Goal: Task Accomplishment & Management: Complete application form

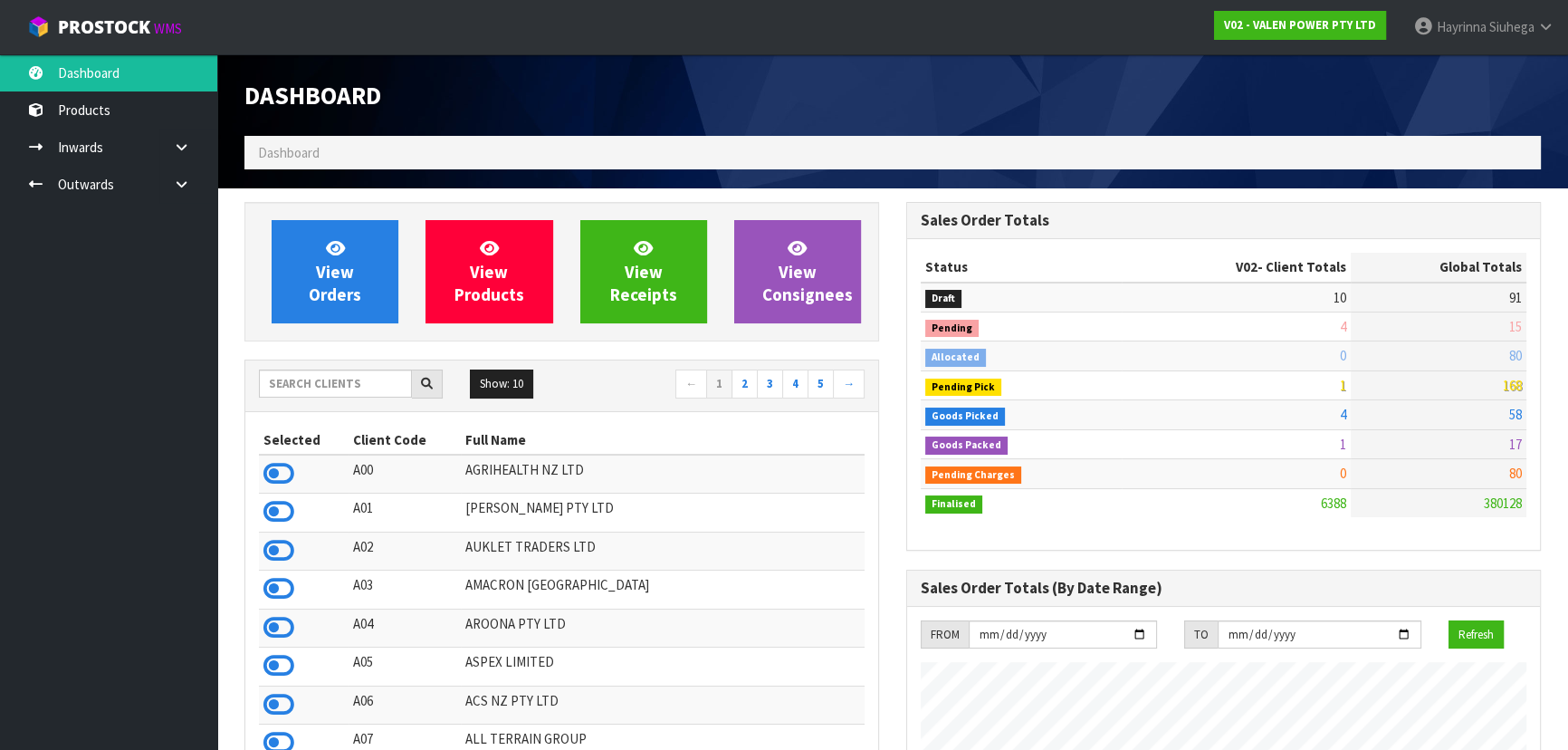
click at [614, 98] on h1 "Dashboard" at bounding box center [561, 95] width 634 height 27
click at [368, 263] on link "View Orders" at bounding box center [335, 272] width 127 height 104
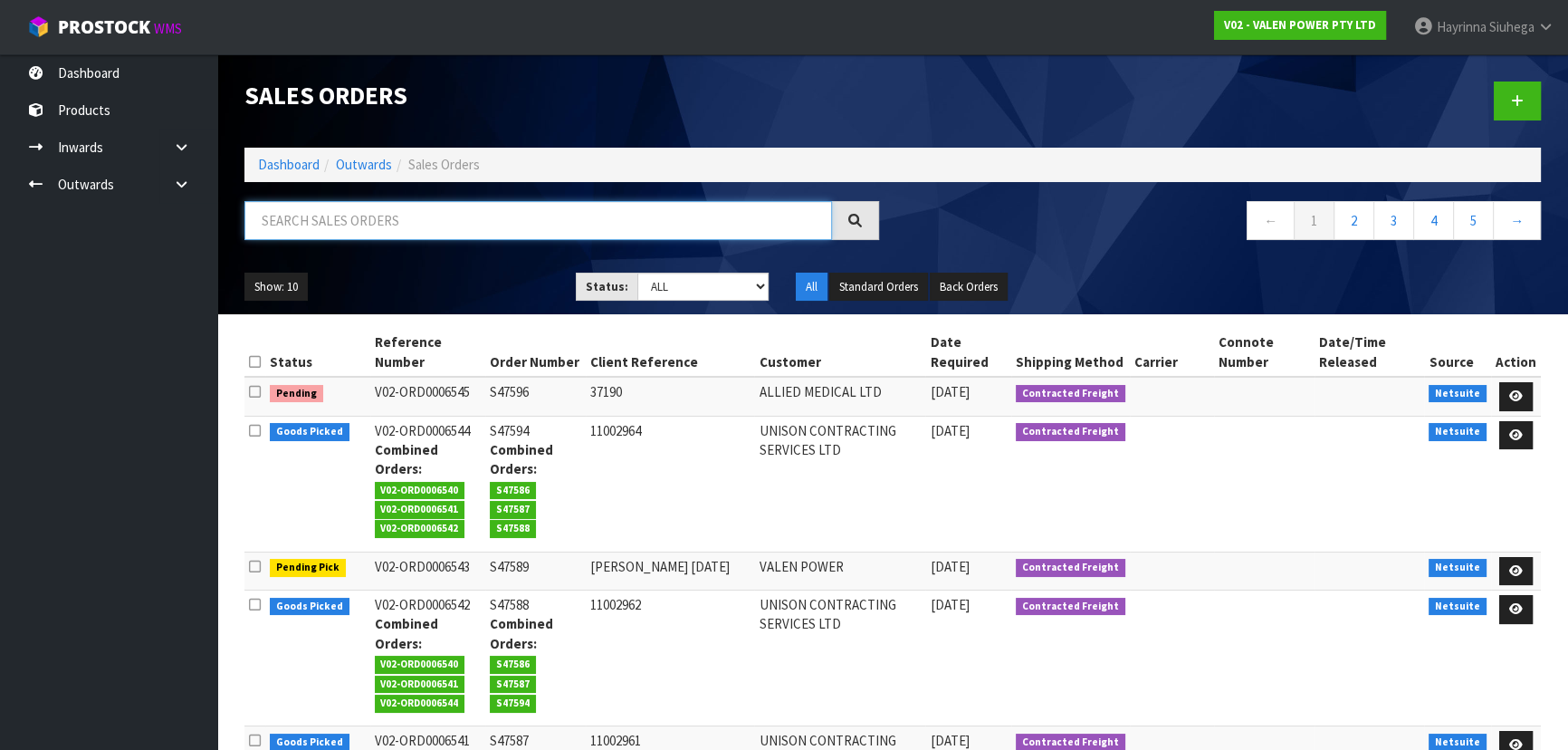
click at [436, 216] on input "text" at bounding box center [538, 221] width 588 height 39
type input "JOB-0411499"
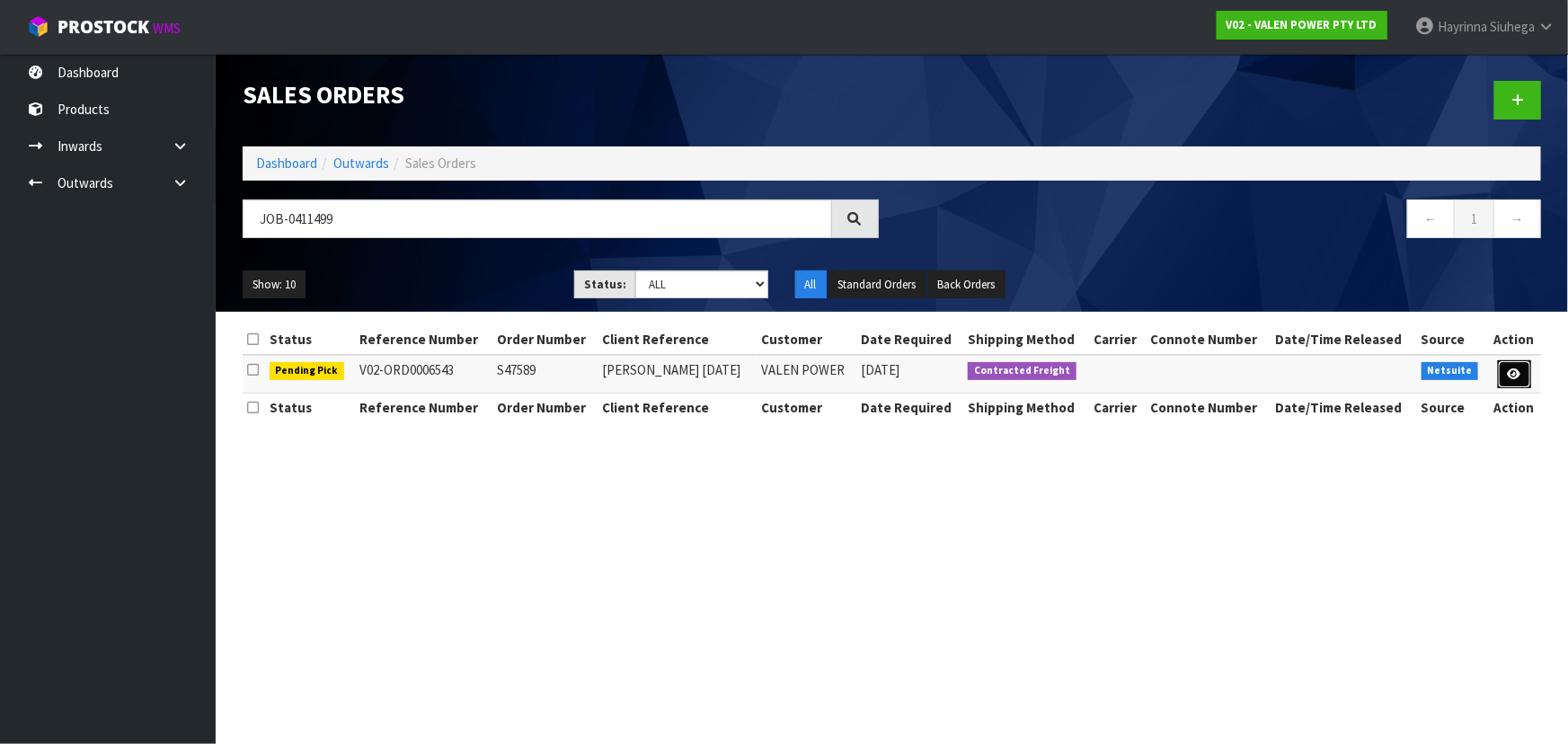
click at [1505, 364] on link at bounding box center [1515, 374] width 33 height 29
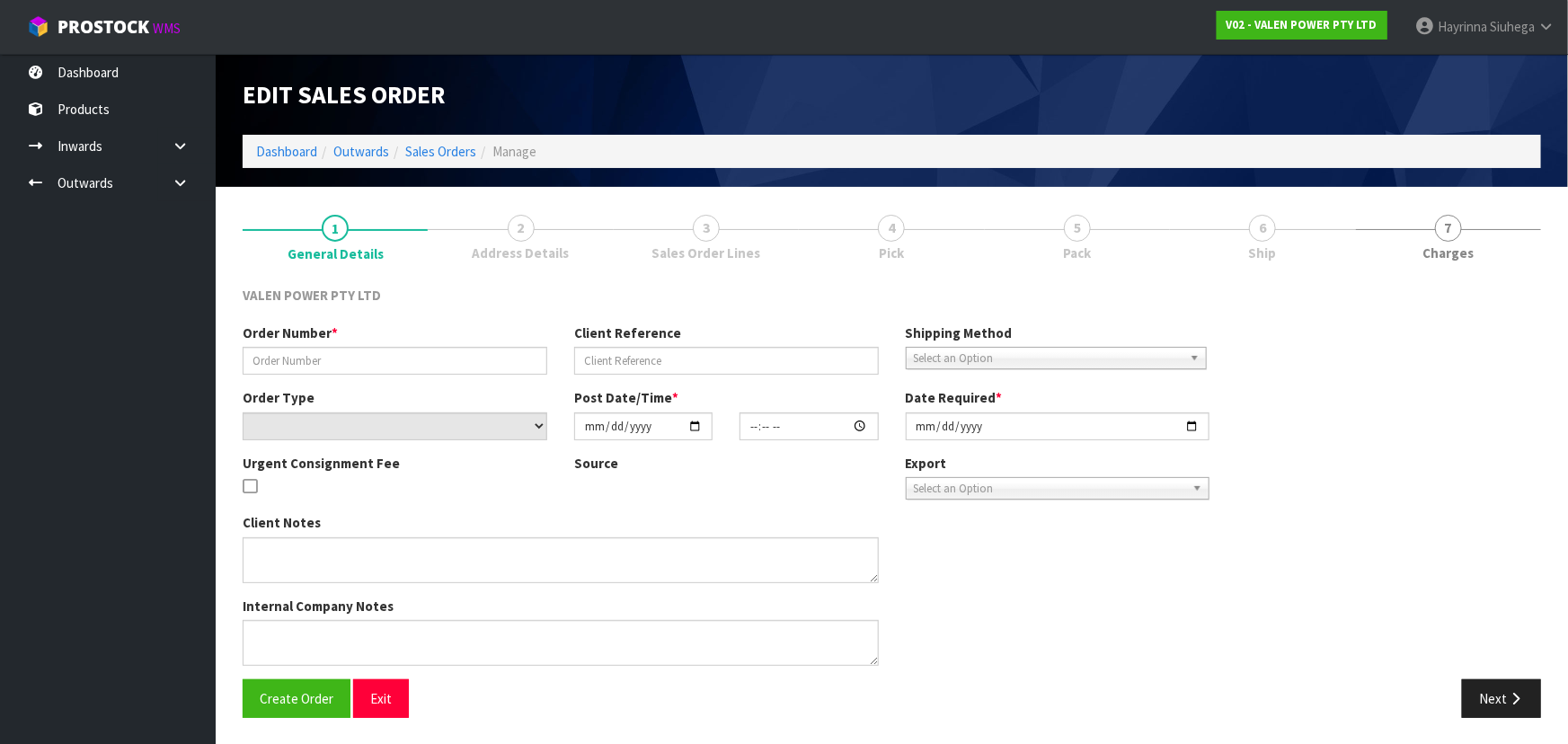
type input "S47589"
type input "Wayne 08.09.2025"
select select "number:0"
type input "2025-09-08"
type input "11:15:11.000"
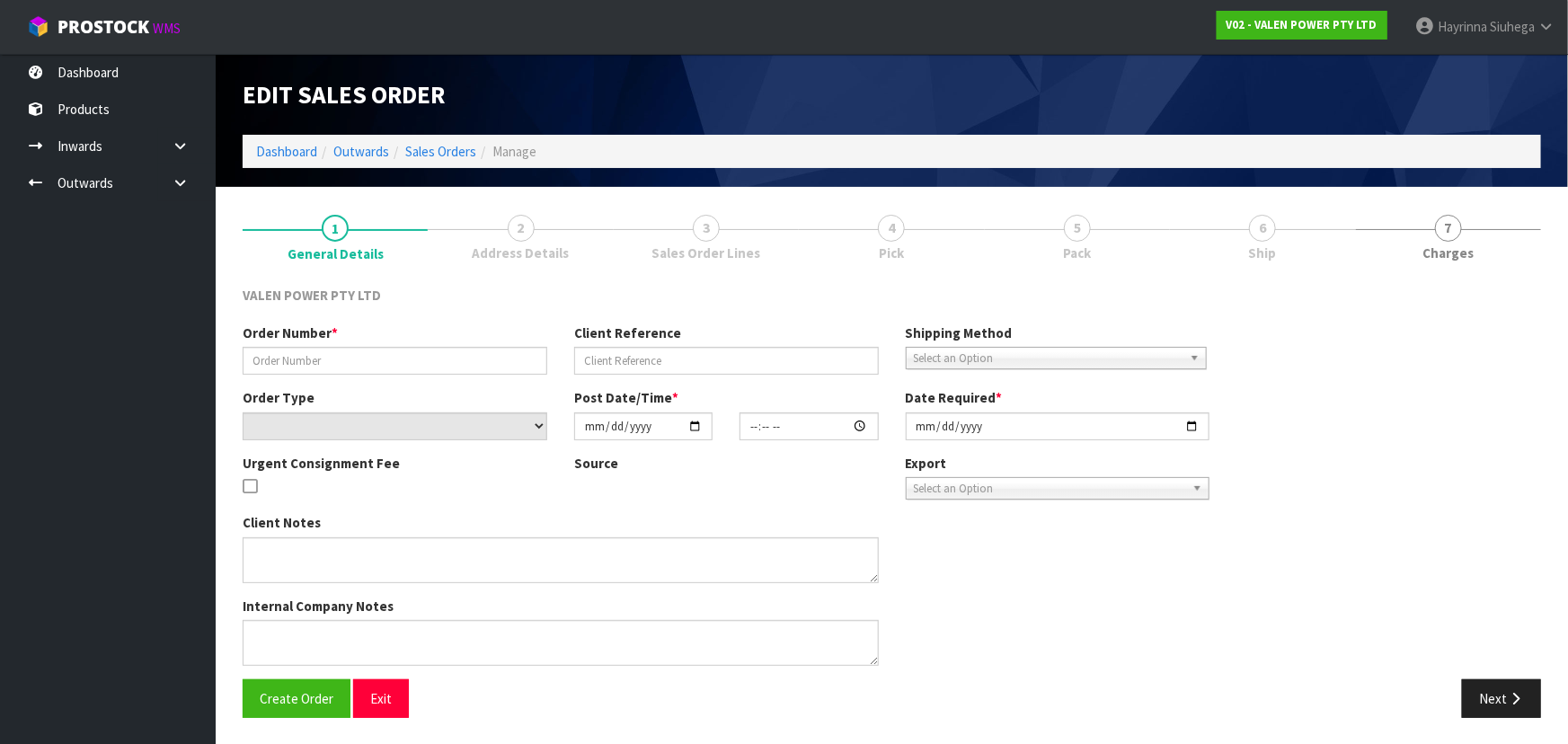
type input "2025-09-08"
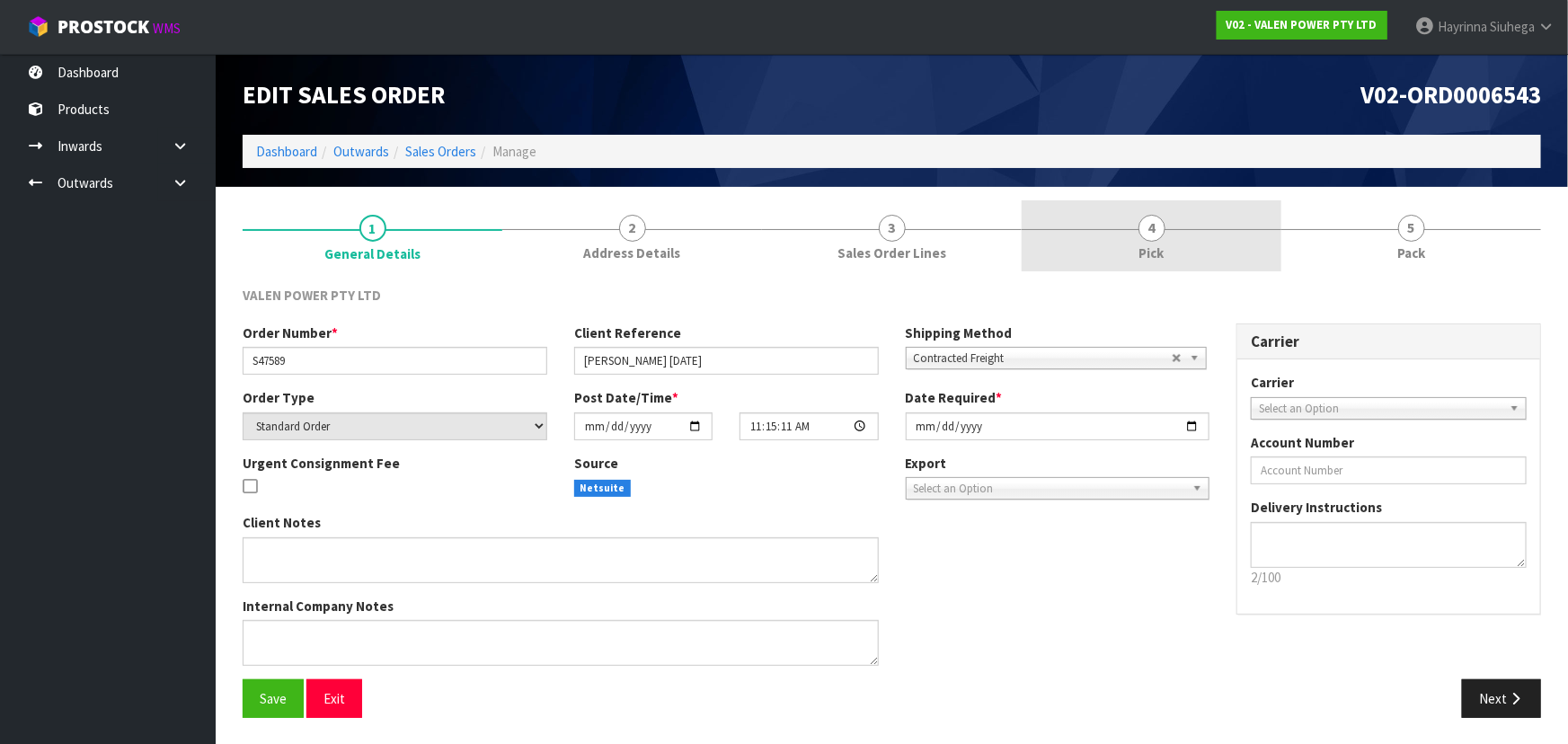
click at [1212, 238] on link "4 Pick" at bounding box center [1152, 236] width 260 height 71
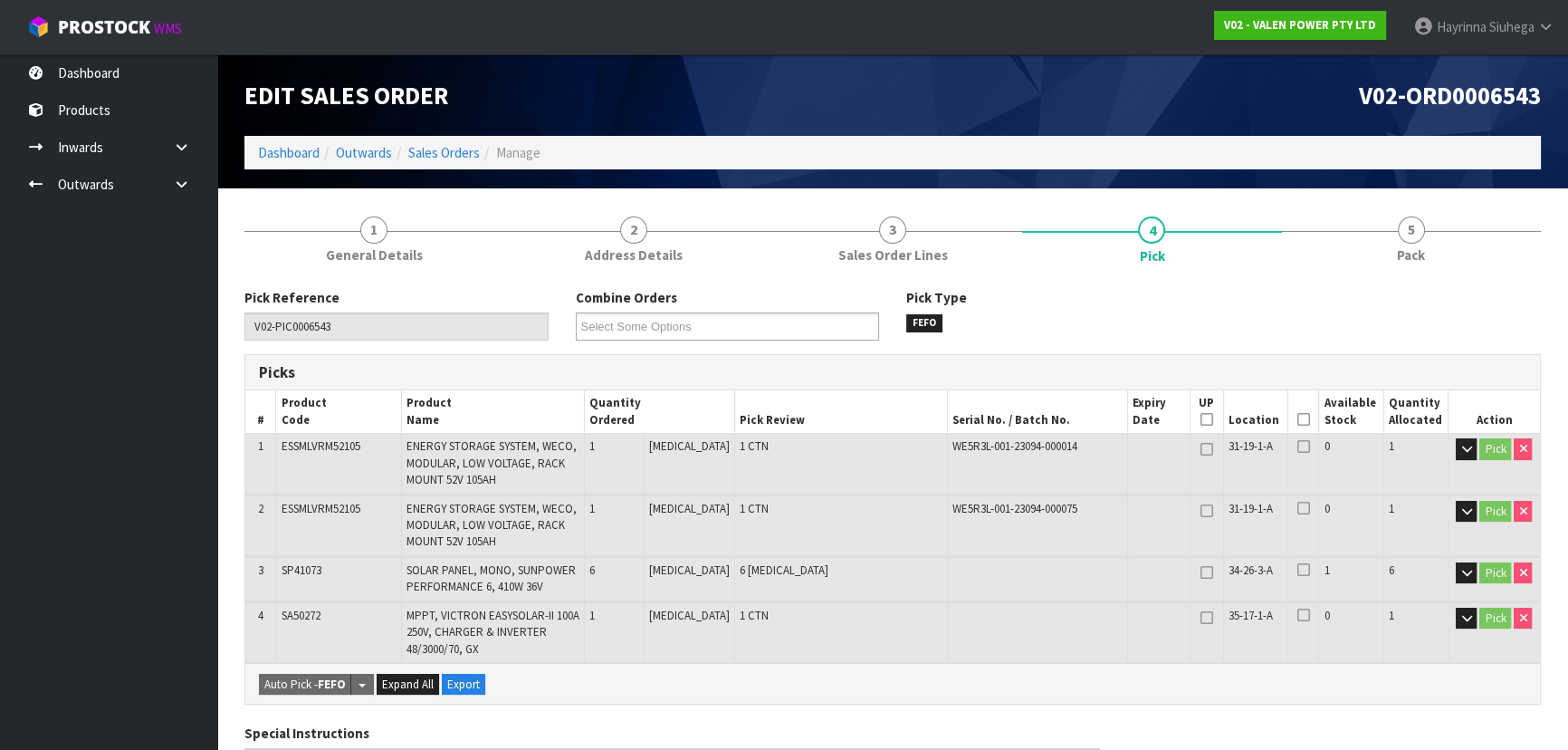
click at [1297, 420] on icon at bounding box center [1303, 419] width 13 height 1
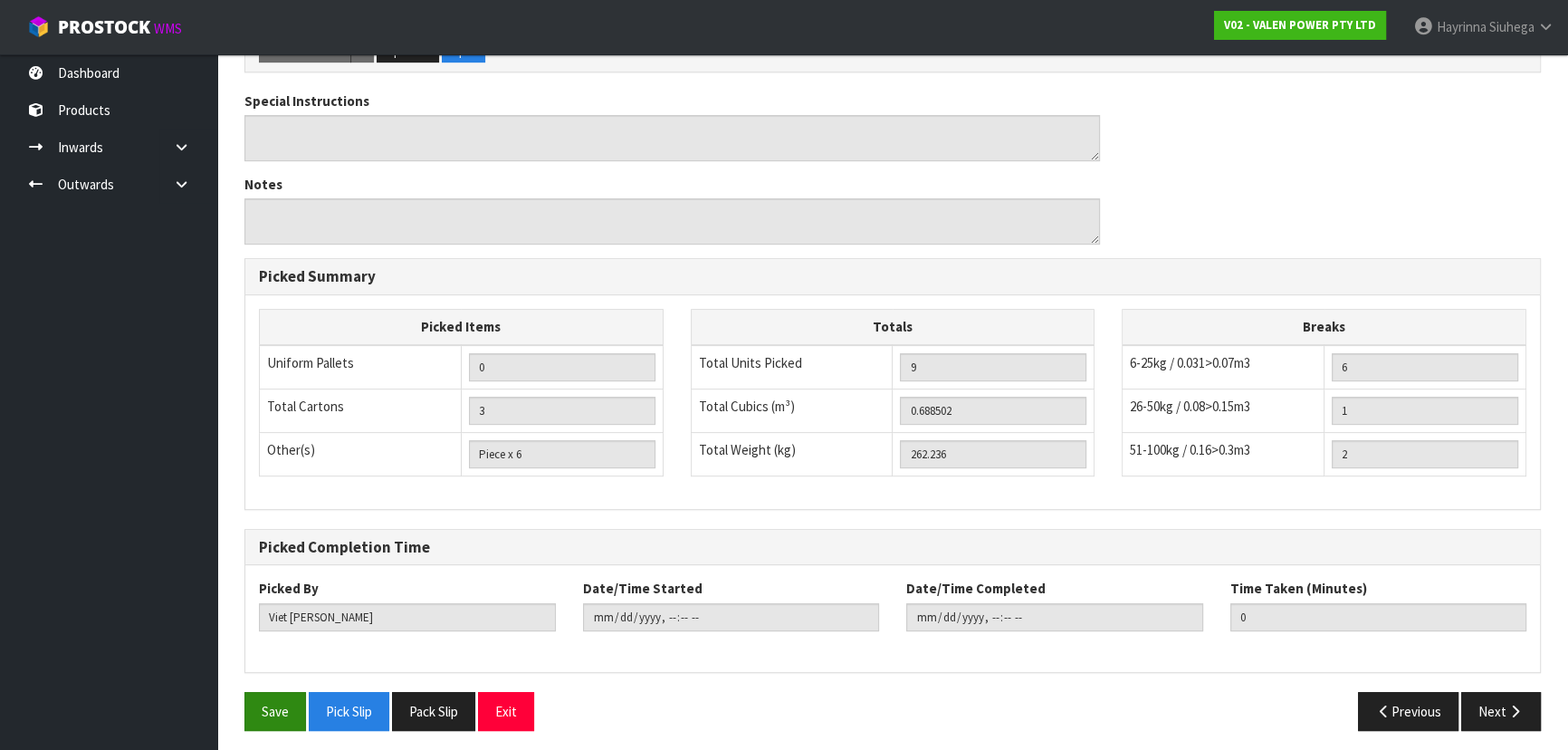
scroll to position [702, 0]
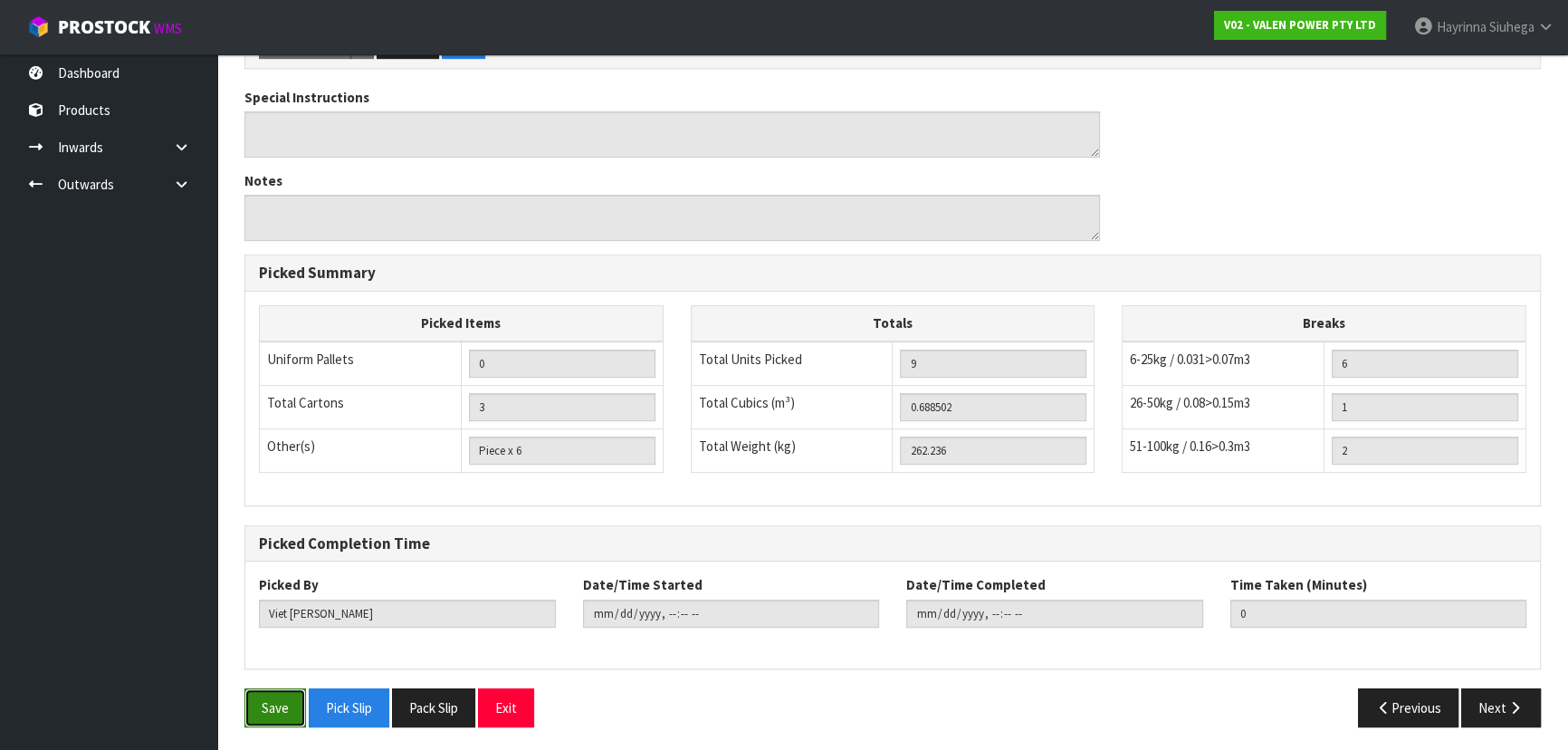
click at [276, 699] on button "Save" at bounding box center [275, 708] width 62 height 39
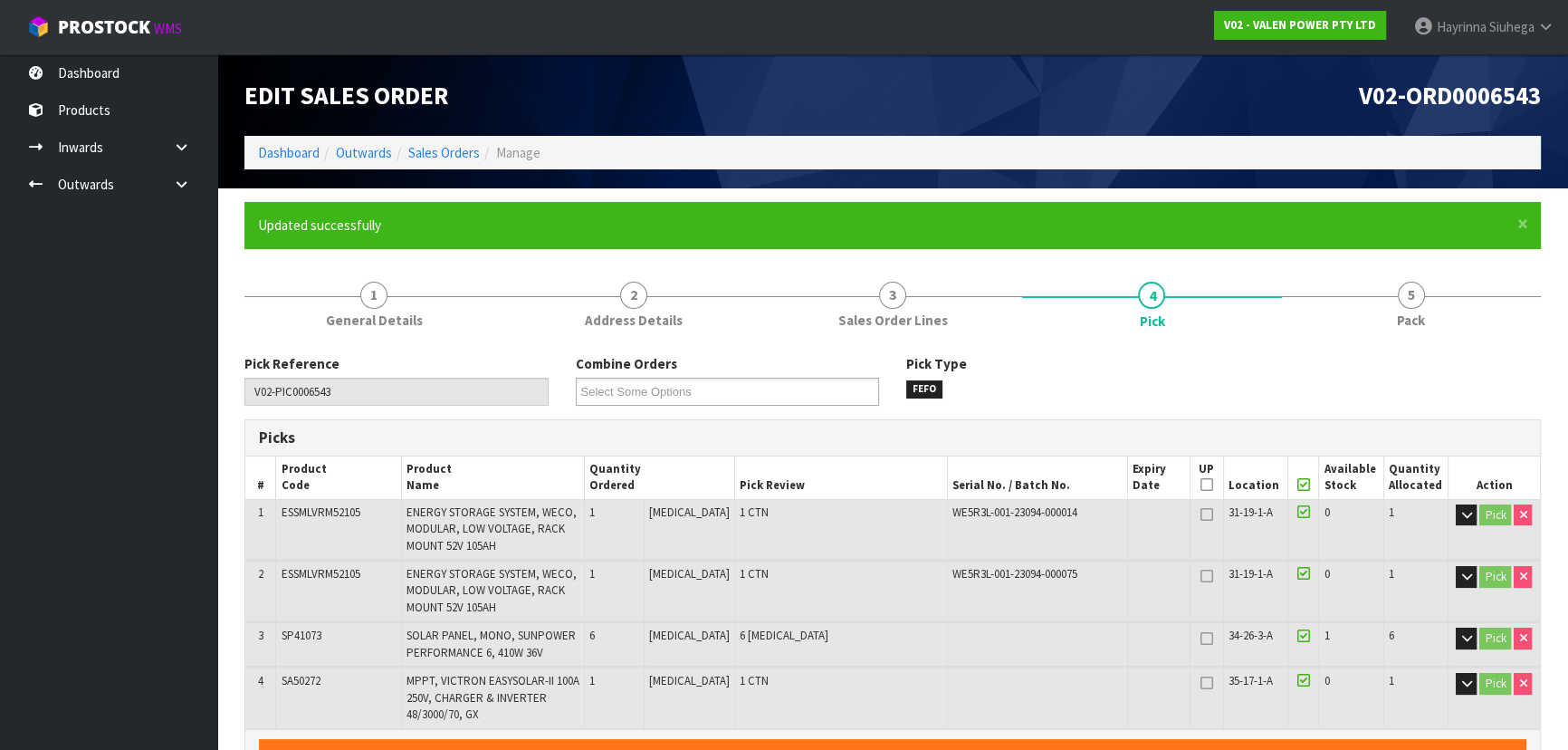
type input "Hayrinna Siuhega"
type input "2025-09-08T13:53:08"
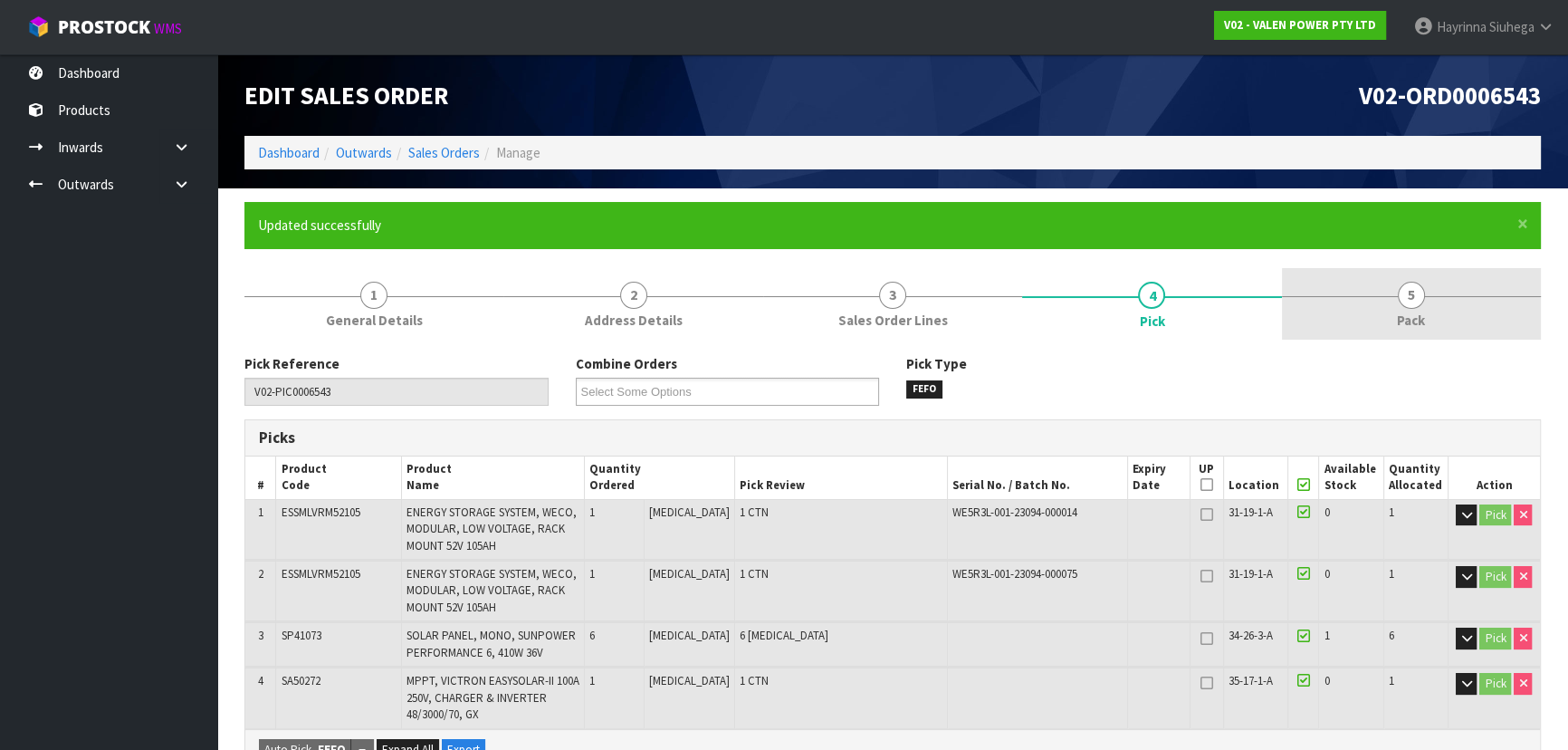
click at [1368, 298] on link "5 Pack" at bounding box center [1412, 303] width 259 height 71
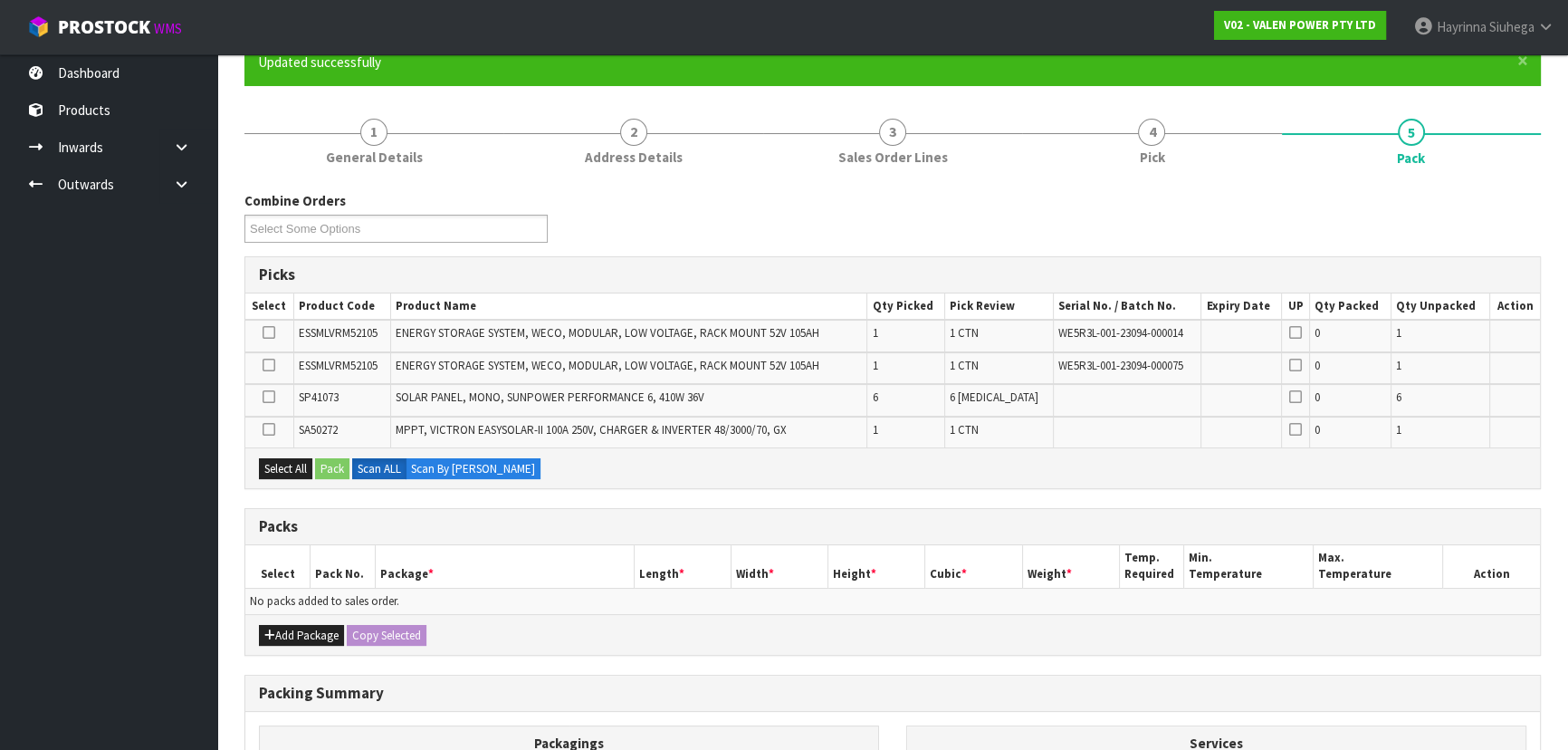
scroll to position [164, 0]
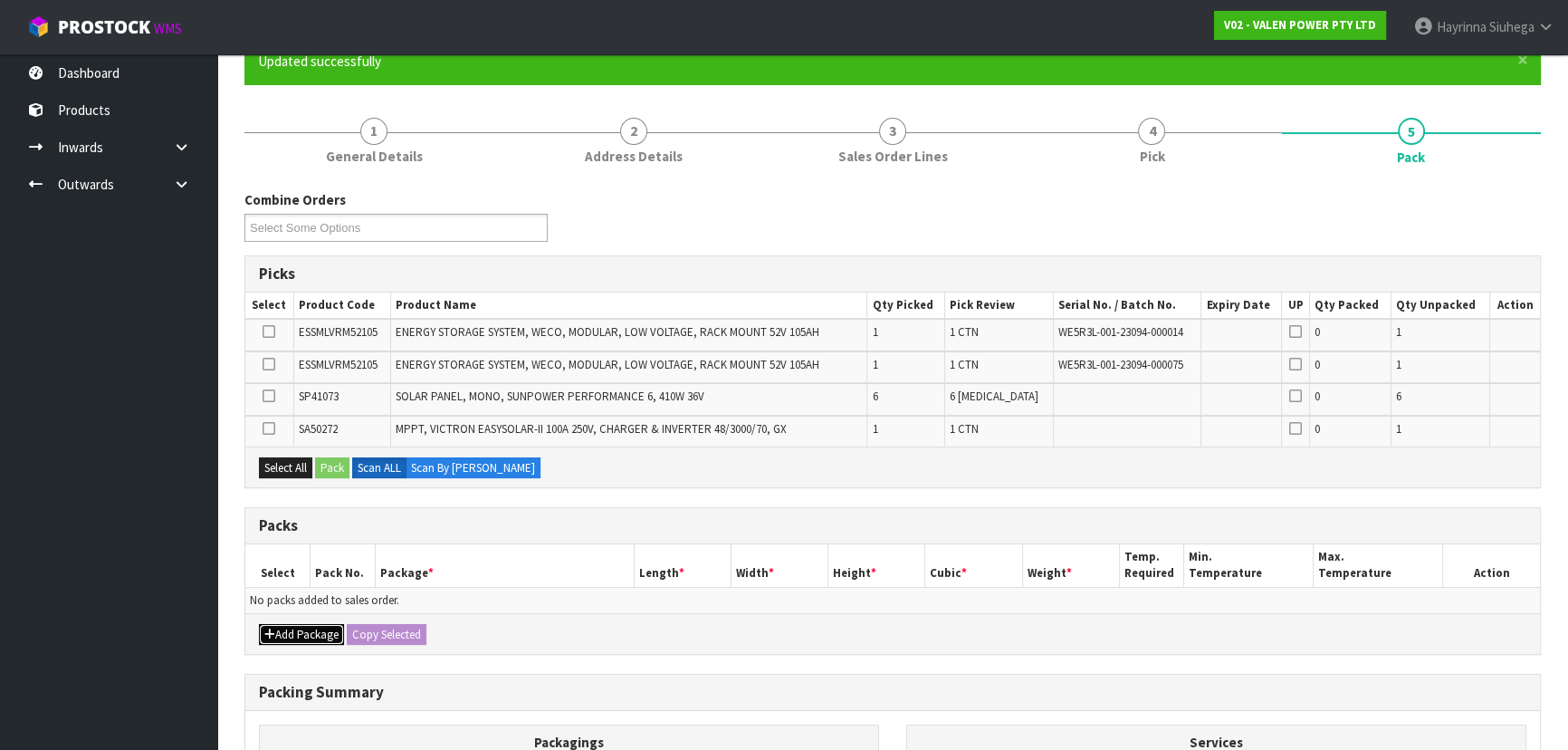
click at [308, 634] on button "Add Package" at bounding box center [301, 635] width 85 height 22
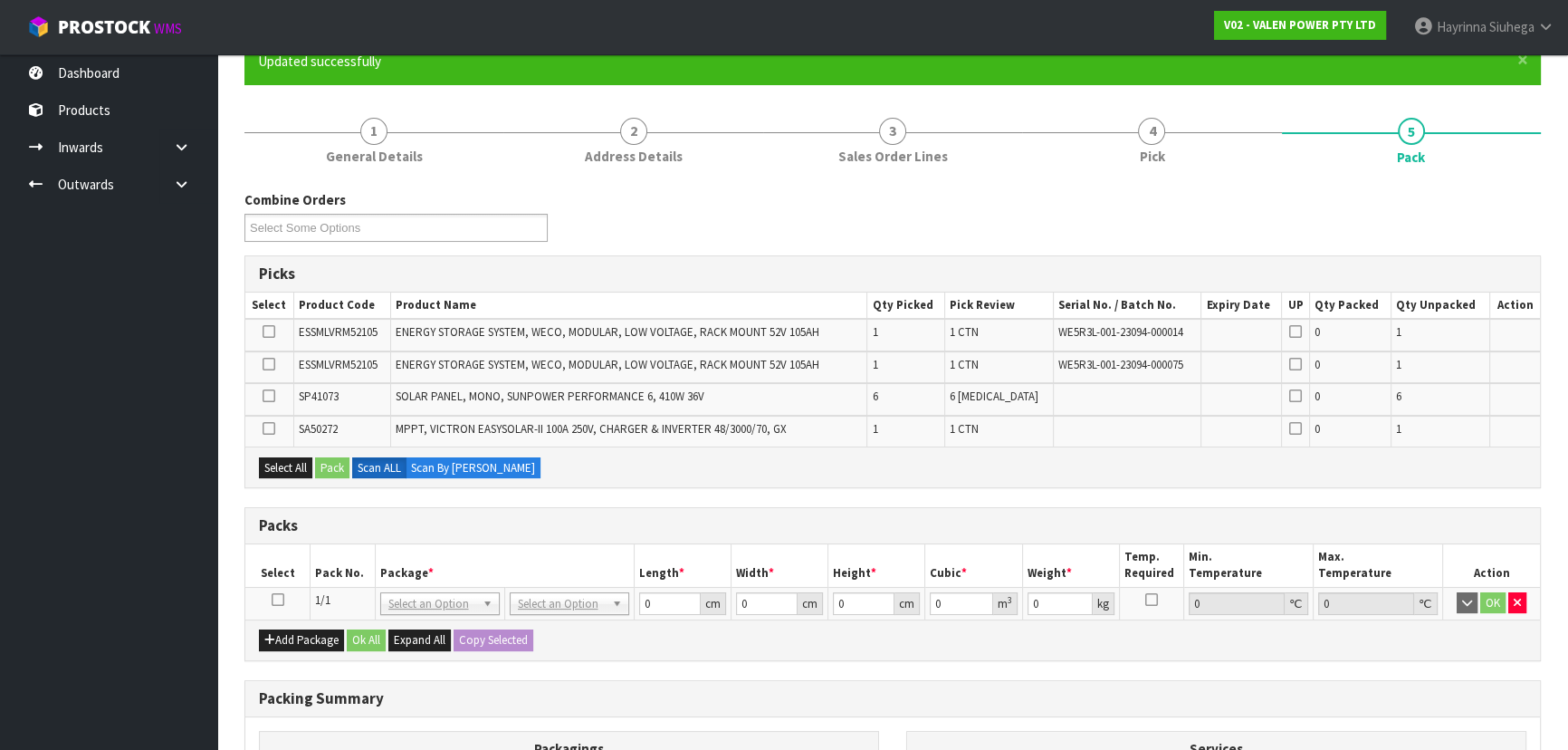
click at [279, 599] on icon at bounding box center [278, 599] width 13 height 1
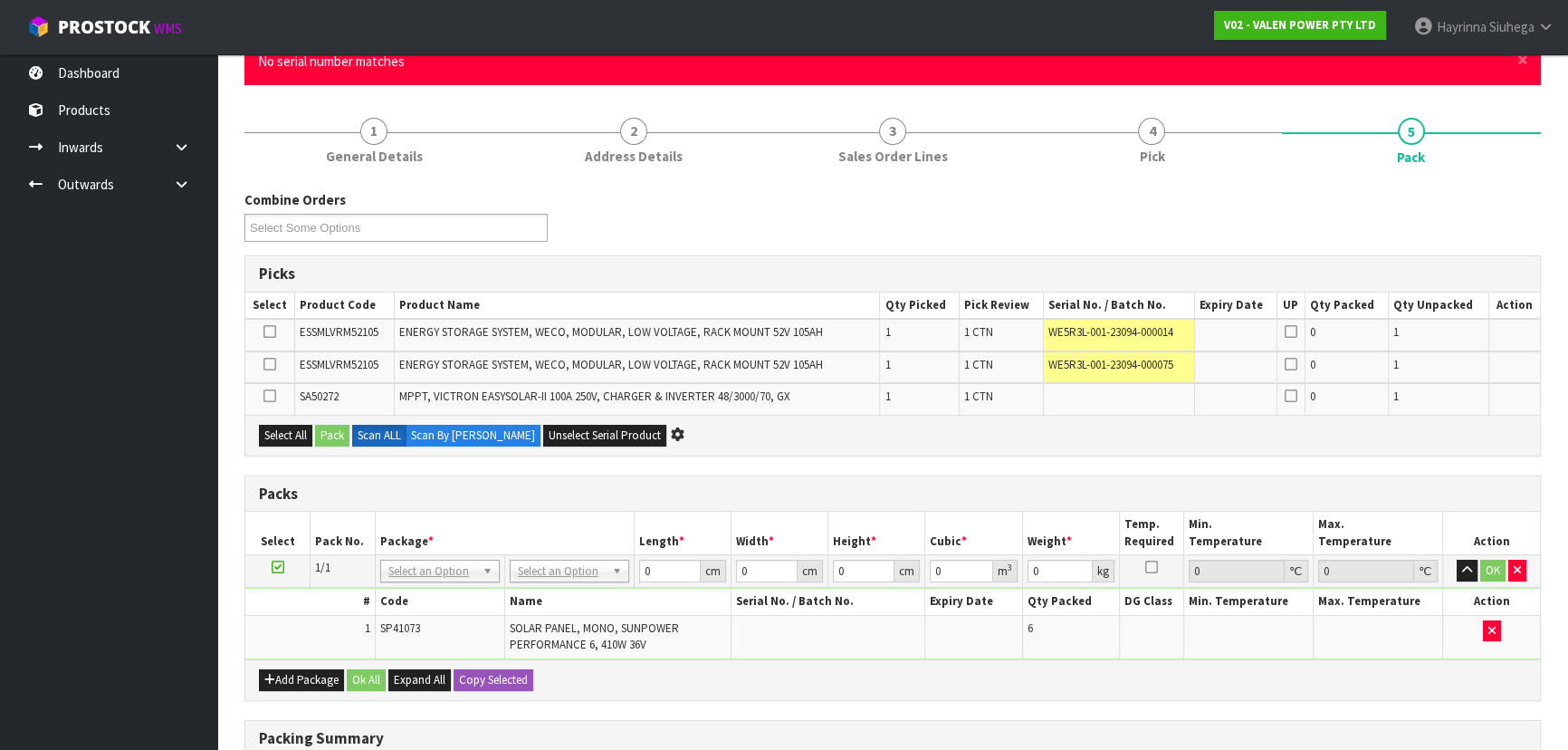
scroll to position [0, 0]
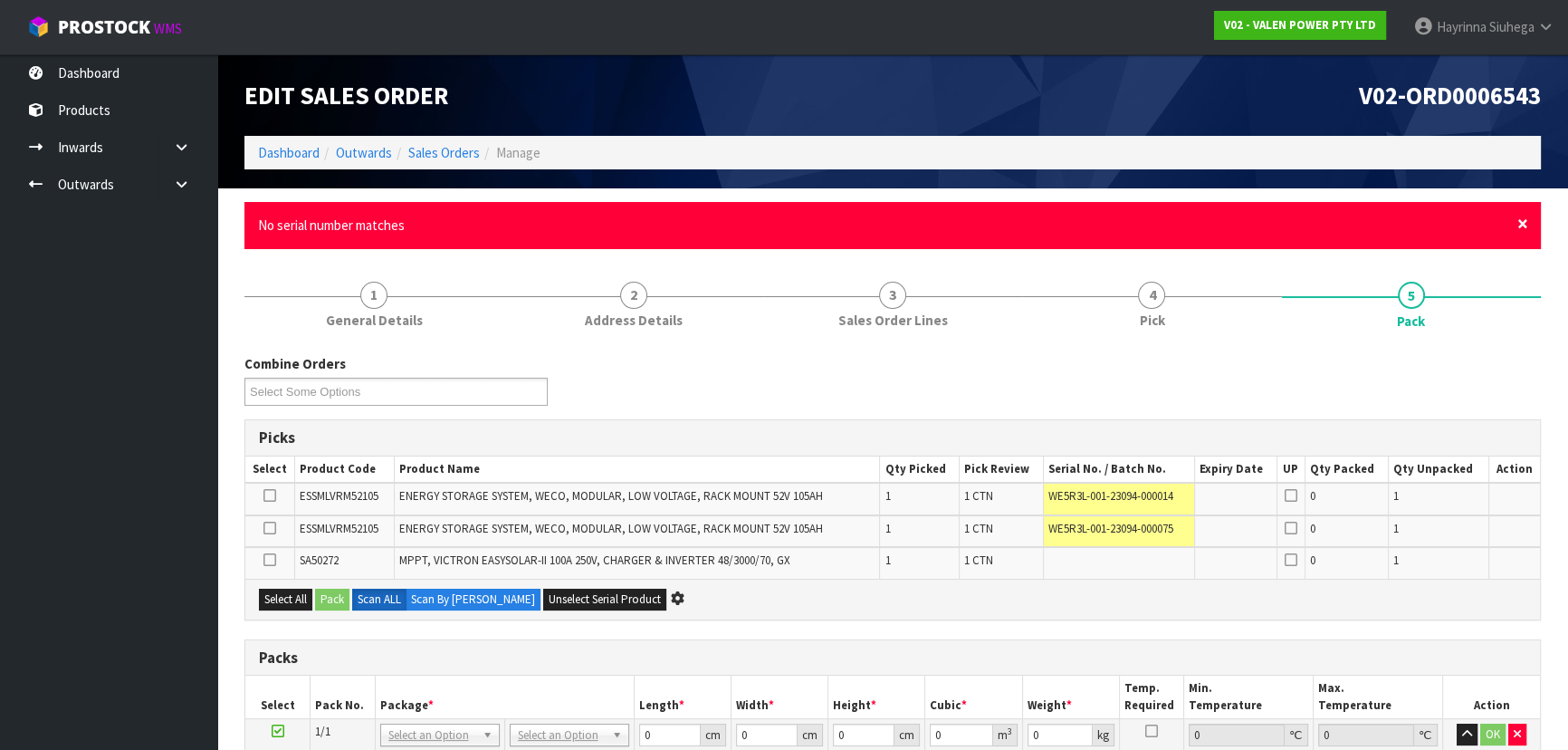
click at [1518, 218] on span "×" at bounding box center [1522, 224] width 11 height 25
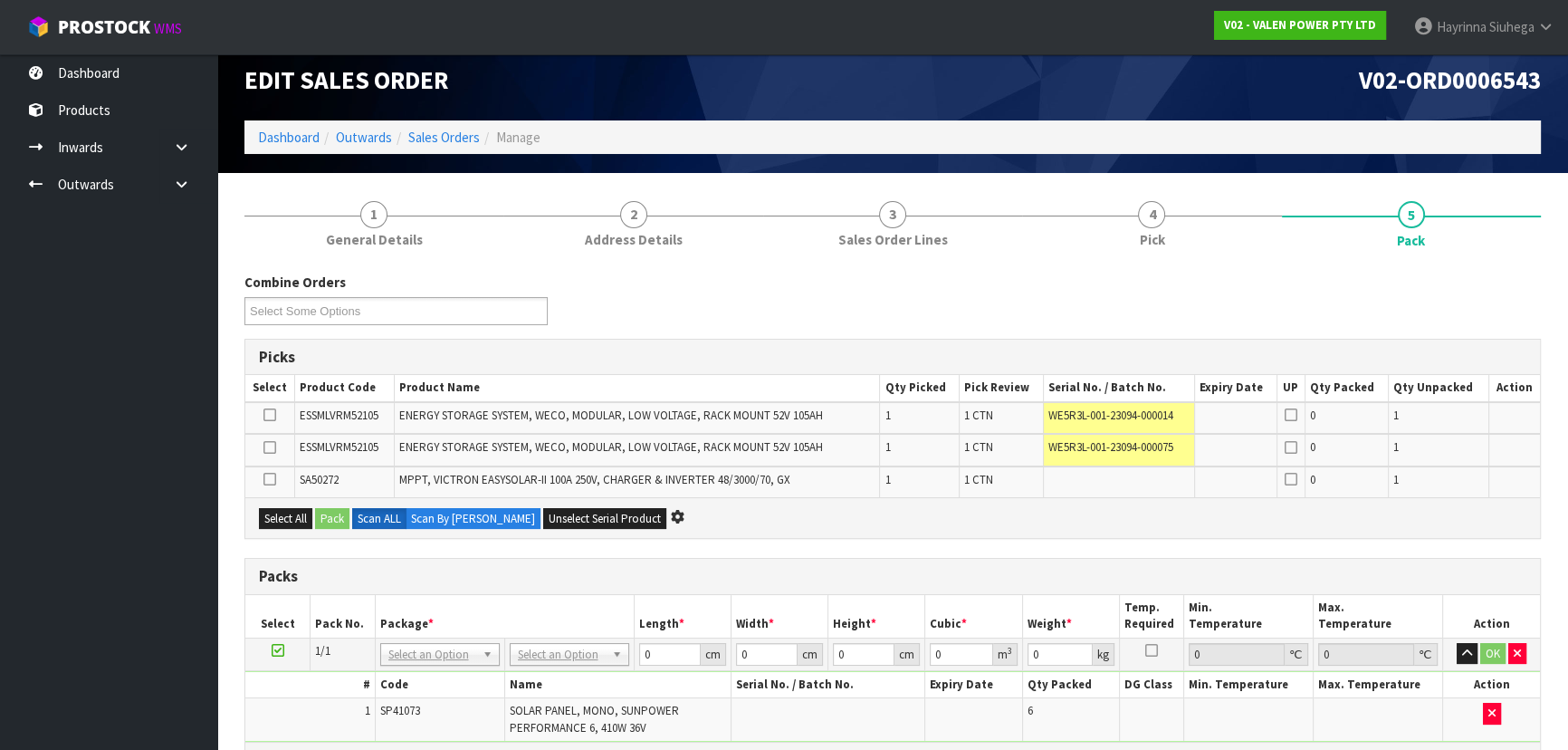
scroll to position [246, 0]
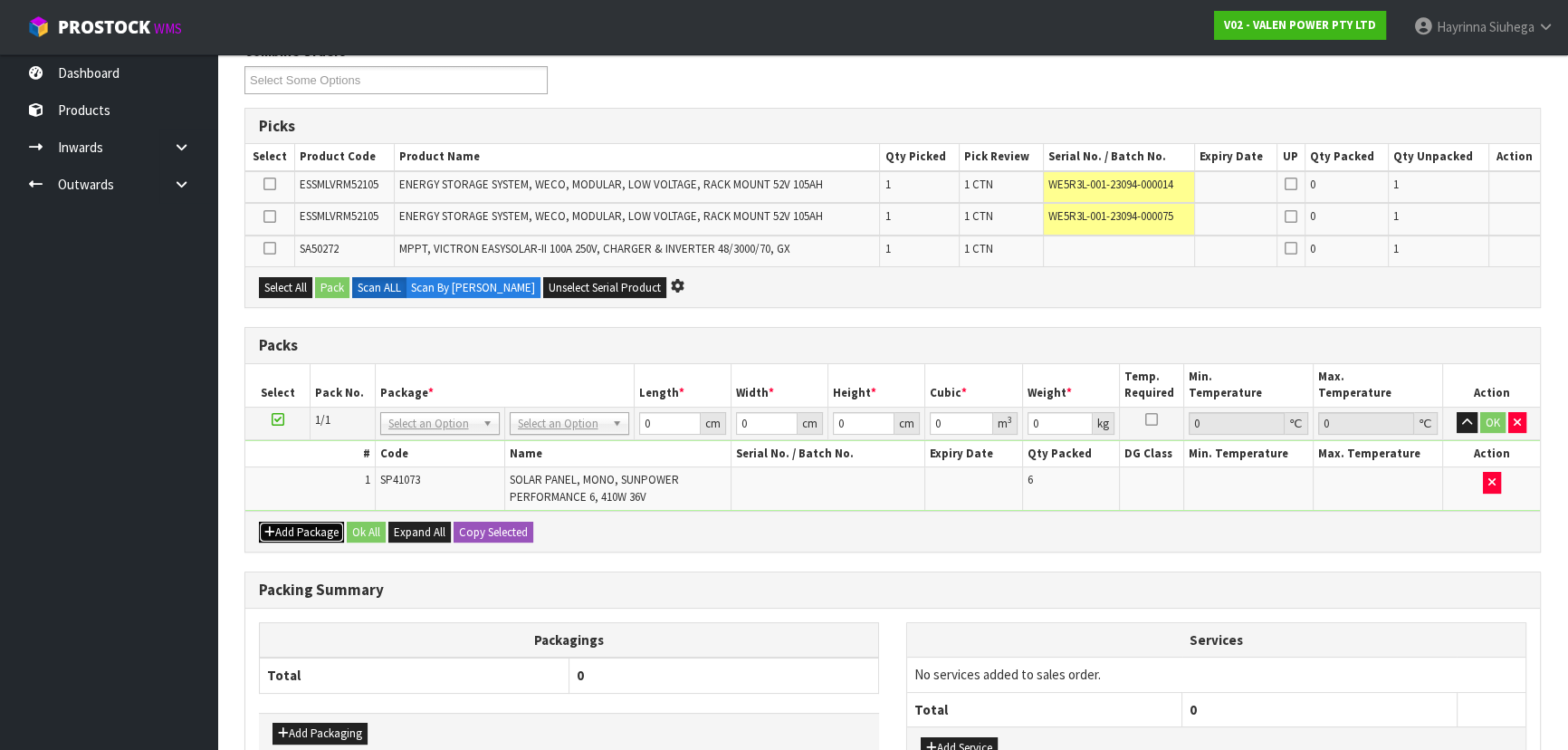
click at [282, 526] on button "Add Package" at bounding box center [301, 533] width 85 height 22
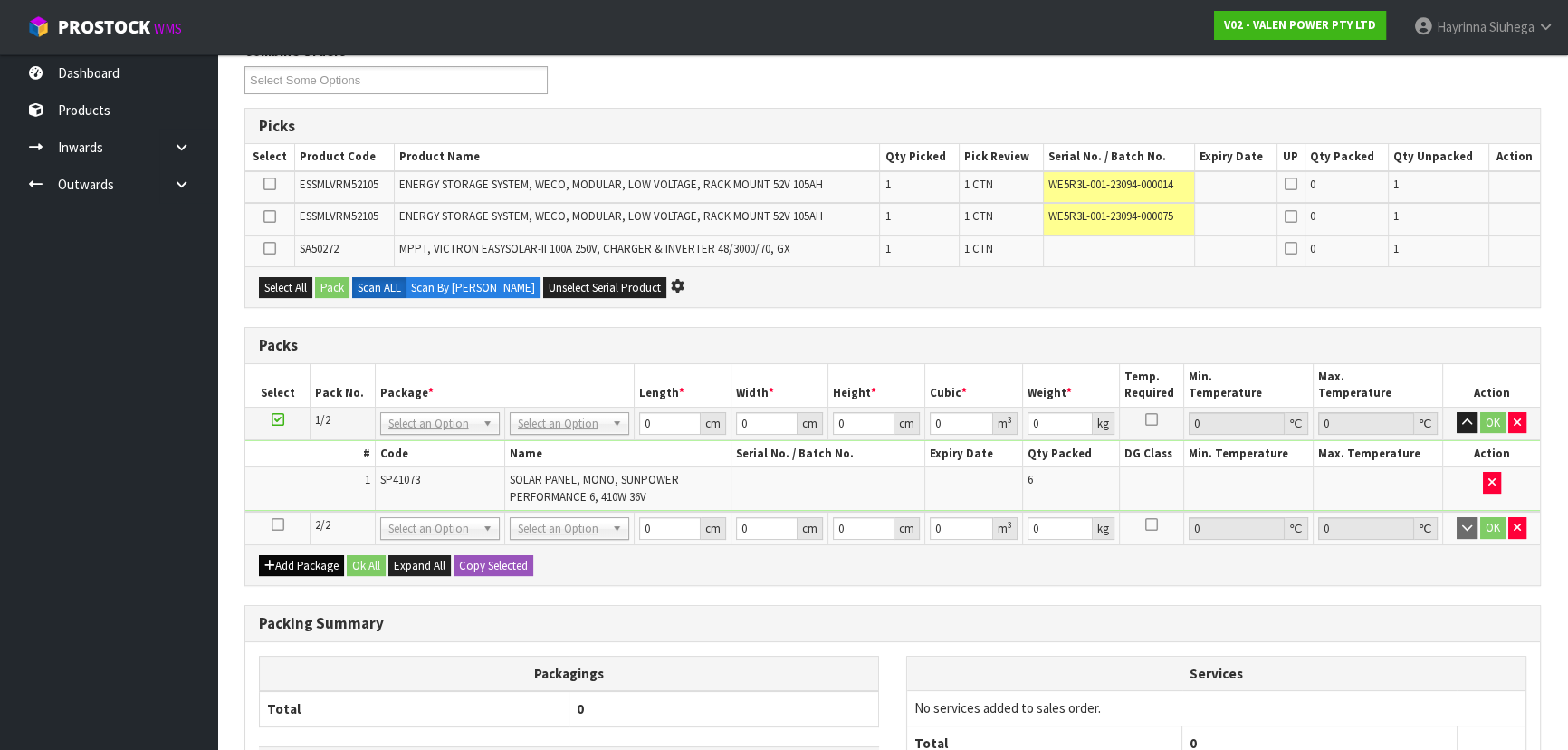
click at [282, 525] on icon at bounding box center [278, 524] width 13 height 1
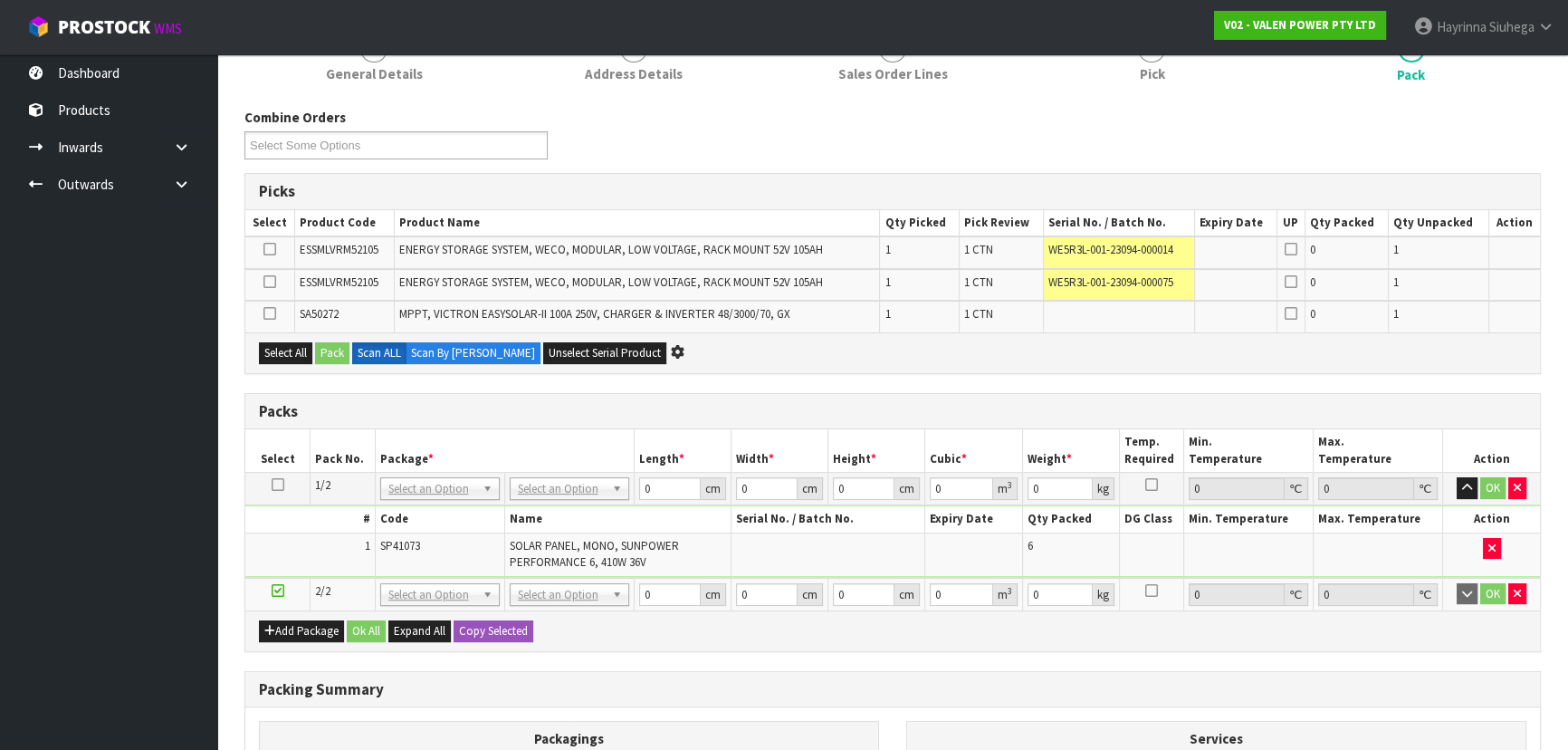
scroll to position [0, 0]
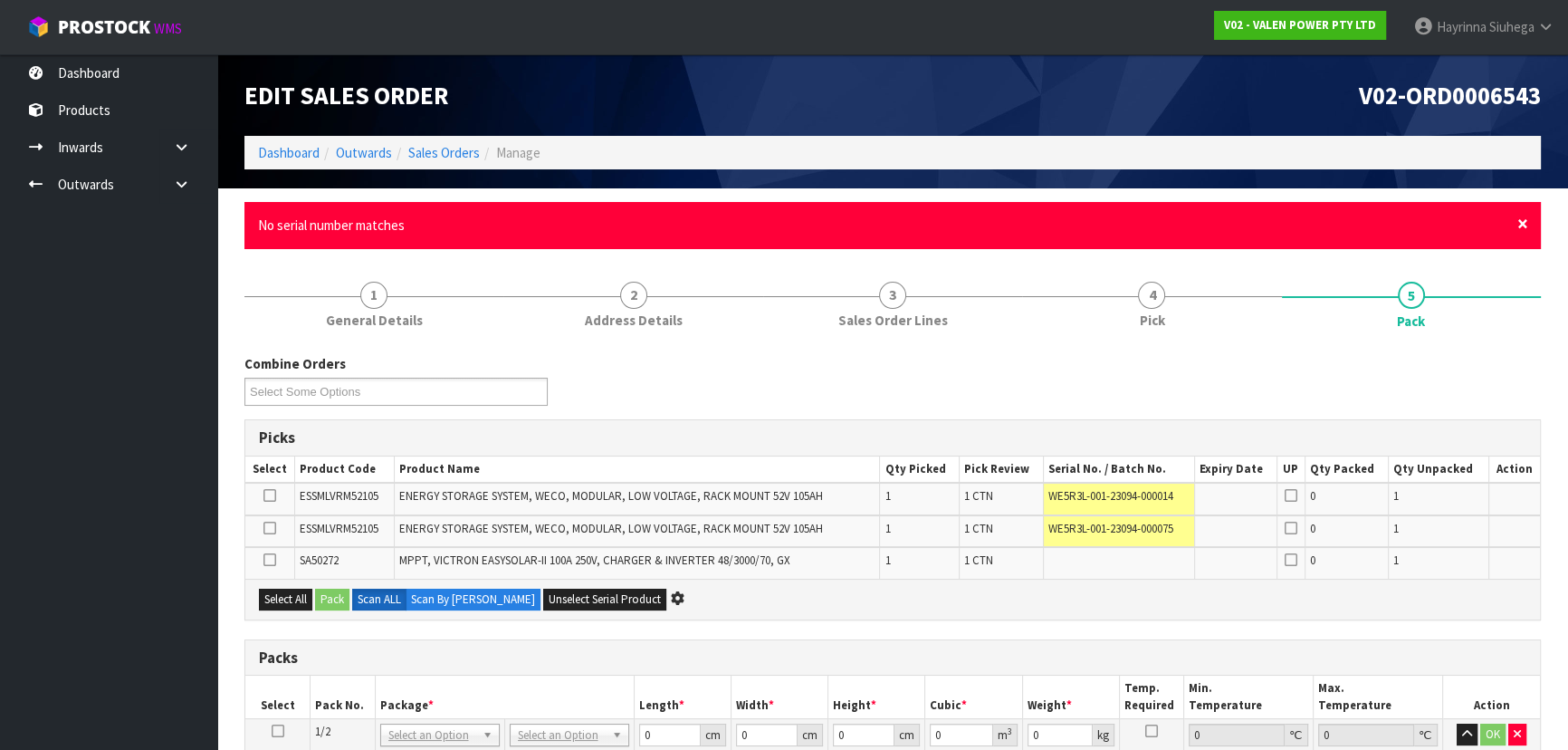
click at [1521, 227] on span "×" at bounding box center [1522, 224] width 11 height 25
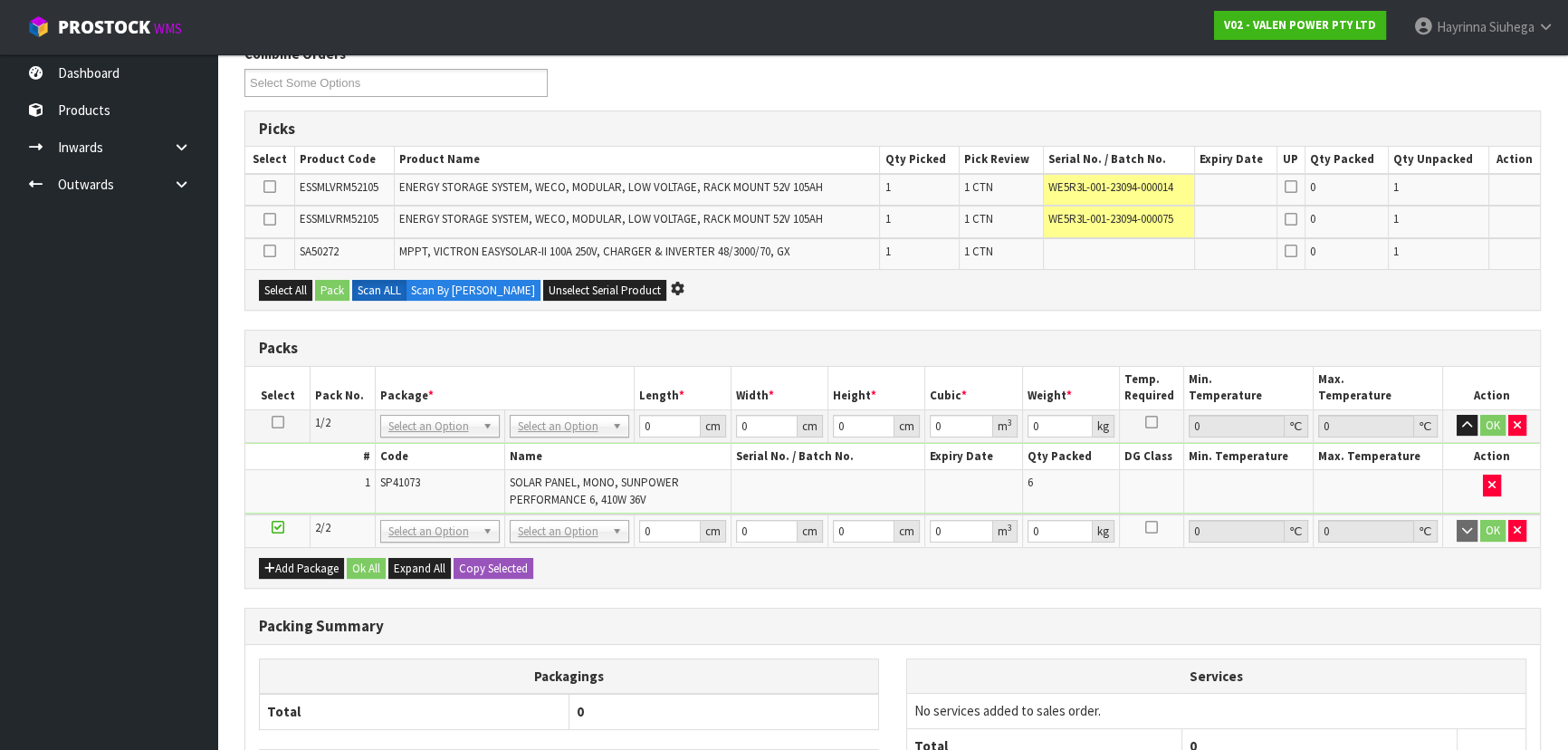
scroll to position [246, 0]
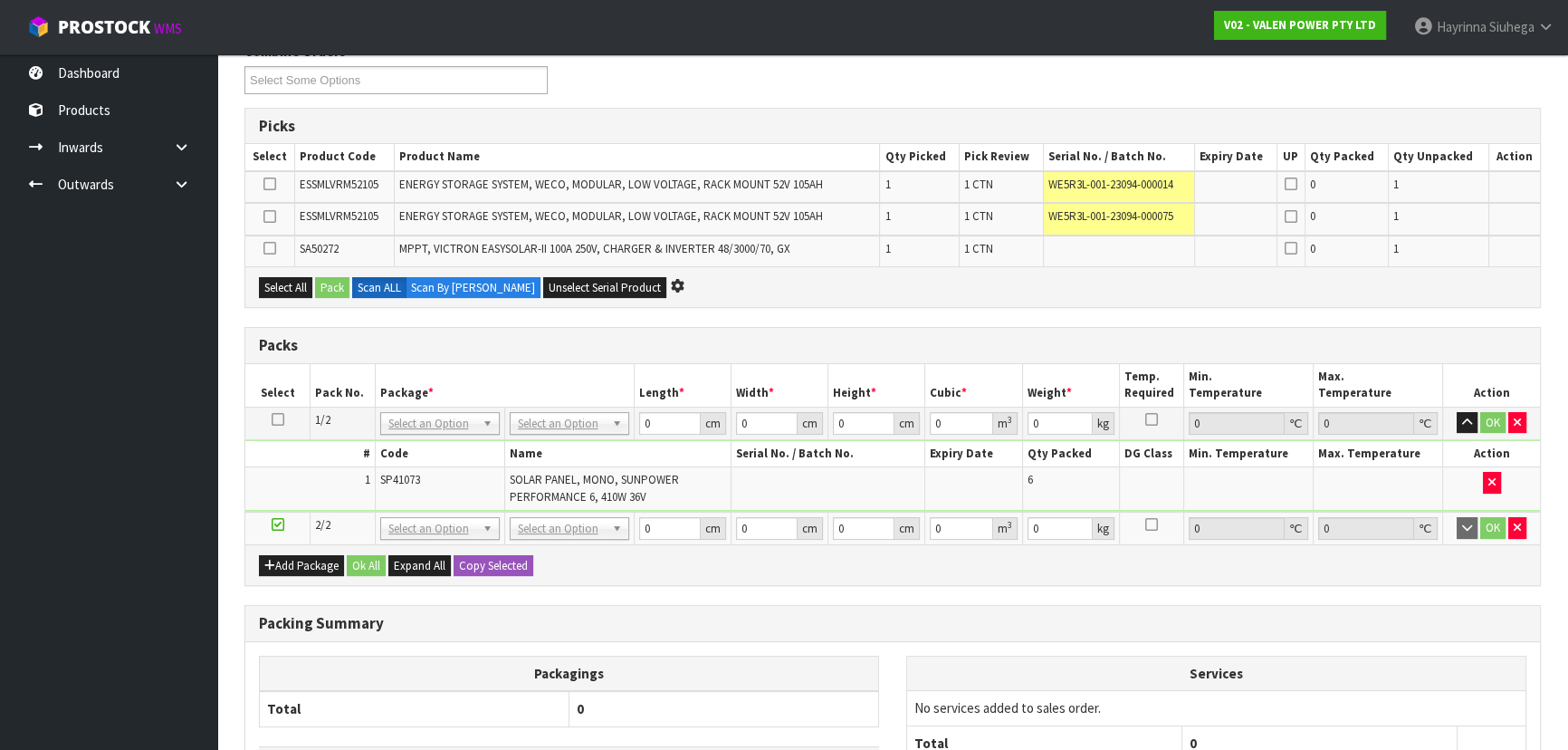
click at [823, 281] on div "Select All Pack Scan ALL Scan By Quantity Unselect Serial Product" at bounding box center [893, 287] width 1295 height 41
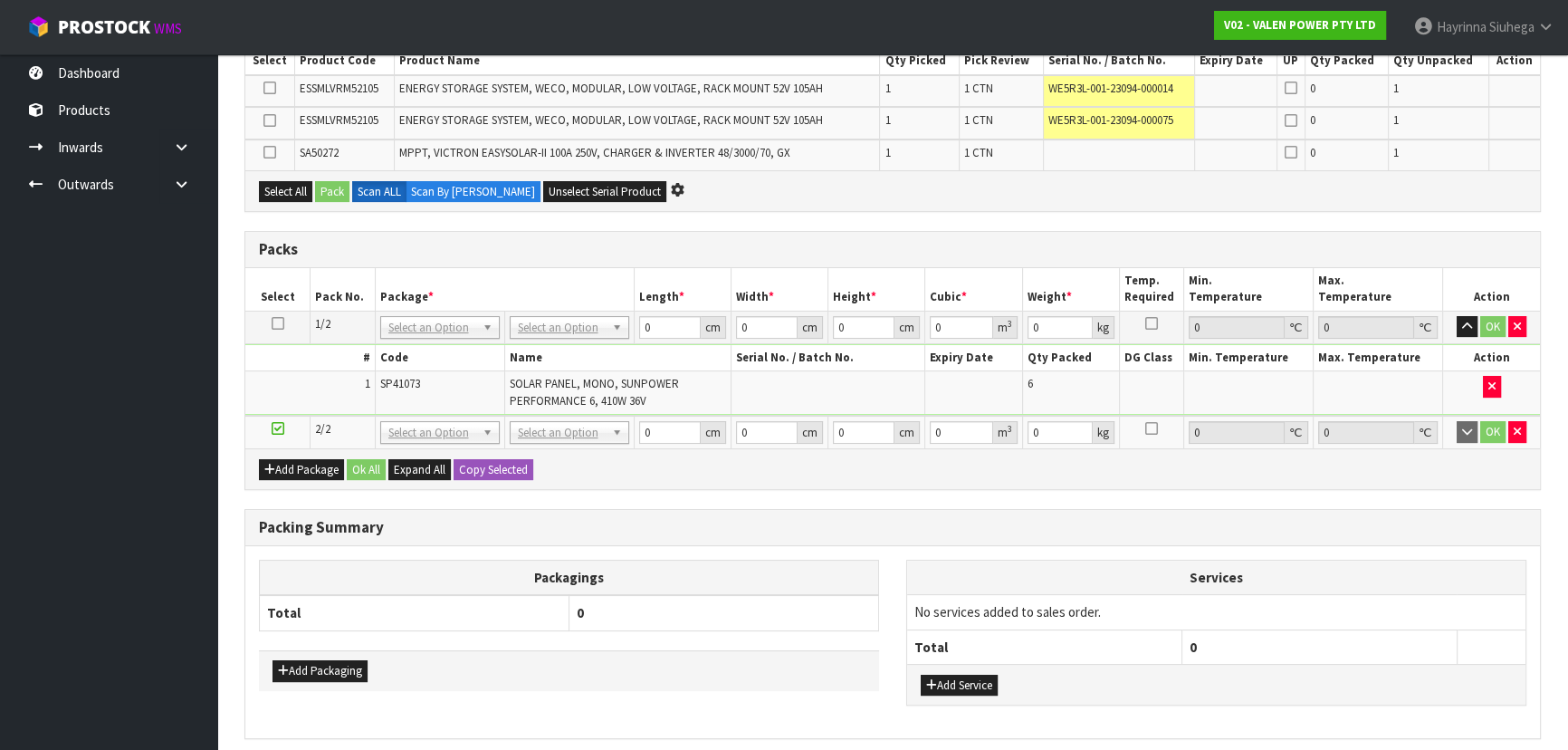
scroll to position [247, 0]
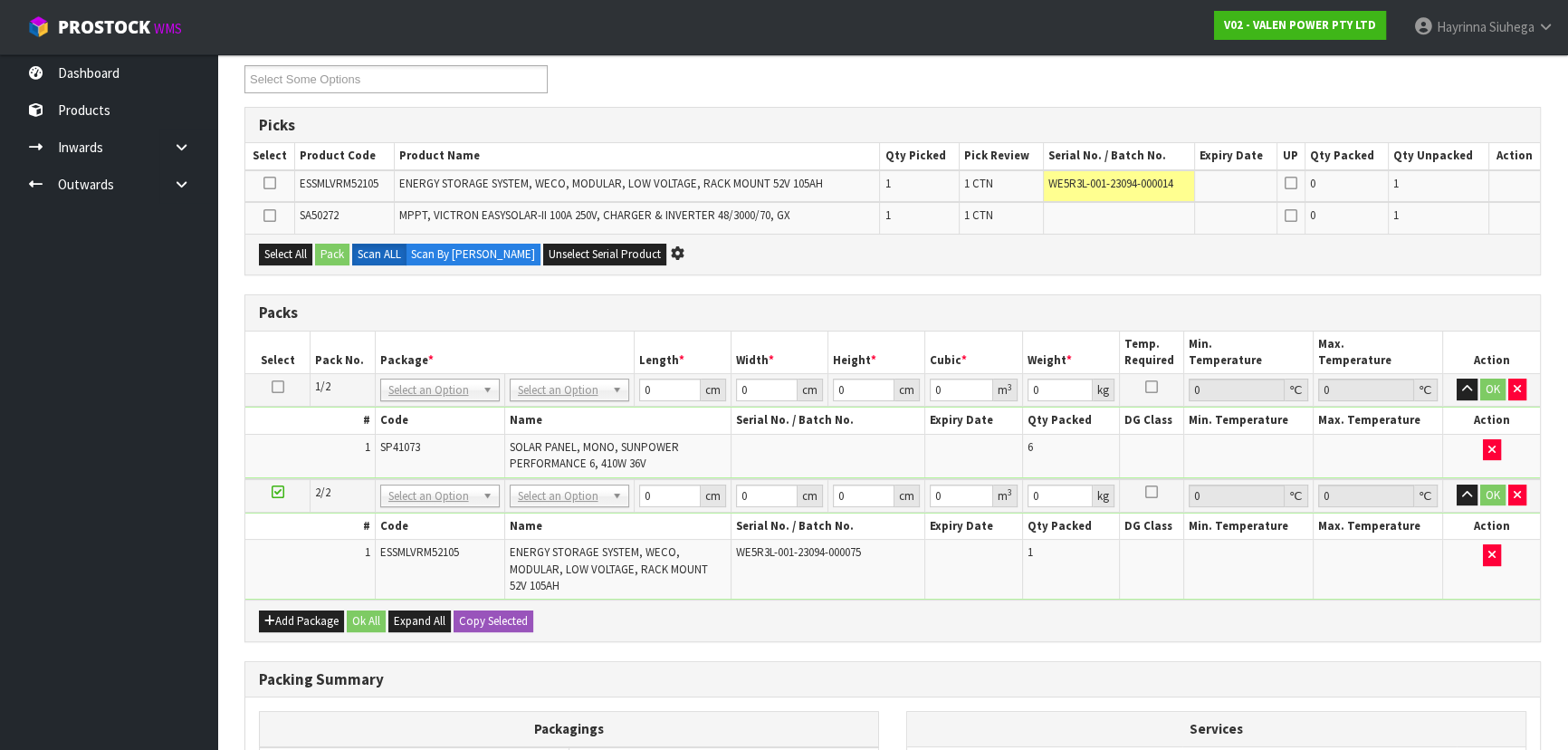
click at [1096, 294] on div "Packs Select Pack No. Package * Length * Width * Height * Cubic * Weight * Temp…" at bounding box center [893, 468] width 1296 height 348
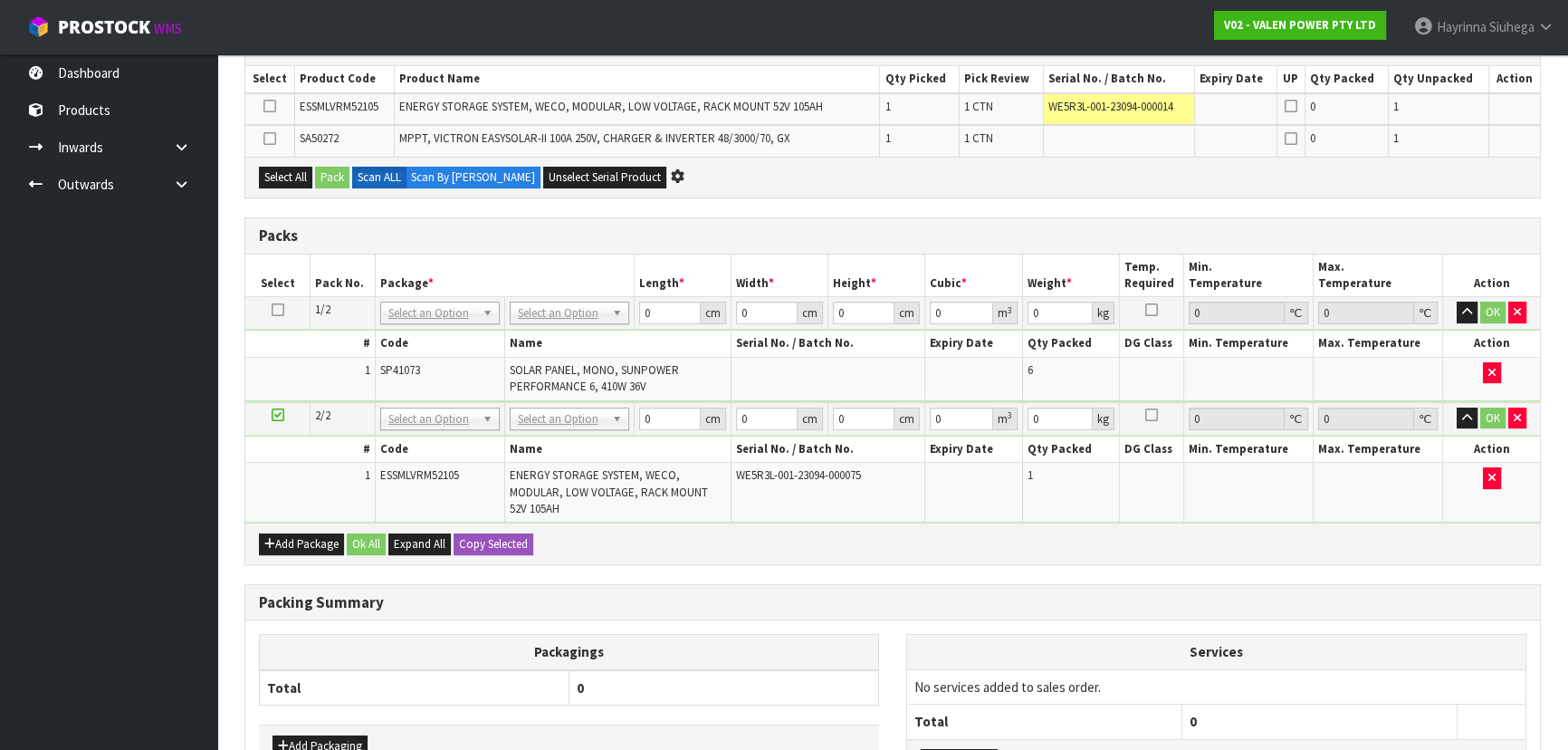
scroll to position [468, 0]
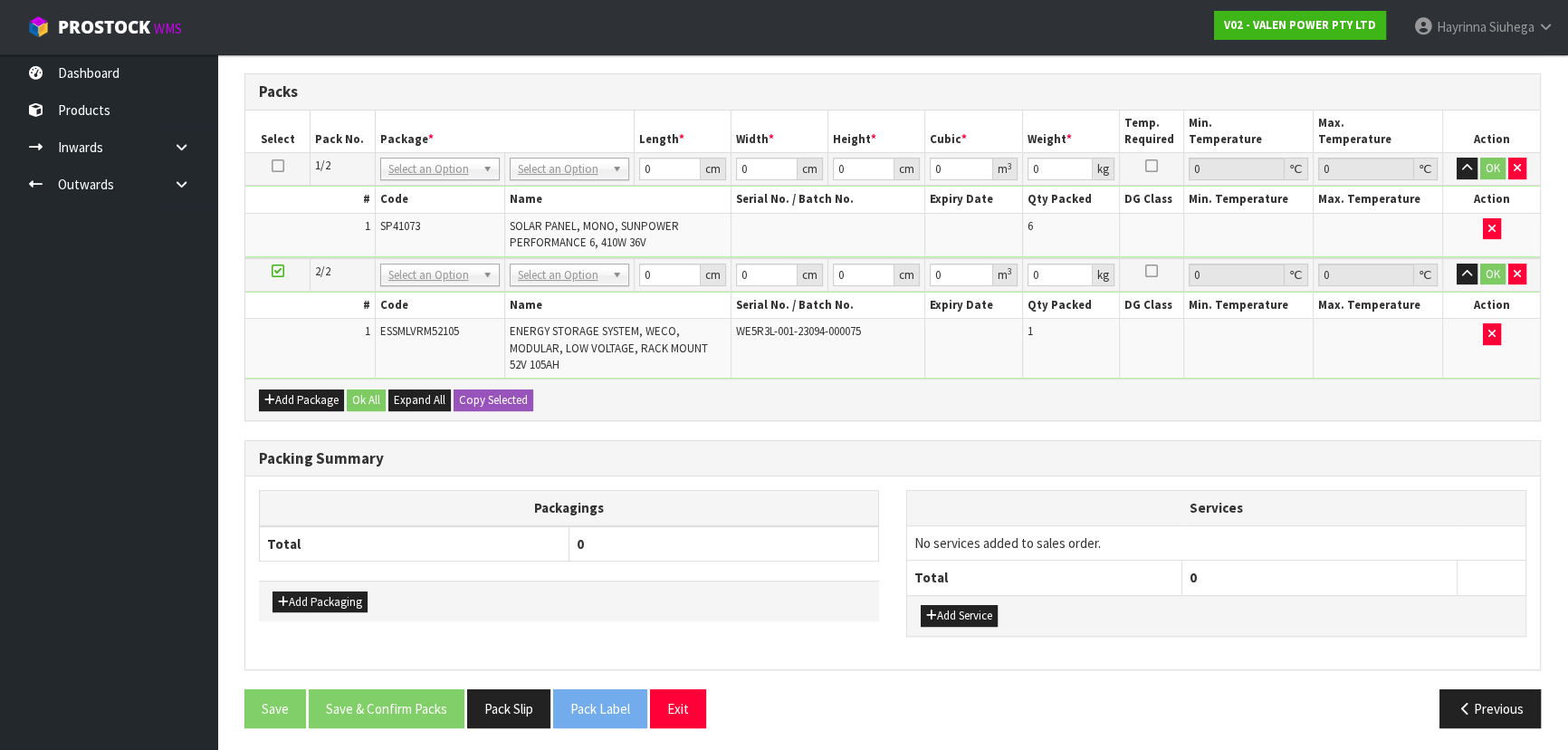
click at [1064, 348] on td "1" at bounding box center [1070, 348] width 97 height 60
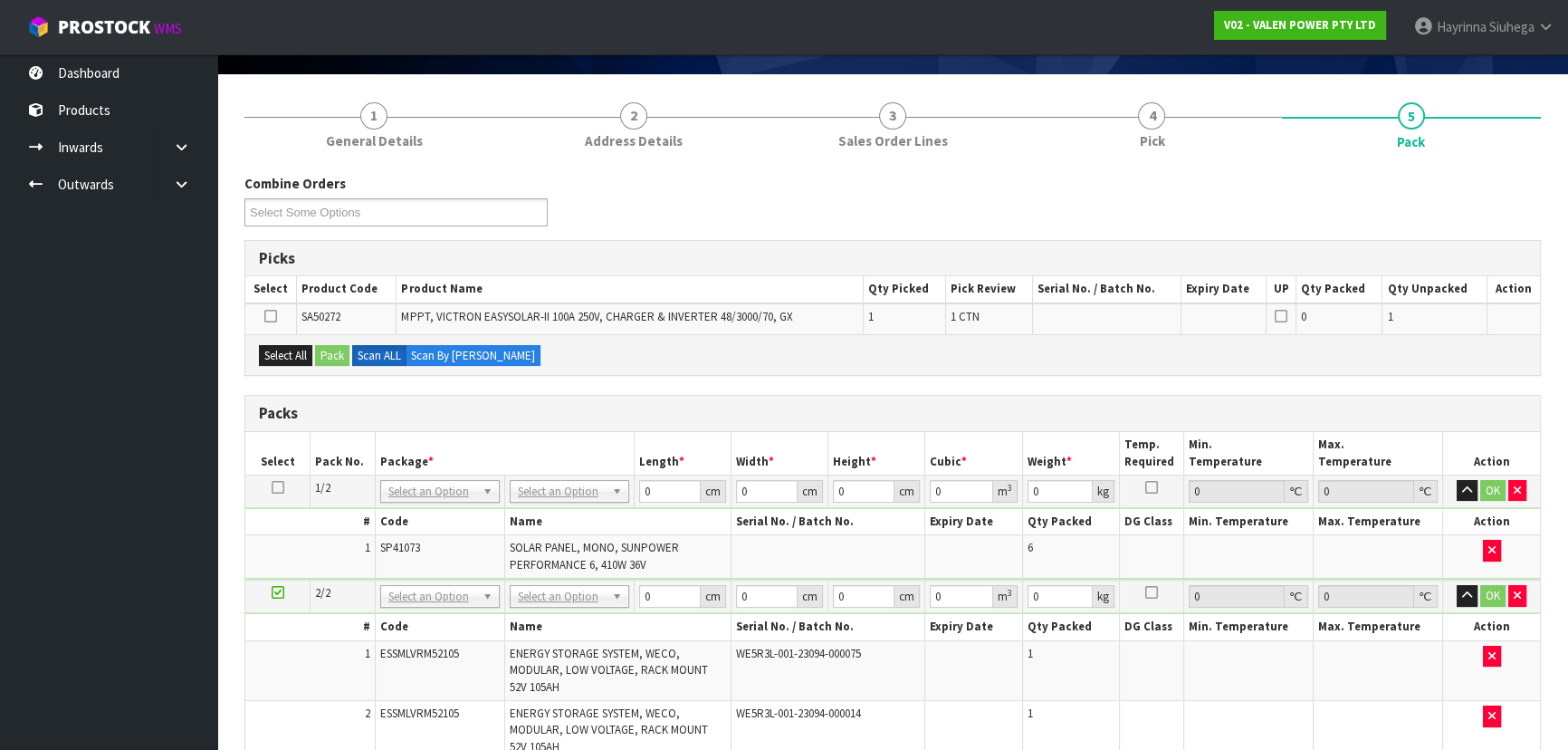
scroll to position [107, 0]
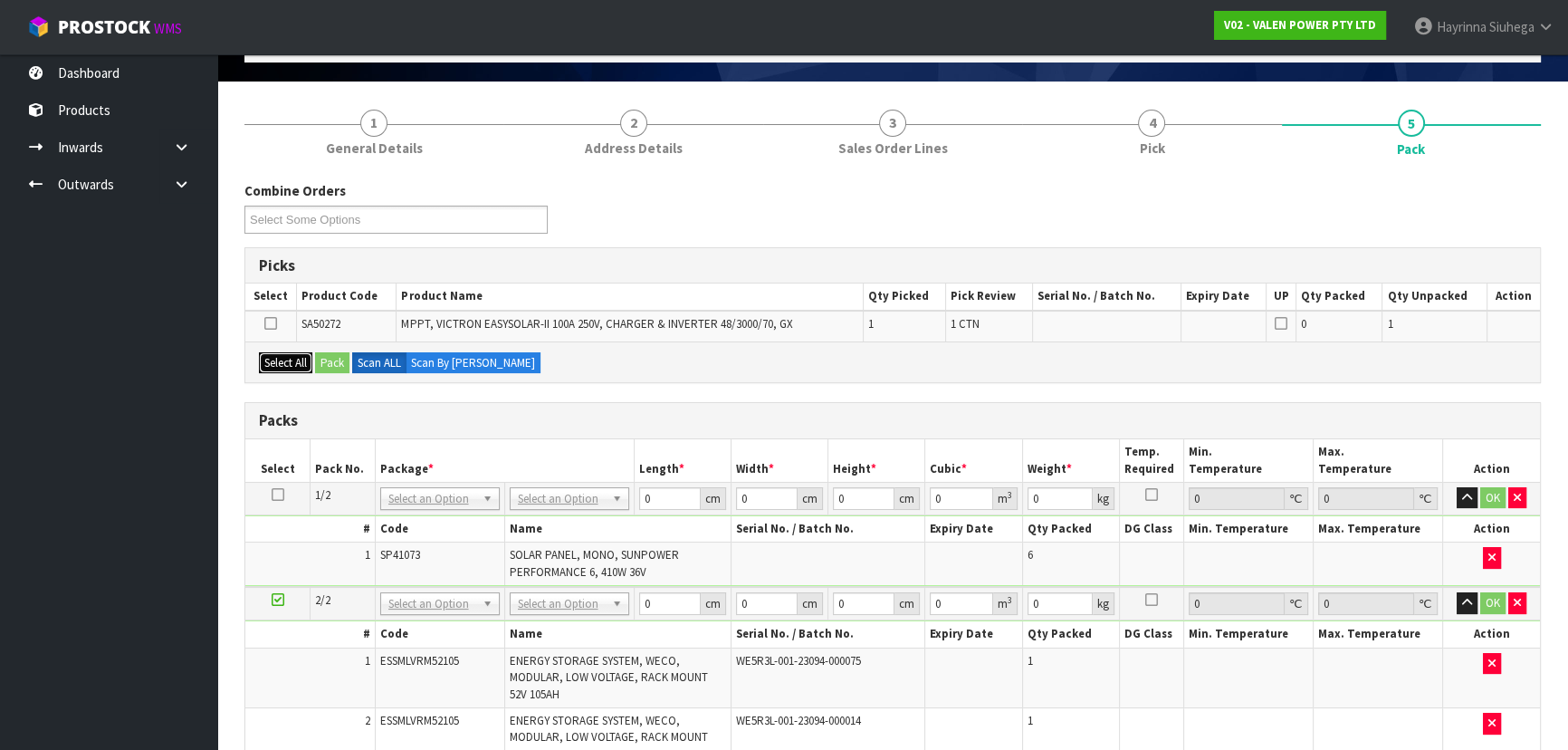
click at [279, 362] on button "Select All" at bounding box center [285, 363] width 54 height 22
click at [336, 367] on button "Pack" at bounding box center [331, 363] width 34 height 22
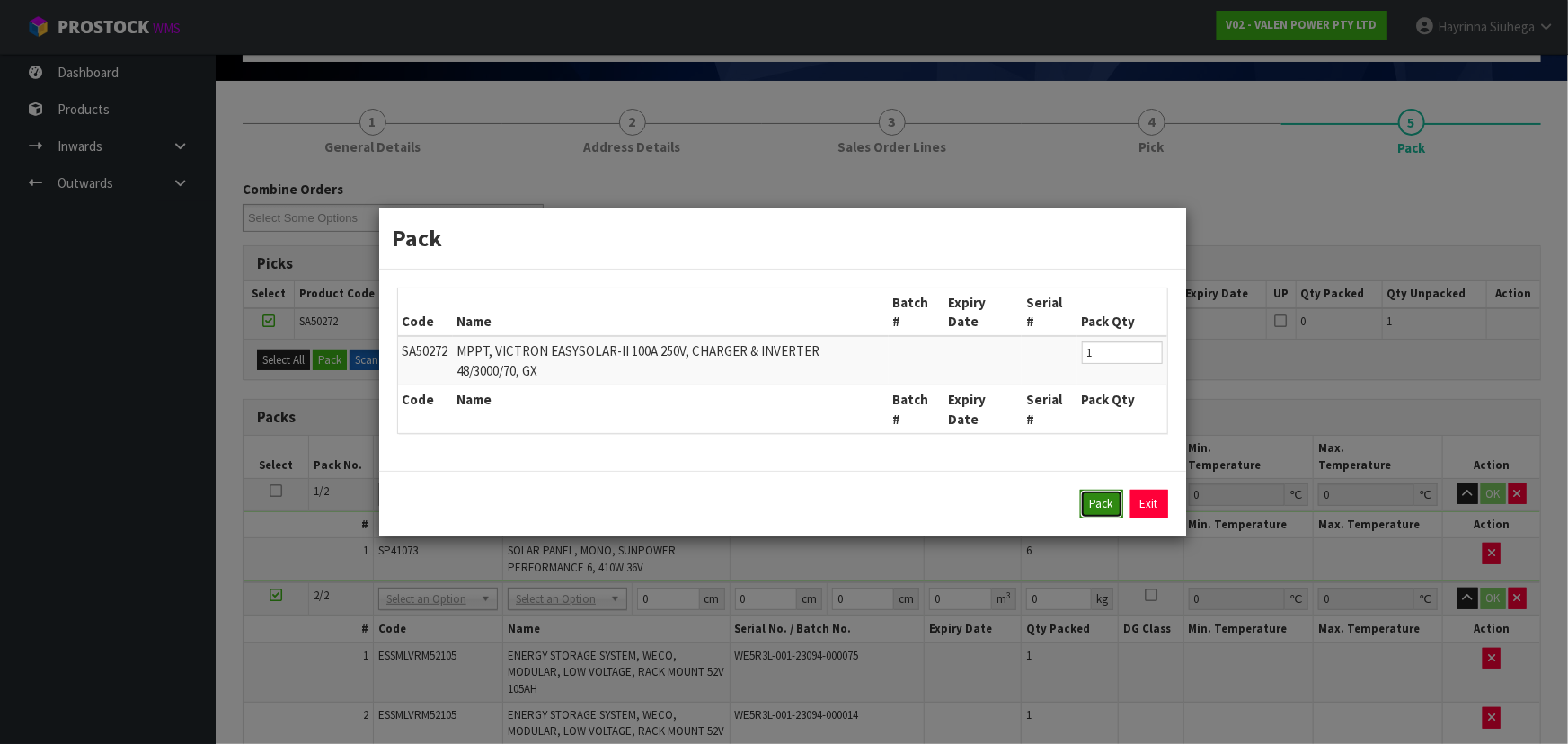
click at [1099, 501] on button "Pack" at bounding box center [1101, 504] width 43 height 29
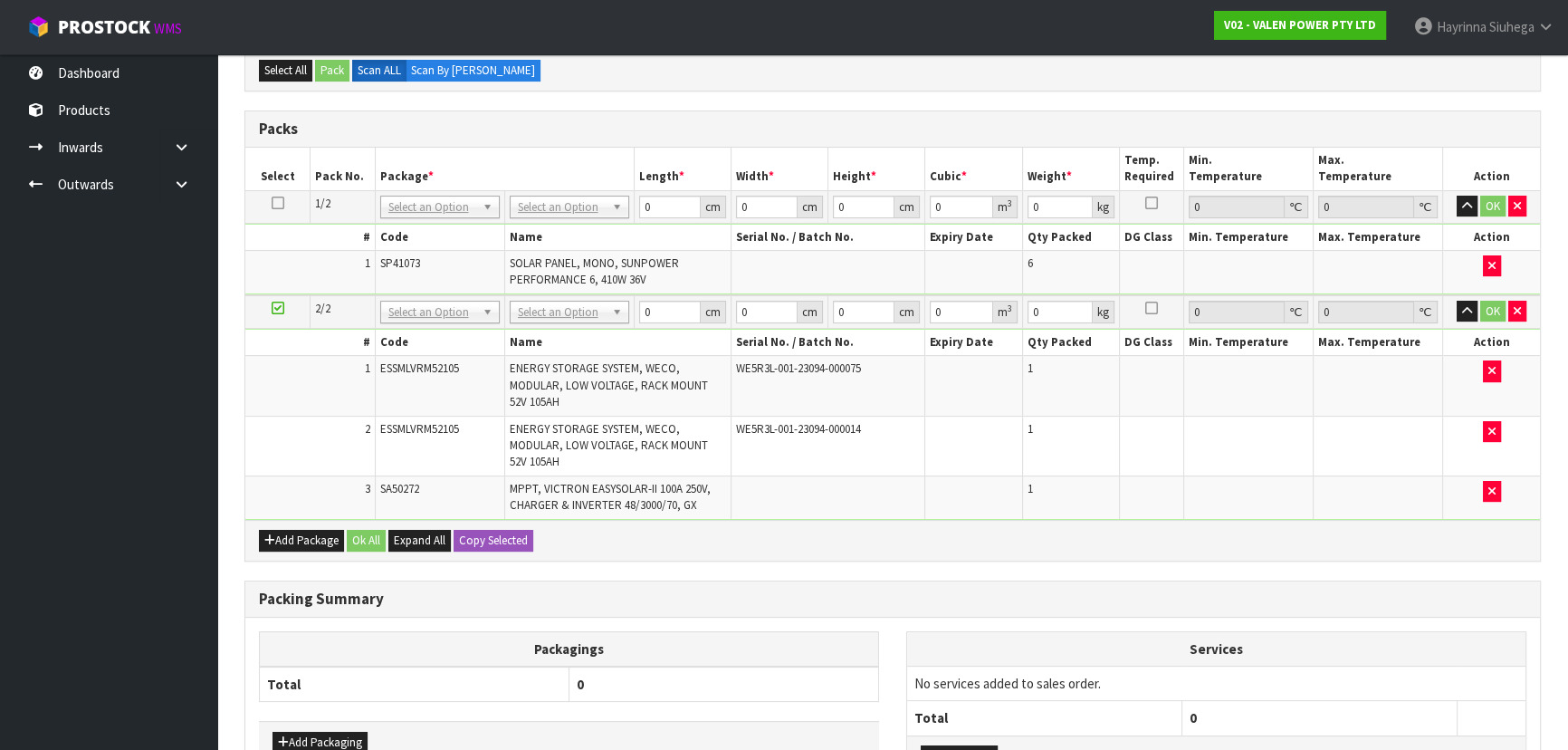
scroll to position [272, 0]
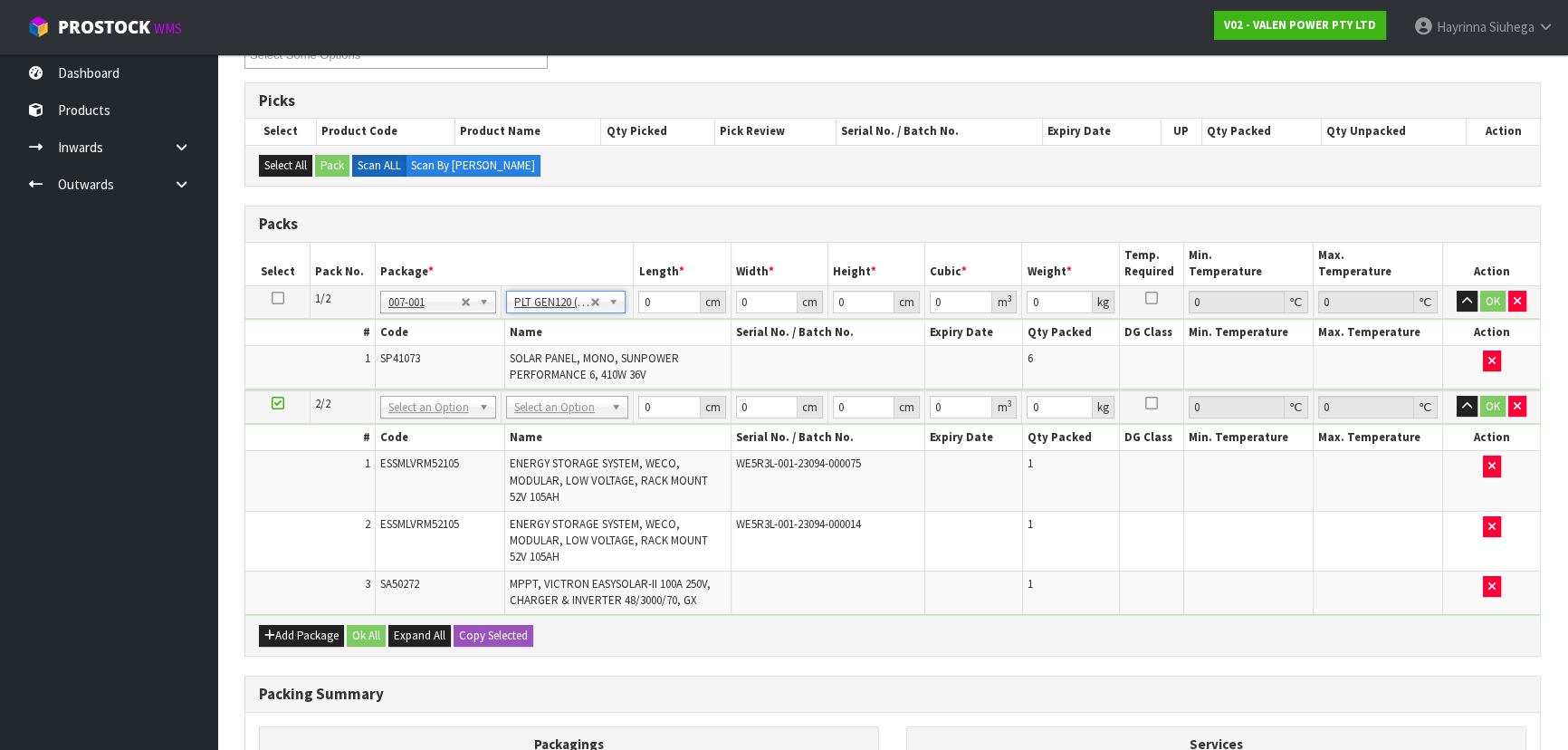
type input "120"
type input "100"
type input "130.836"
type input "131.4"
click at [633, 290] on td "120 cm" at bounding box center [681, 301] width 97 height 32
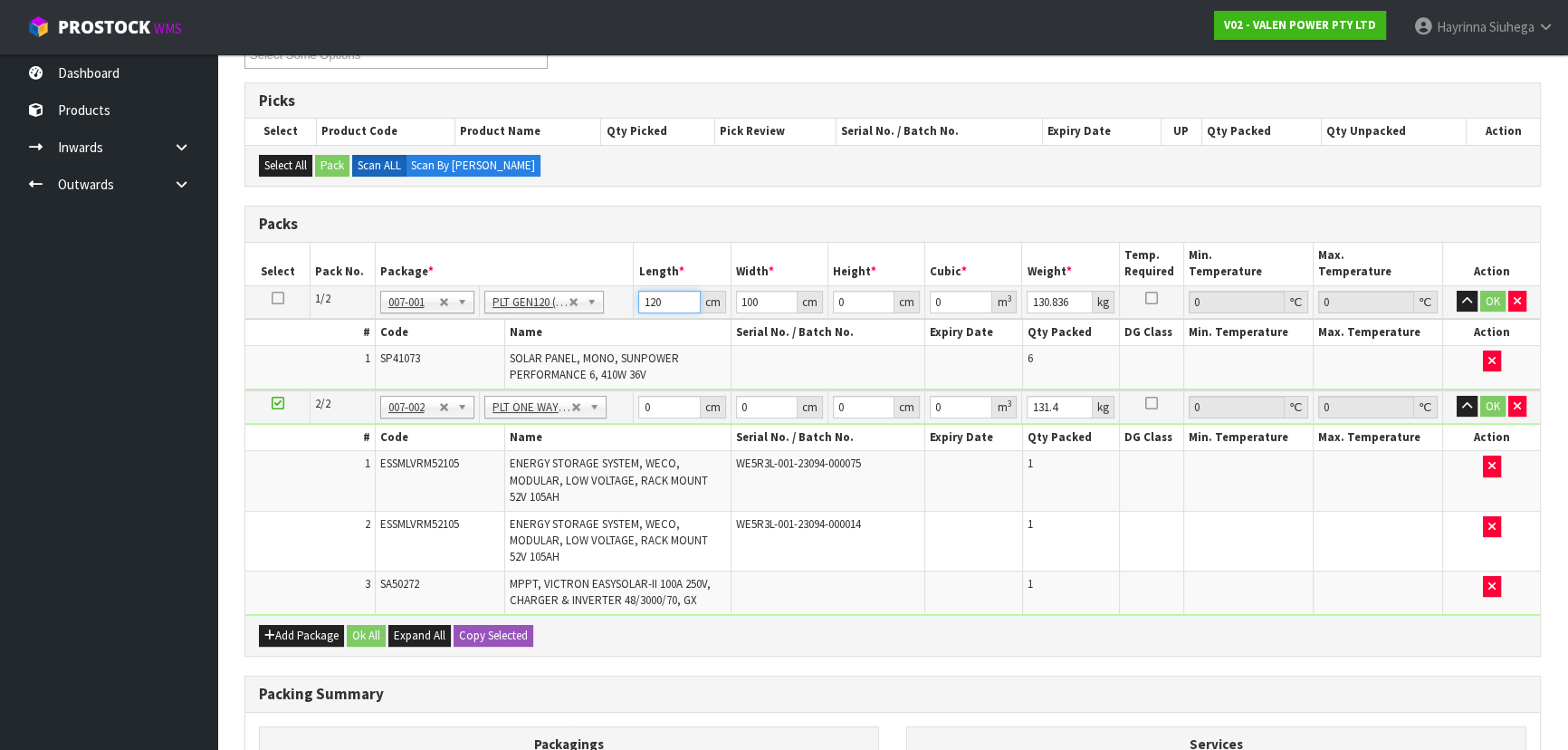
click at [649, 299] on input "120" at bounding box center [669, 301] width 62 height 22
type input "185"
type input "110"
type input "5"
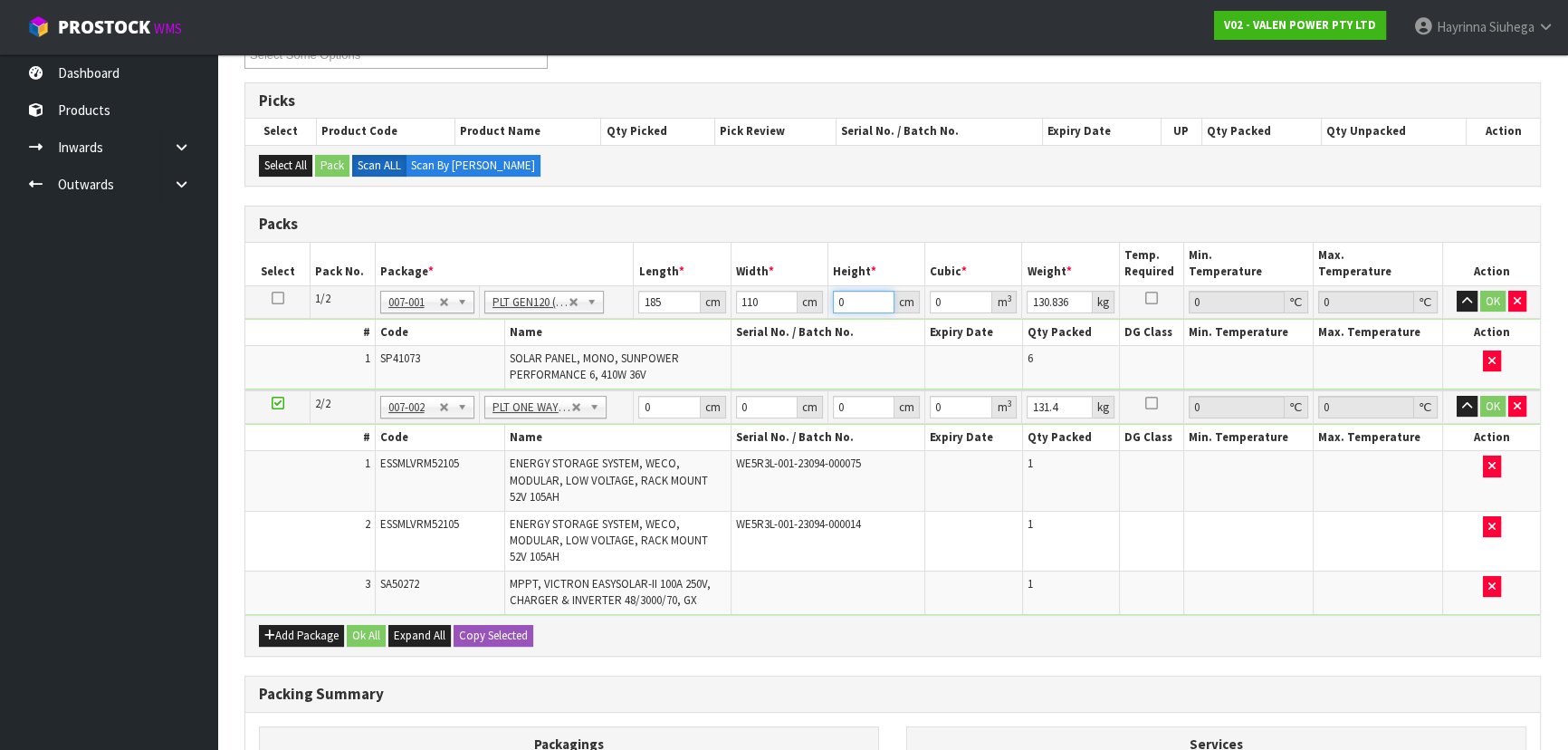
type input "0.10175"
type input "52"
type input "1.0582"
type input "52"
type input "144"
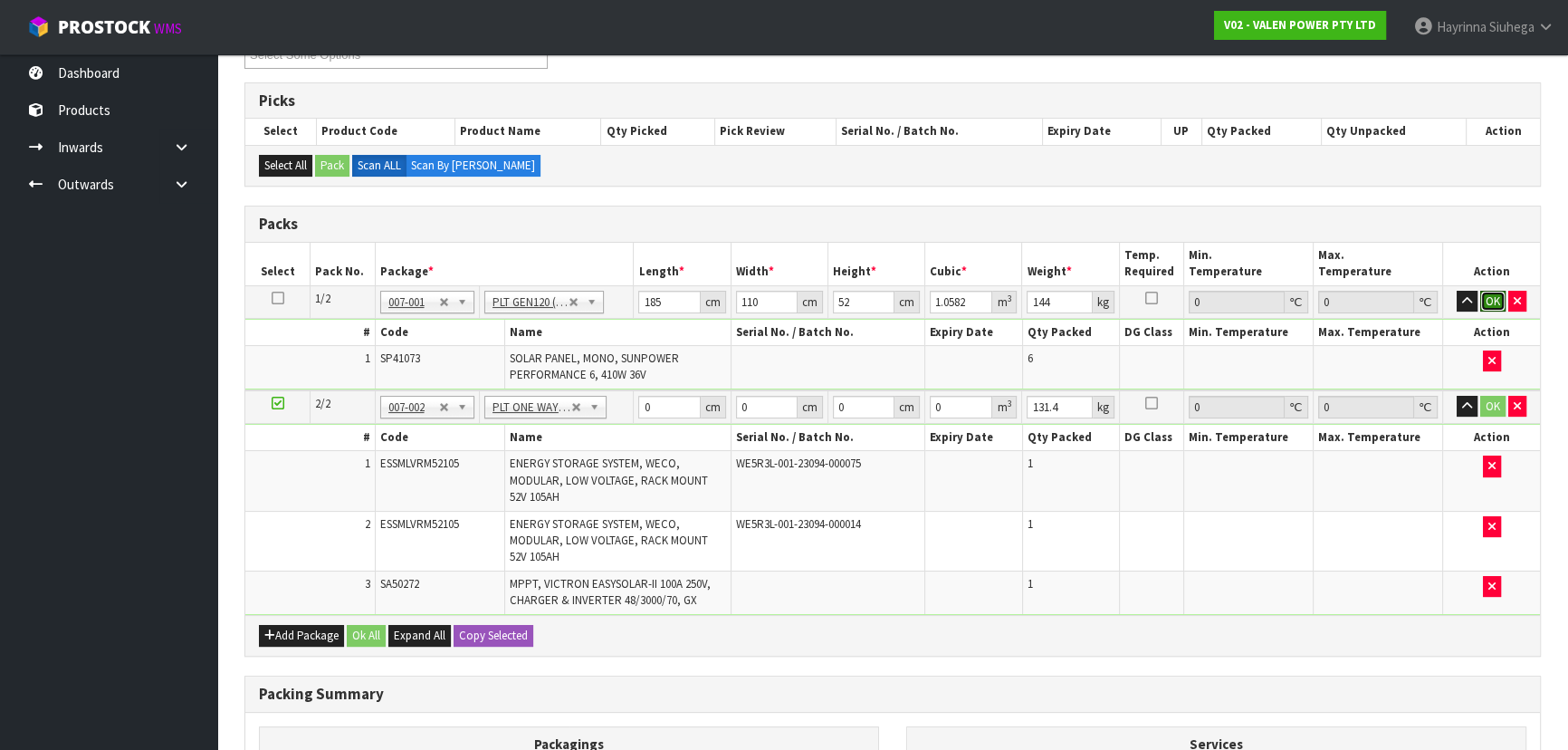
click button "OK" at bounding box center [1493, 301] width 25 height 22
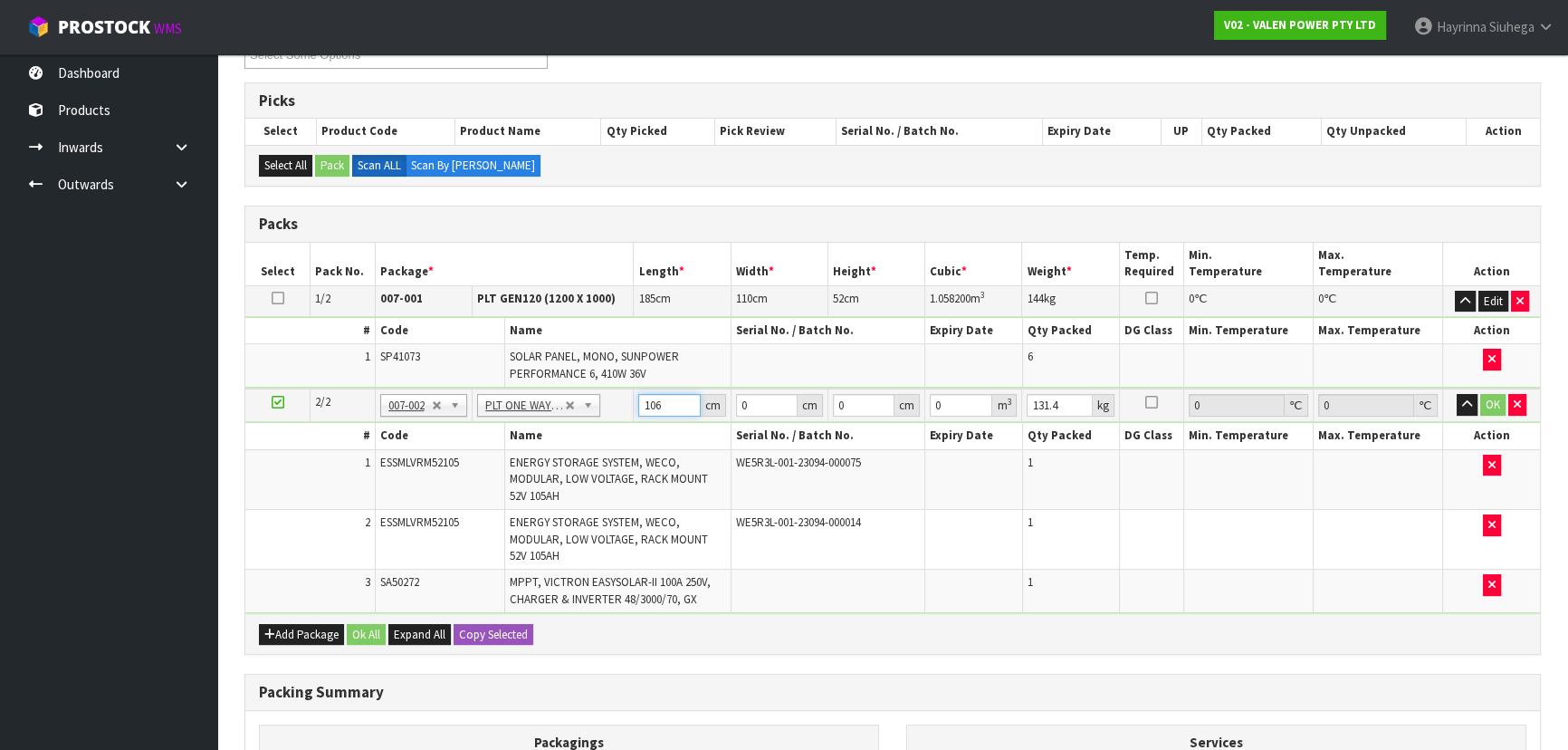
type input "106"
type input "66"
type input "9"
type input "0.062964"
type input "93"
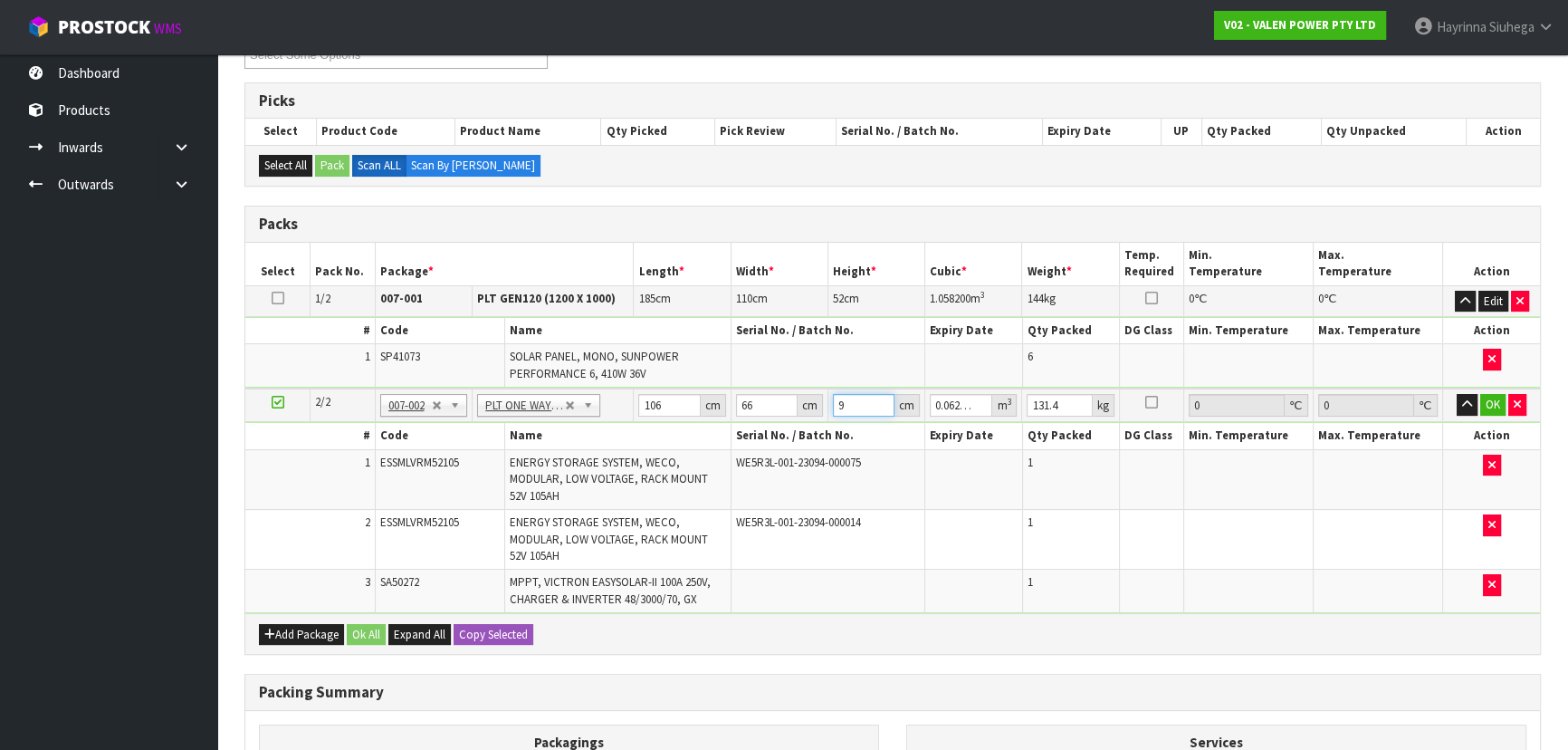
type input "0.650628"
type input "93"
type input "138"
click button "OK" at bounding box center [1493, 405] width 25 height 22
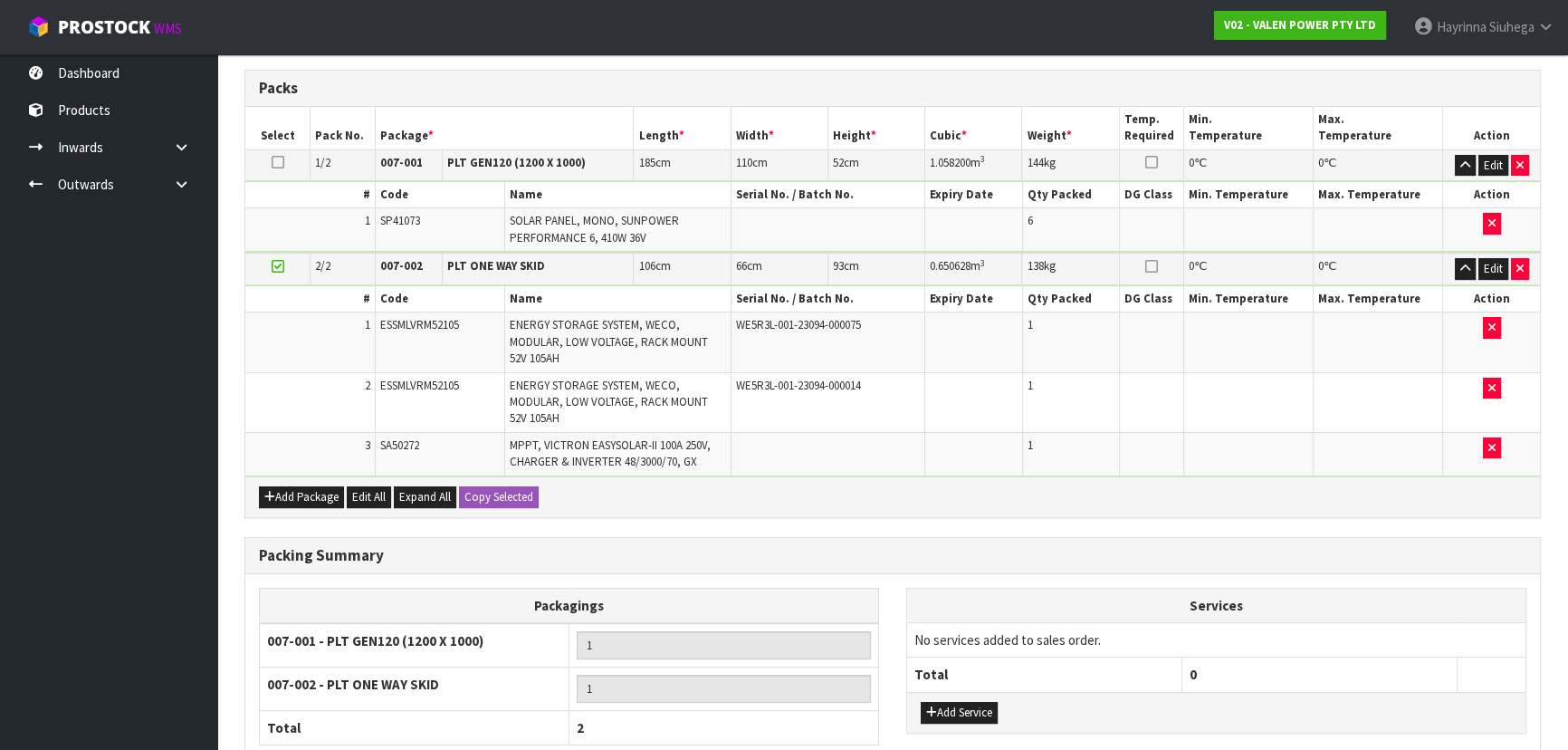
scroll to position [558, 0]
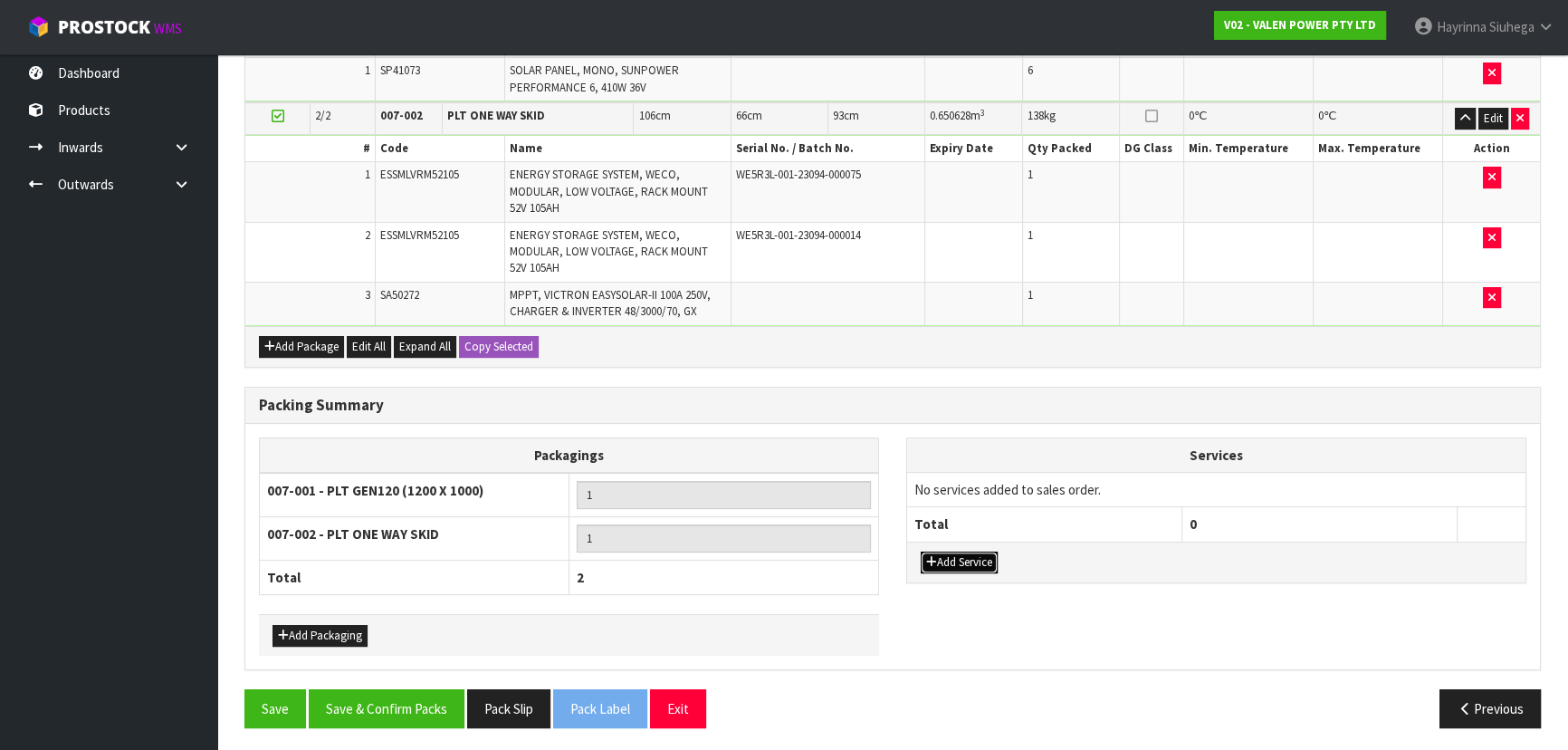
click at [978, 551] on button "Add Service" at bounding box center [959, 562] width 77 height 22
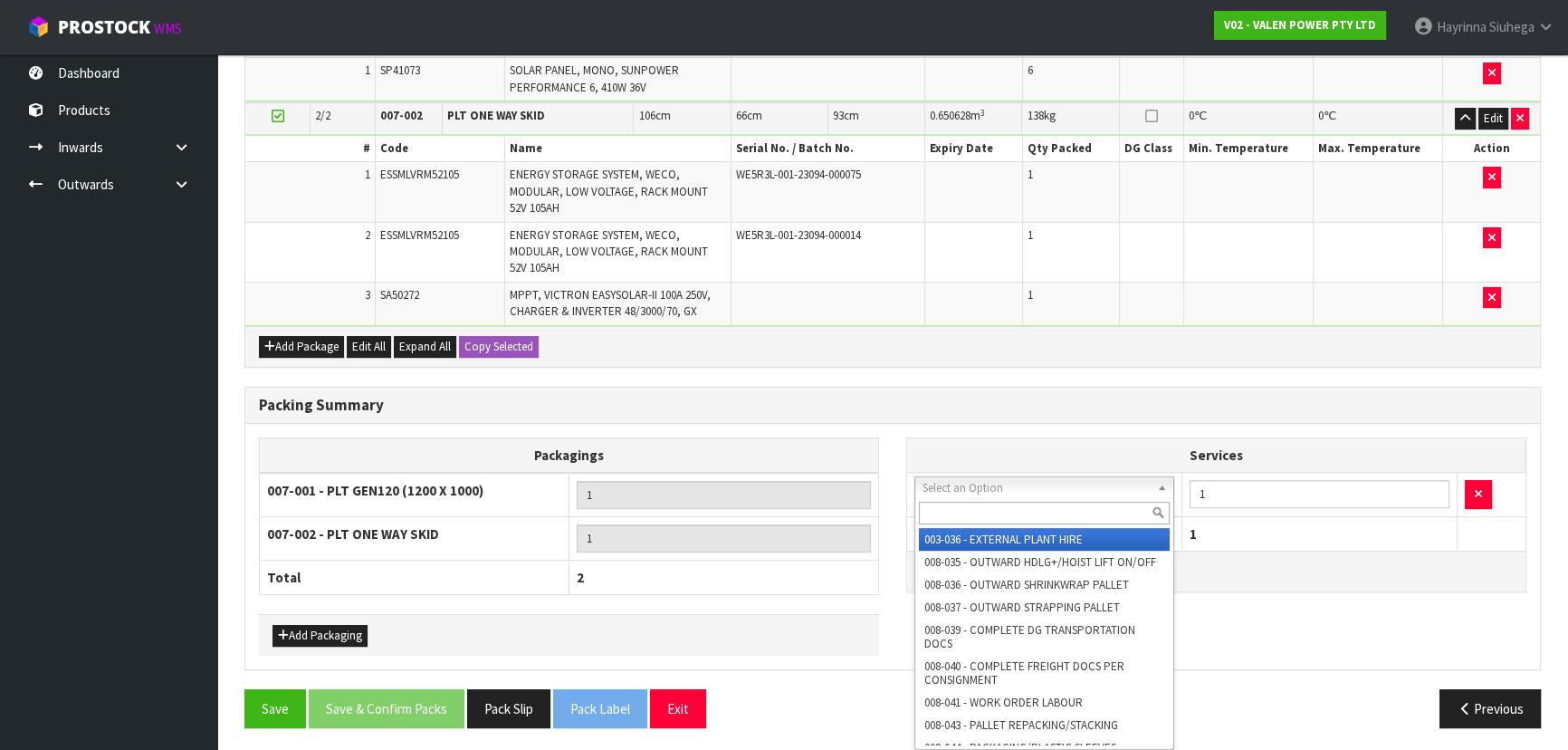
click at [999, 508] on input "text" at bounding box center [1044, 512] width 251 height 22
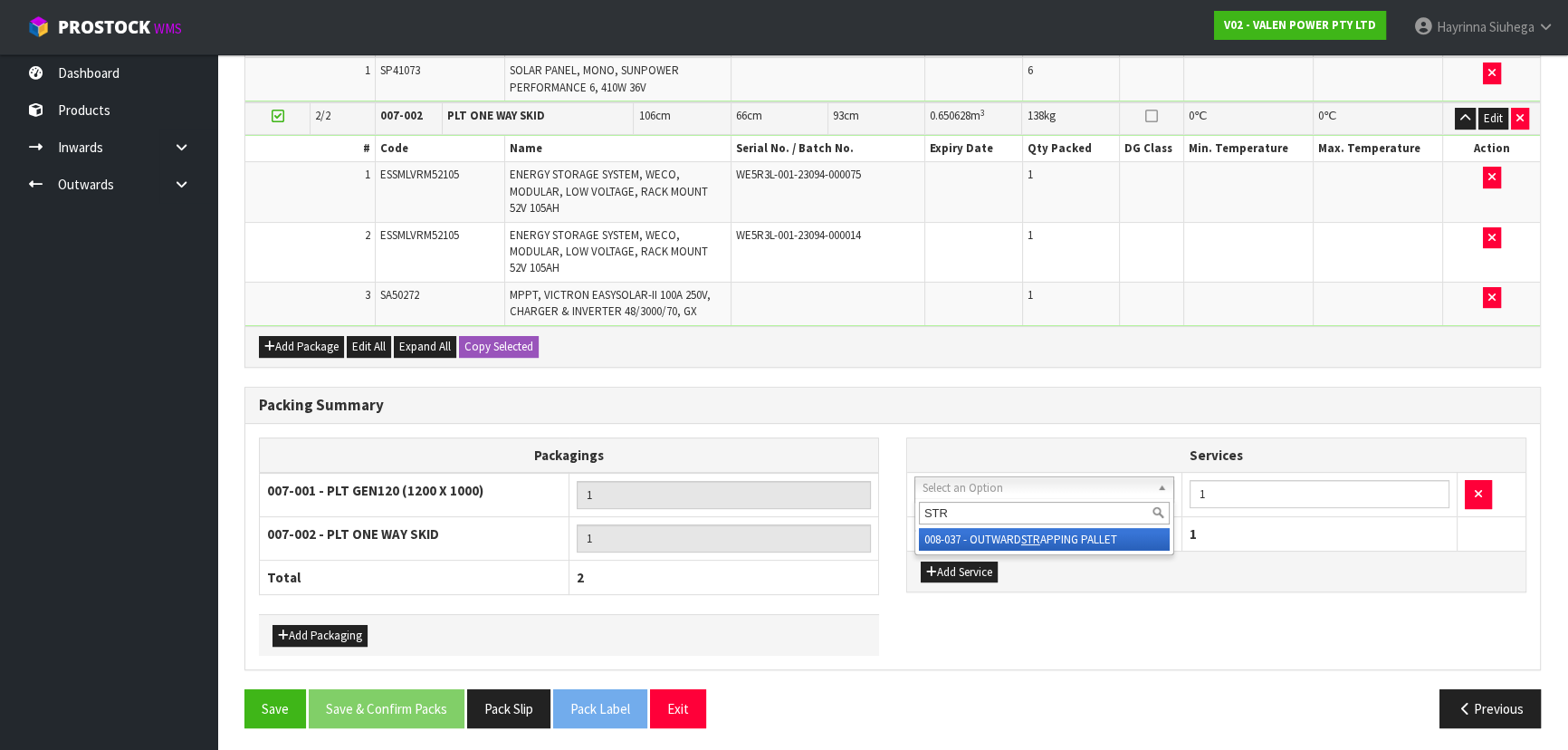
type input "STR"
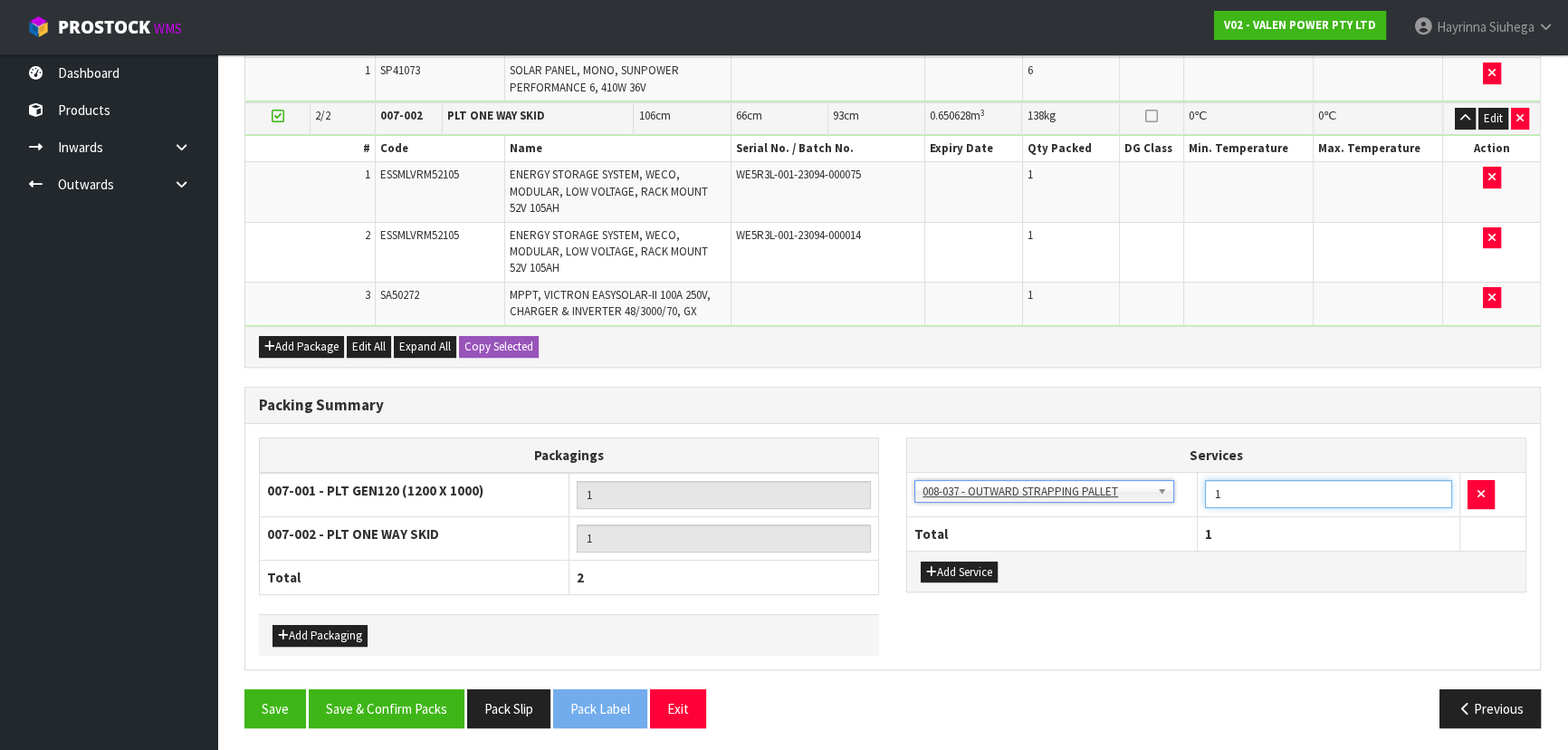
drag, startPoint x: 1253, startPoint y: 489, endPoint x: 1158, endPoint y: 486, distance: 95.0
click at [1184, 486] on tr "003-036 - EXTERNAL PLANT HIRE 008-035 - OUTWARD HDLG+/HOIST LIFT ON/OFF 008-036…" at bounding box center [1216, 495] width 619 height 44
type input "3"
click at [976, 563] on button "Add Service" at bounding box center [959, 572] width 77 height 22
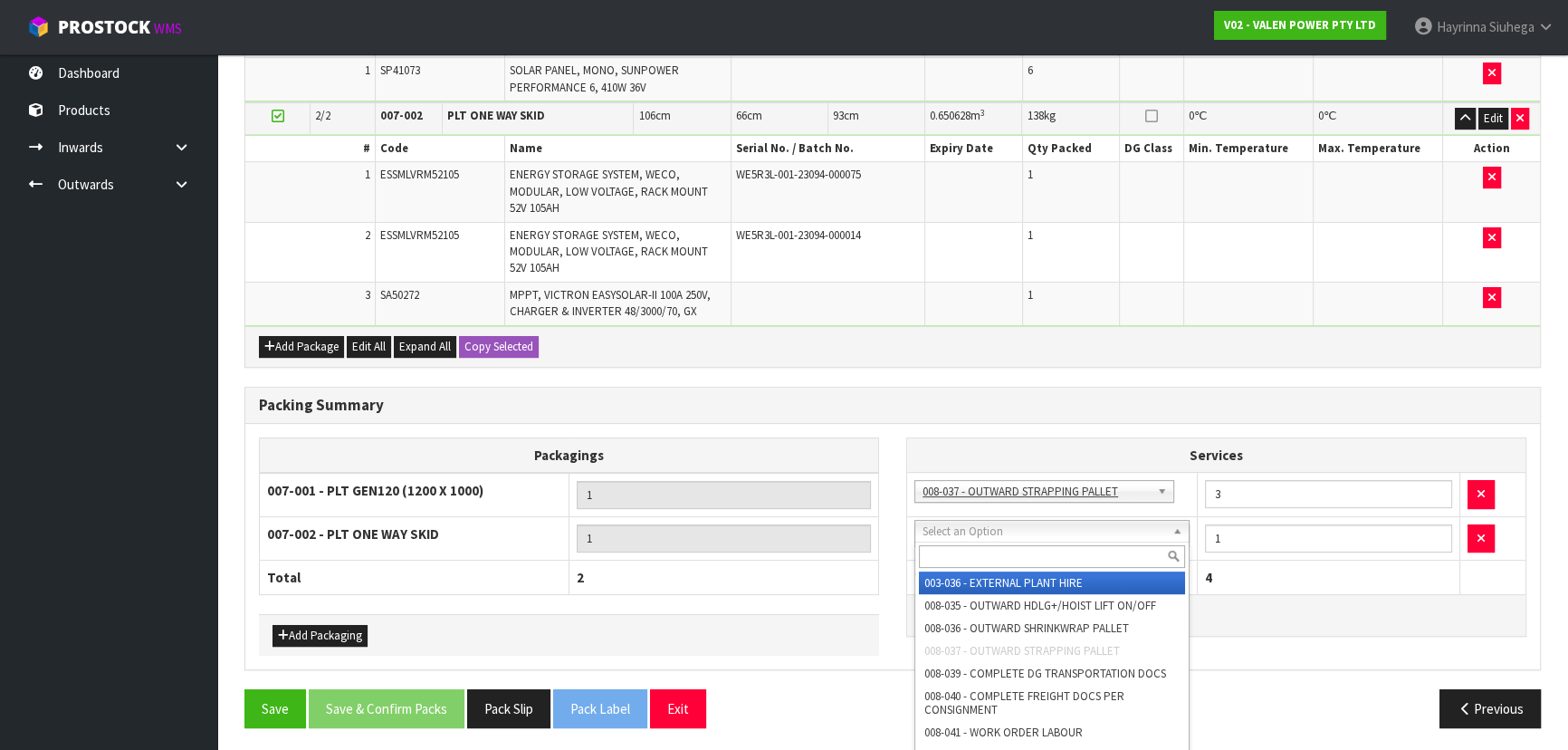
click at [1005, 557] on input "text" at bounding box center [1052, 556] width 266 height 22
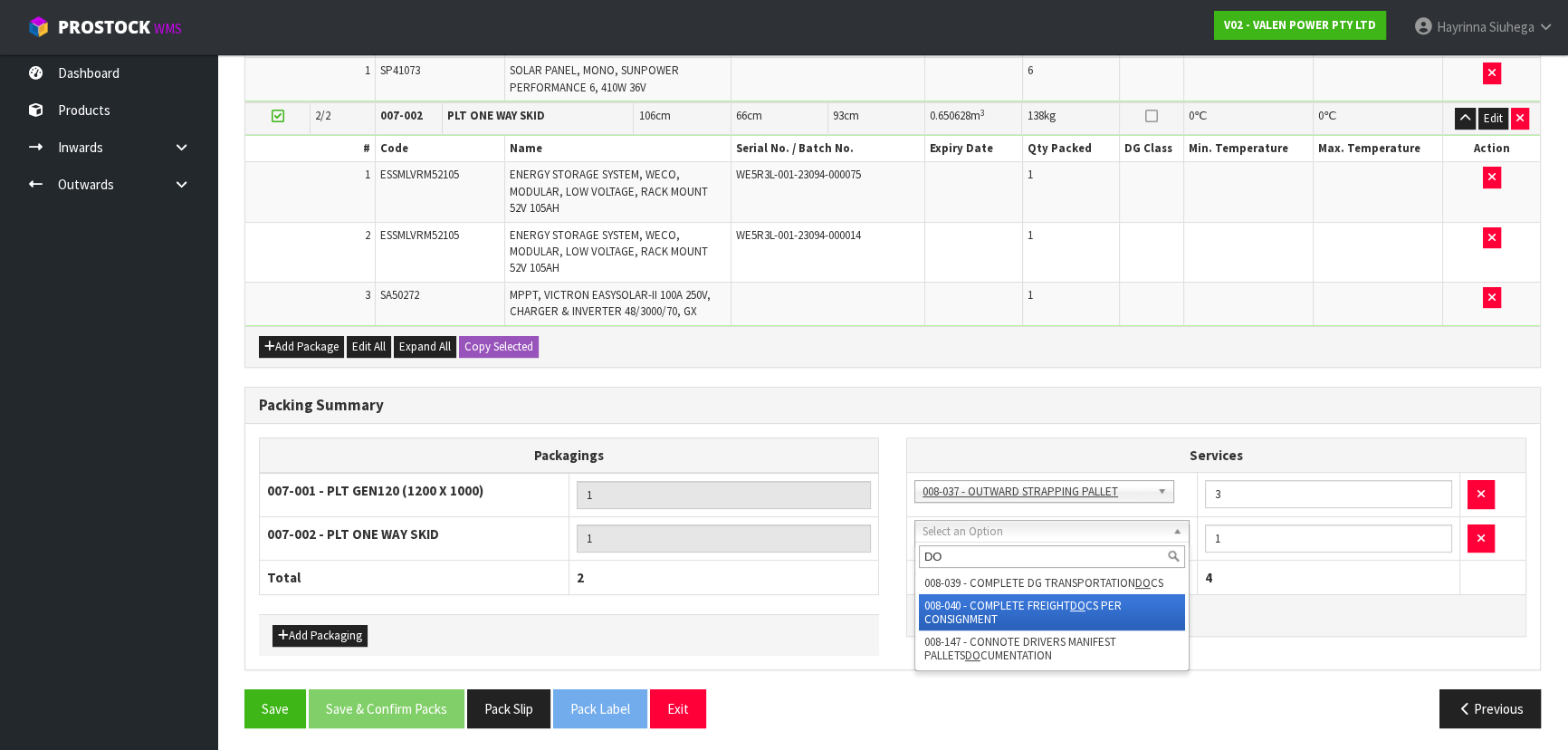
type input "DO"
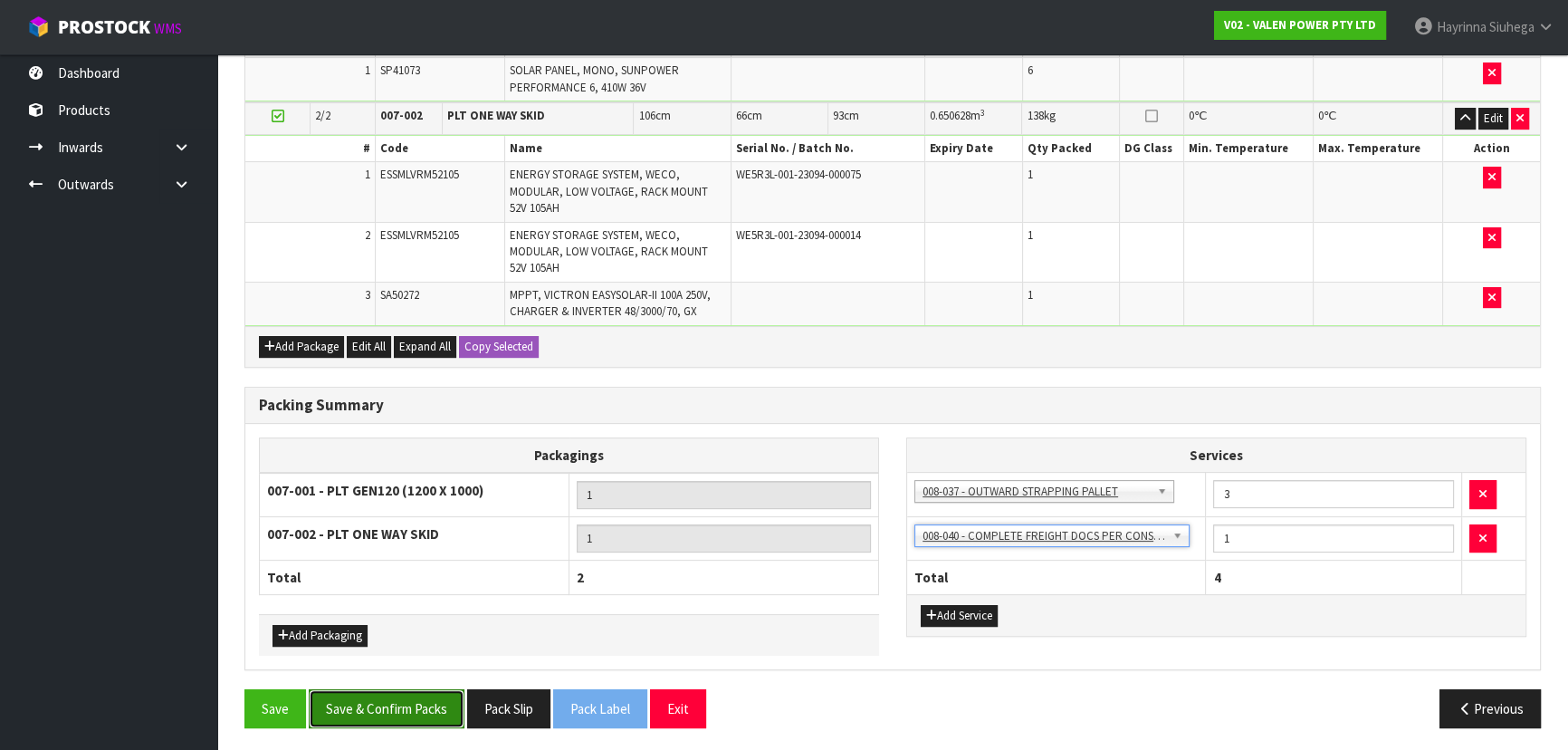
click at [388, 711] on button "Save & Confirm Packs" at bounding box center [386, 709] width 155 height 39
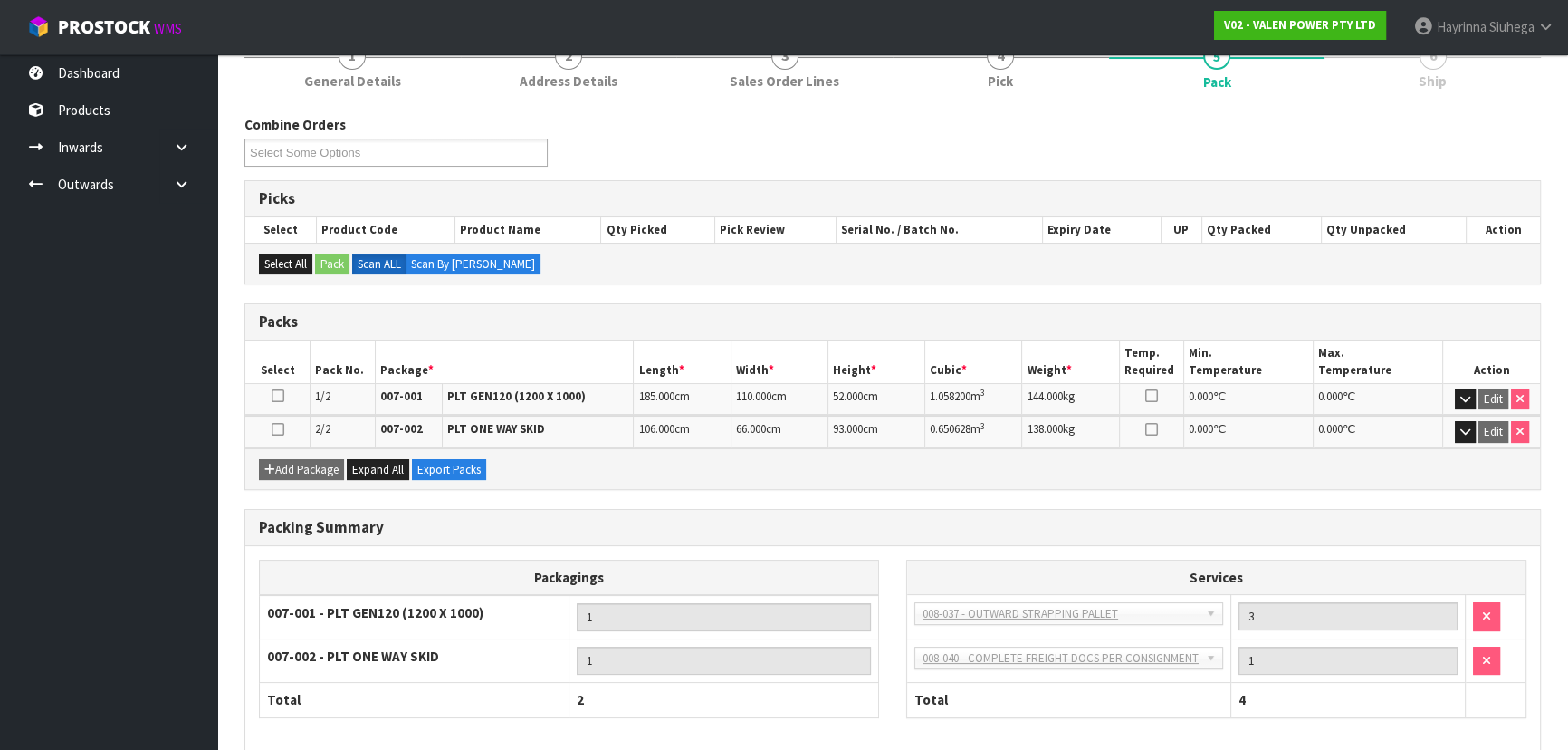
scroll to position [0, 0]
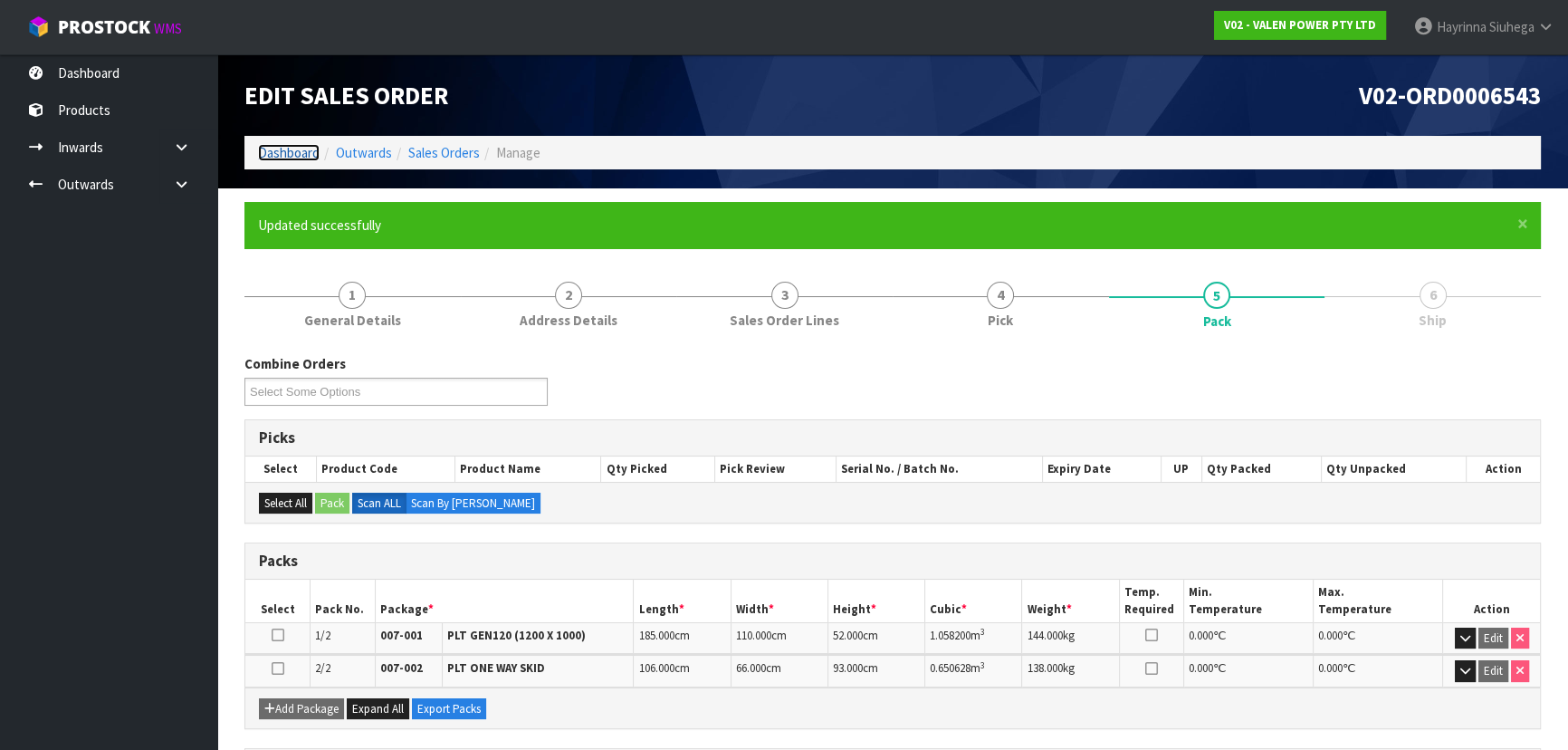
click at [300, 154] on link "Dashboard" at bounding box center [288, 153] width 62 height 18
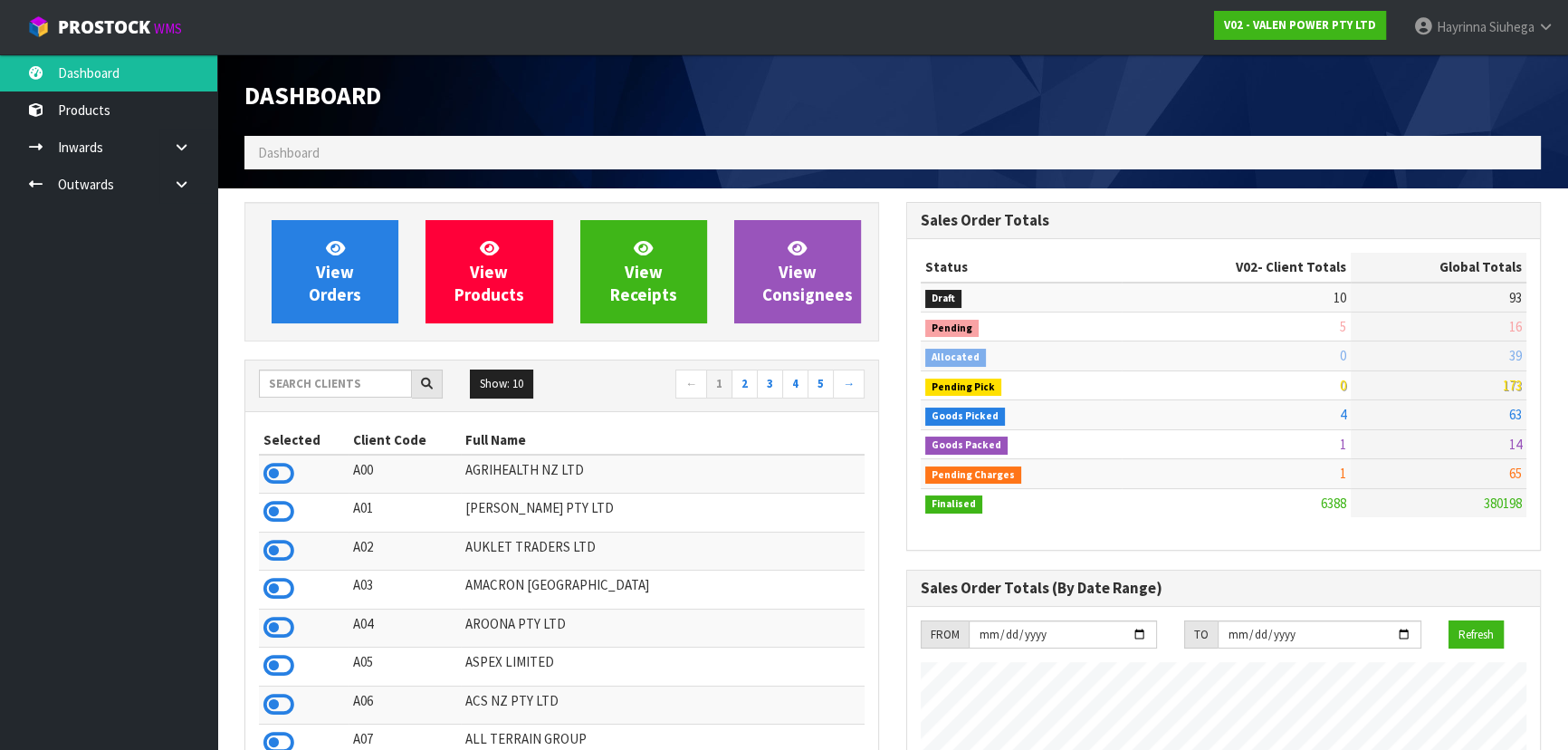
click at [339, 399] on div "Show: 10 5 10 25 50 ← 1 2 3 4 5 →" at bounding box center [561, 385] width 632 height 31
click at [342, 388] on input "text" at bounding box center [335, 383] width 153 height 28
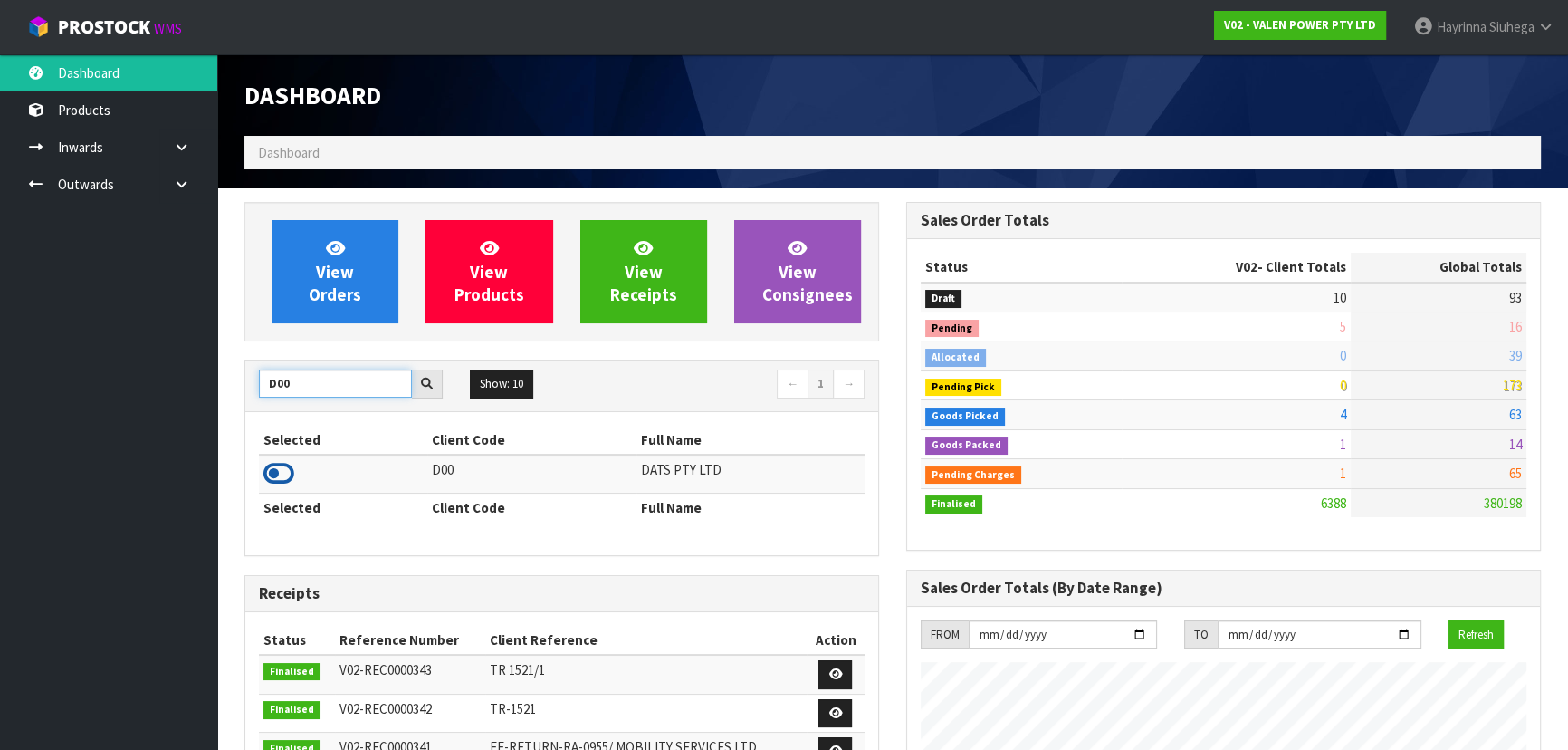
type input "D00"
click at [287, 469] on icon at bounding box center [279, 474] width 30 height 27
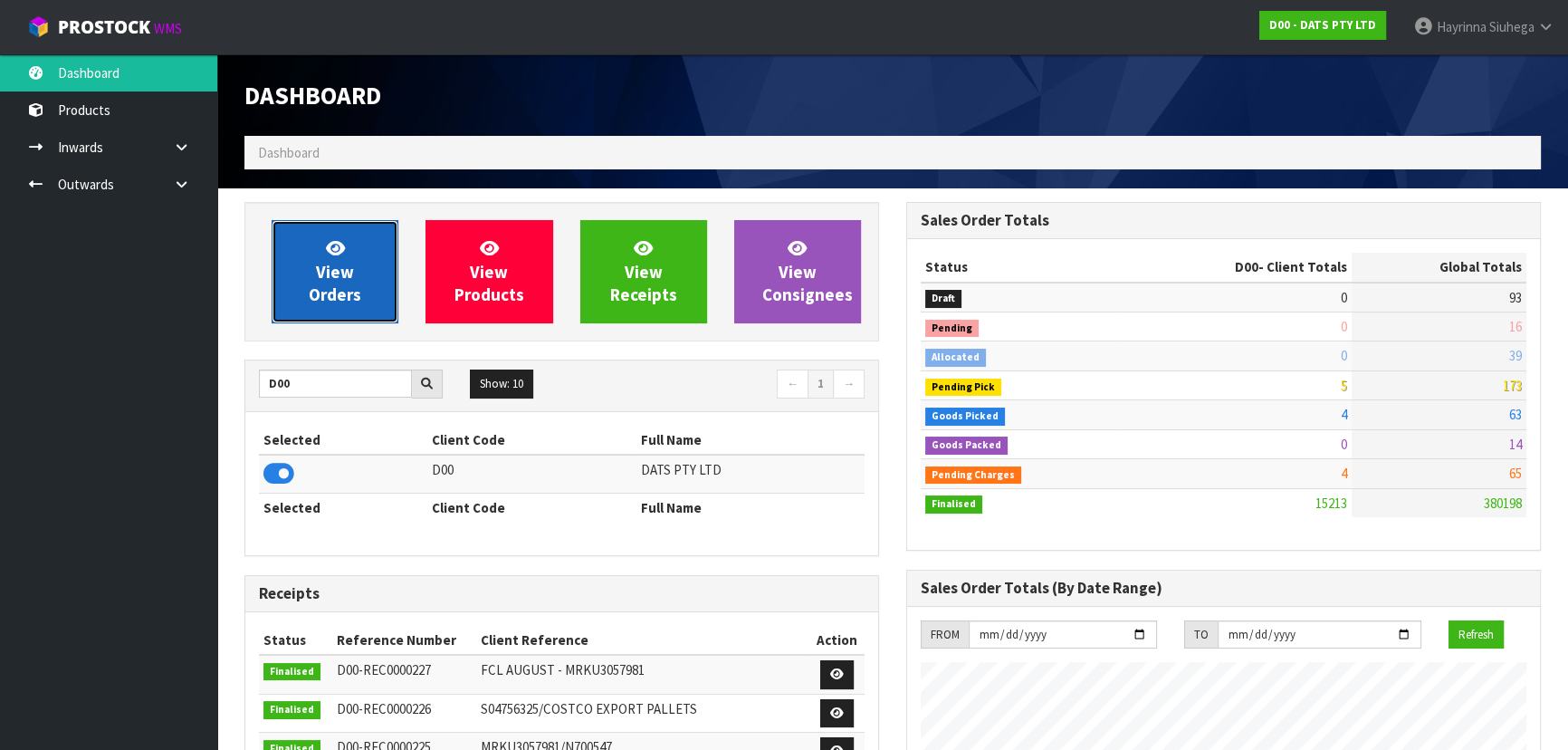
scroll to position [1389, 661]
click at [351, 286] on span "View Orders" at bounding box center [335, 271] width 53 height 67
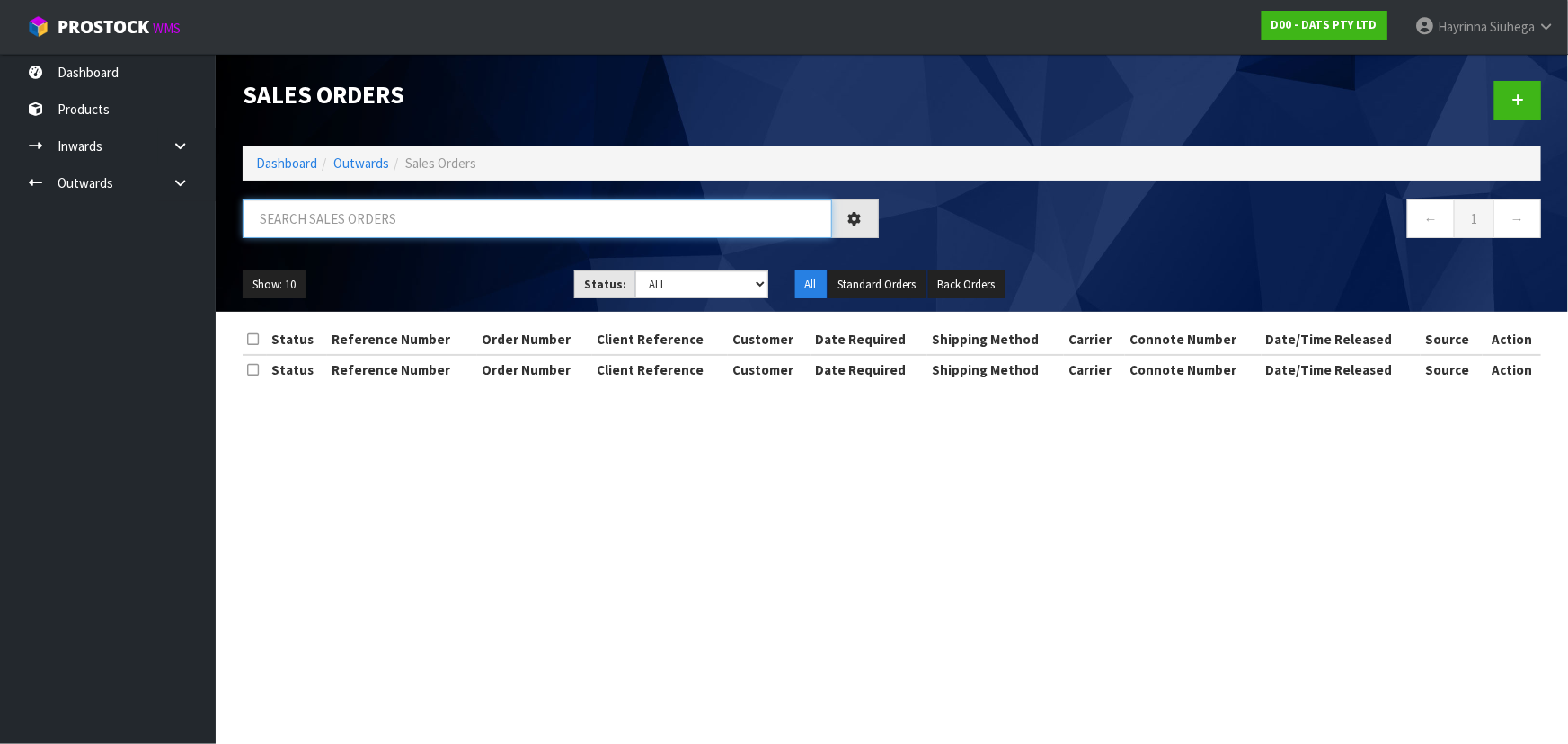
click at [390, 221] on input "text" at bounding box center [538, 219] width 590 height 39
type input "JOB-0411119"
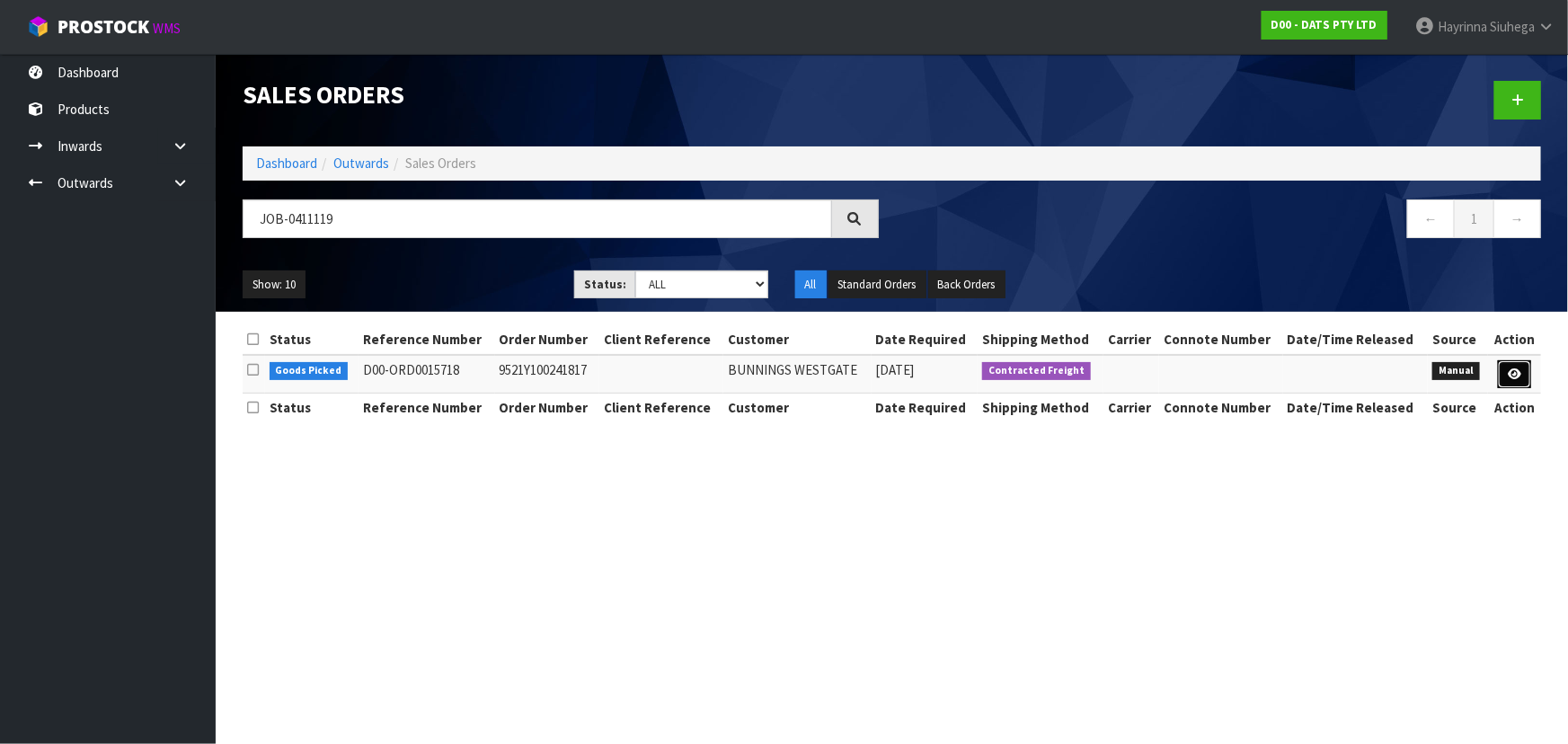
click at [1518, 372] on icon at bounding box center [1515, 374] width 14 height 12
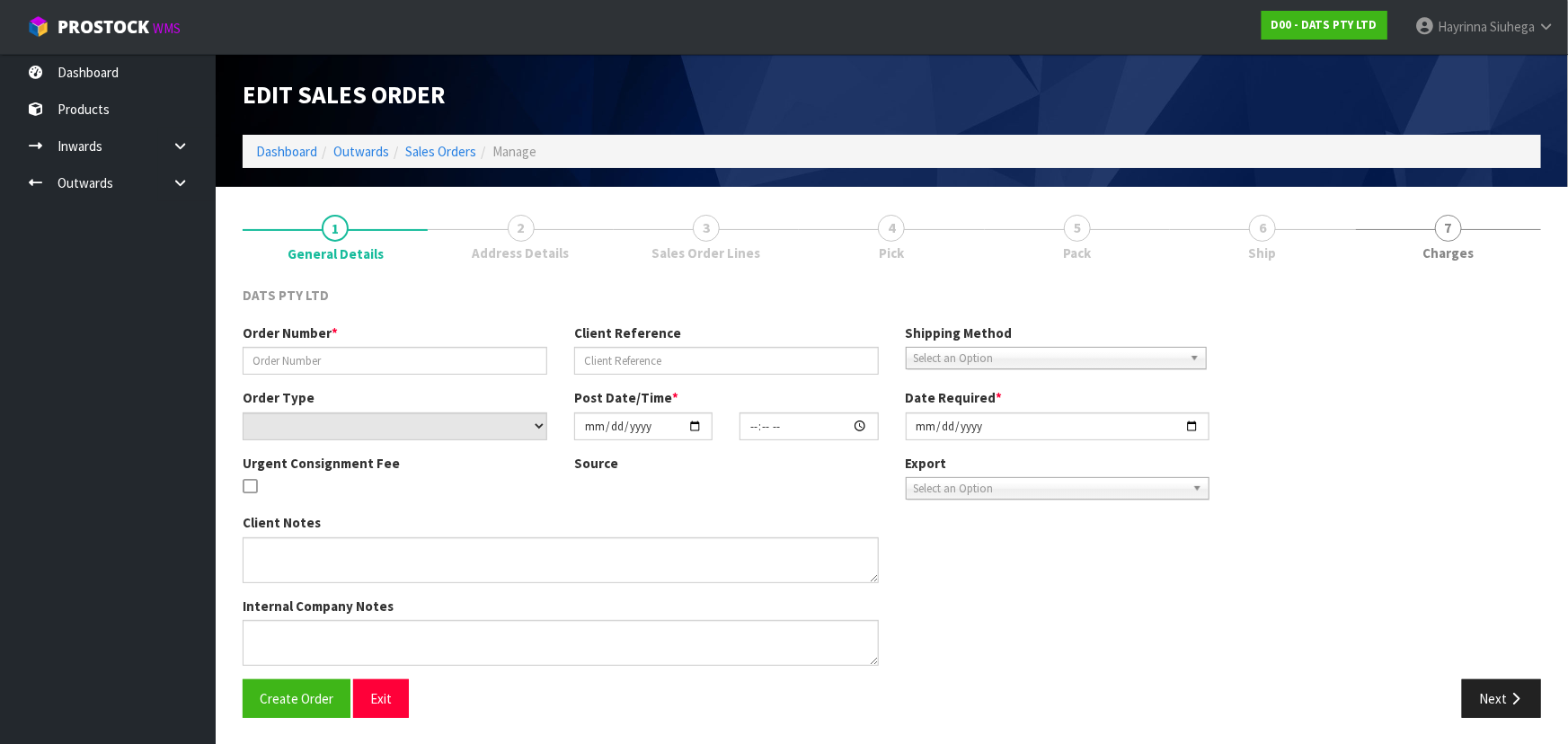
type input "9521Y100241817"
select select "number:0"
type input "2025-09-05"
type input "08:51:00.000"
type input "2025-09-05"
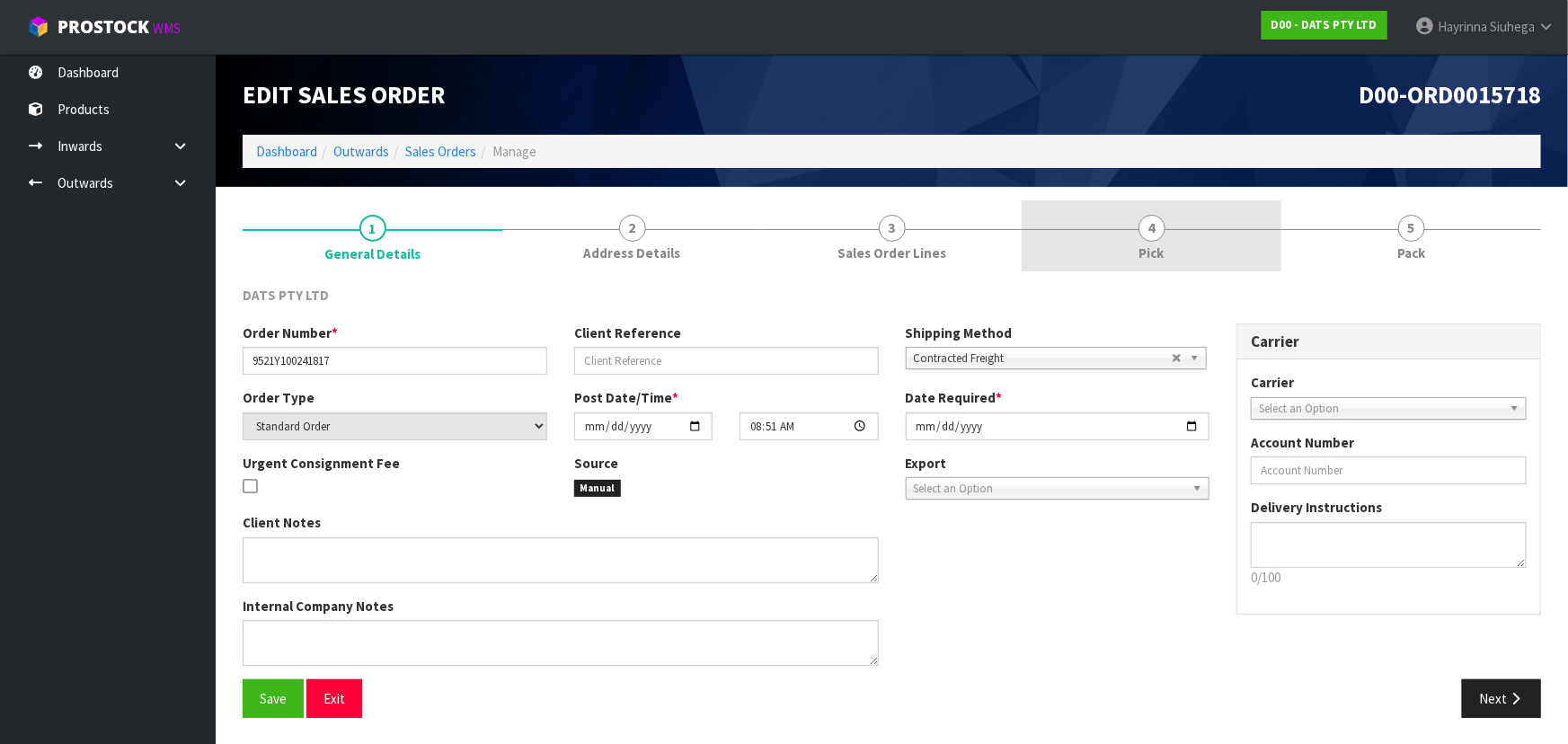
click at [1218, 236] on link "4 Pick" at bounding box center [1152, 236] width 260 height 71
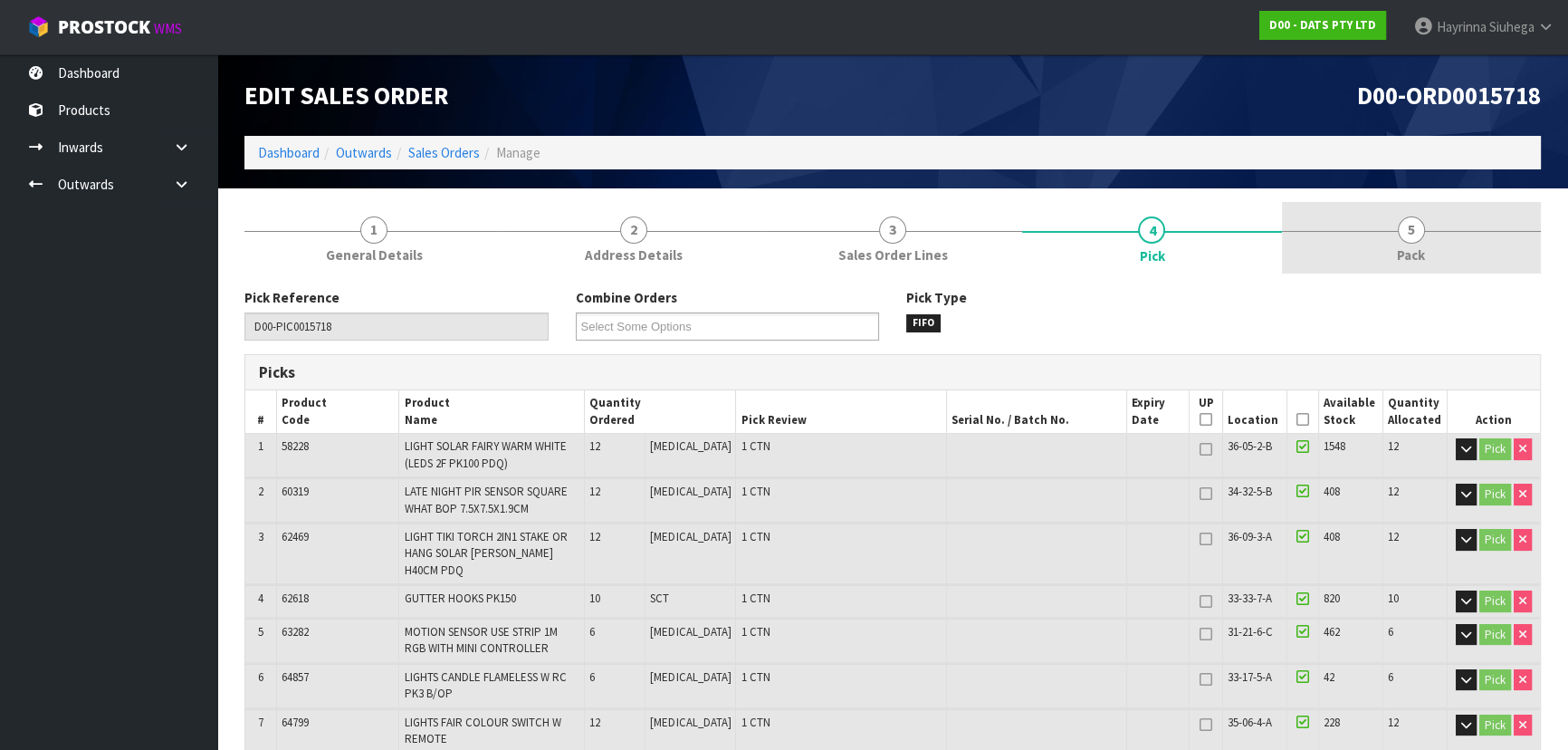
click at [1361, 224] on link "5 Pack" at bounding box center [1412, 238] width 259 height 71
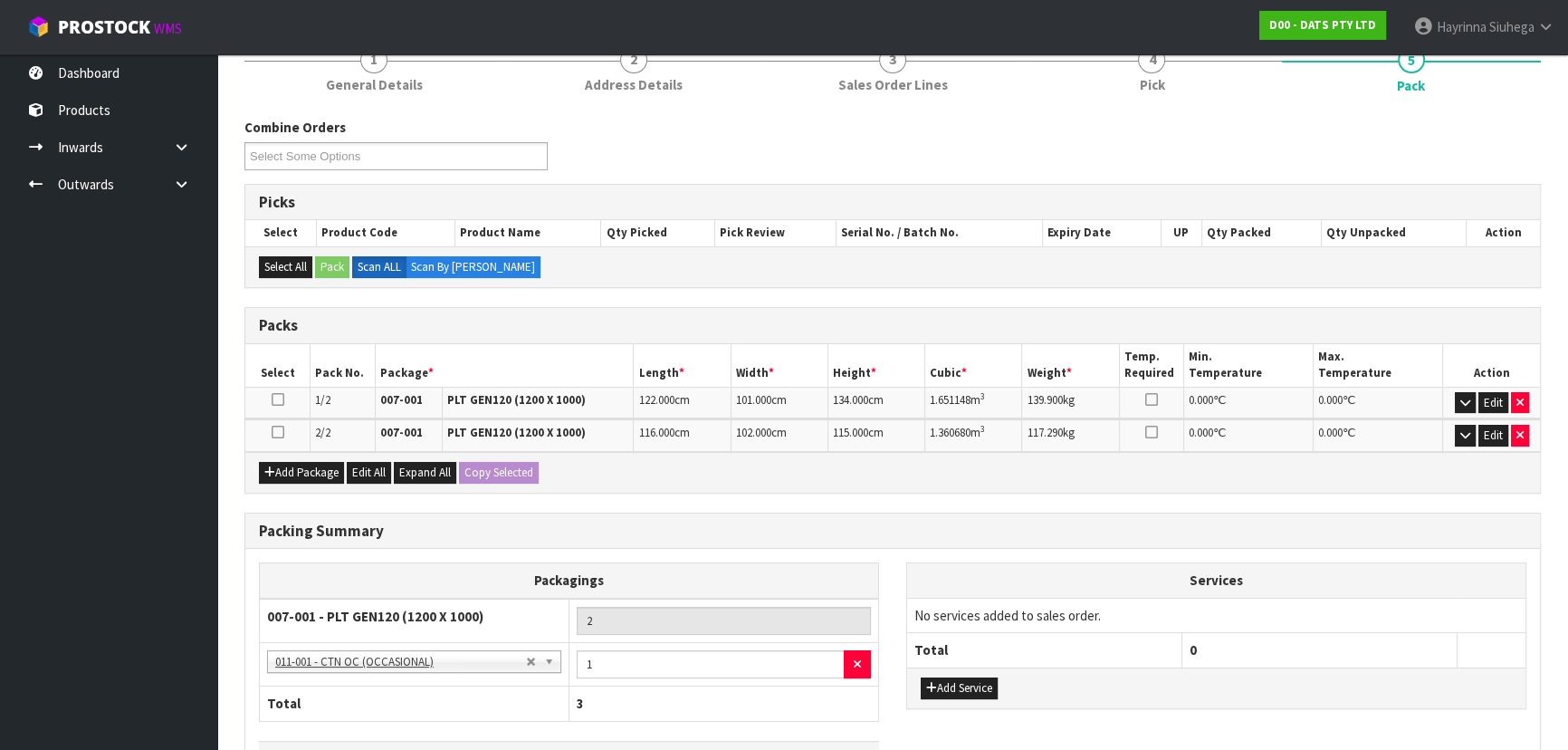
scroll to position [297, 0]
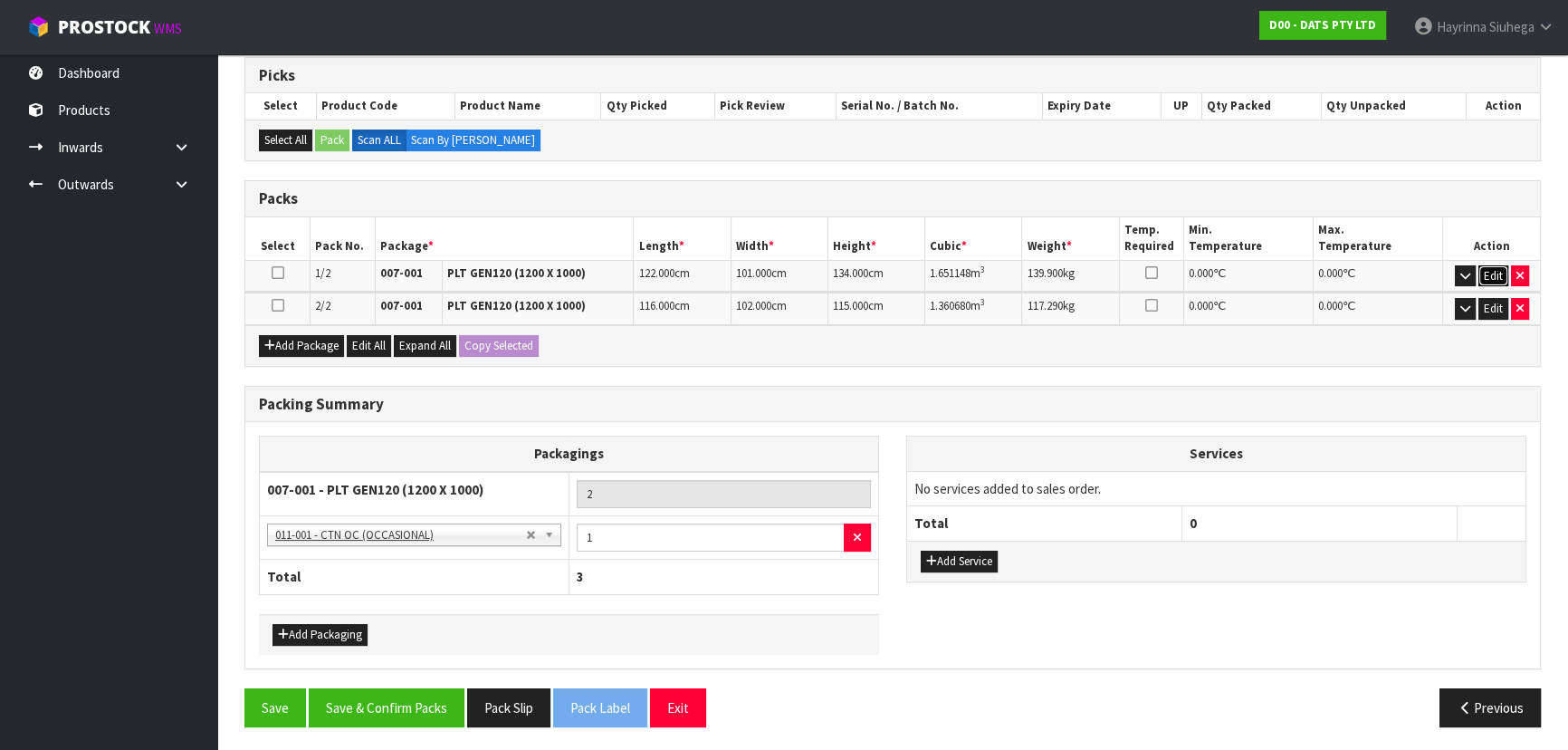
click at [1485, 271] on button "Edit" at bounding box center [1494, 276] width 30 height 22
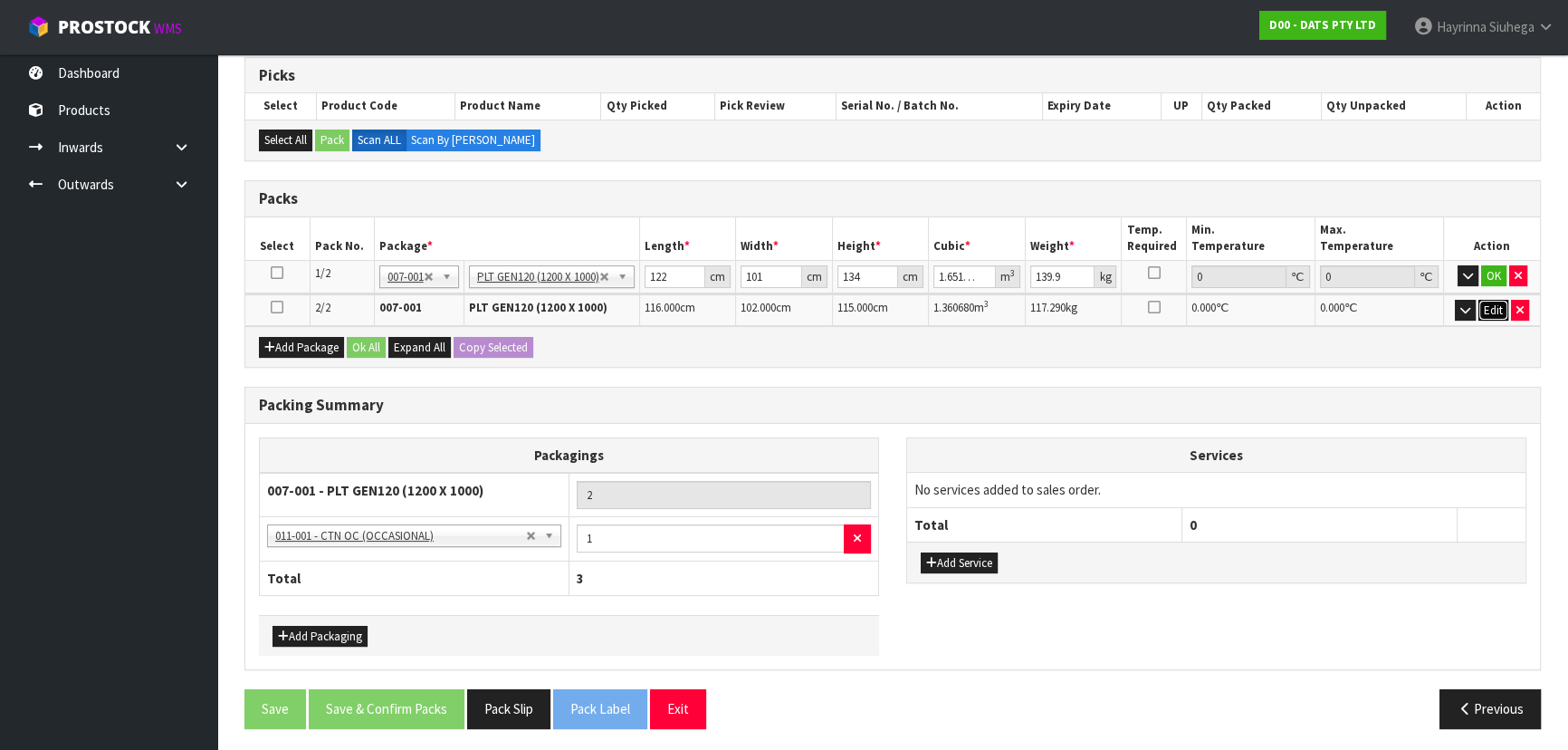
click at [1481, 305] on button "Edit" at bounding box center [1494, 311] width 30 height 22
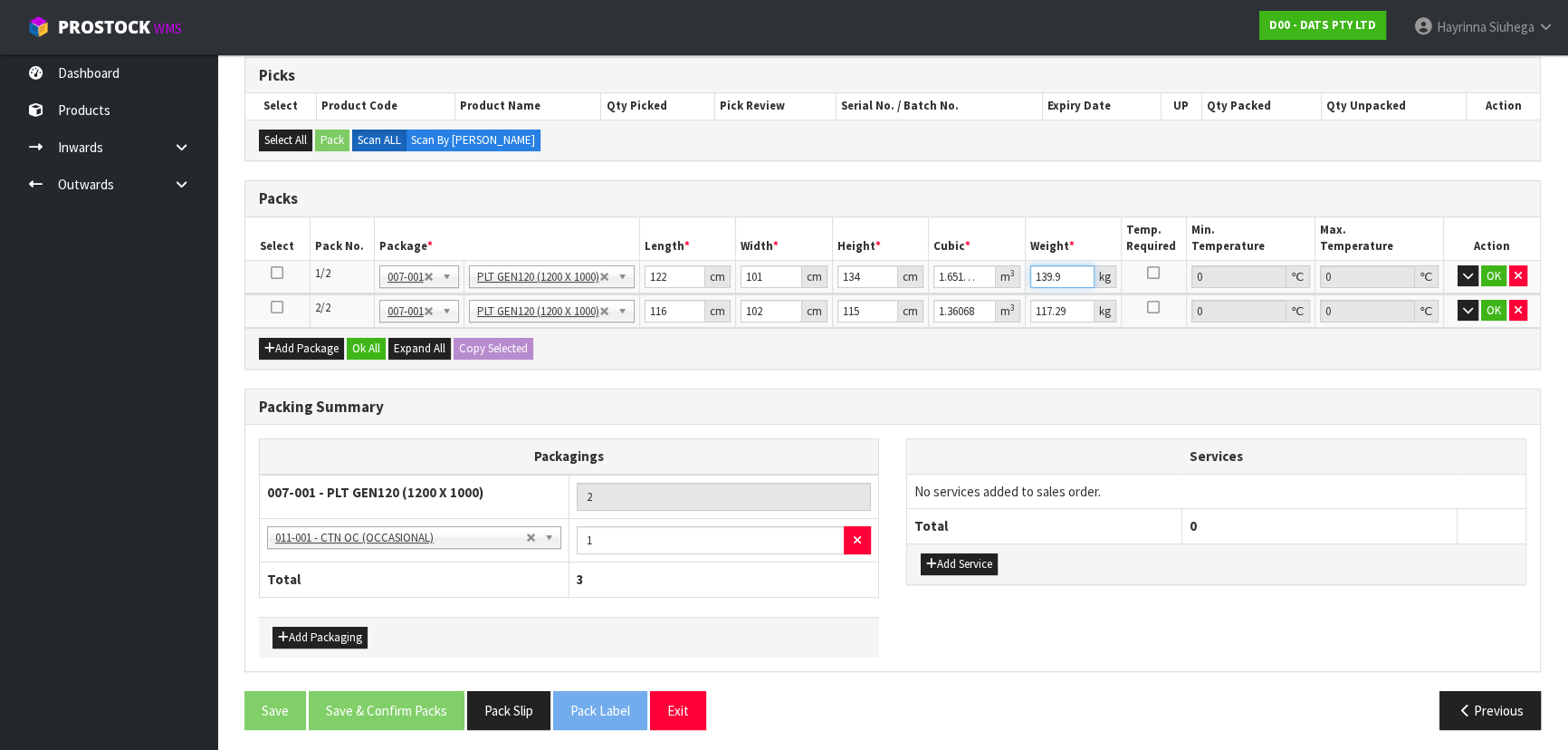
click at [1039, 273] on input "139.9" at bounding box center [1063, 276] width 65 height 22
type input "154"
click button "OK" at bounding box center [1494, 276] width 25 height 22
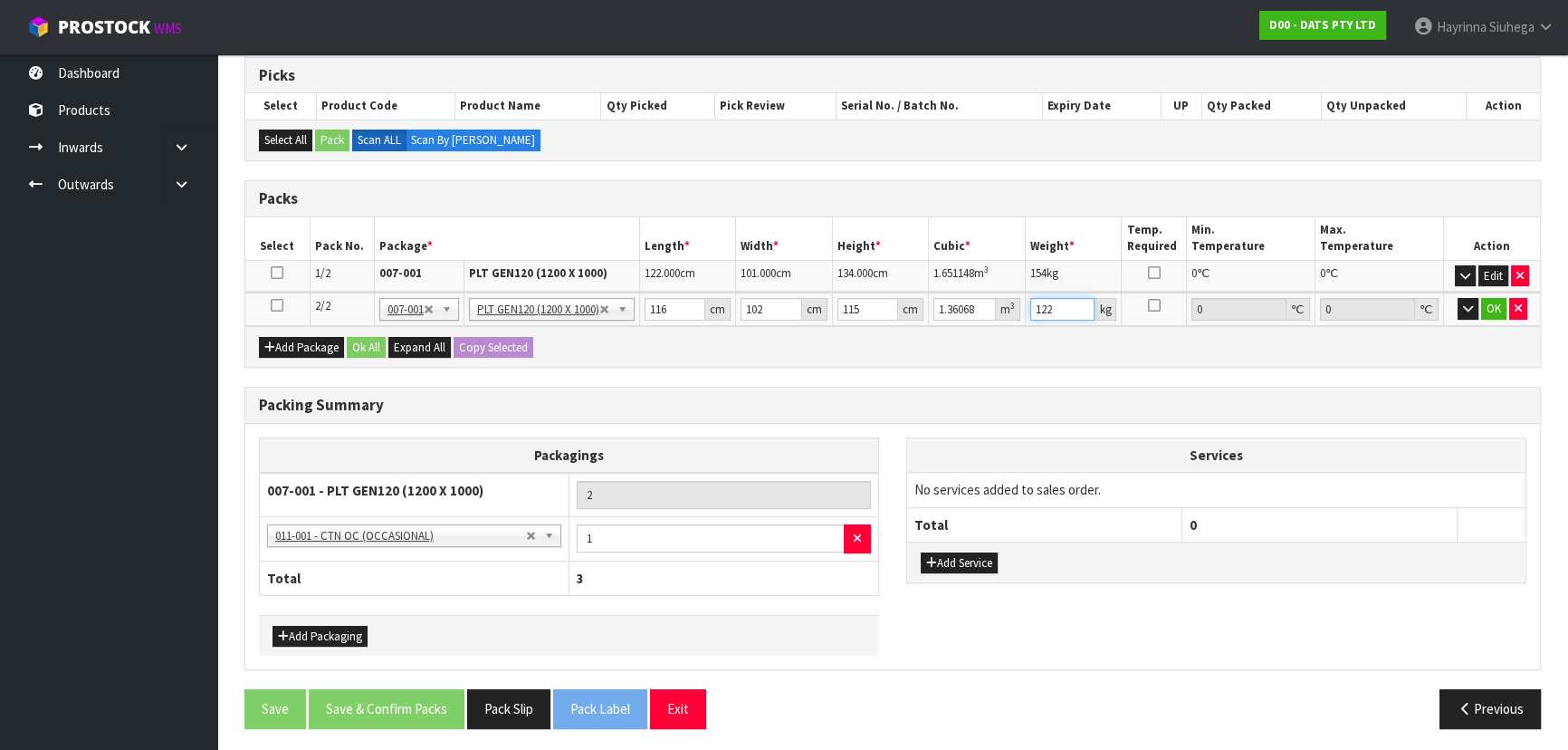
type input "122"
click button "OK" at bounding box center [1494, 309] width 25 height 22
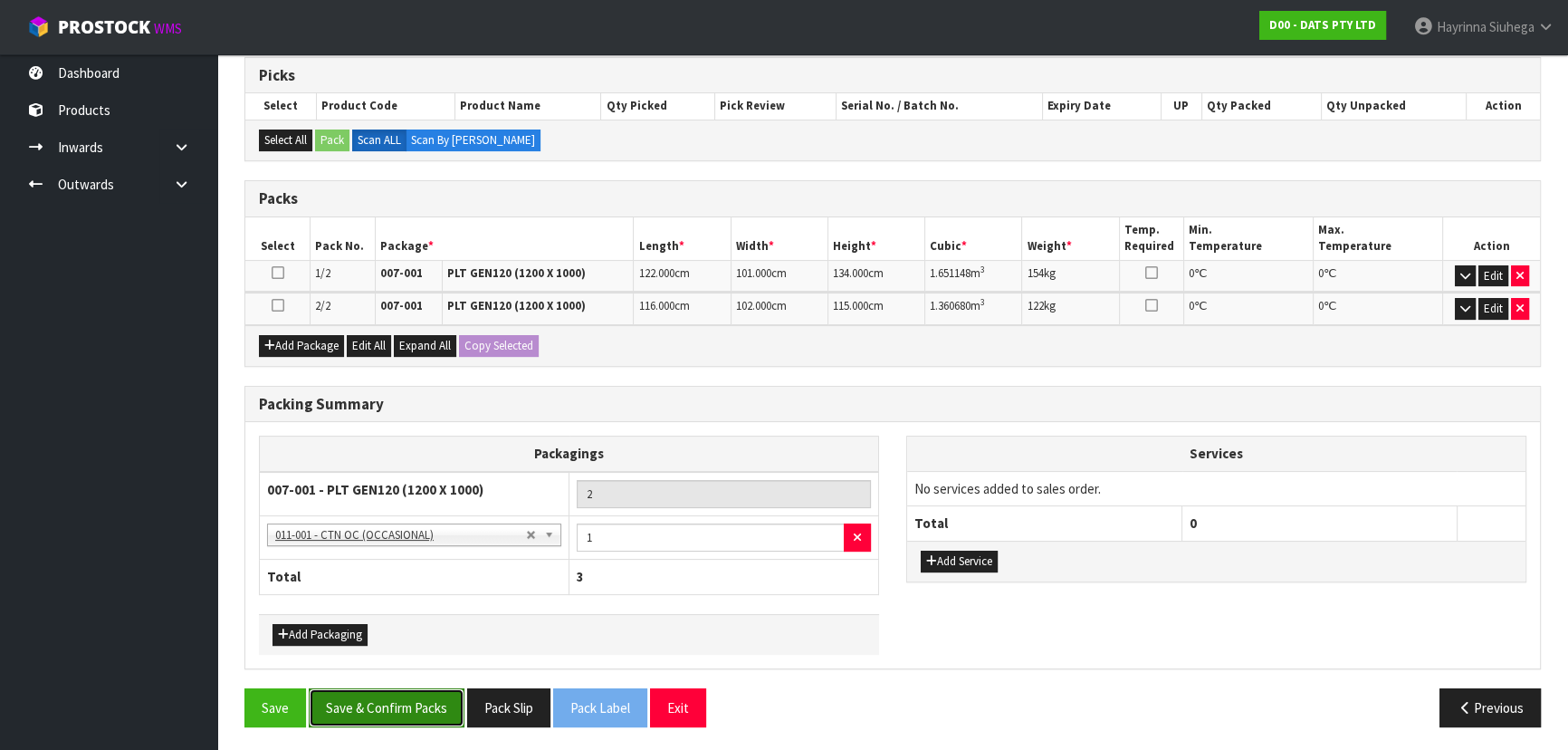
click at [411, 692] on button "Save & Confirm Packs" at bounding box center [386, 708] width 155 height 39
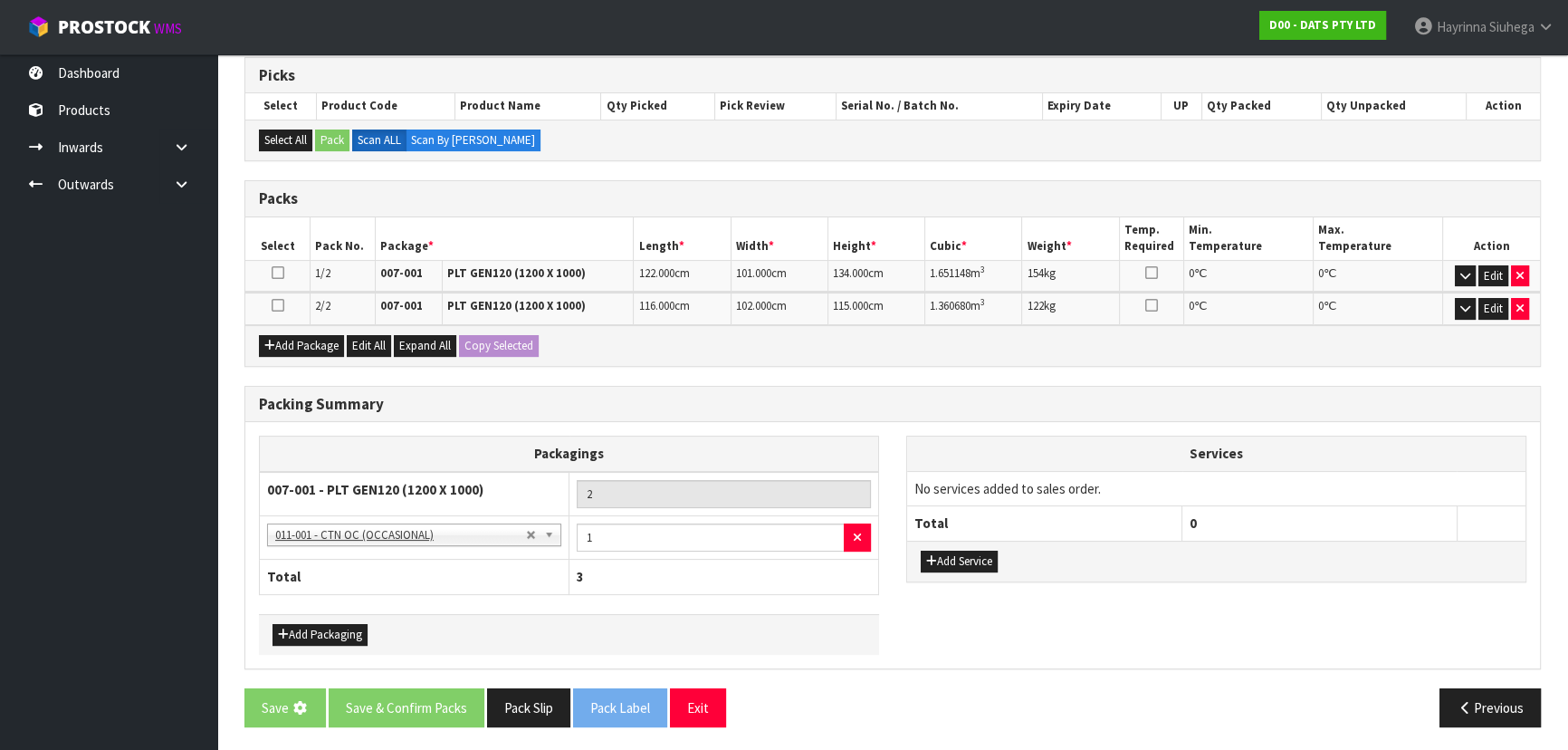
scroll to position [0, 0]
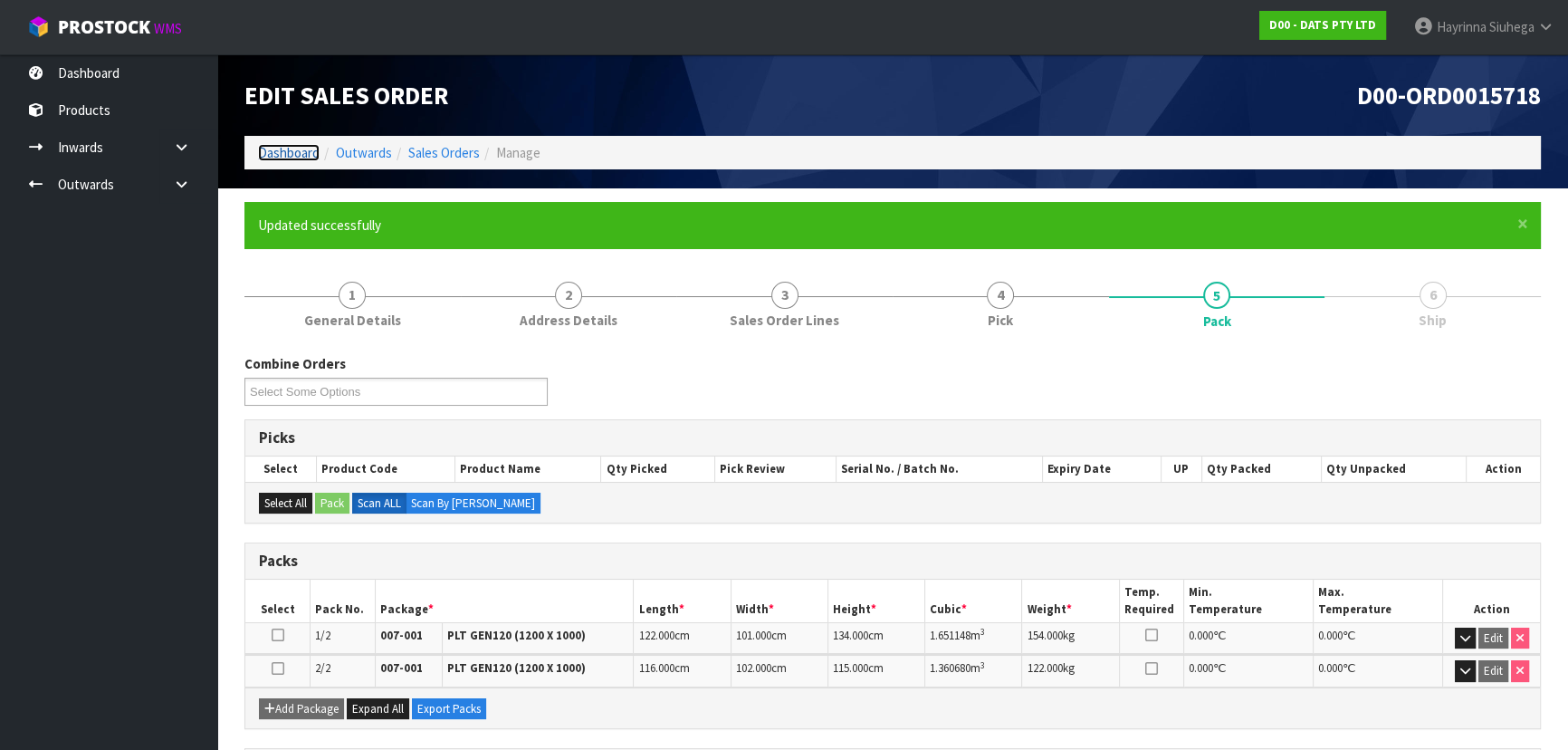
click at [281, 154] on link "Dashboard" at bounding box center [288, 153] width 62 height 18
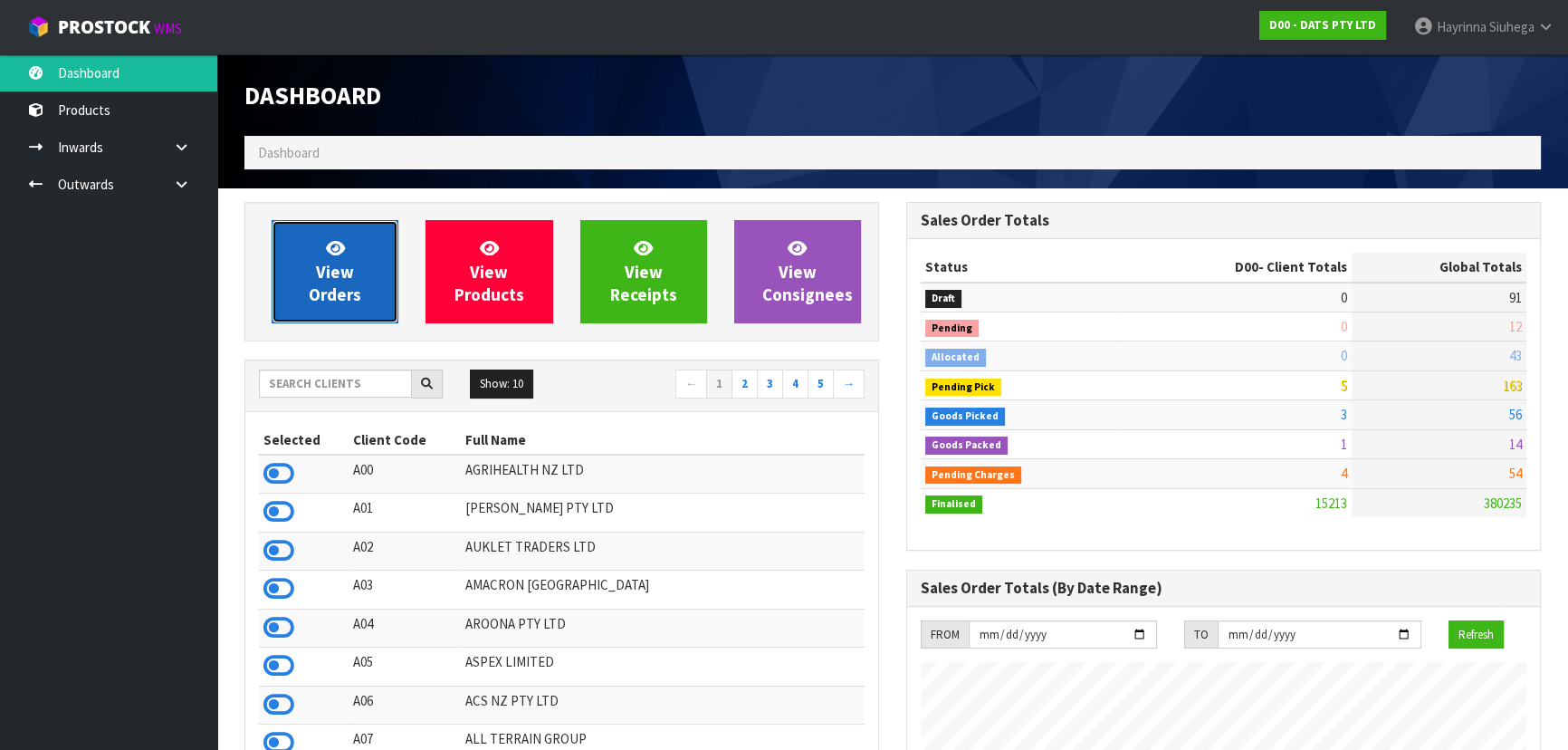
click at [362, 258] on link "View Orders" at bounding box center [335, 272] width 127 height 104
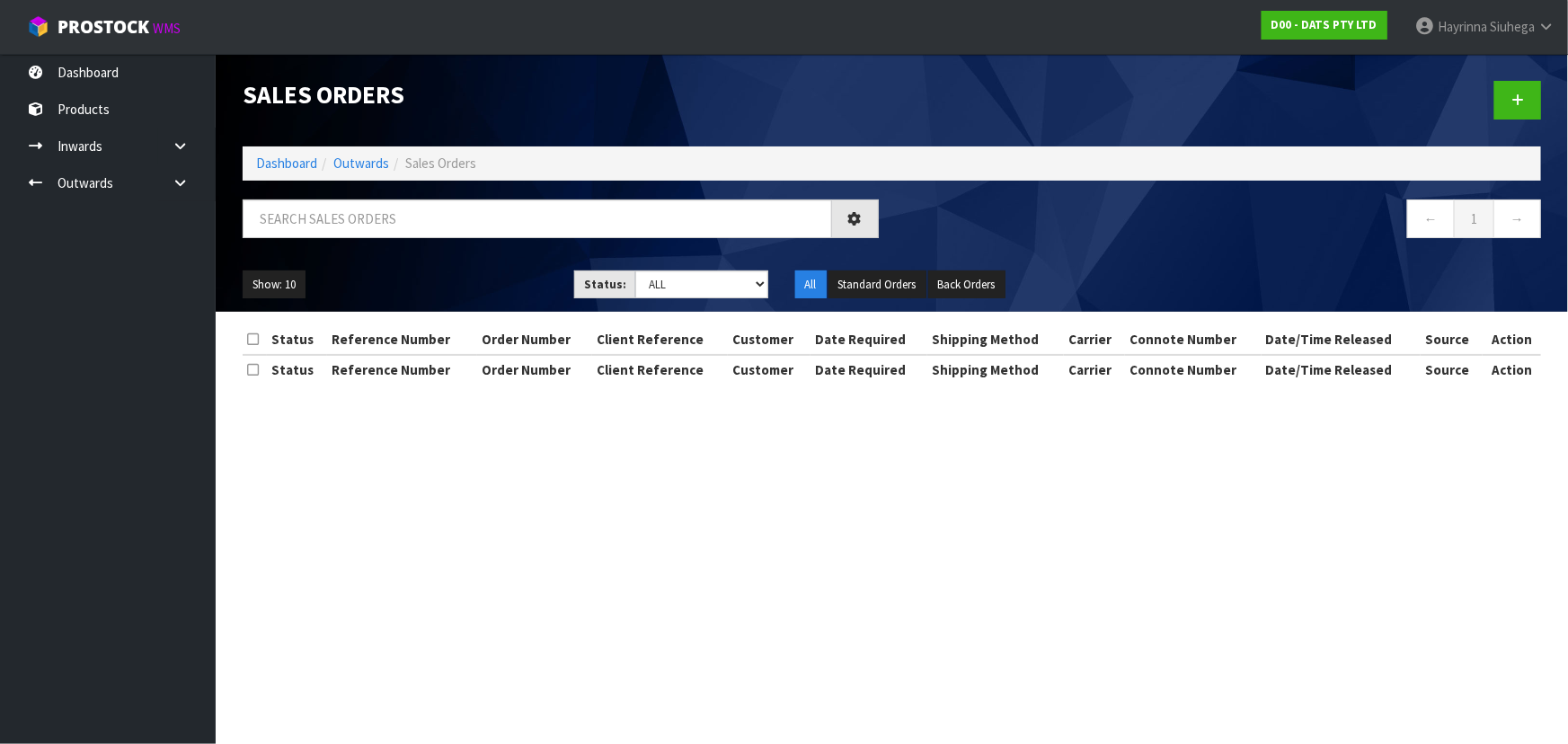
click at [287, 152] on ol "Dashboard Outwards Sales Orders" at bounding box center [892, 163] width 1298 height 33
click at [290, 169] on link "Dashboard" at bounding box center [286, 163] width 61 height 17
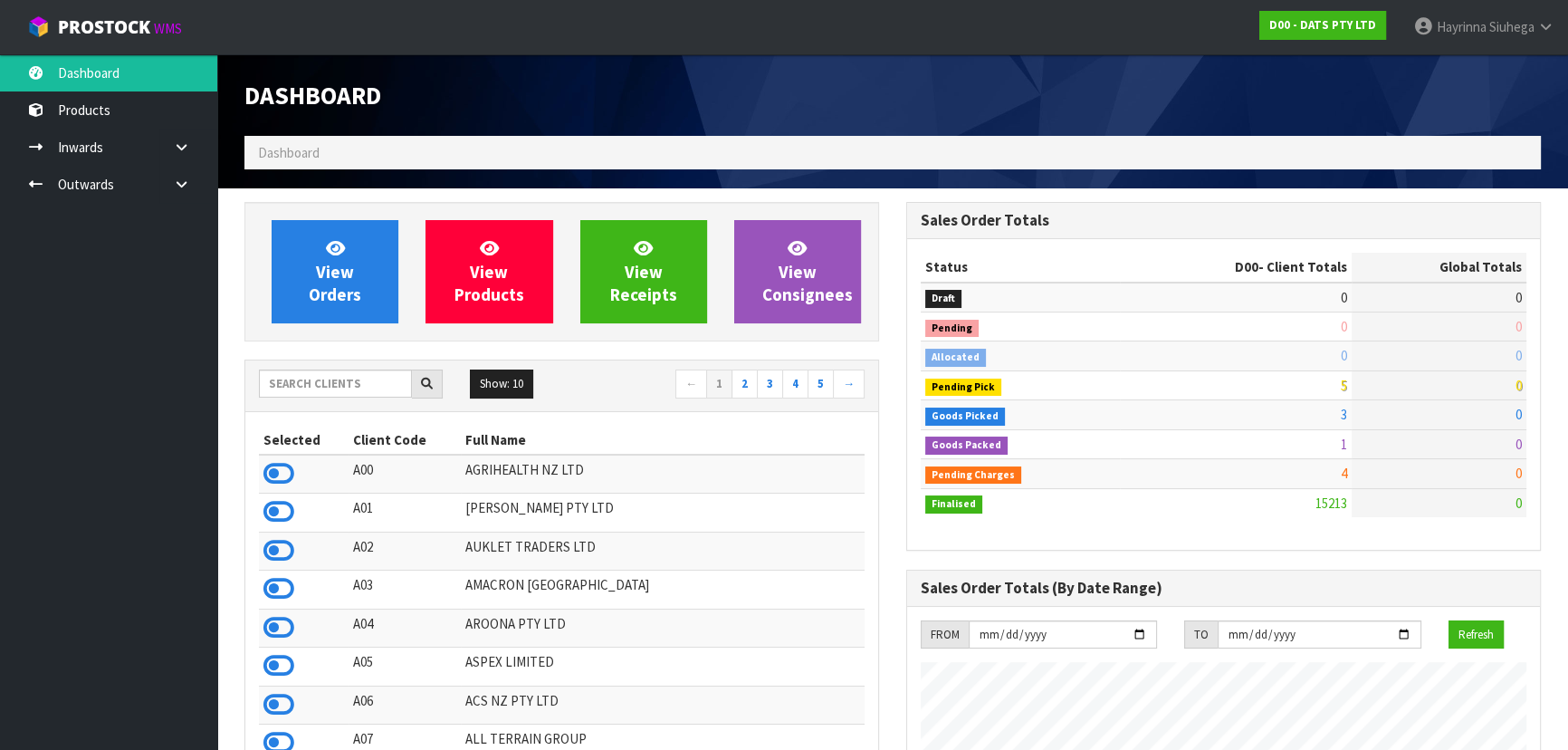
scroll to position [1127, 661]
click at [369, 372] on input "text" at bounding box center [335, 383] width 153 height 28
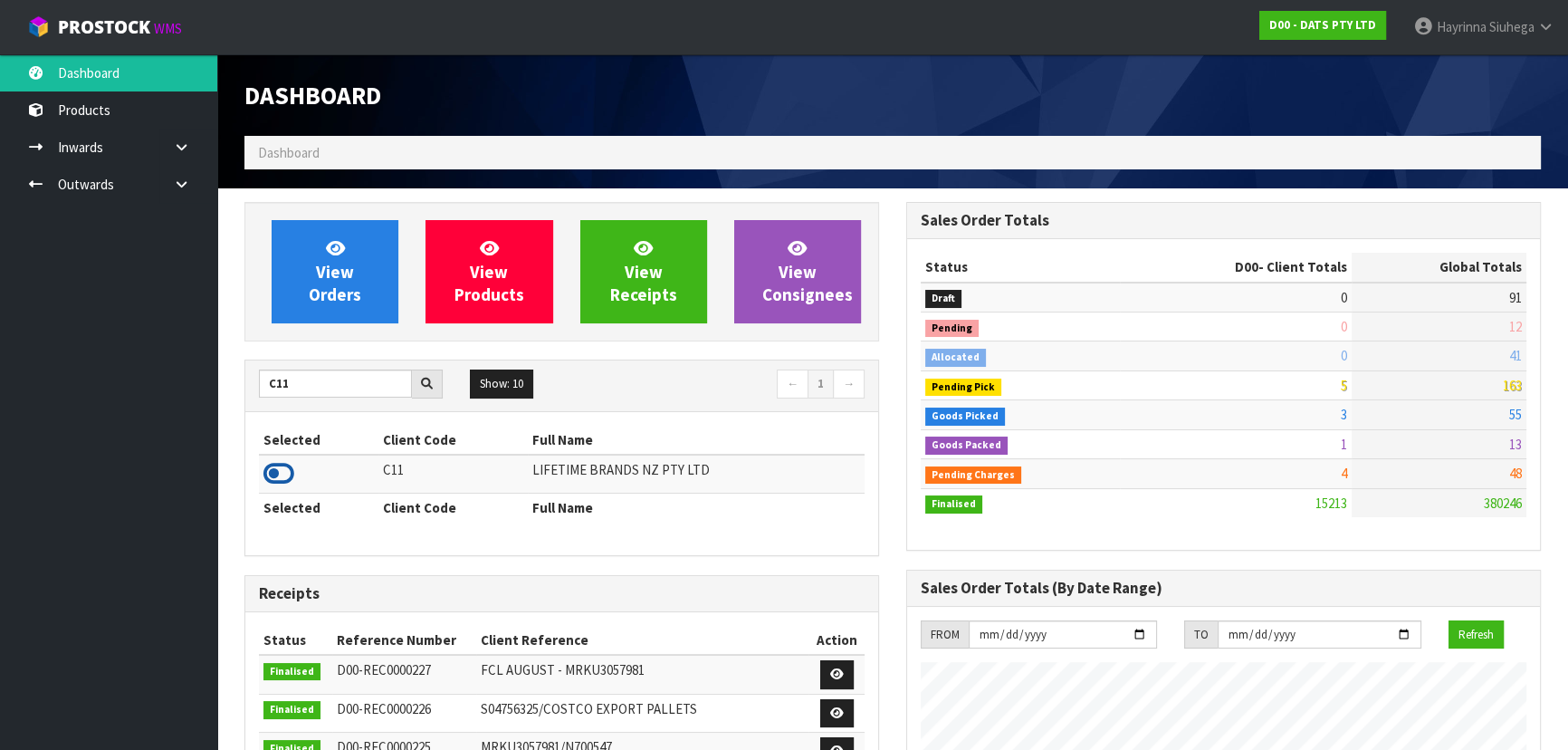
click at [276, 468] on icon at bounding box center [279, 474] width 30 height 27
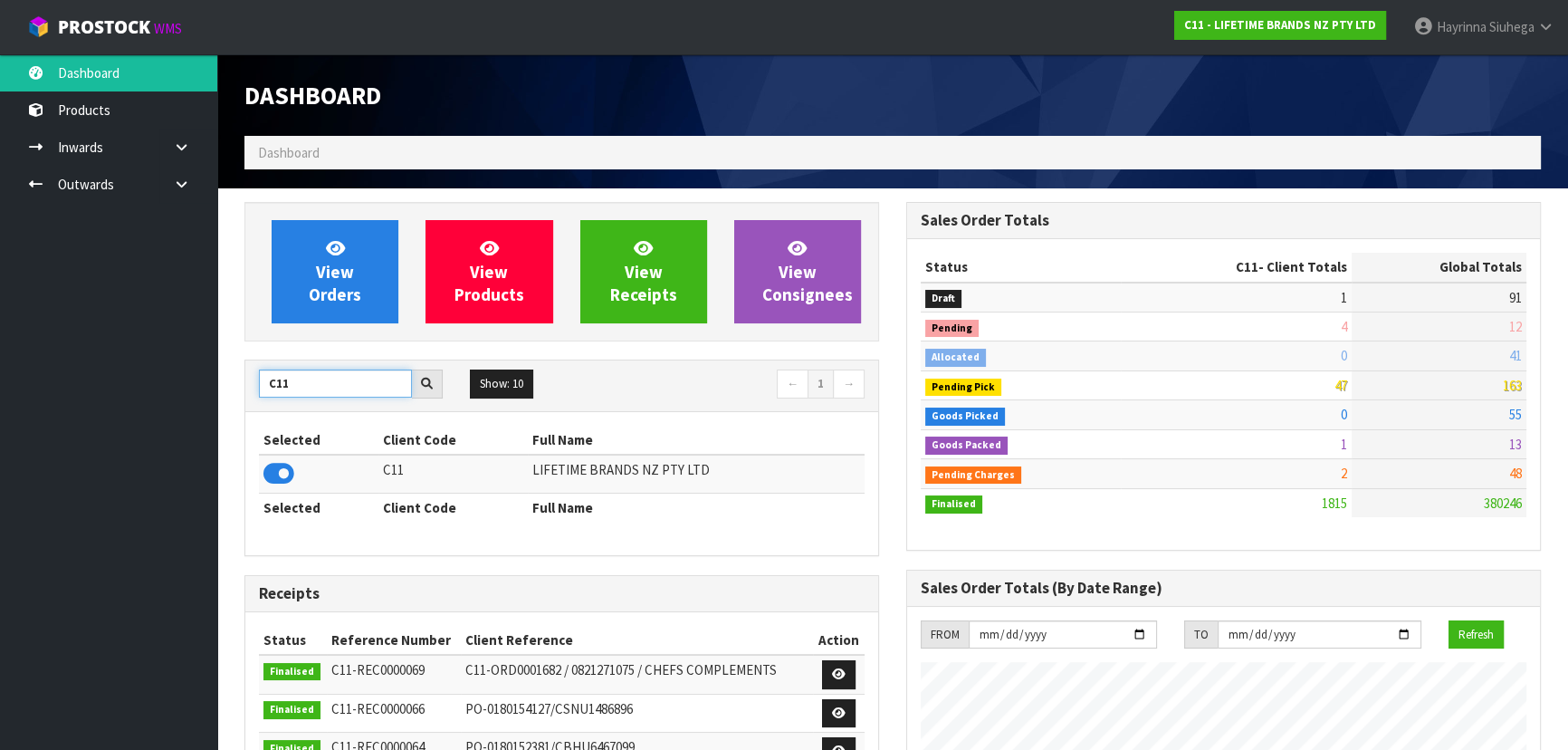
drag, startPoint x: 287, startPoint y: 379, endPoint x: 181, endPoint y: 388, distance: 106.4
click at [200, 386] on body "Toggle navigation ProStock WMS C11 - LIFETIME BRANDS NZ PTY LTD Hayrinna Siuheg…" at bounding box center [784, 375] width 1568 height 750
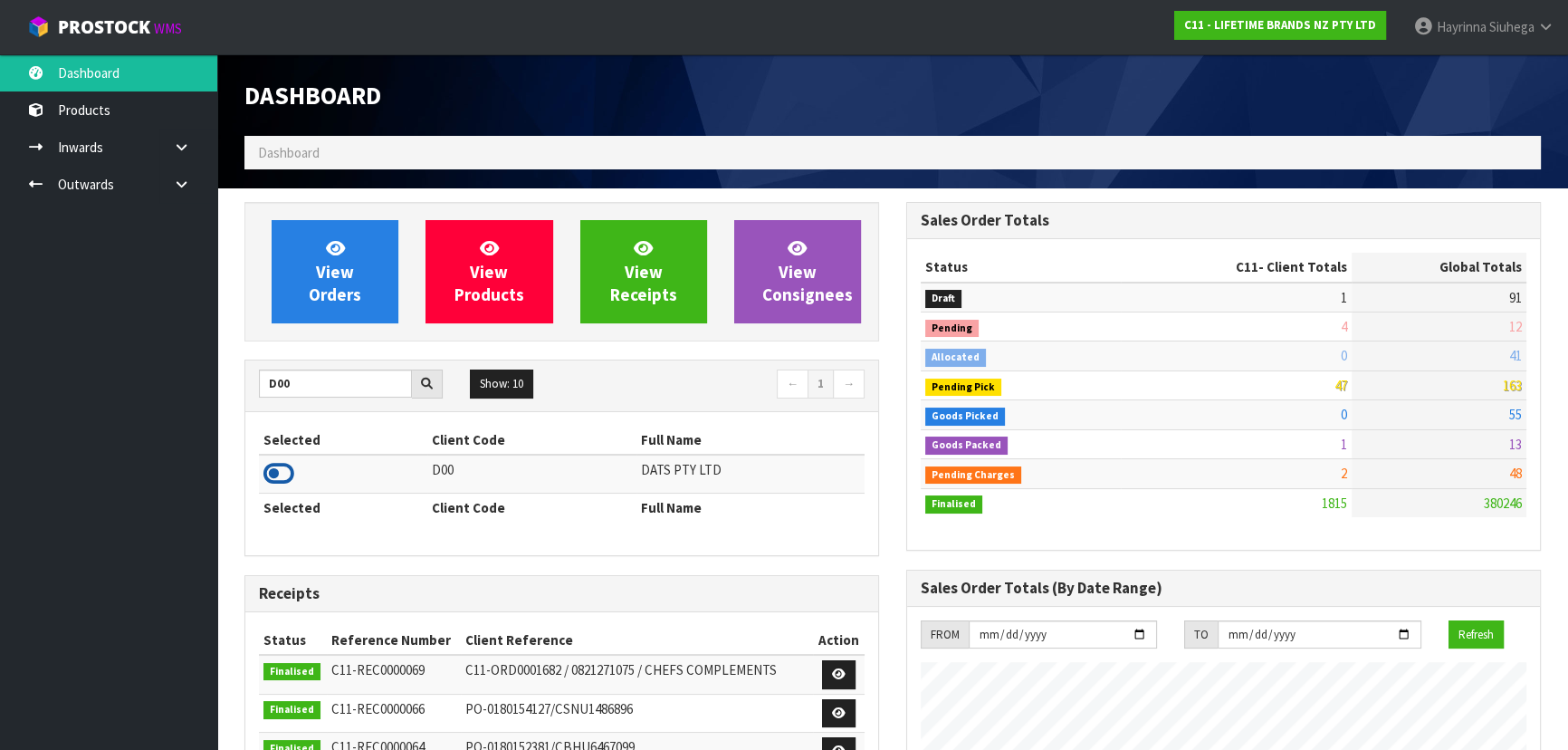
click at [272, 485] on icon at bounding box center [279, 474] width 30 height 27
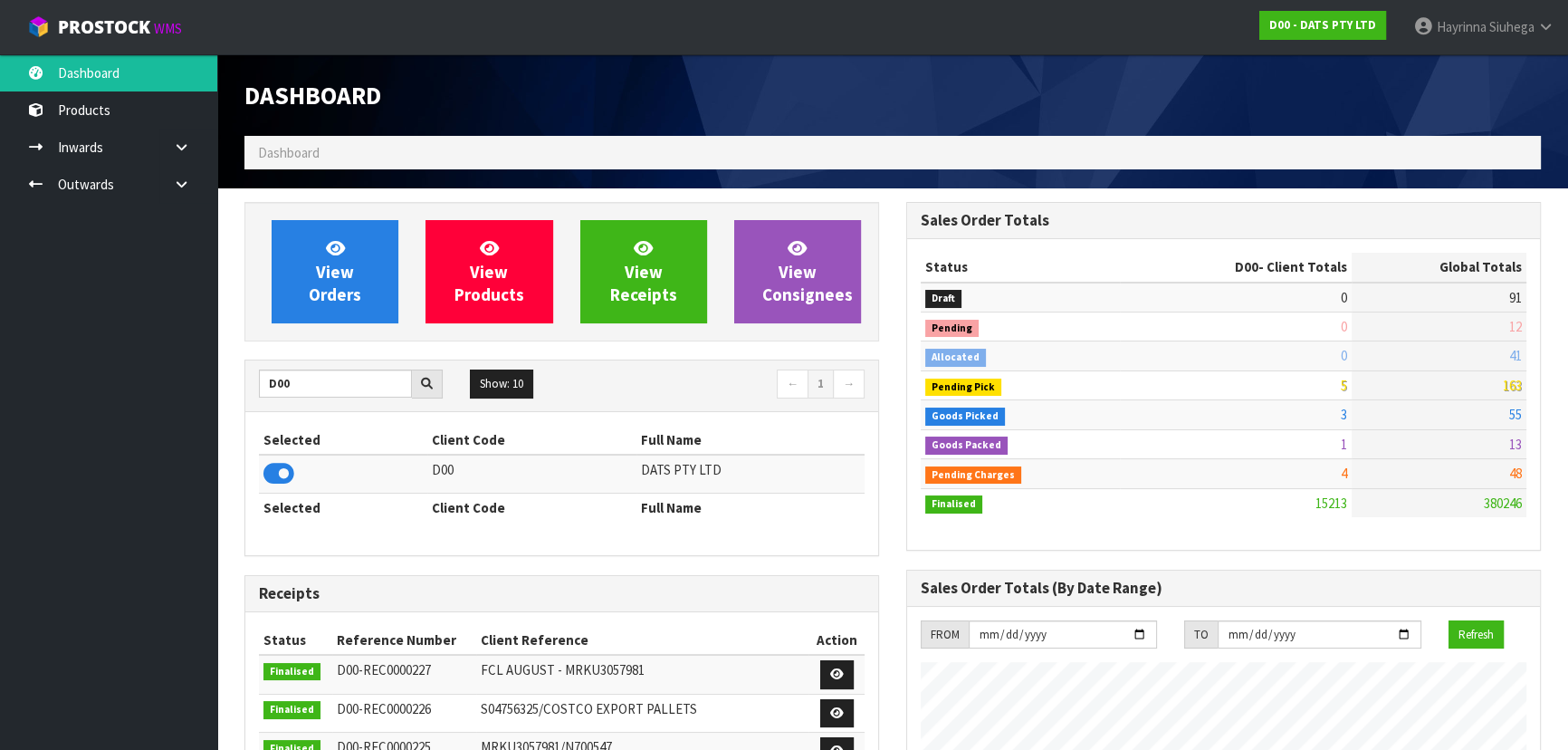
scroll to position [1389, 661]
drag, startPoint x: 302, startPoint y: 387, endPoint x: 35, endPoint y: 412, distance: 268.2
click at [93, 402] on body "Toggle navigation ProStock WMS D00 - DATS PTY LTD Hayrinna Siuhega Logout Dashb…" at bounding box center [784, 375] width 1568 height 750
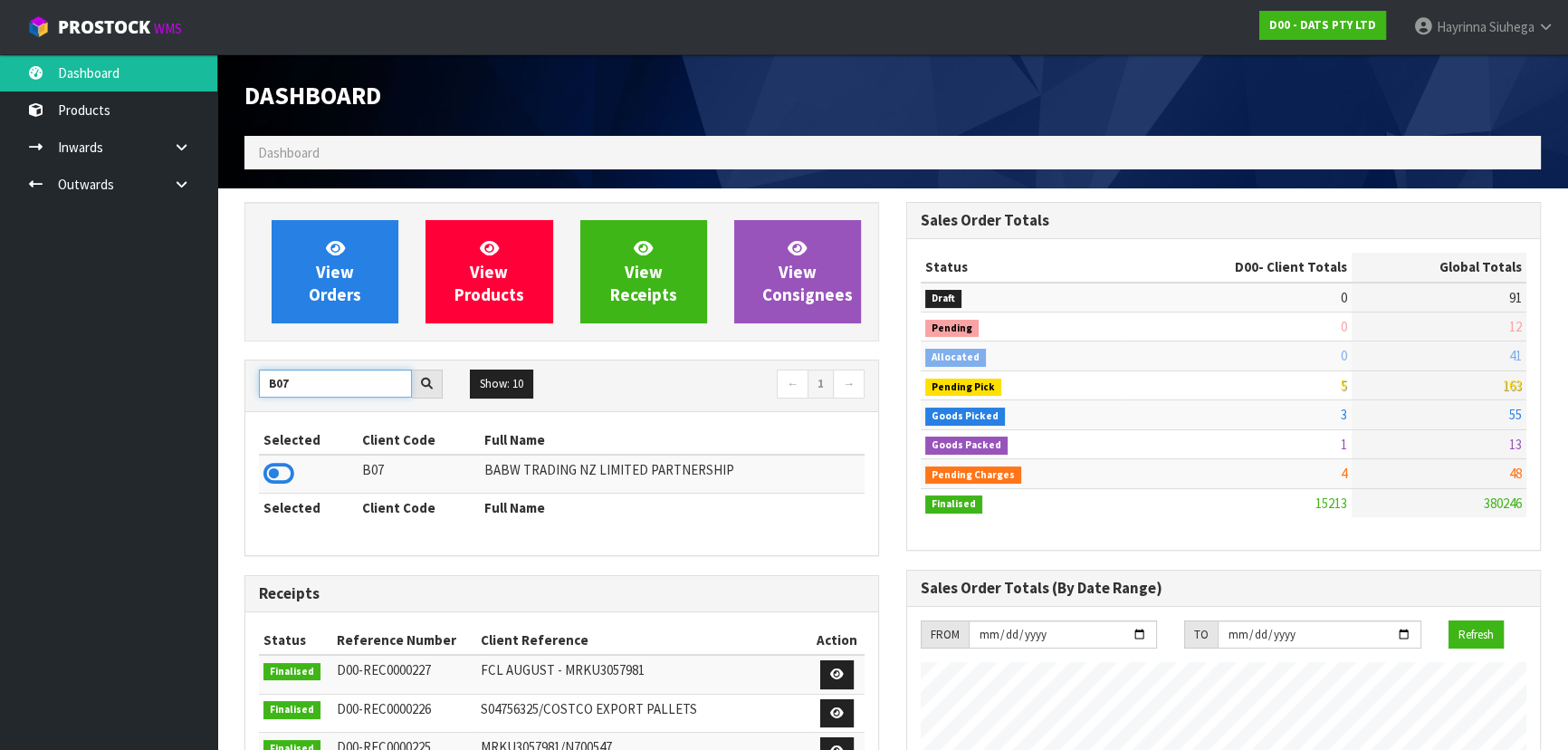
drag, startPoint x: 308, startPoint y: 392, endPoint x: 129, endPoint y: 379, distance: 179.5
click at [138, 379] on body "Toggle navigation ProStock WMS D00 - DATS PTY LTD Hayrinna Siuhega Logout Dashb…" at bounding box center [784, 375] width 1568 height 750
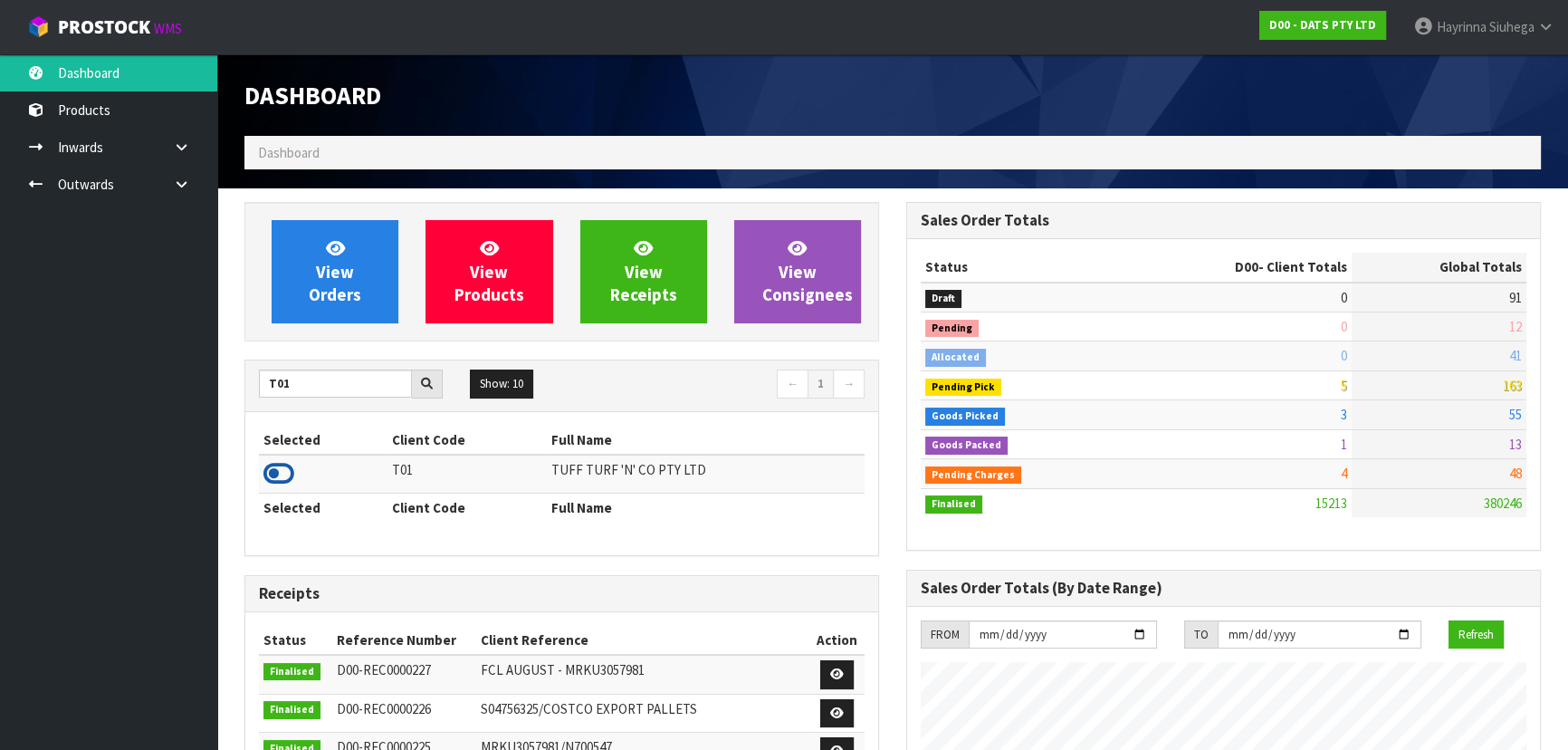
click at [279, 467] on icon at bounding box center [279, 474] width 30 height 27
drag, startPoint x: 303, startPoint y: 388, endPoint x: 136, endPoint y: 382, distance: 167.1
click at [136, 382] on body "Toggle navigation ProStock WMS T01 - TUFF TURF 'N' CO PTY LTD Hayrinna Siuhega …" at bounding box center [784, 375] width 1568 height 750
type input "D"
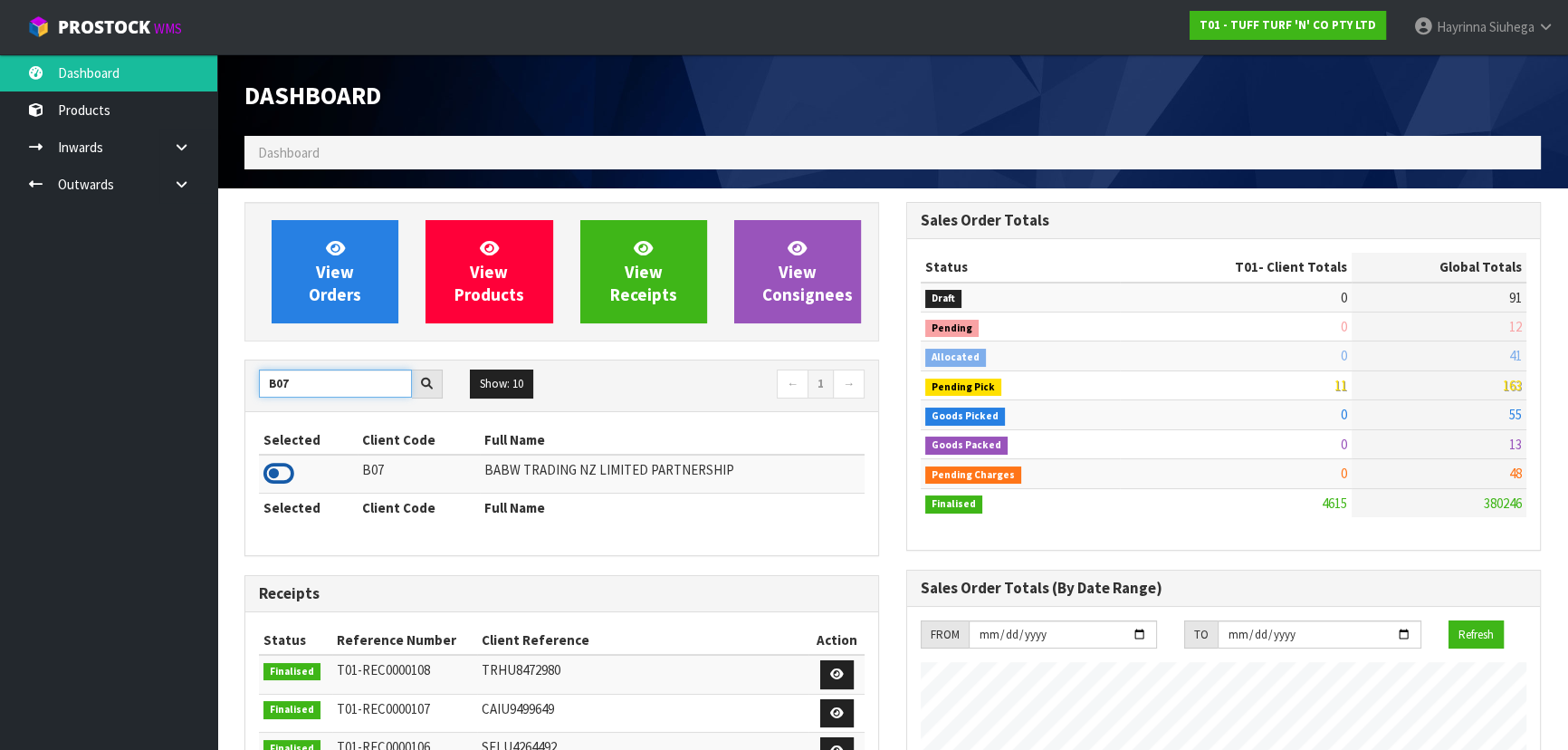
type input "B07"
click at [279, 476] on icon at bounding box center [279, 474] width 30 height 27
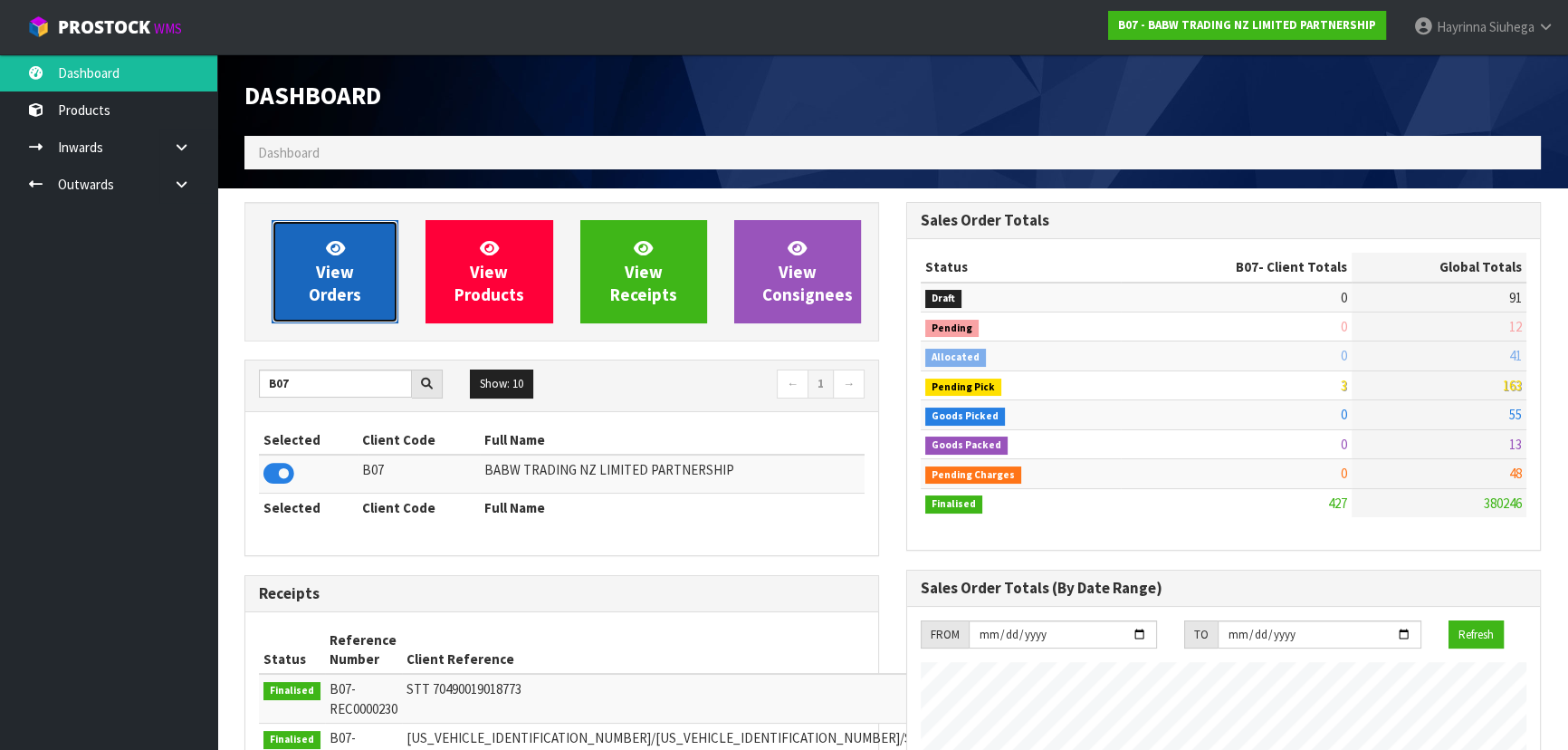
click at [345, 267] on span "View Orders" at bounding box center [335, 271] width 53 height 67
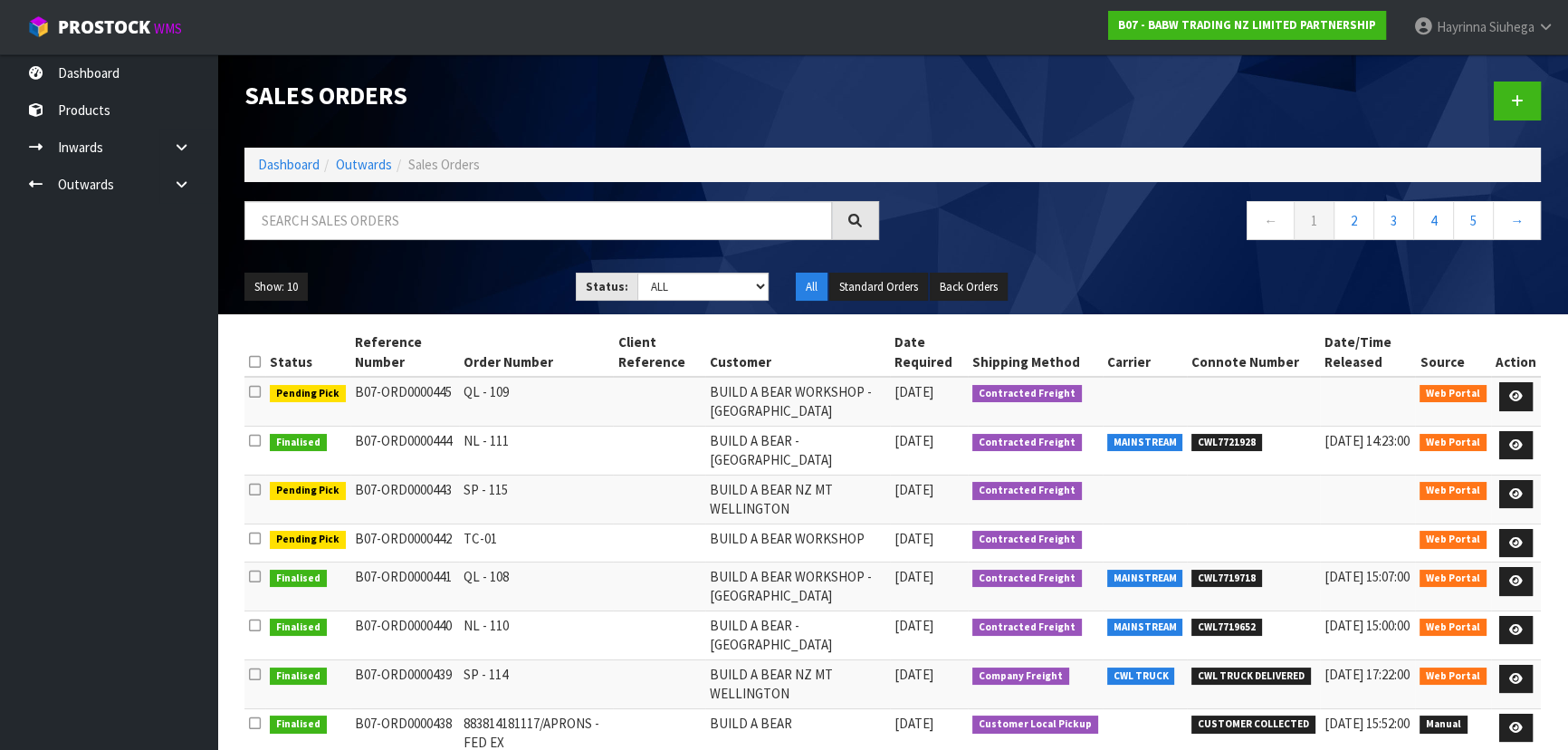
click at [379, 243] on div at bounding box center [561, 228] width 662 height 53
click at [418, 218] on input "text" at bounding box center [538, 221] width 588 height 39
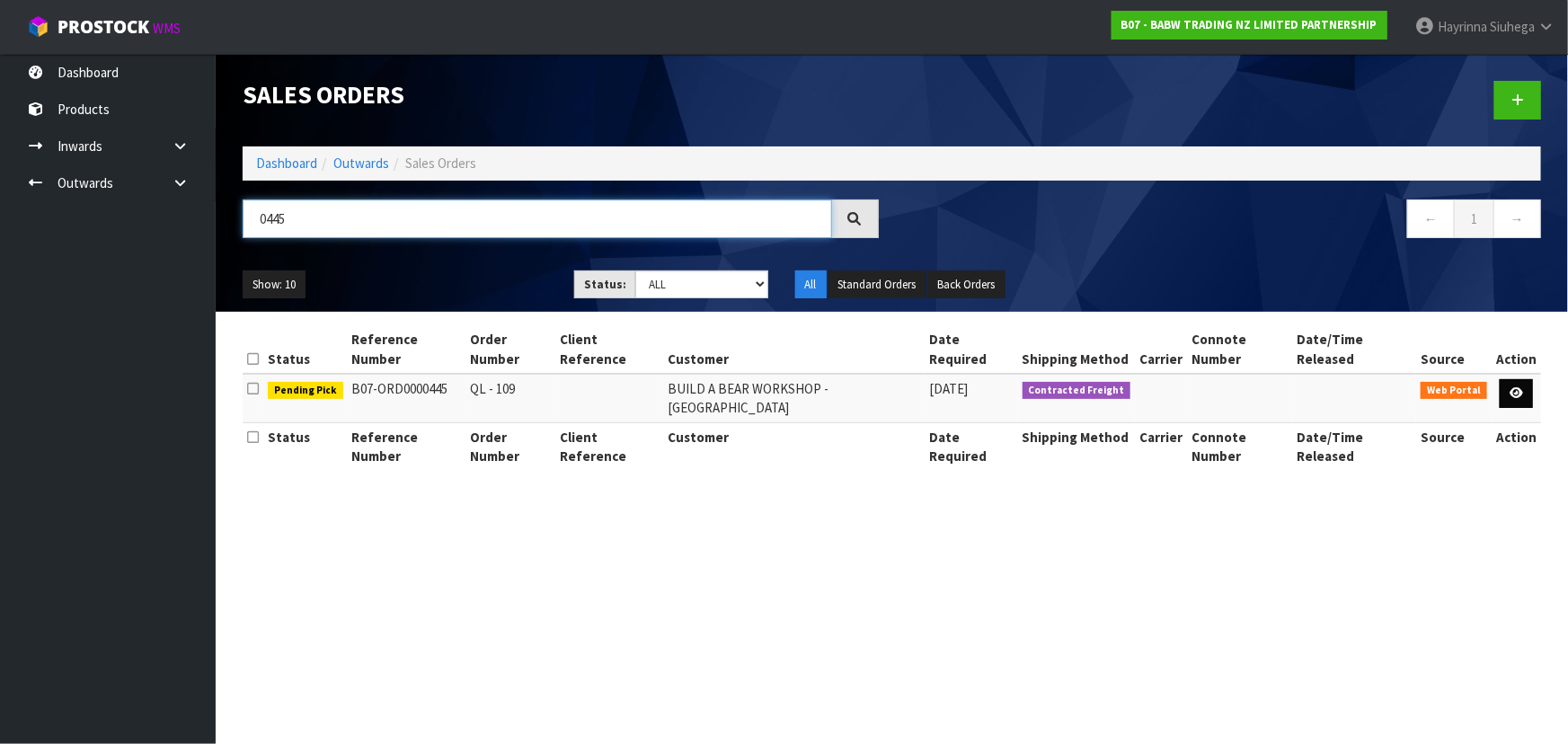
type input "0445"
click at [1518, 387] on icon at bounding box center [1517, 393] width 14 height 12
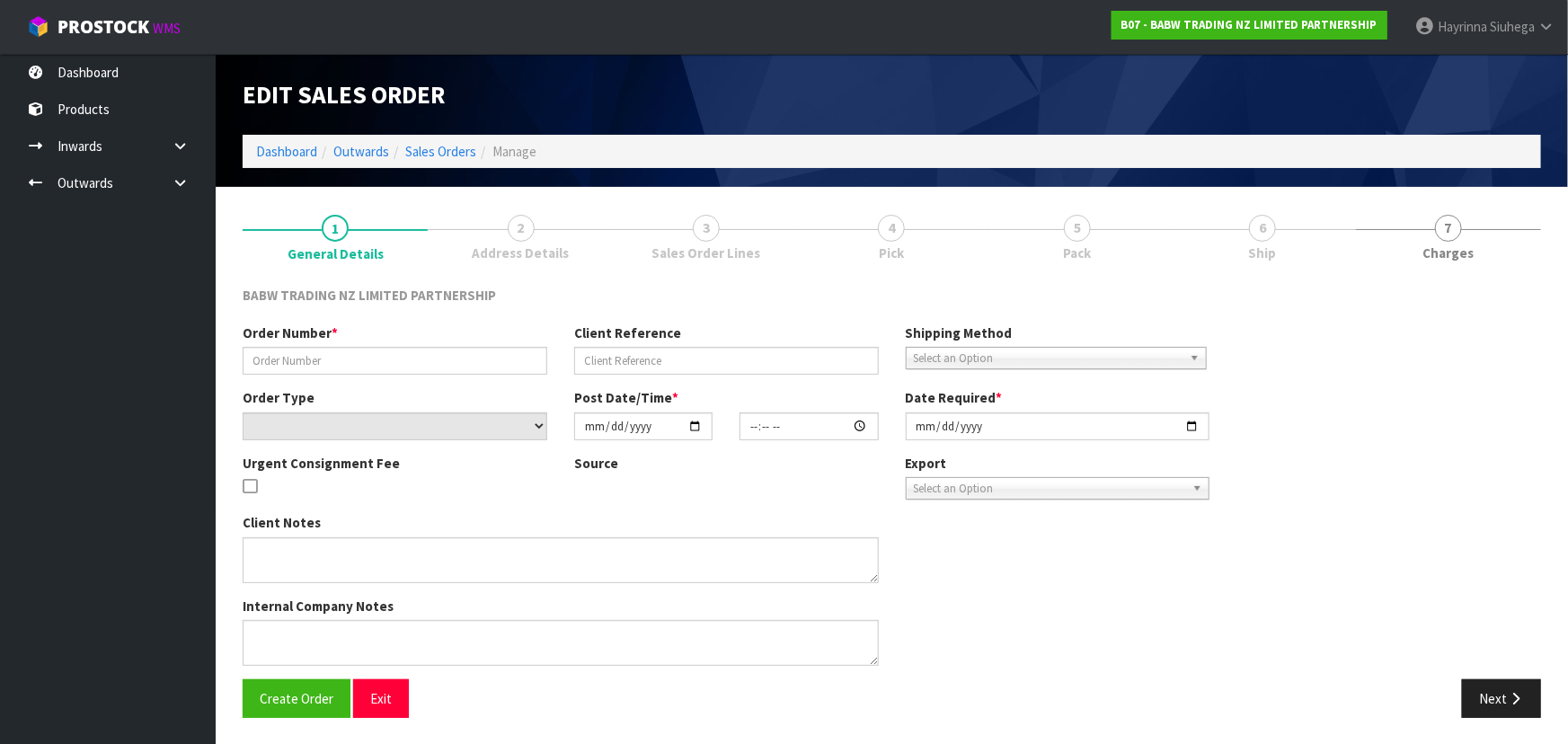
type input "QL - 109"
select select "number:0"
type input "2025-09-08"
type input "13:09:00.000"
type input "2025-09-08"
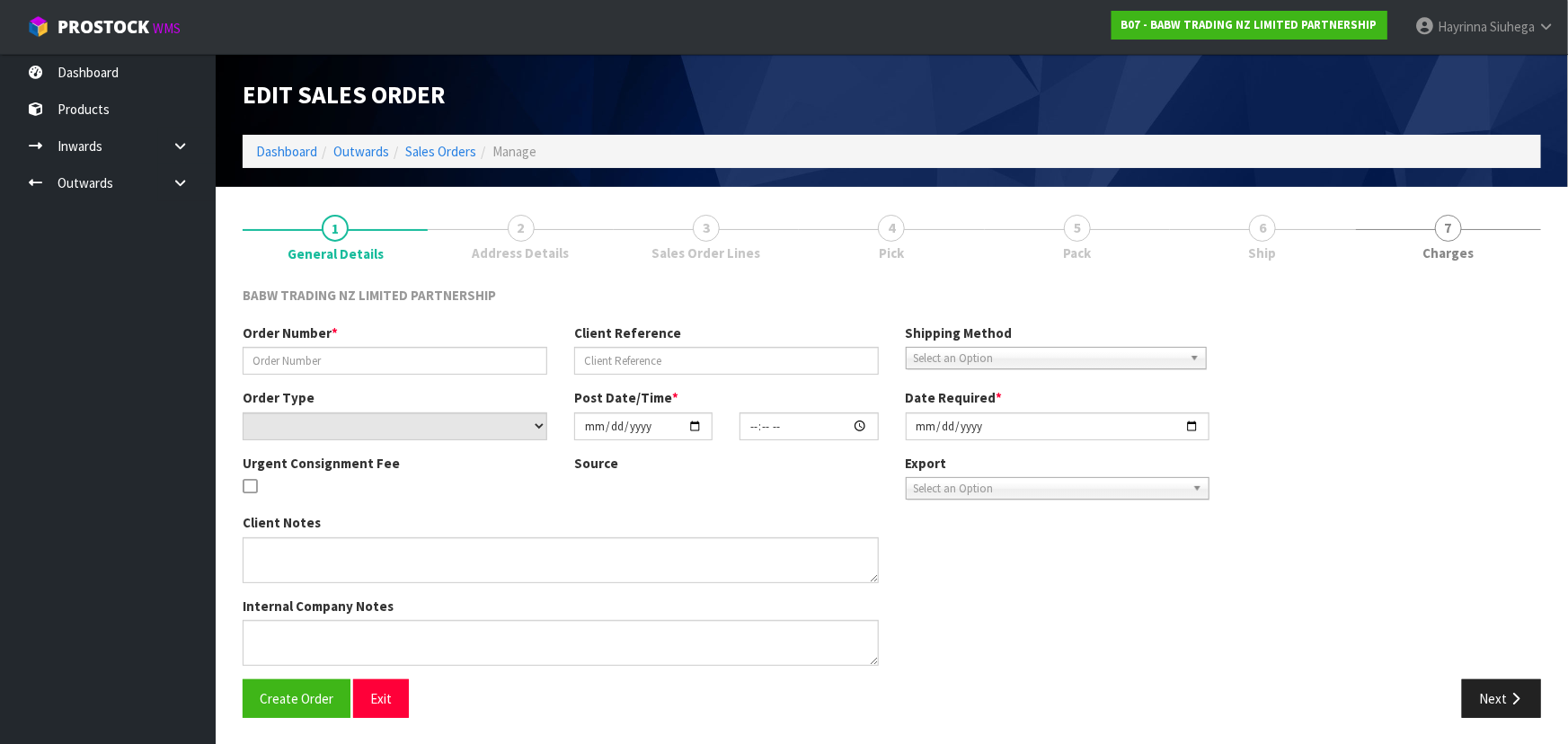
type textarea "DELIVER BETWEEN 8AM AND 8.30AM CALL - SANTANA ON 0221550016 AFTERNOON PRIOR TO …"
type textarea "ON THIS ORDER WE DON’T HAVE ENOUGH STOCK FOR CODE 29295 X 24. THE AVAILABLE STO…"
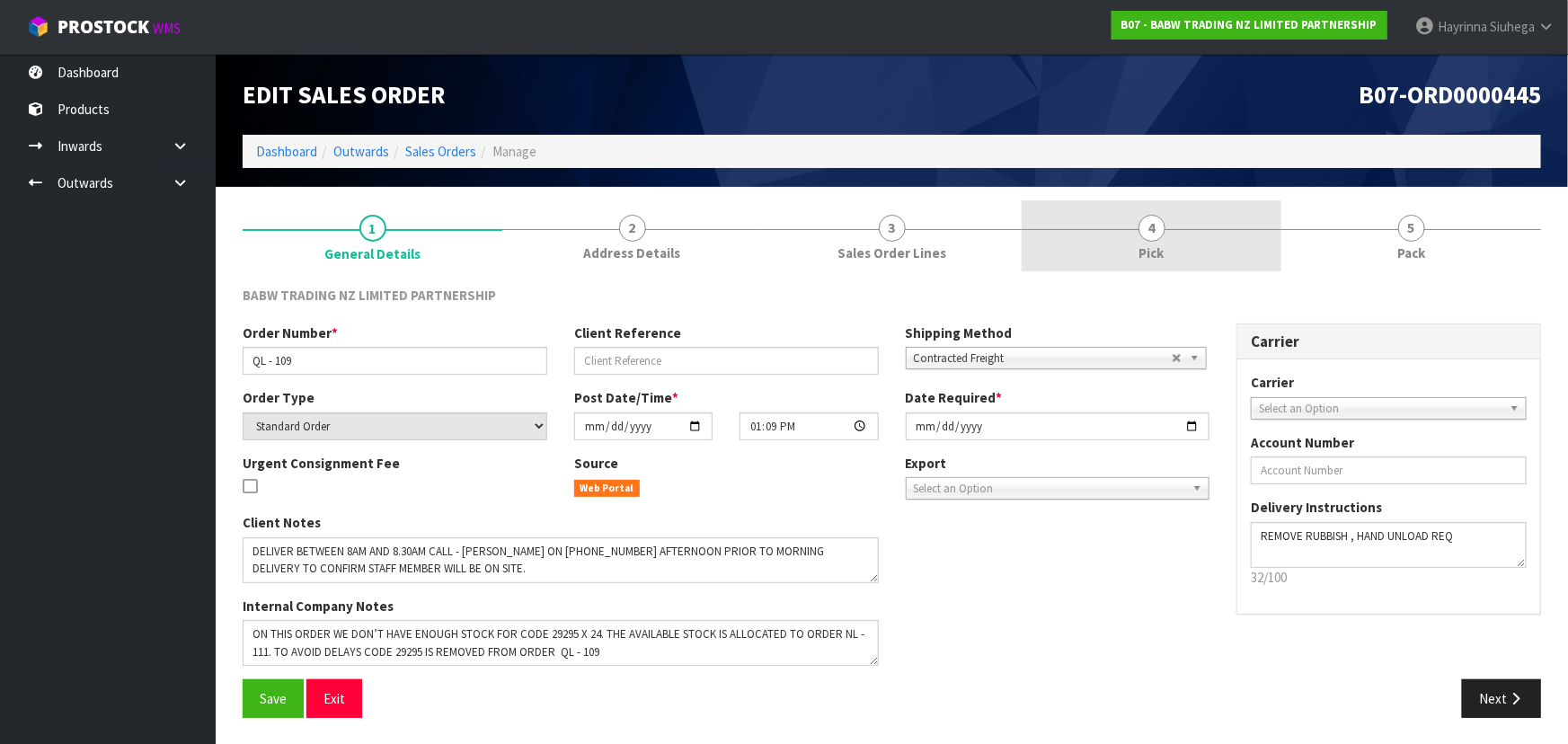
click at [1225, 243] on link "4 Pick" at bounding box center [1152, 236] width 260 height 71
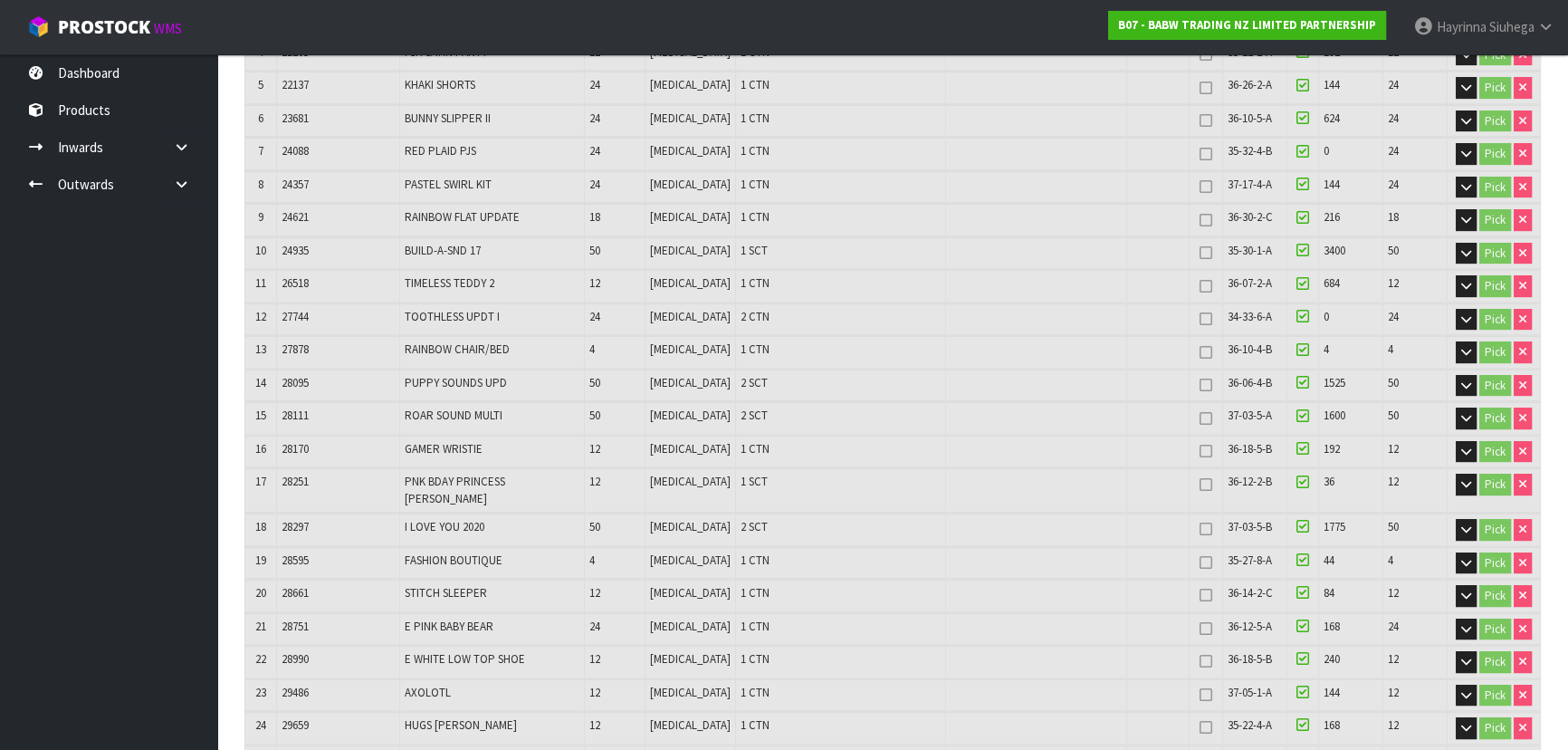
scroll to position [164, 0]
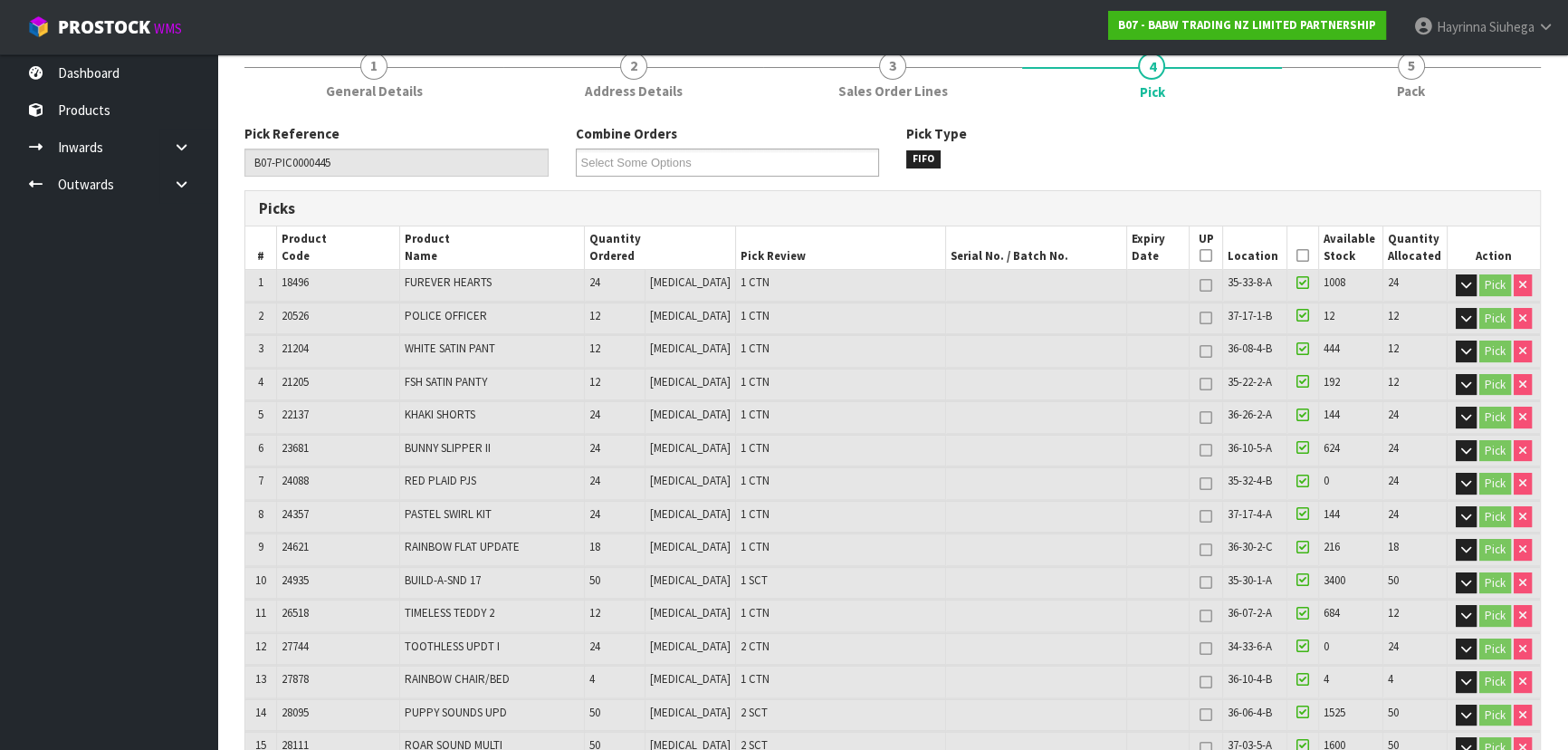
click at [1296, 255] on icon at bounding box center [1302, 255] width 13 height 1
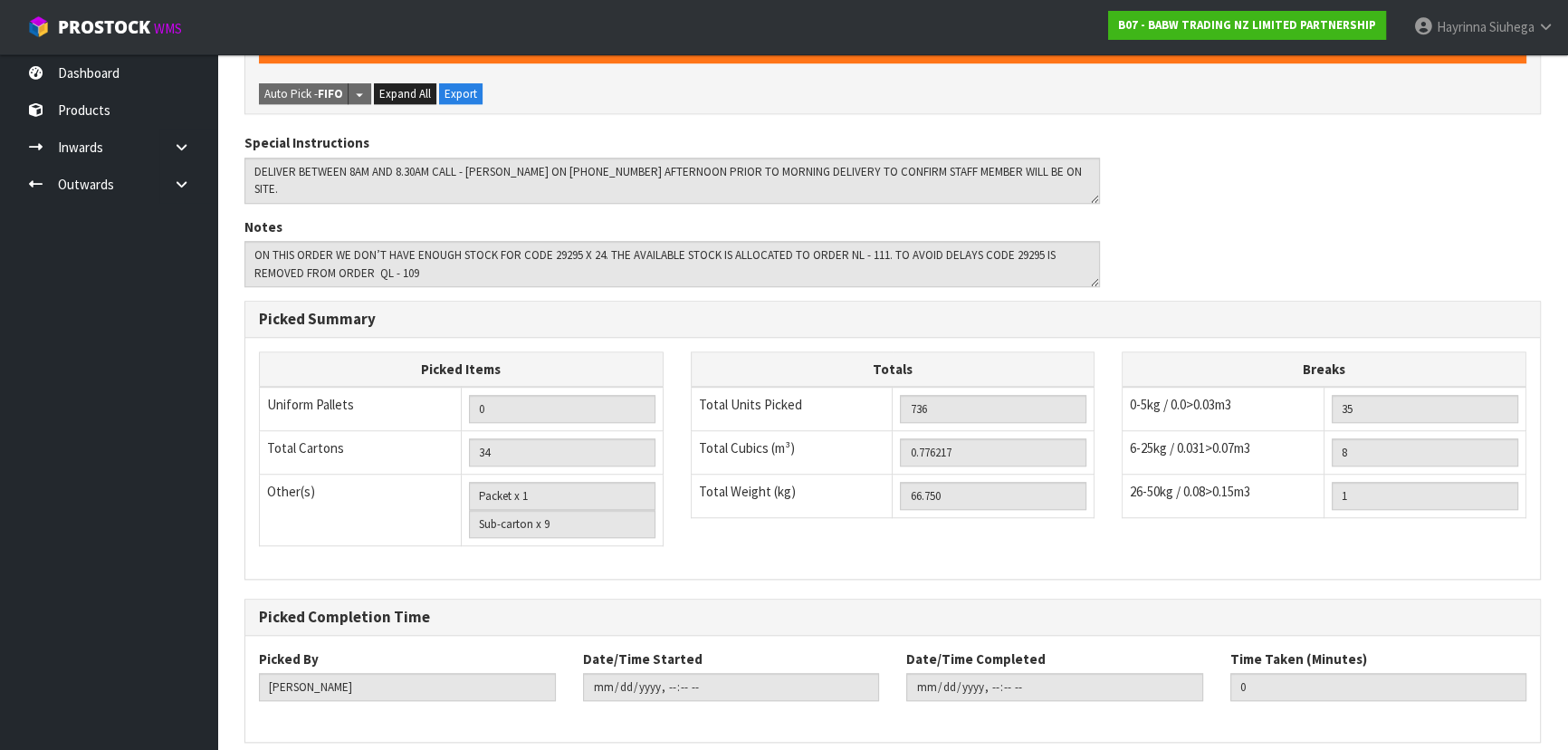
scroll to position [1740, 0]
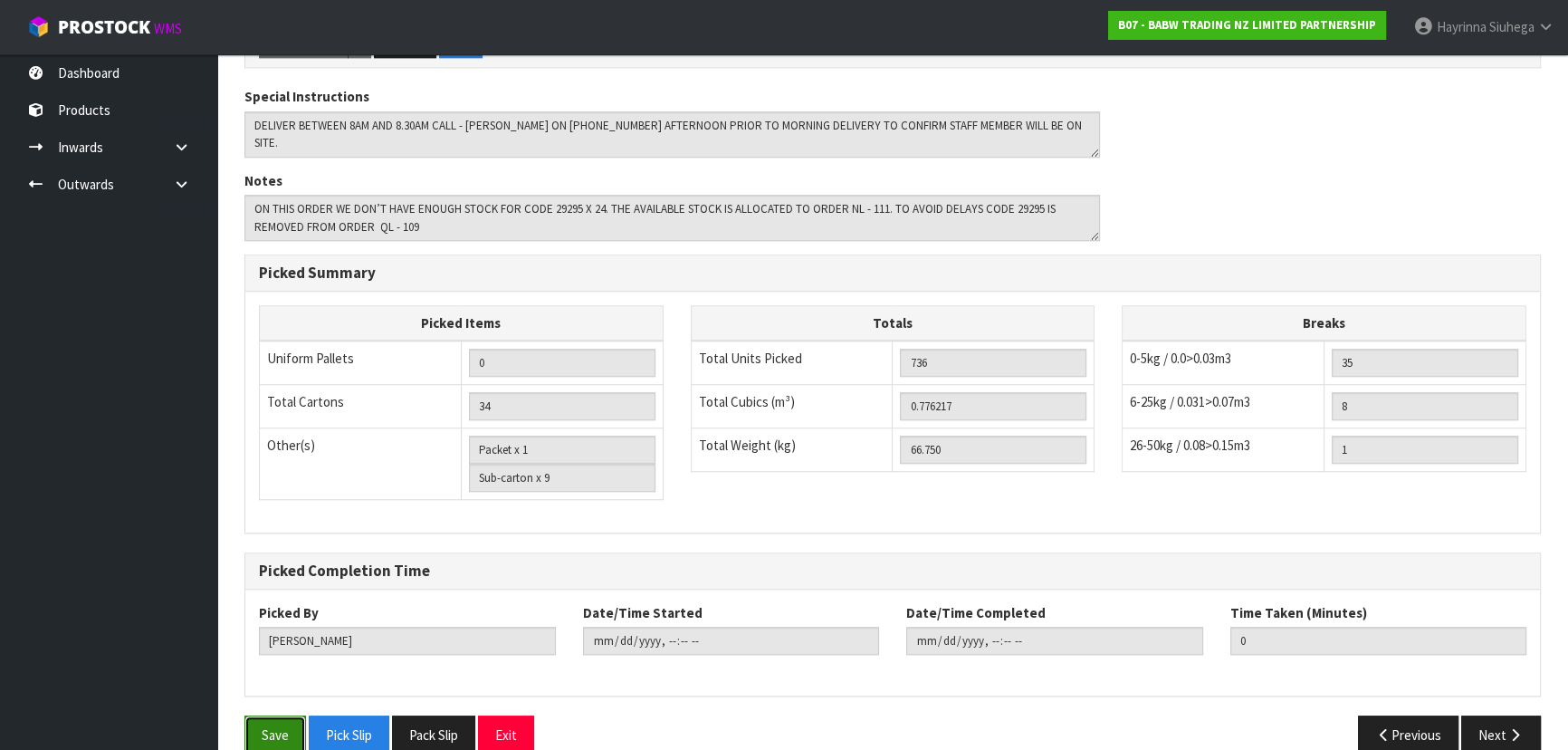
click at [267, 716] on button "Save" at bounding box center [275, 735] width 62 height 39
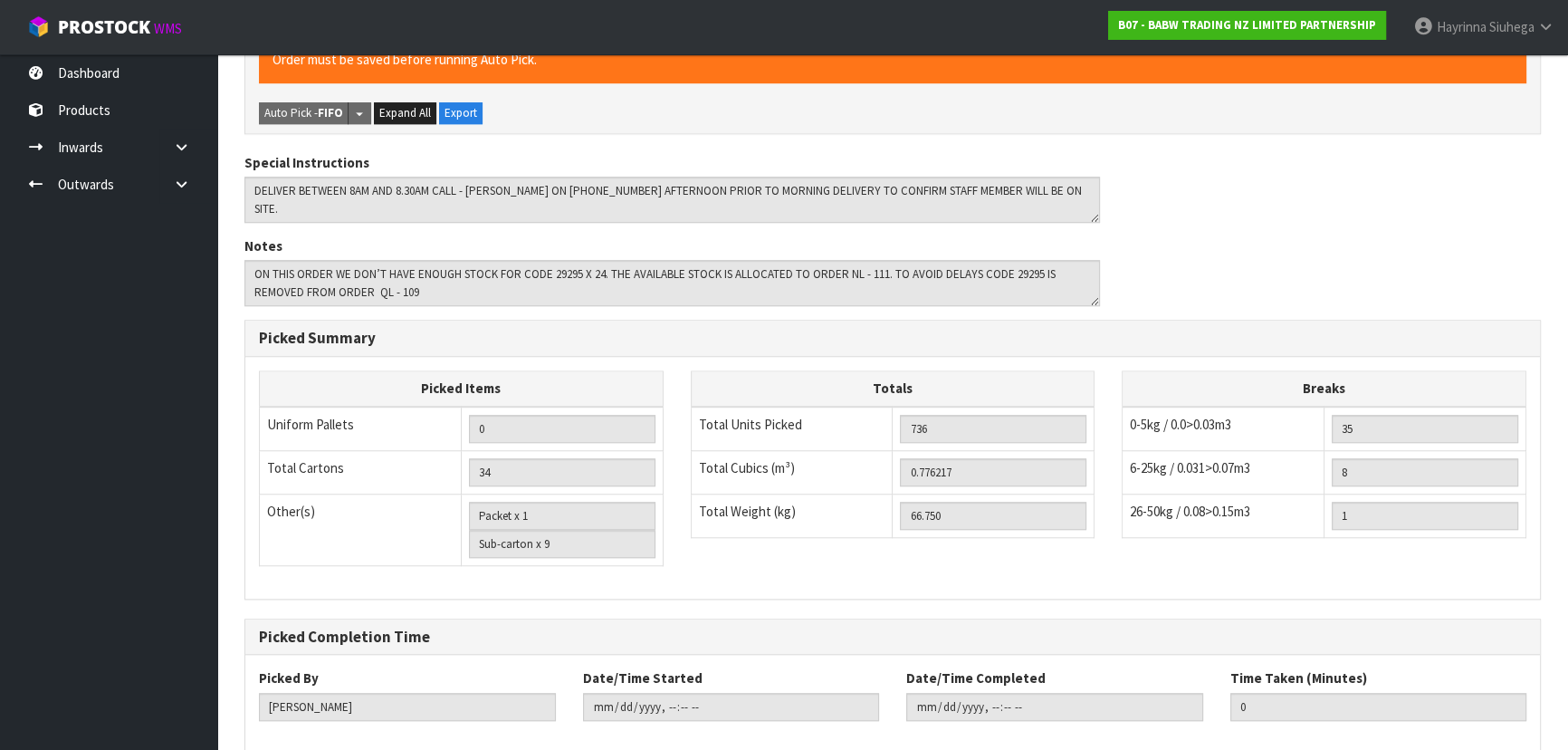
scroll to position [0, 0]
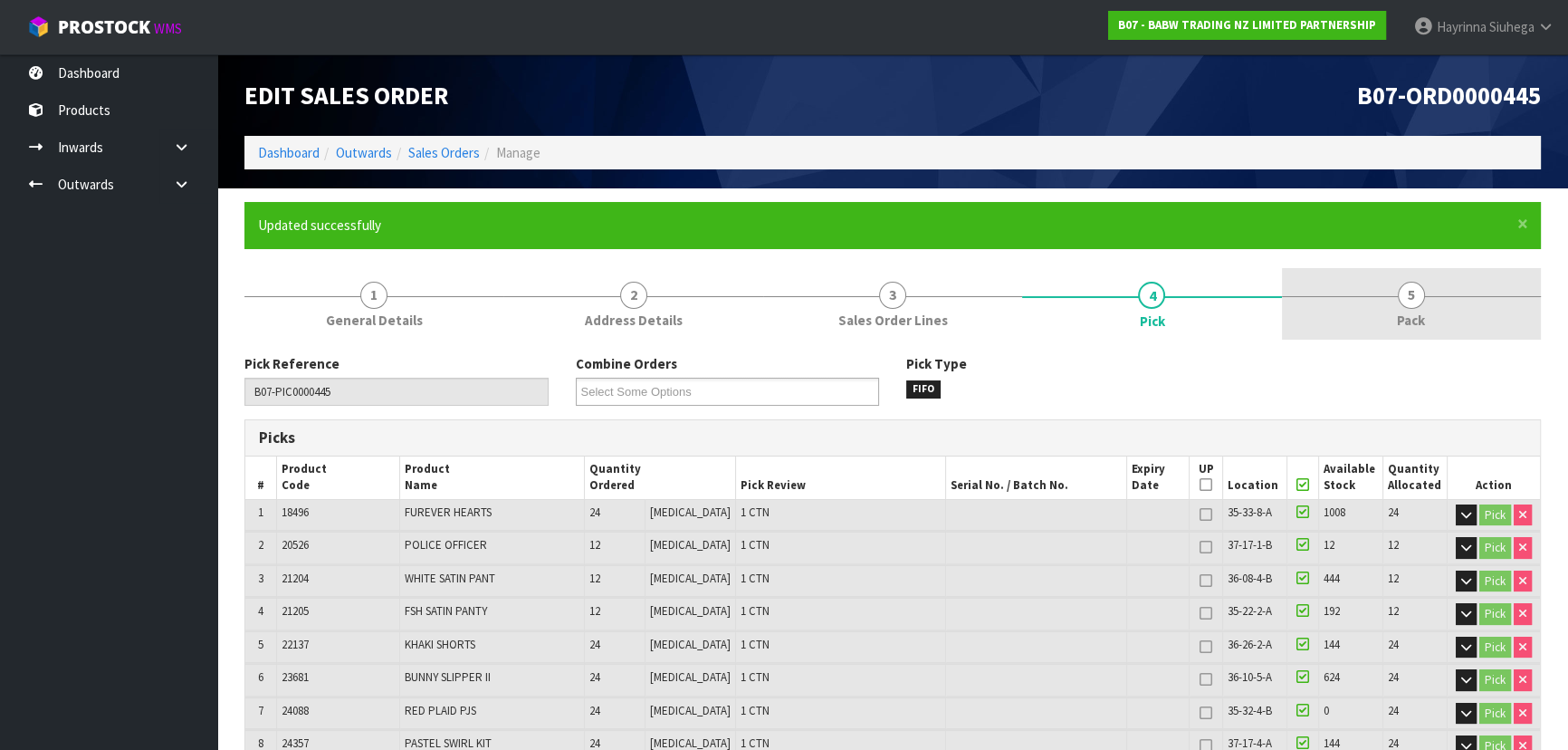
drag, startPoint x: 1404, startPoint y: 334, endPoint x: 1120, endPoint y: 331, distance: 284.0
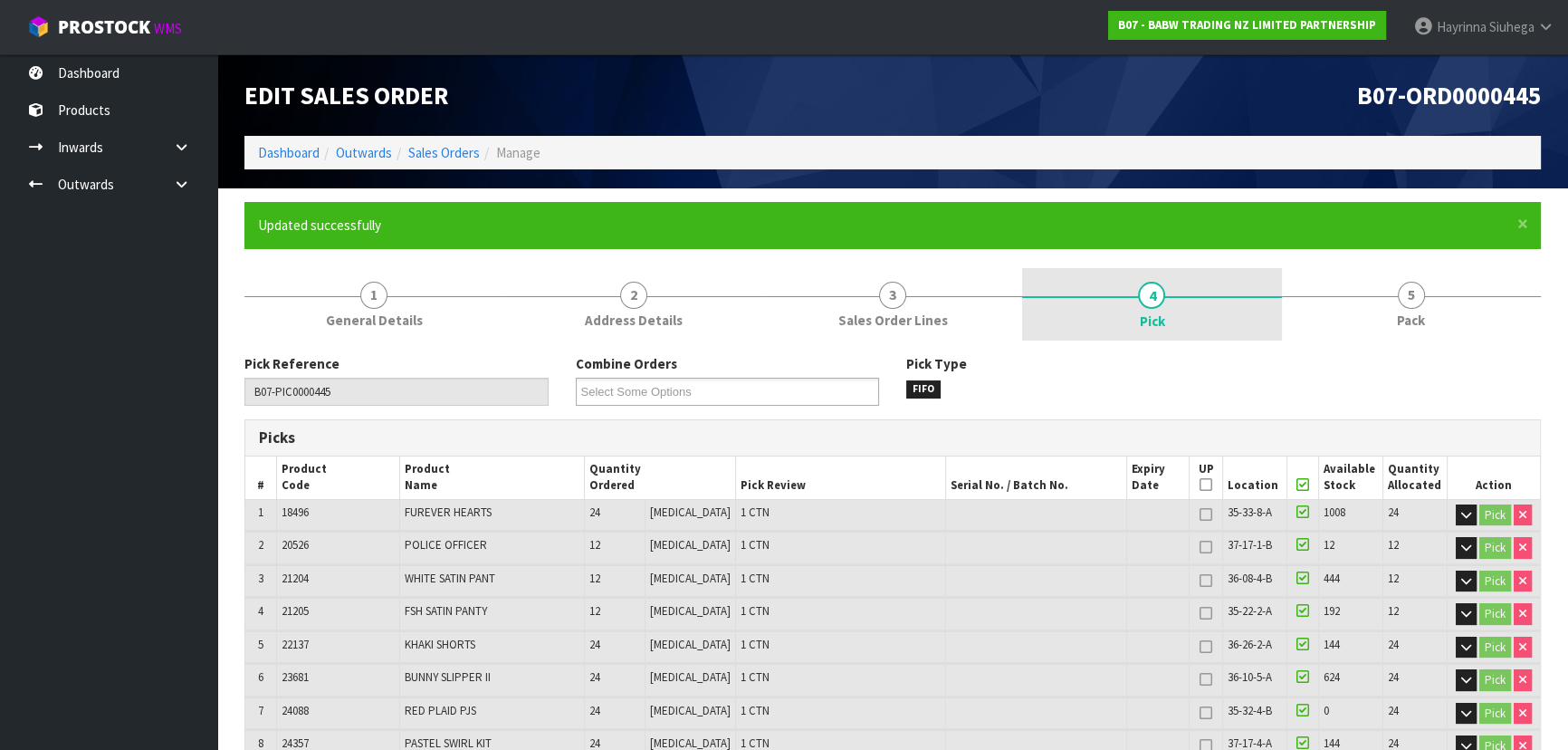
click at [1404, 334] on link "5 Pack" at bounding box center [1412, 303] width 259 height 71
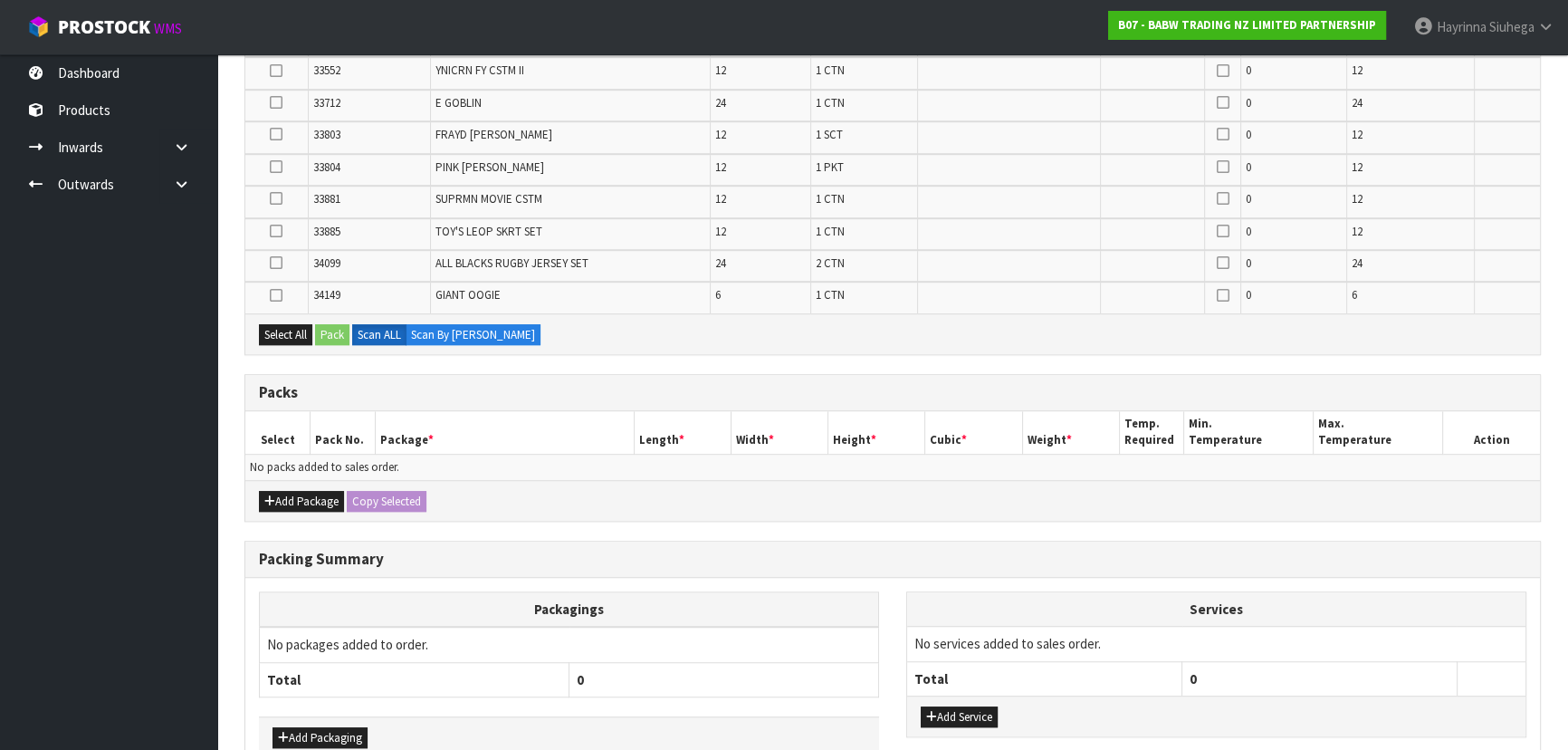
scroll to position [1485, 0]
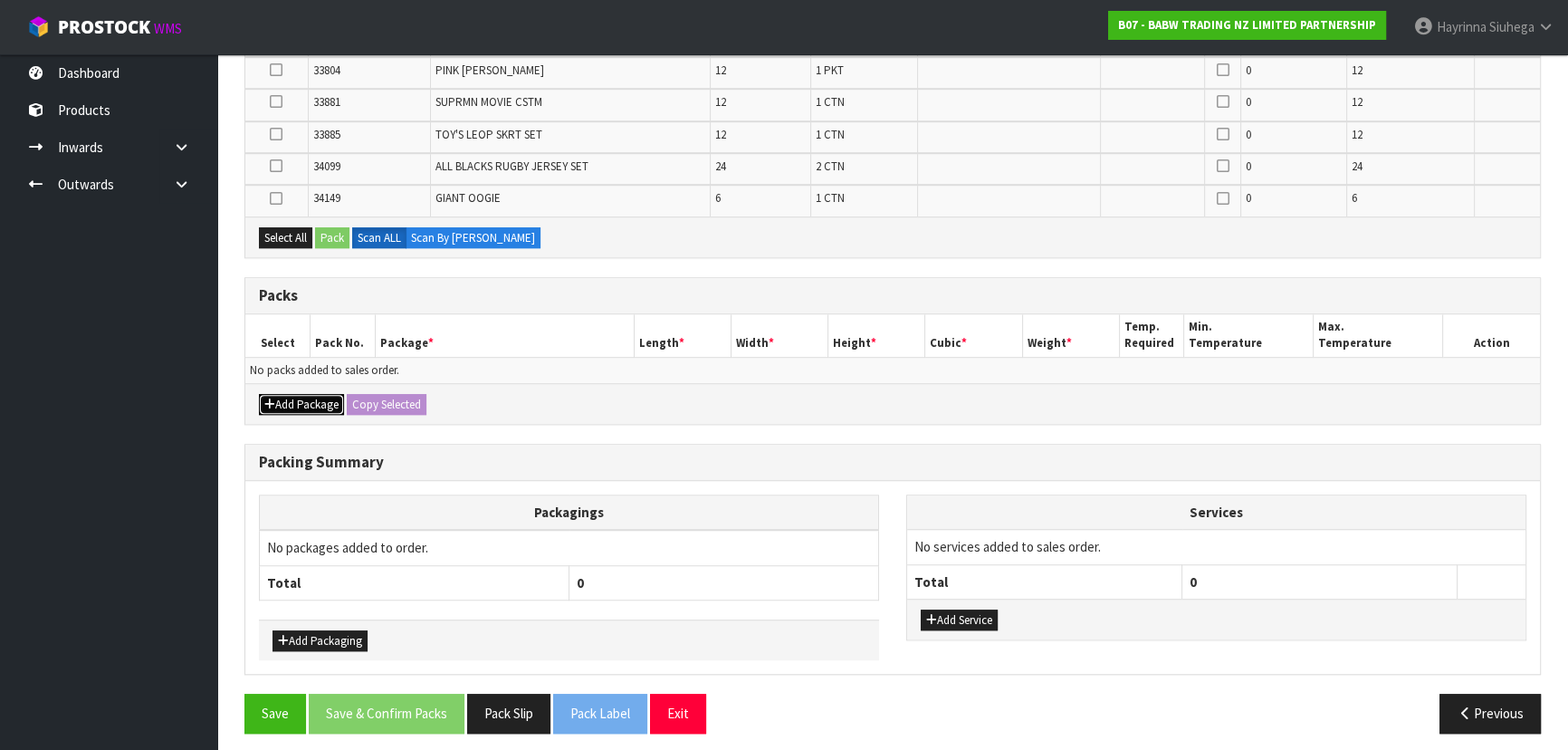
click at [317, 394] on button "Add Package" at bounding box center [301, 405] width 85 height 22
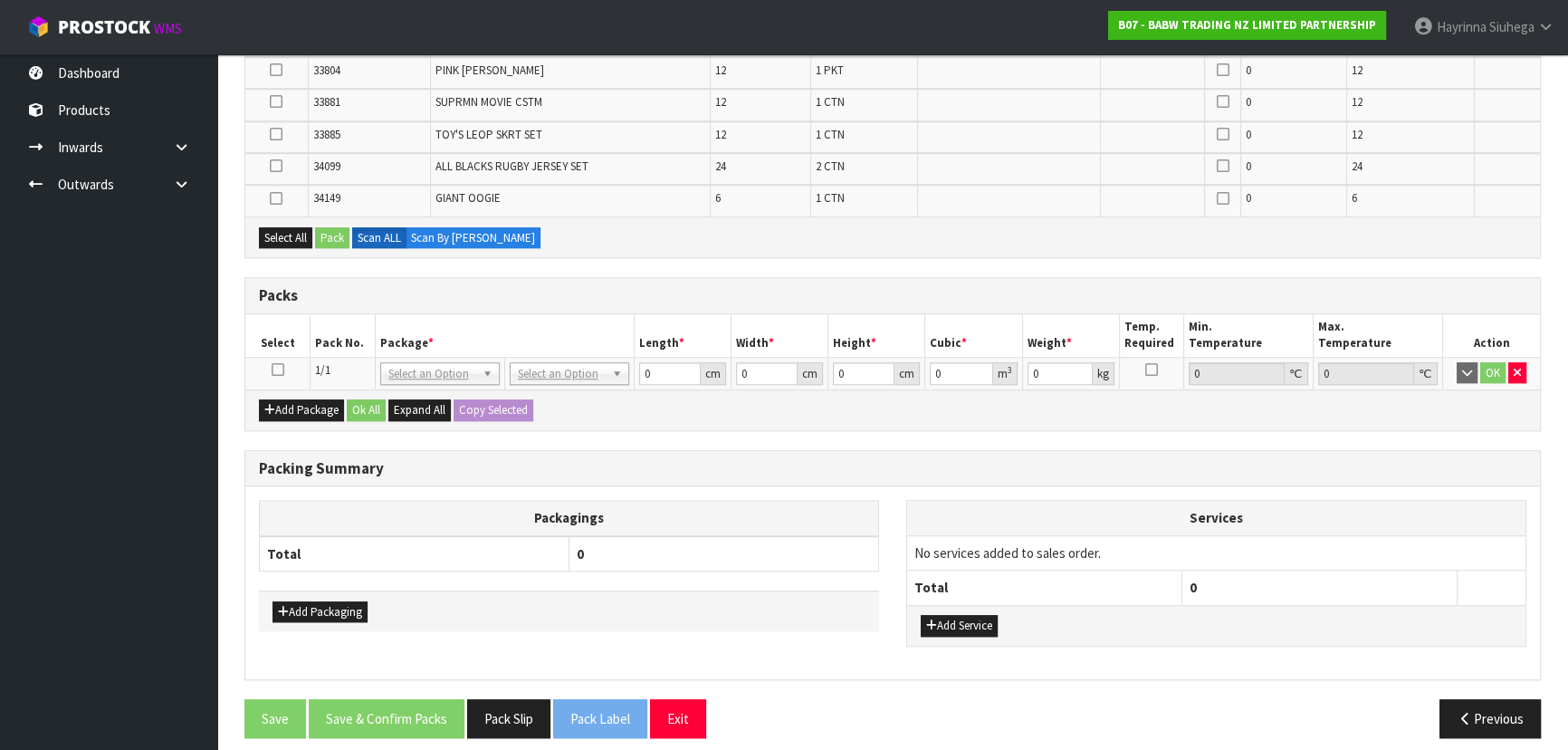
click at [283, 358] on td at bounding box center [278, 373] width 65 height 32
click at [277, 370] on icon at bounding box center [278, 370] width 13 height 1
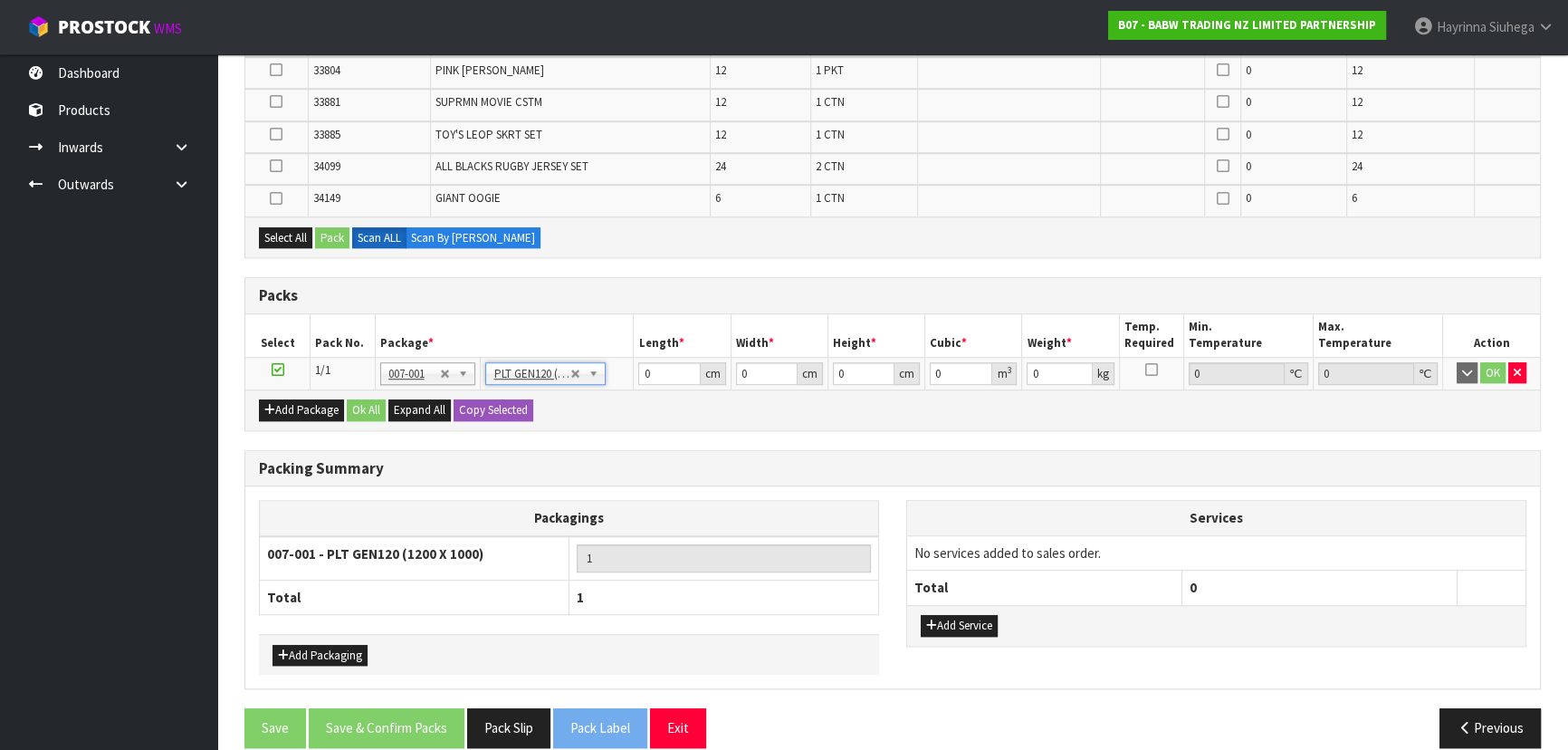
type input "120"
type input "100"
click at [288, 236] on button "Select All" at bounding box center [285, 238] width 54 height 22
click at [333, 232] on button "Pack" at bounding box center [331, 238] width 34 height 22
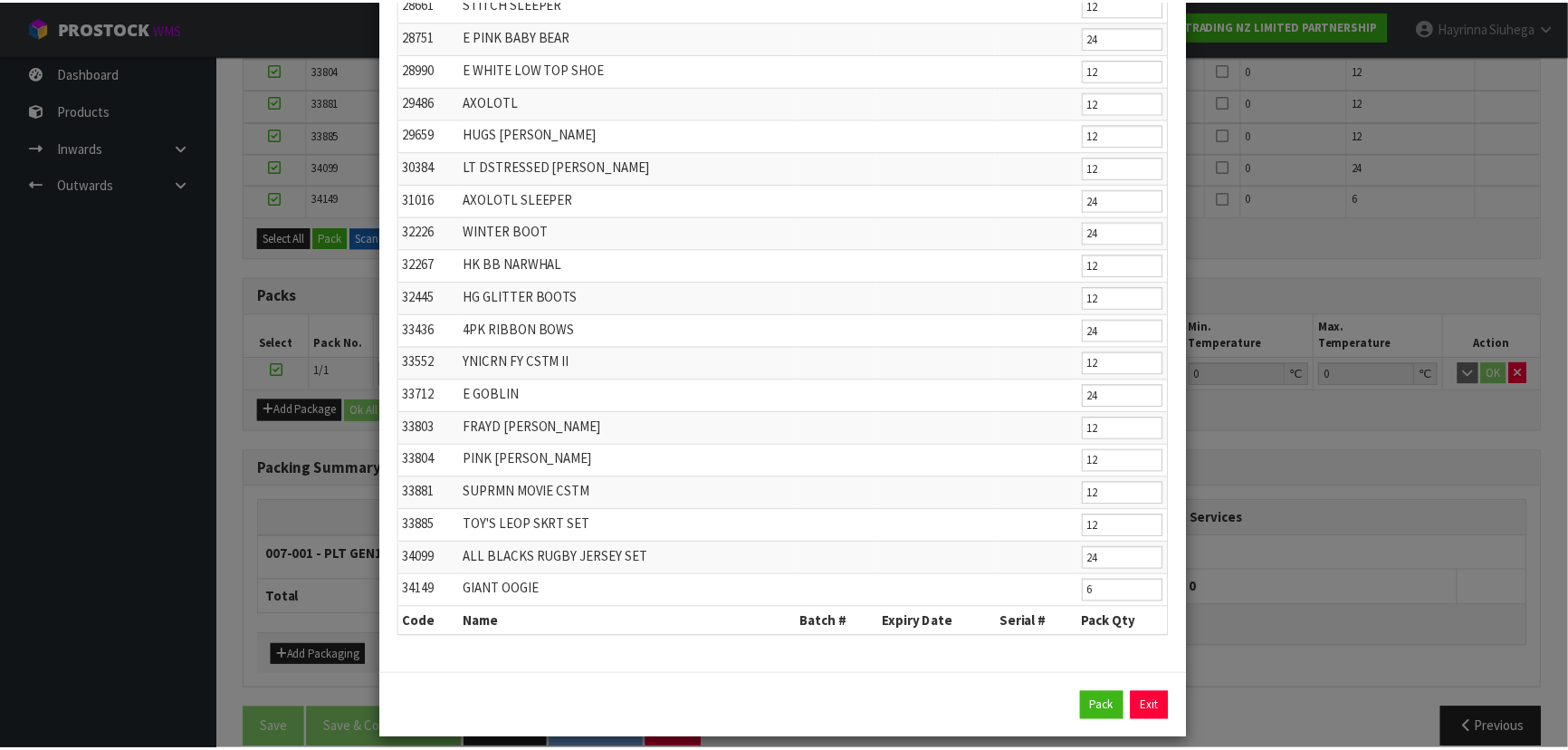
scroll to position [784, 0]
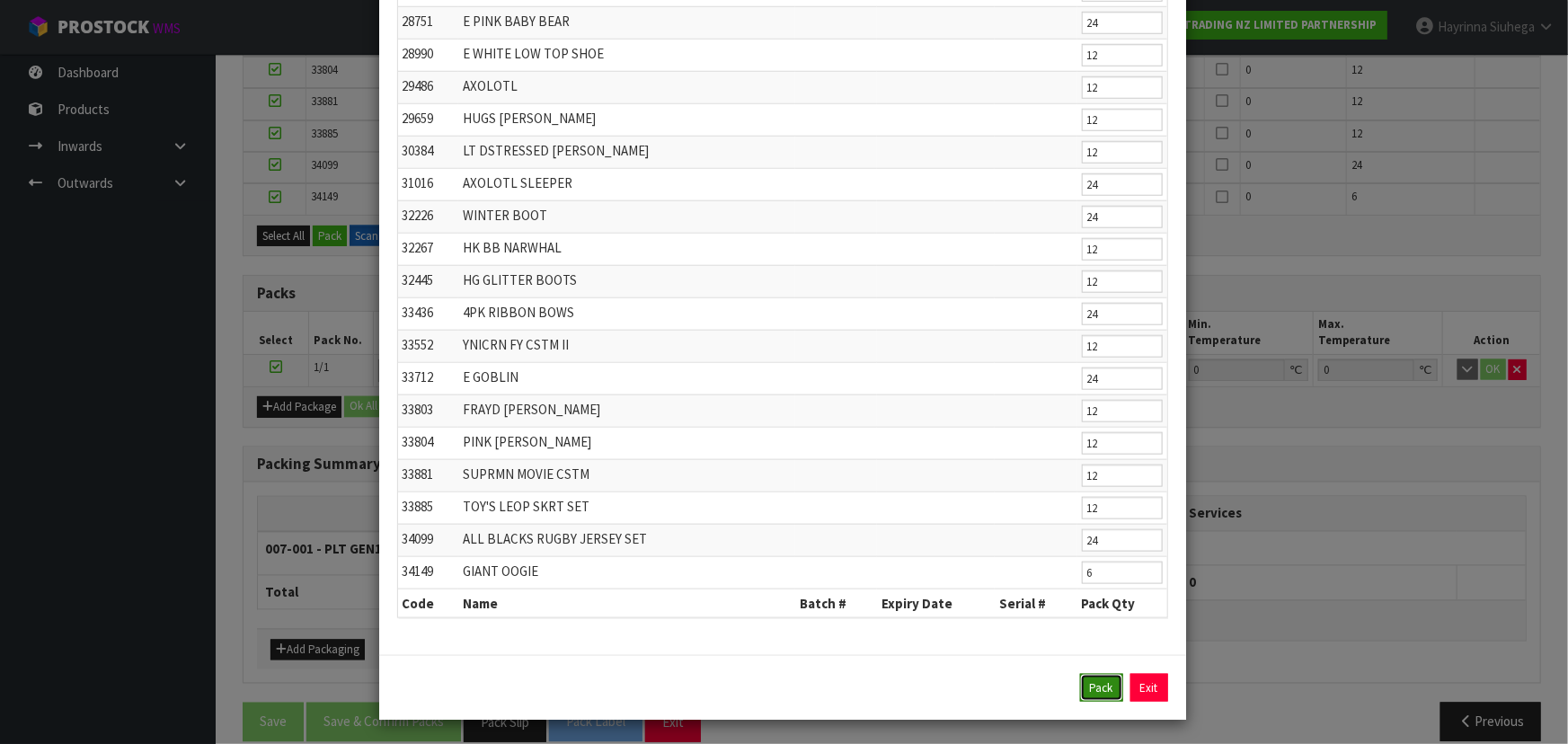
click at [1103, 676] on button "Pack" at bounding box center [1101, 689] width 43 height 29
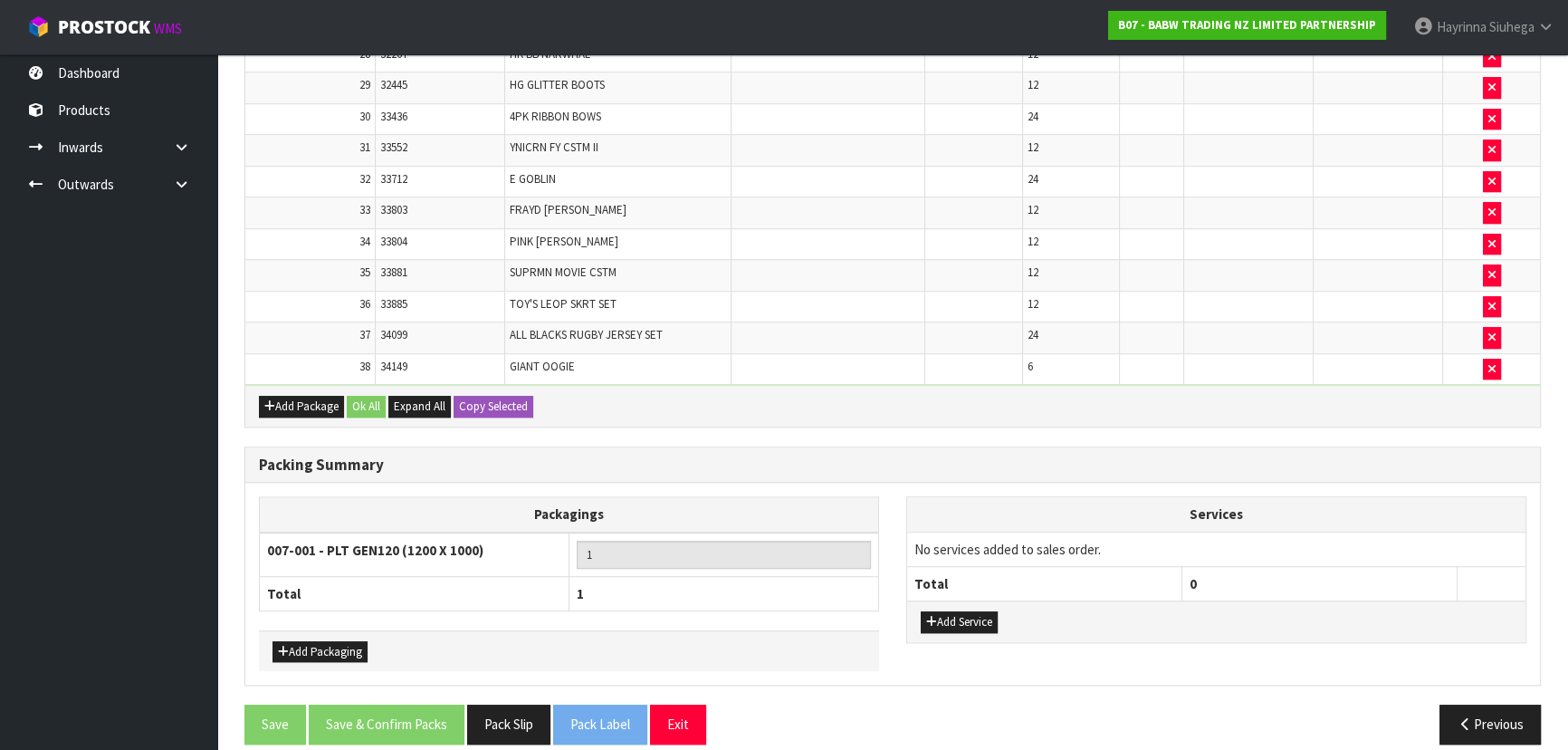
type input "66.75"
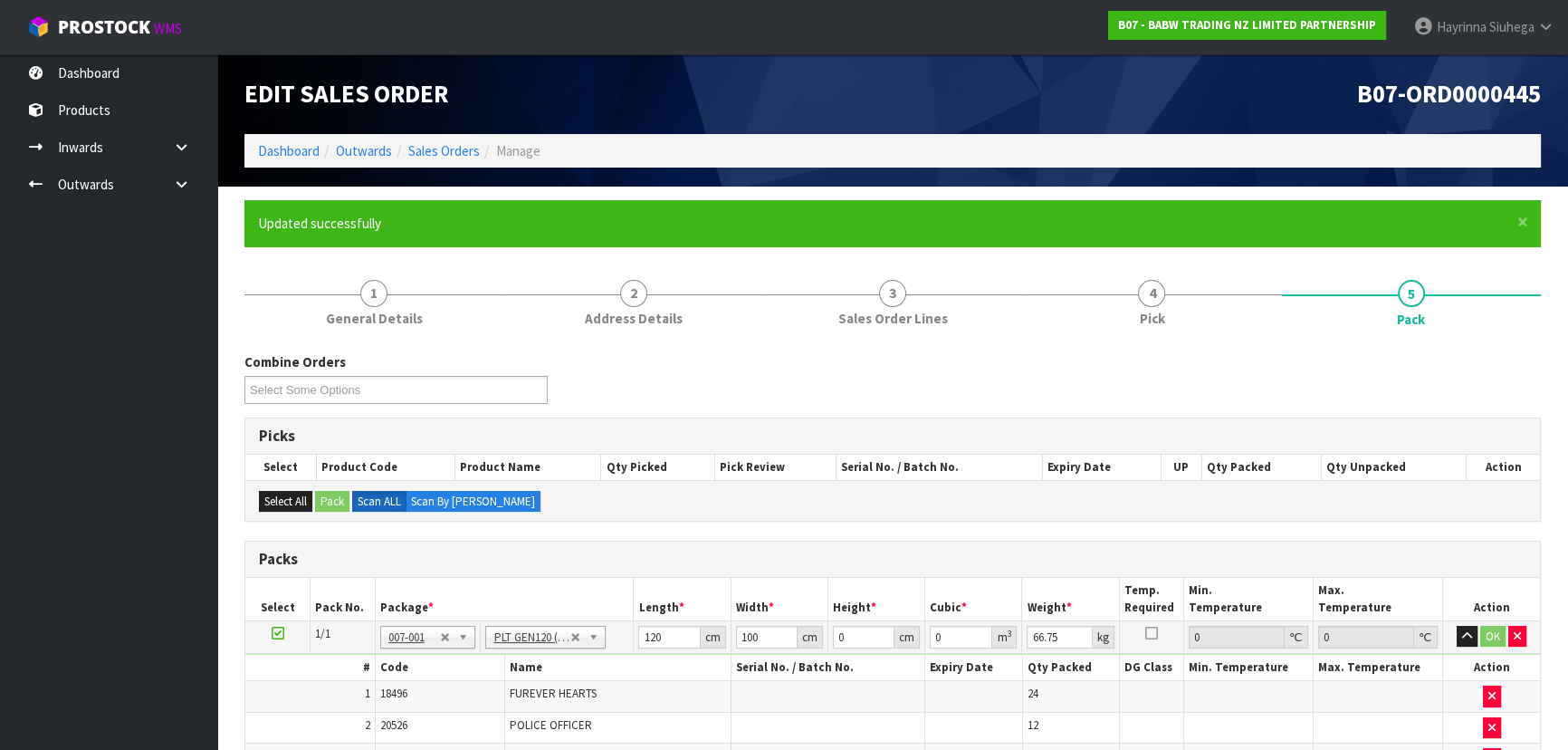
scroll to position [0, 0]
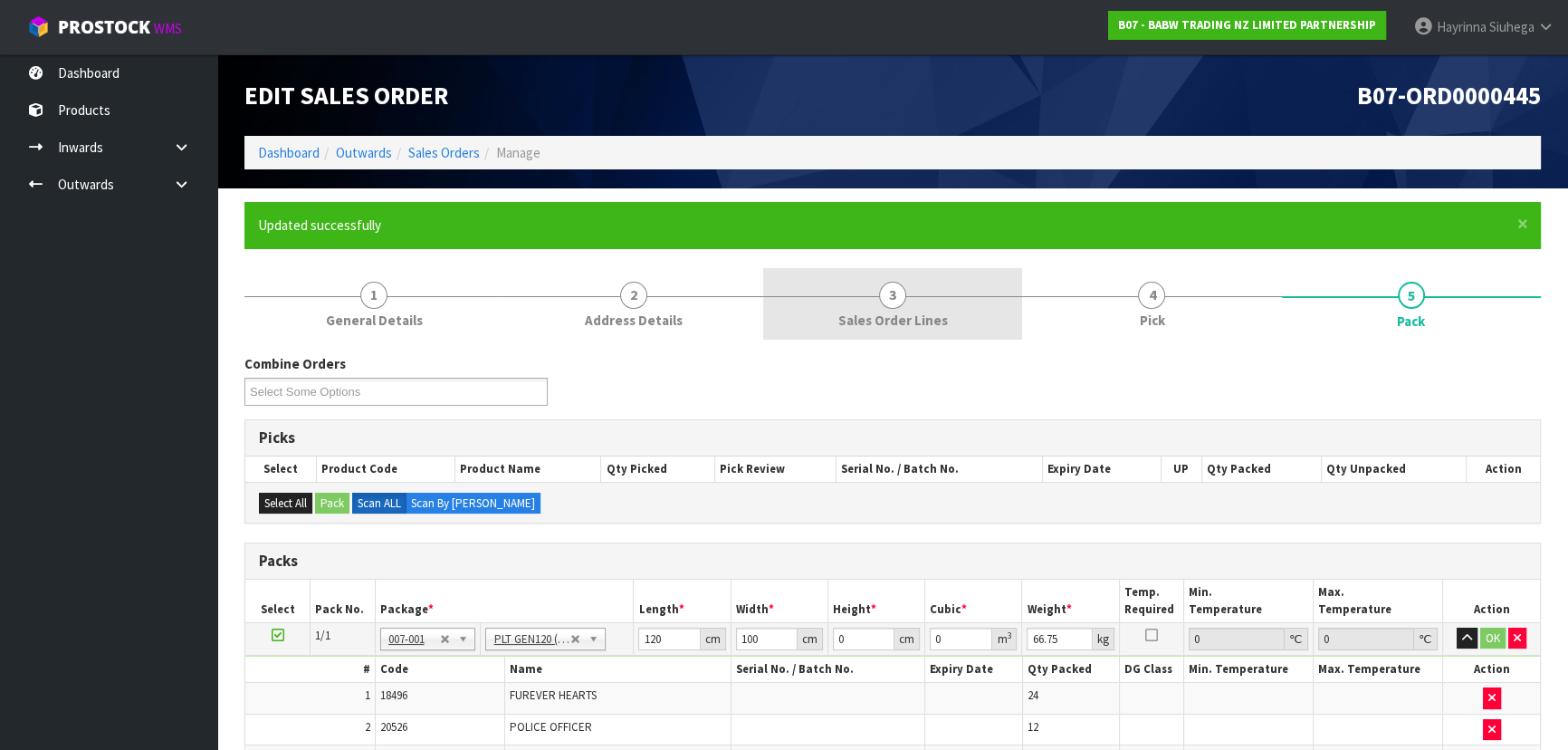
drag, startPoint x: 1177, startPoint y: 281, endPoint x: 944, endPoint y: 326, distance: 237.3
click at [1177, 281] on link "4 Pick" at bounding box center [1152, 303] width 259 height 71
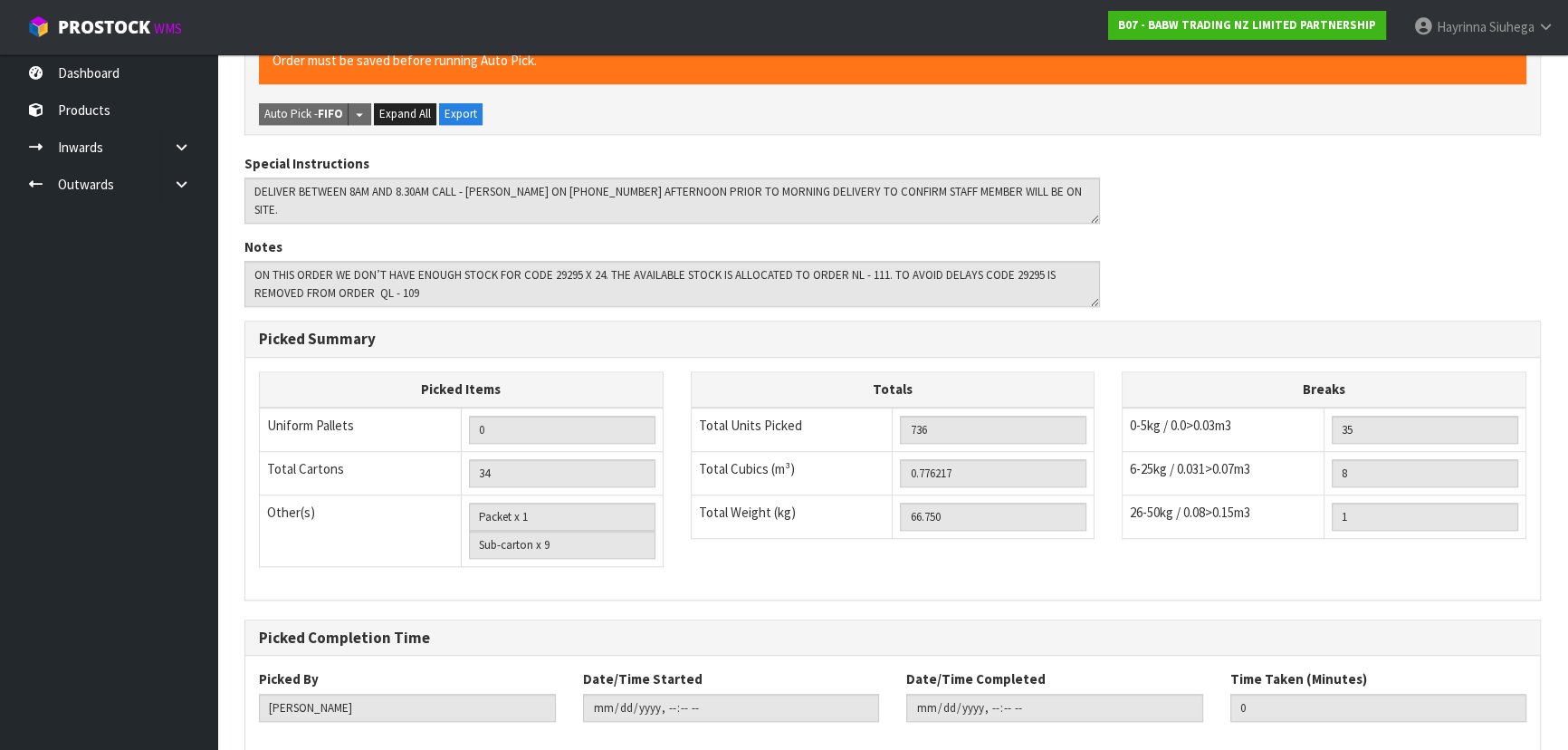
scroll to position [1806, 0]
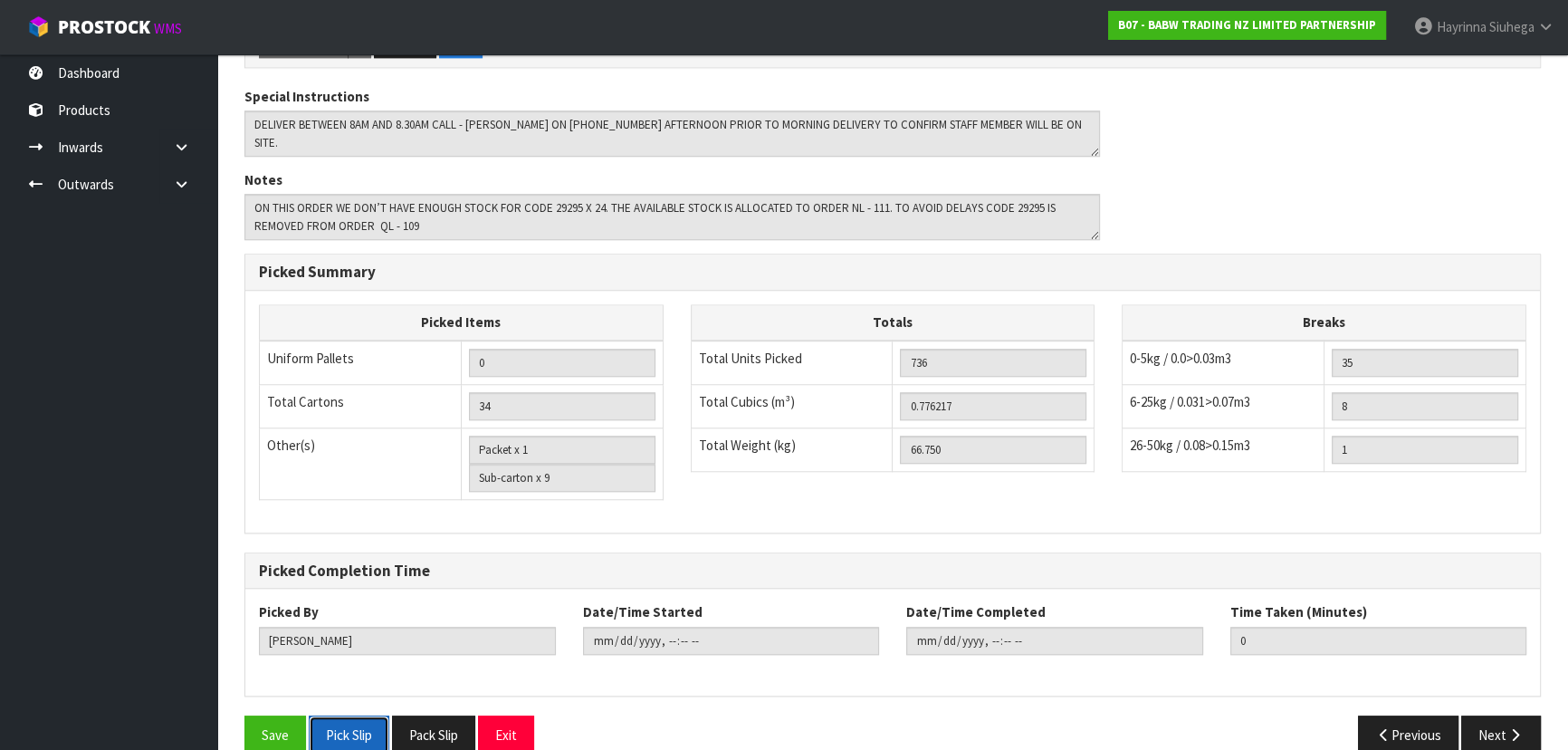
click at [357, 716] on button "Pick Slip" at bounding box center [349, 735] width 80 height 39
click at [199, 451] on ul "Dashboard Products Categories Serial Numbers Kitsets Packagings Inwards Purchas…" at bounding box center [109, 402] width 217 height 695
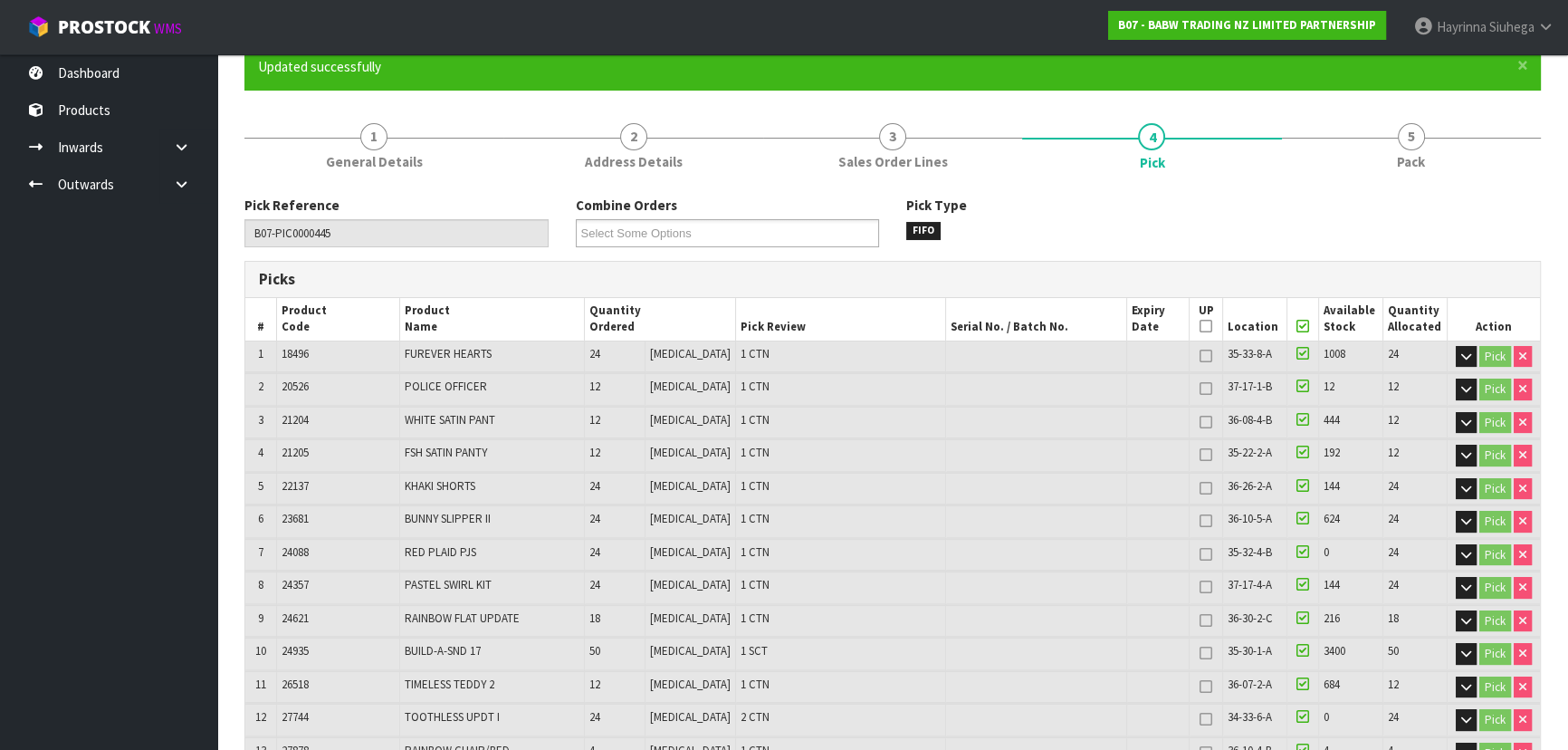
scroll to position [0, 0]
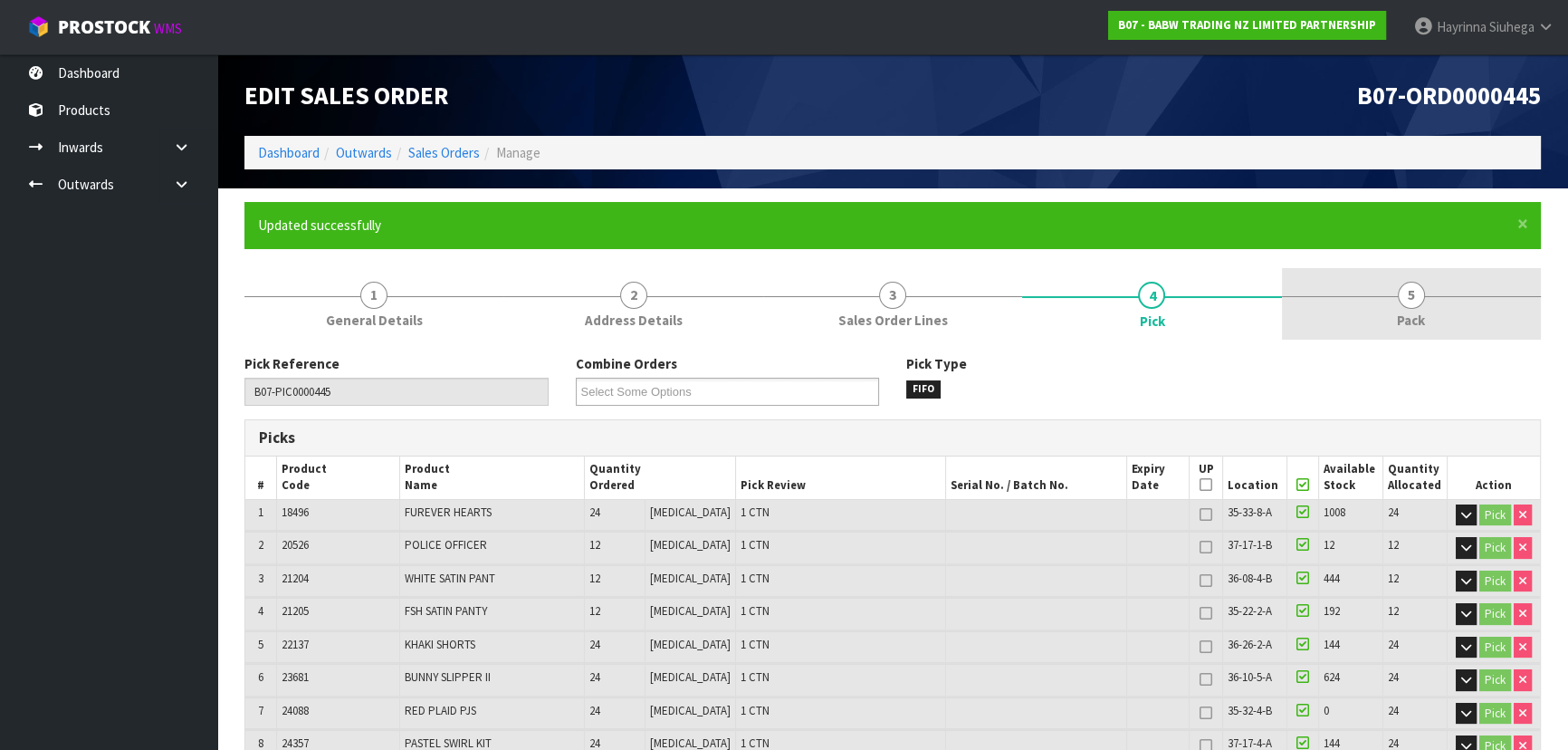
click at [1451, 291] on link "5 Pack" at bounding box center [1412, 303] width 259 height 71
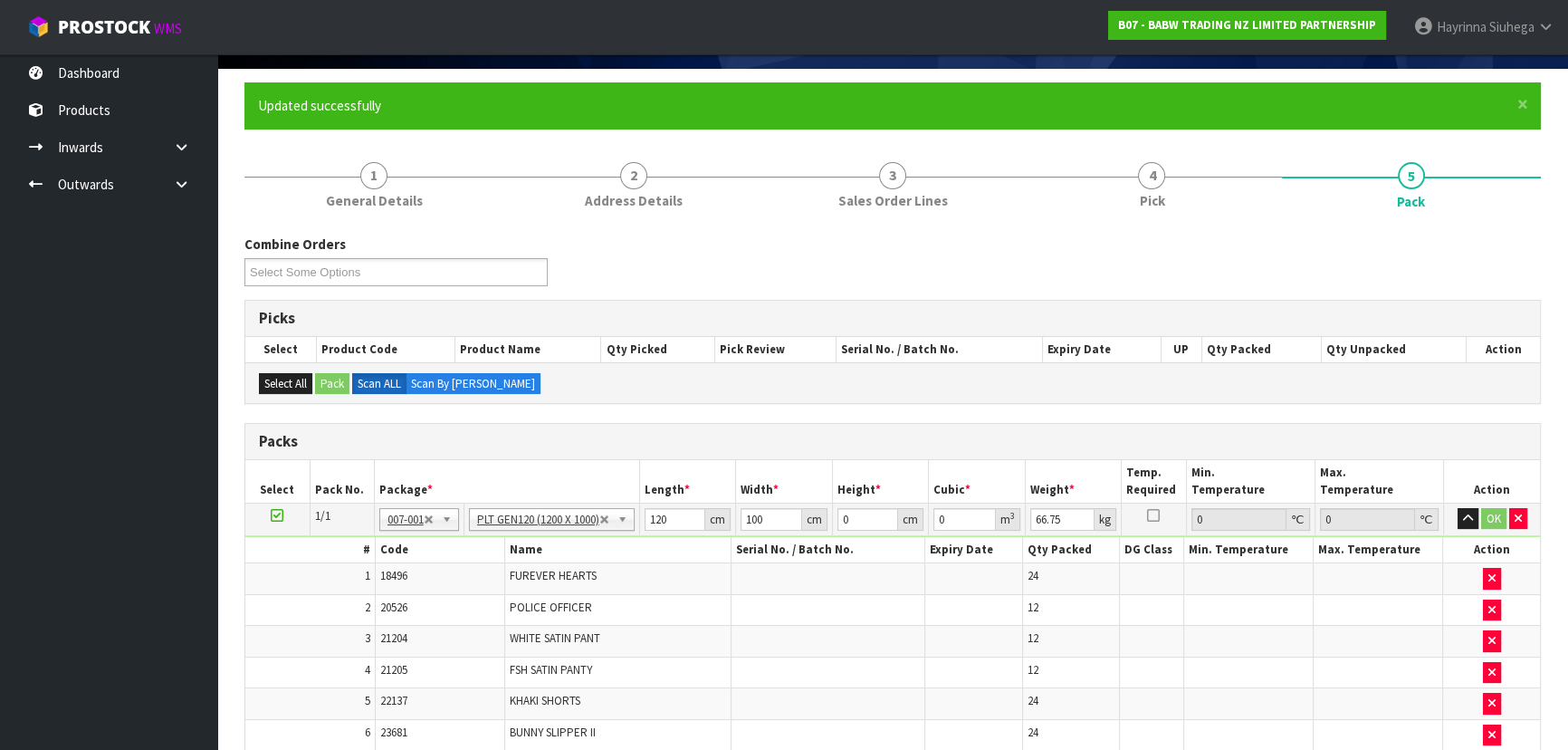
scroll to position [92, 0]
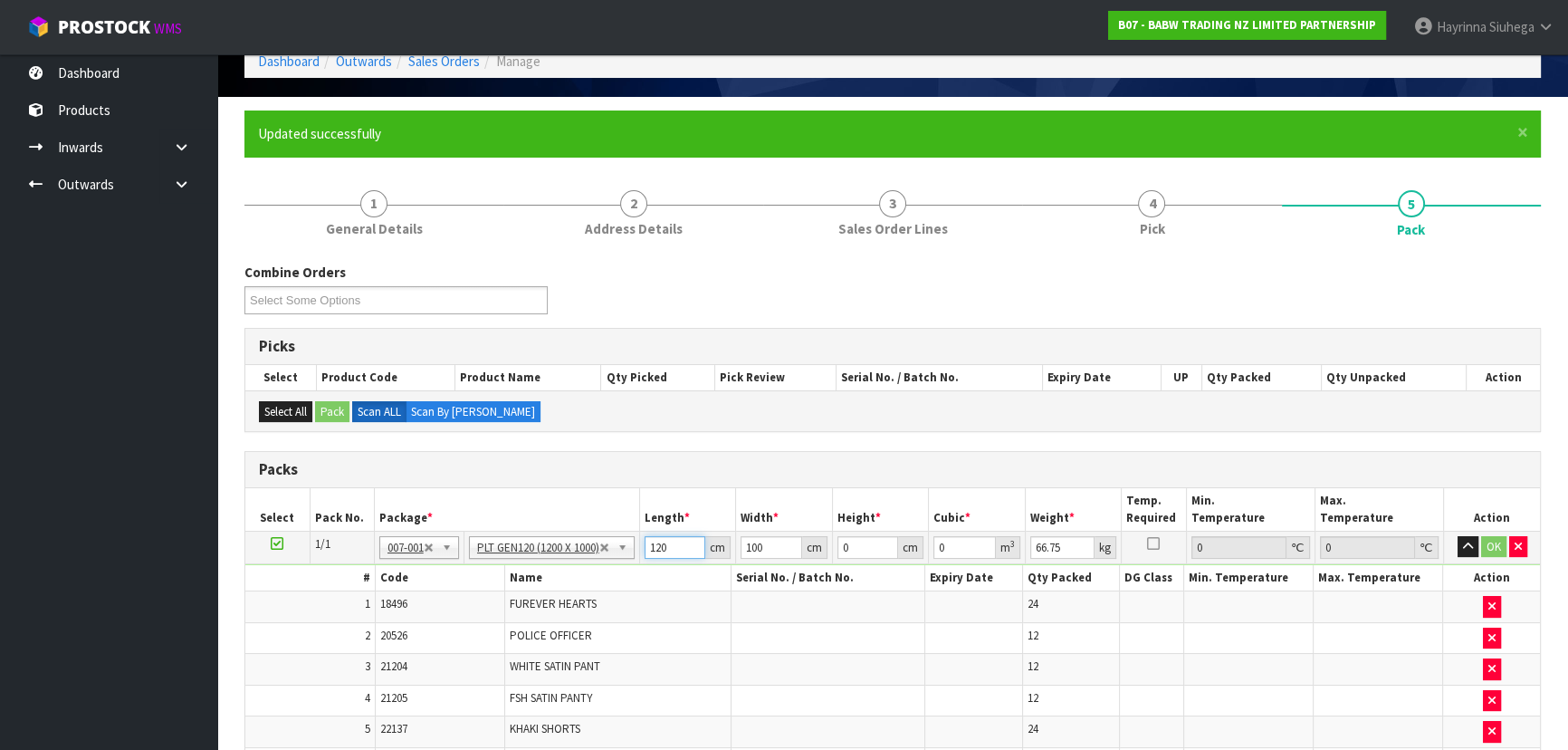
click at [662, 544] on input "120" at bounding box center [675, 547] width 62 height 22
type input "124"
type input "111"
type input "8"
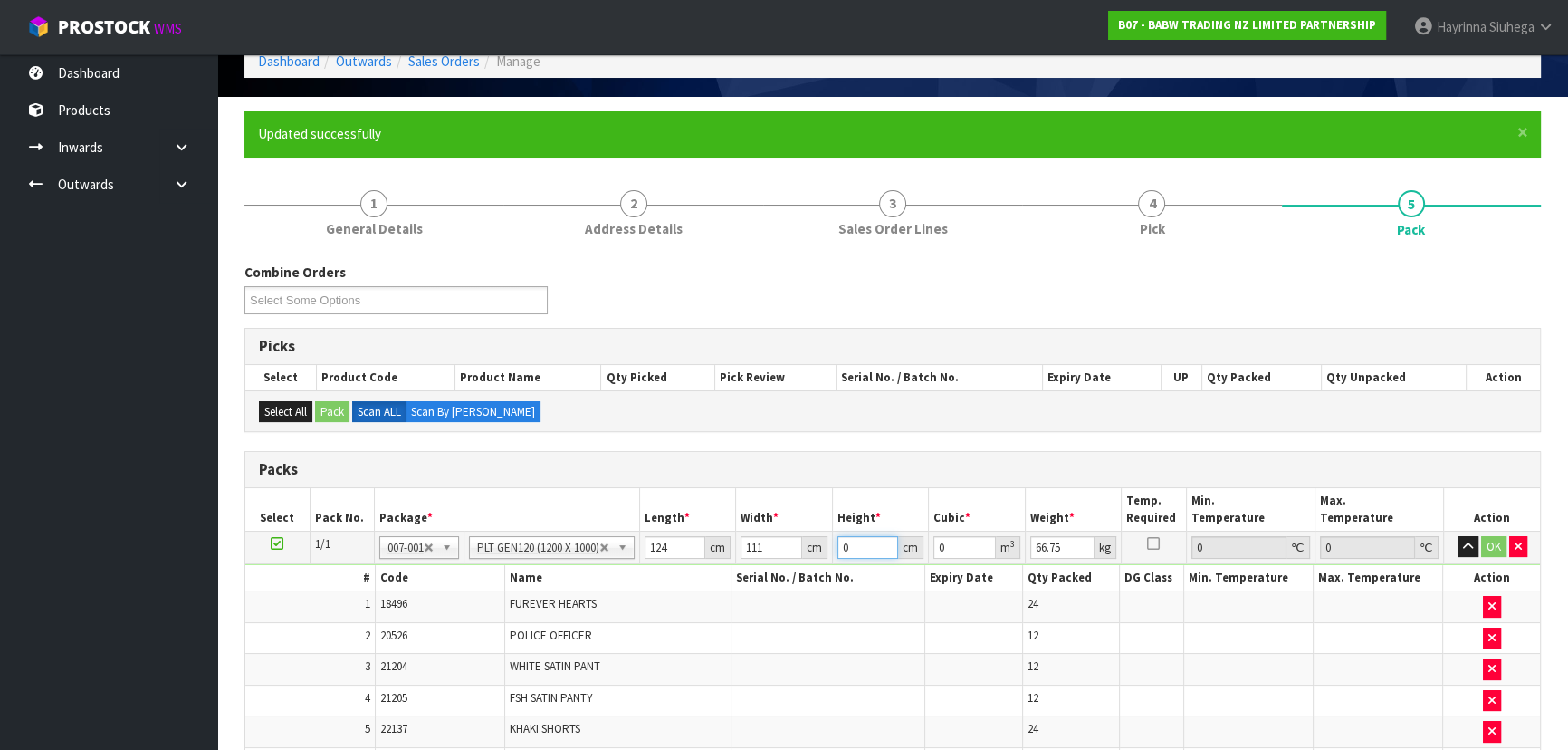
type input "0.110112"
type input "87"
type input "1.197468"
type input "87"
type input "86"
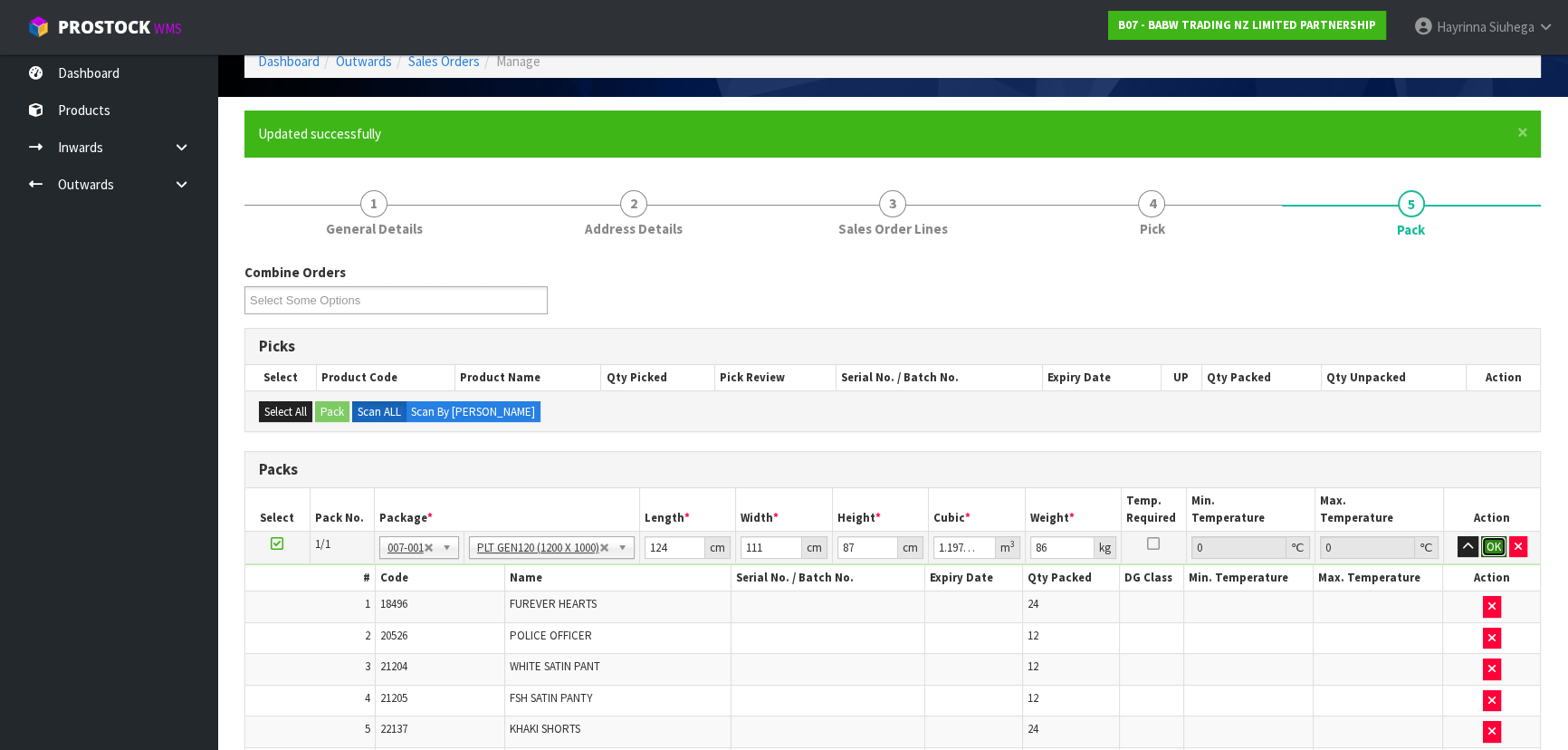
click button "OK" at bounding box center [1494, 547] width 25 height 22
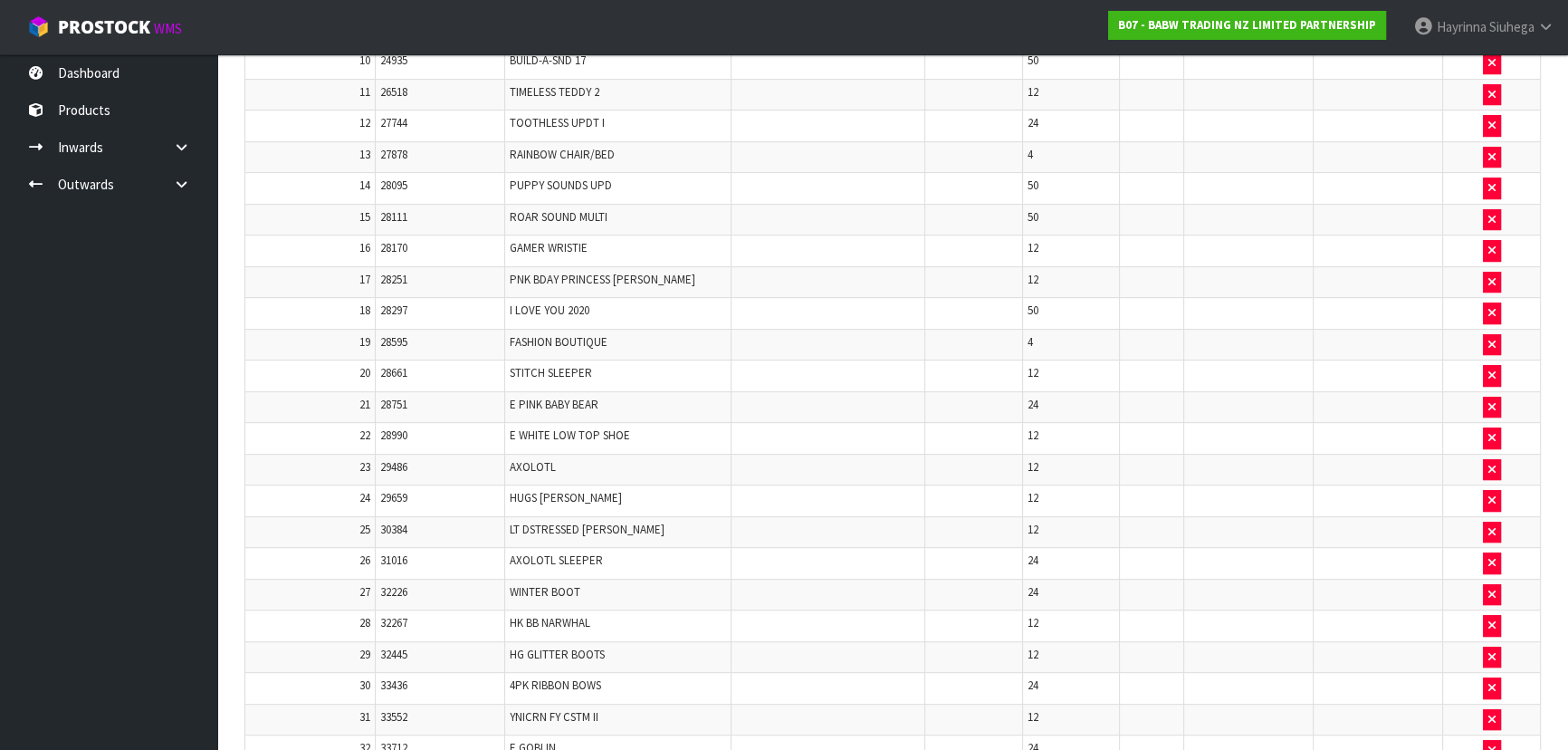
scroll to position [1491, 0]
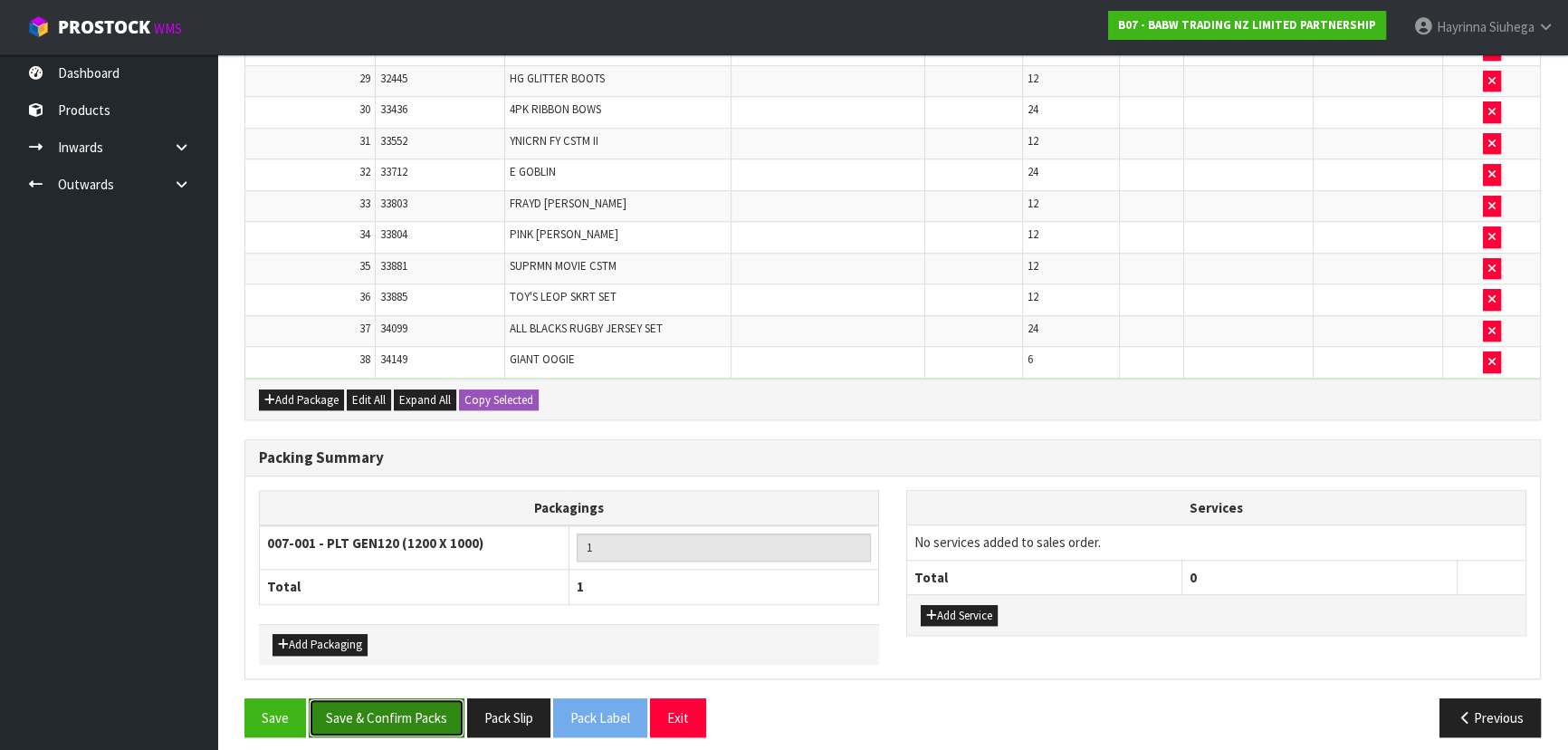
click at [382, 703] on button "Save & Confirm Packs" at bounding box center [386, 718] width 155 height 39
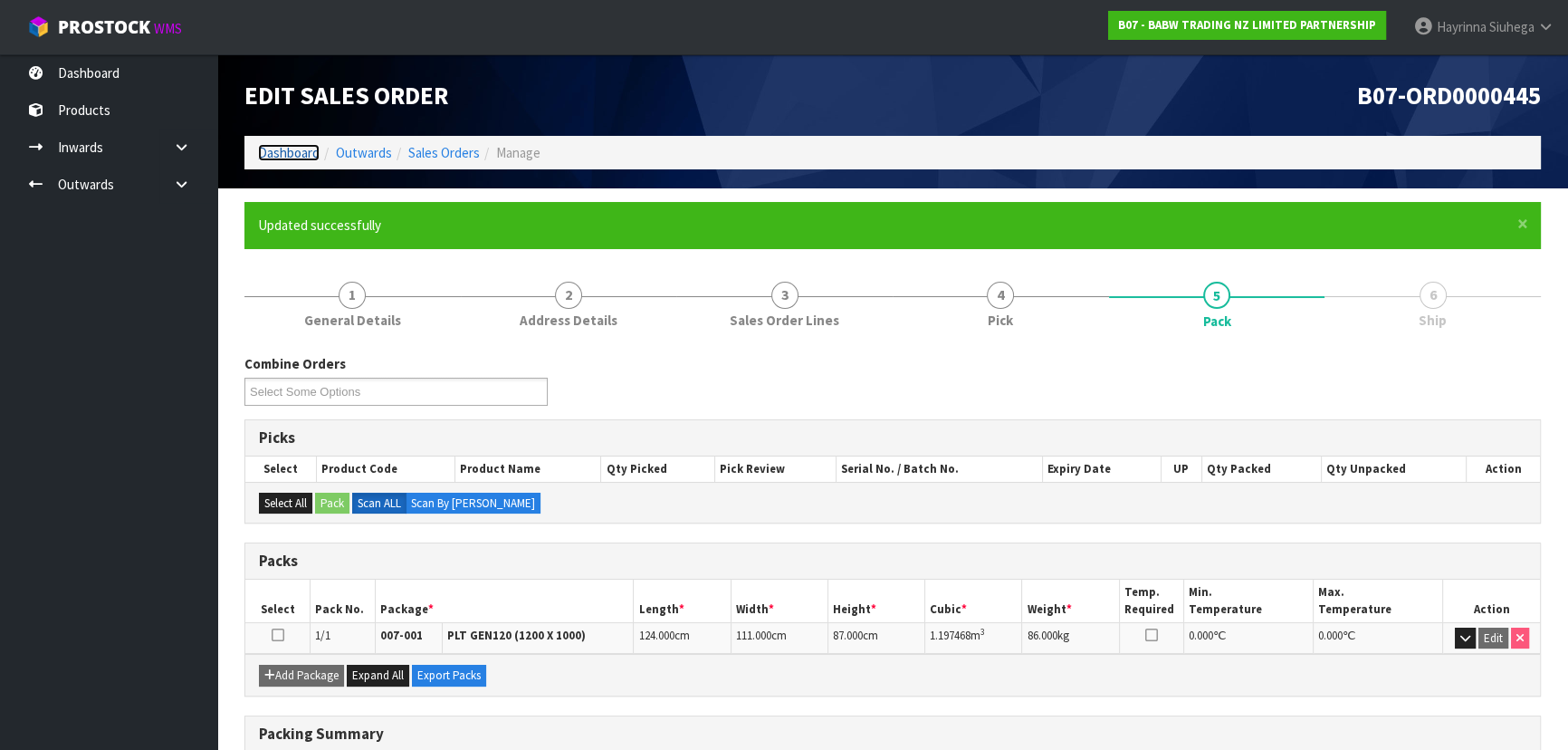
click at [292, 153] on link "Dashboard" at bounding box center [288, 153] width 62 height 18
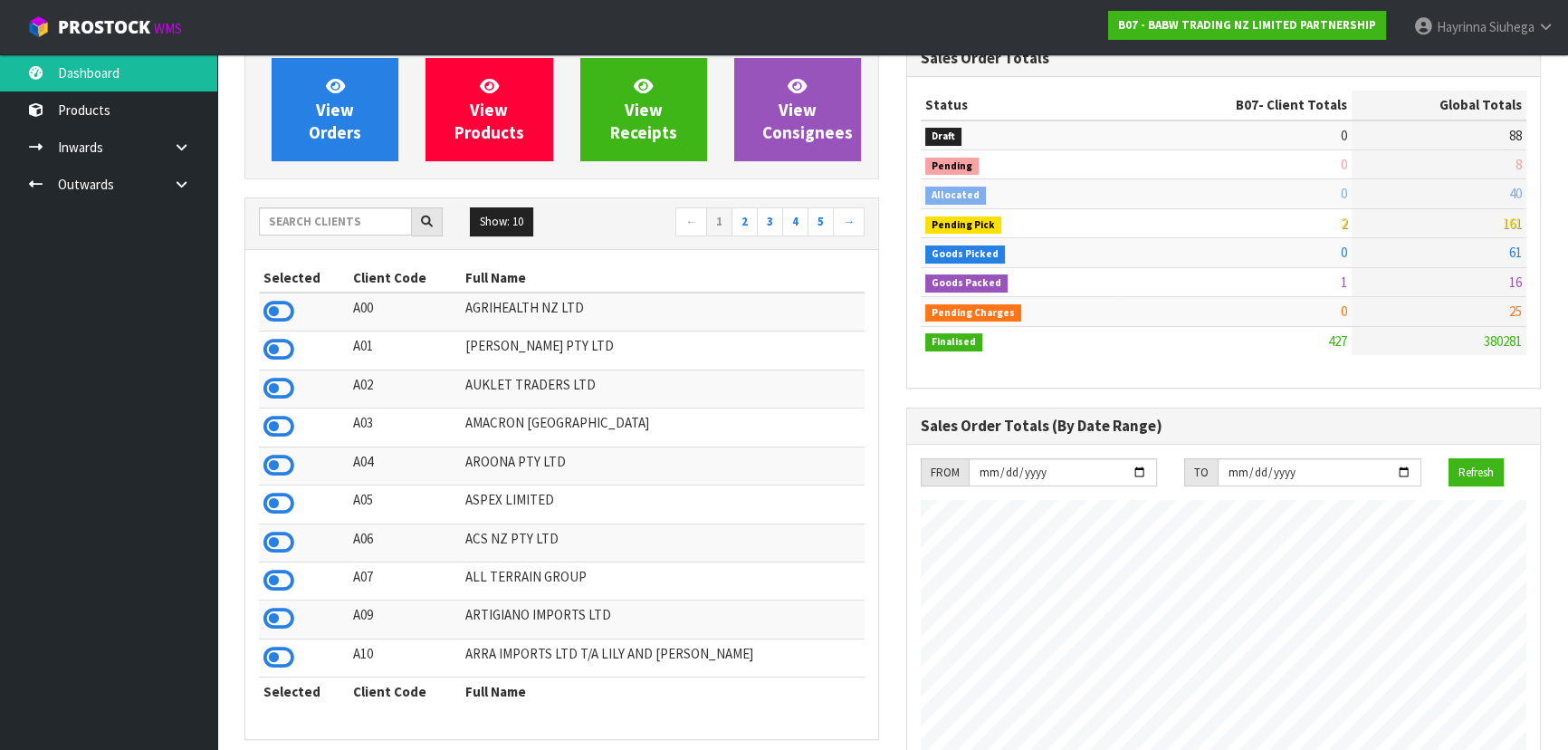
scroll to position [80, 0]
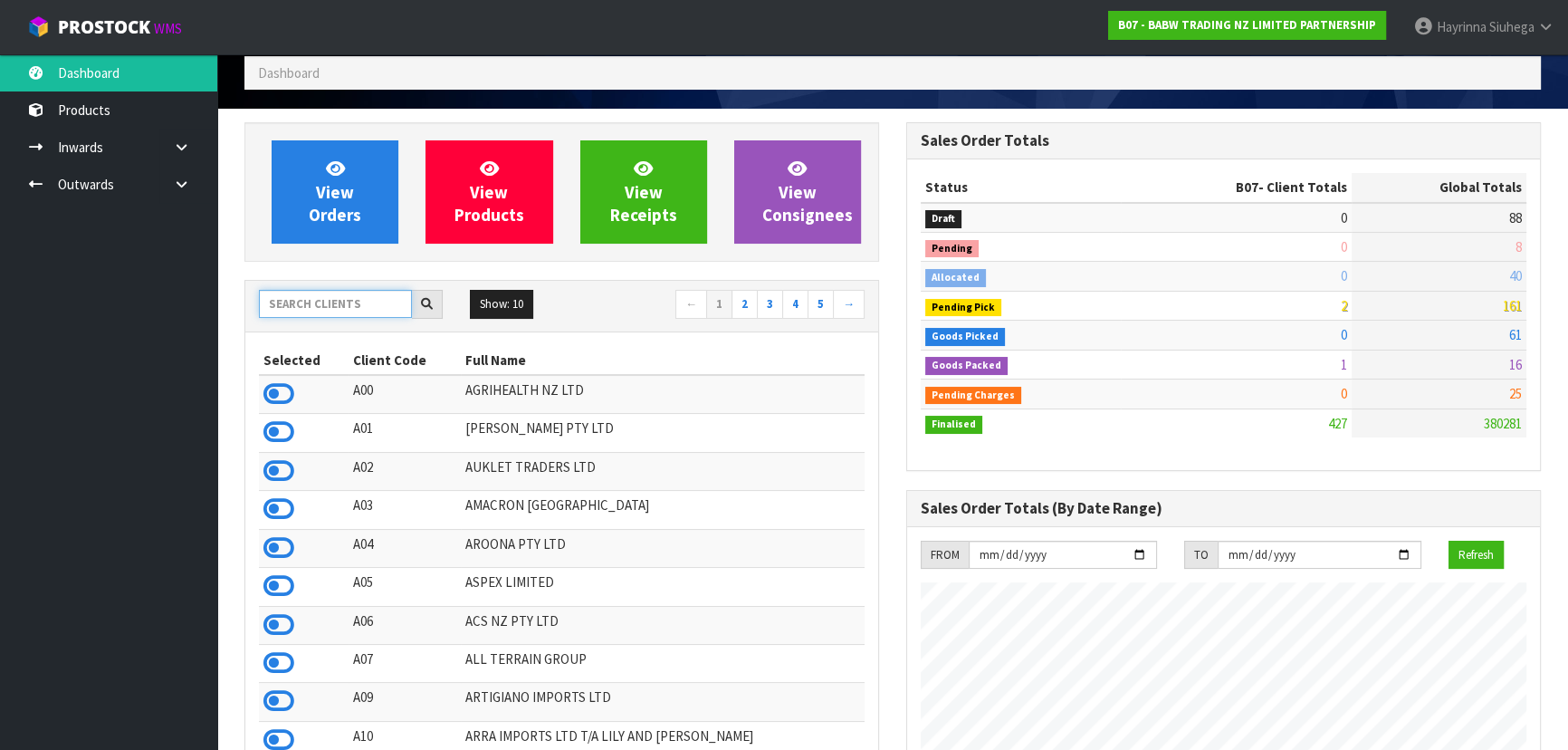
click at [371, 302] on input "text" at bounding box center [335, 303] width 153 height 28
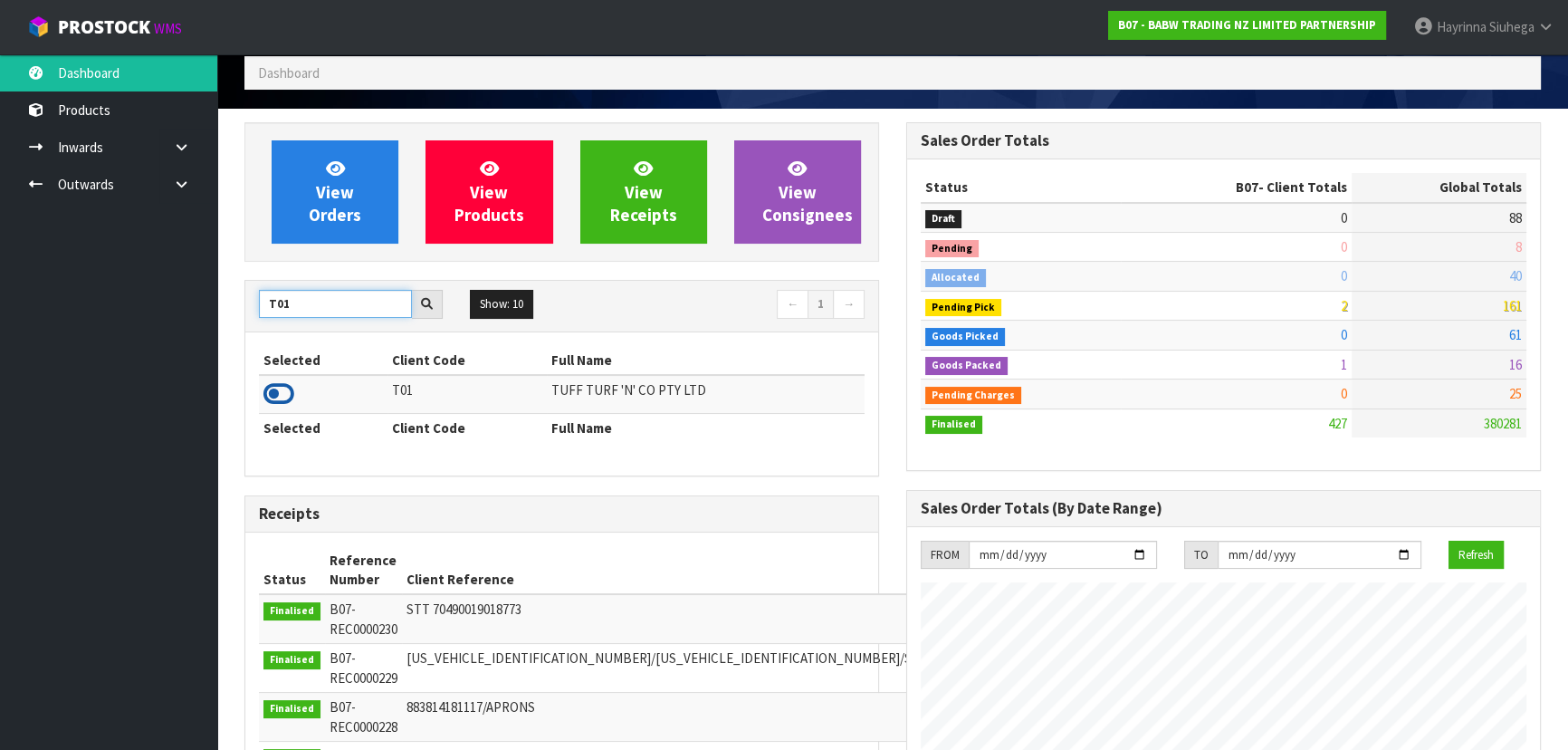
type input "T01"
drag, startPoint x: 278, startPoint y: 397, endPoint x: 288, endPoint y: 386, distance: 14.9
click at [280, 397] on icon at bounding box center [279, 394] width 30 height 27
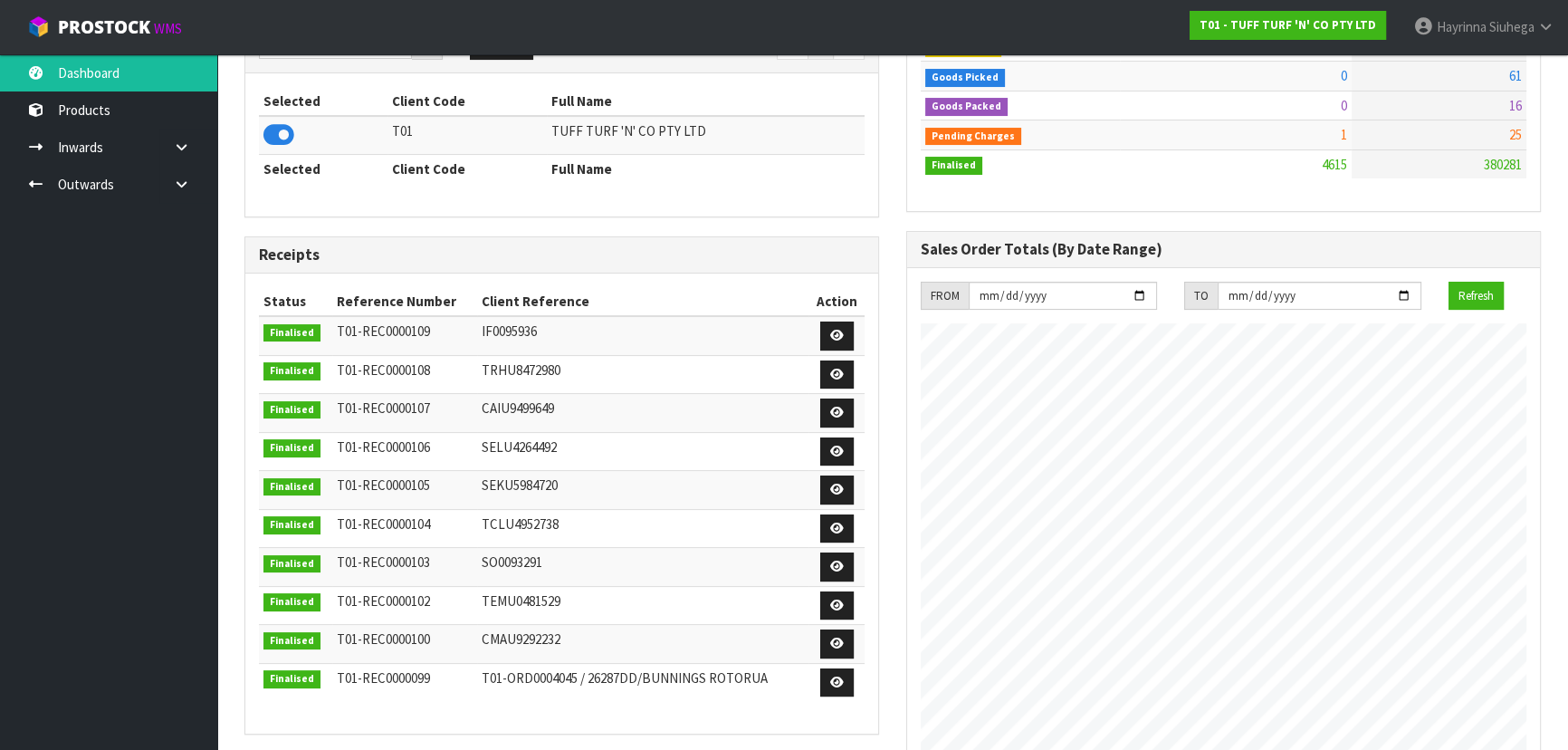
scroll to position [0, 0]
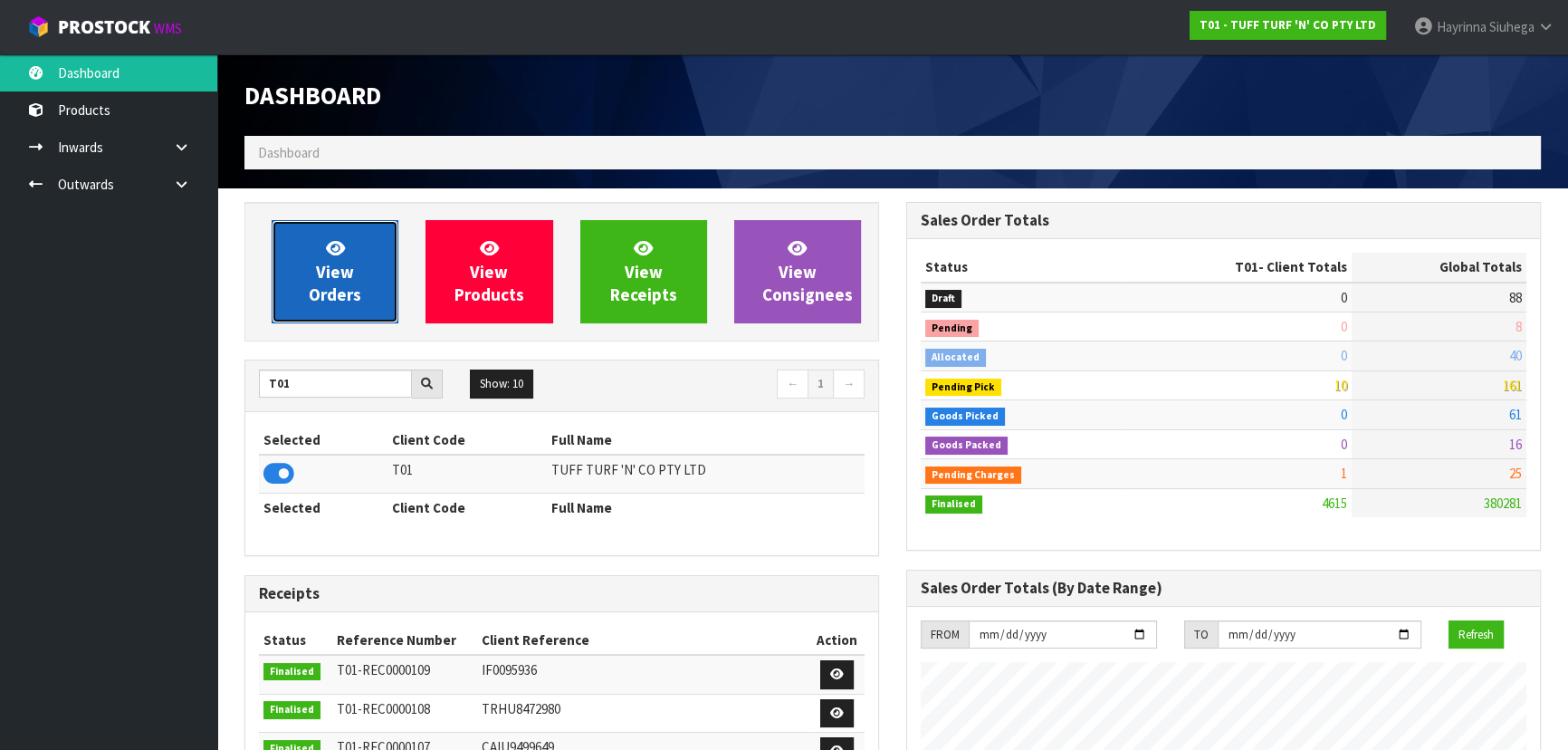
click at [337, 283] on span "View Orders" at bounding box center [335, 271] width 53 height 67
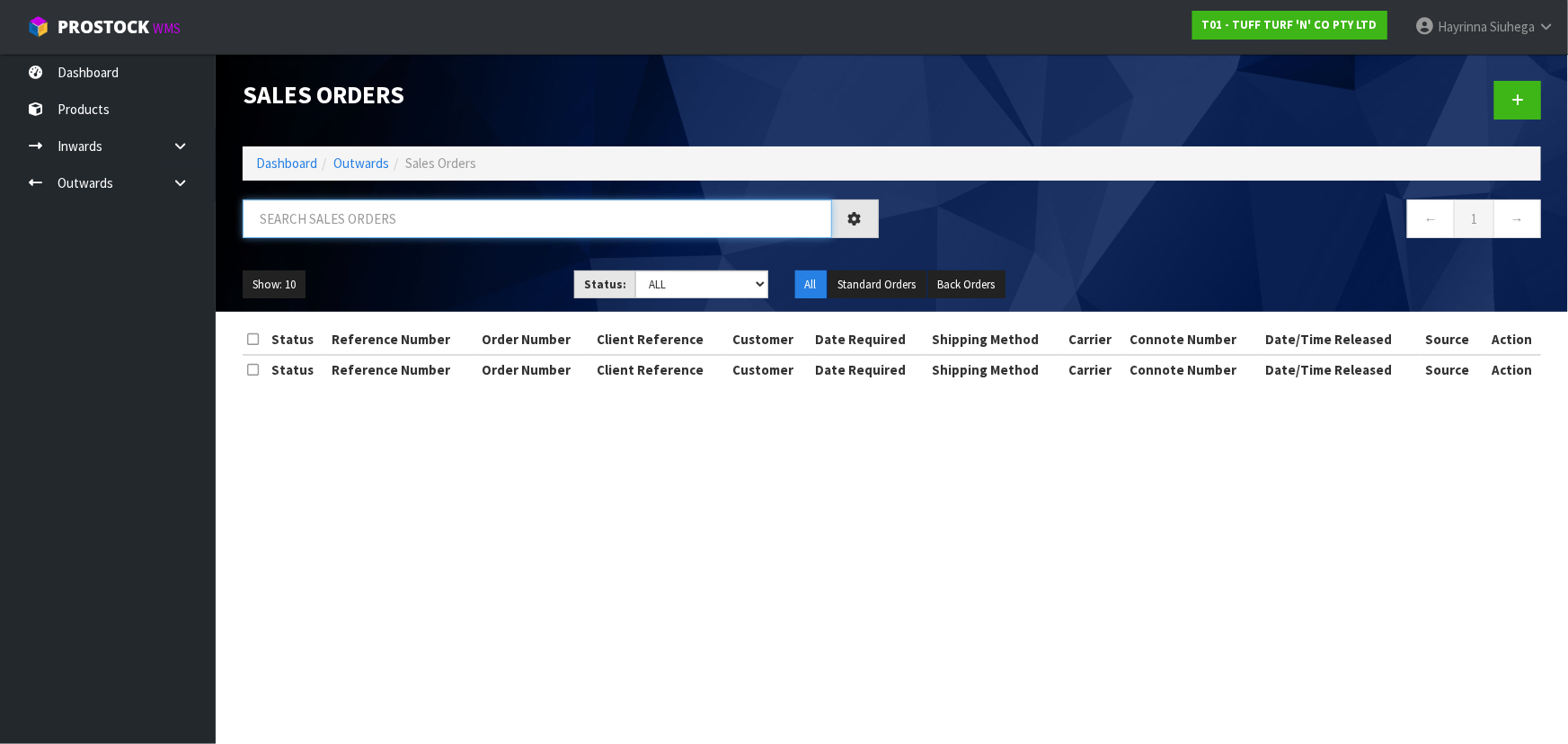
click at [367, 226] on input "text" at bounding box center [538, 219] width 590 height 39
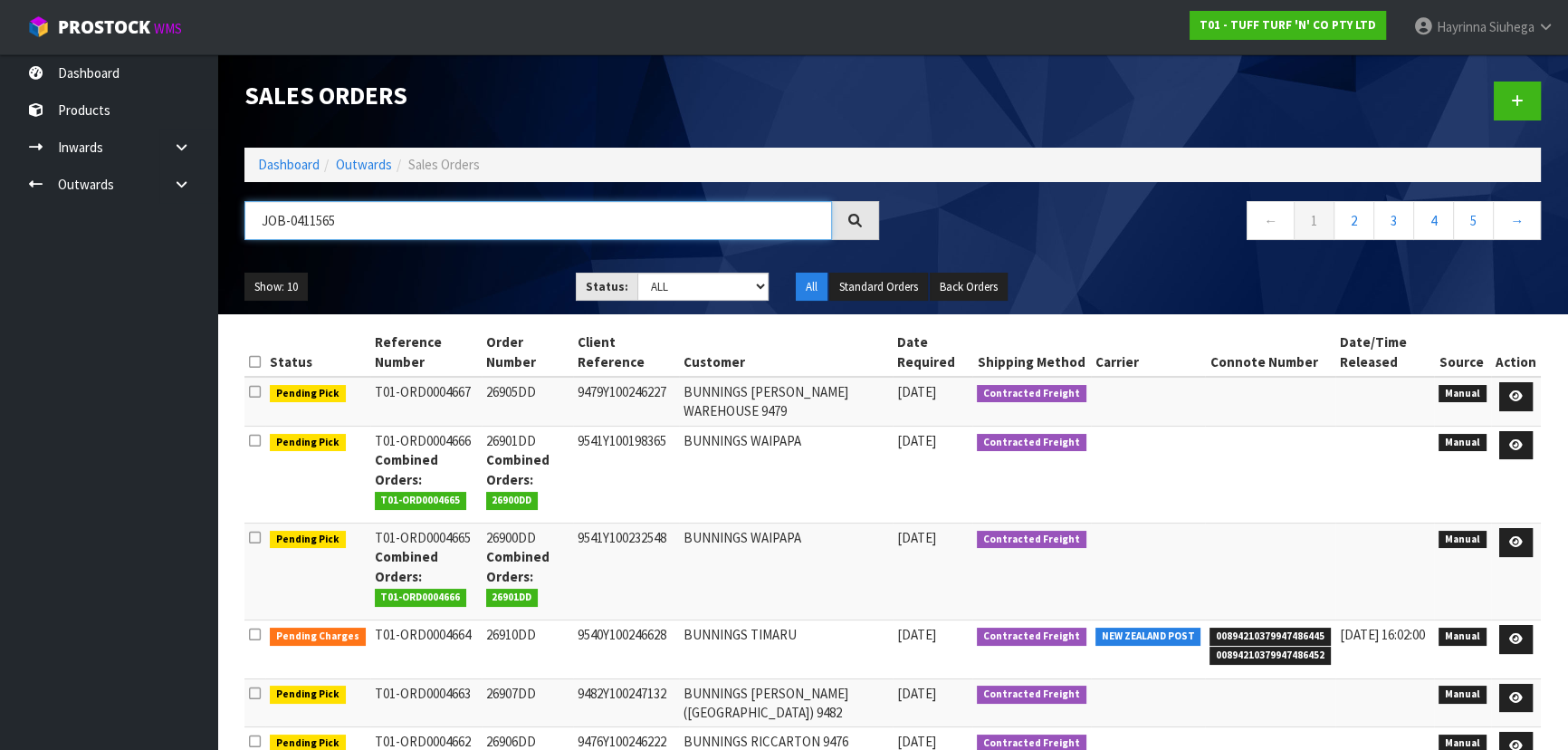
type input "JOB-0411565"
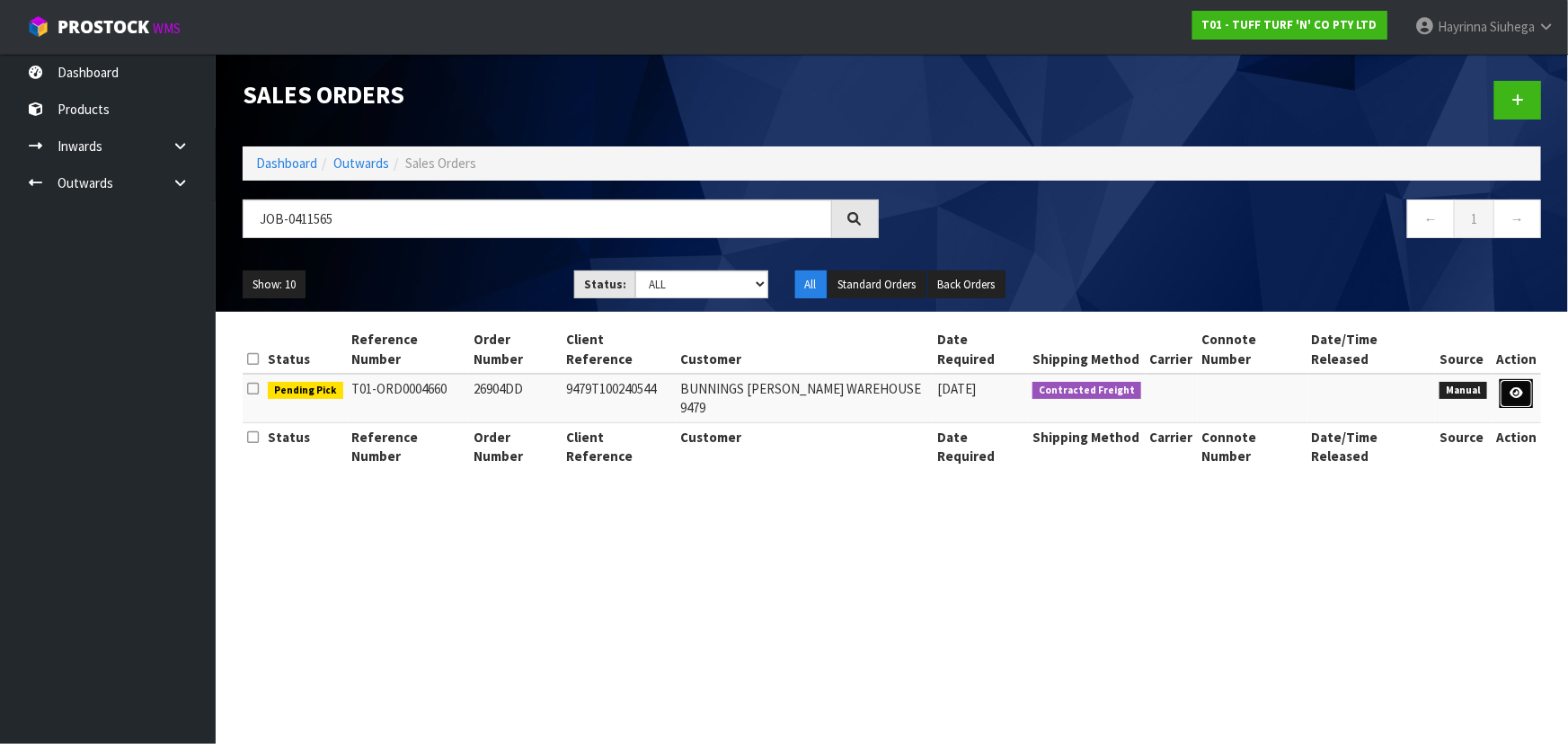
click at [1522, 387] on icon at bounding box center [1517, 393] width 14 height 12
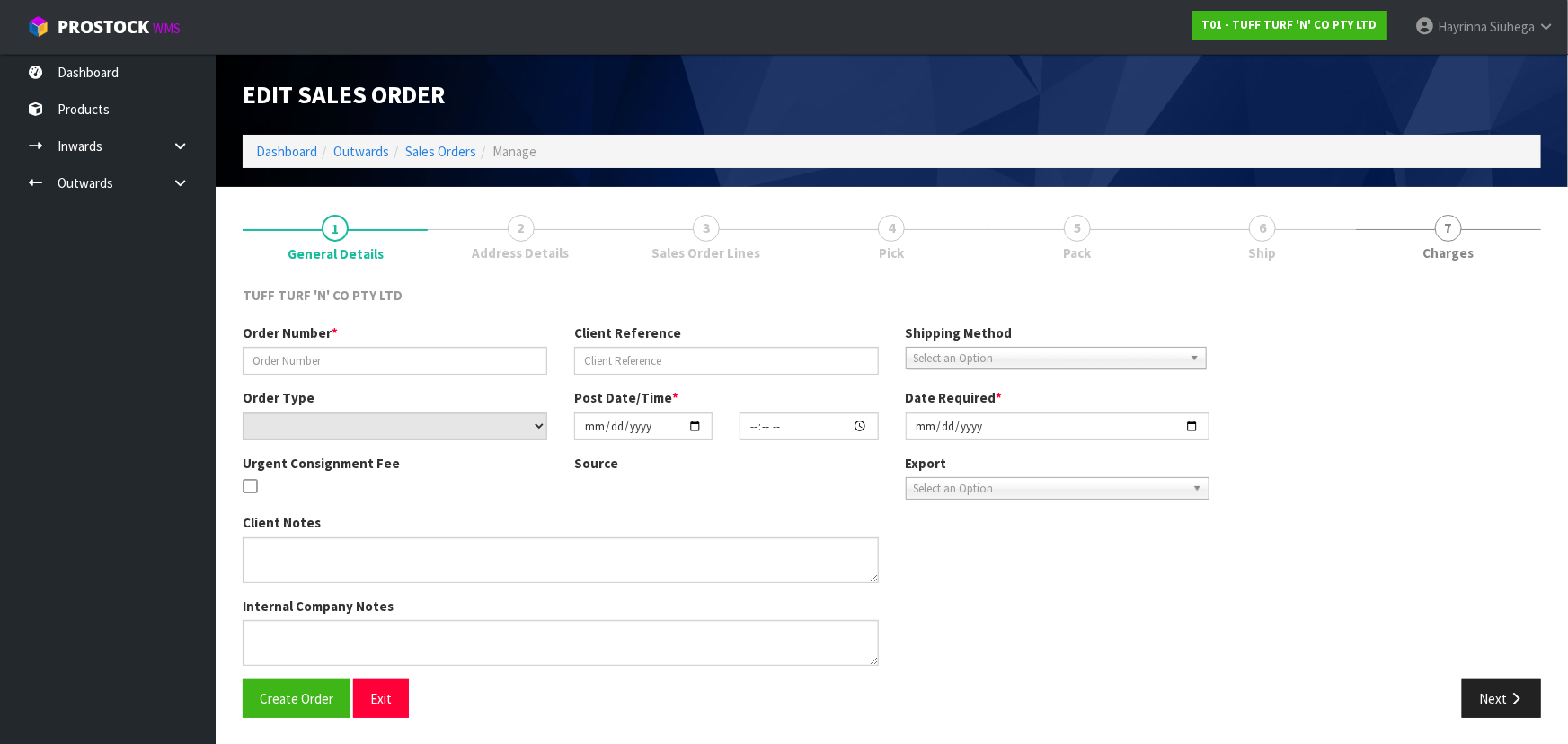
type input "26904DD"
type input "9479T100240544"
select select "number:0"
type input "2025-09-08"
type input "12:50:00.000"
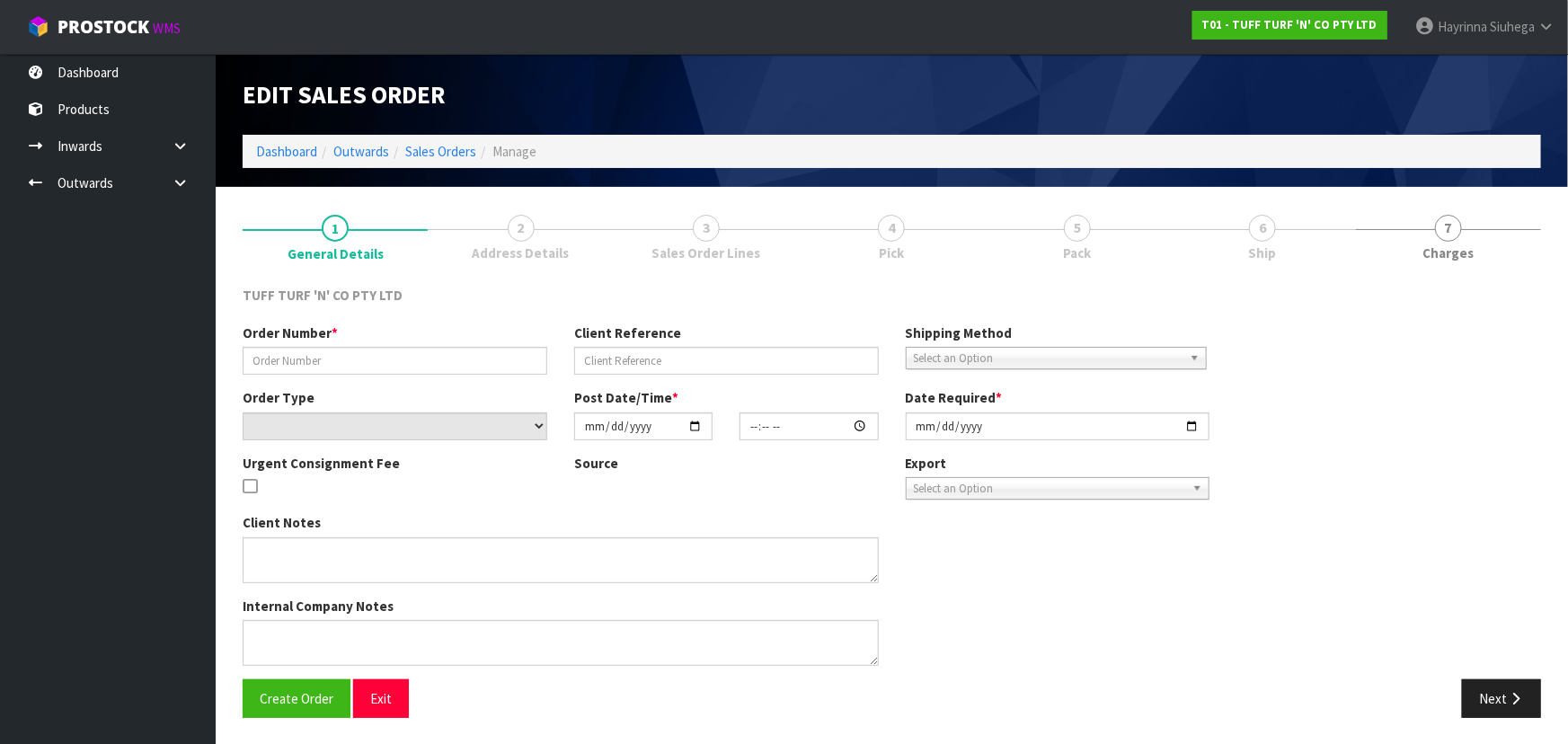
type input "2025-09-08"
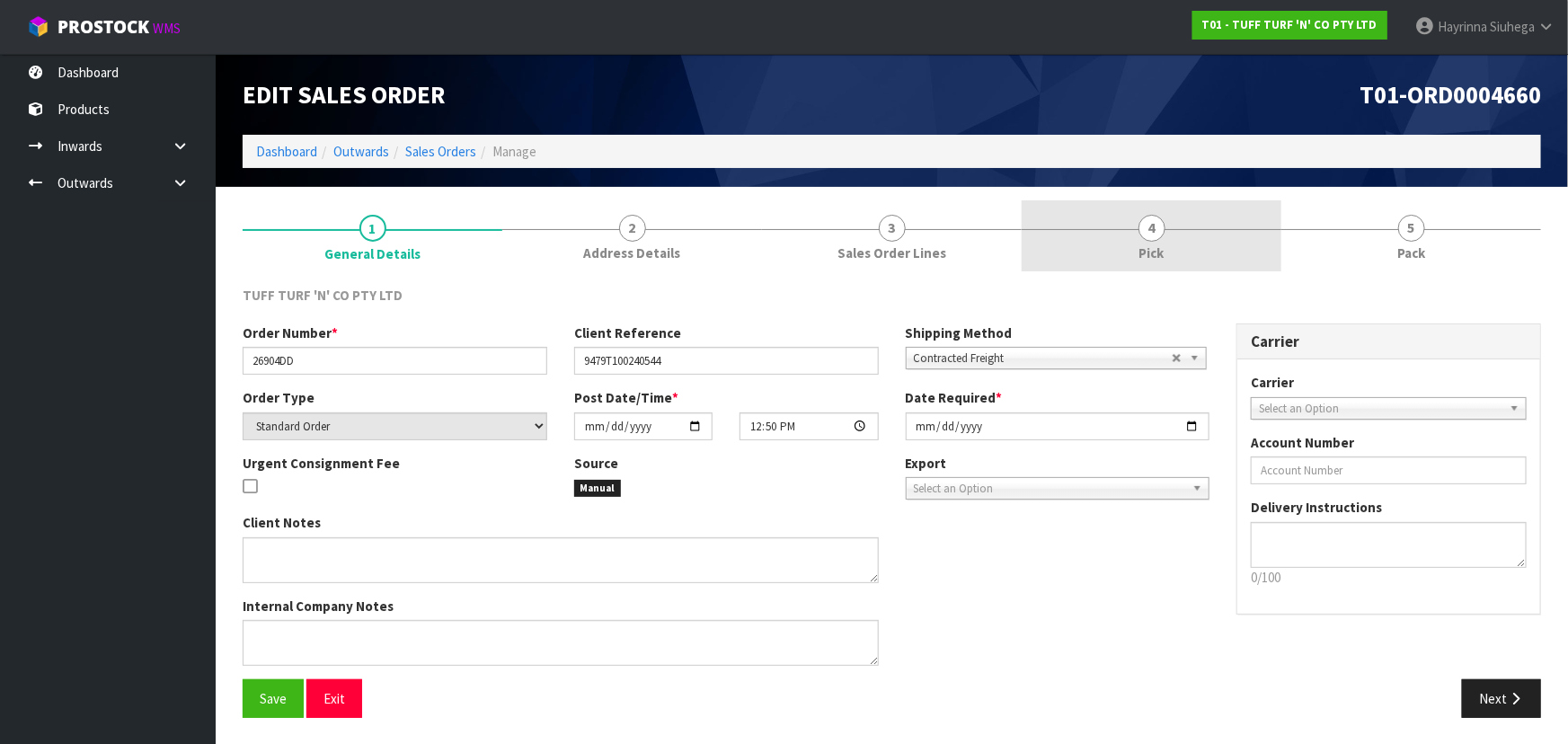
click at [1235, 229] on div at bounding box center [1152, 229] width 260 height 1
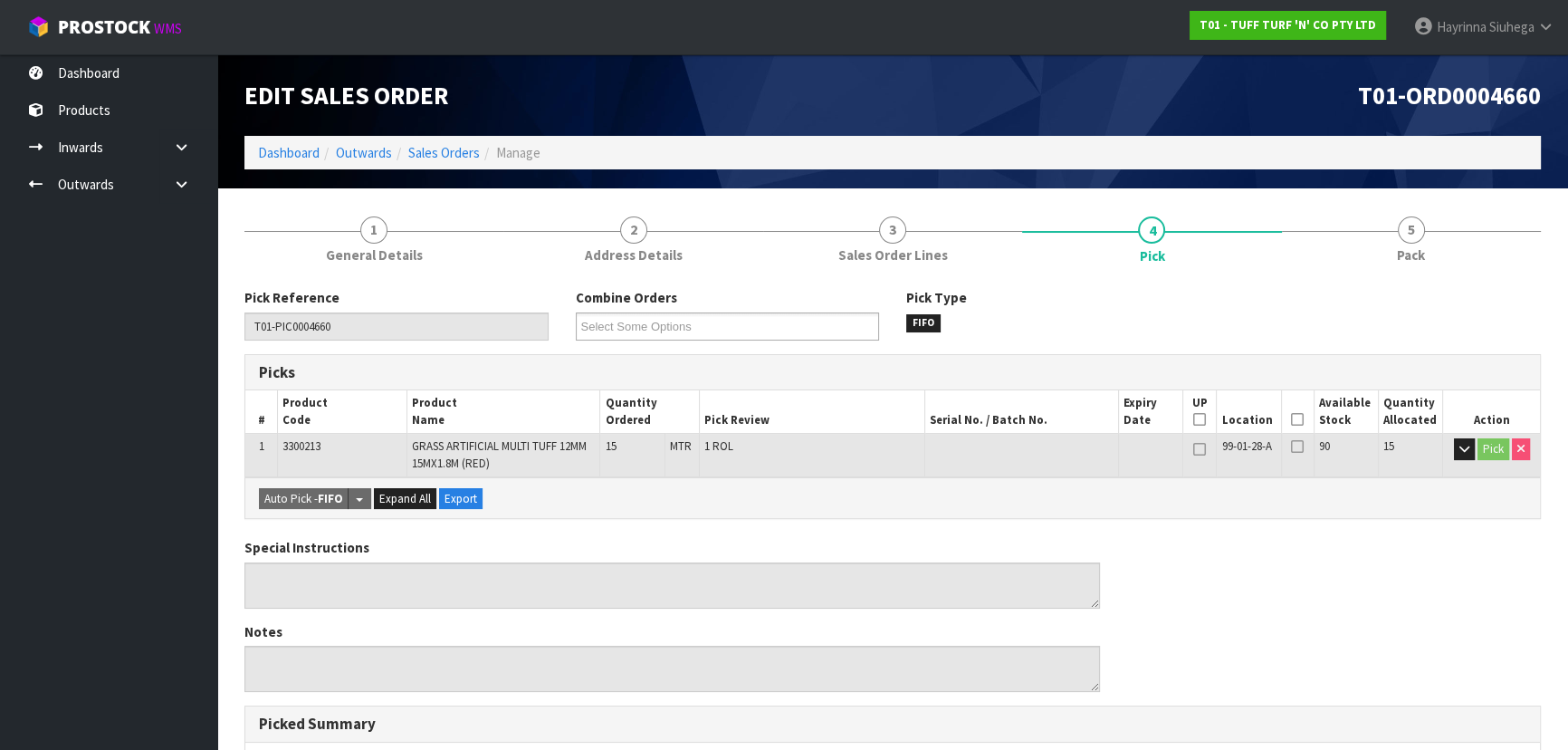
click at [1302, 420] on icon at bounding box center [1297, 419] width 13 height 1
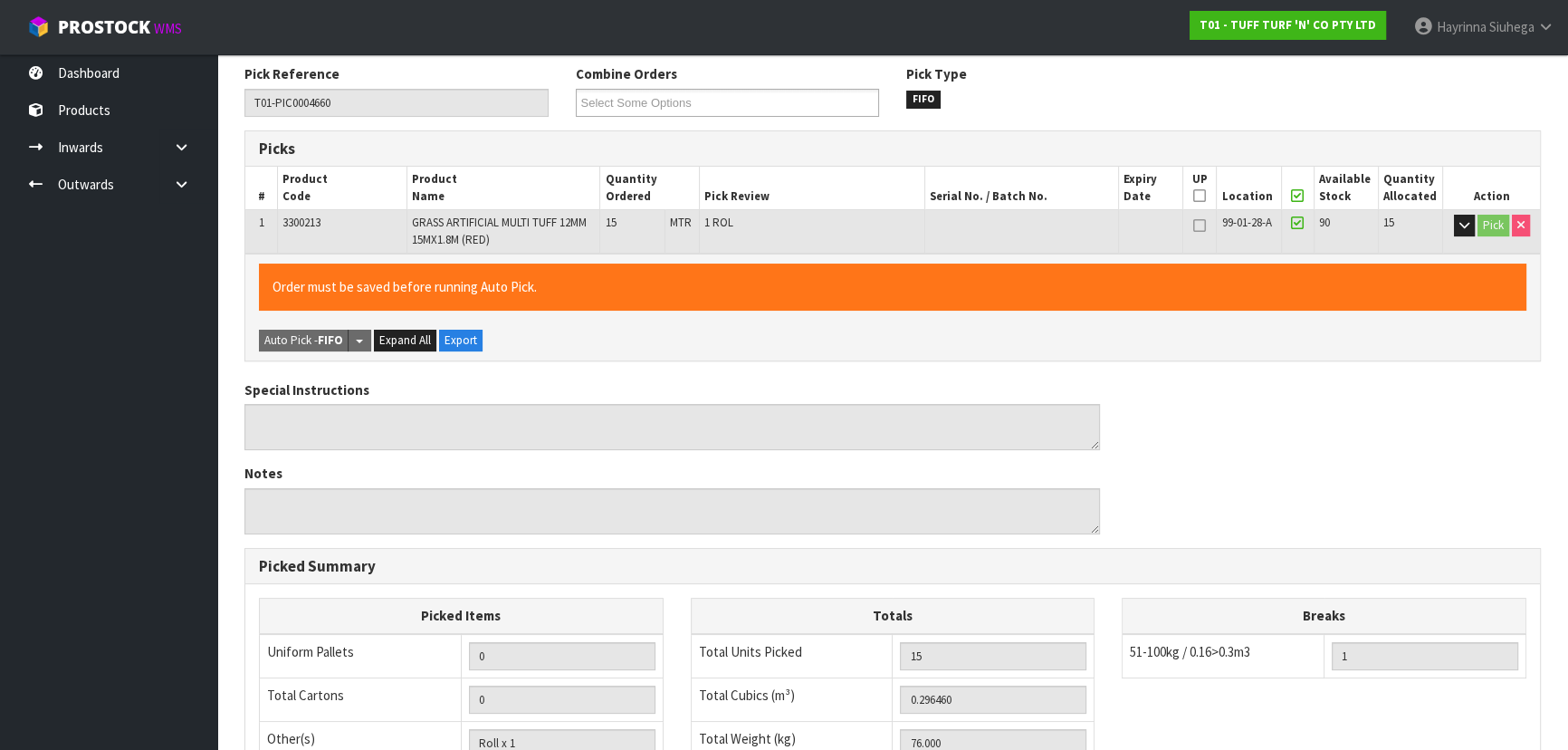
scroll to position [517, 0]
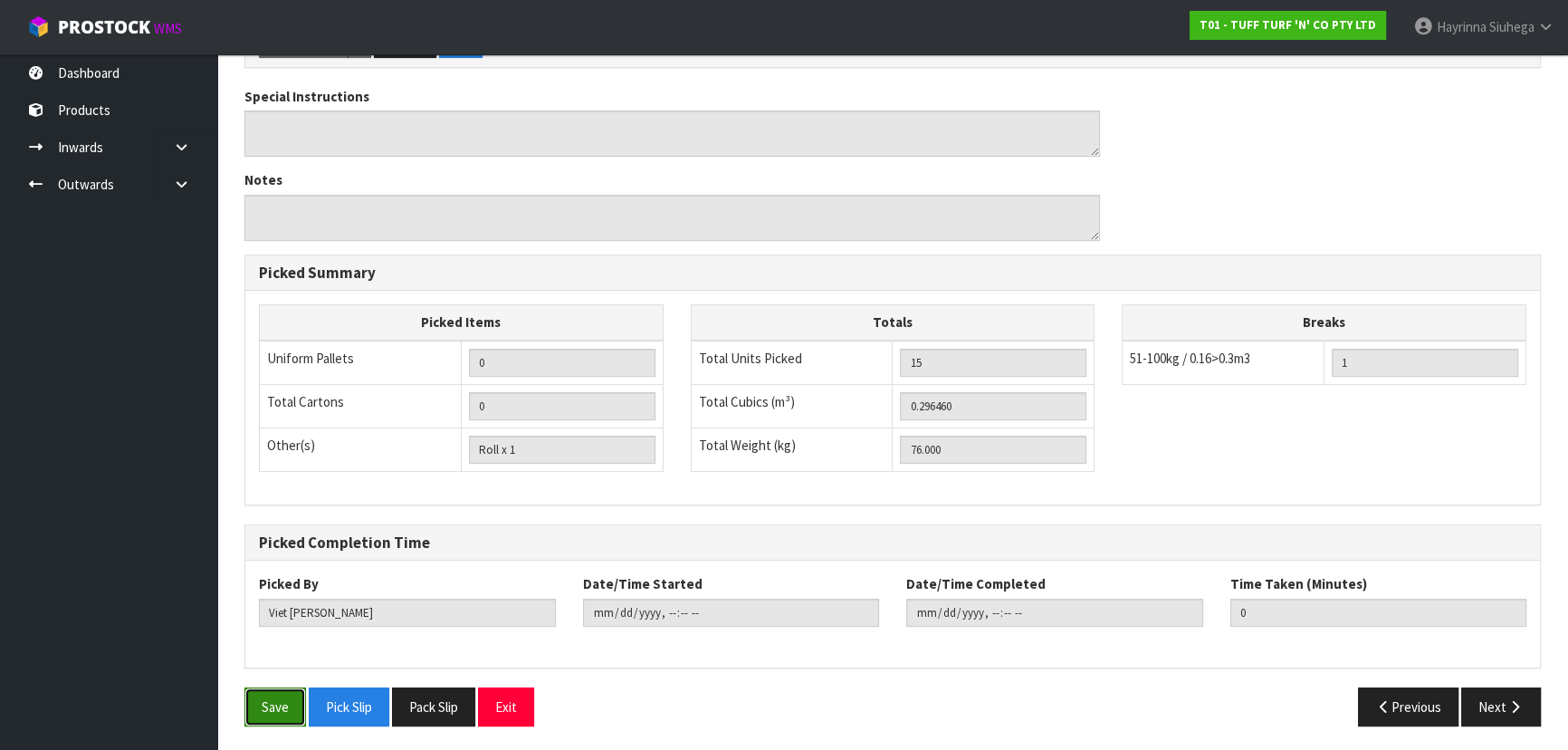
click at [281, 691] on button "Save" at bounding box center [275, 707] width 62 height 39
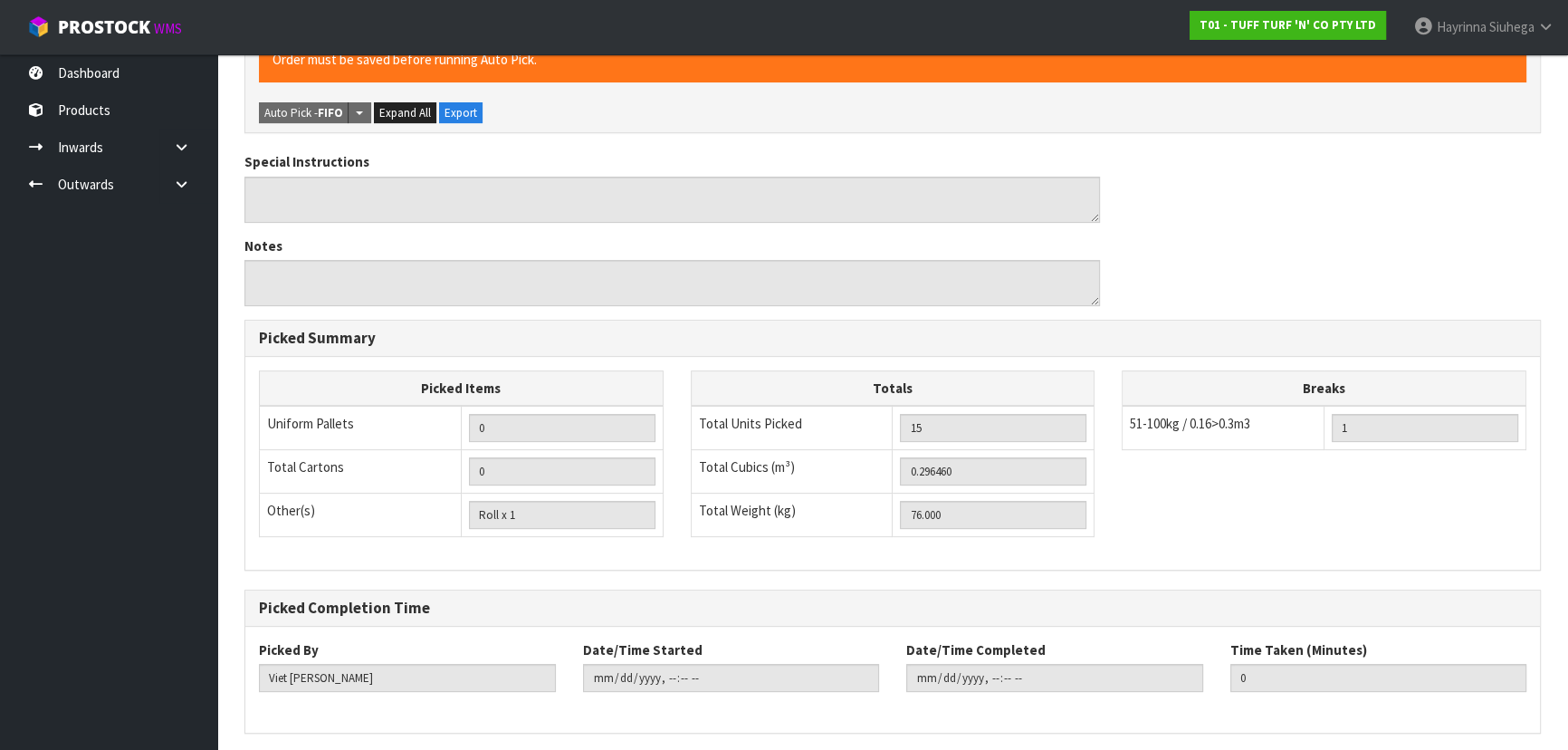
scroll to position [0, 0]
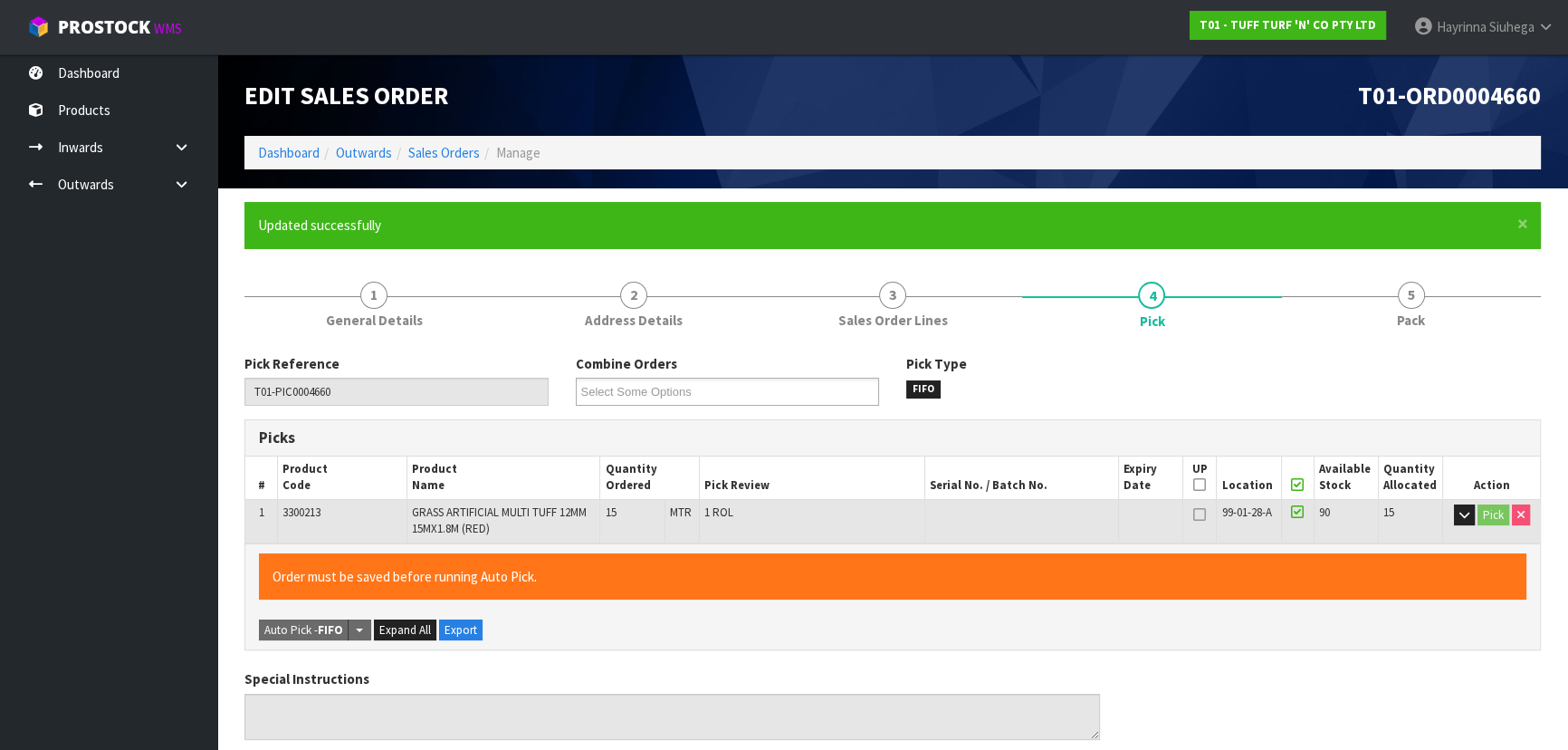
type input "Hayrinna Siuhega"
type input "2025-09-08T16:45:57"
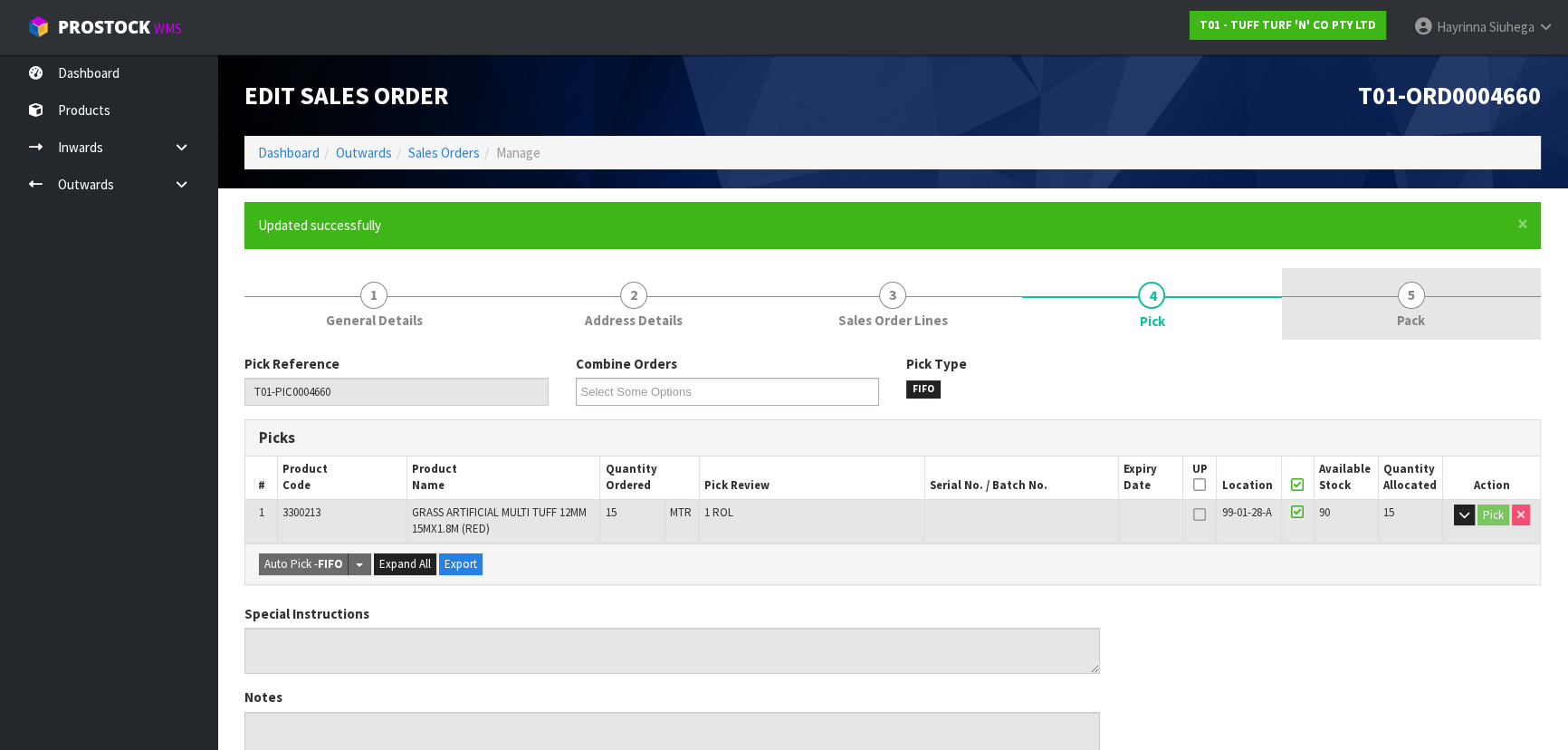
click at [1368, 306] on link "5 Pack" at bounding box center [1412, 303] width 259 height 71
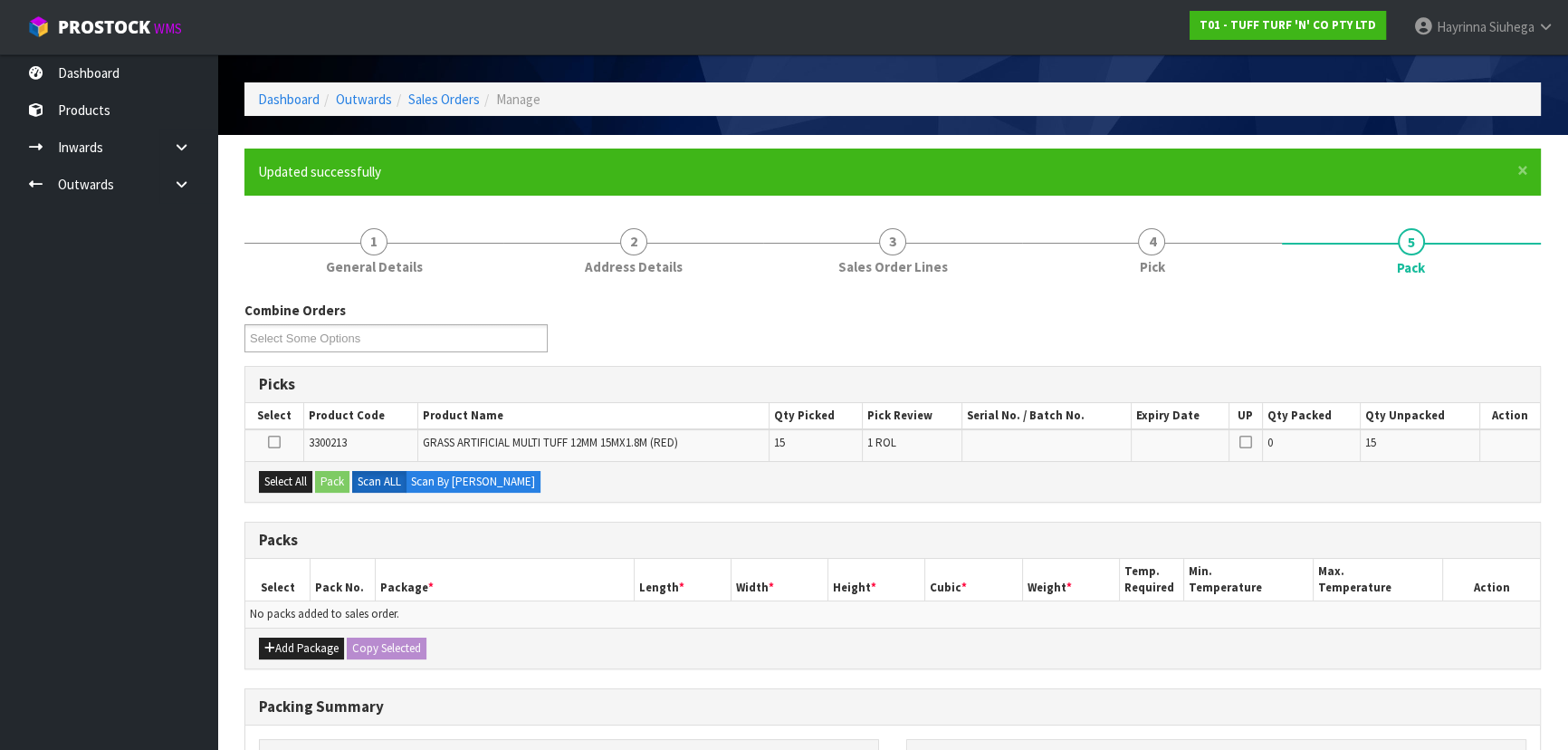
scroll to position [81, 0]
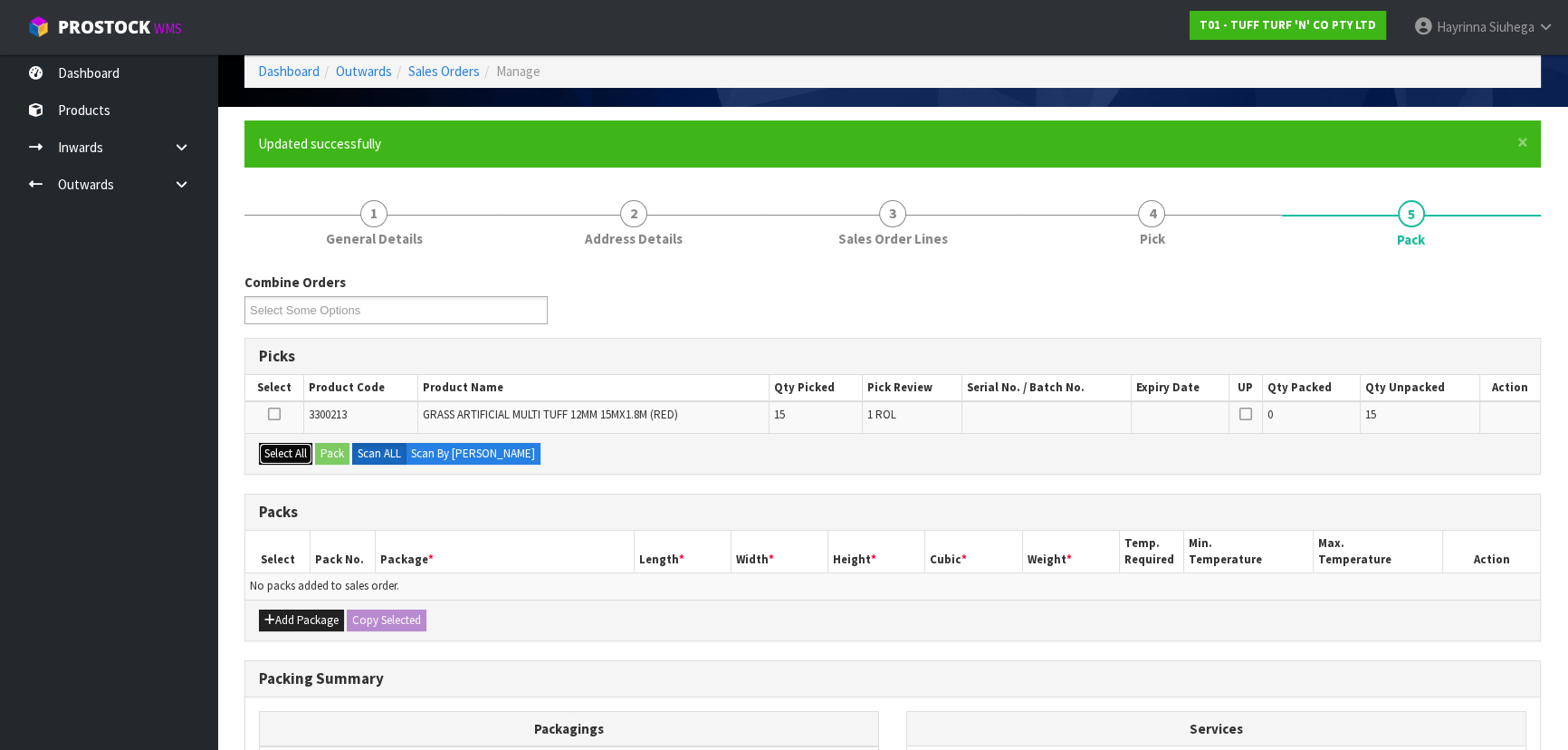
drag, startPoint x: 284, startPoint y: 449, endPoint x: 319, endPoint y: 444, distance: 35.4
click at [294, 449] on button "Select All" at bounding box center [285, 454] width 54 height 22
click at [321, 444] on button "Pack" at bounding box center [331, 454] width 34 height 22
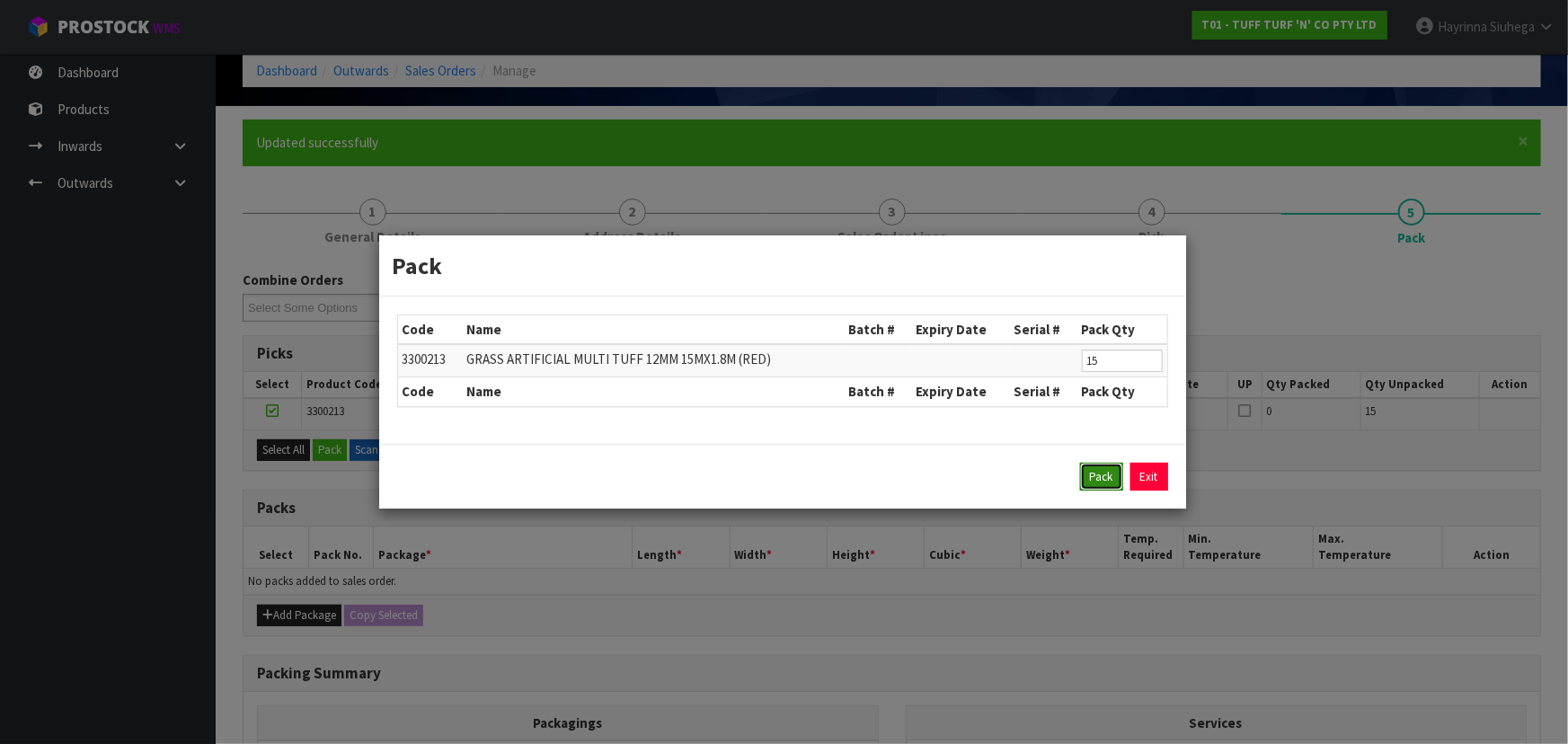
click at [1105, 469] on button "Pack" at bounding box center [1101, 477] width 43 height 29
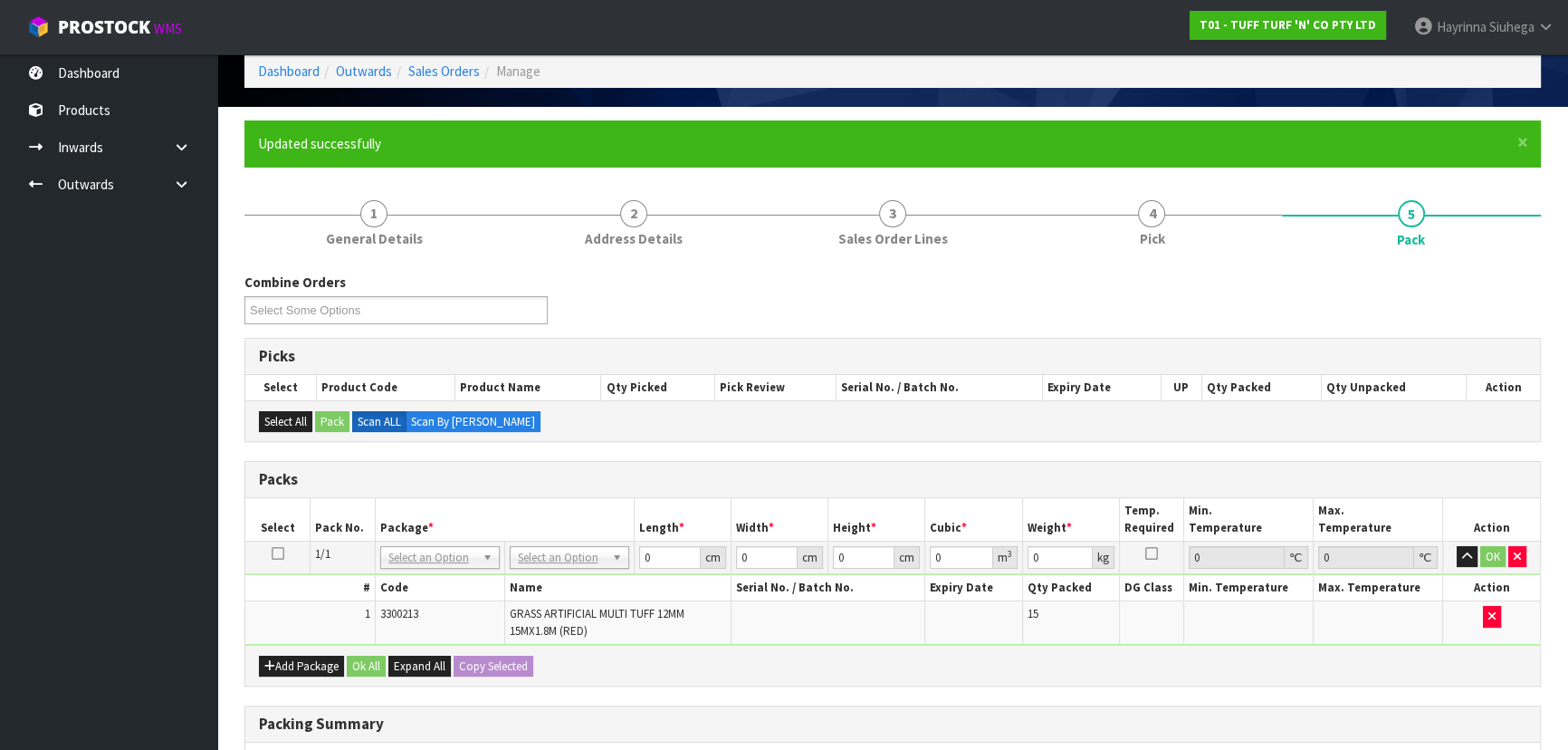
click at [602, 541] on td "No Packaging Cartons PLT GEN120 (1200 X 1000) PLT ONE WAY SKID CHEP HIRE PALLET…" at bounding box center [569, 556] width 129 height 32
click at [578, 567] on div at bounding box center [568, 581] width 117 height 30
click at [576, 571] on input "text" at bounding box center [568, 581] width 110 height 22
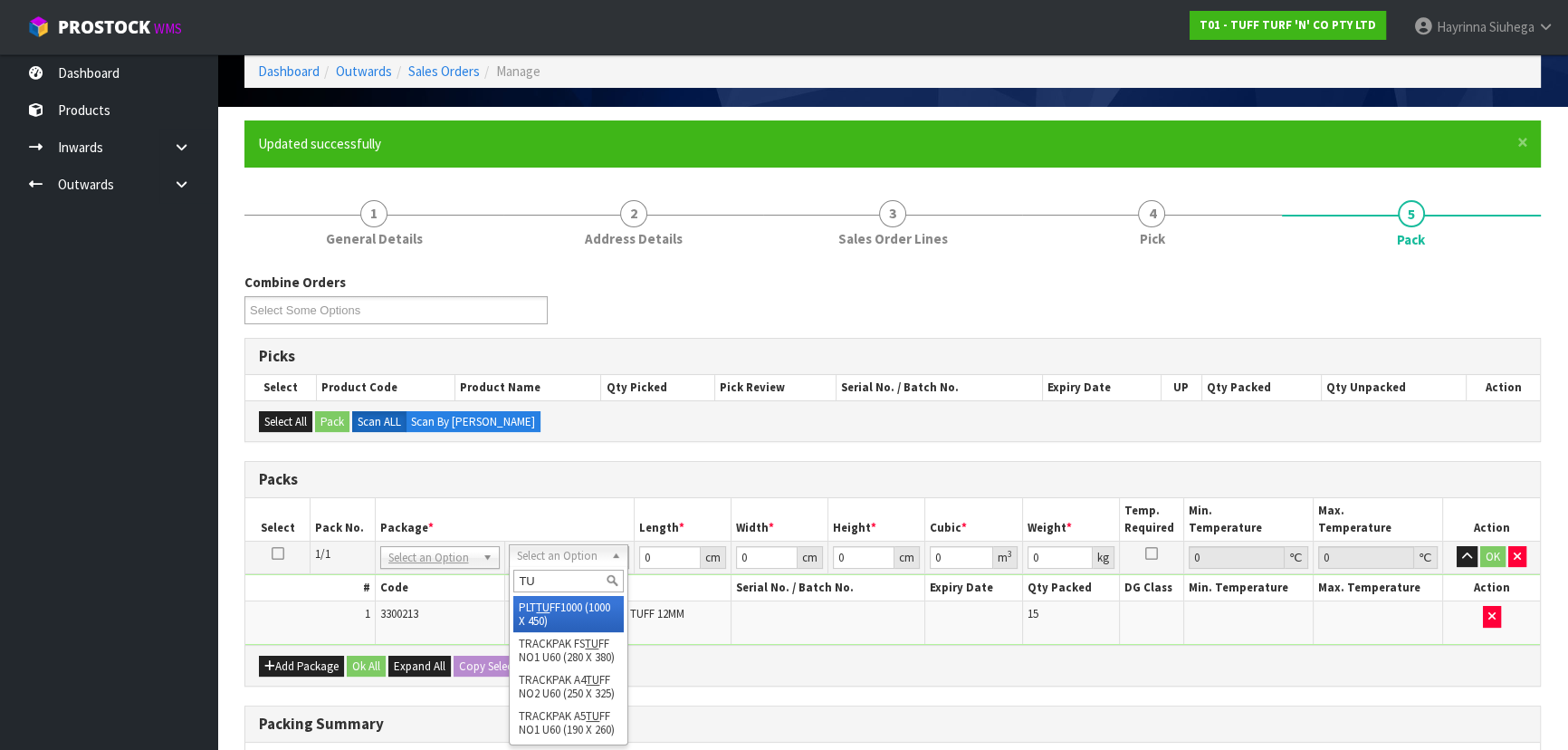
type input "TU"
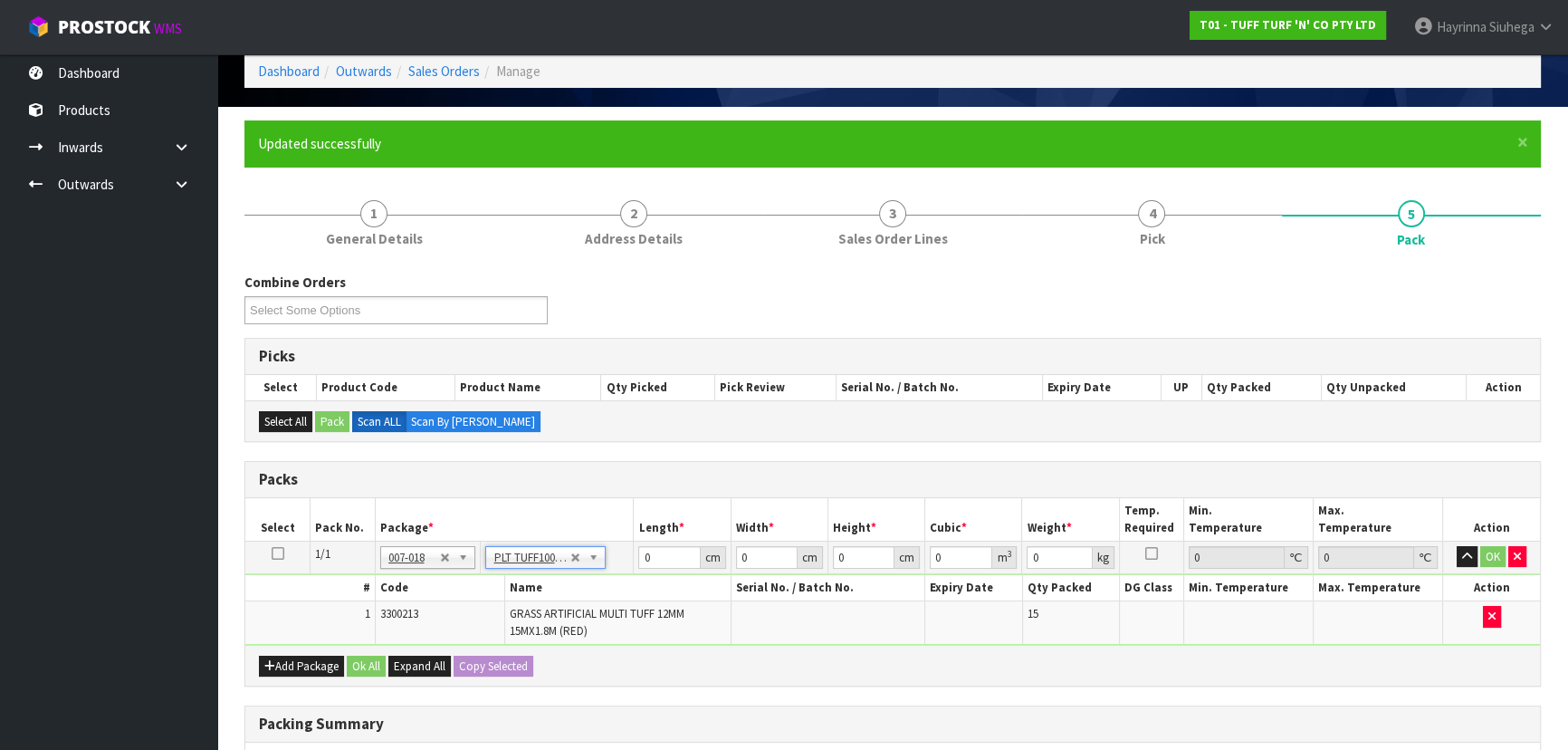
type input "100"
type input "45"
type input "84"
click at [647, 553] on input "100" at bounding box center [669, 557] width 62 height 22
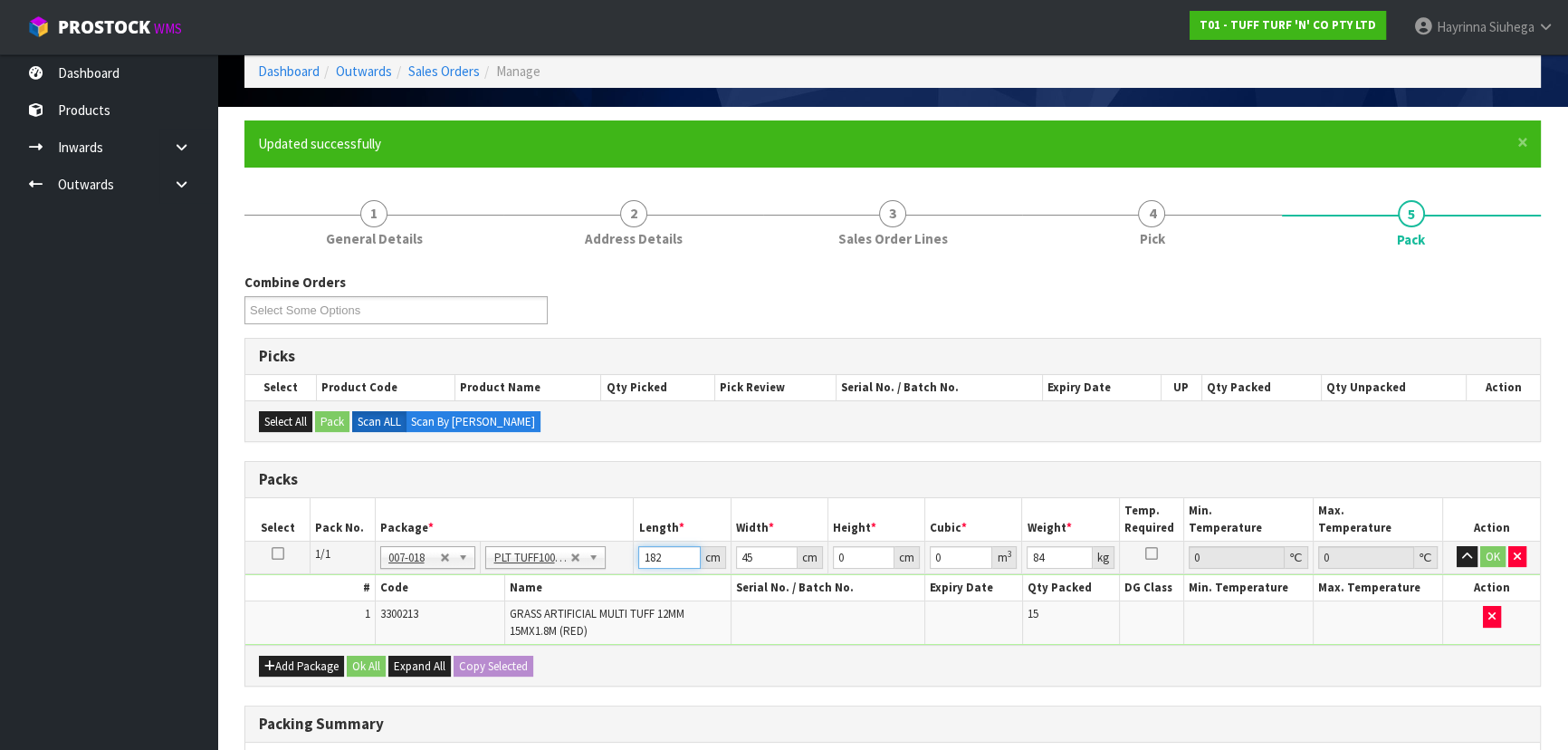
type input "182"
type input "47"
type input "5"
type input "0.04277"
type input "51"
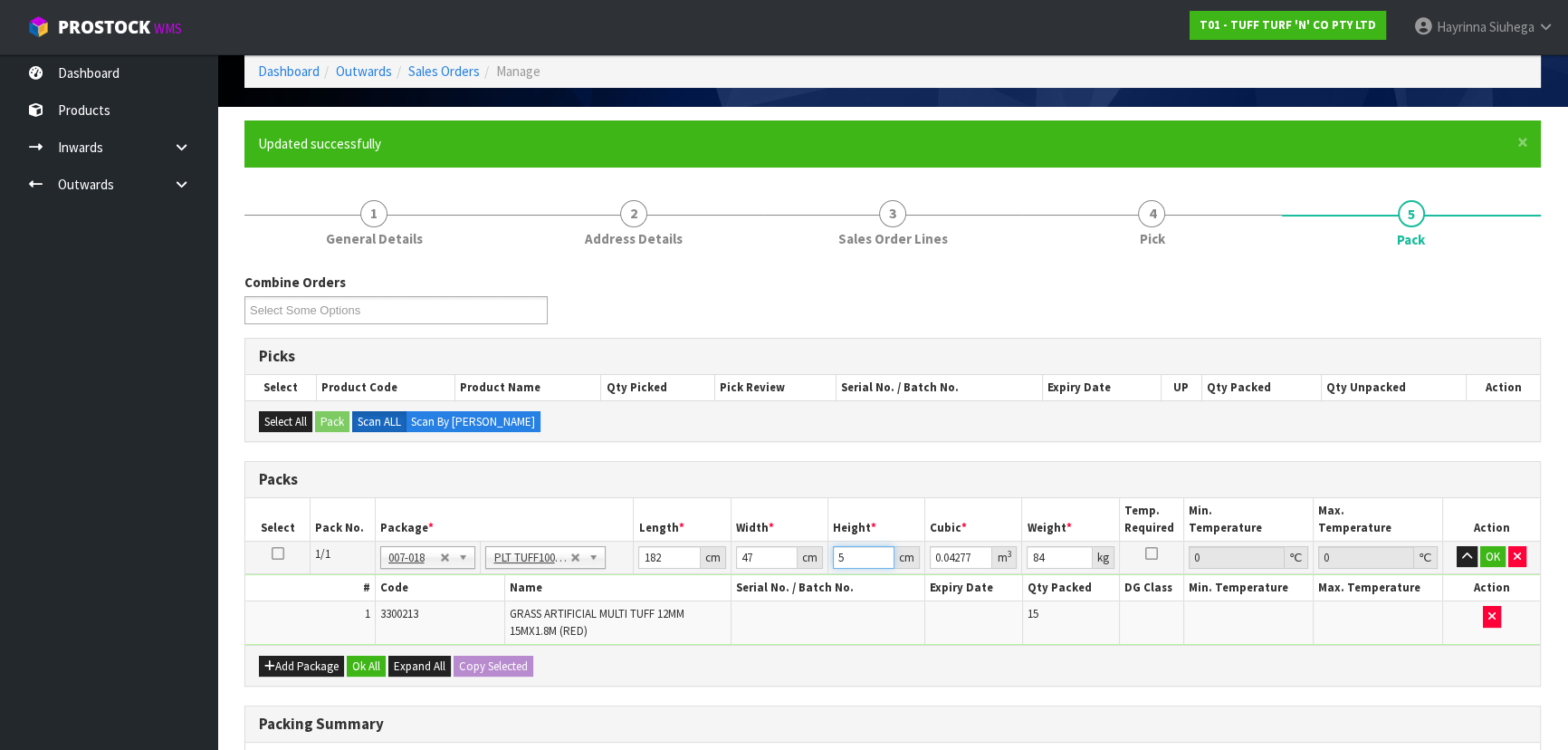
type input "0.436254"
type input "51"
type input "77"
click button "OK" at bounding box center [1493, 557] width 25 height 22
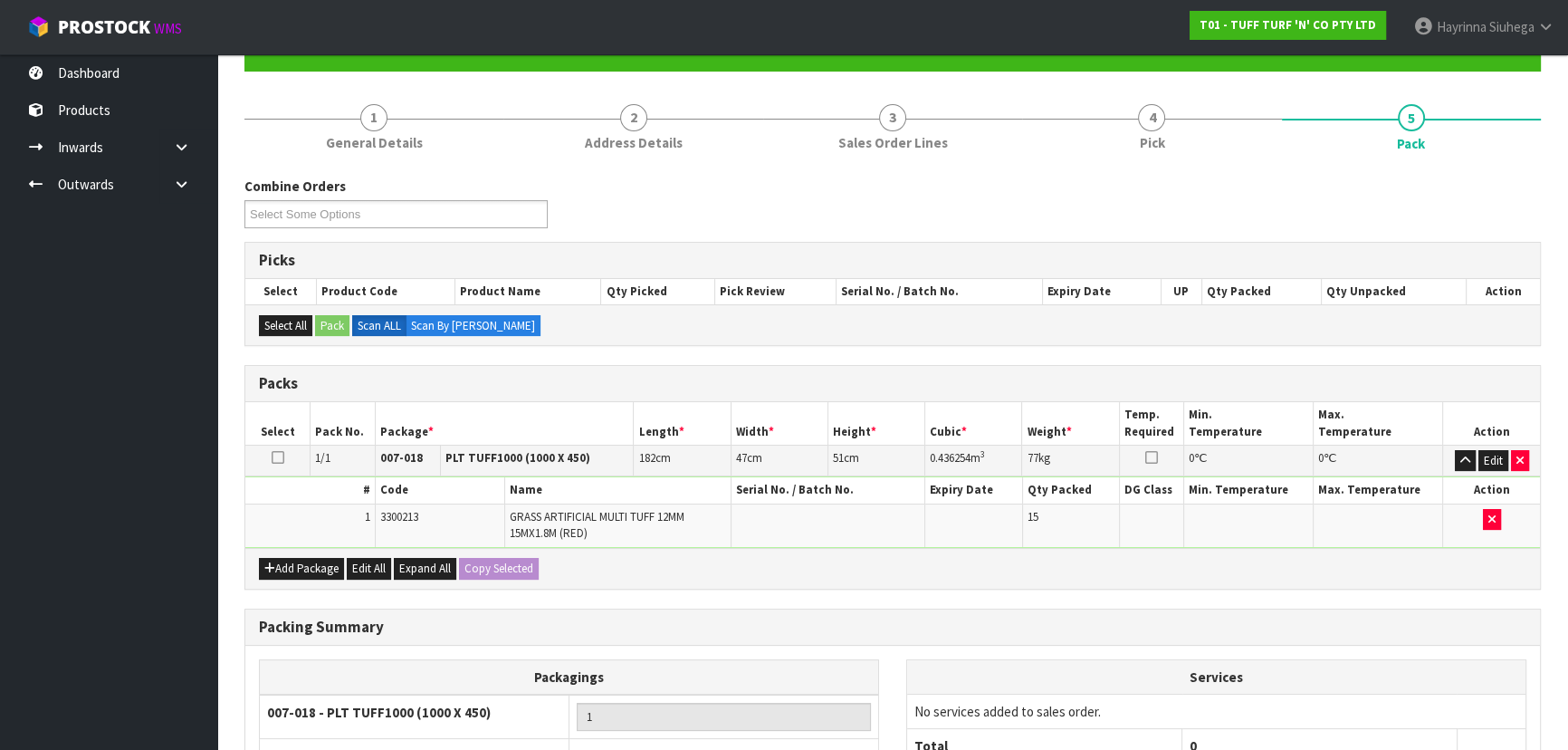
scroll to position [356, 0]
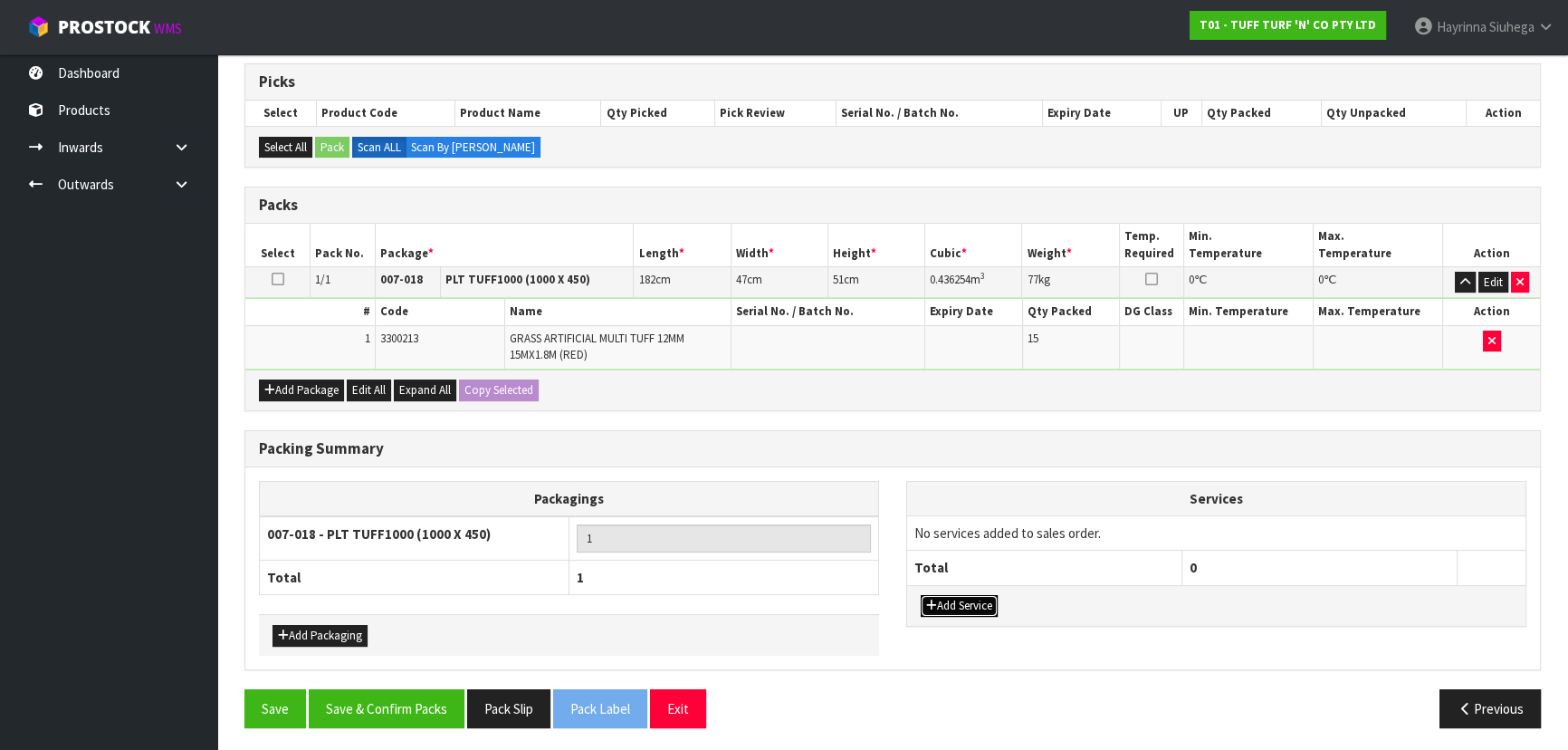
drag, startPoint x: 951, startPoint y: 594, endPoint x: 951, endPoint y: 608, distance: 14.0
click at [951, 607] on button "Add Service" at bounding box center [959, 606] width 77 height 22
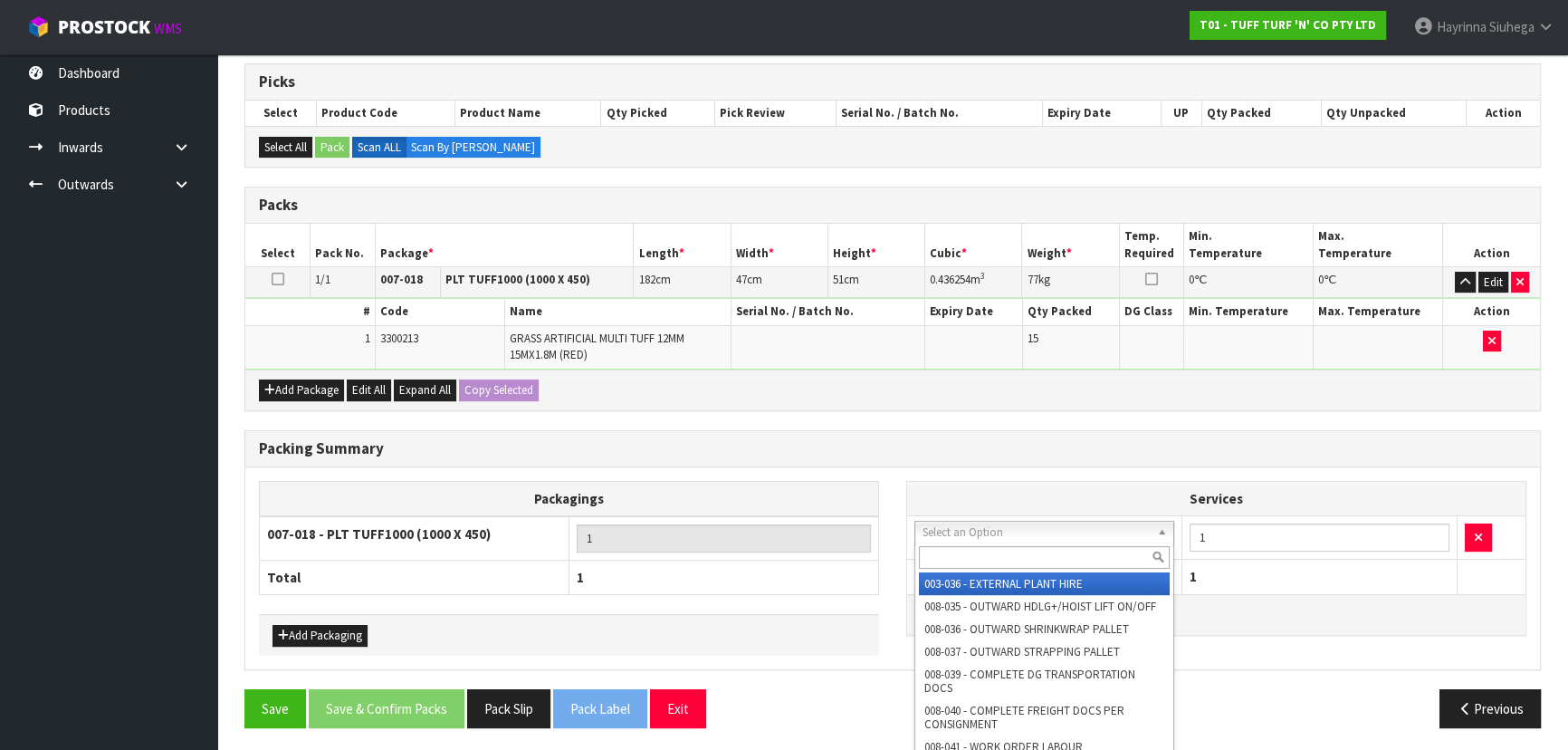
click at [1001, 553] on input "text" at bounding box center [1044, 557] width 251 height 22
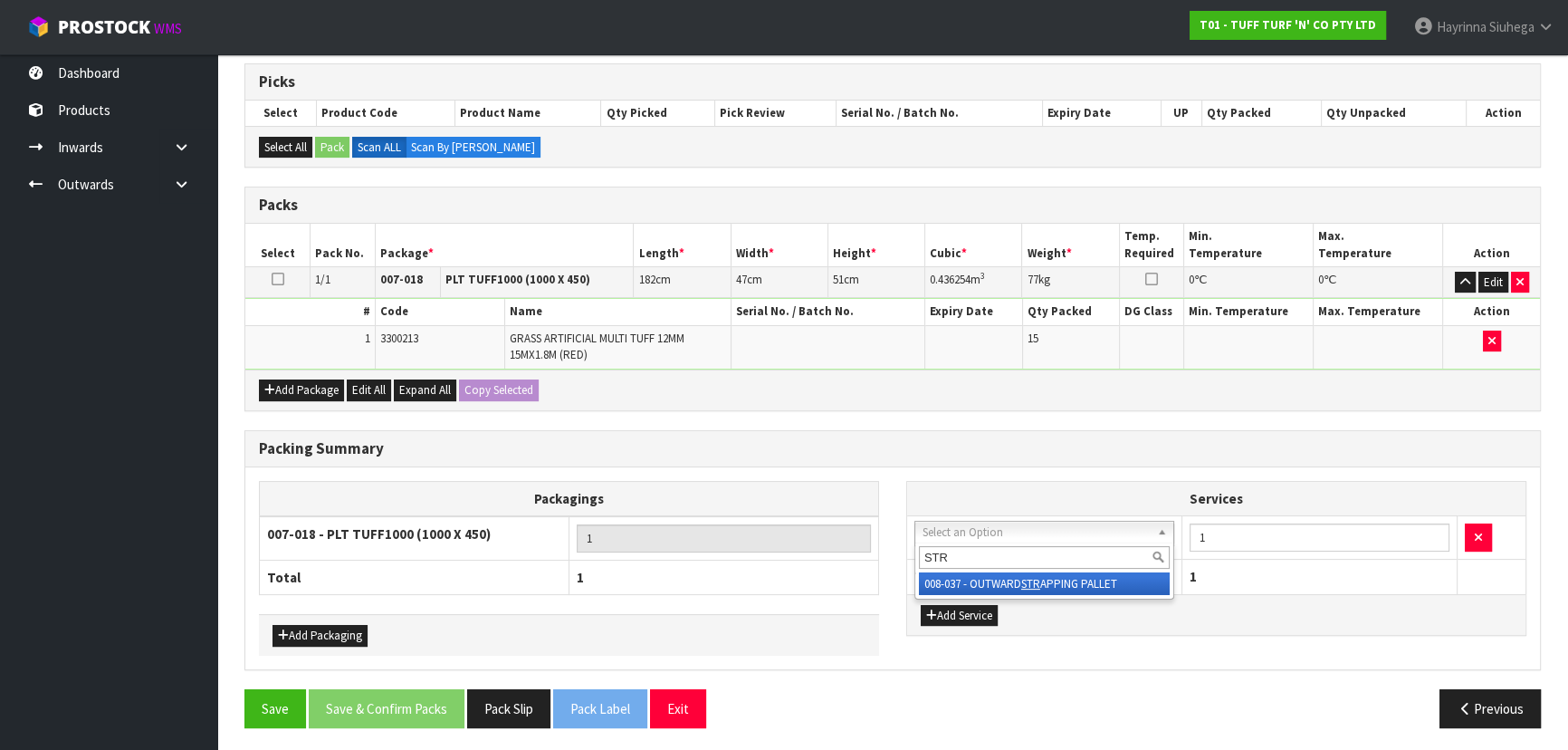
type input "STR"
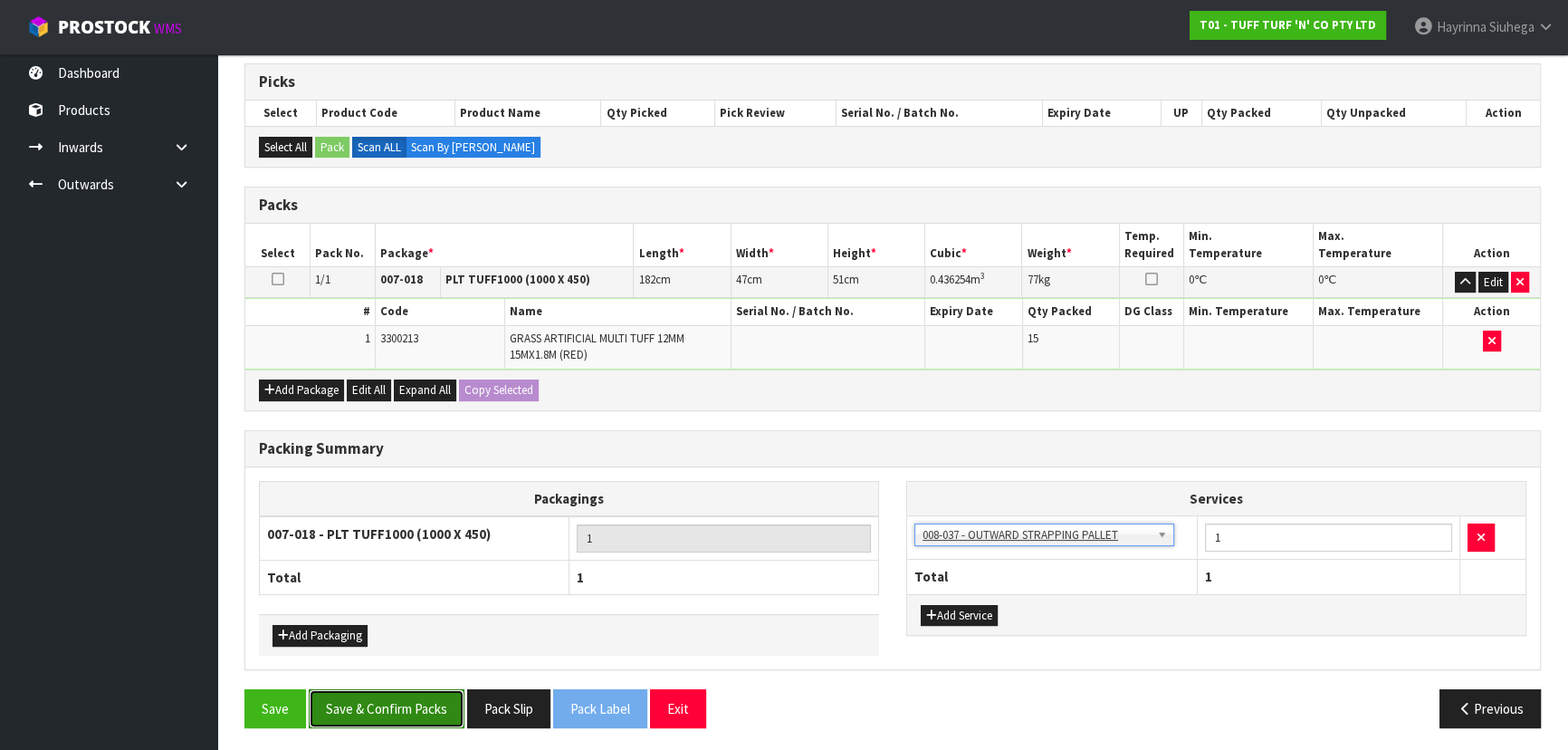
click at [358, 702] on button "Save & Confirm Packs" at bounding box center [386, 709] width 155 height 39
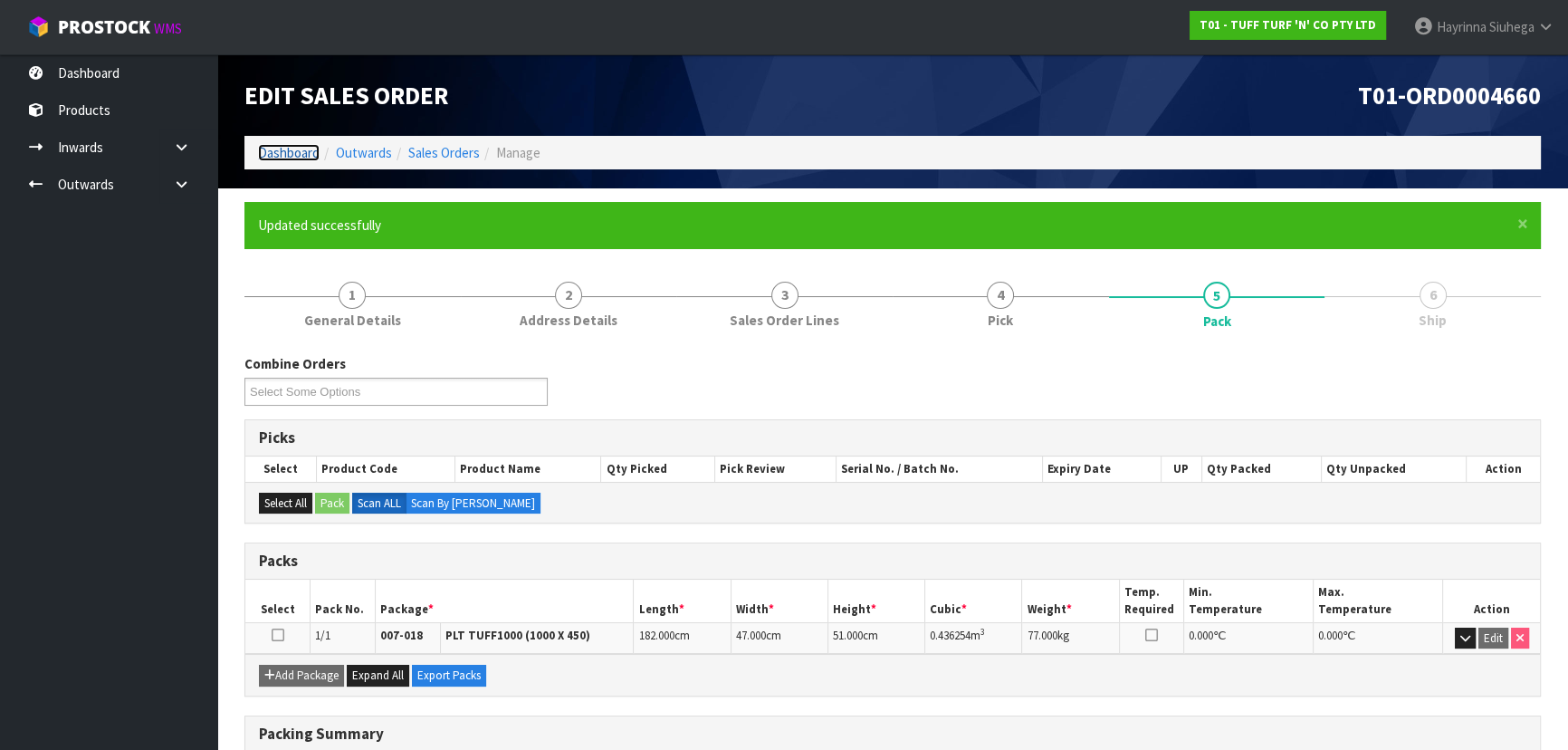
click at [287, 156] on link "Dashboard" at bounding box center [288, 153] width 62 height 18
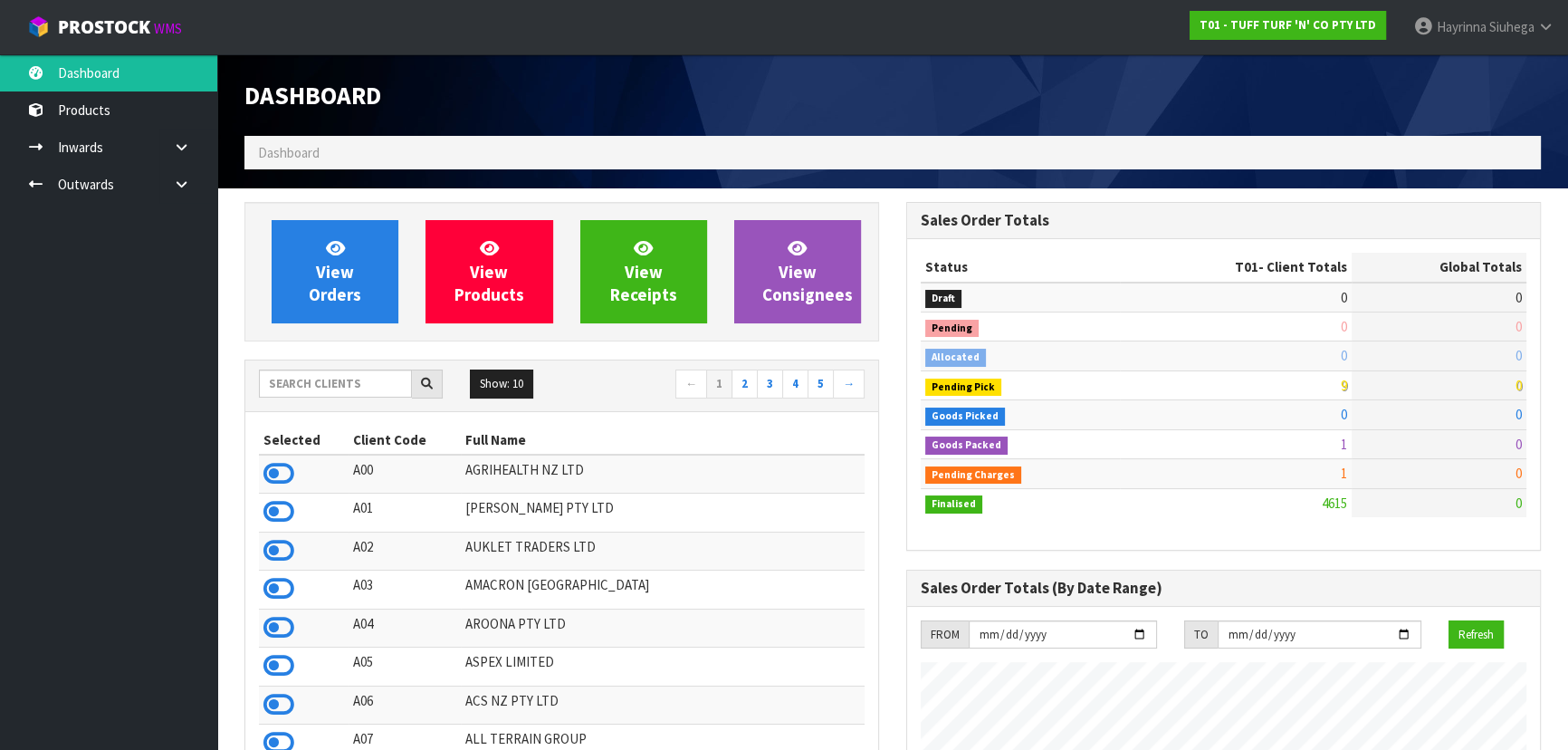
scroll to position [1370, 661]
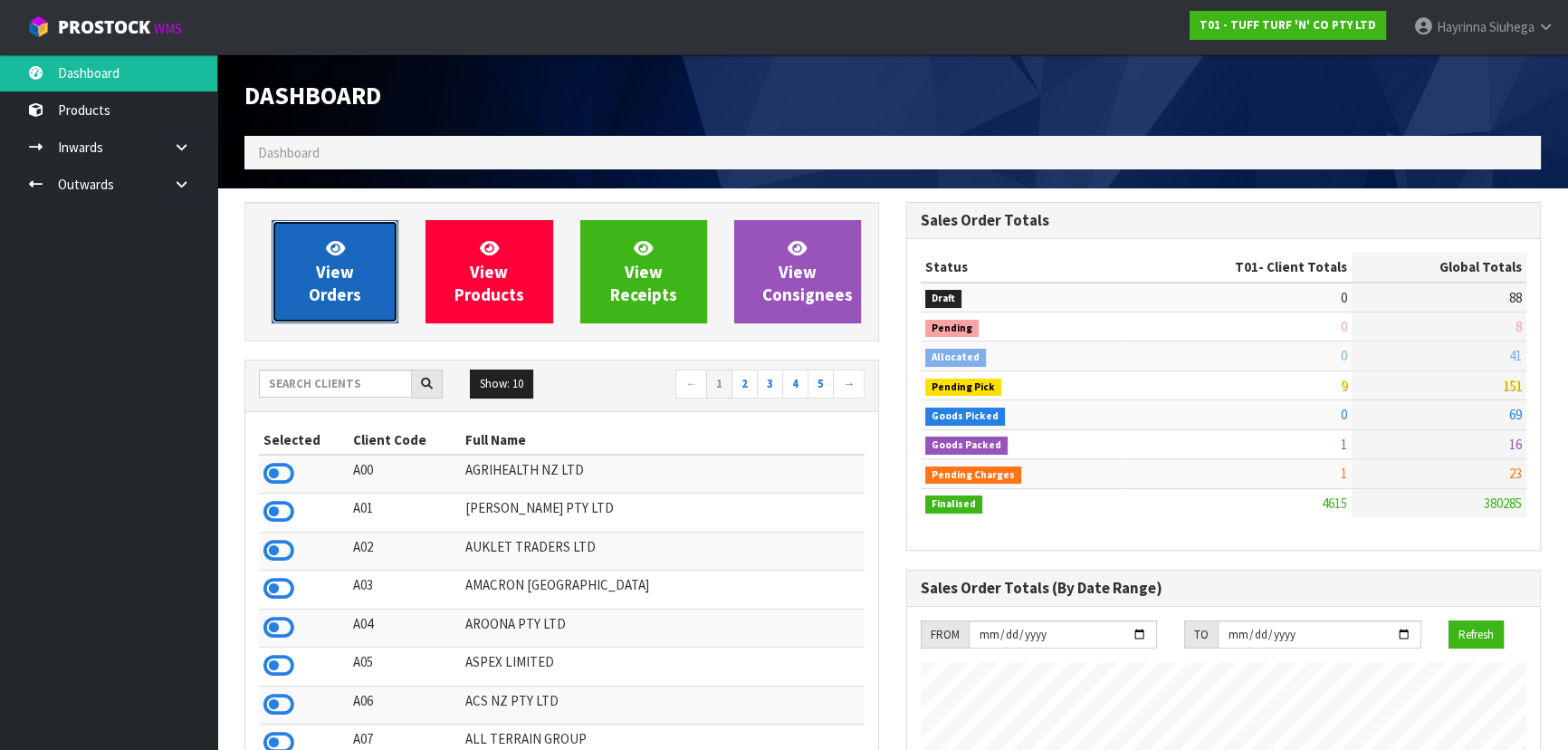
click at [365, 264] on link "View Orders" at bounding box center [335, 272] width 127 height 104
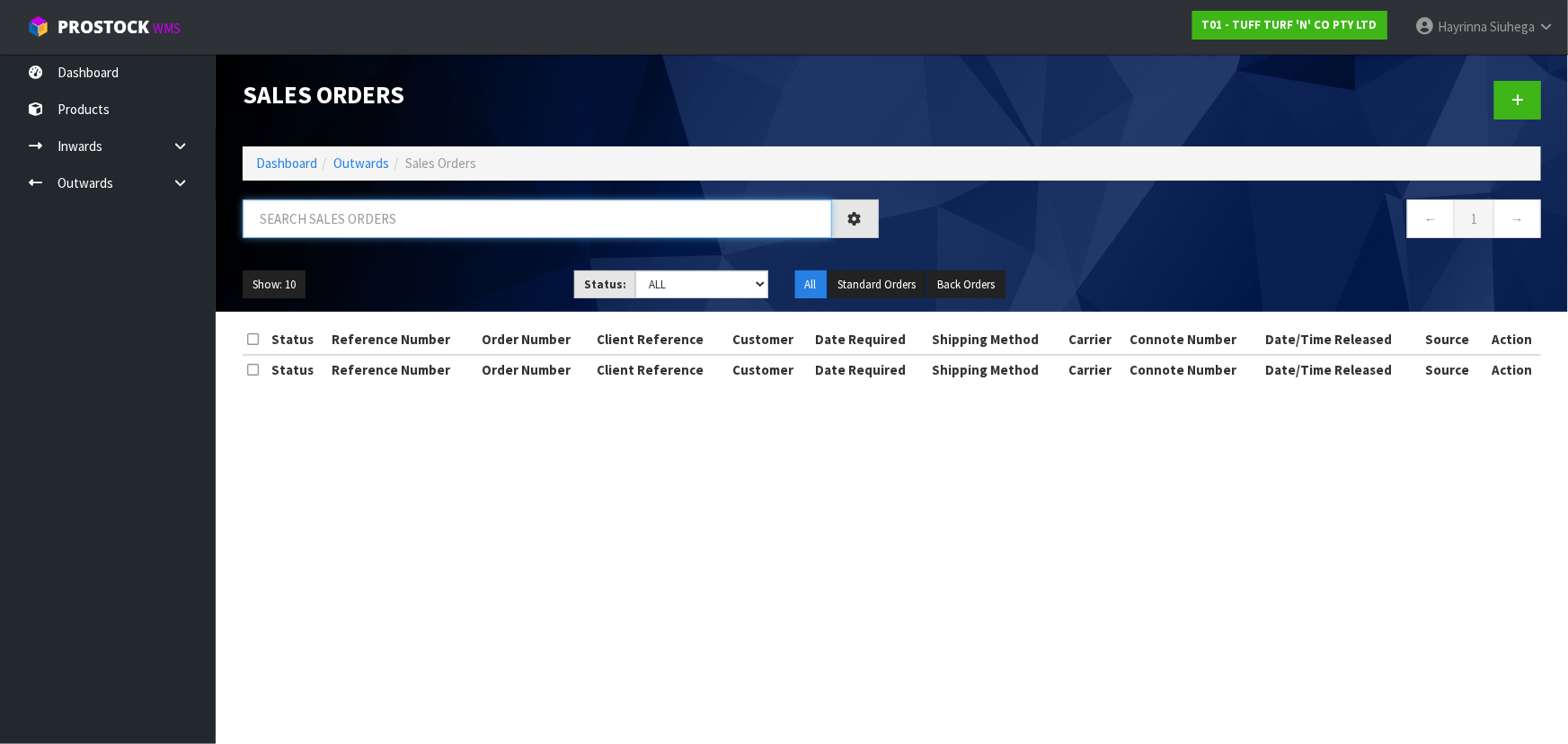
click at [377, 217] on input "text" at bounding box center [538, 219] width 590 height 39
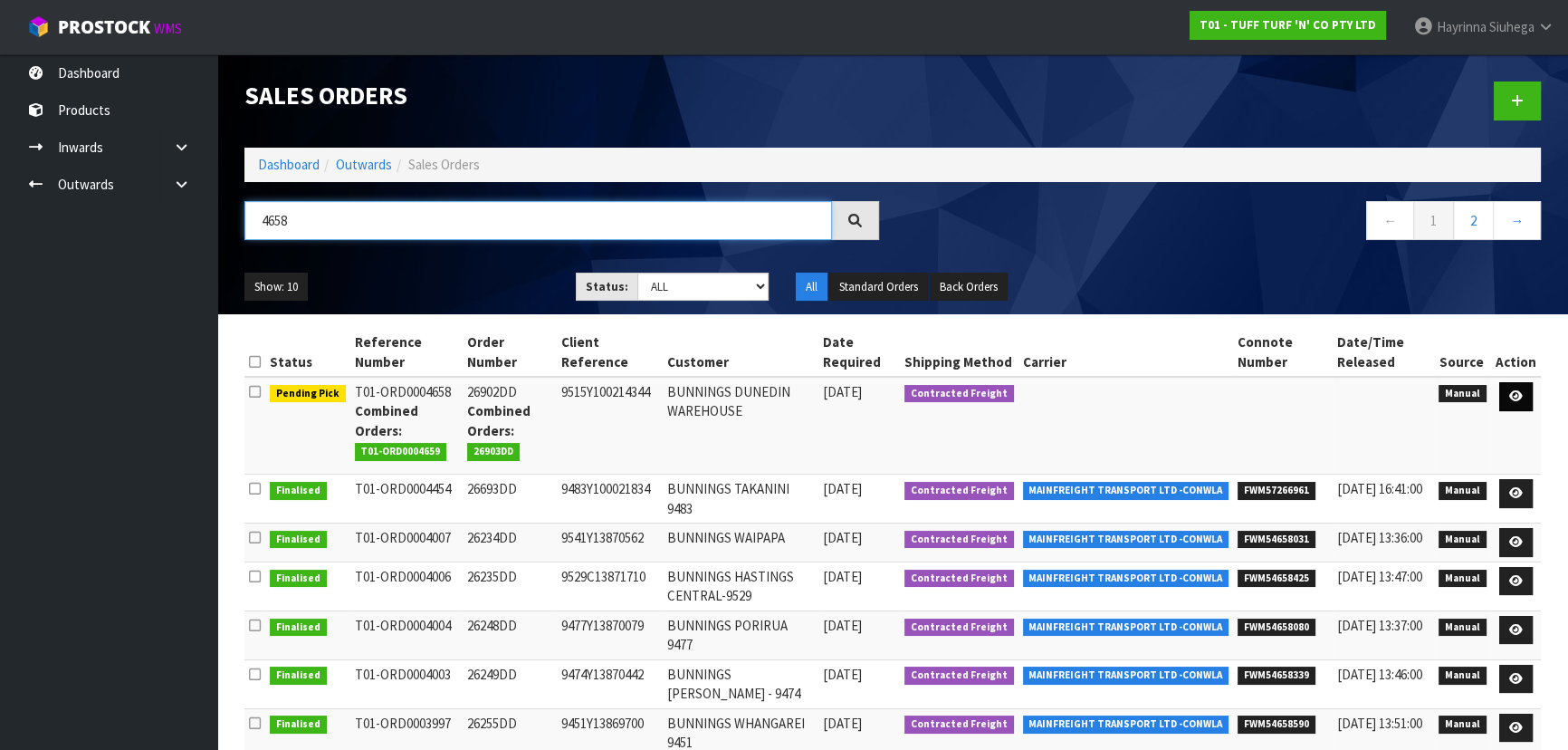
type input "4658"
click at [1529, 387] on link at bounding box center [1516, 397] width 33 height 29
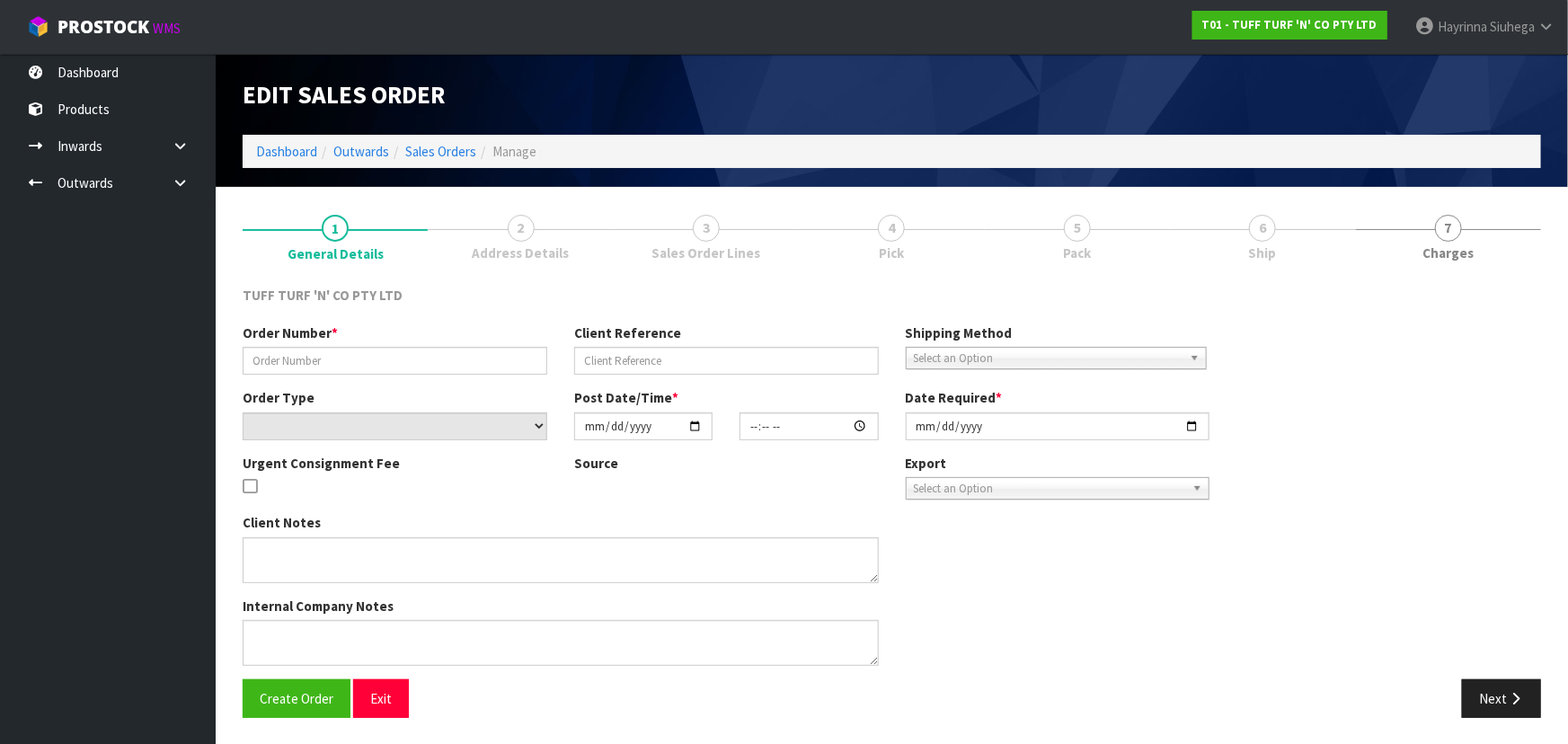
type input "26902DD"
type input "9515Y100214344"
select select "number:0"
type input "2025-09-08"
type input "12:23:00.000"
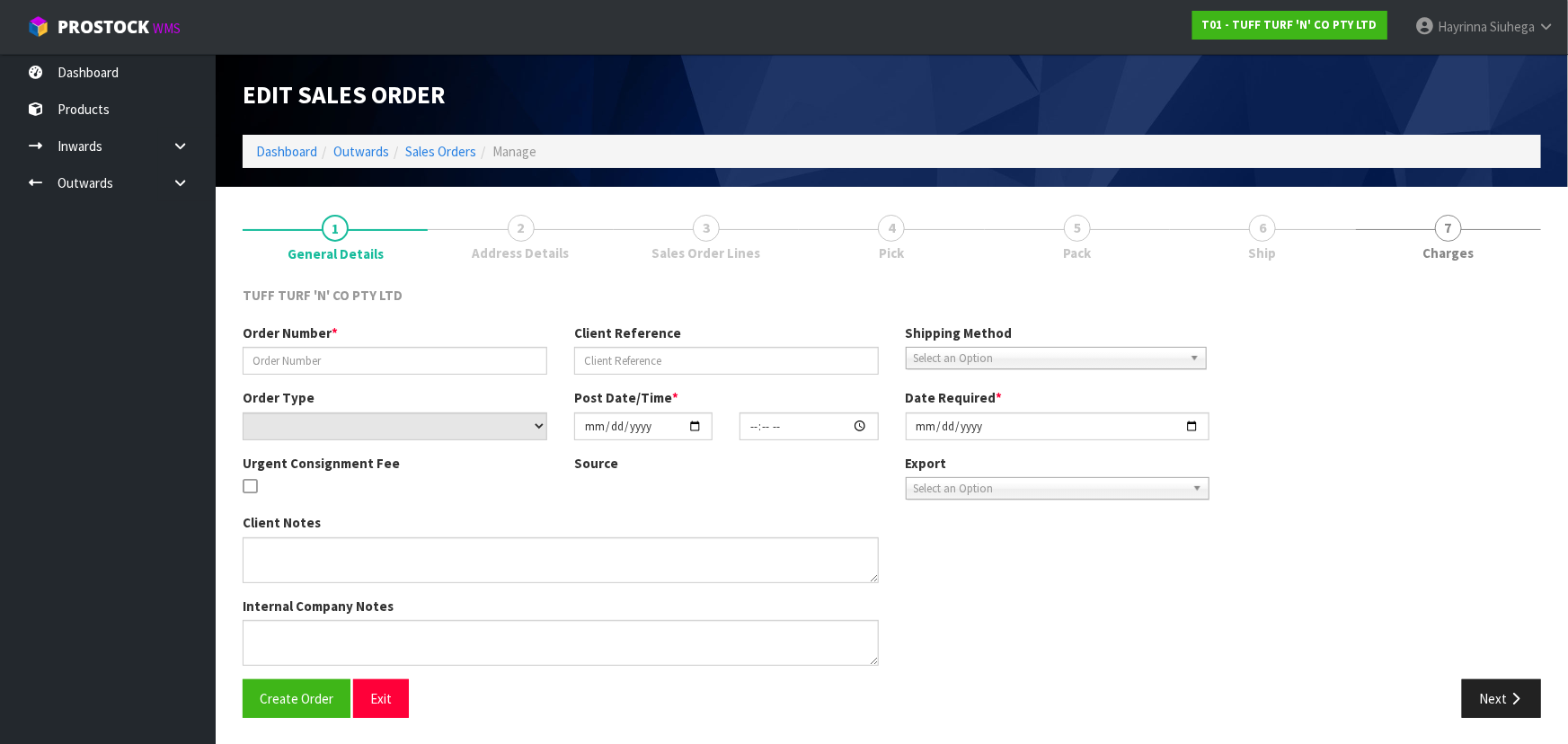
type input "2025-09-08"
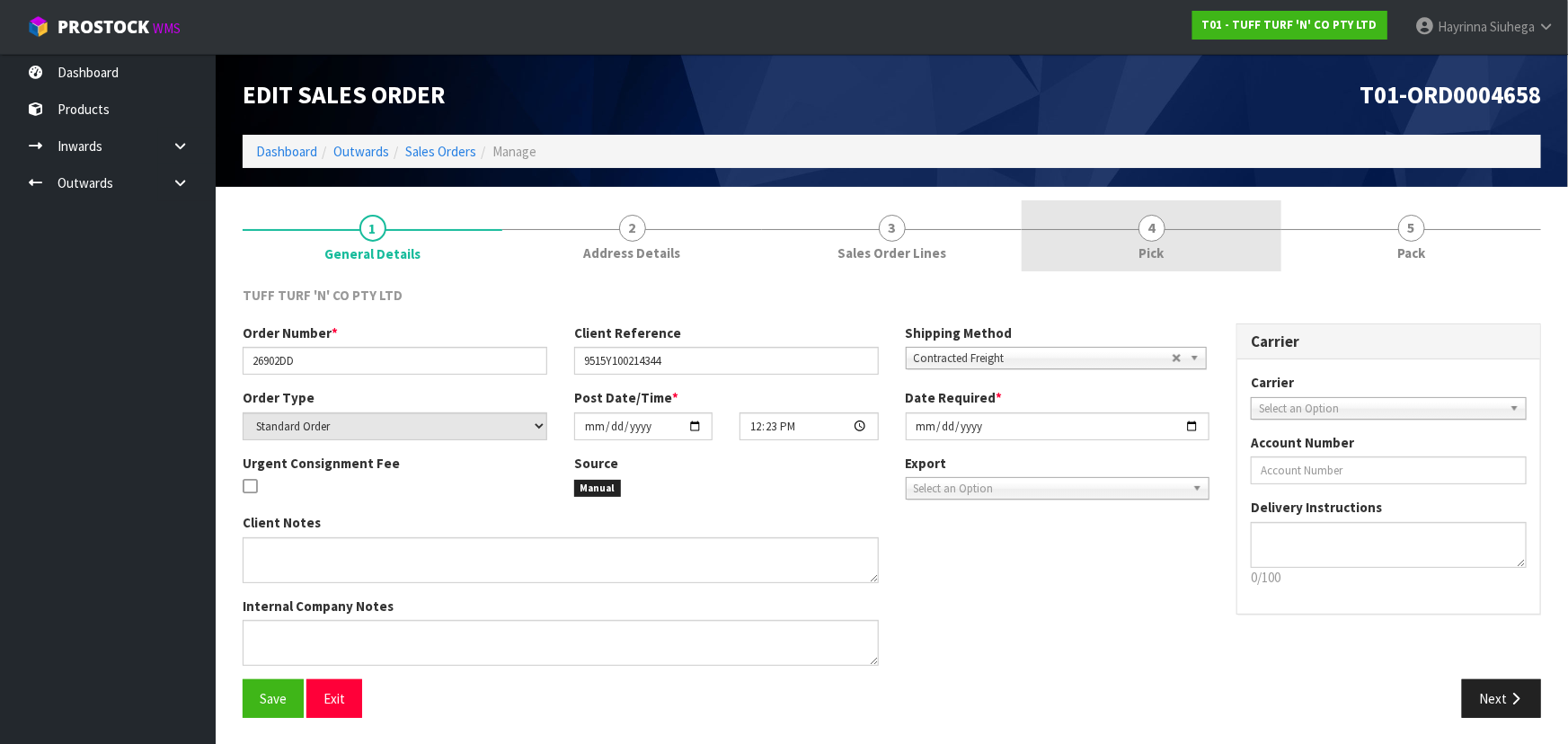
click at [1210, 217] on link "4 Pick" at bounding box center [1152, 236] width 260 height 71
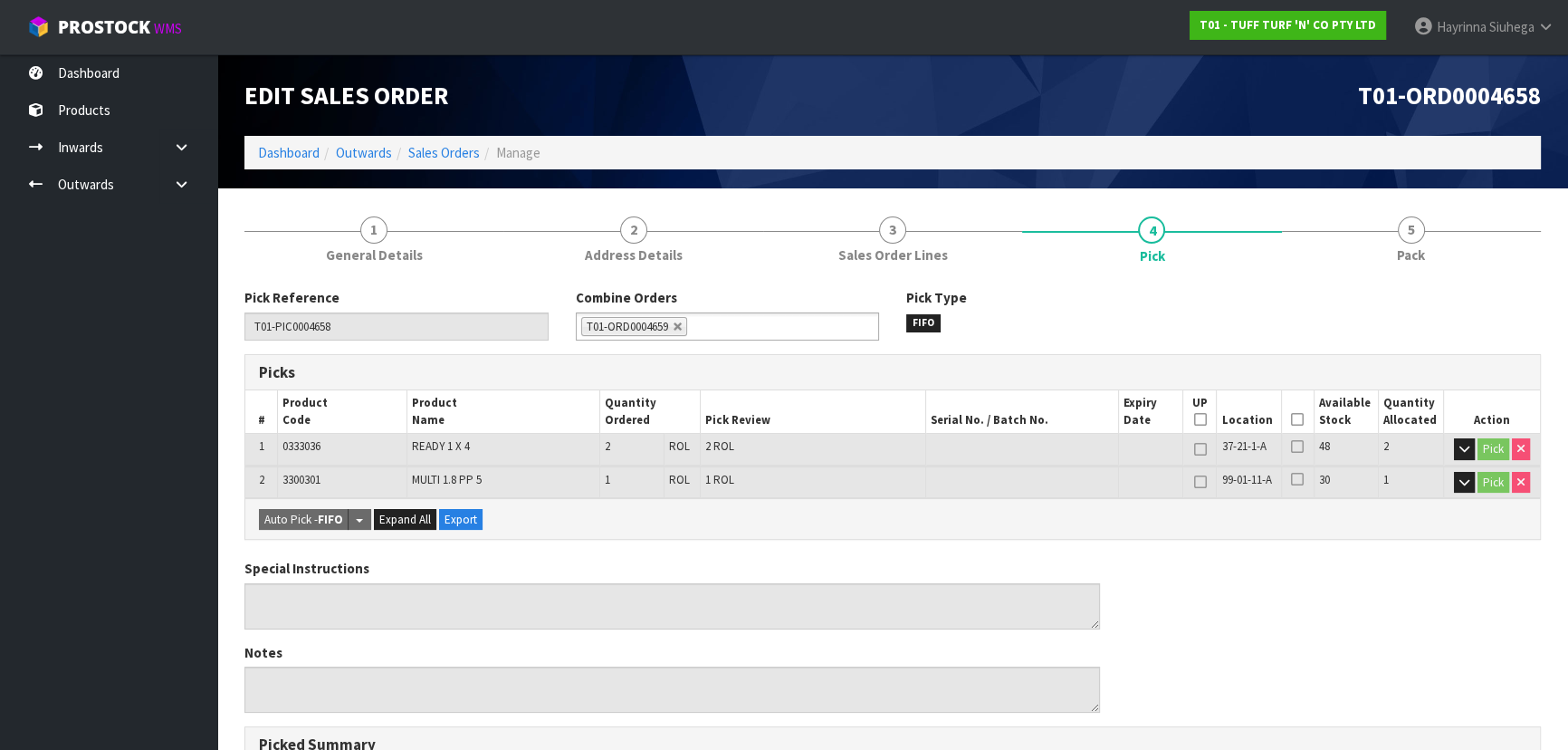
click at [1294, 419] on icon at bounding box center [1297, 419] width 13 height 1
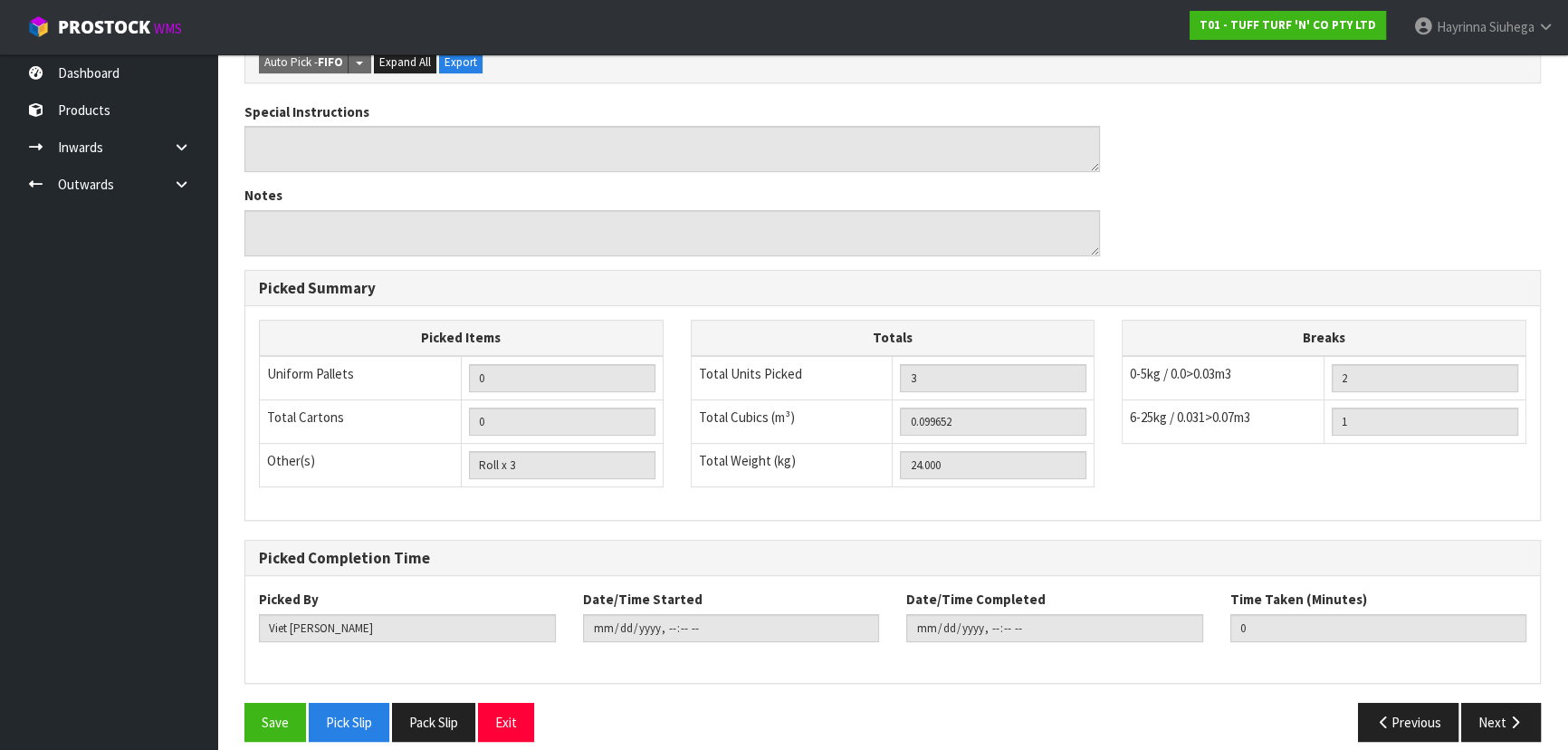
scroll to position [538, 0]
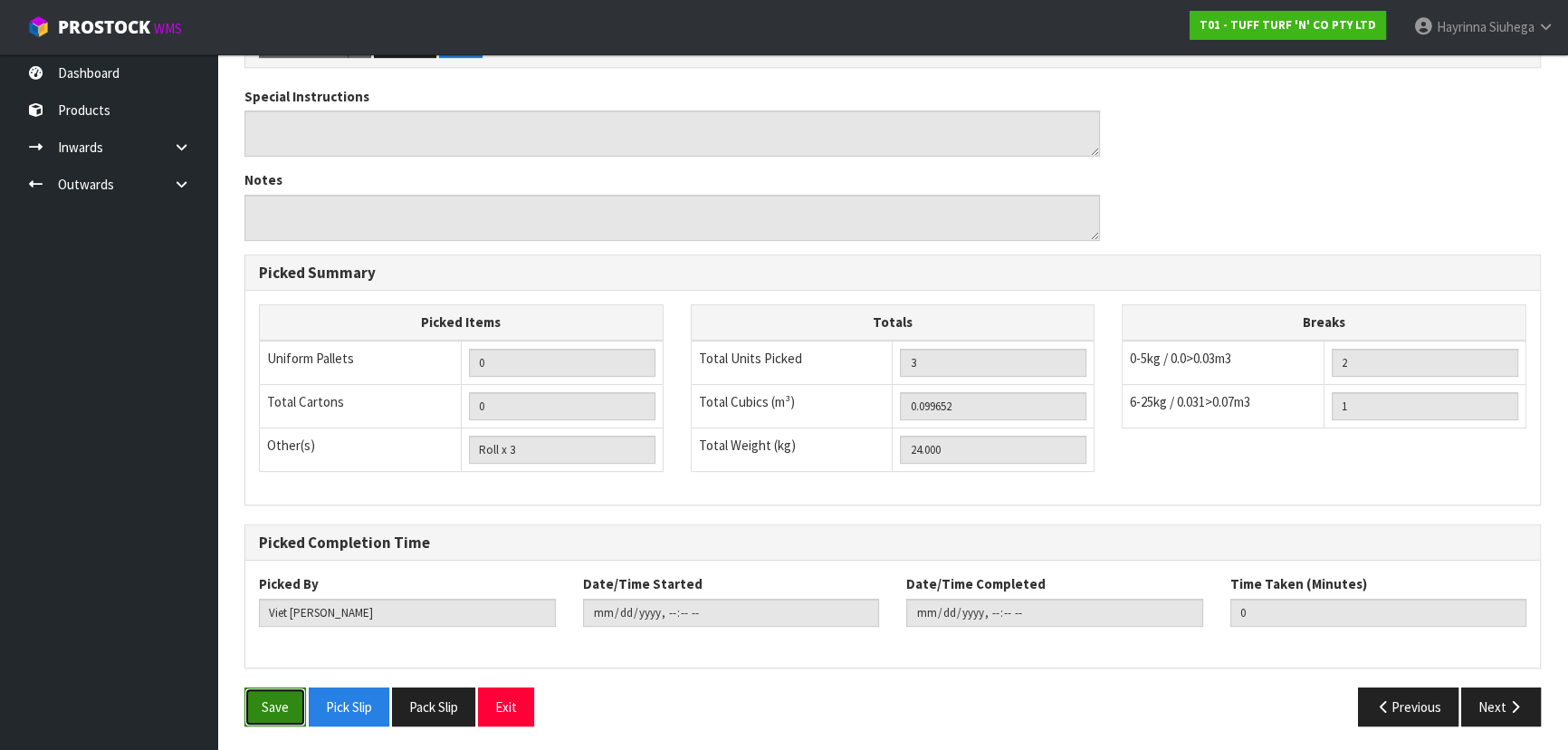
click at [268, 692] on button "Save" at bounding box center [275, 707] width 62 height 39
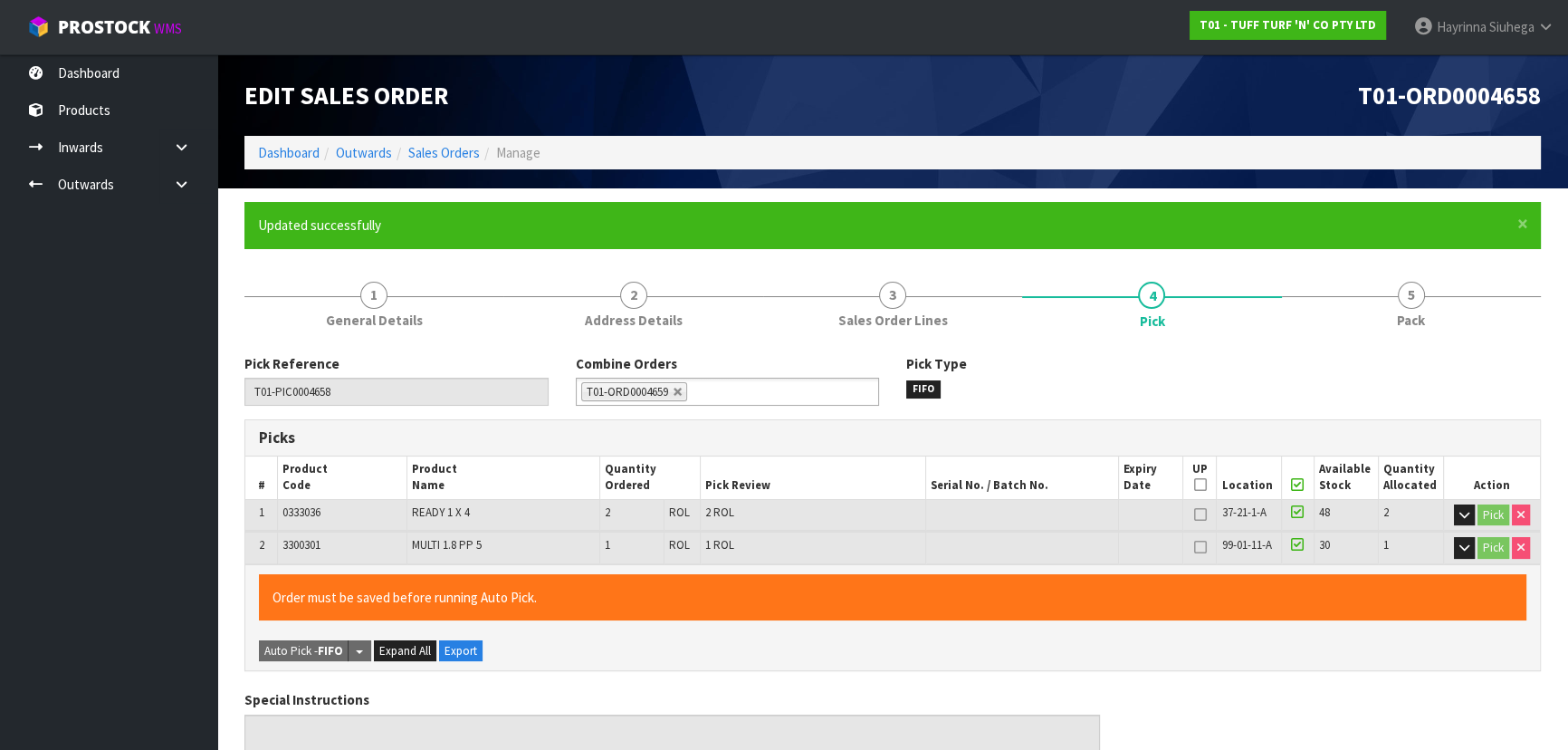
type input "Hayrinna Siuhega"
type input "2025-09-08T16:48:39"
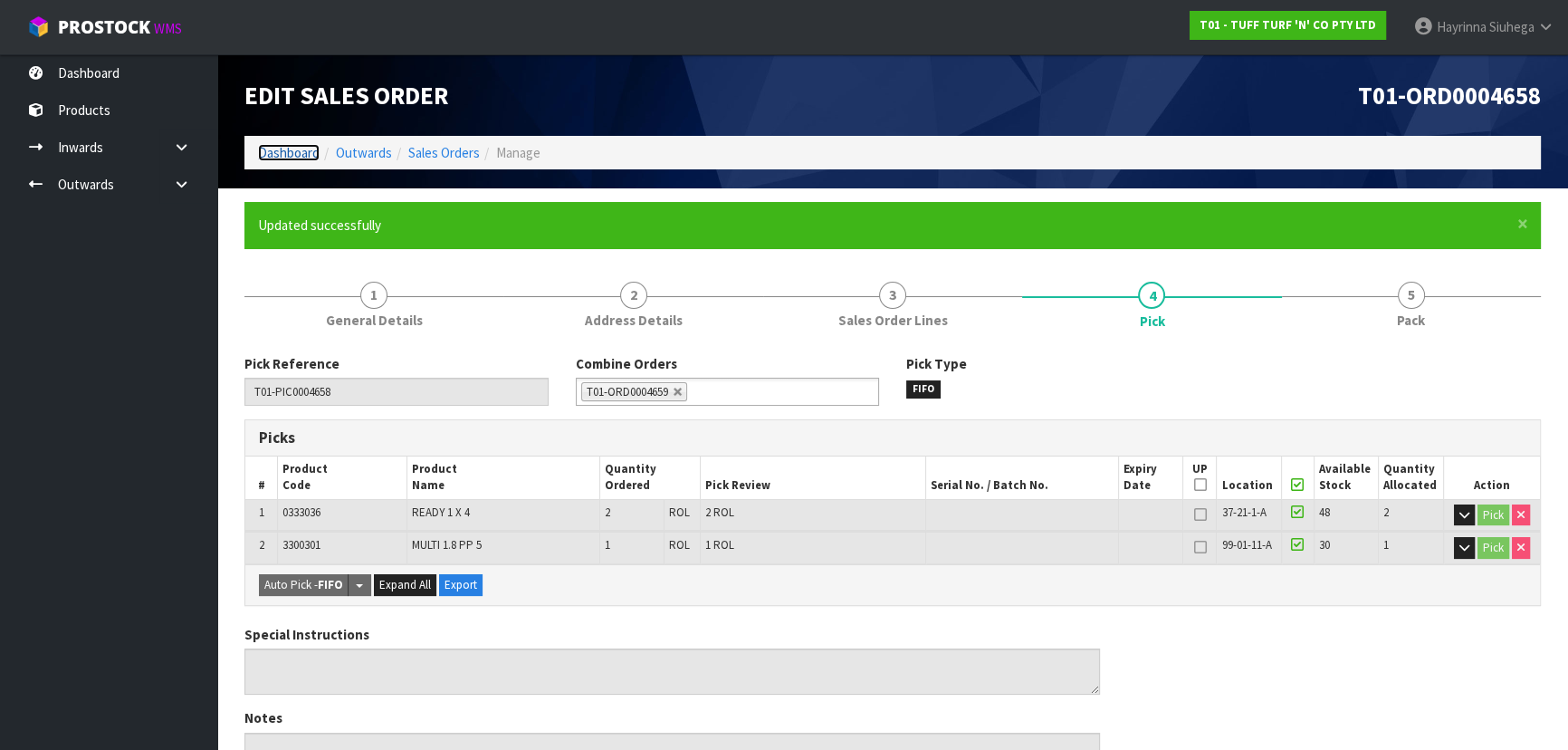
click at [303, 154] on link "Dashboard" at bounding box center [288, 153] width 62 height 18
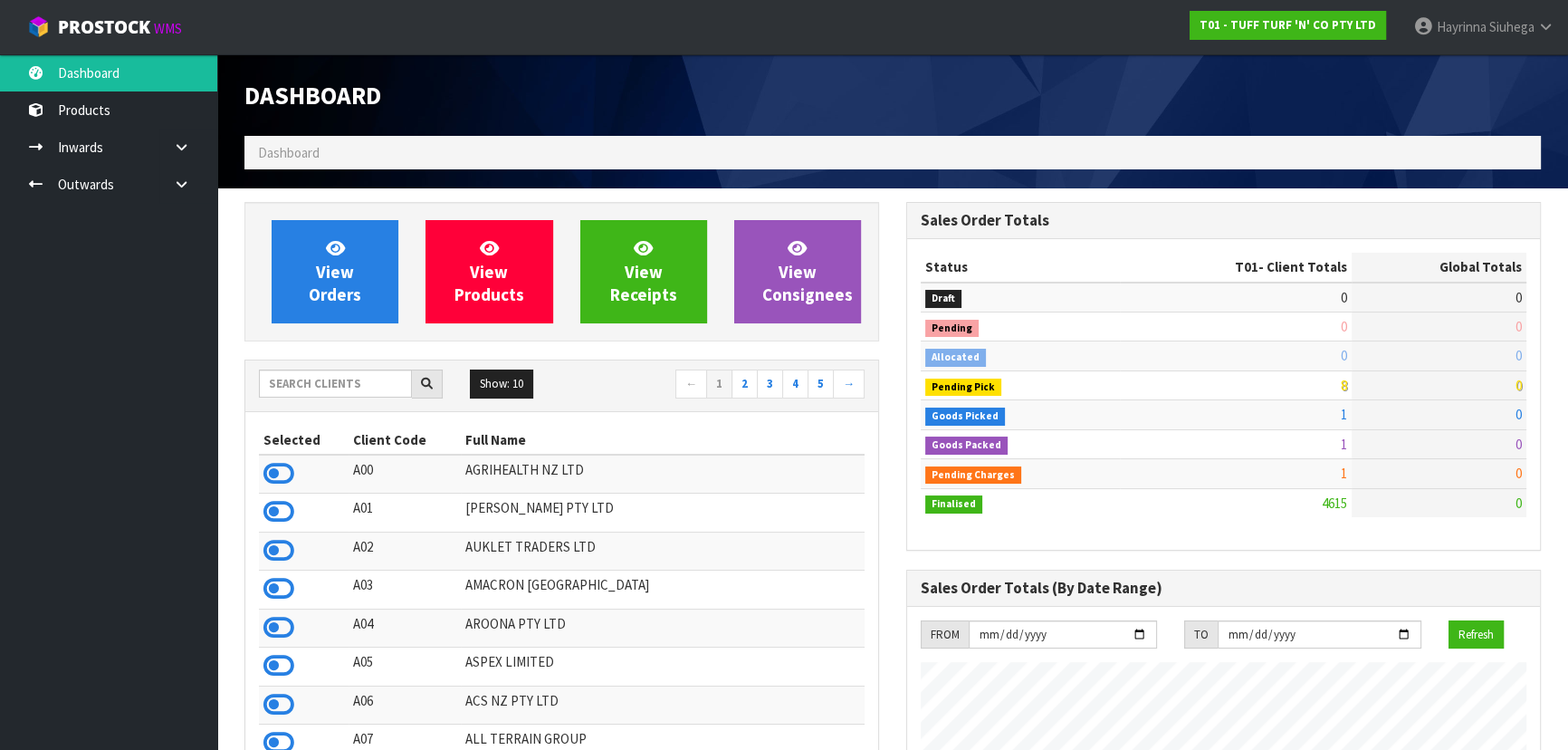
scroll to position [1370, 661]
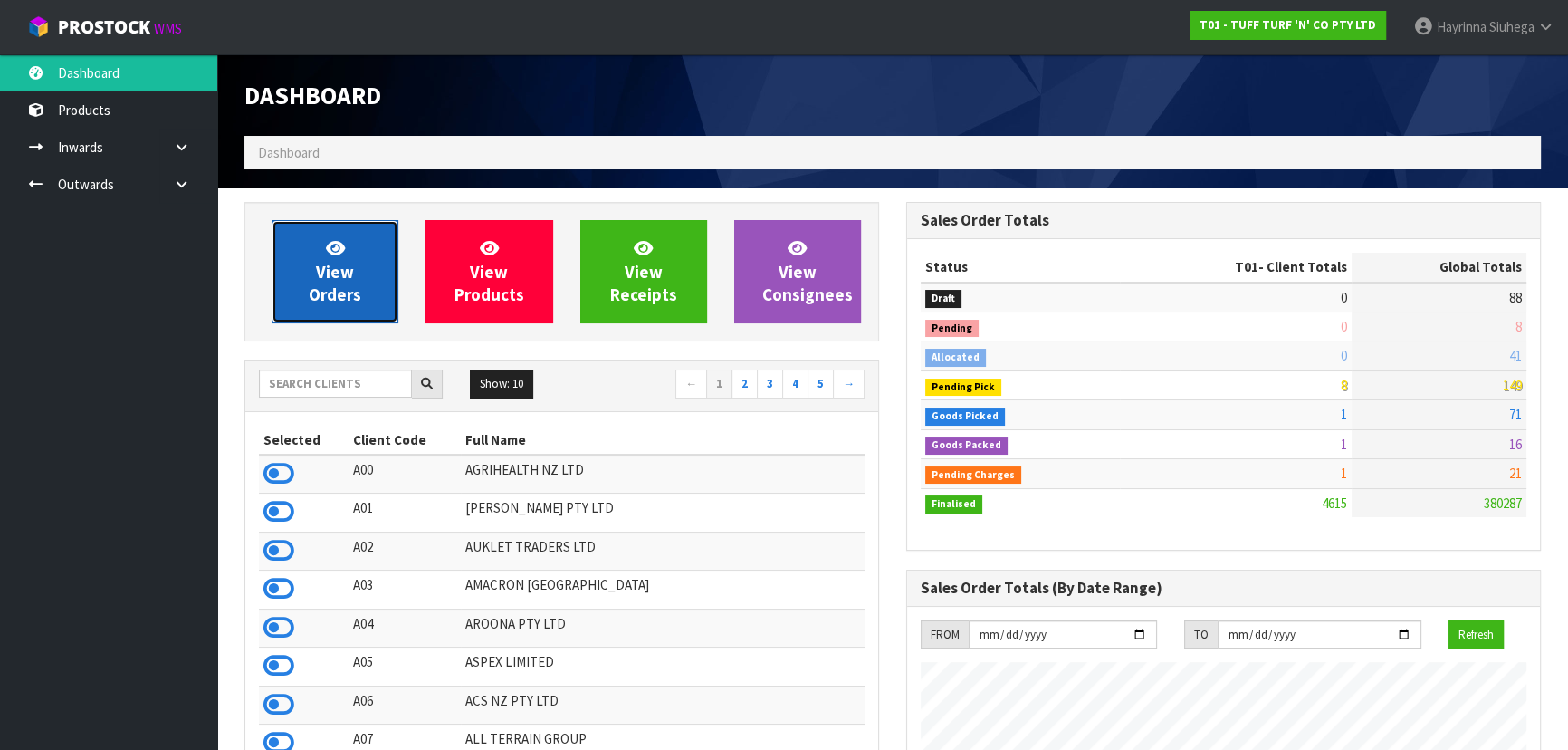
click at [375, 260] on link "View Orders" at bounding box center [335, 272] width 127 height 104
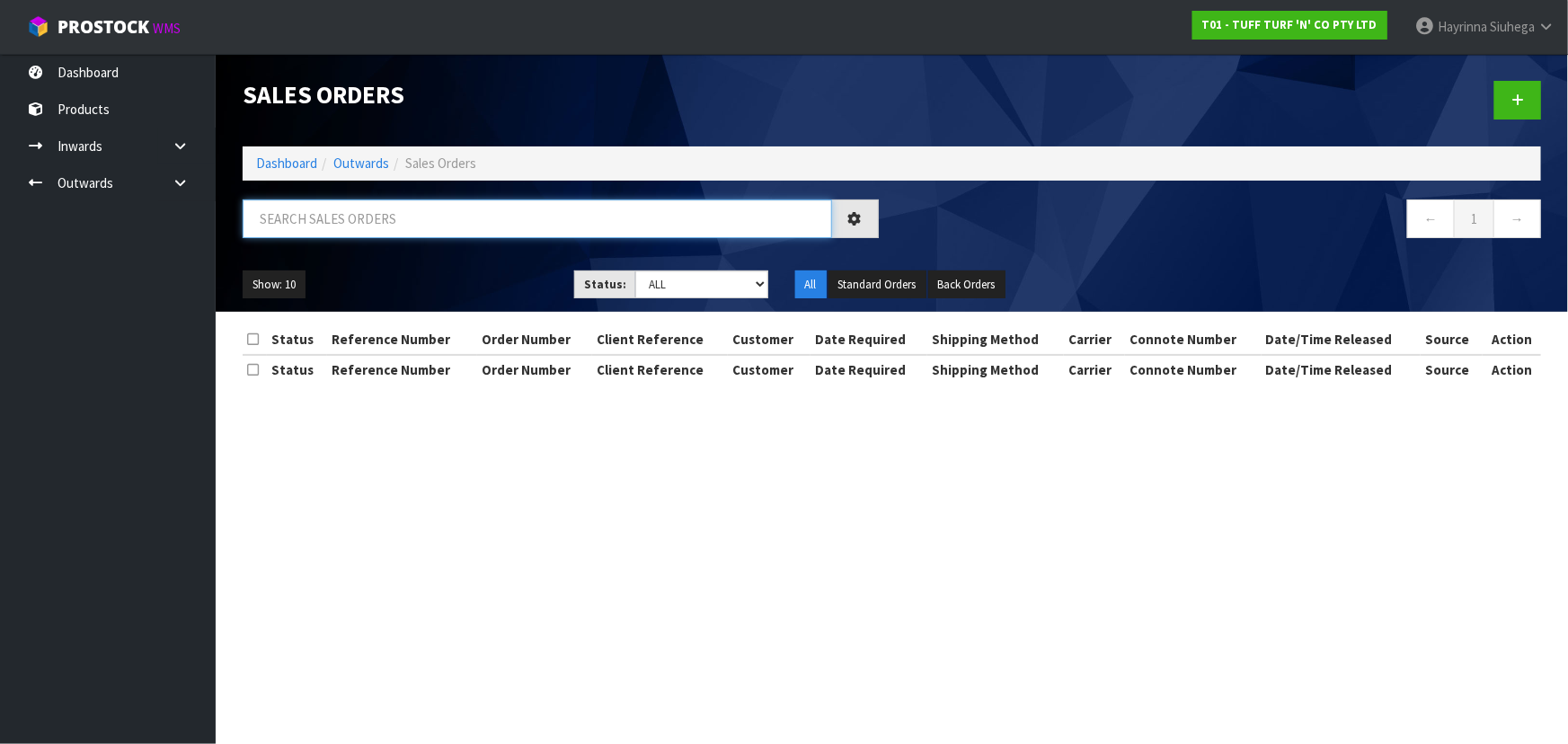
click at [378, 220] on input "text" at bounding box center [538, 219] width 590 height 39
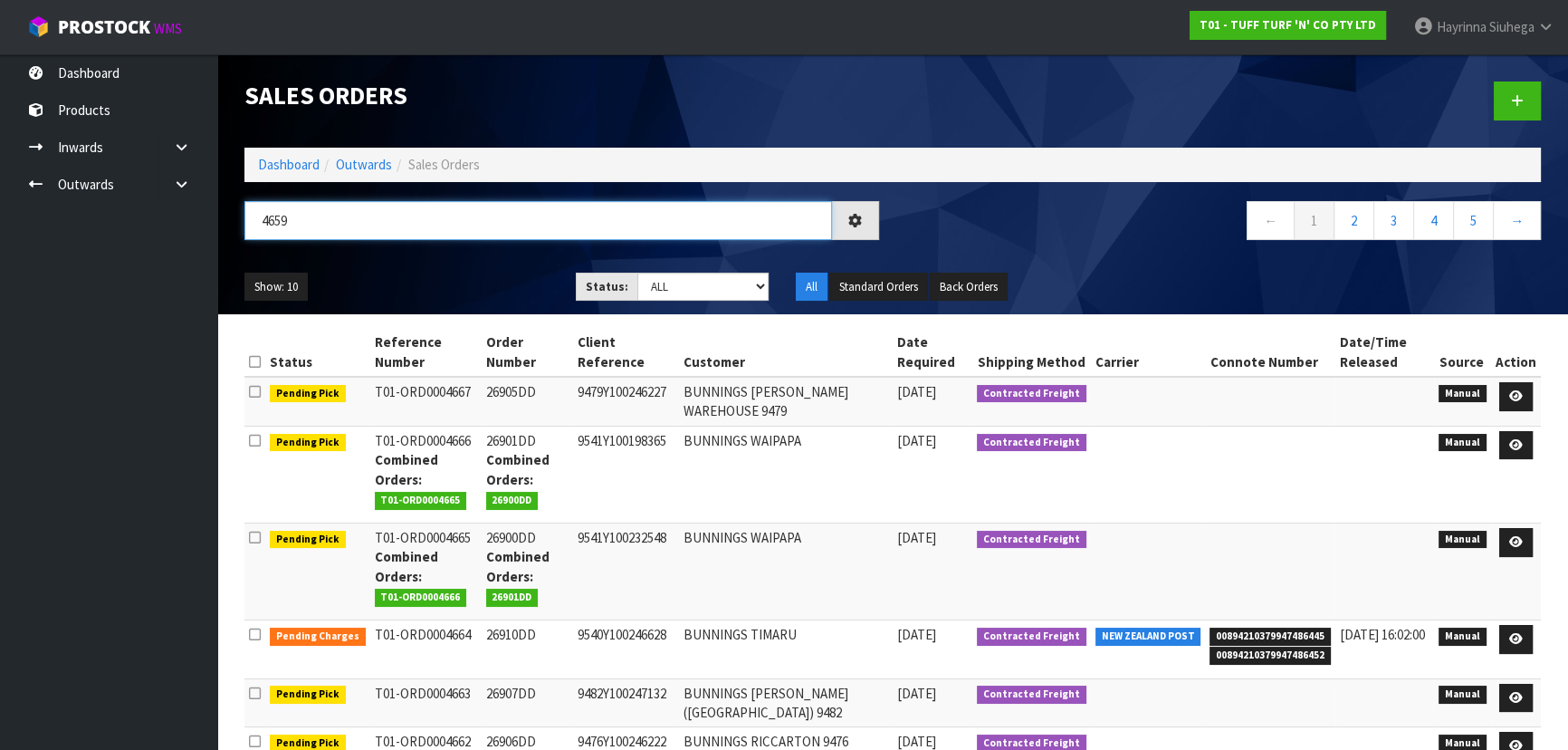
type input "4659"
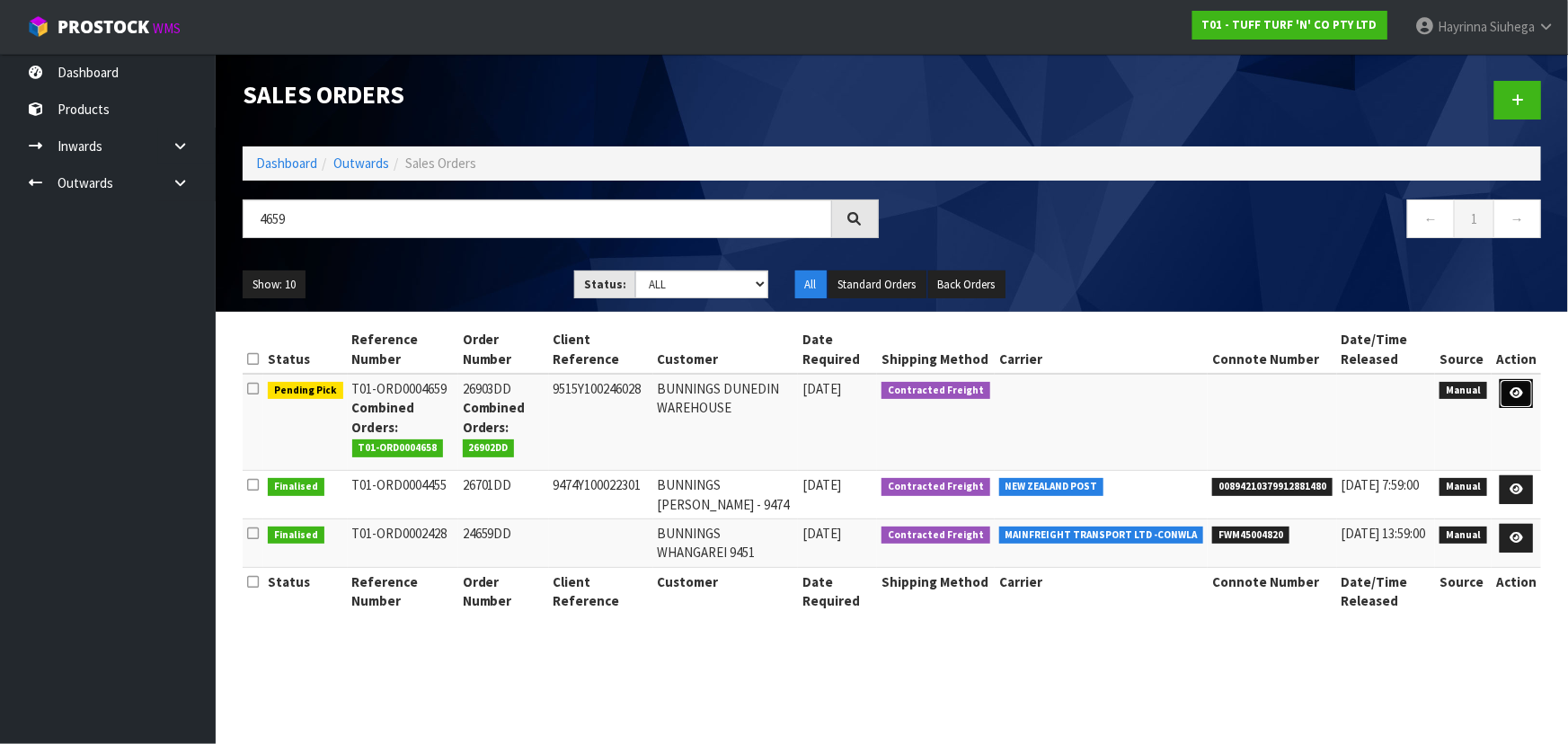
click at [1513, 388] on icon at bounding box center [1517, 393] width 14 height 12
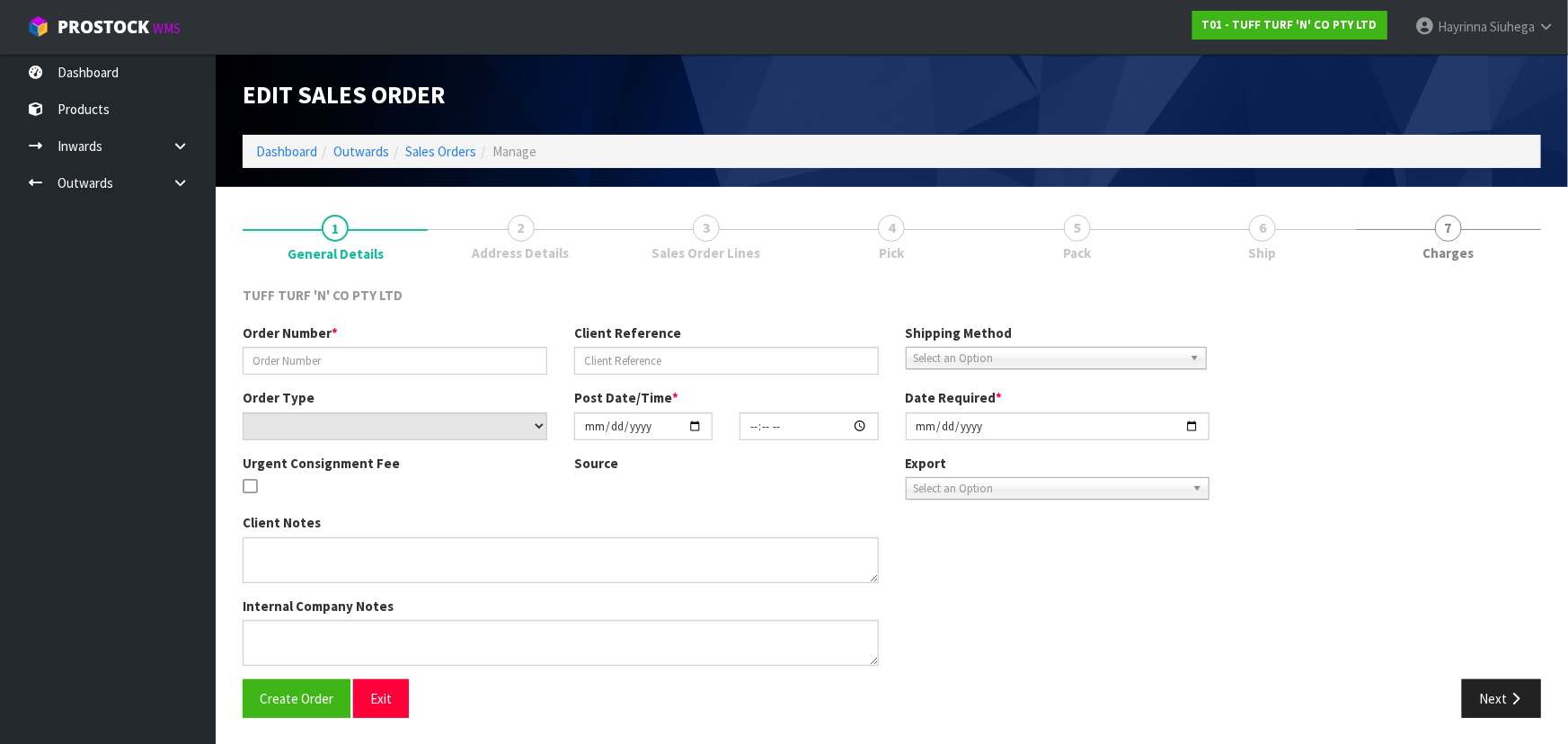
type input "26903DD"
type input "9515Y100246028"
select select "number:0"
type input "2025-09-08"
type input "12:41:00.000"
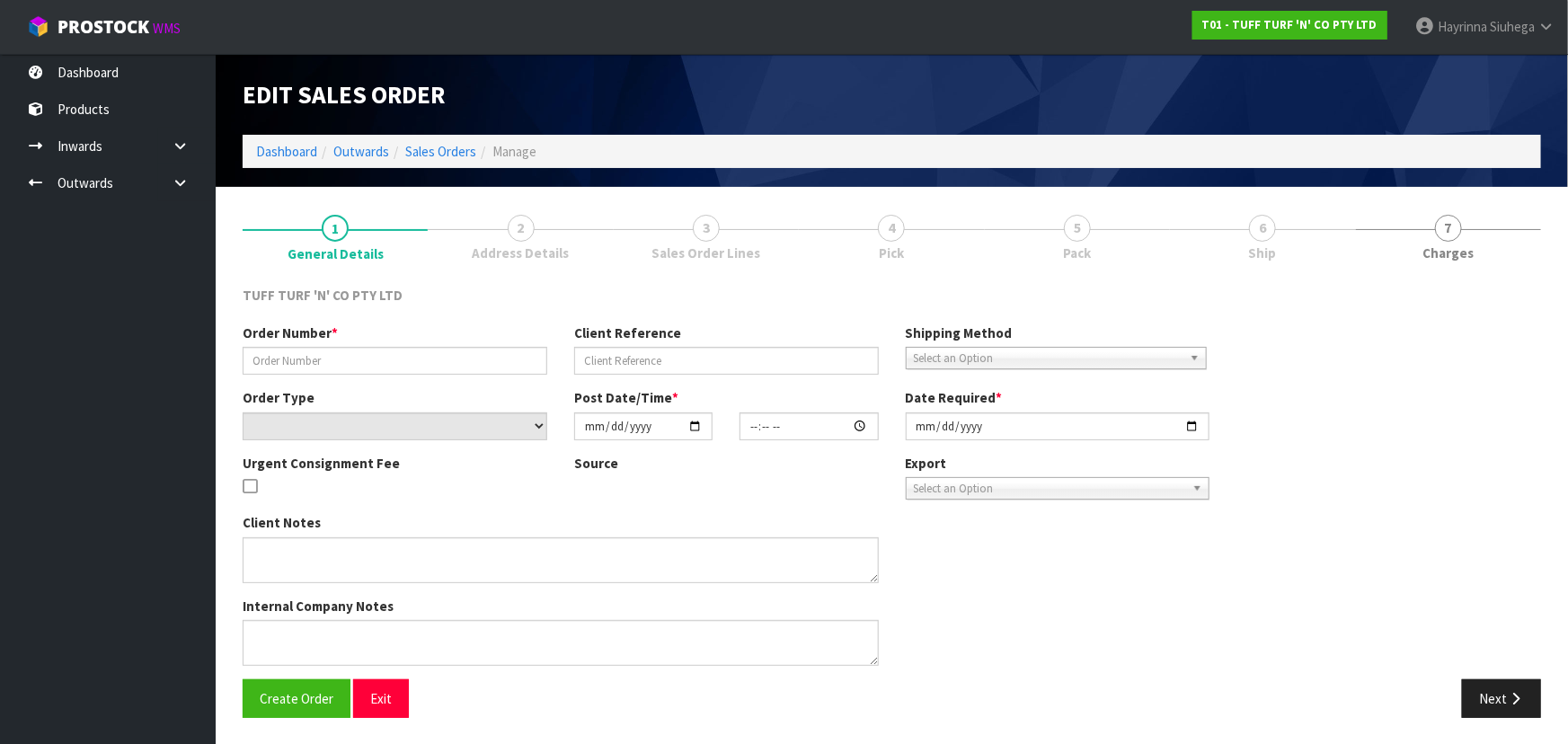
type input "2025-09-08"
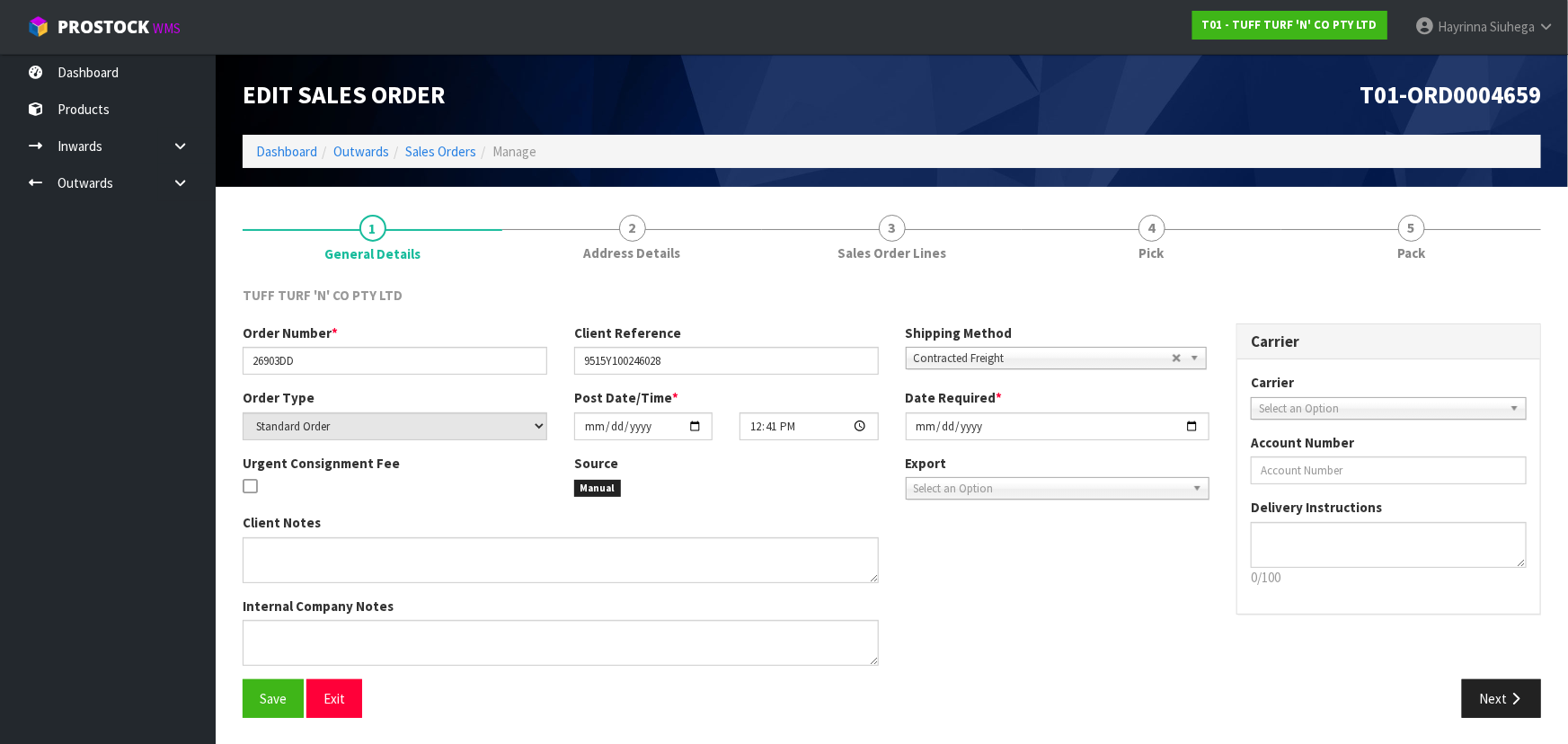
click at [1233, 238] on link "4 Pick" at bounding box center [1152, 236] width 260 height 71
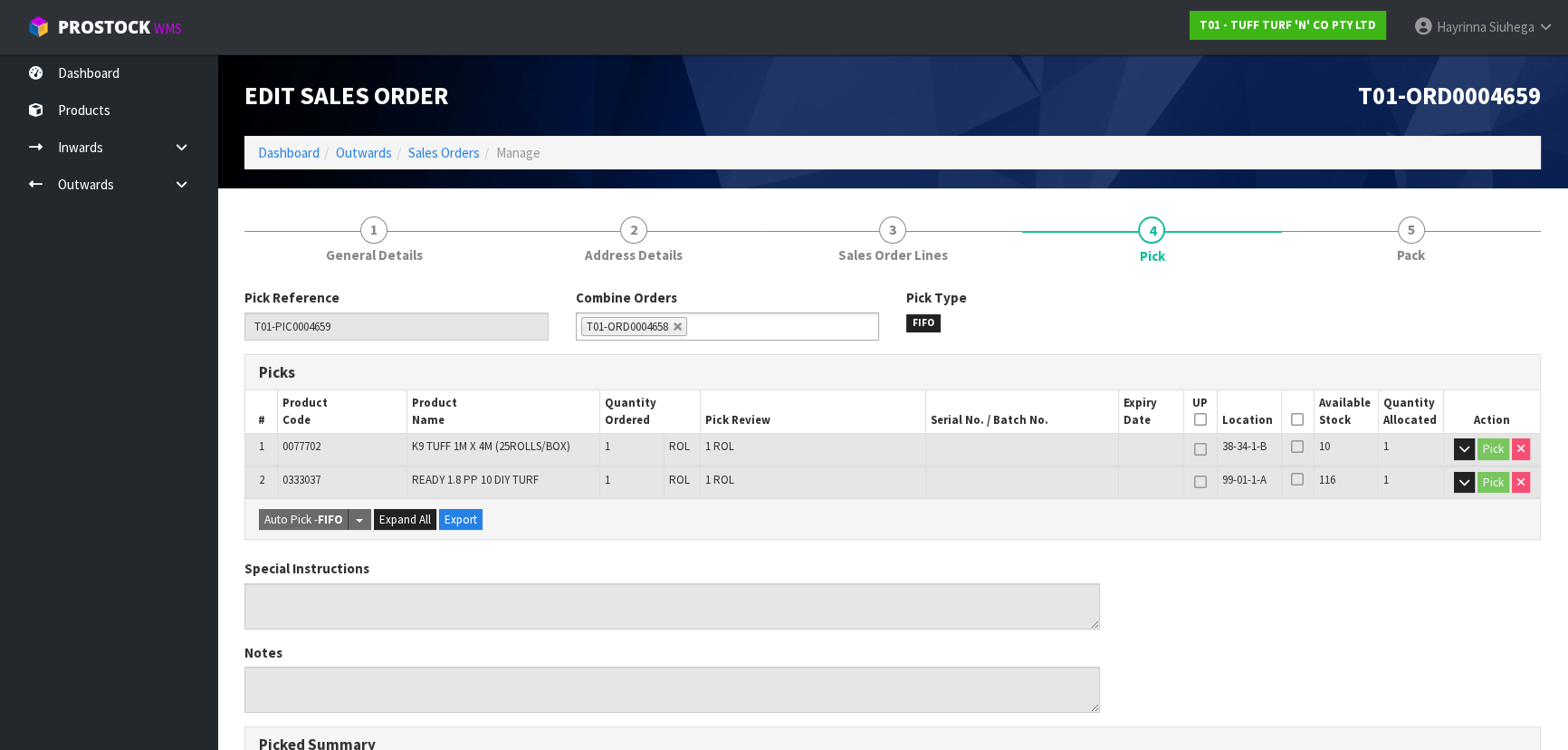
click at [1296, 419] on icon at bounding box center [1297, 419] width 13 height 1
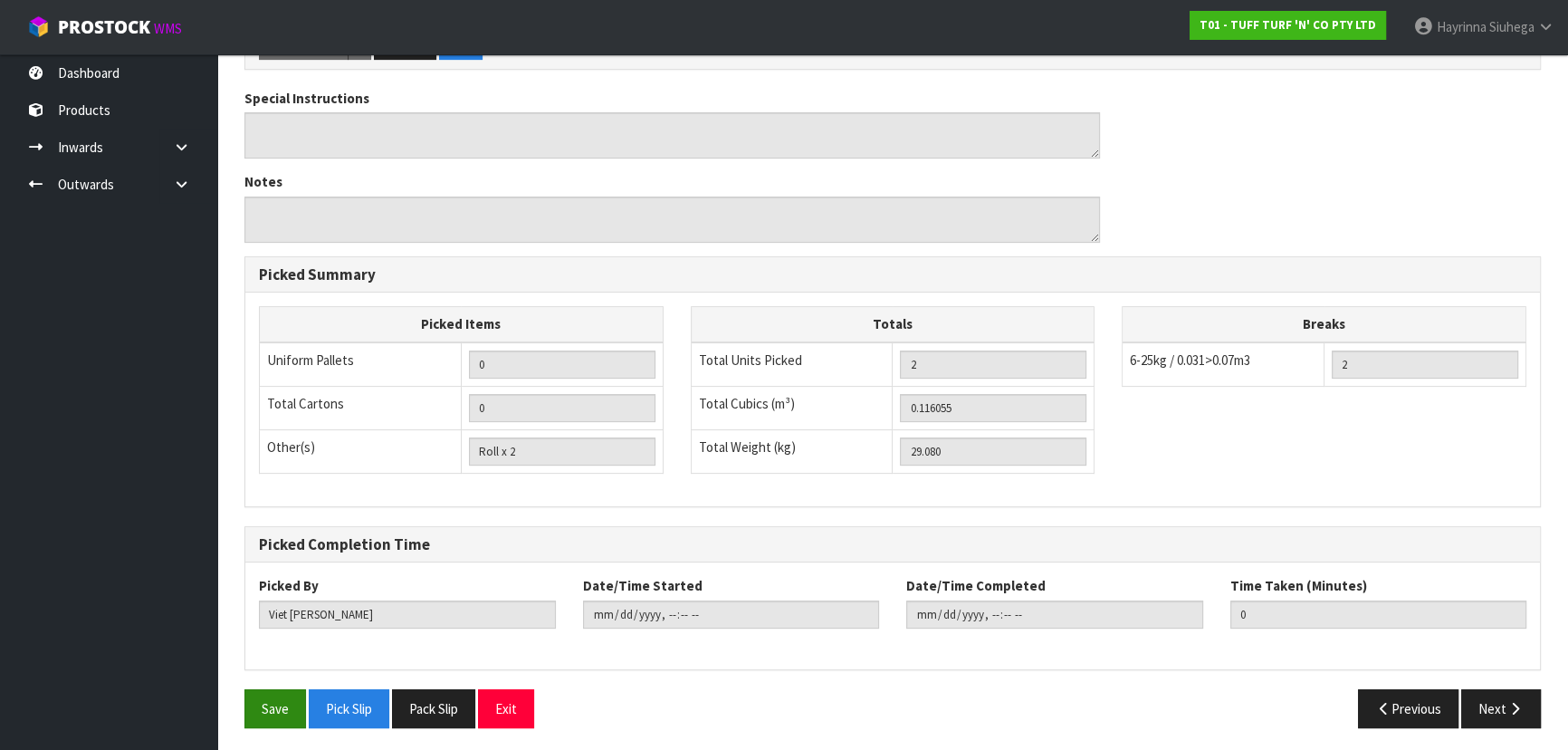
scroll to position [538, 0]
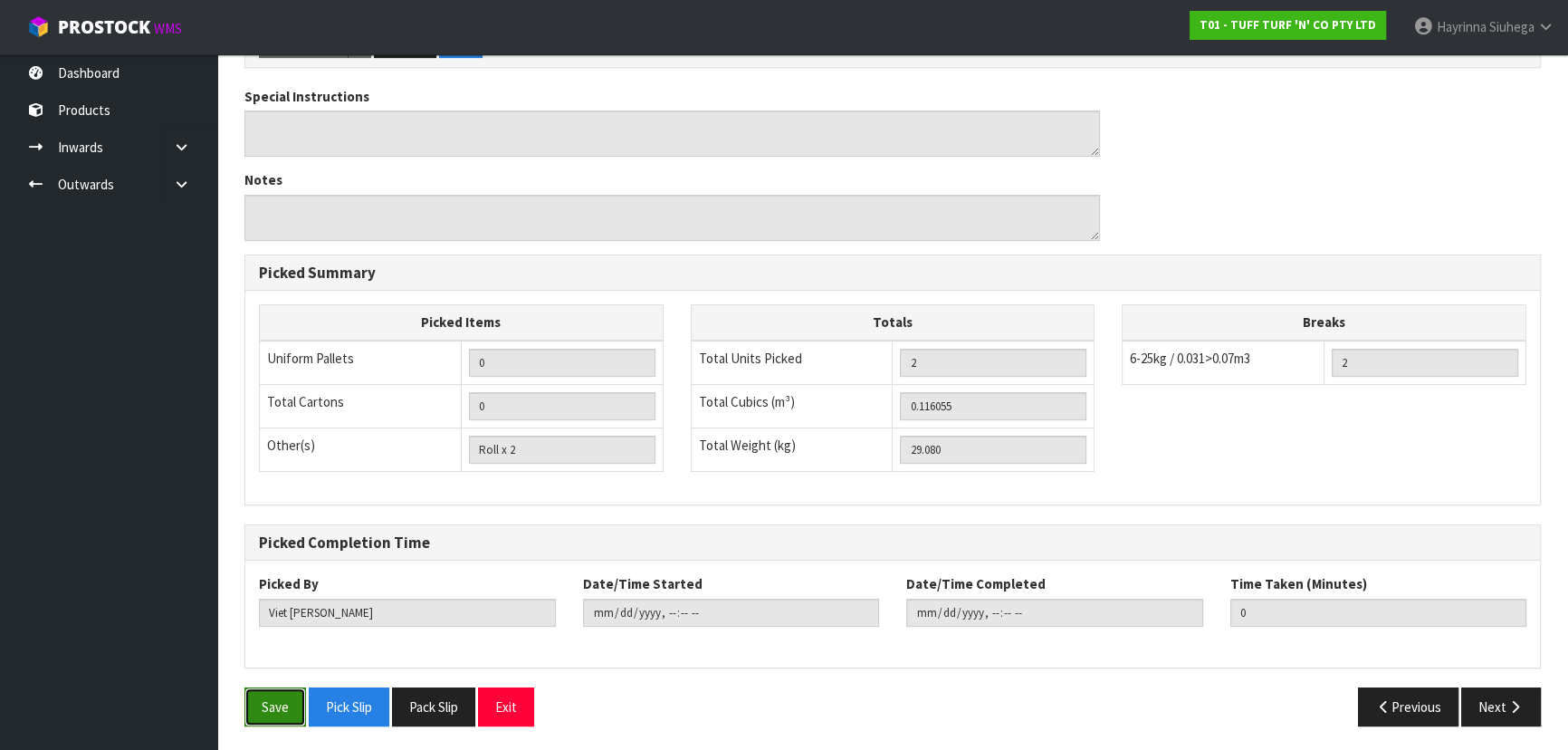
click at [283, 697] on button "Save" at bounding box center [275, 707] width 62 height 39
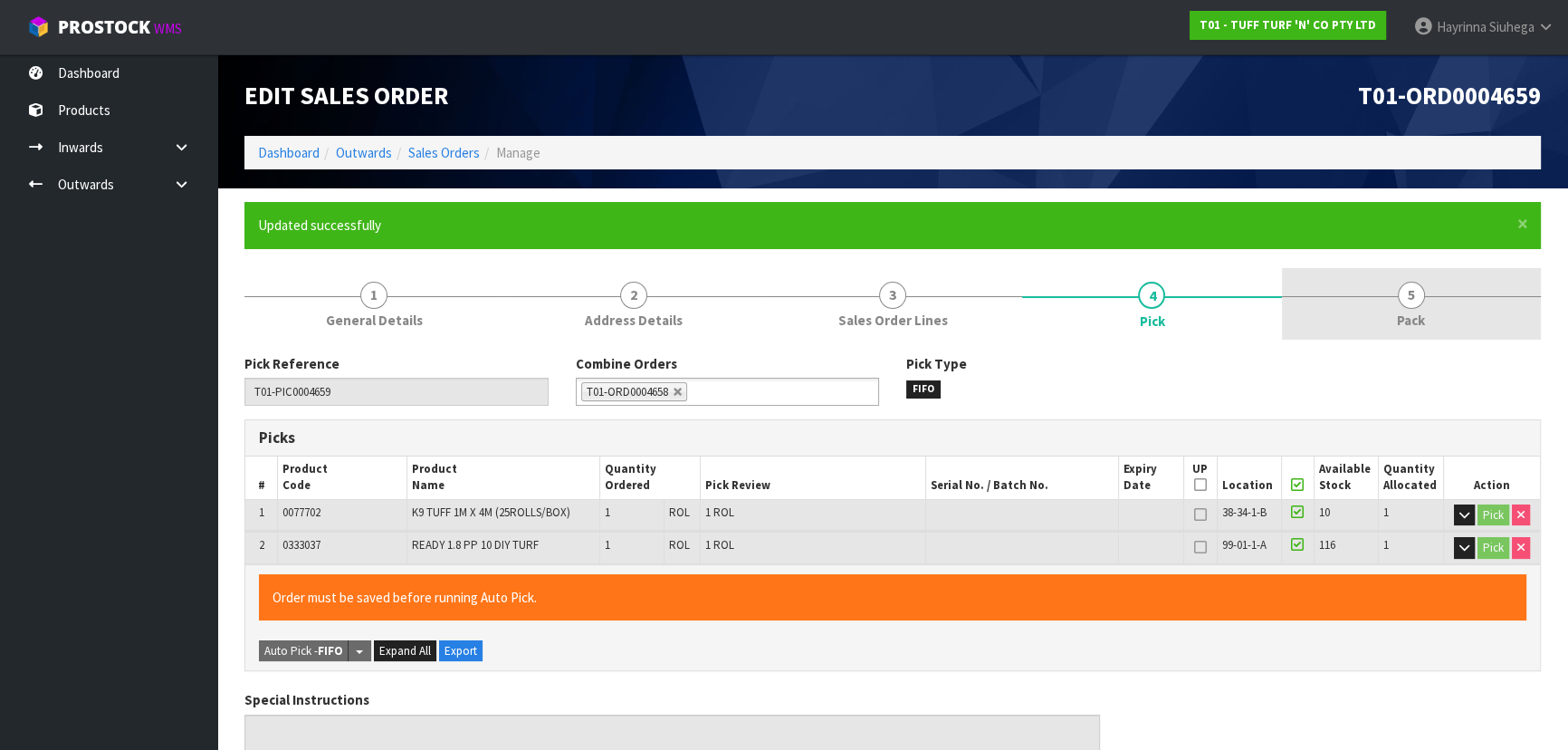
type input "Hayrinna Siuhega"
type input "2025-09-08T16:48:53"
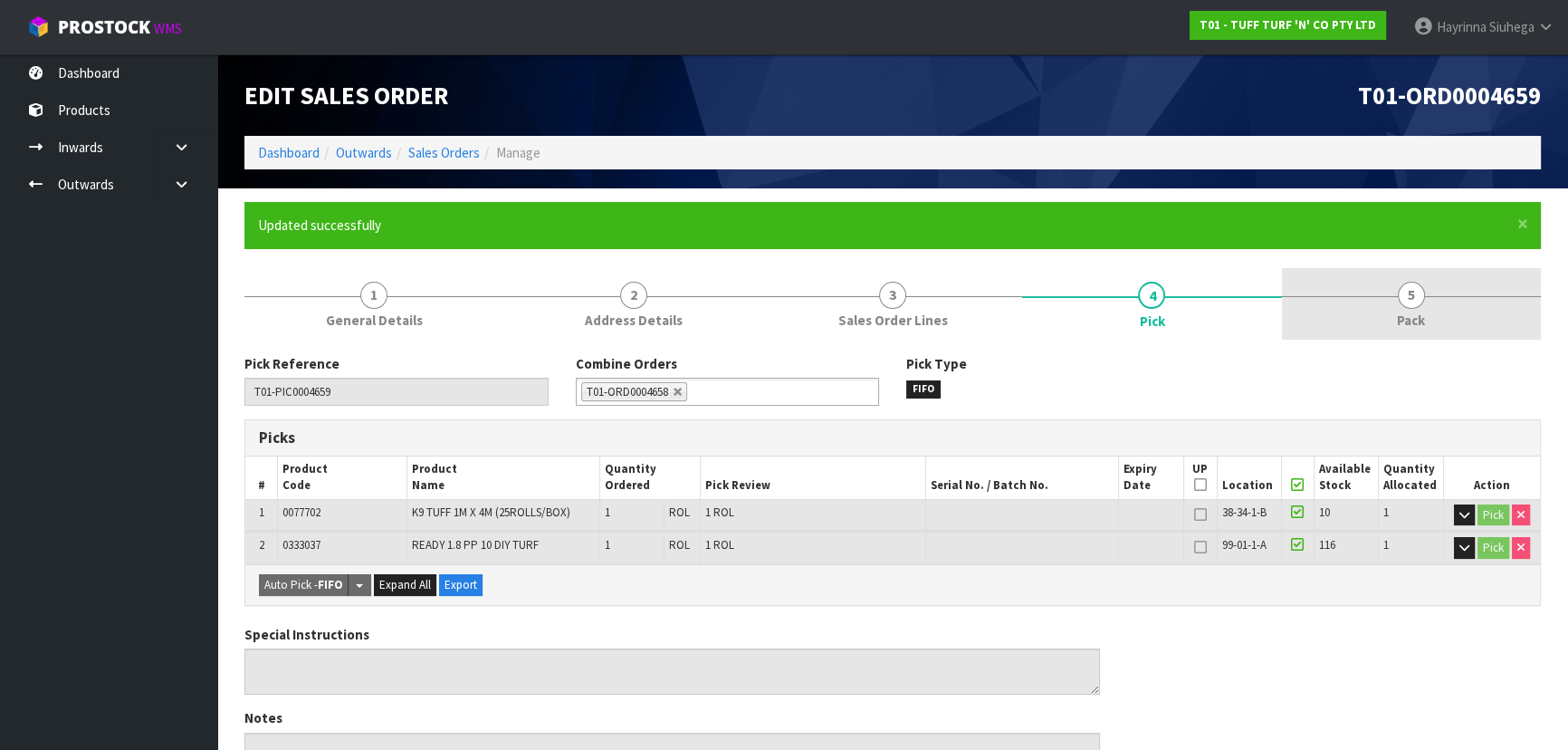
click at [1401, 312] on span "Pack" at bounding box center [1411, 320] width 28 height 19
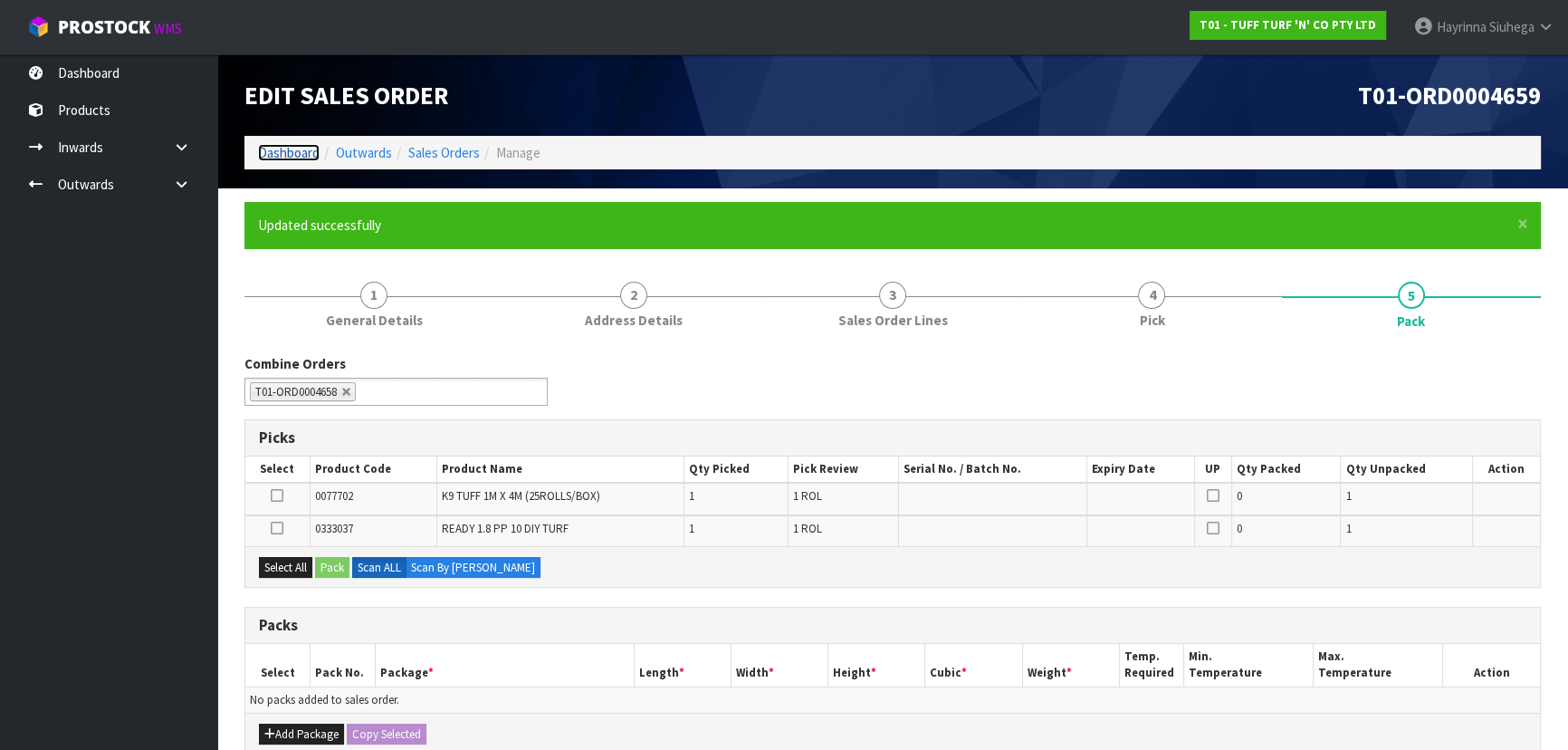
click at [307, 149] on link "Dashboard" at bounding box center [288, 153] width 62 height 18
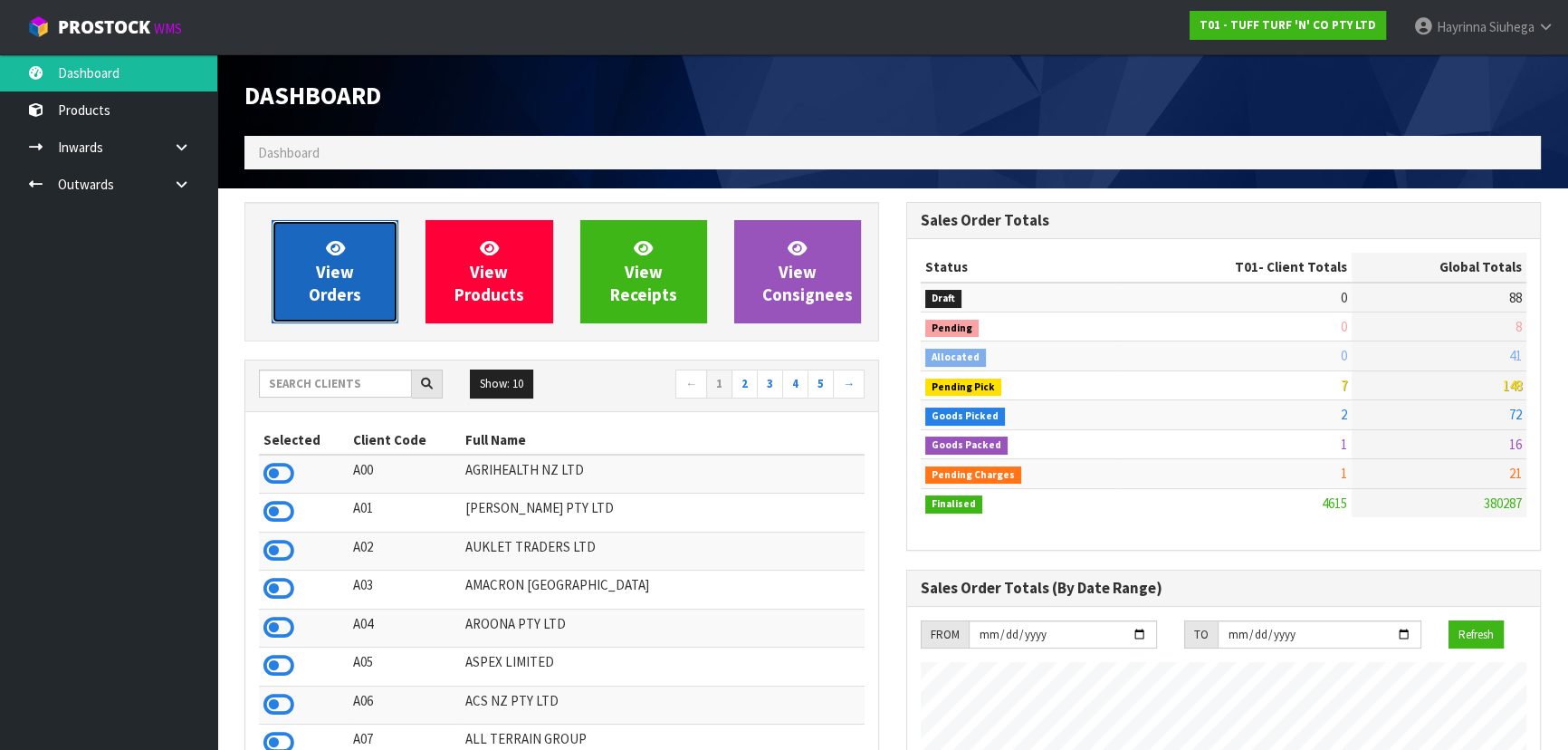
click at [328, 260] on span "View Orders" at bounding box center [335, 271] width 53 height 67
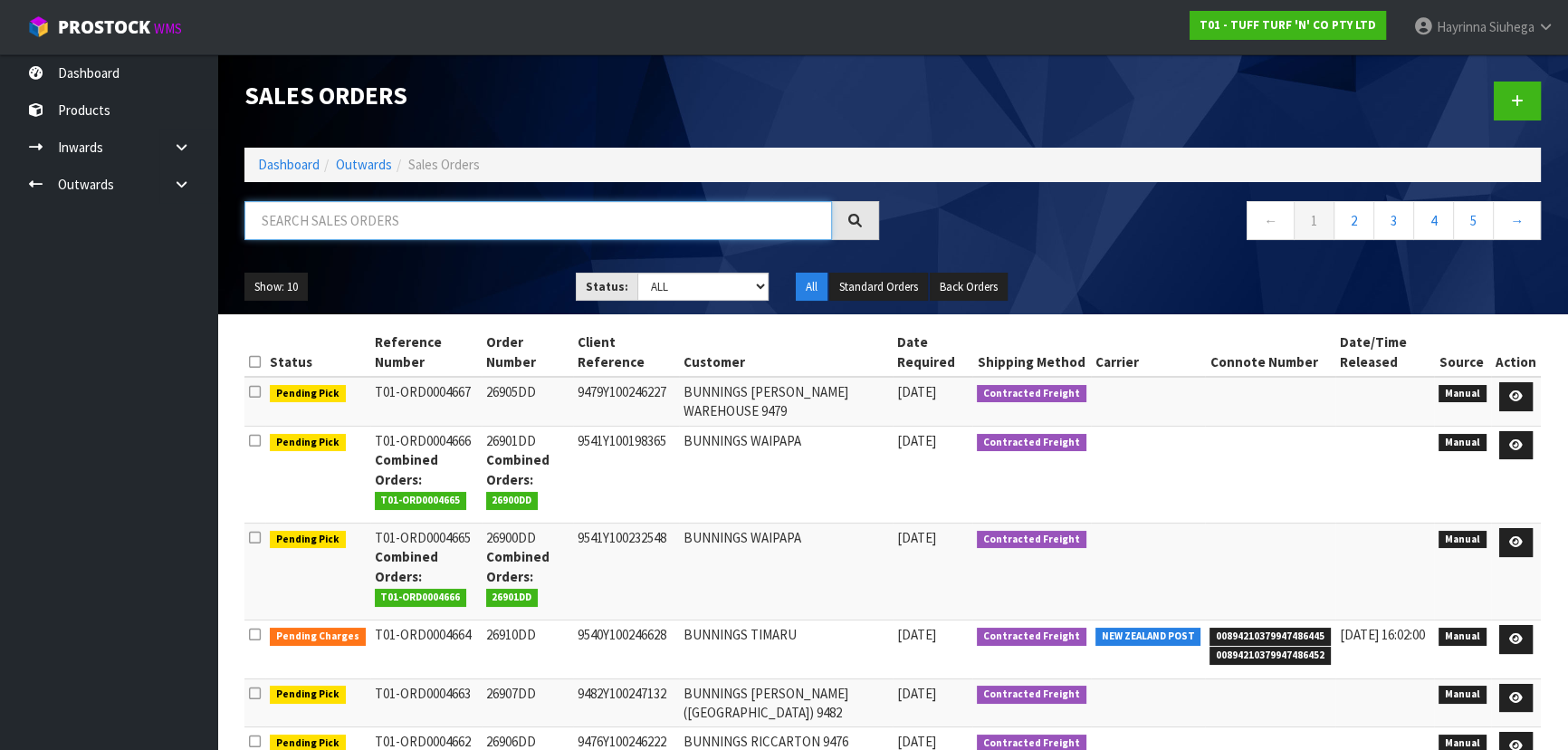
click at [349, 236] on input "text" at bounding box center [538, 221] width 588 height 39
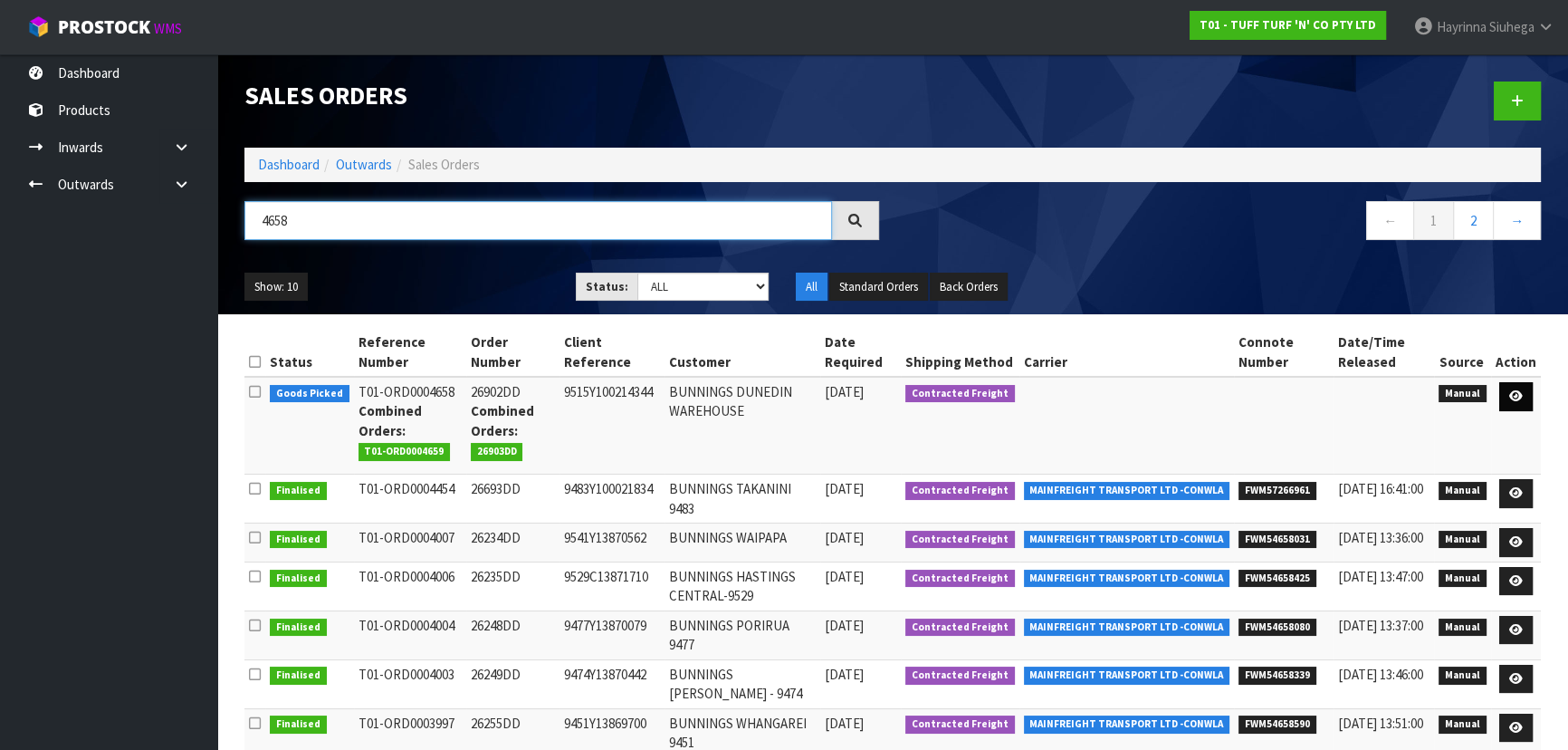
type input "4658"
click at [1511, 388] on link at bounding box center [1516, 397] width 33 height 29
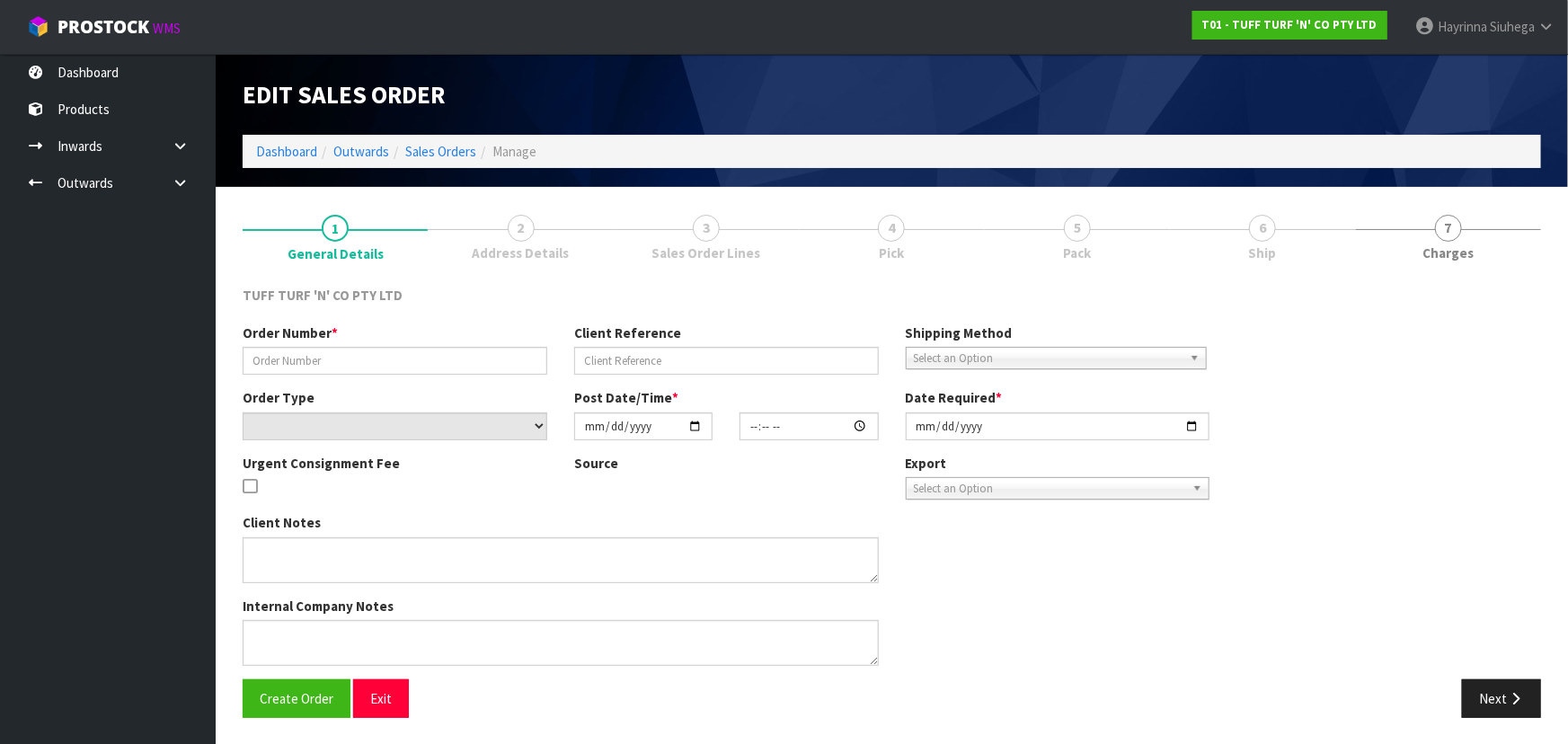
type input "26902DD"
type input "9515Y100214344"
select select "number:0"
type input "2025-09-08"
type input "12:23:00.000"
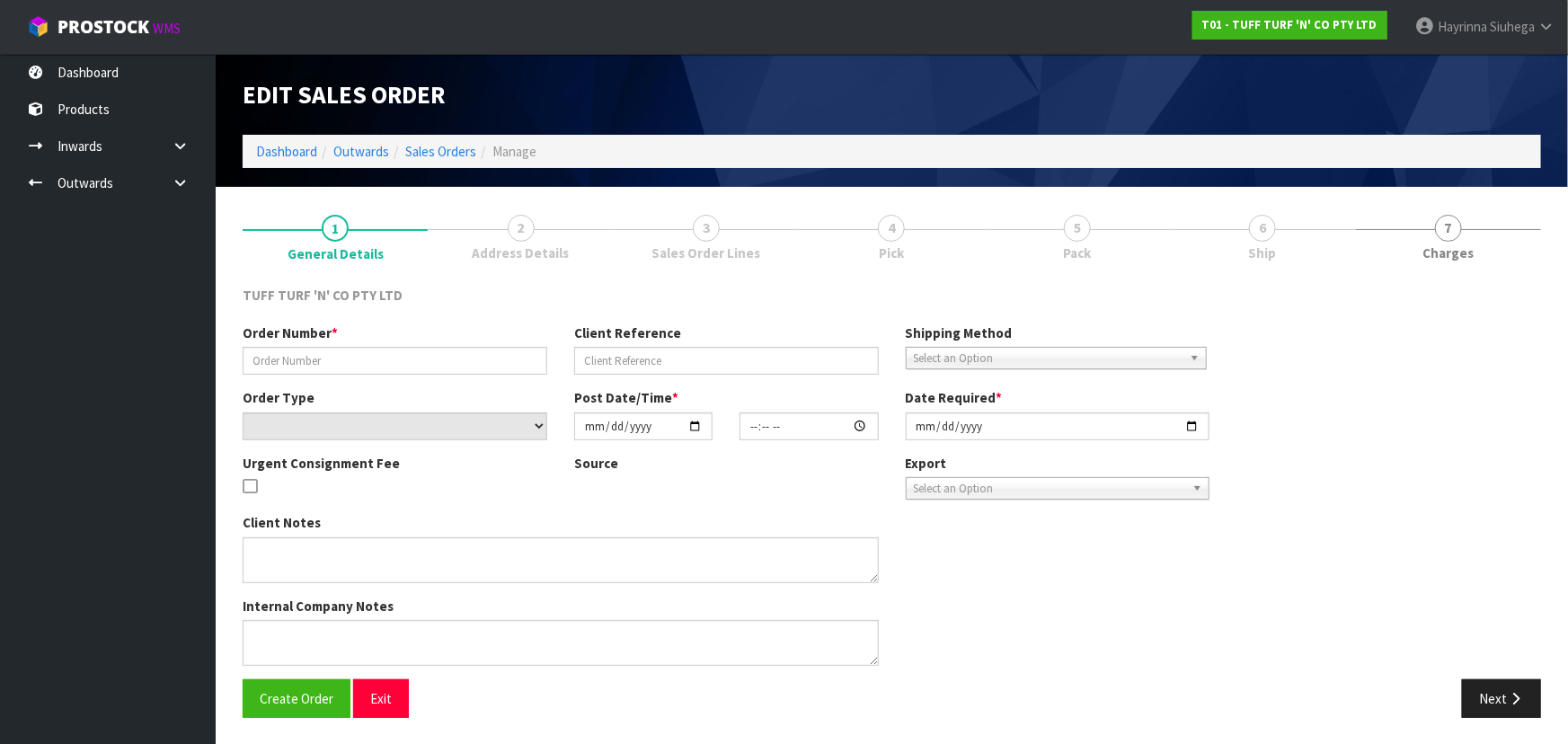
type input "2025-09-08"
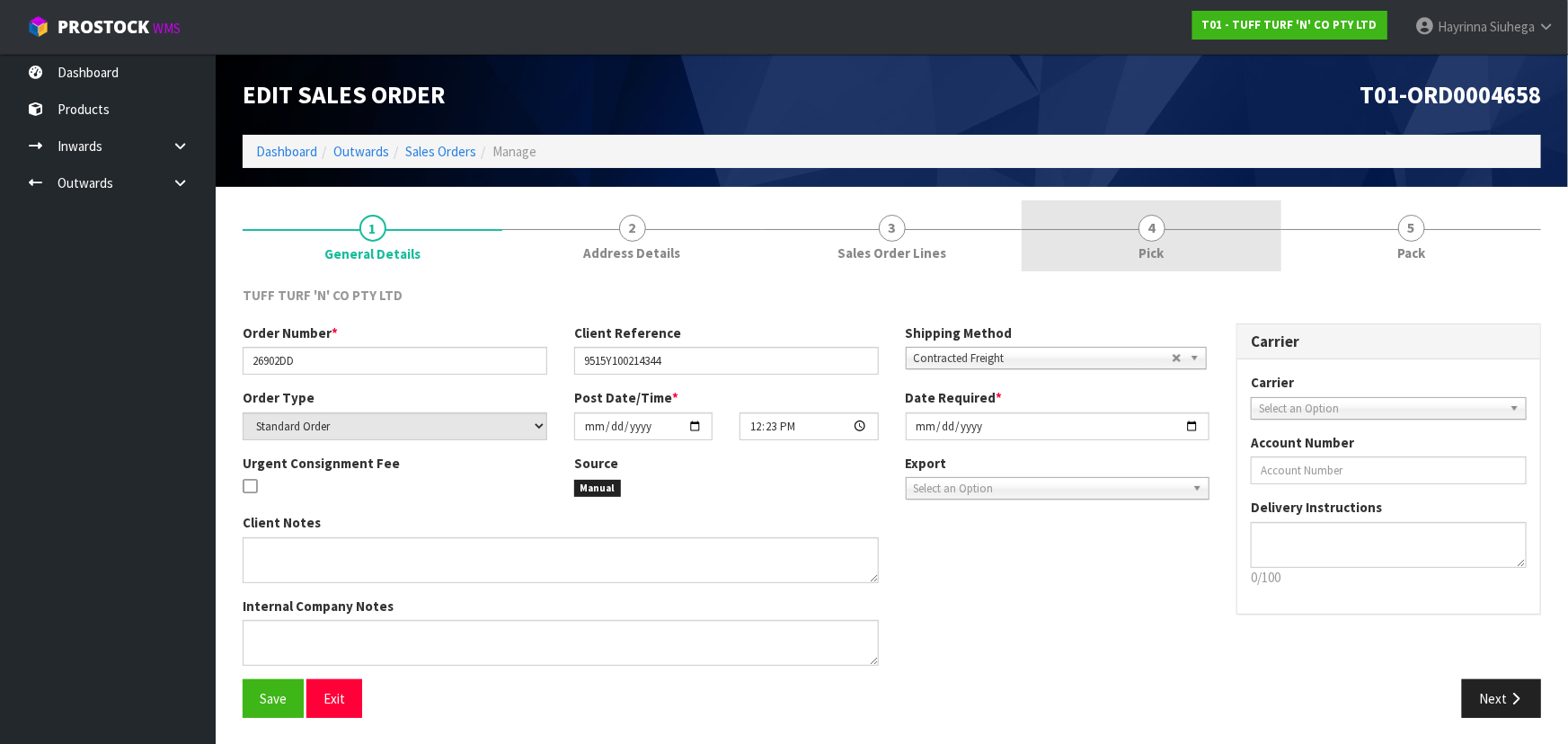
click at [1237, 261] on link "4 Pick" at bounding box center [1152, 236] width 260 height 71
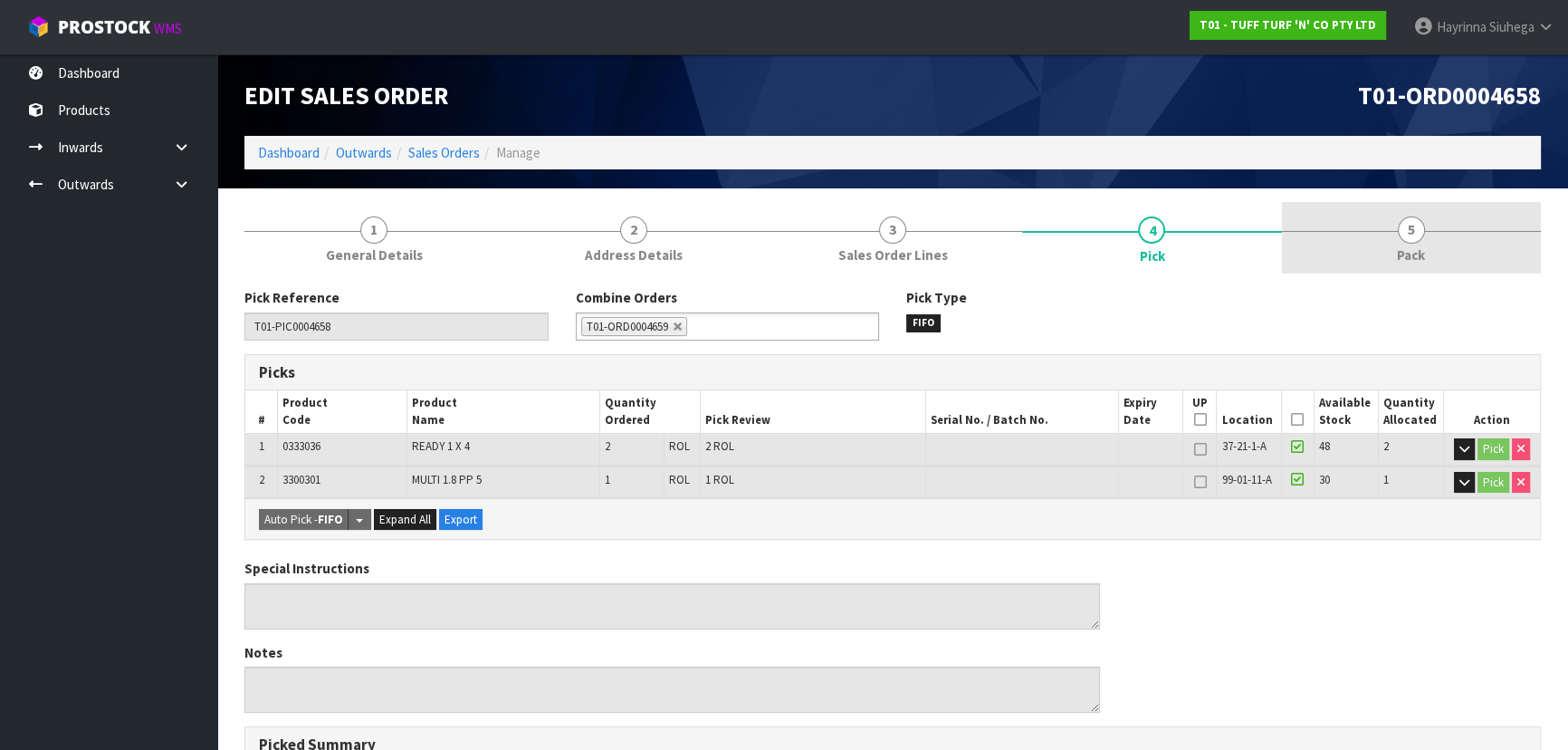
click at [1425, 235] on link "5 Pack" at bounding box center [1412, 238] width 259 height 71
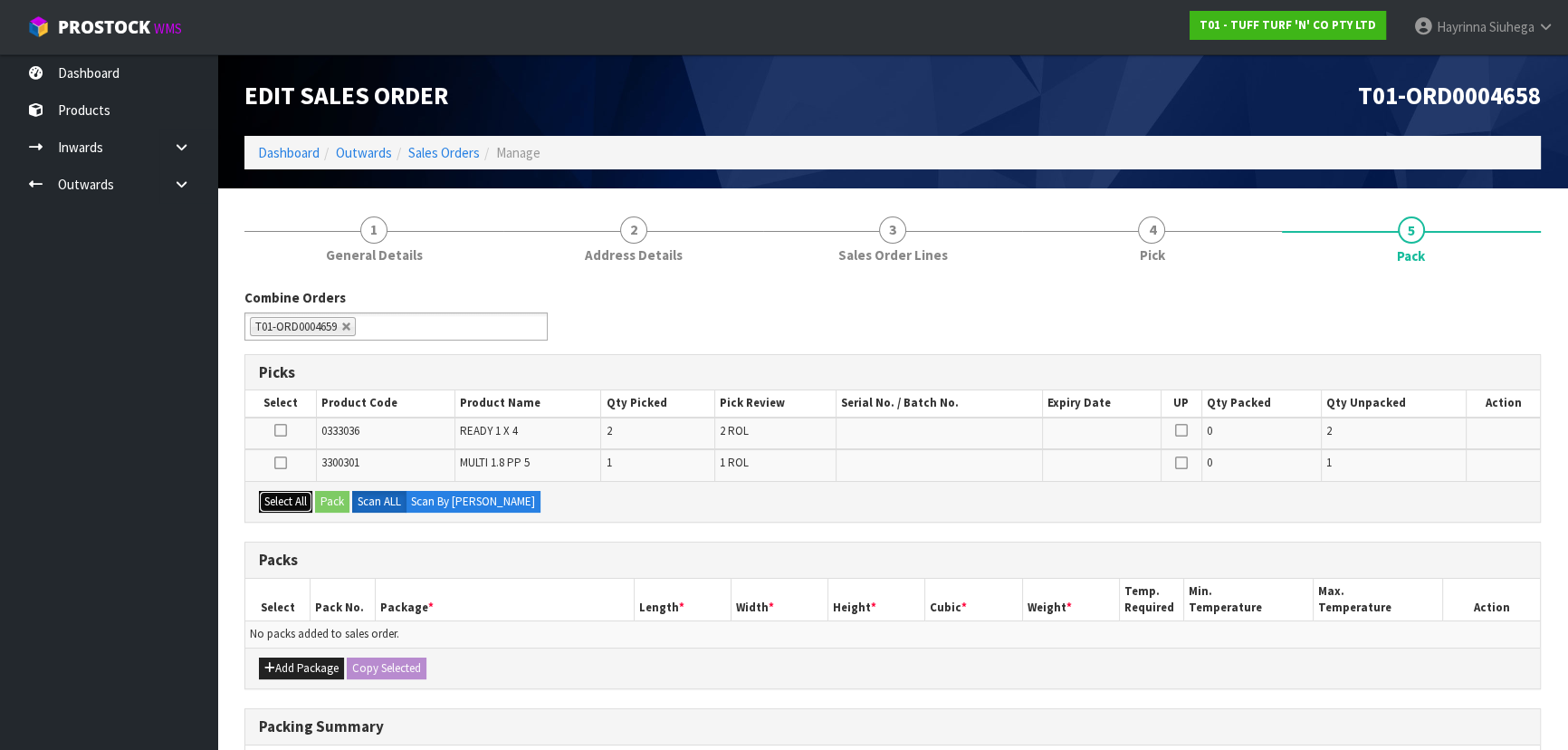
click at [296, 491] on button "Select All" at bounding box center [285, 502] width 54 height 22
click at [293, 659] on button "Add Package" at bounding box center [301, 668] width 85 height 22
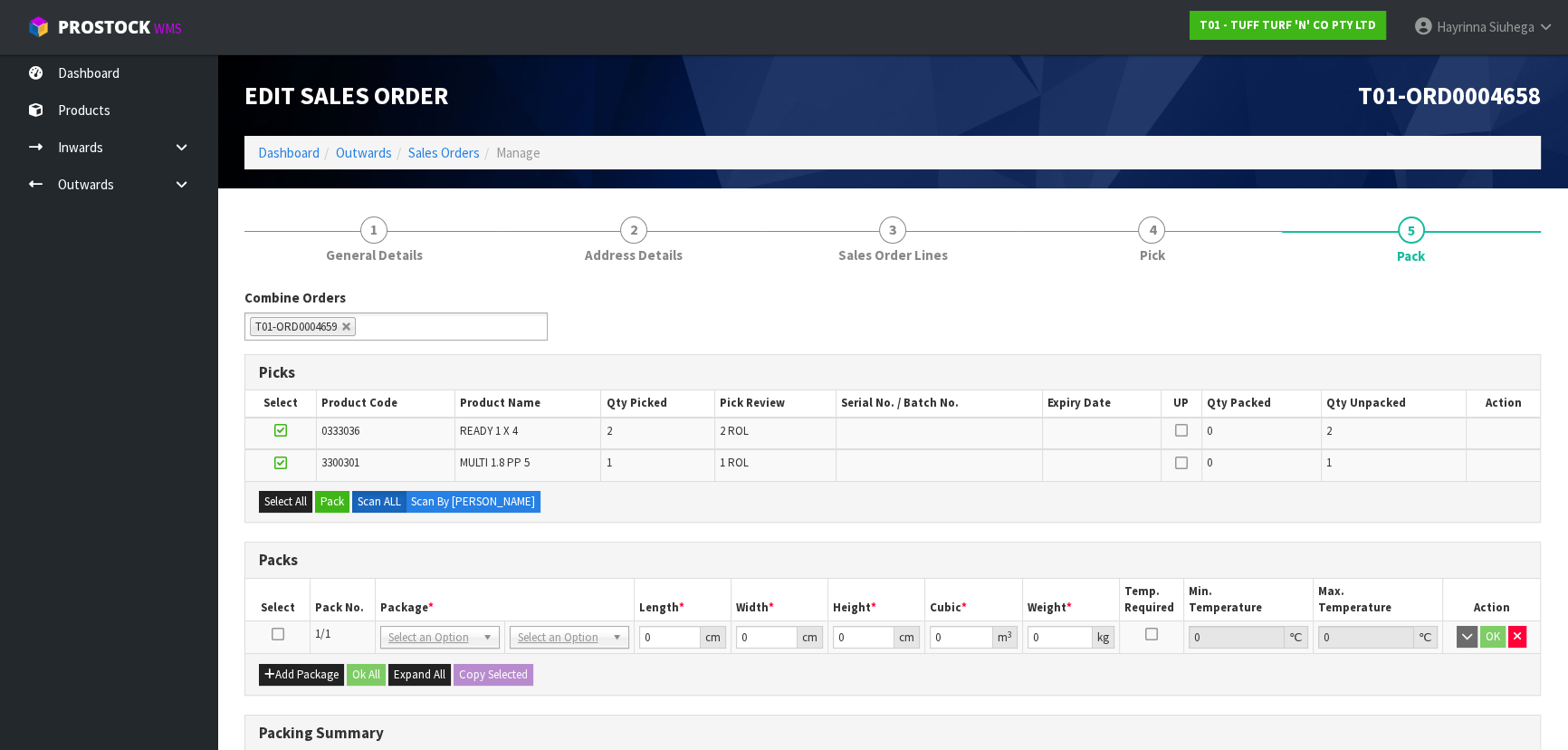
click at [277, 635] on icon at bounding box center [278, 634] width 13 height 1
click at [334, 508] on button "Pack" at bounding box center [331, 502] width 34 height 22
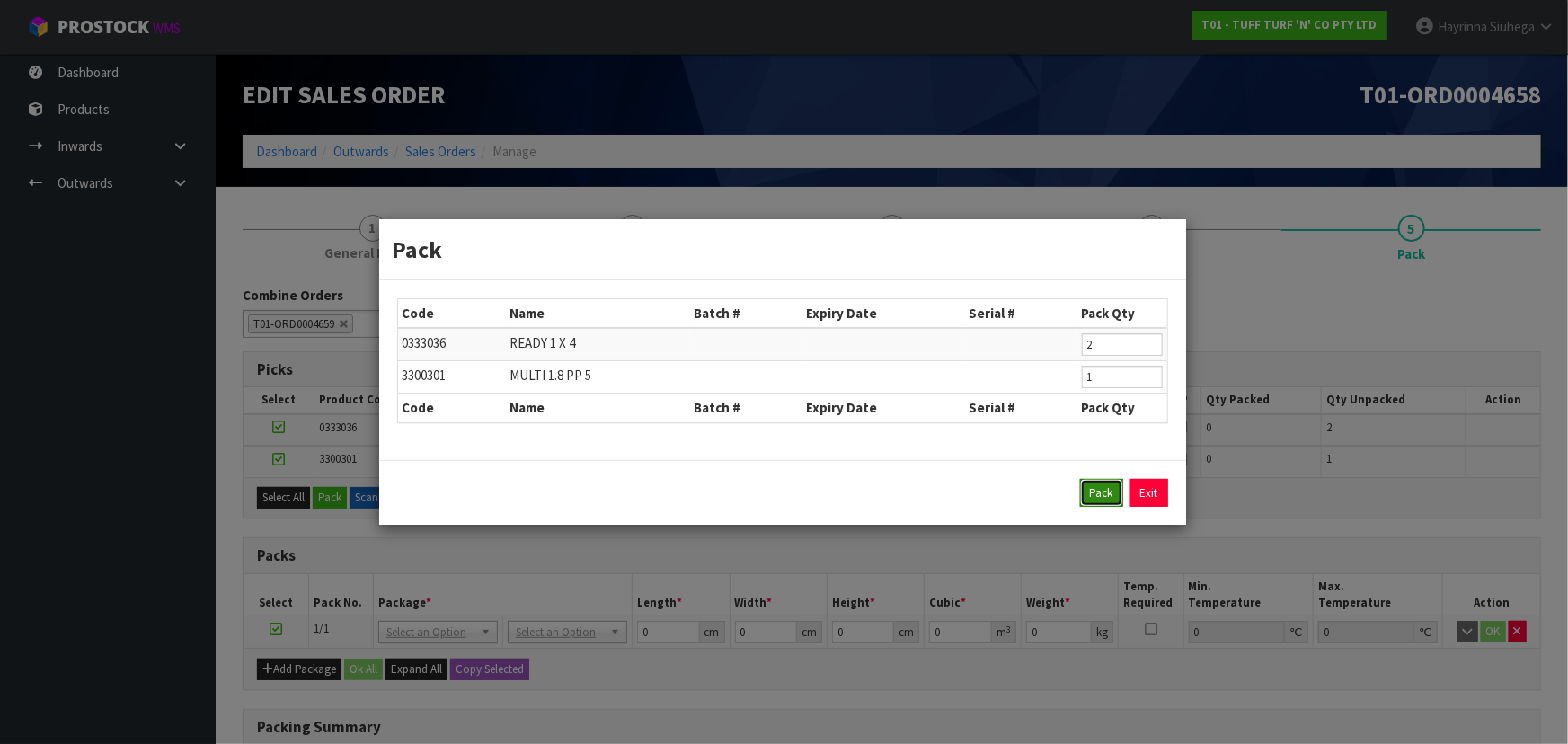
click at [1103, 490] on button "Pack" at bounding box center [1101, 494] width 43 height 29
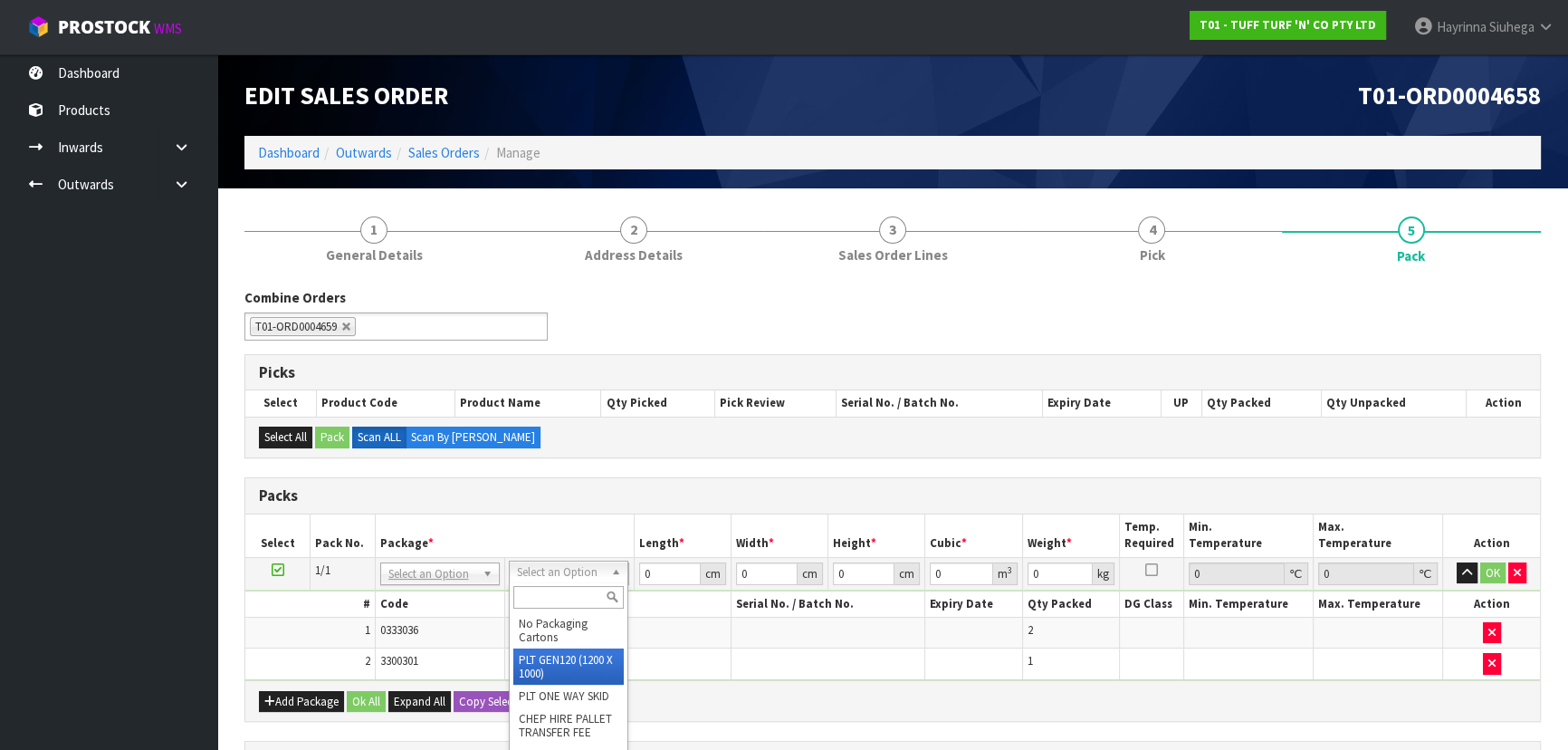
drag, startPoint x: 551, startPoint y: 663, endPoint x: 626, endPoint y: 610, distance: 91.8
type input "120"
type input "100"
type input "24"
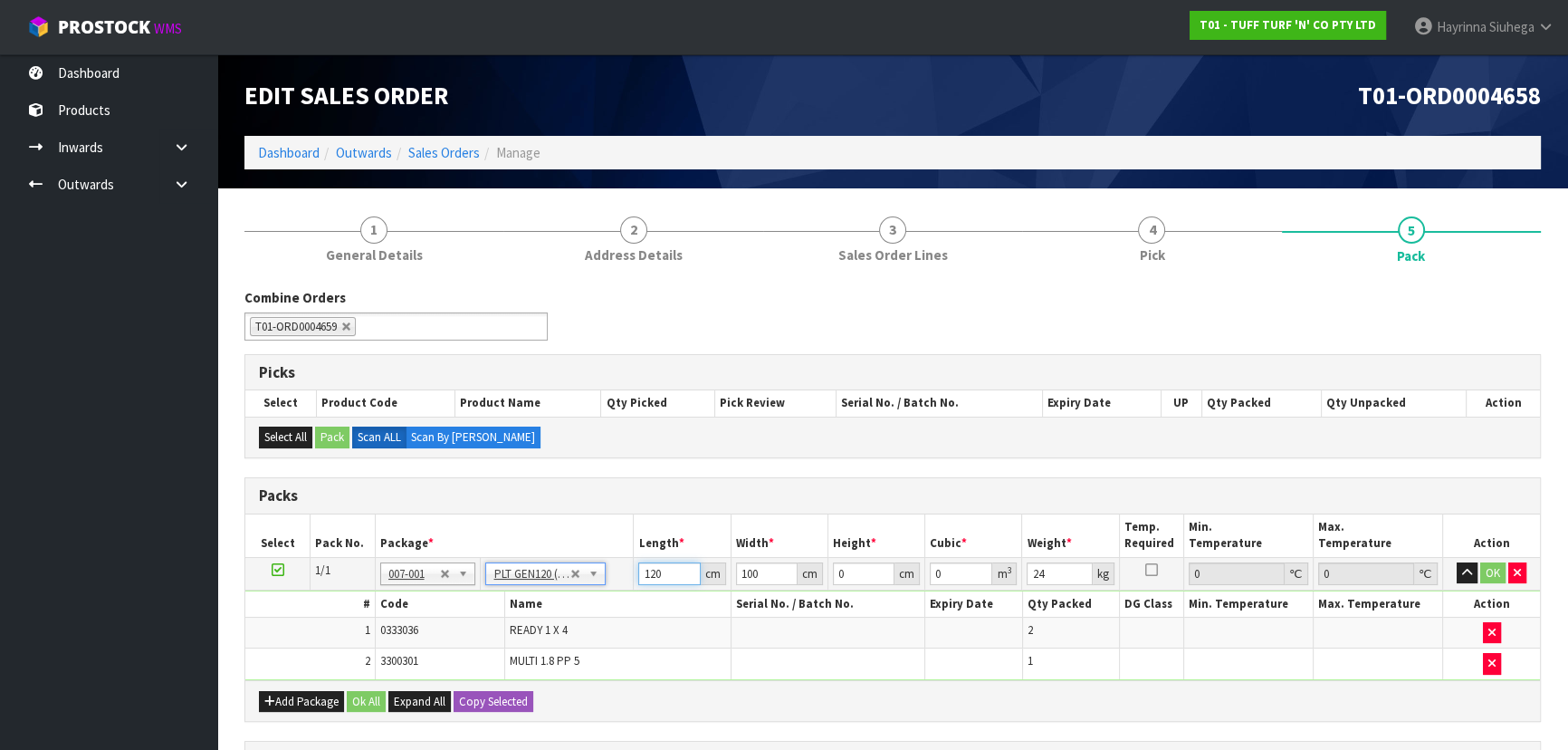
click at [653, 571] on input "120" at bounding box center [669, 573] width 62 height 22
type input "182"
type input "110"
type input "3"
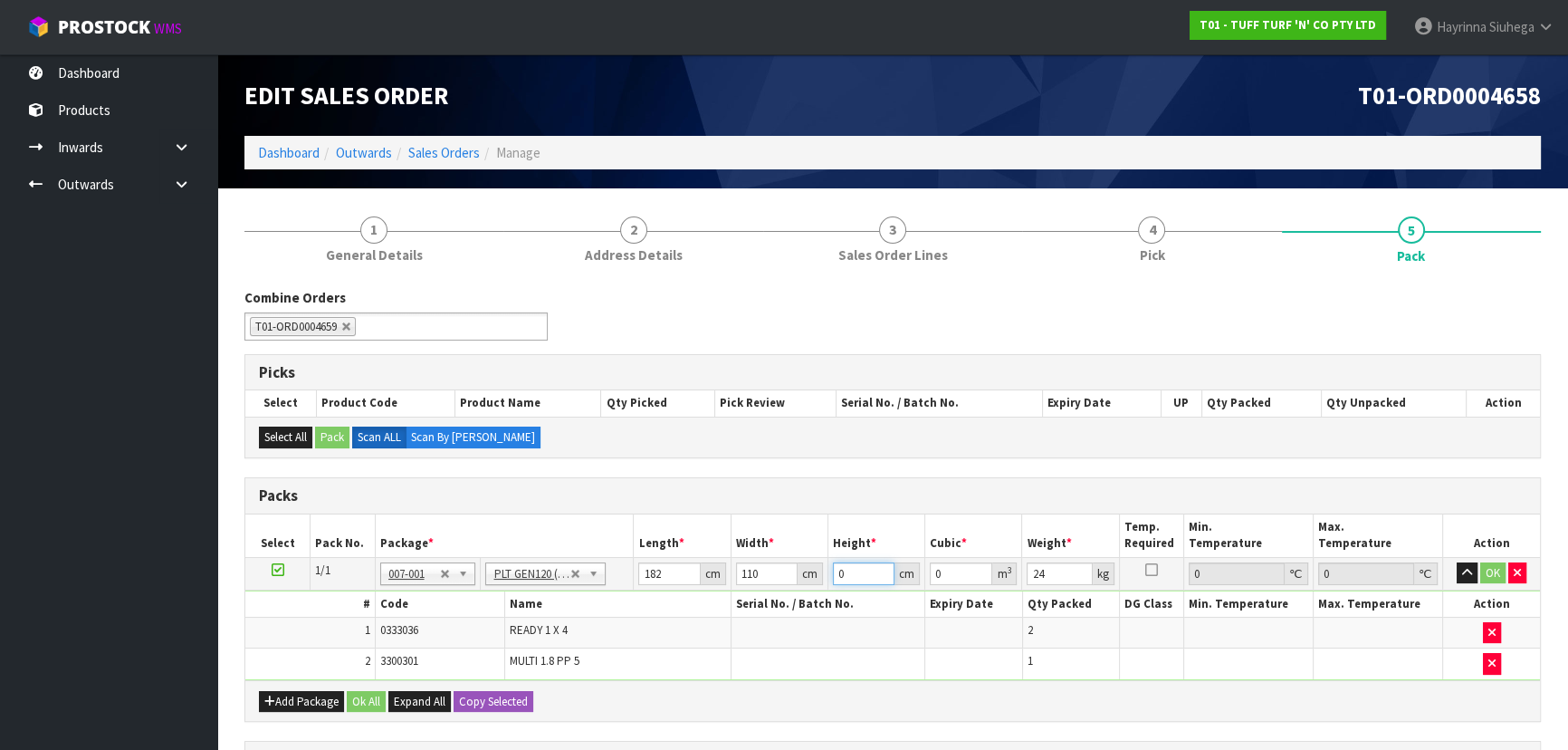
type input "0.06006"
type input "37"
type input "0.74074"
type input "37"
type input "65"
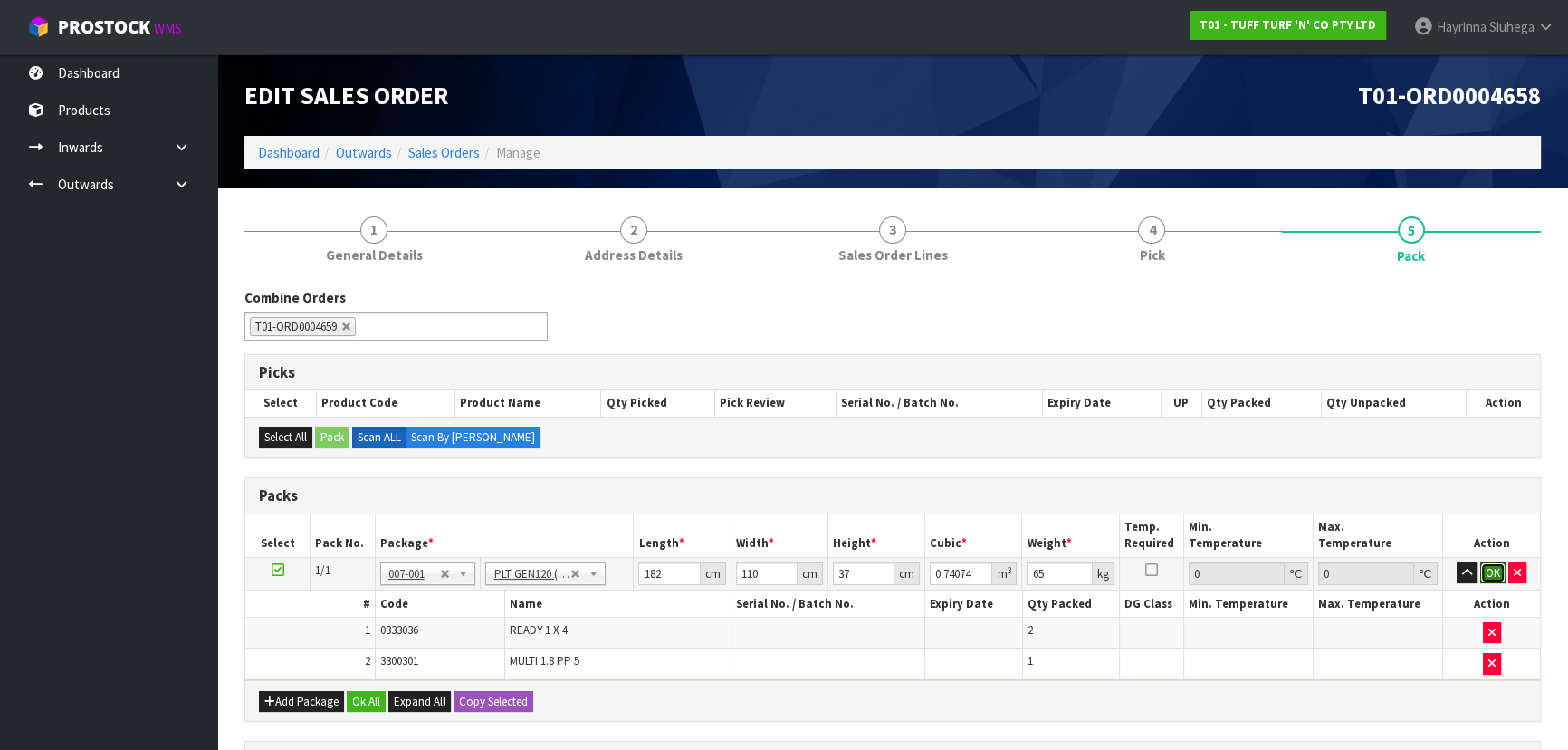
click button "OK" at bounding box center [1493, 573] width 25 height 22
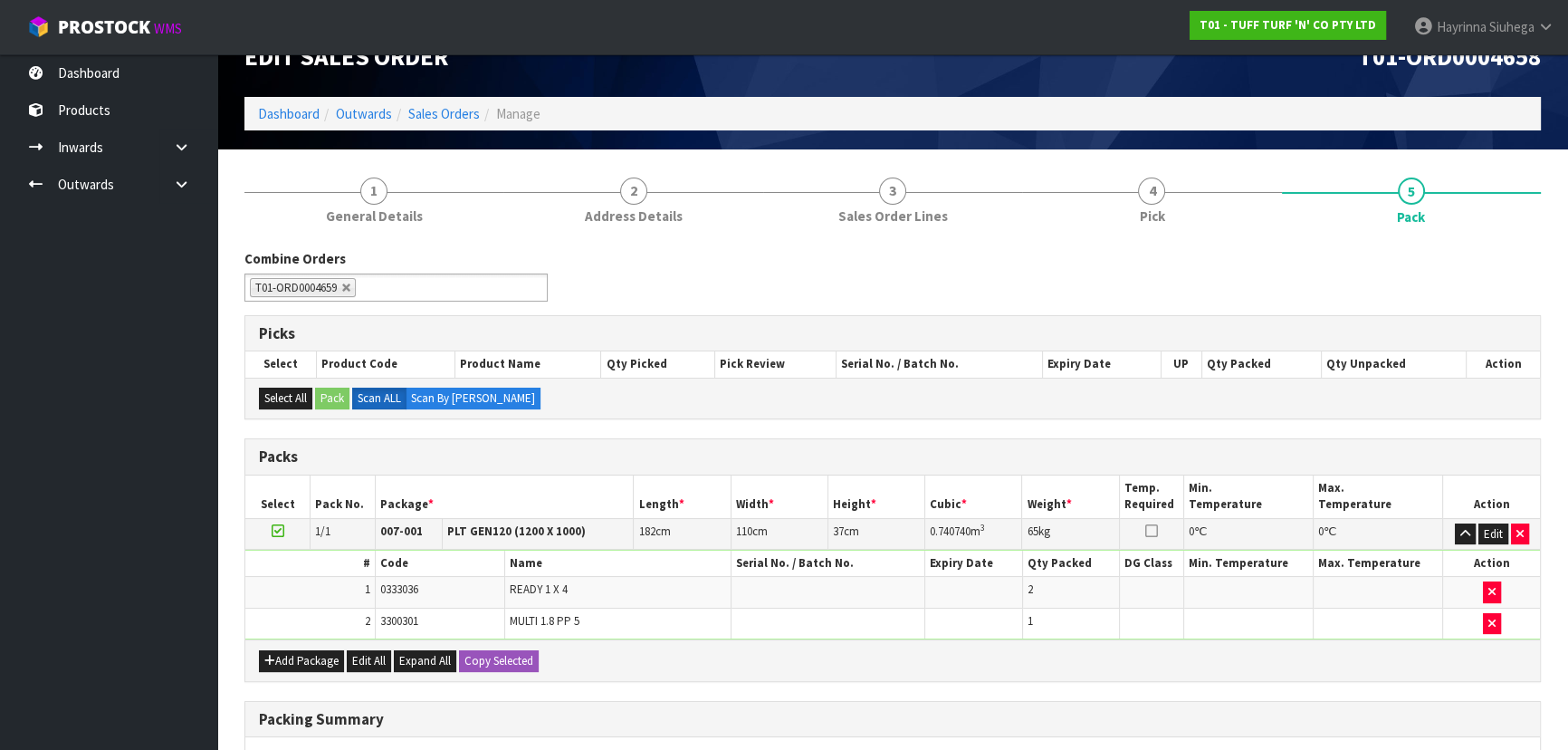
scroll to position [309, 0]
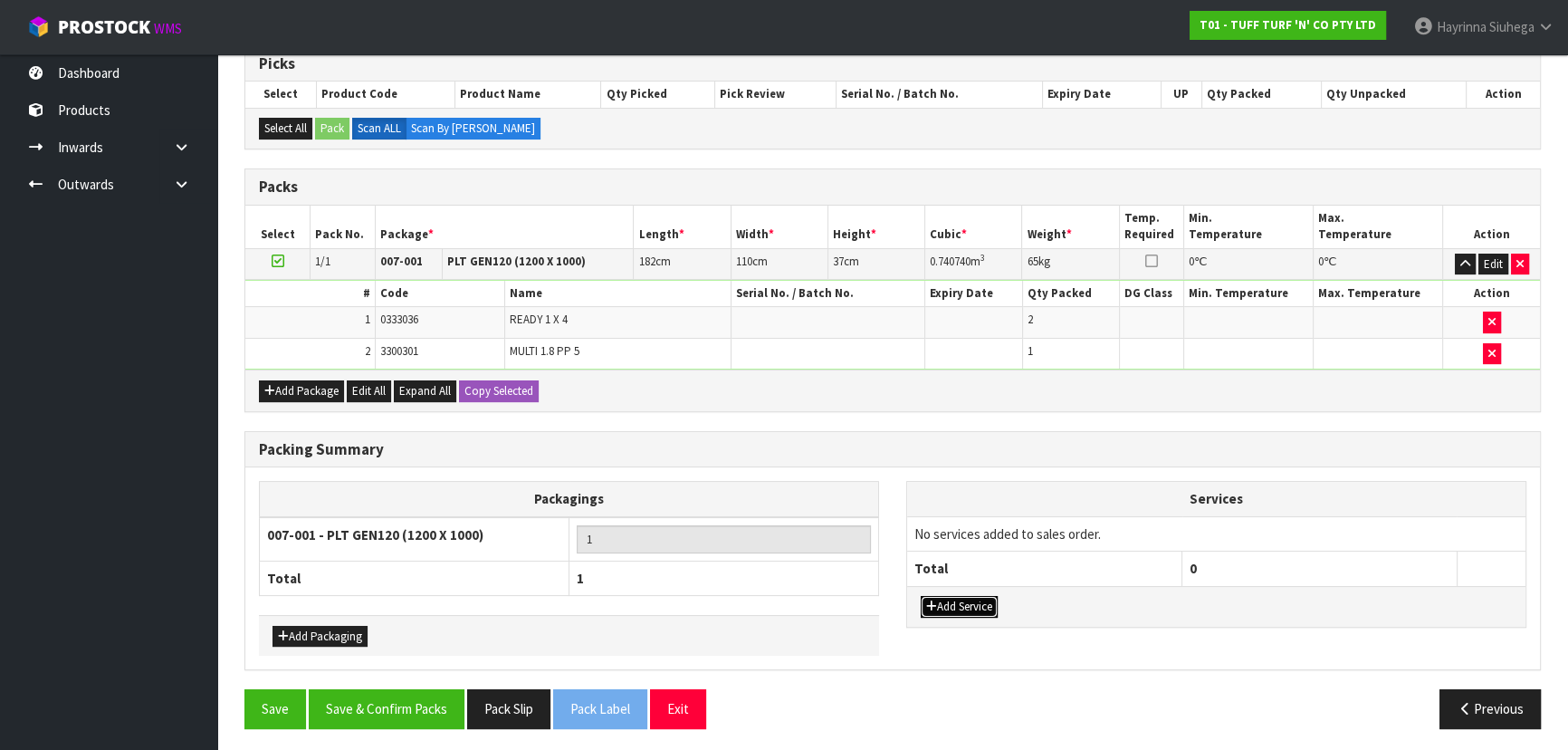
click at [975, 597] on button "Add Service" at bounding box center [959, 606] width 77 height 22
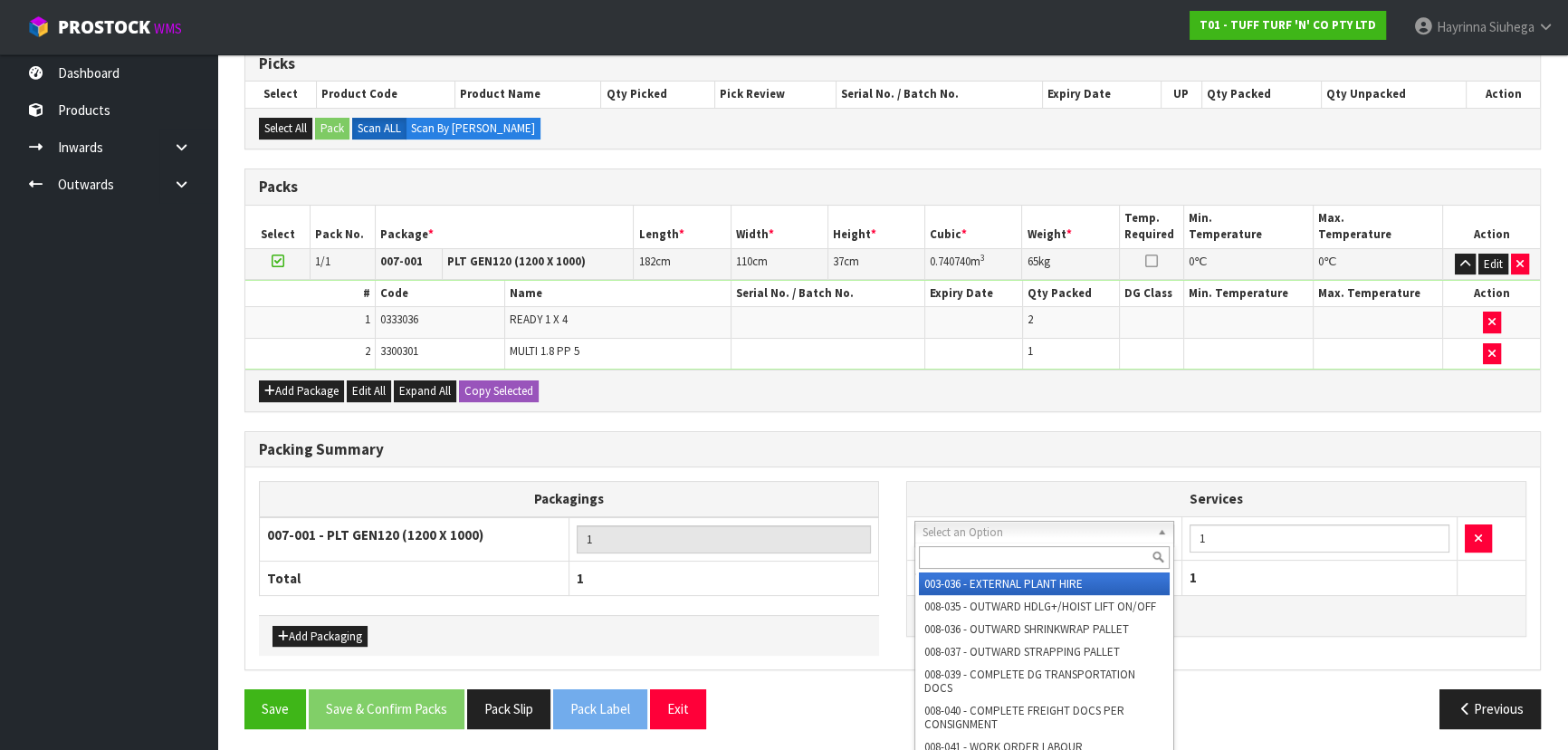
click at [981, 548] on input "text" at bounding box center [1044, 557] width 251 height 22
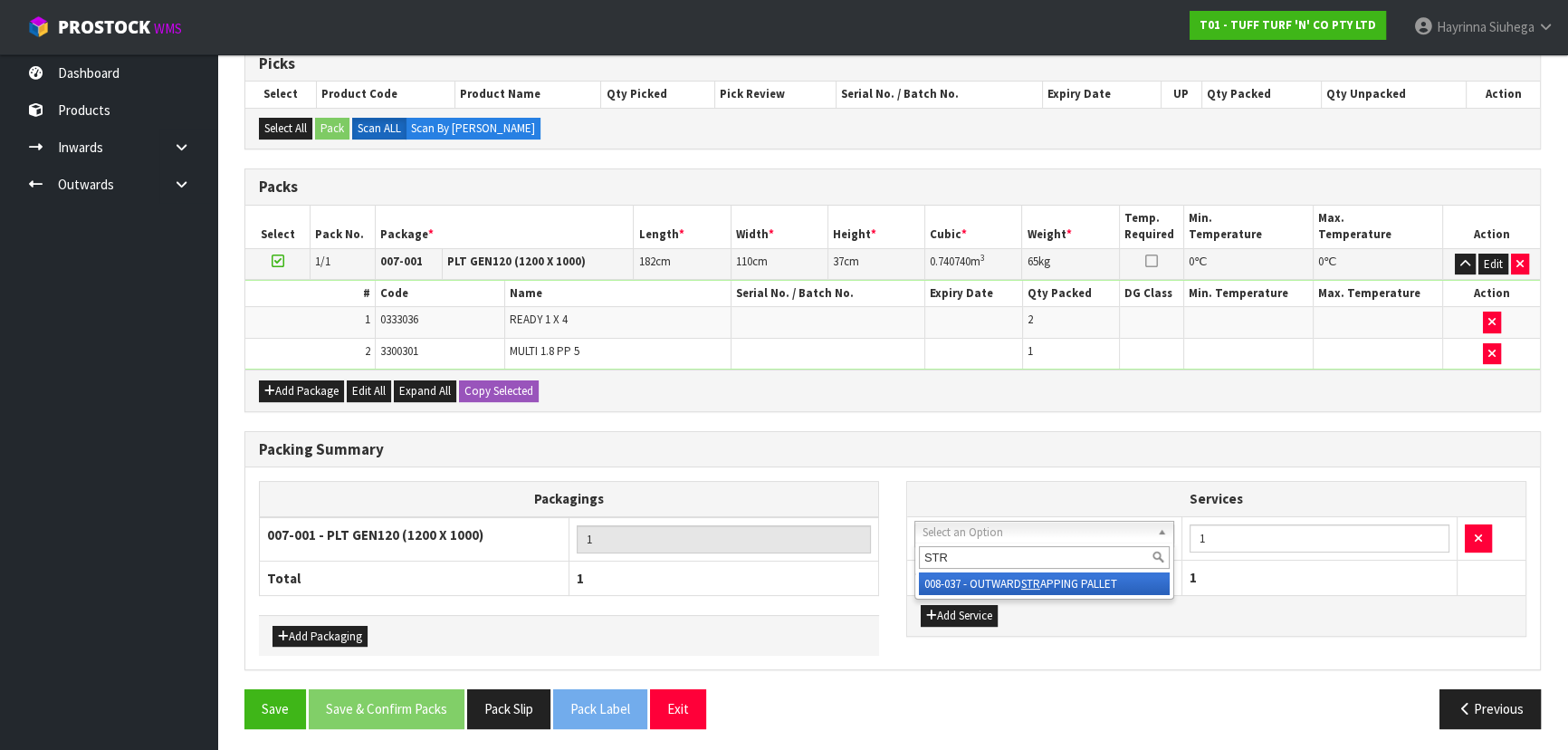
type input "STR"
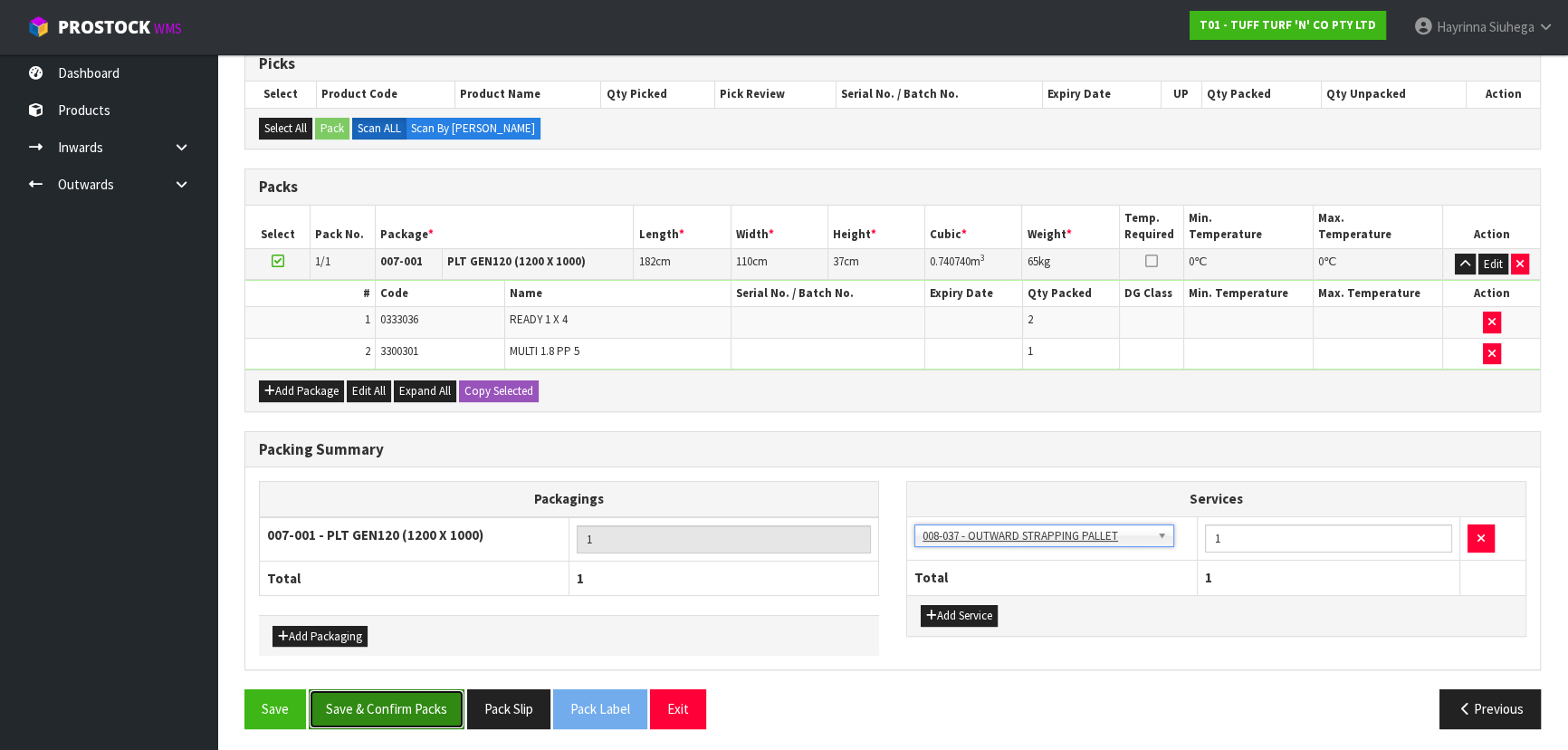
click at [394, 695] on button "Save & Confirm Packs" at bounding box center [386, 709] width 155 height 39
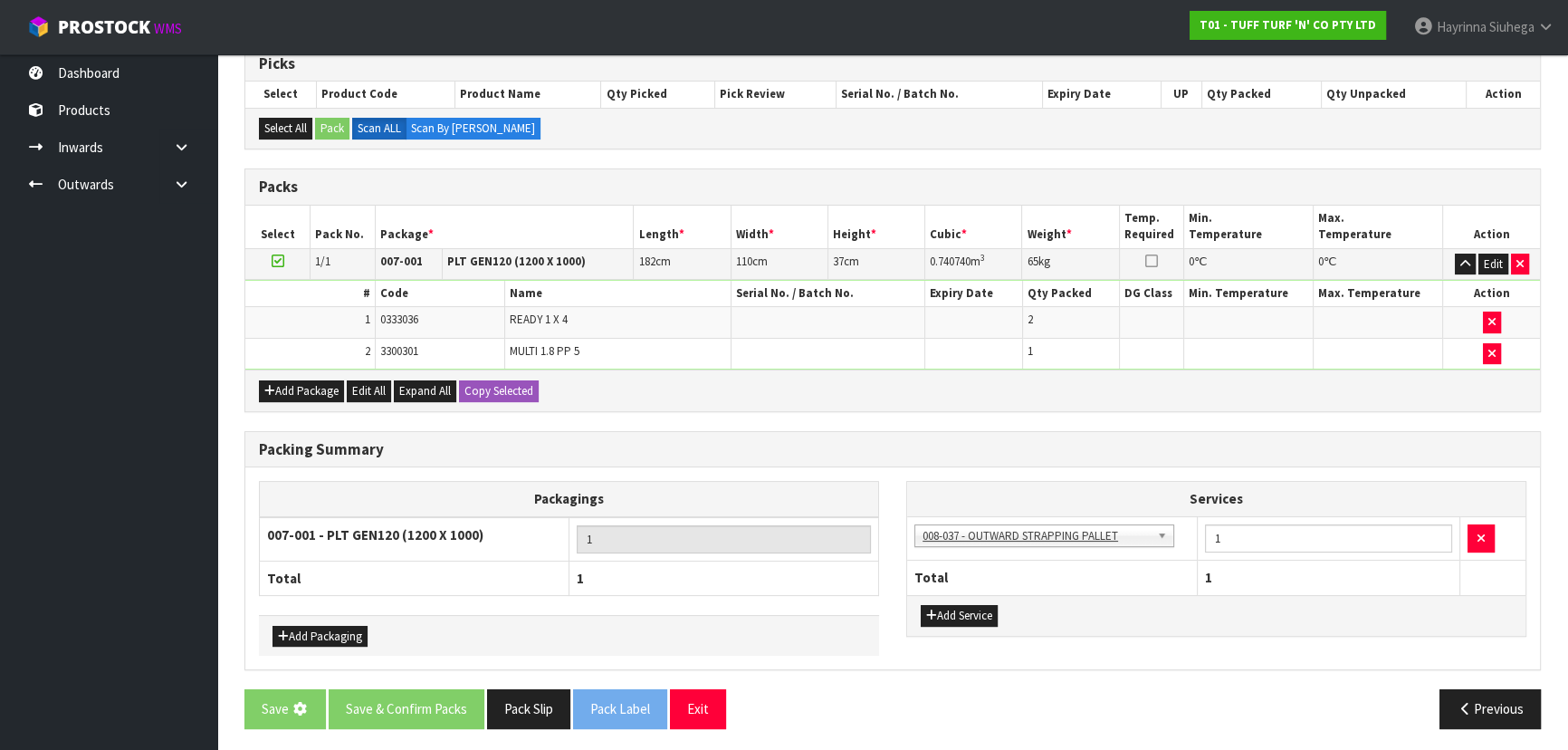
scroll to position [0, 0]
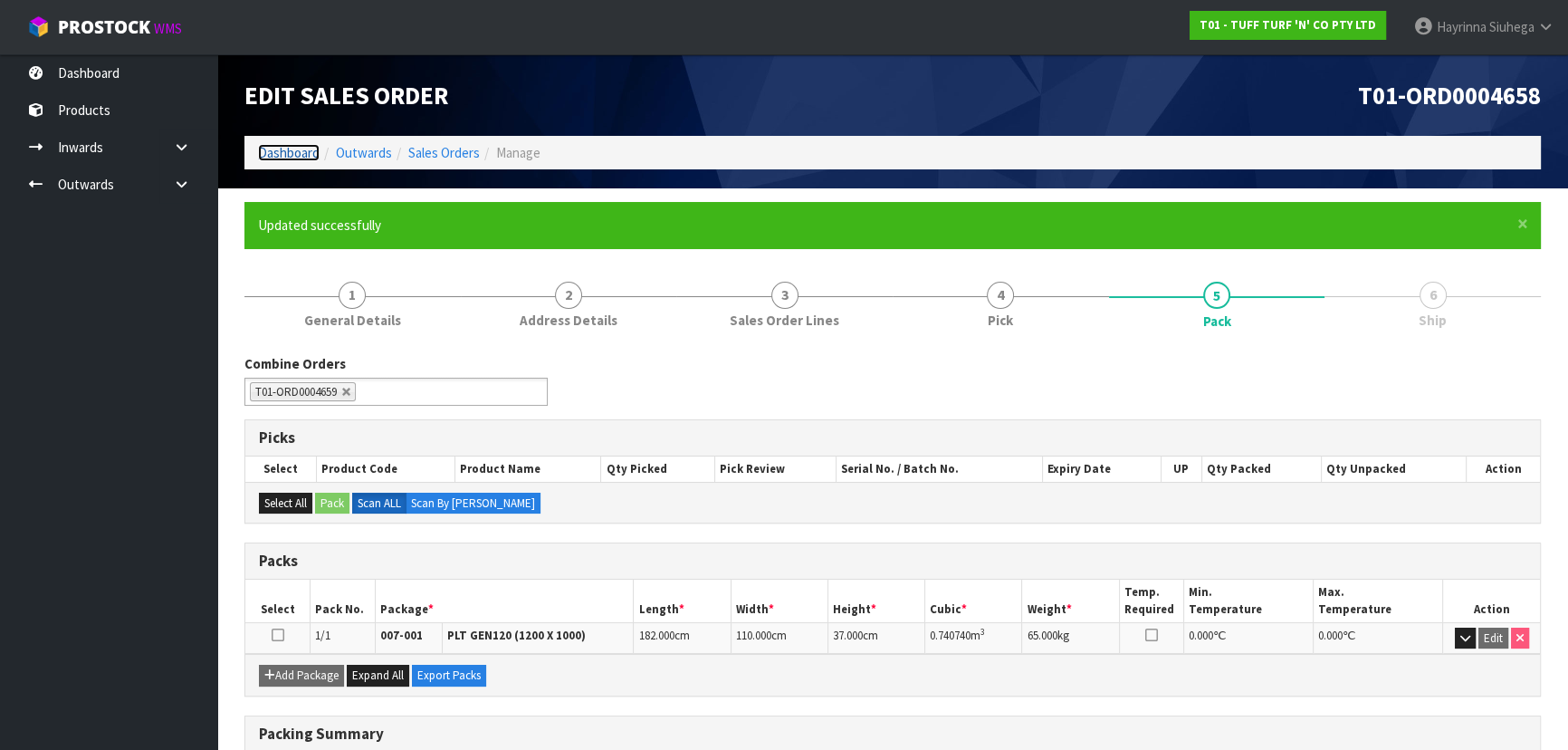
click at [292, 153] on link "Dashboard" at bounding box center [288, 153] width 62 height 18
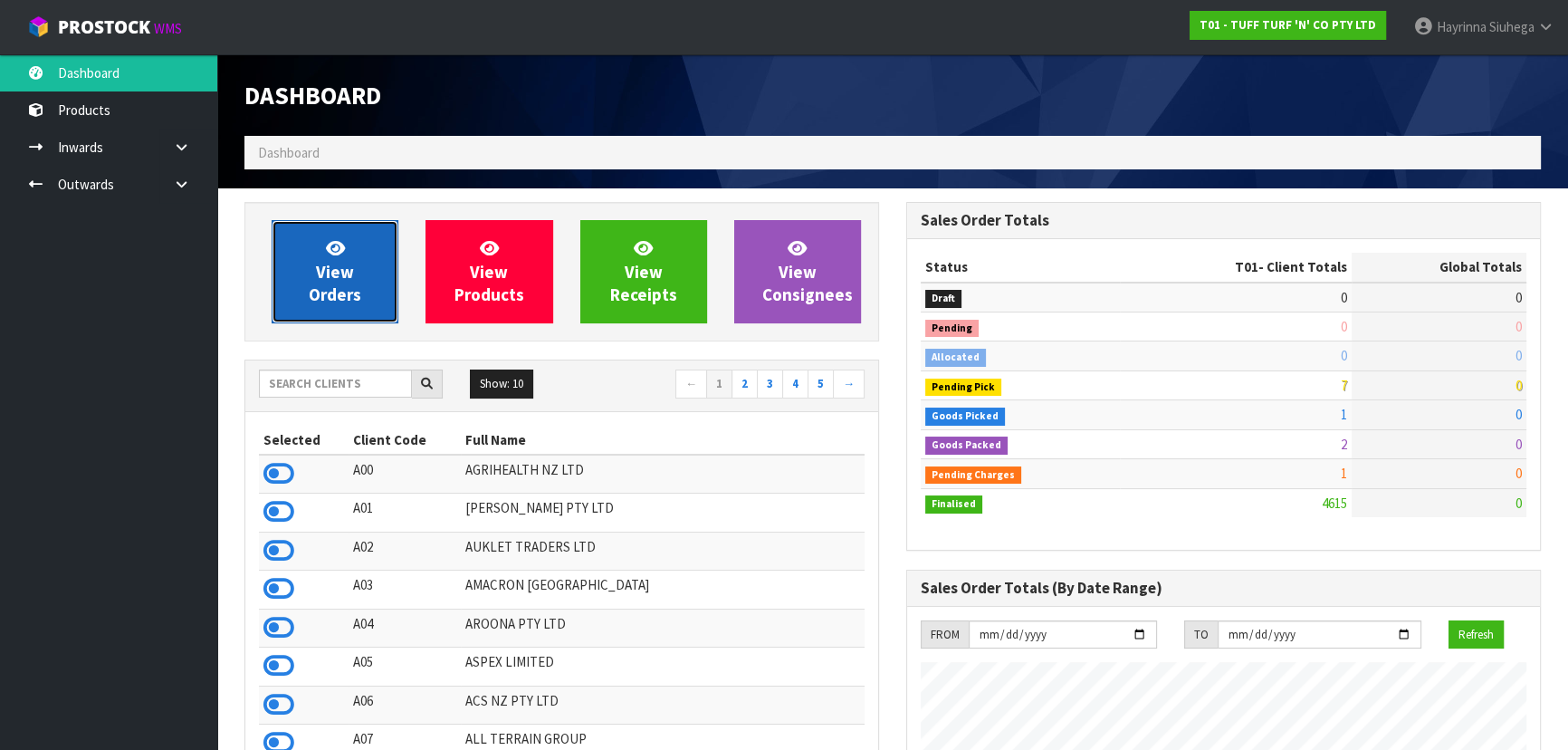
scroll to position [1370, 661]
click at [327, 251] on icon at bounding box center [334, 248] width 19 height 18
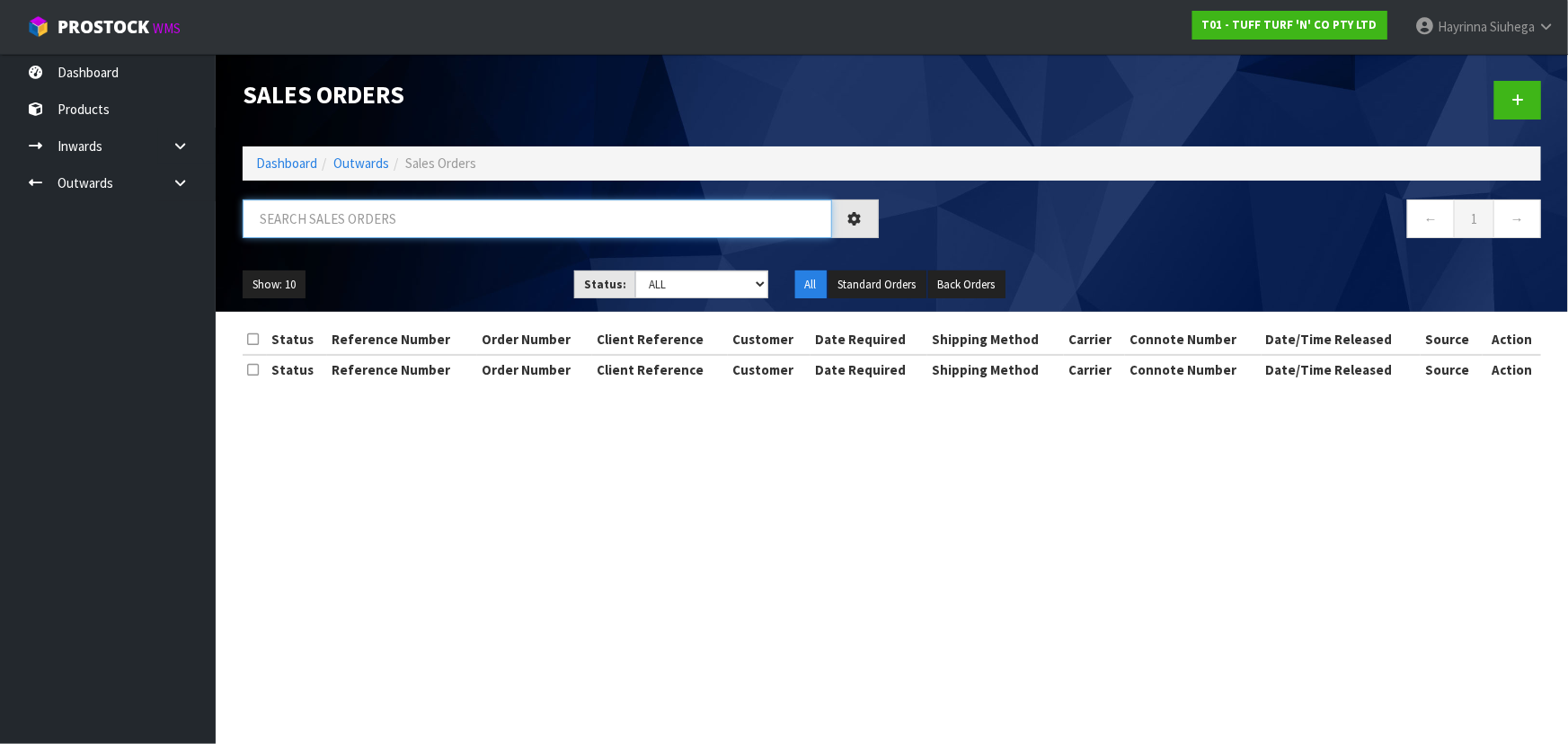
click at [374, 220] on input "text" at bounding box center [538, 219] width 590 height 39
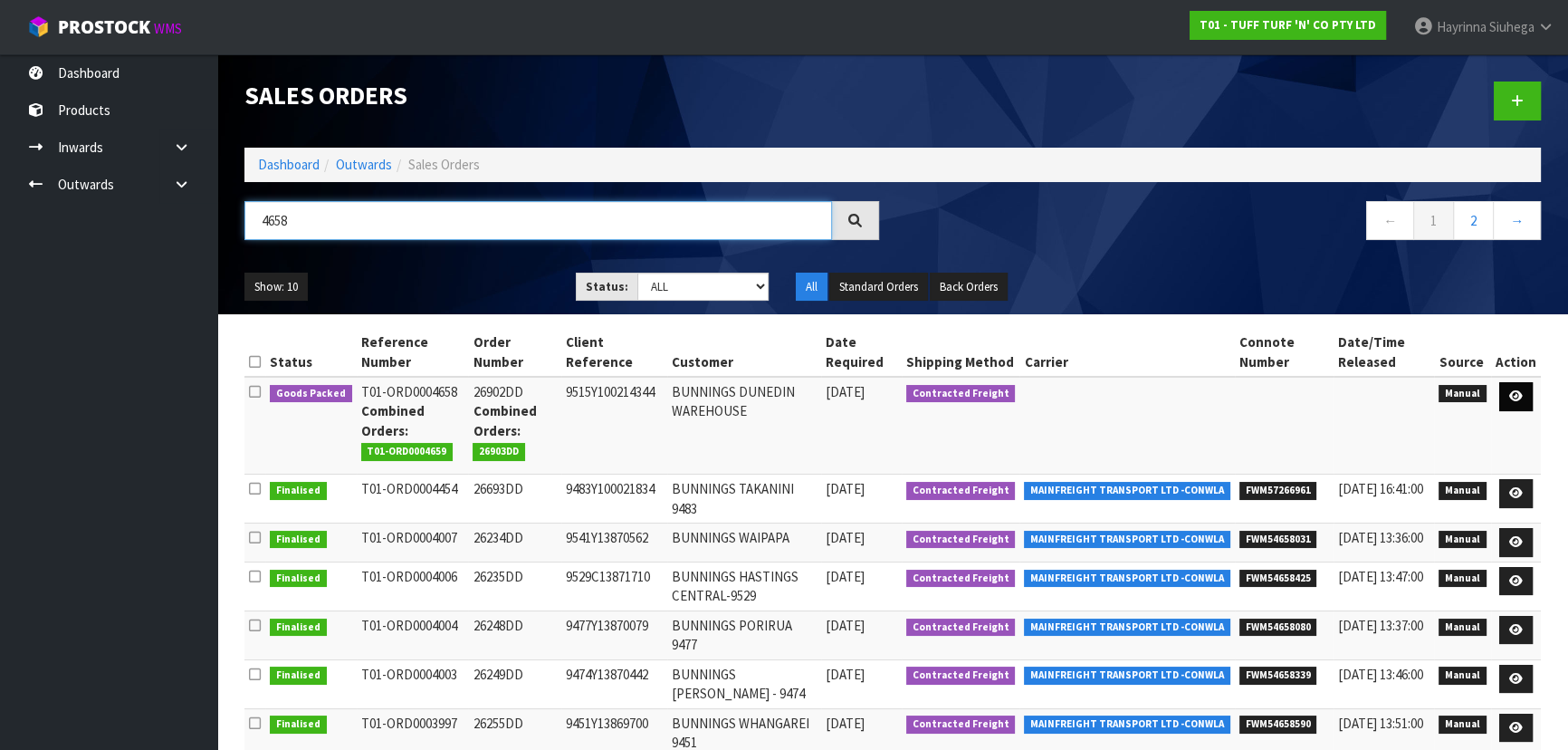
type input "4658"
click at [1514, 392] on icon at bounding box center [1516, 396] width 14 height 12
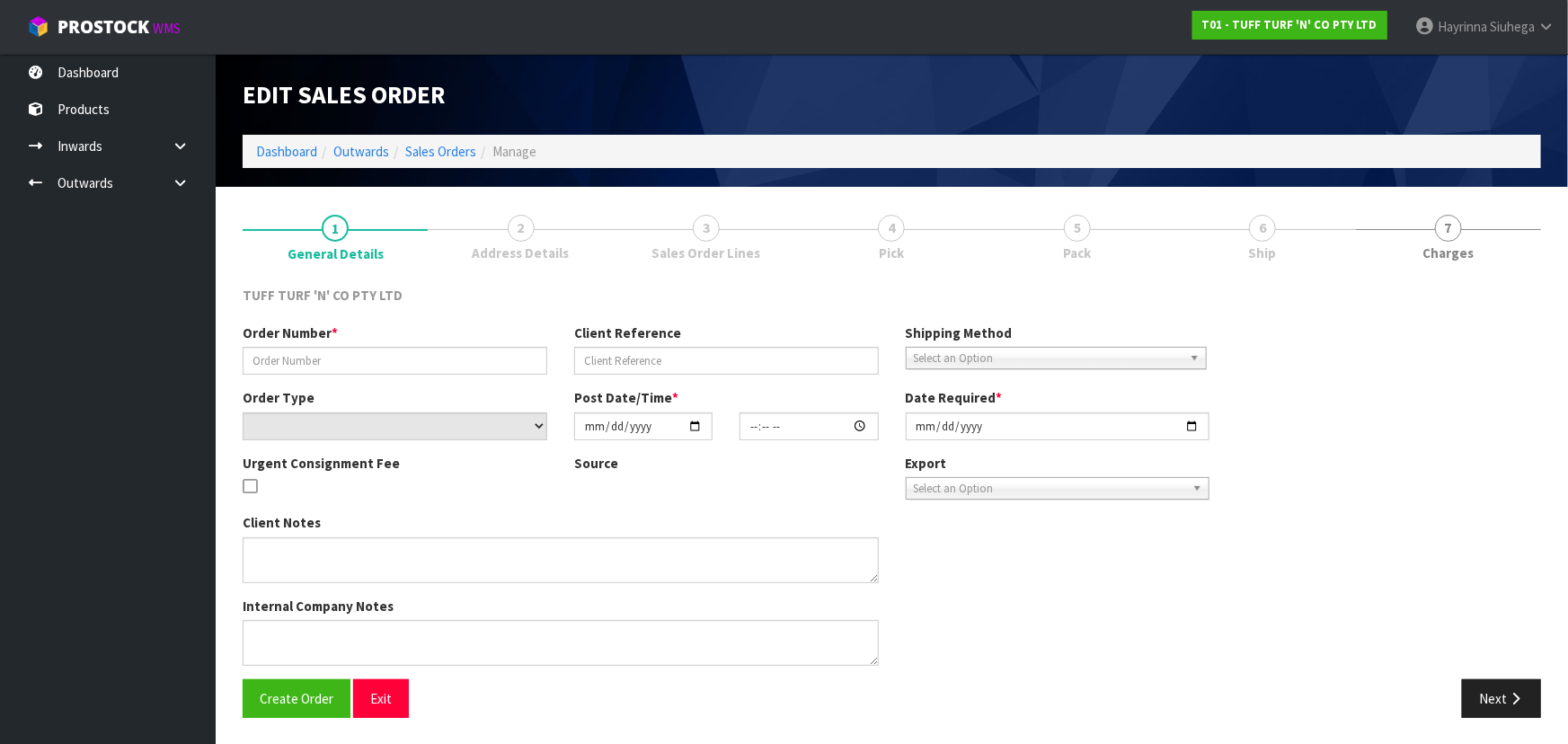
type input "26902DD"
type input "9515Y100214344"
select select "number:0"
type input "2025-09-08"
type input "12:23:00.000"
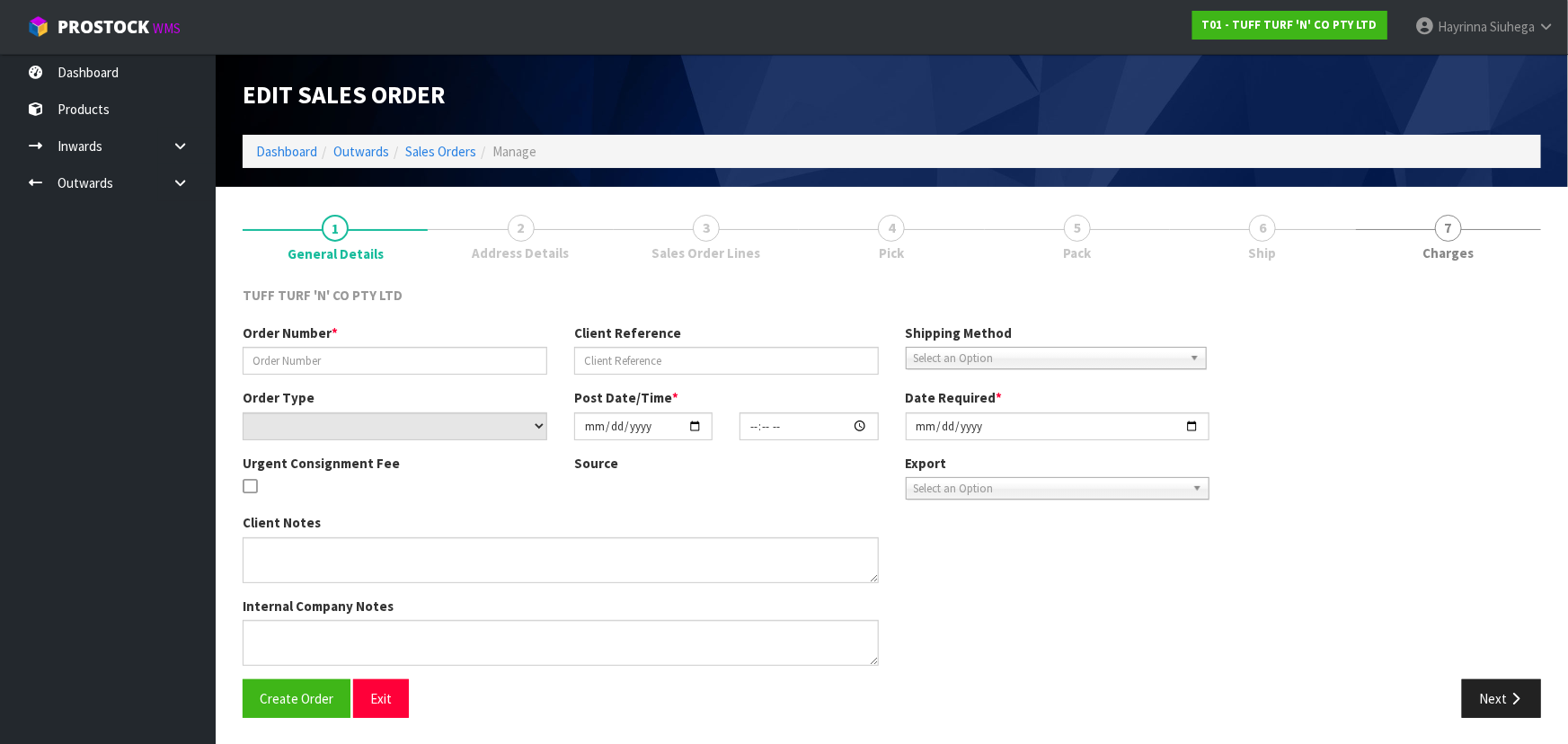
type input "2025-09-08"
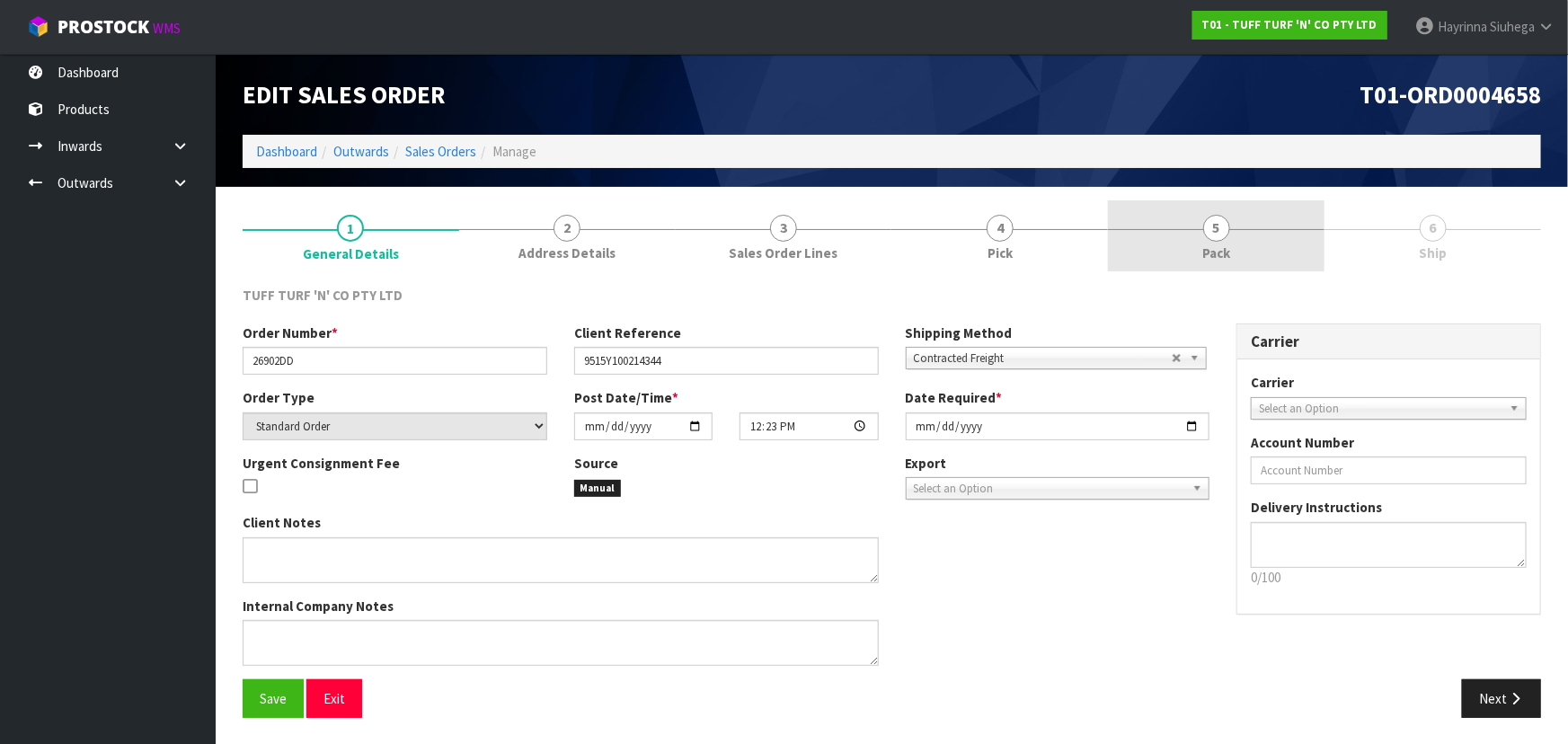
click at [1216, 246] on span "Pack" at bounding box center [1216, 252] width 28 height 18
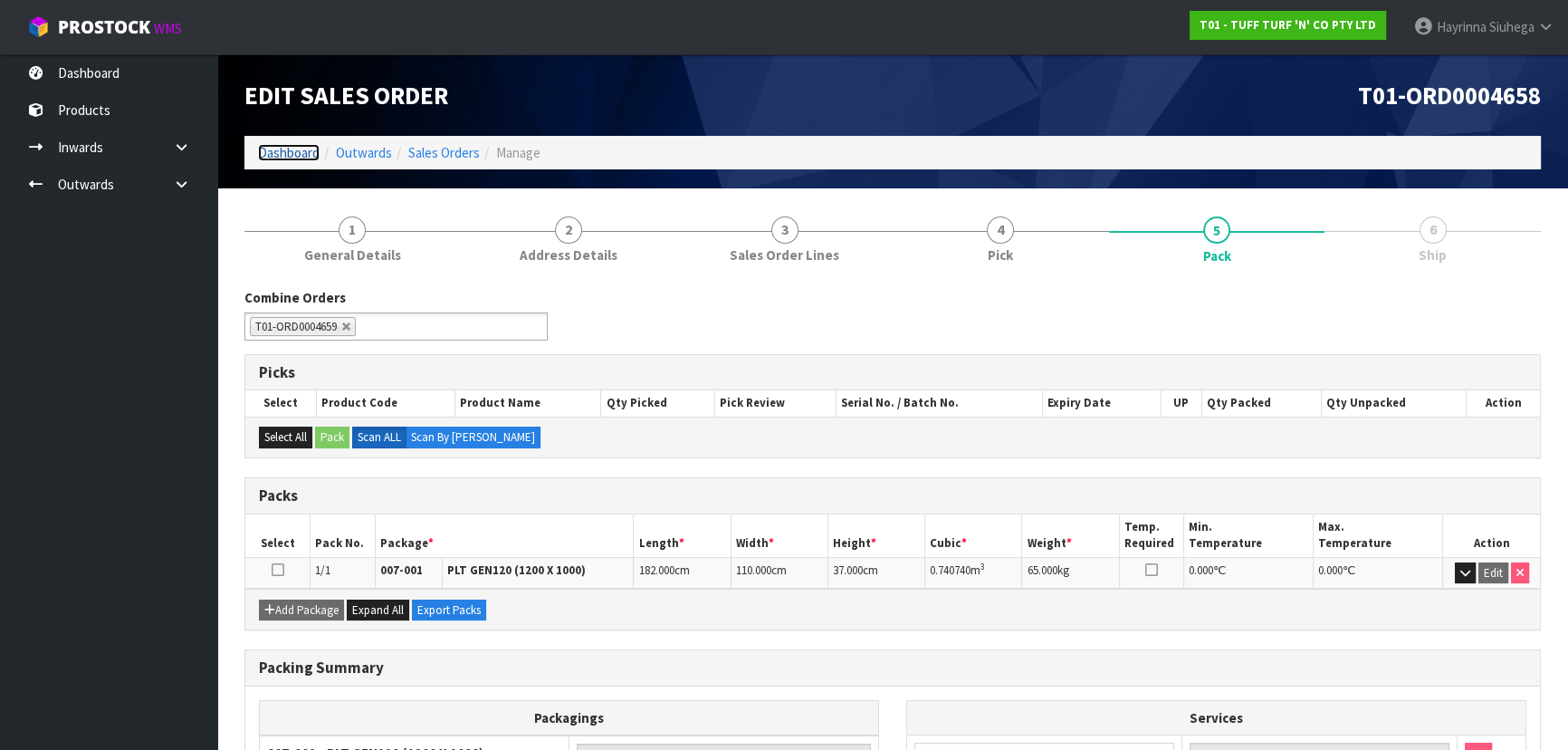
click at [283, 148] on link "Dashboard" at bounding box center [288, 153] width 62 height 18
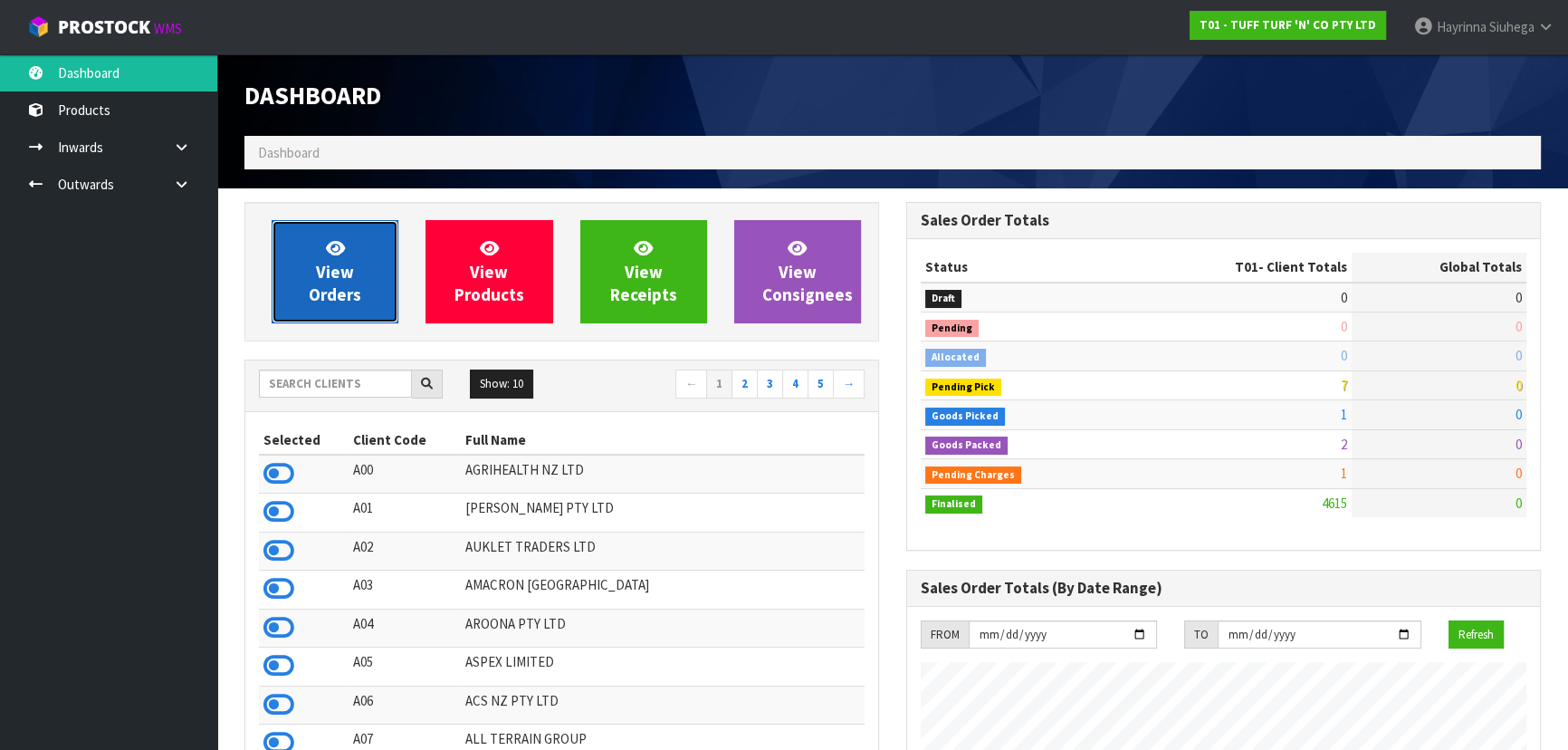
scroll to position [1370, 661]
click at [311, 242] on link "View Orders" at bounding box center [335, 272] width 127 height 104
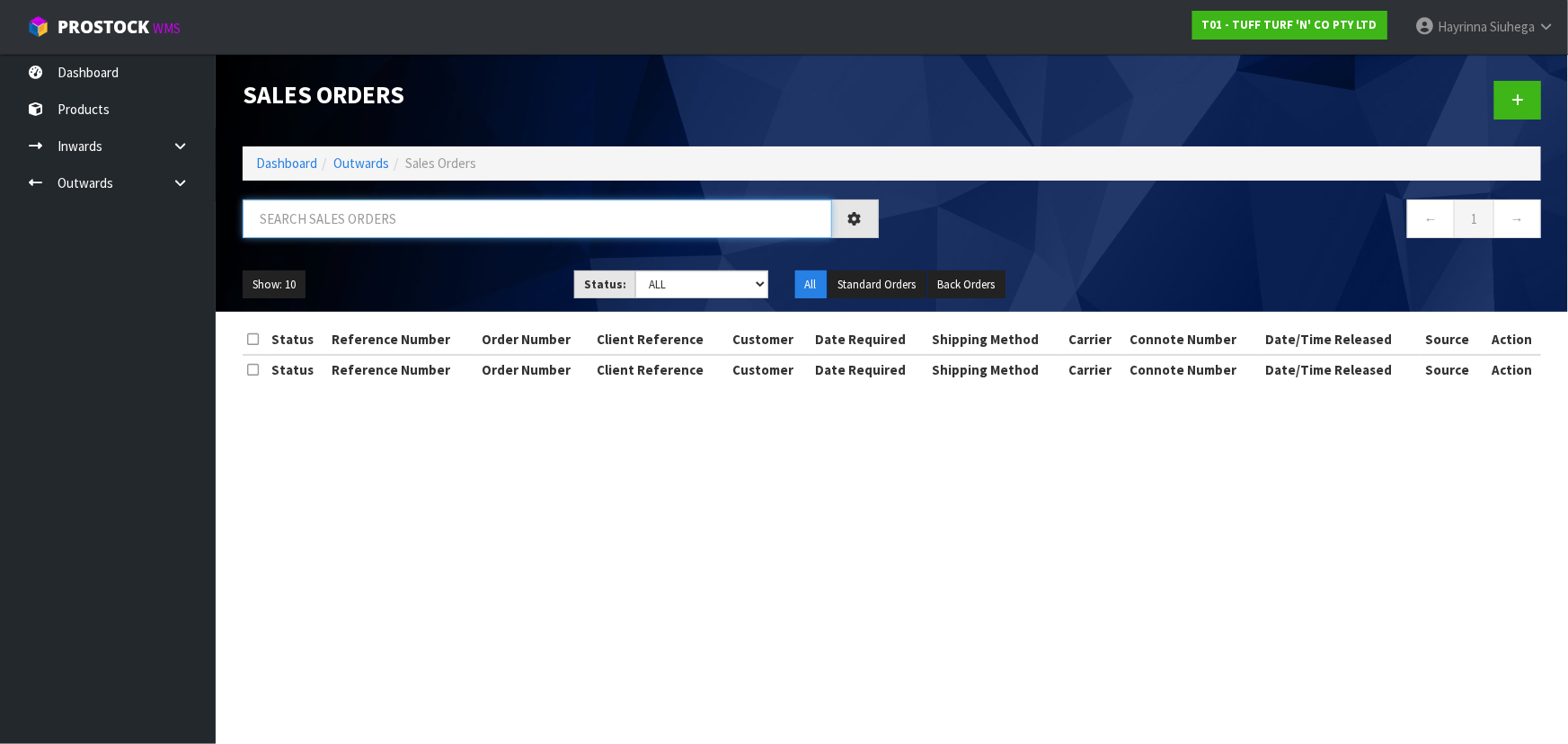
click at [325, 226] on input "text" at bounding box center [538, 219] width 590 height 39
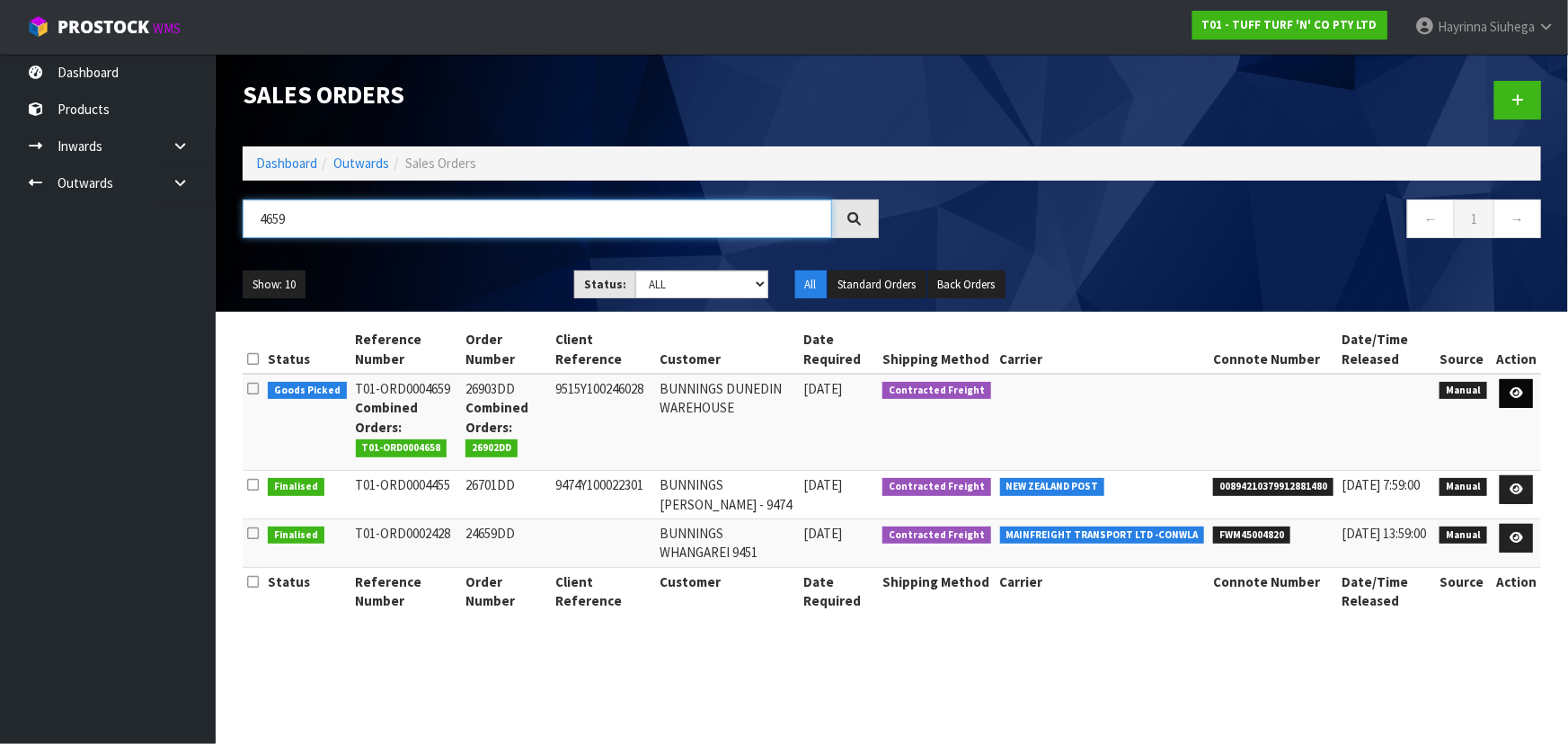
type input "4659"
click at [1518, 392] on icon at bounding box center [1517, 393] width 14 height 12
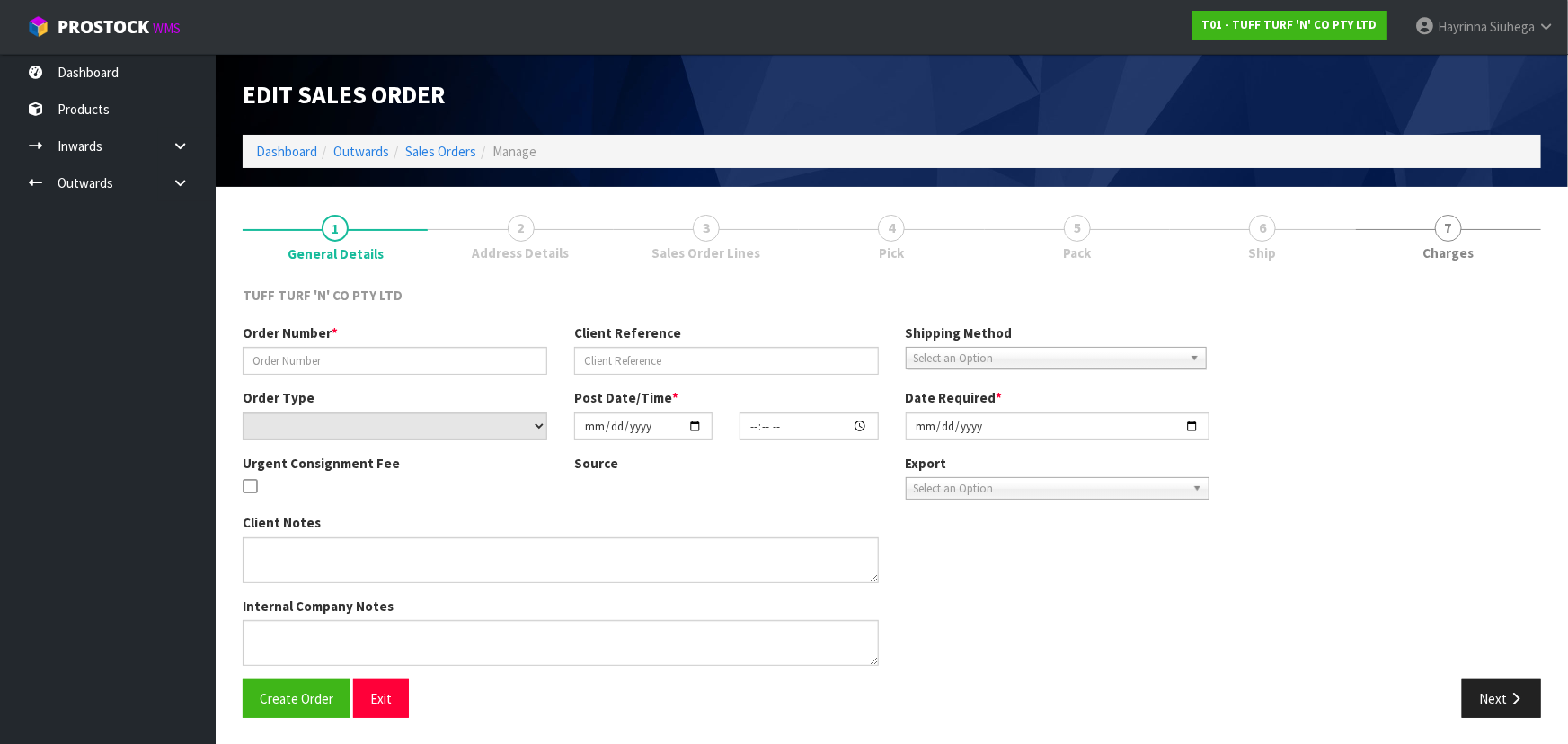
type input "26903DD"
type input "9515Y100246028"
select select "number:0"
type input "2025-09-08"
type input "12:41:00.000"
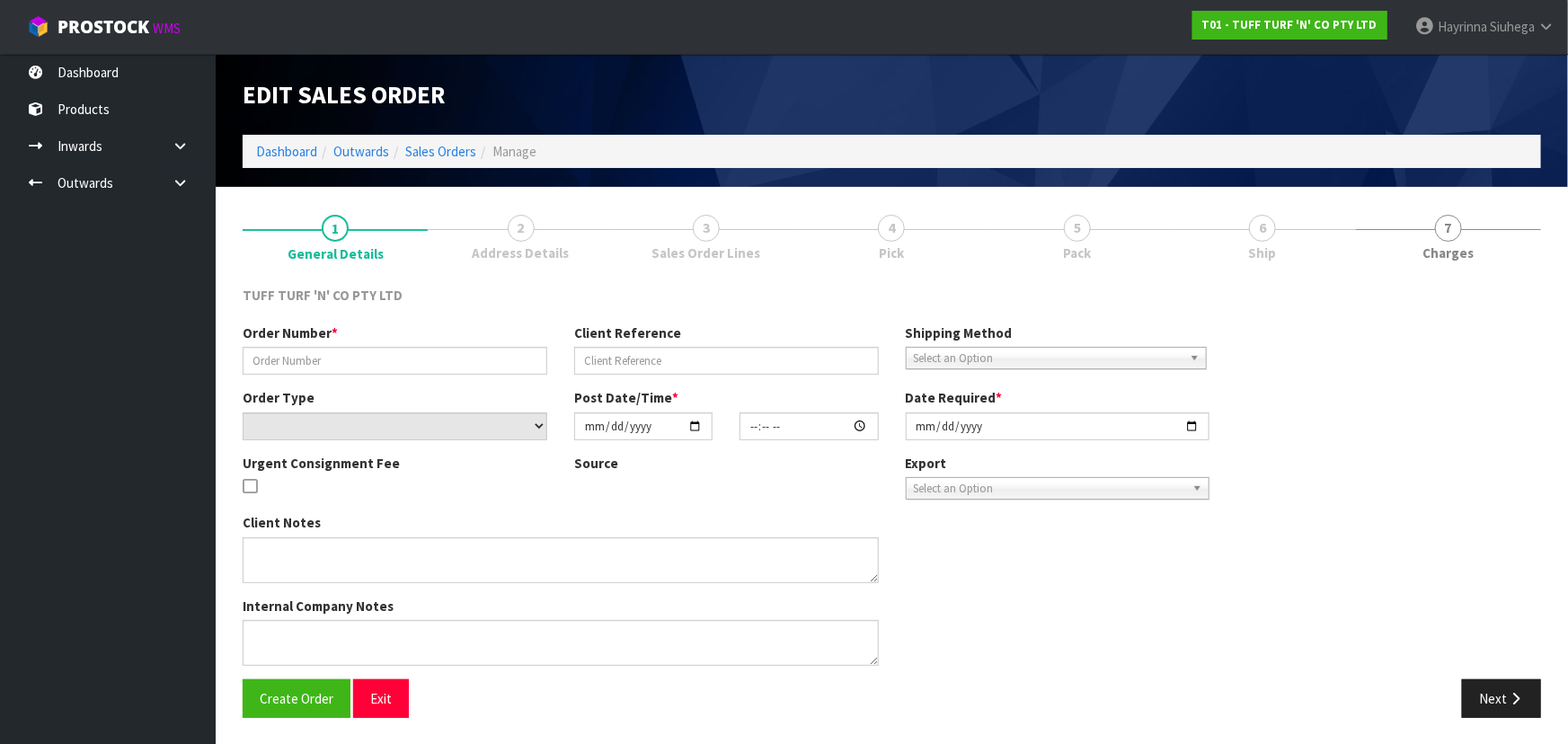
type input "2025-09-08"
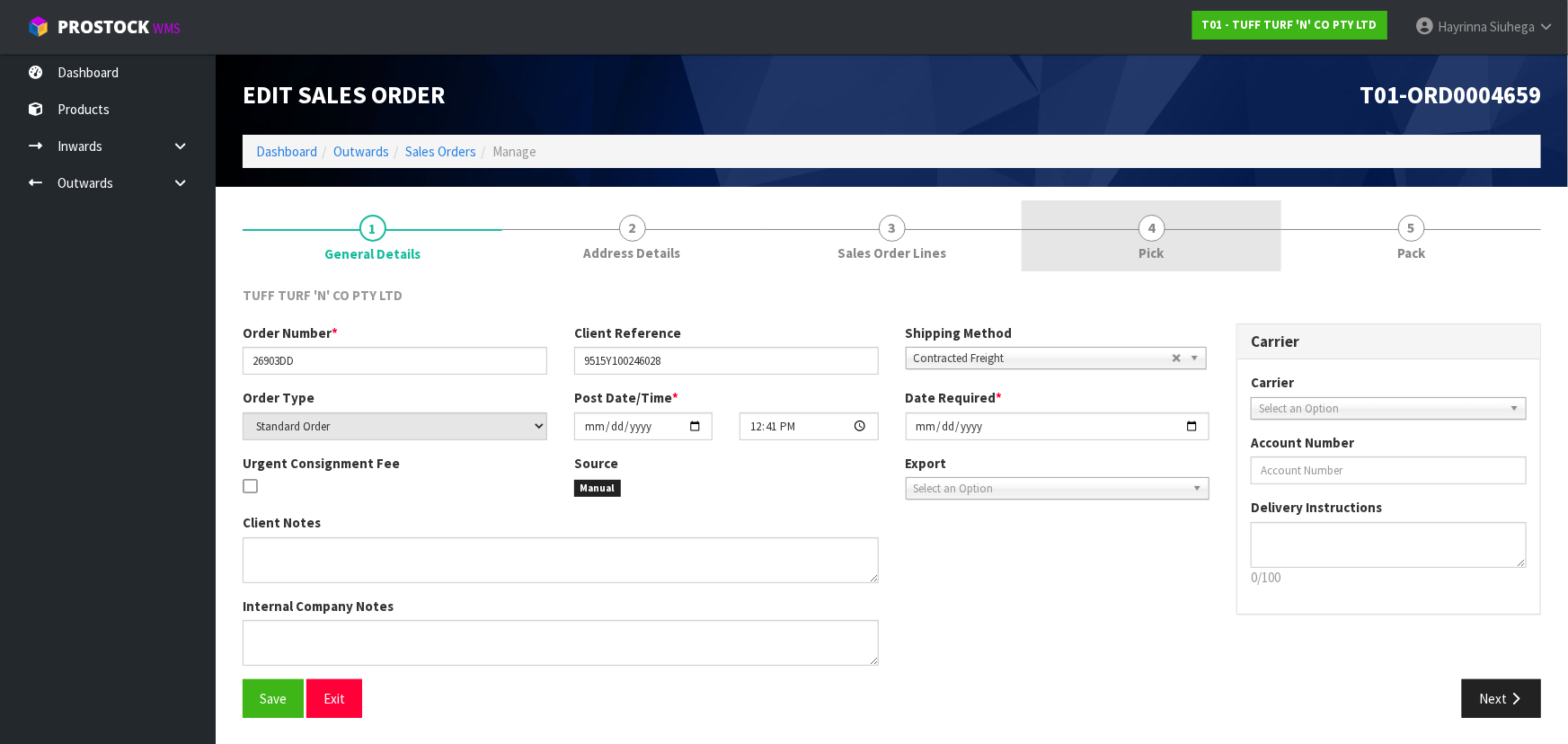
click at [1219, 214] on link "4 Pick" at bounding box center [1152, 236] width 260 height 71
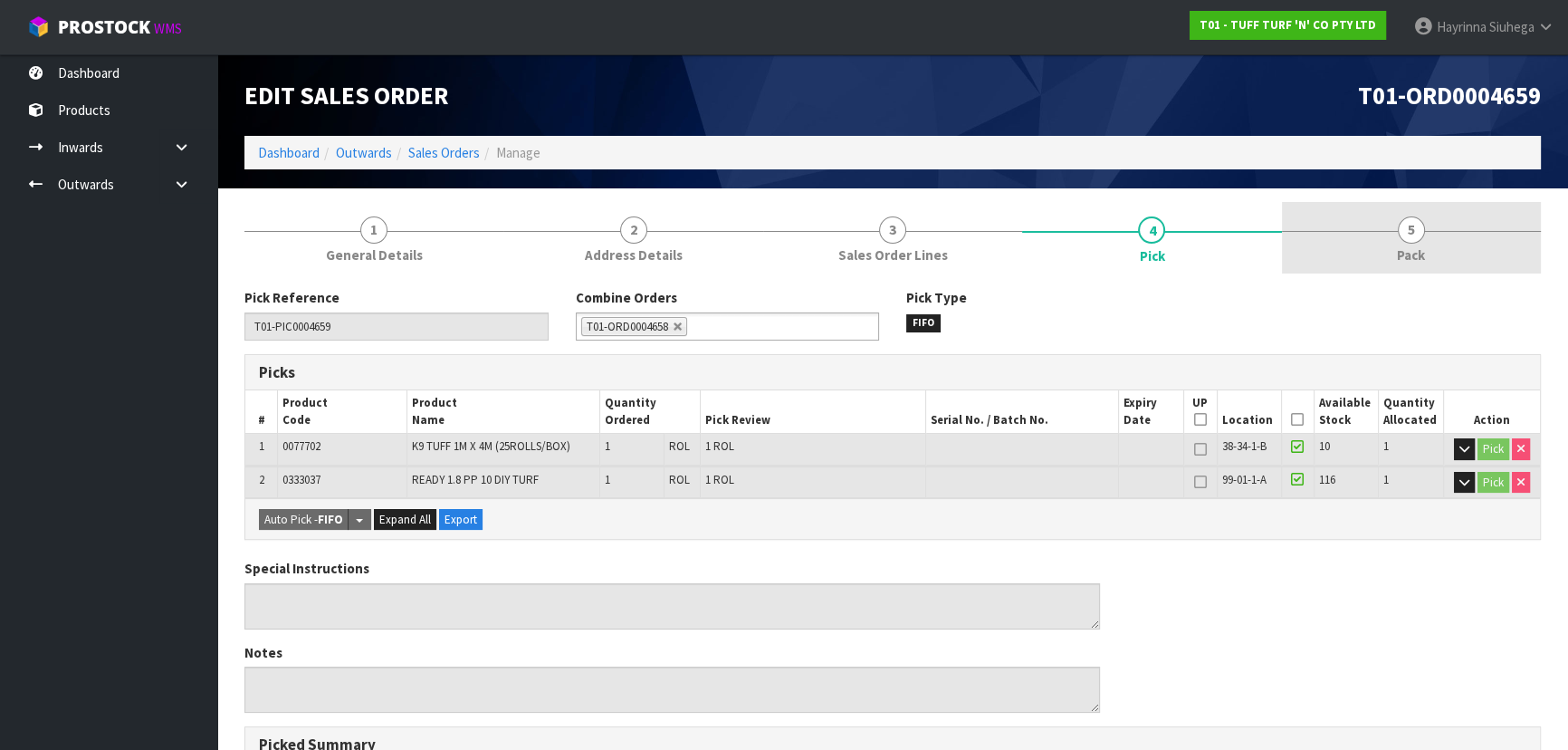
click at [1398, 219] on link "5 Pack" at bounding box center [1412, 238] width 259 height 71
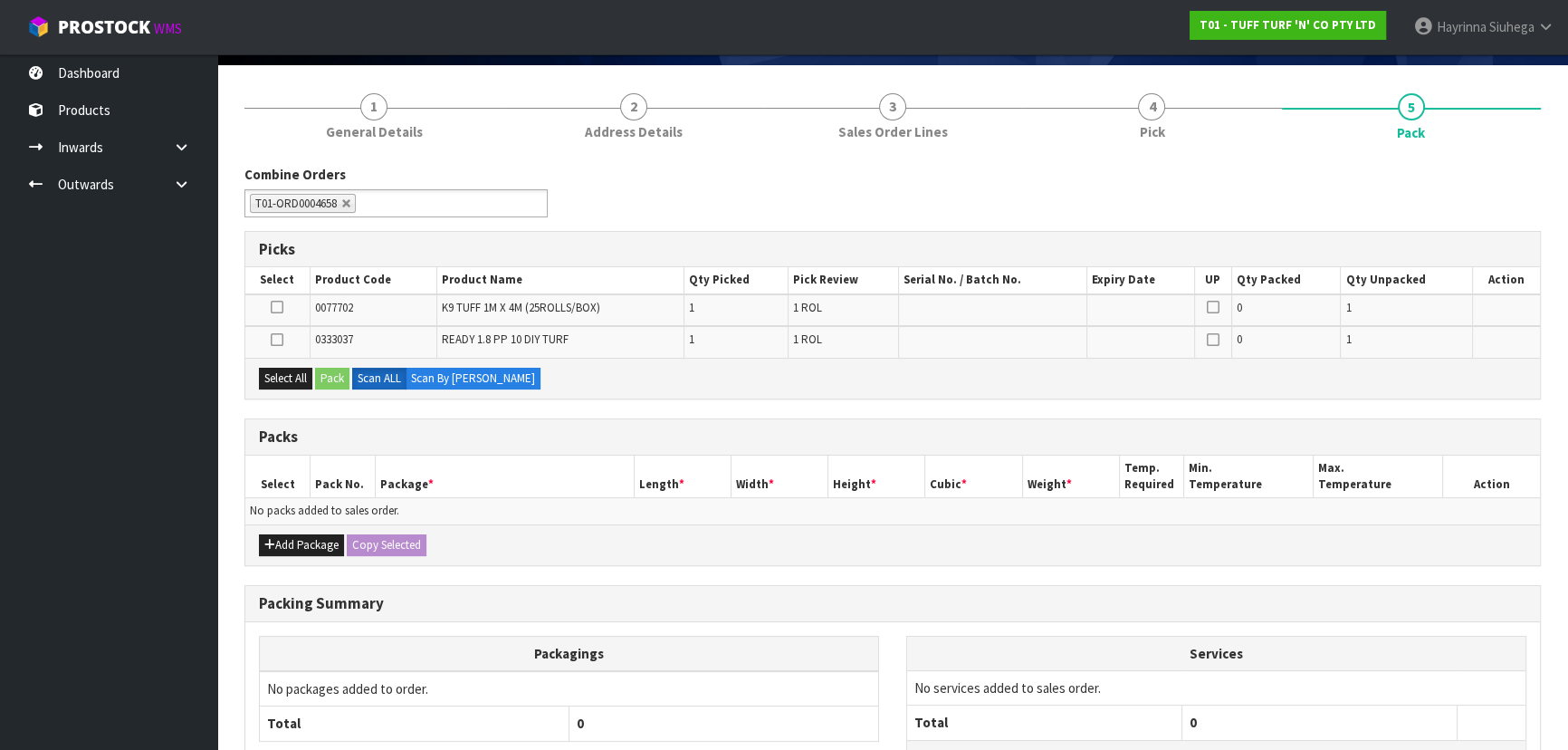
scroll to position [270, 0]
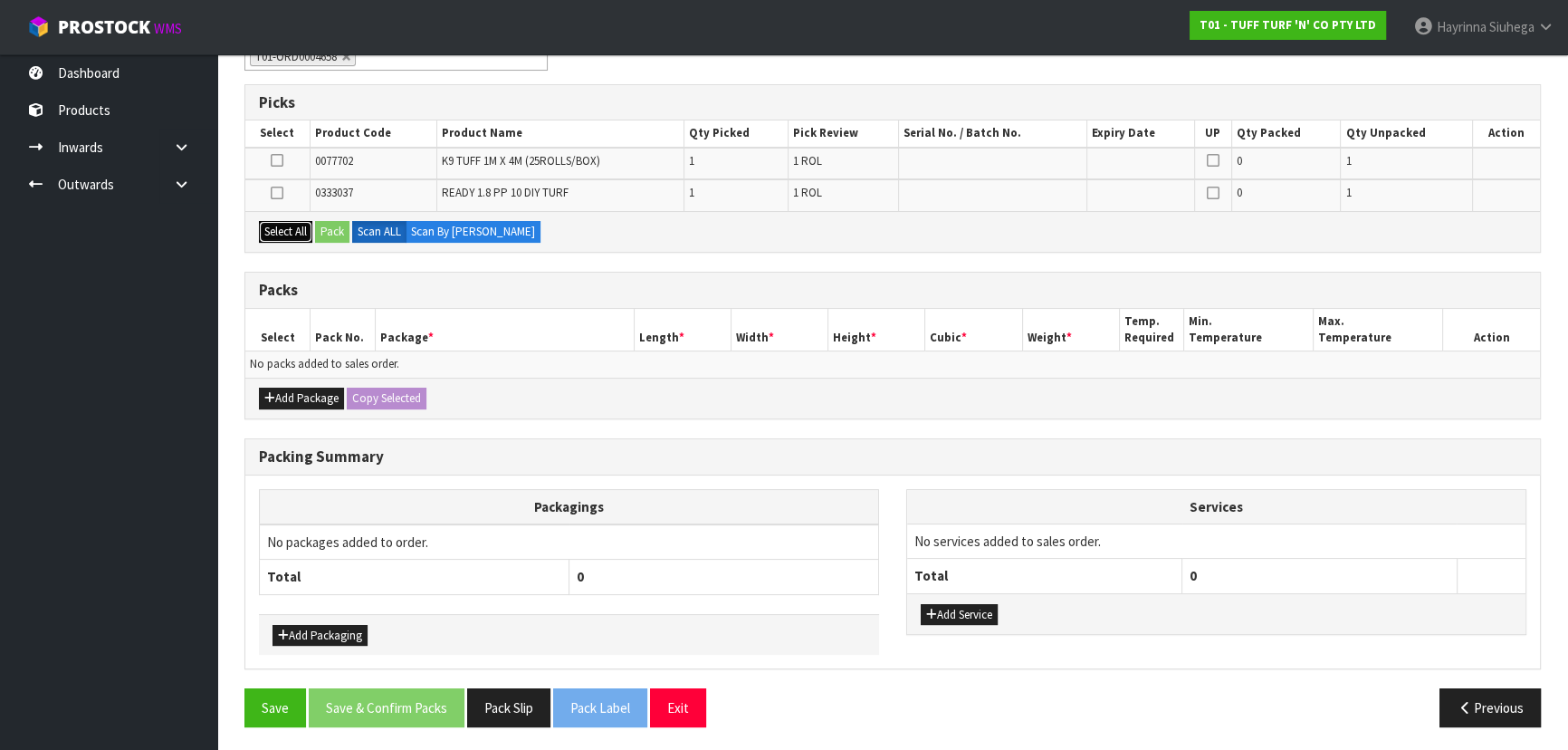
click at [281, 226] on button "Select All" at bounding box center [285, 232] width 54 height 22
click at [331, 231] on button "Pack" at bounding box center [331, 232] width 34 height 22
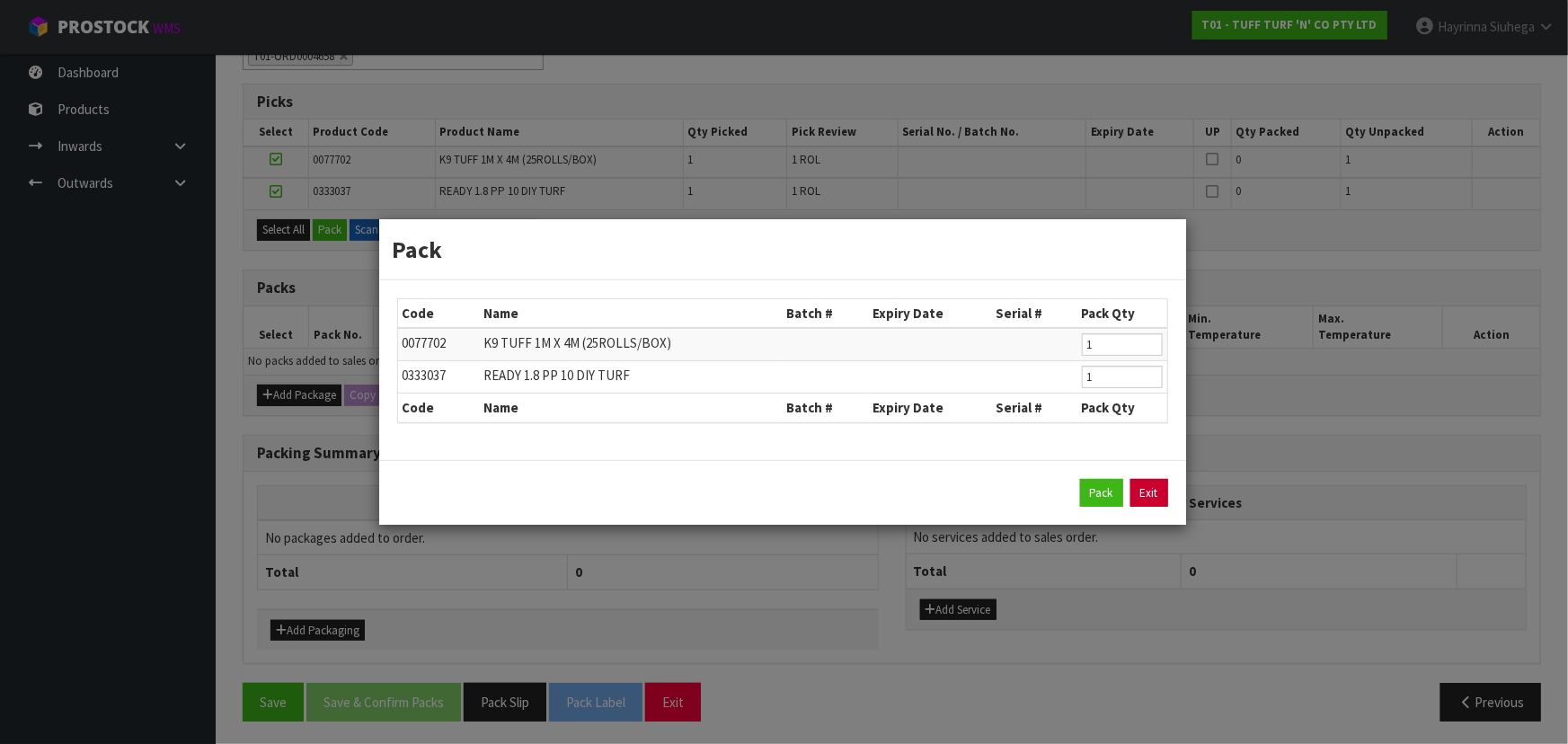
click at [1152, 493] on link "Exit" at bounding box center [1149, 494] width 38 height 29
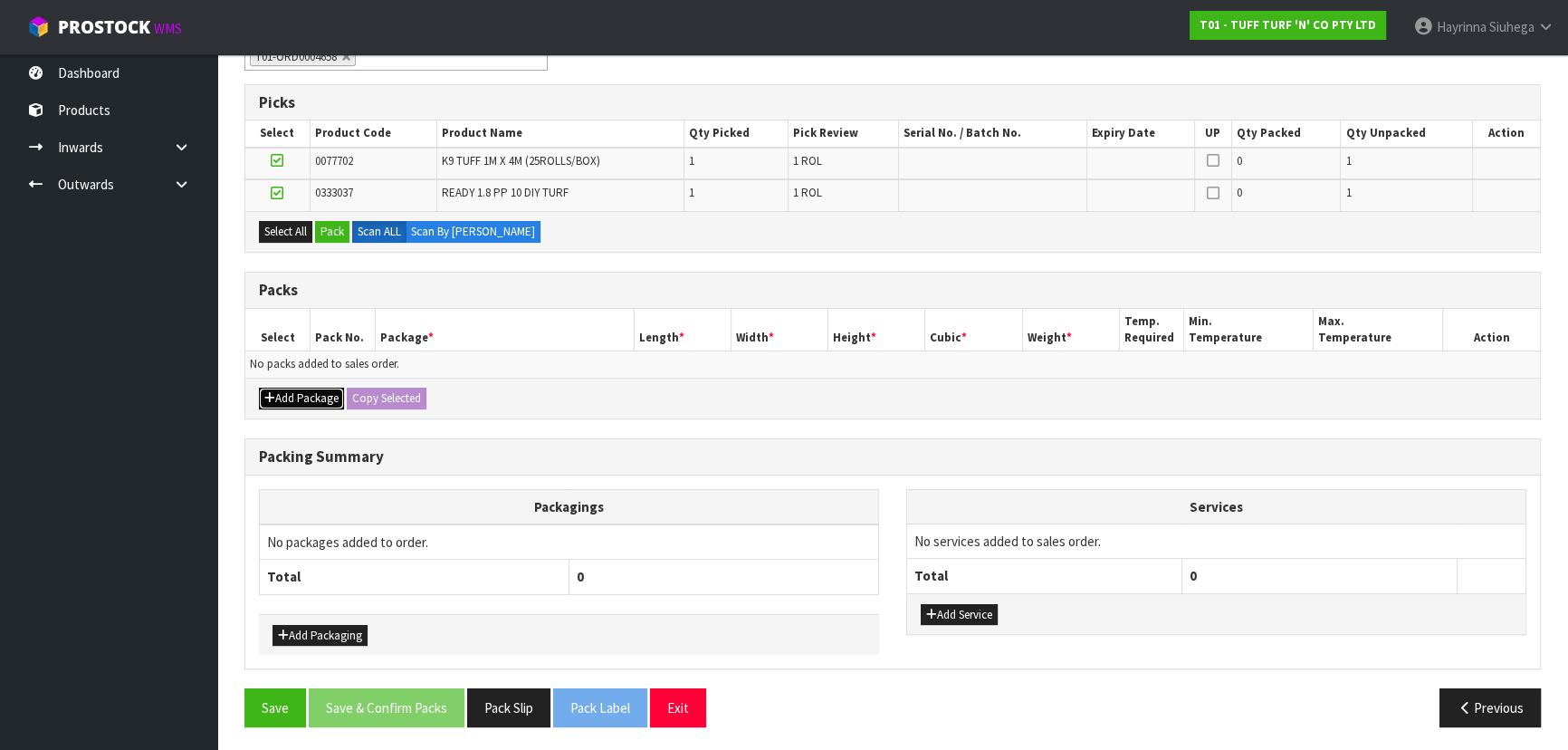
click at [272, 396] on icon "button" at bounding box center [269, 398] width 11 height 12
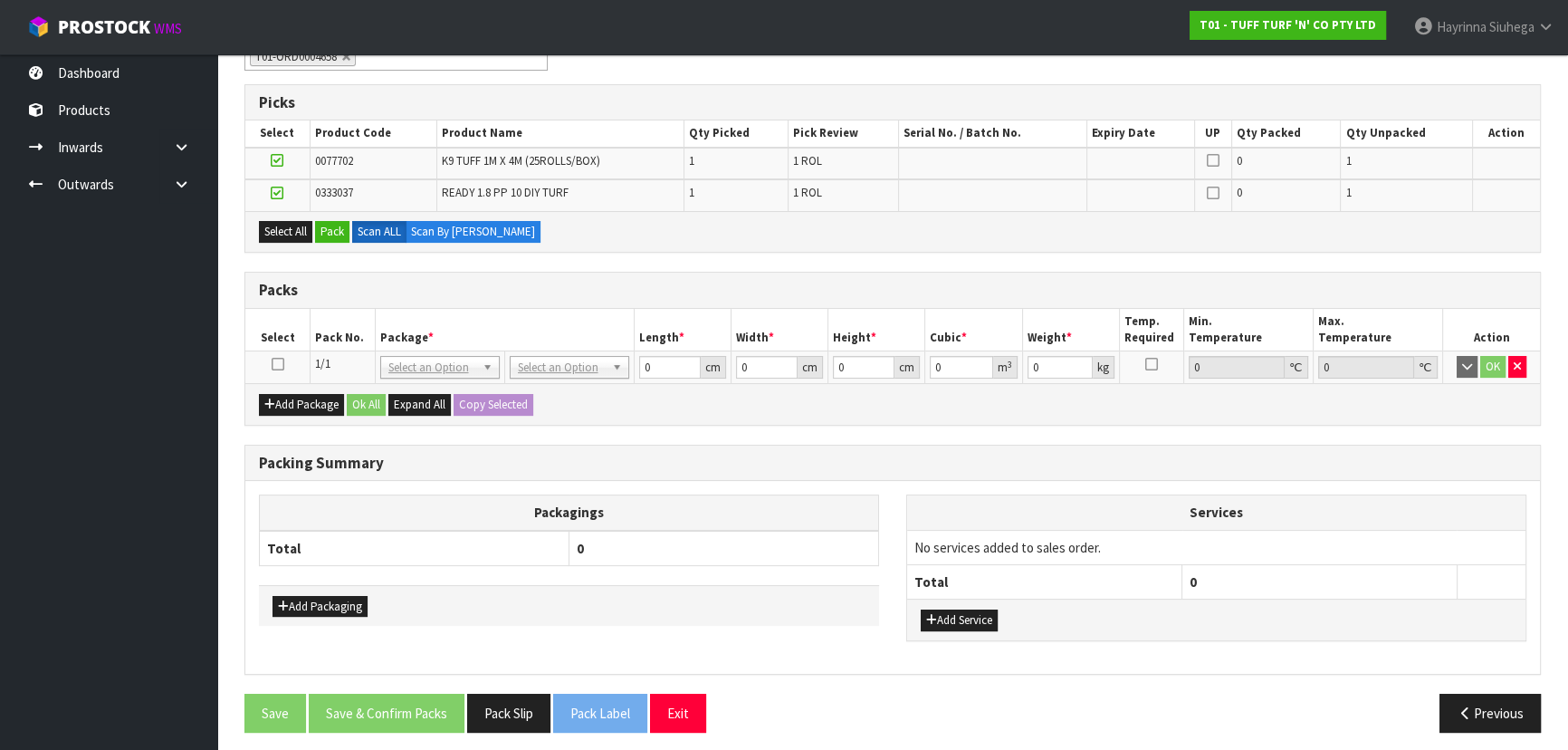
click at [277, 365] on icon at bounding box center [278, 364] width 13 height 1
click at [333, 227] on button "Pack" at bounding box center [331, 232] width 34 height 22
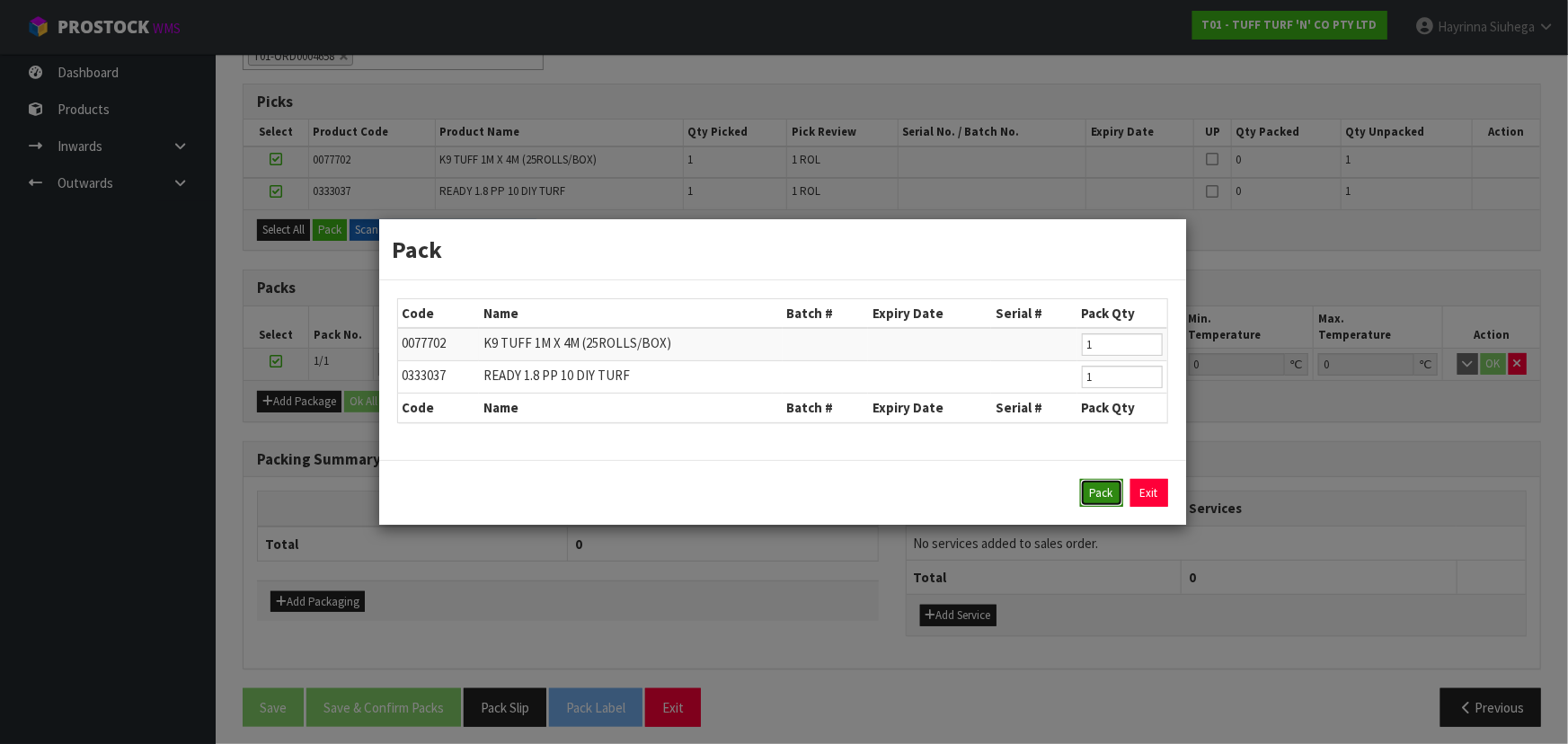
click at [1094, 494] on button "Pack" at bounding box center [1101, 494] width 43 height 29
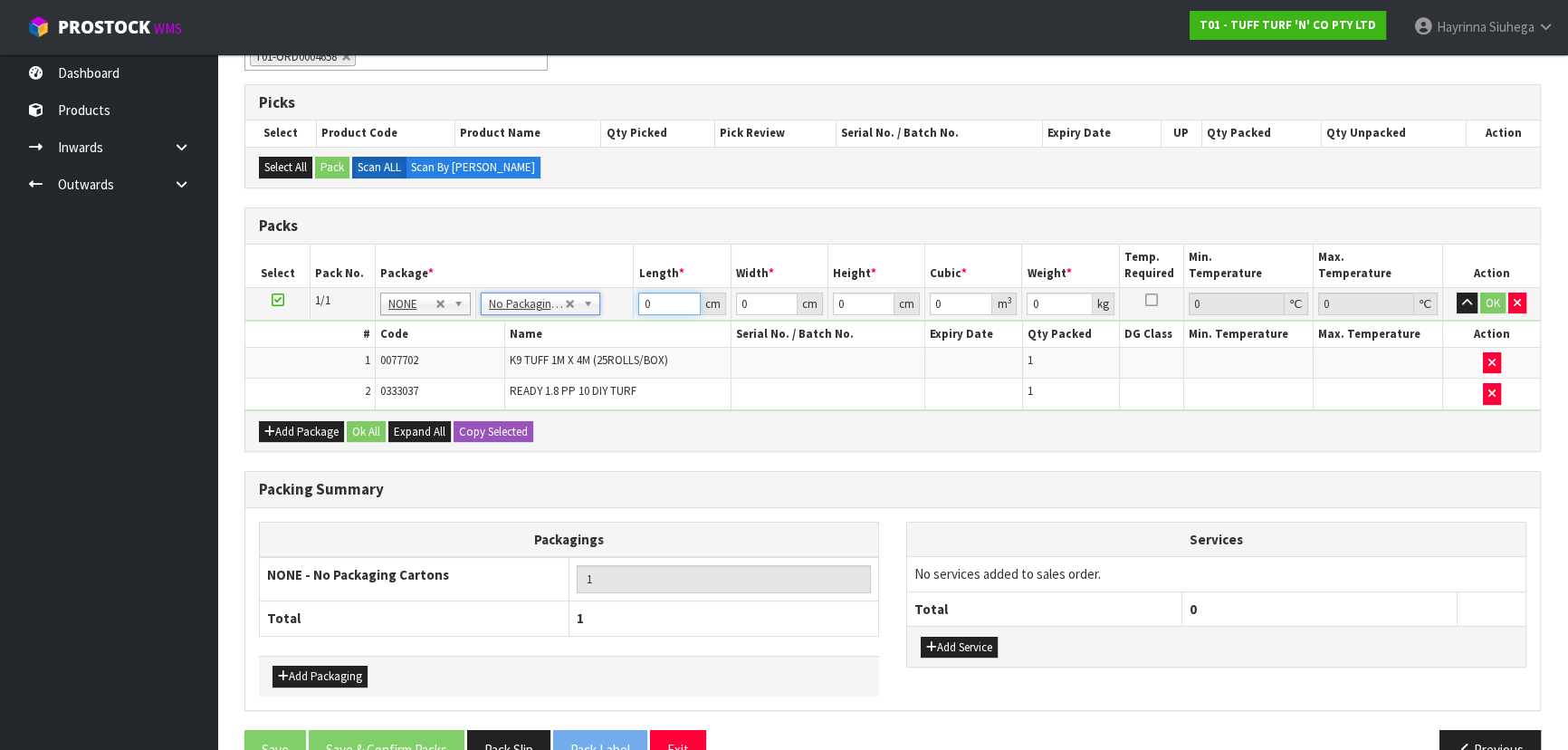
click at [639, 308] on input "0" at bounding box center [669, 303] width 62 height 22
type input "182"
type input "110"
type input "3"
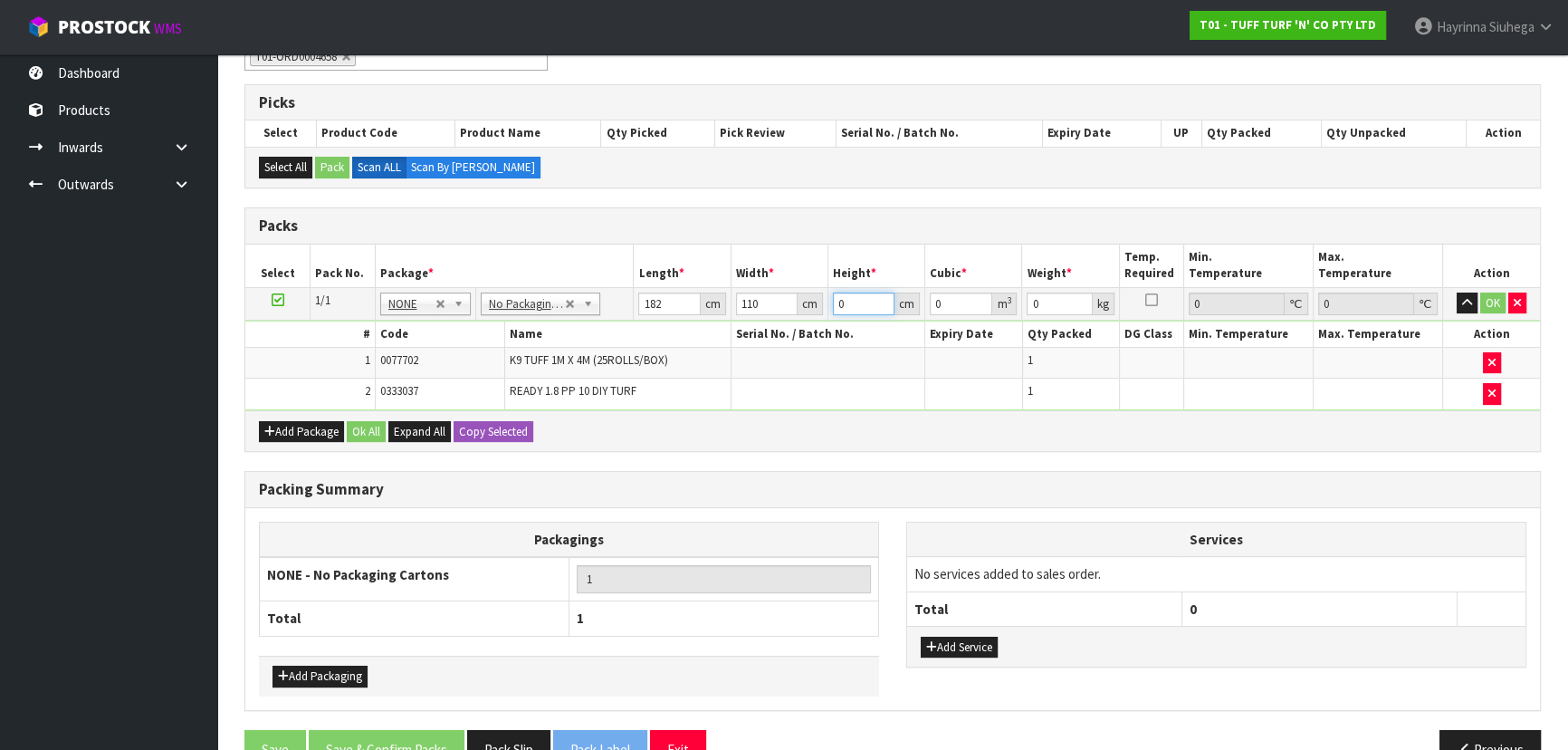
type input "0.06006"
type input "37"
type input "0.74074"
type input "37"
type input "65"
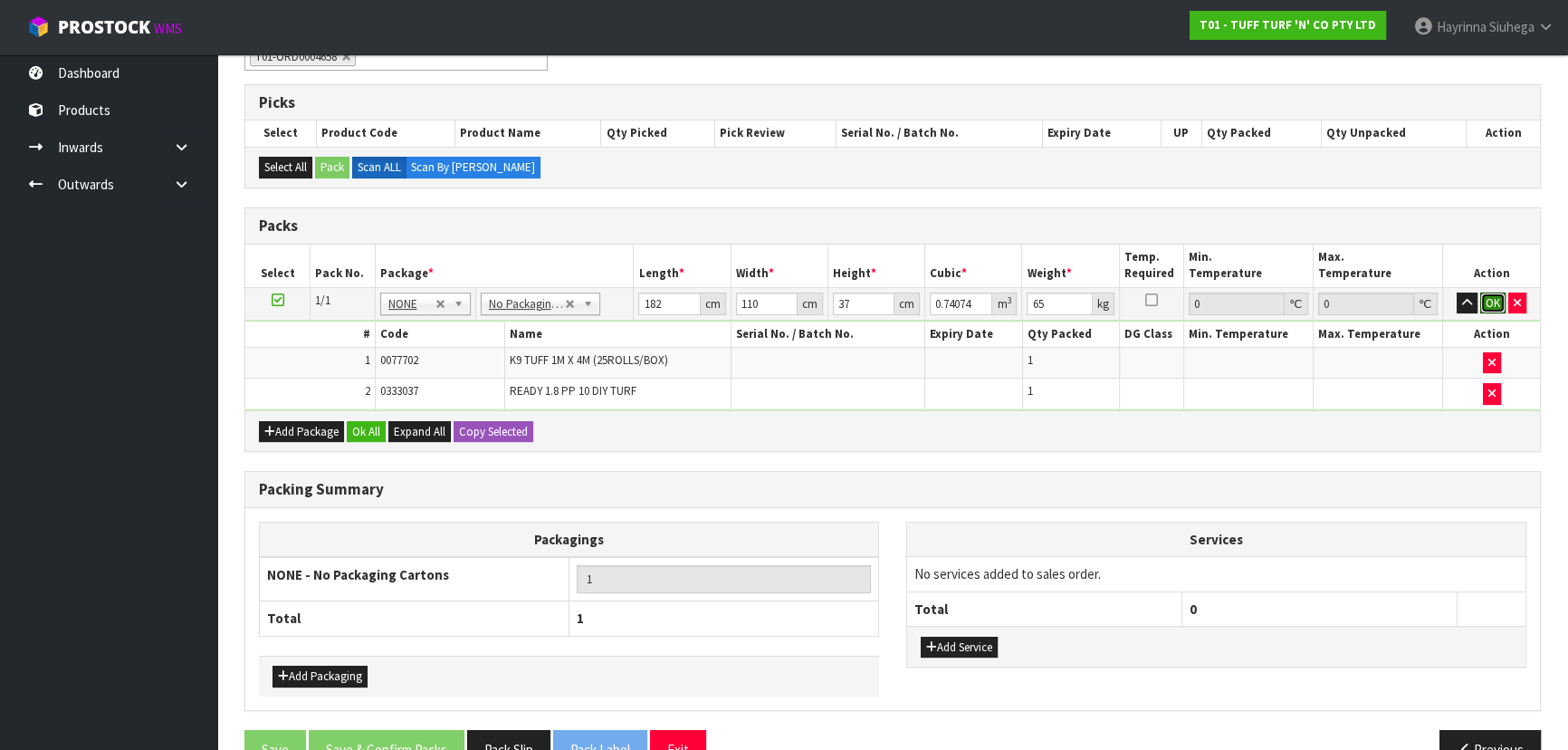
click button "OK" at bounding box center [1493, 303] width 25 height 22
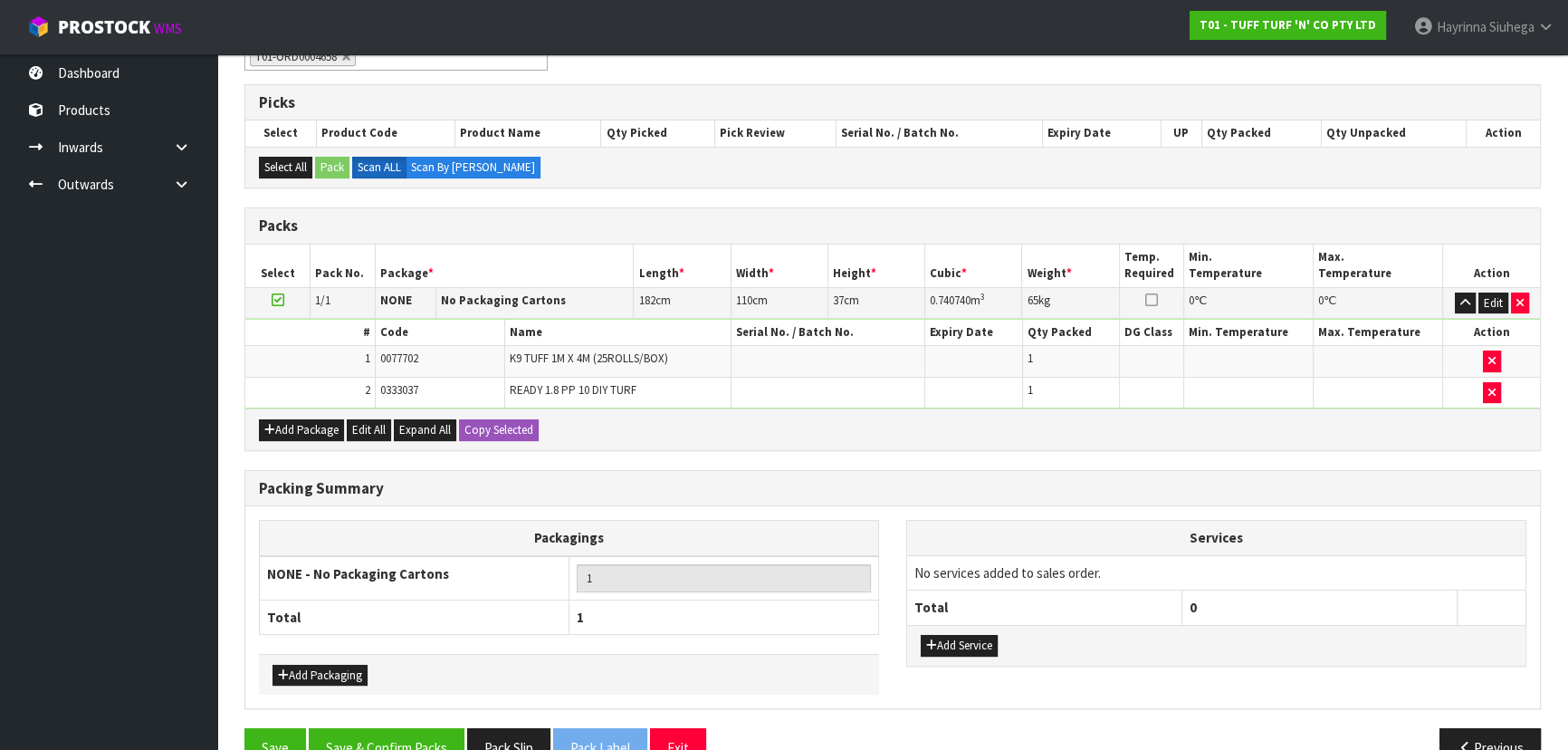
scroll to position [309, 0]
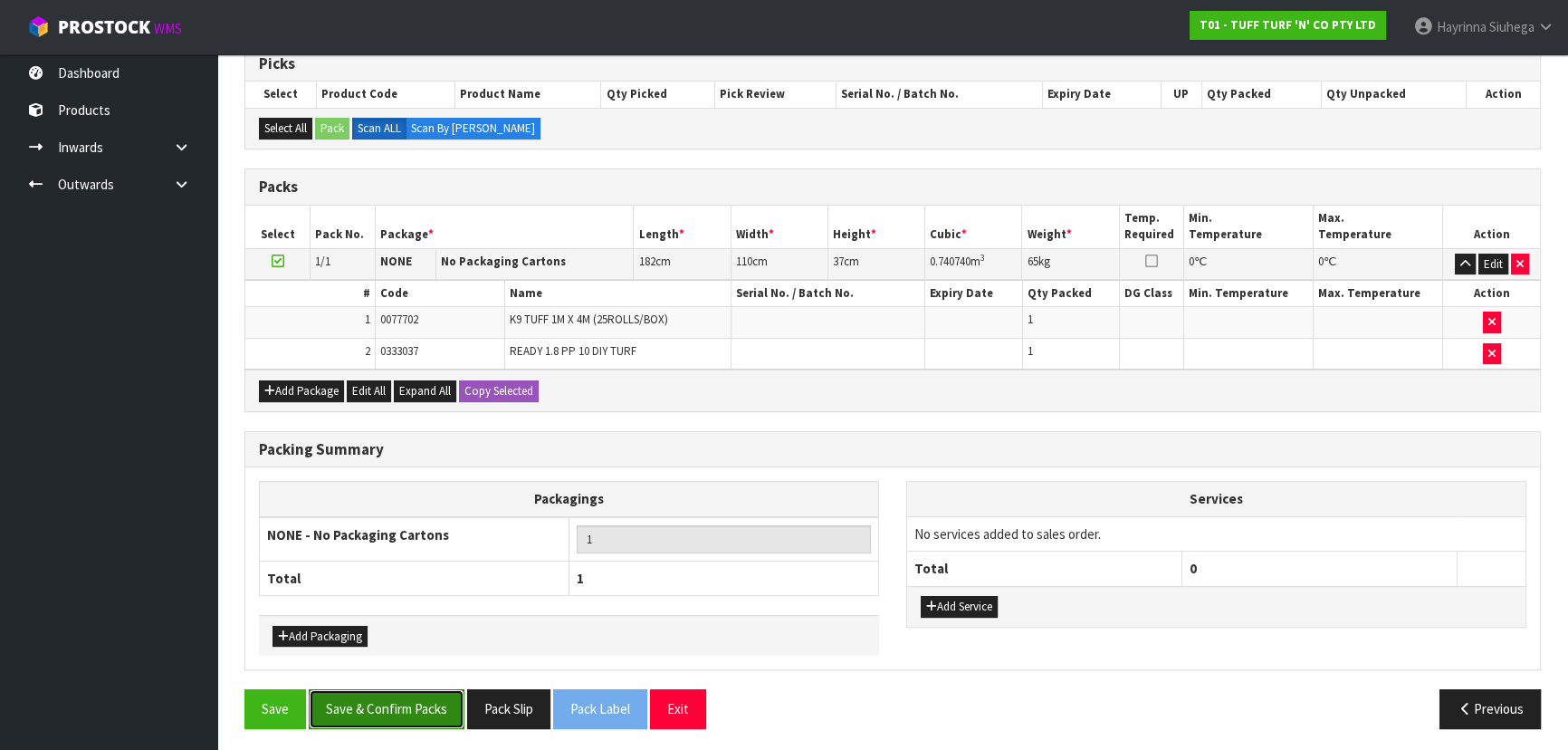
click at [428, 702] on button "Save & Confirm Packs" at bounding box center [386, 709] width 155 height 39
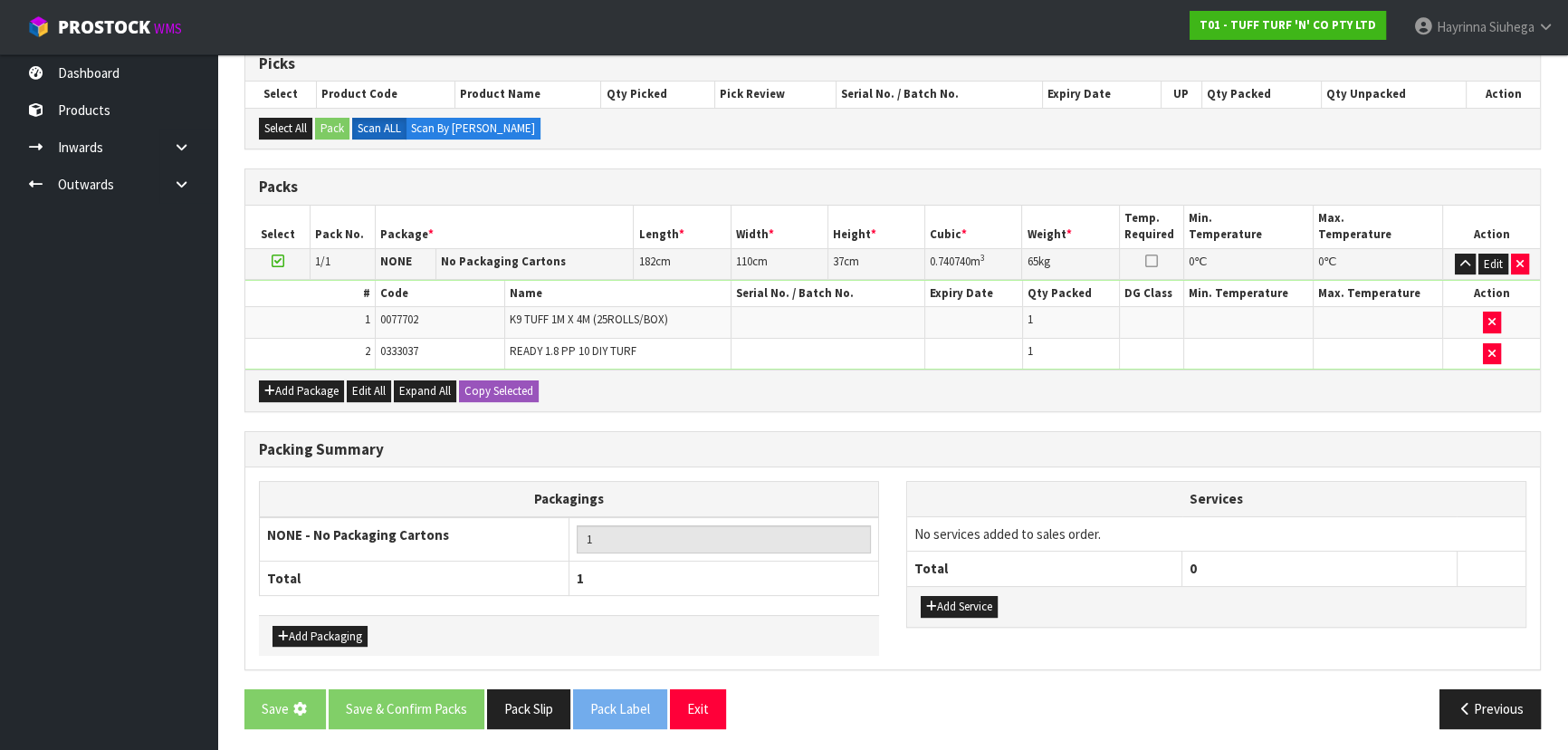
scroll to position [0, 0]
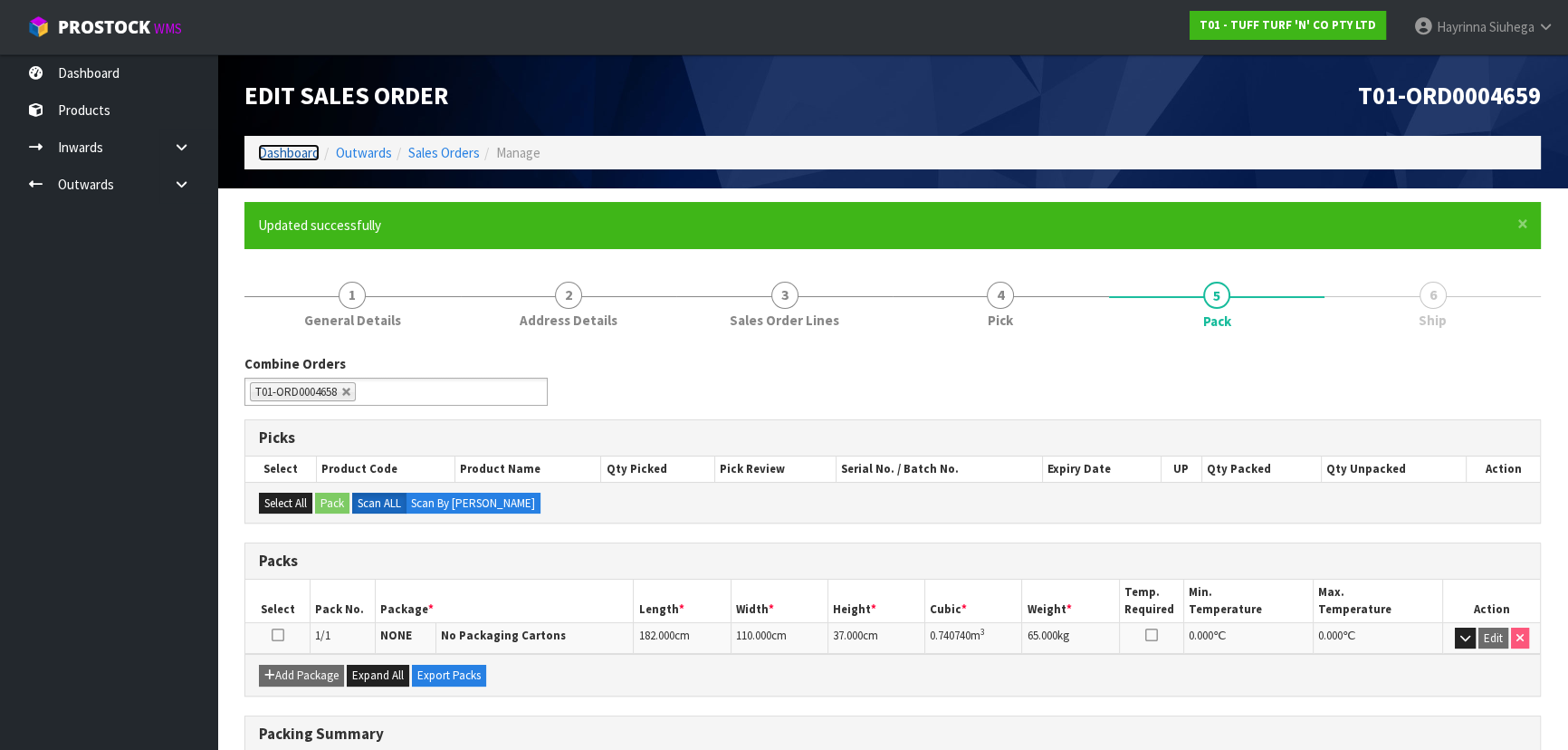
click at [296, 150] on link "Dashboard" at bounding box center [288, 153] width 62 height 18
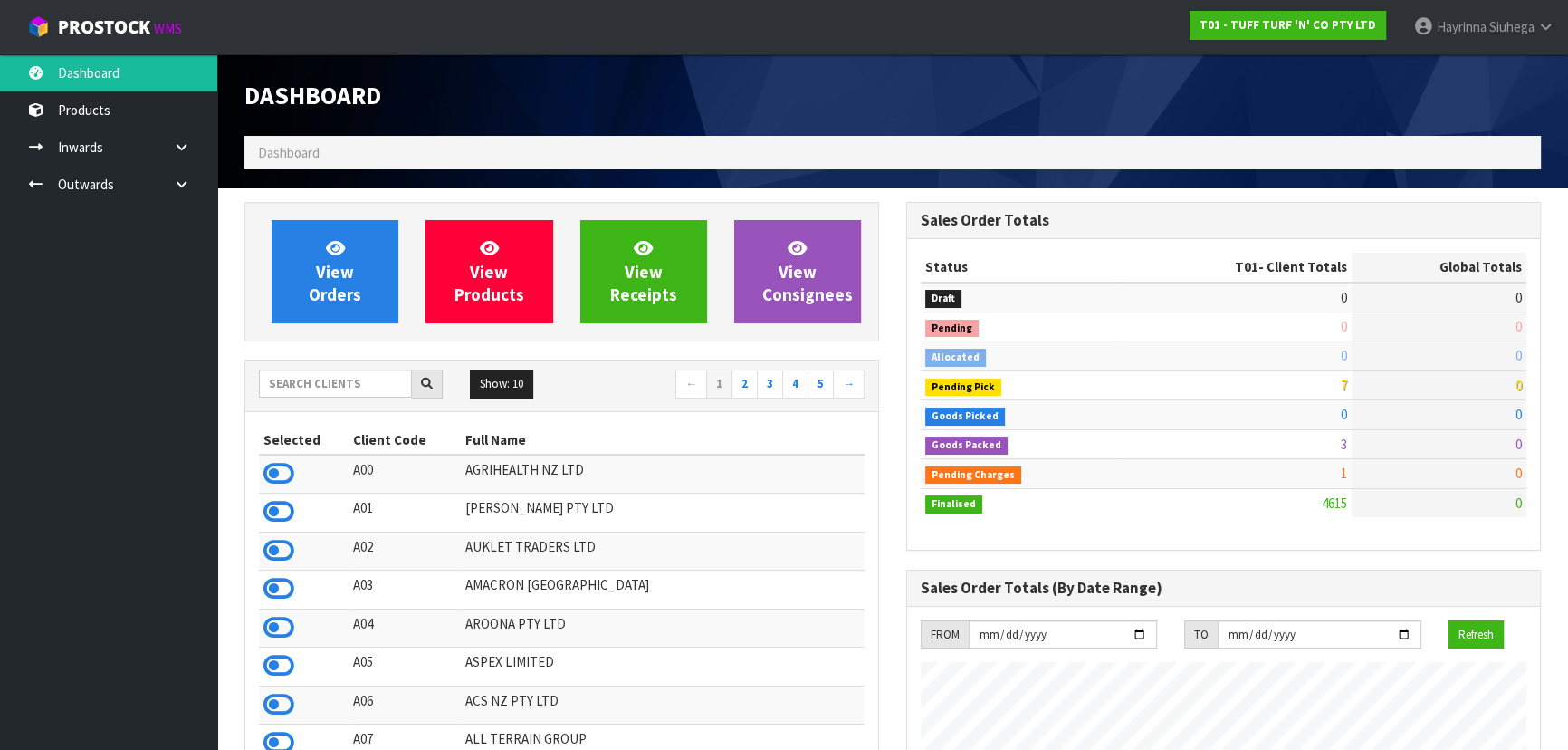
scroll to position [1370, 661]
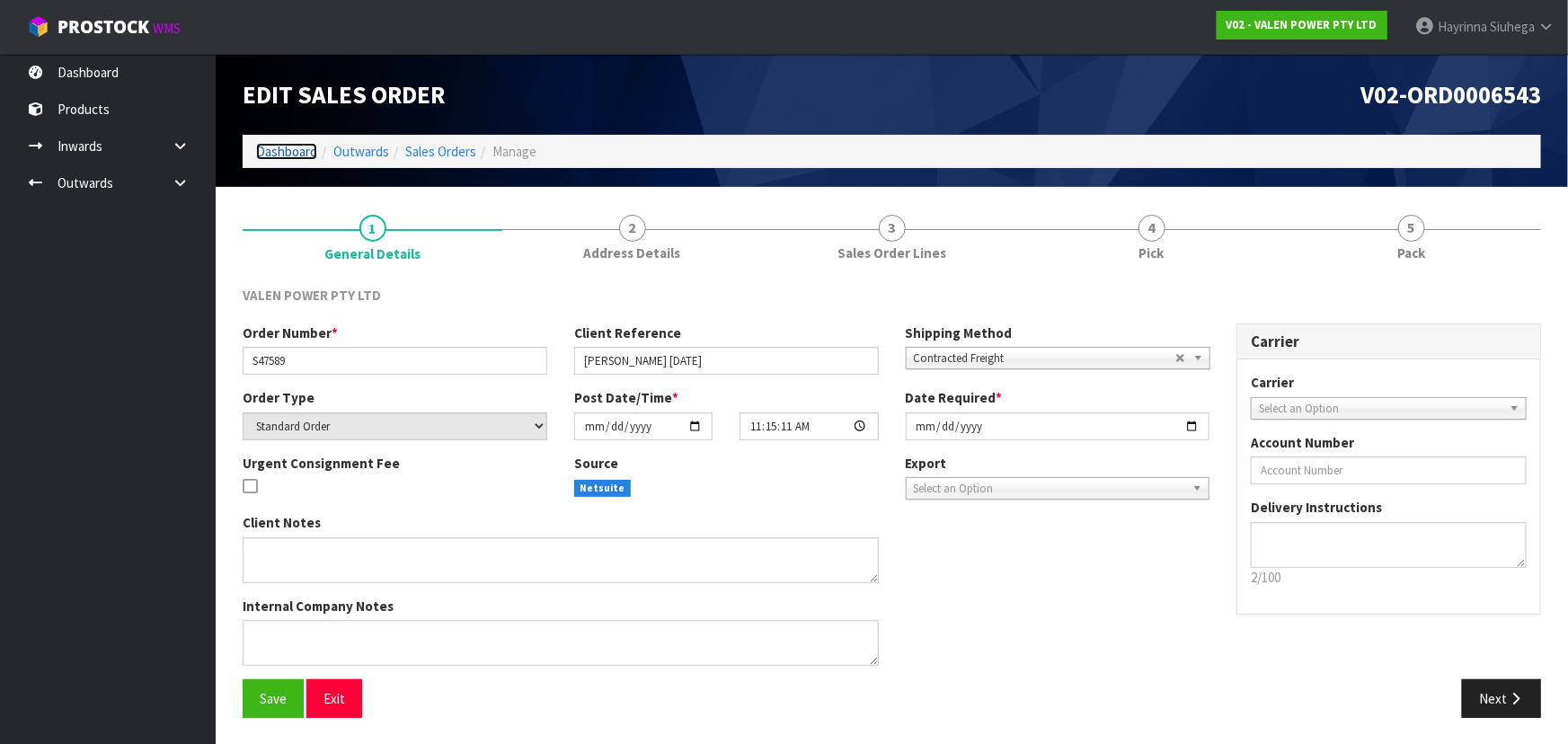
click at [286, 144] on link "Dashboard" at bounding box center [286, 151] width 61 height 17
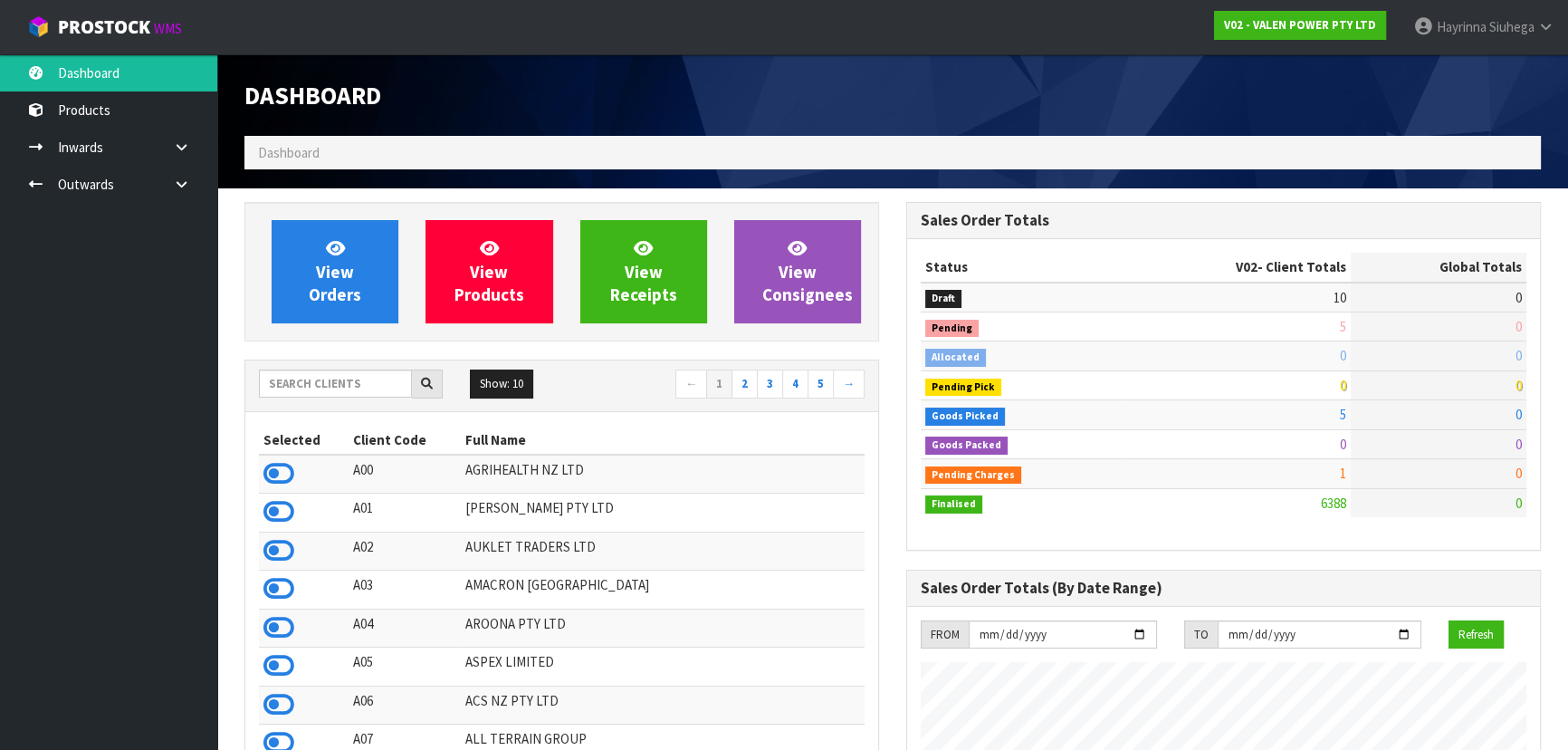
scroll to position [1370, 661]
click at [370, 386] on input "text" at bounding box center [335, 383] width 153 height 28
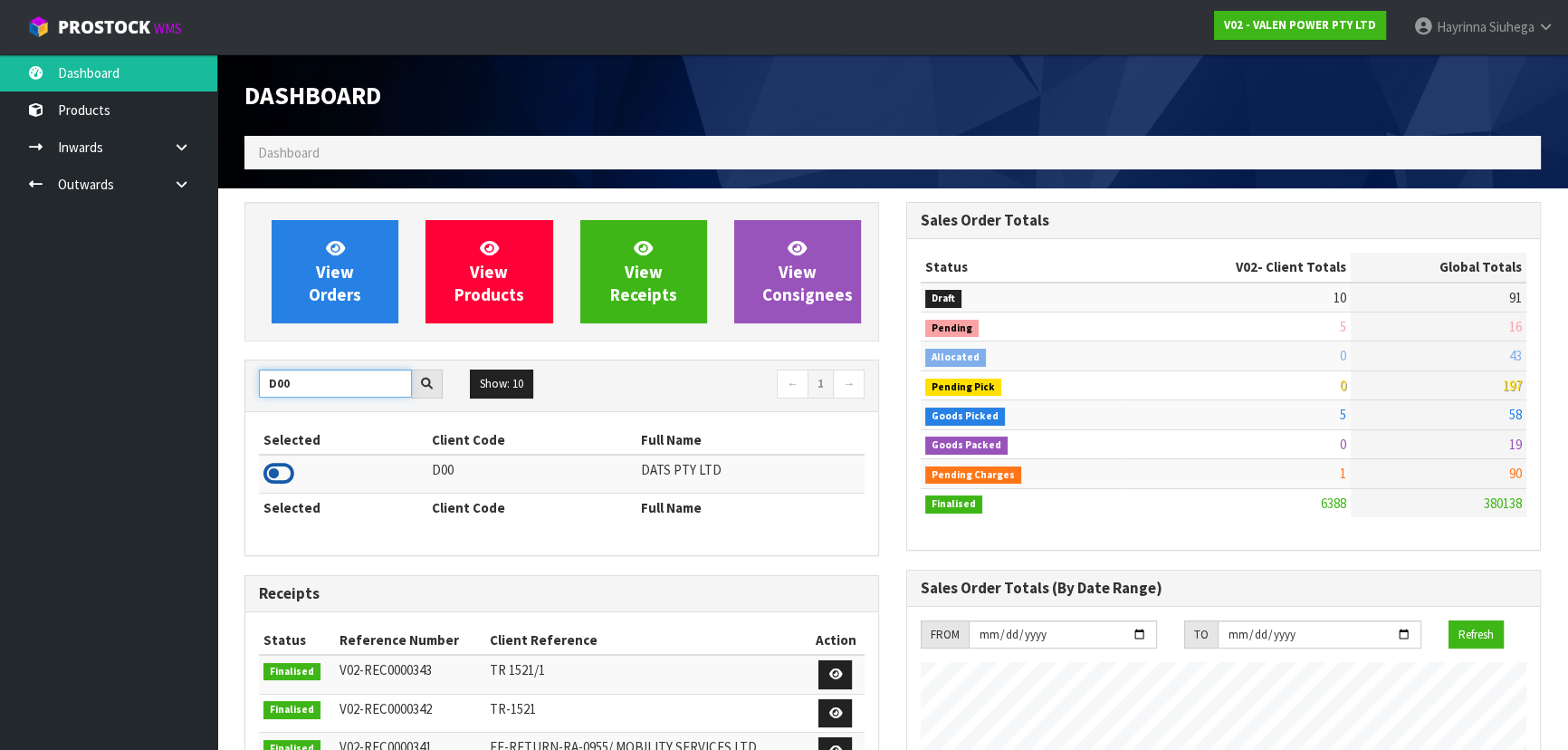
type input "D00"
click at [270, 468] on icon at bounding box center [279, 474] width 30 height 27
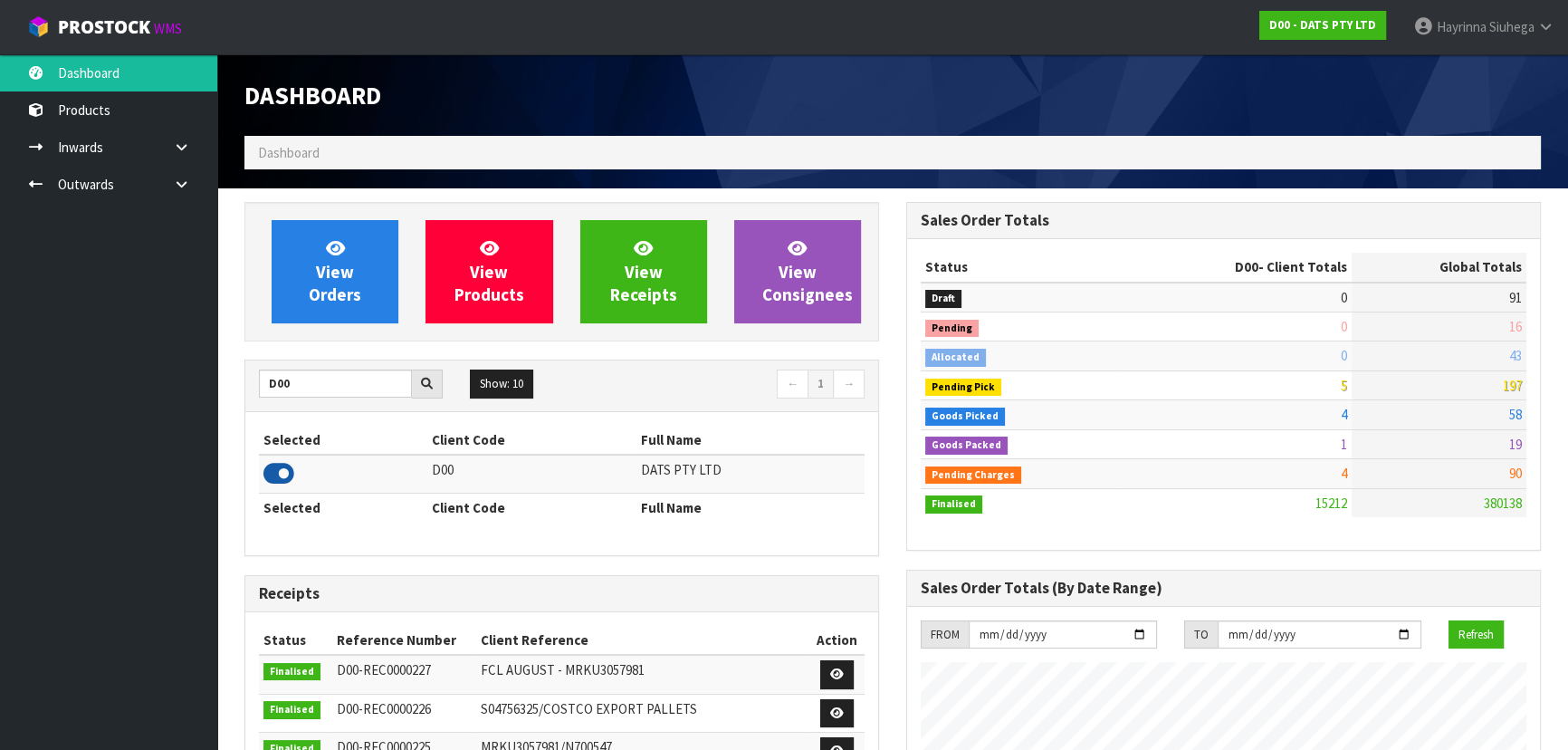
scroll to position [656, 0]
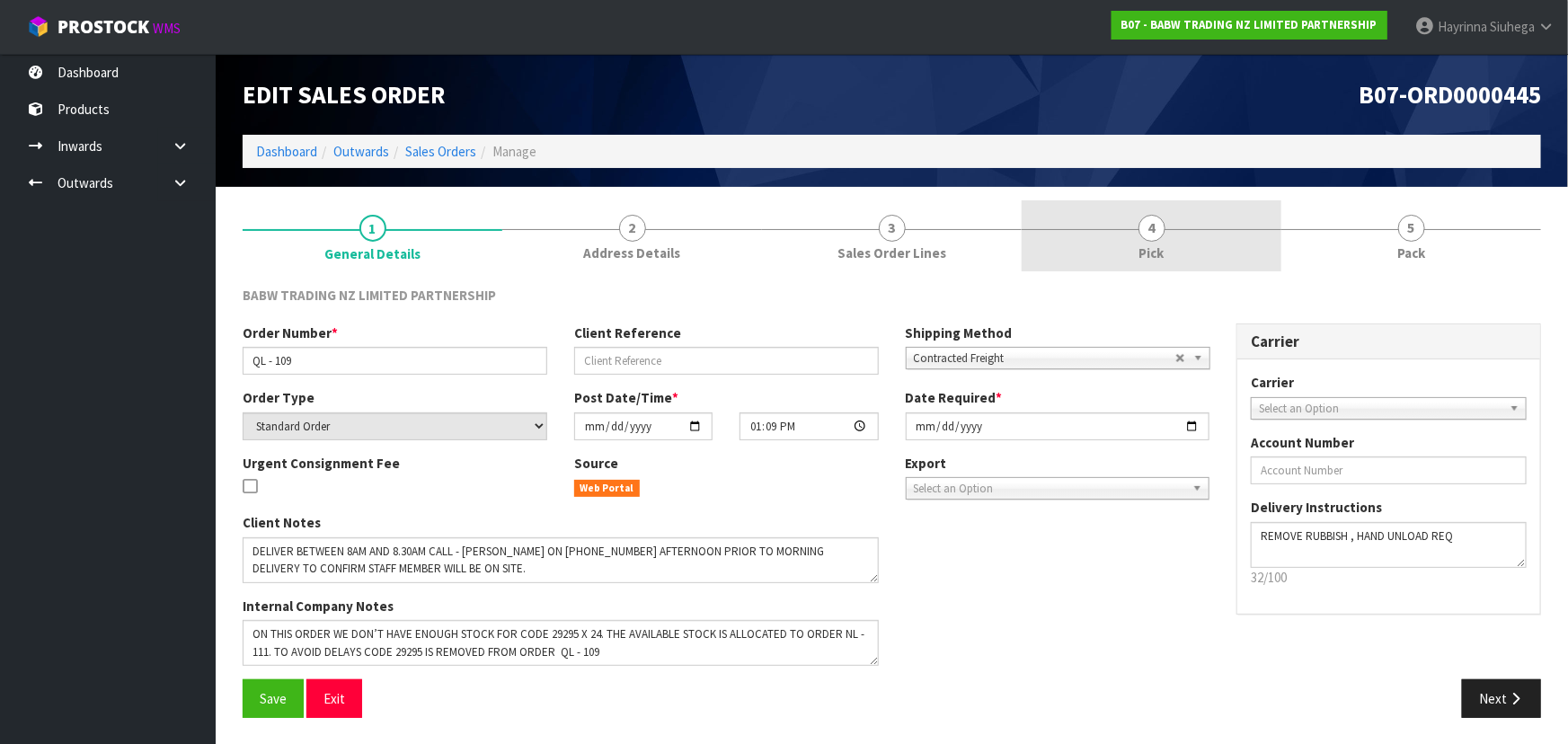
click at [1203, 234] on link "4 Pick" at bounding box center [1152, 236] width 260 height 71
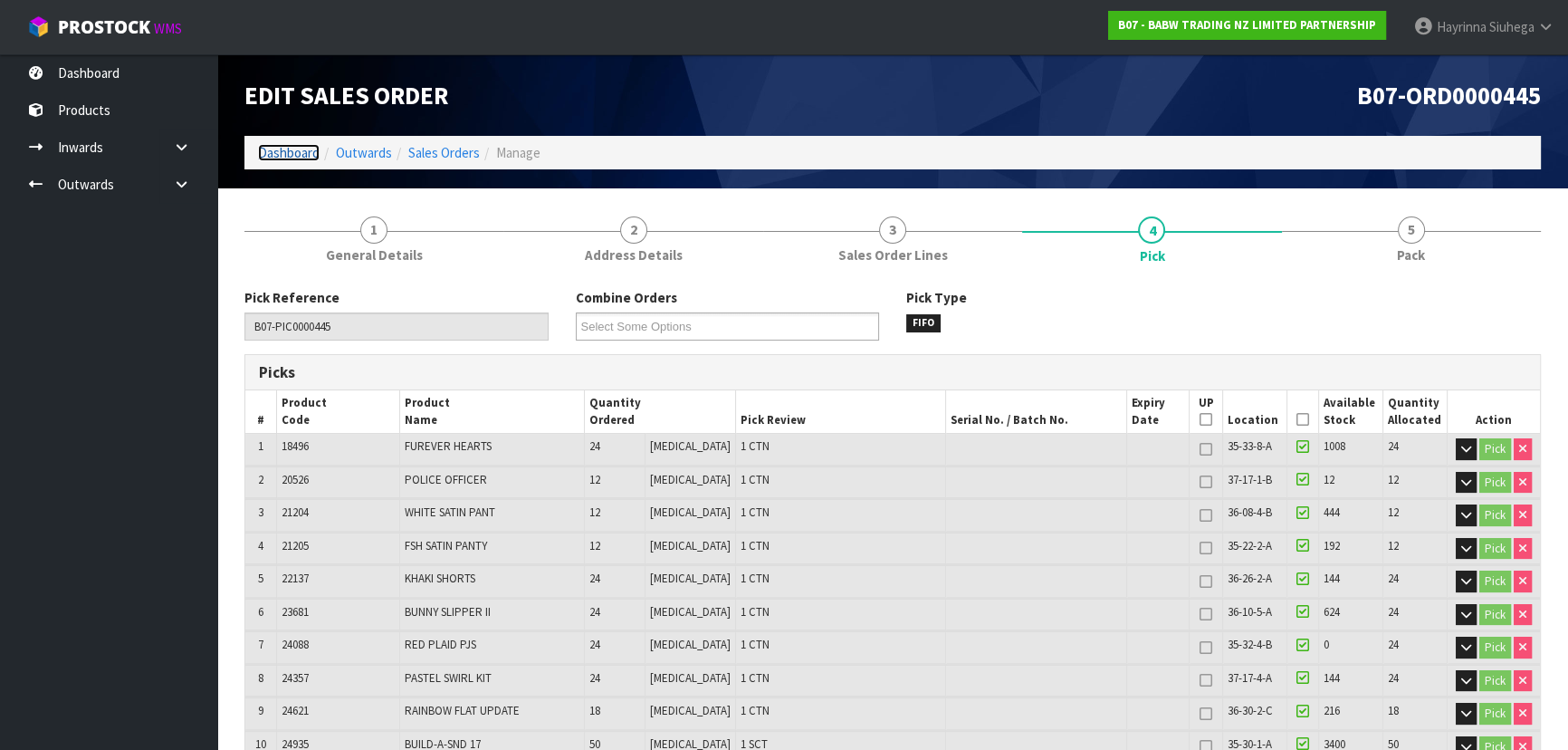
click at [308, 153] on link "Dashboard" at bounding box center [288, 153] width 62 height 18
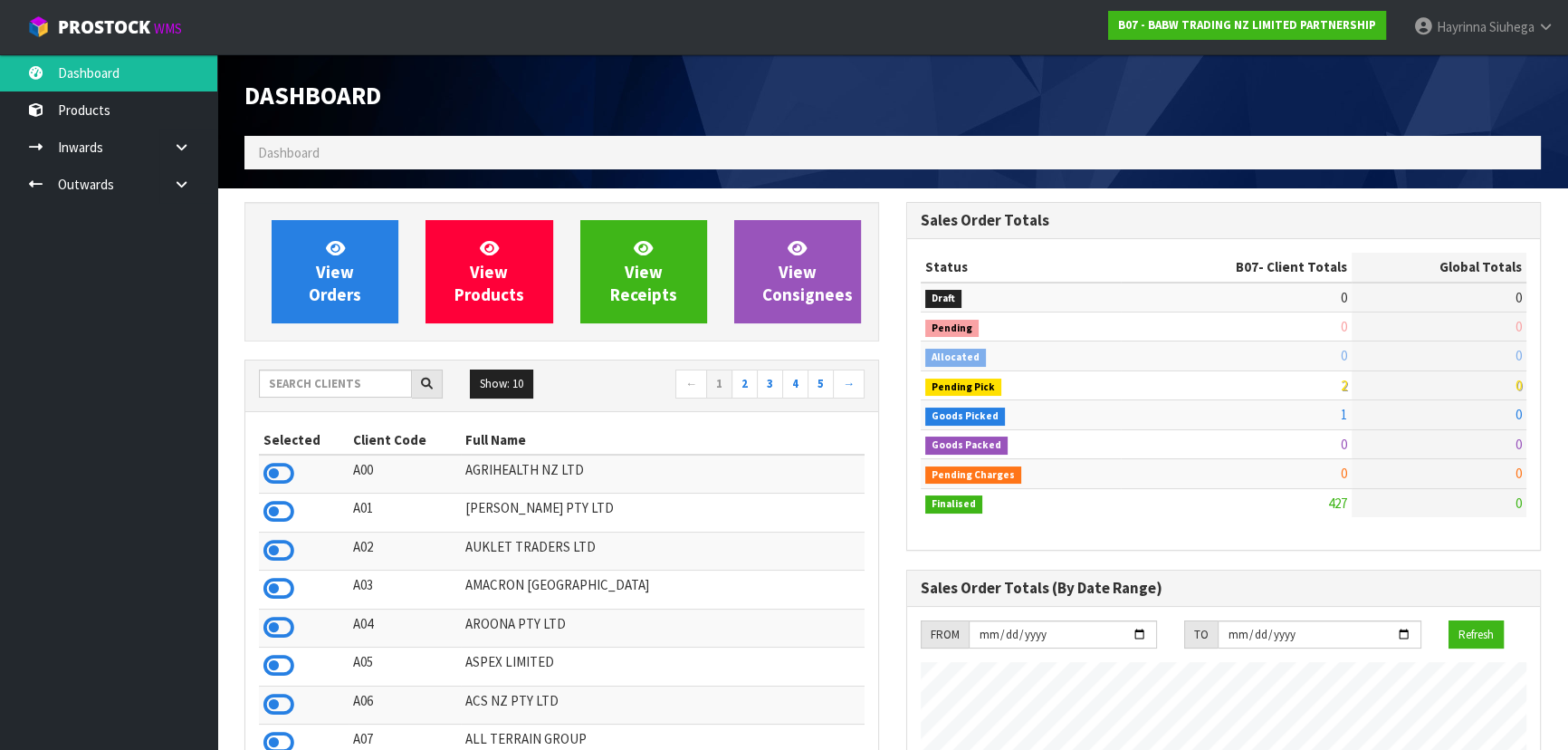
scroll to position [1370, 661]
click at [383, 377] on input "text" at bounding box center [335, 383] width 153 height 28
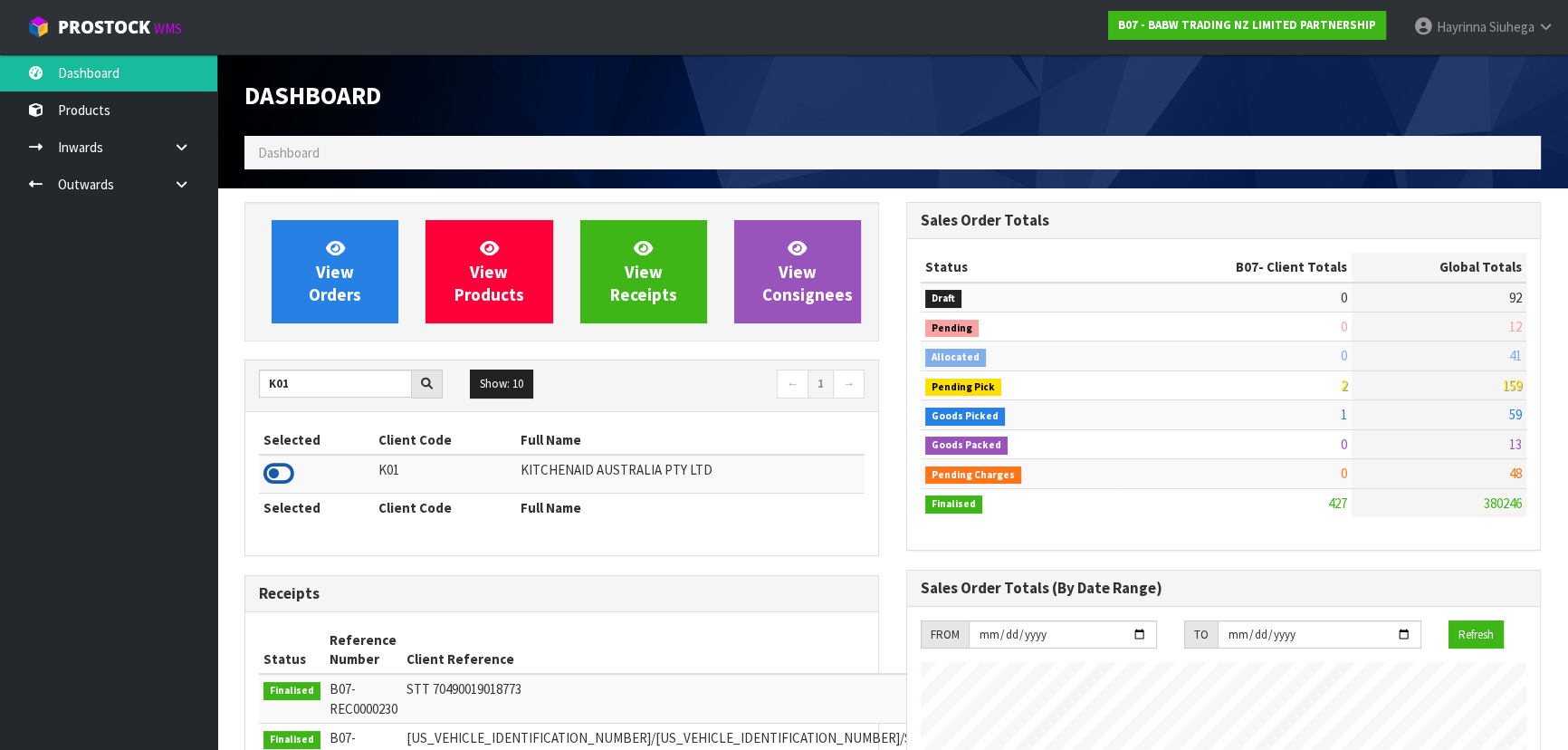
click at [281, 473] on icon at bounding box center [279, 474] width 30 height 27
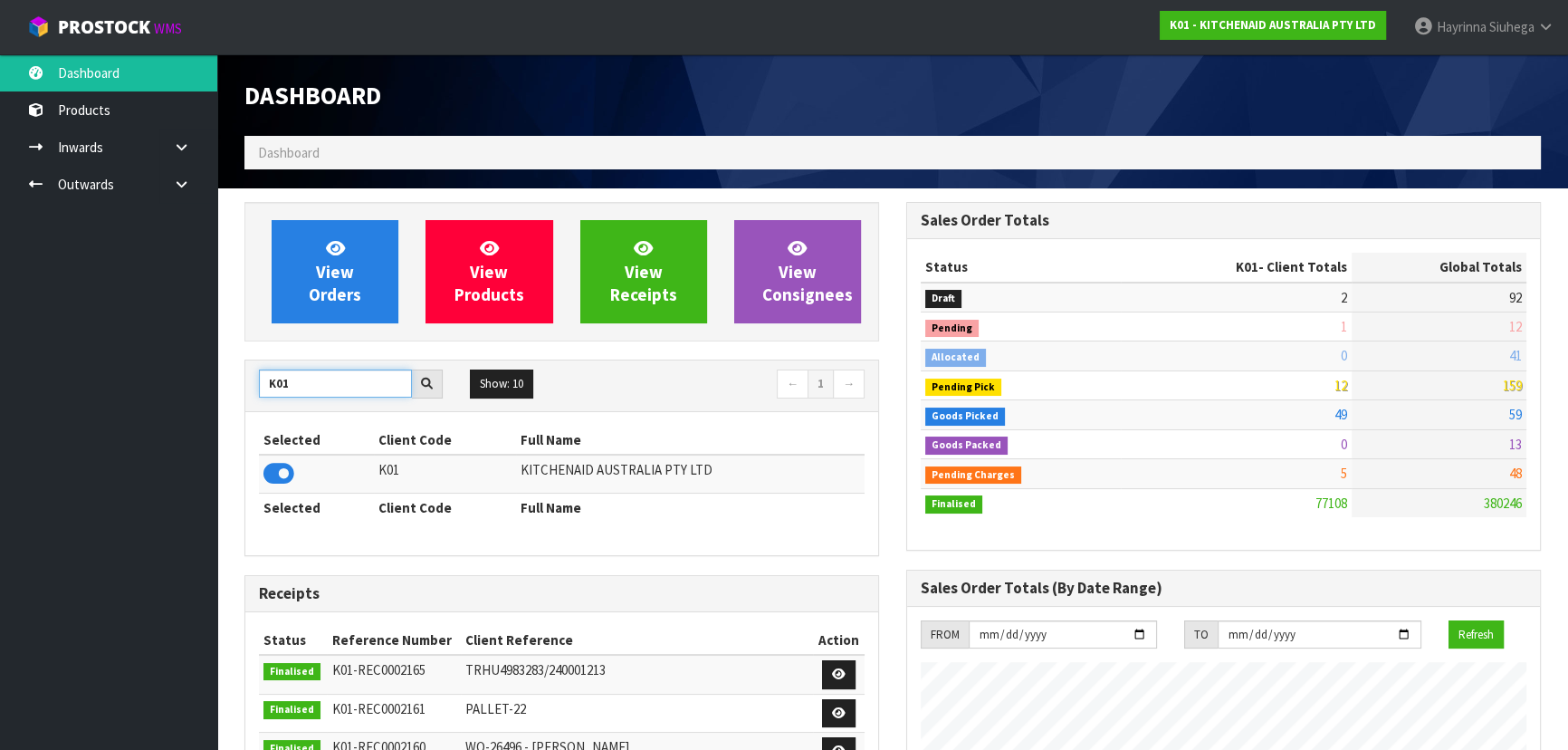
drag, startPoint x: 303, startPoint y: 384, endPoint x: 0, endPoint y: 388, distance: 303.0
click at [112, 379] on body "Toggle navigation ProStock WMS K01 - KITCHENAID AUSTRALIA PTY LTD Hayrinna Siuh…" at bounding box center [784, 375] width 1568 height 750
drag, startPoint x: 316, startPoint y: 383, endPoint x: 239, endPoint y: 382, distance: 77.0
click at [240, 382] on div "View Orders View Products View Receipts View Consignees J02 Show: 10 5 10 25 50…" at bounding box center [561, 752] width 662 height 1100
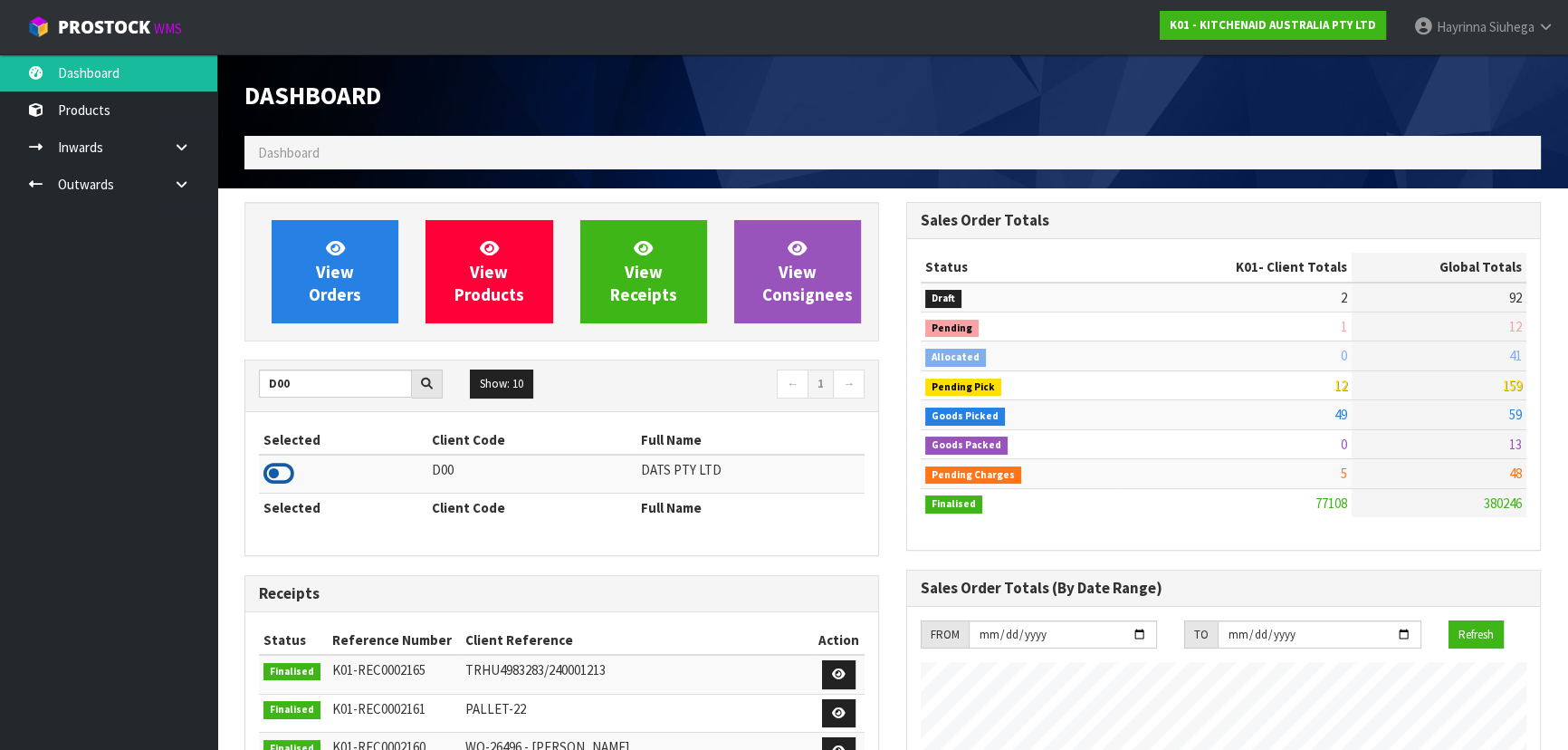
click at [267, 475] on icon at bounding box center [279, 474] width 30 height 27
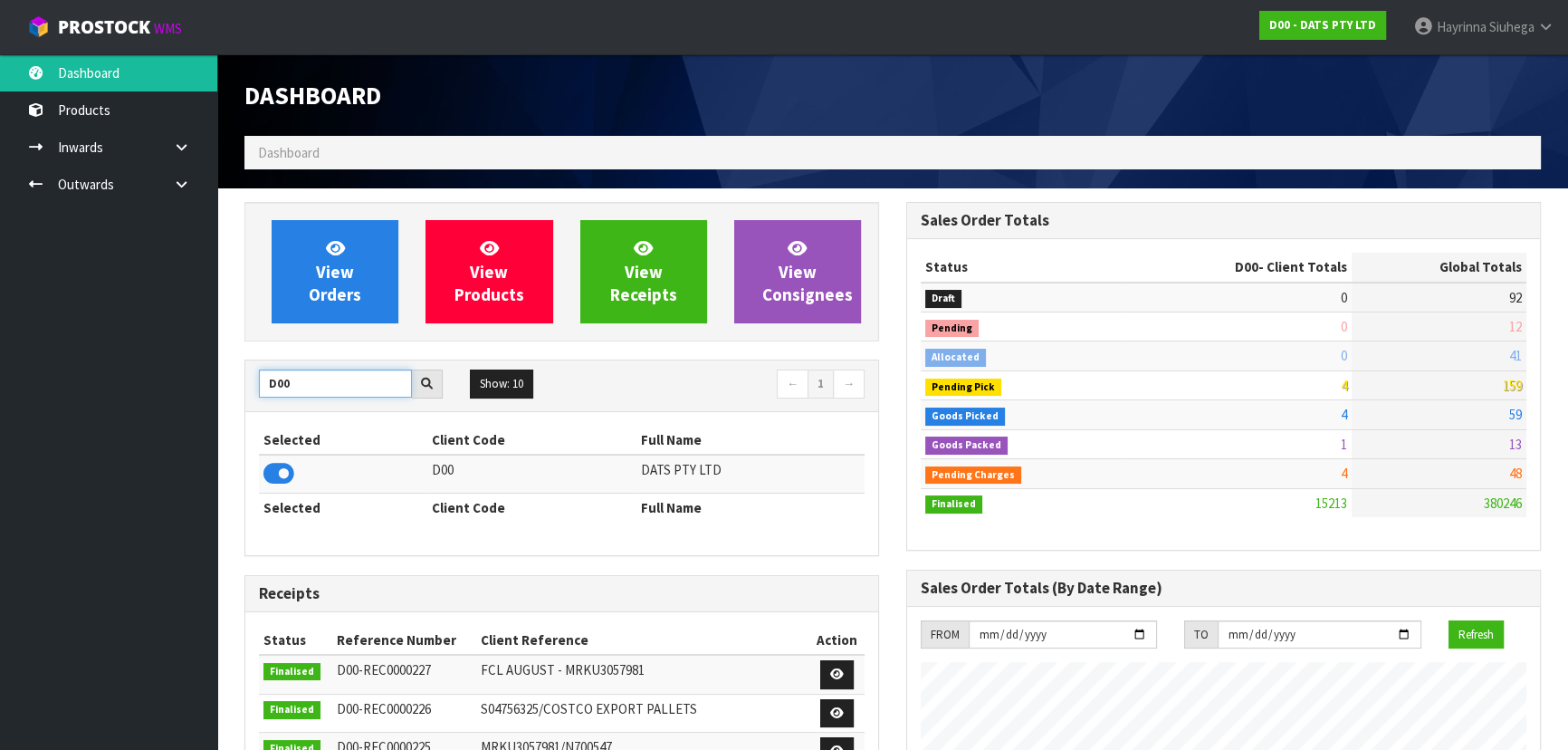
drag, startPoint x: 300, startPoint y: 386, endPoint x: 247, endPoint y: 389, distance: 53.1
click at [247, 389] on div "D00" at bounding box center [351, 384] width 211 height 29
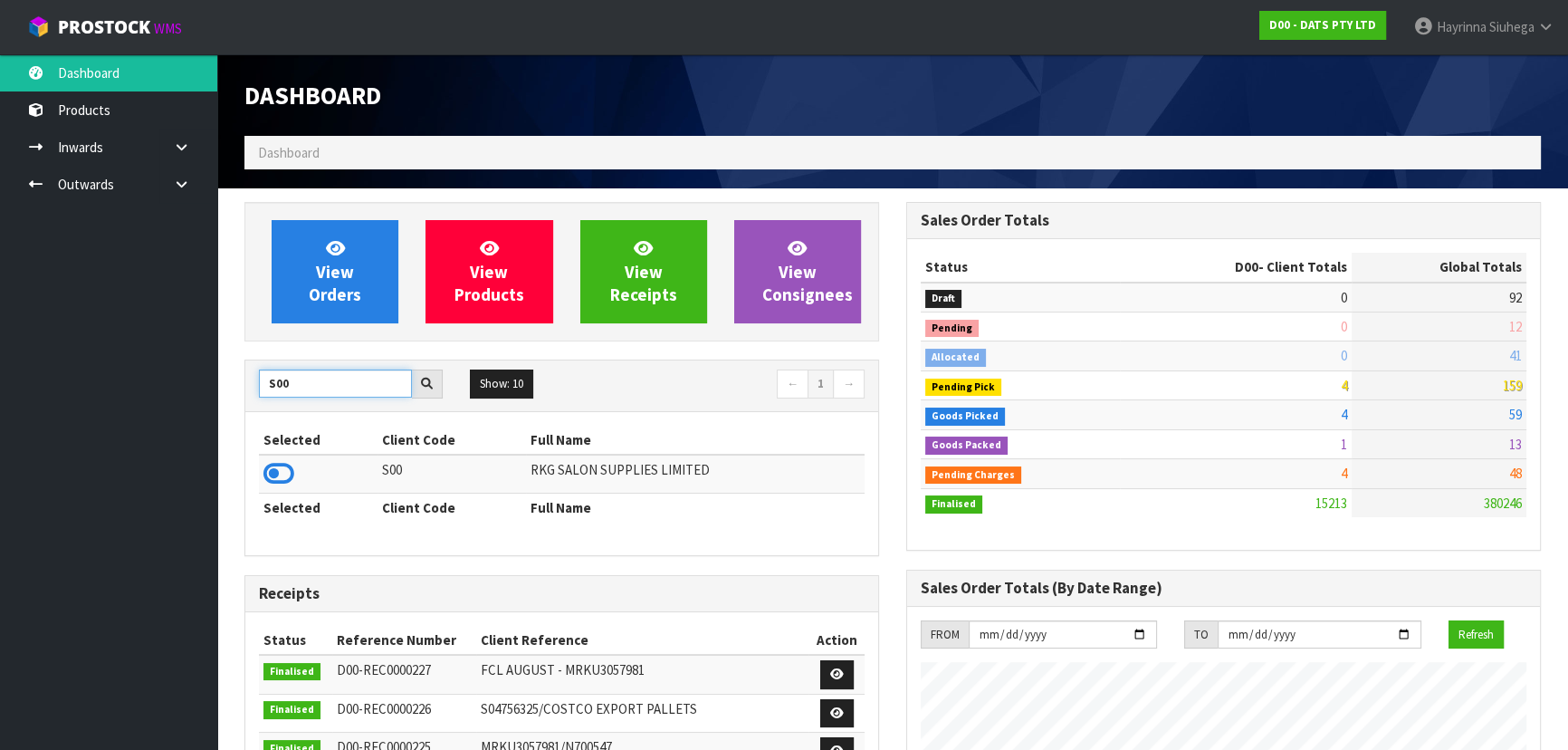
type input "S00"
drag, startPoint x: 300, startPoint y: 461, endPoint x: 280, endPoint y: 473, distance: 23.3
click at [293, 466] on td at bounding box center [318, 474] width 118 height 39
click at [280, 473] on icon at bounding box center [279, 474] width 30 height 27
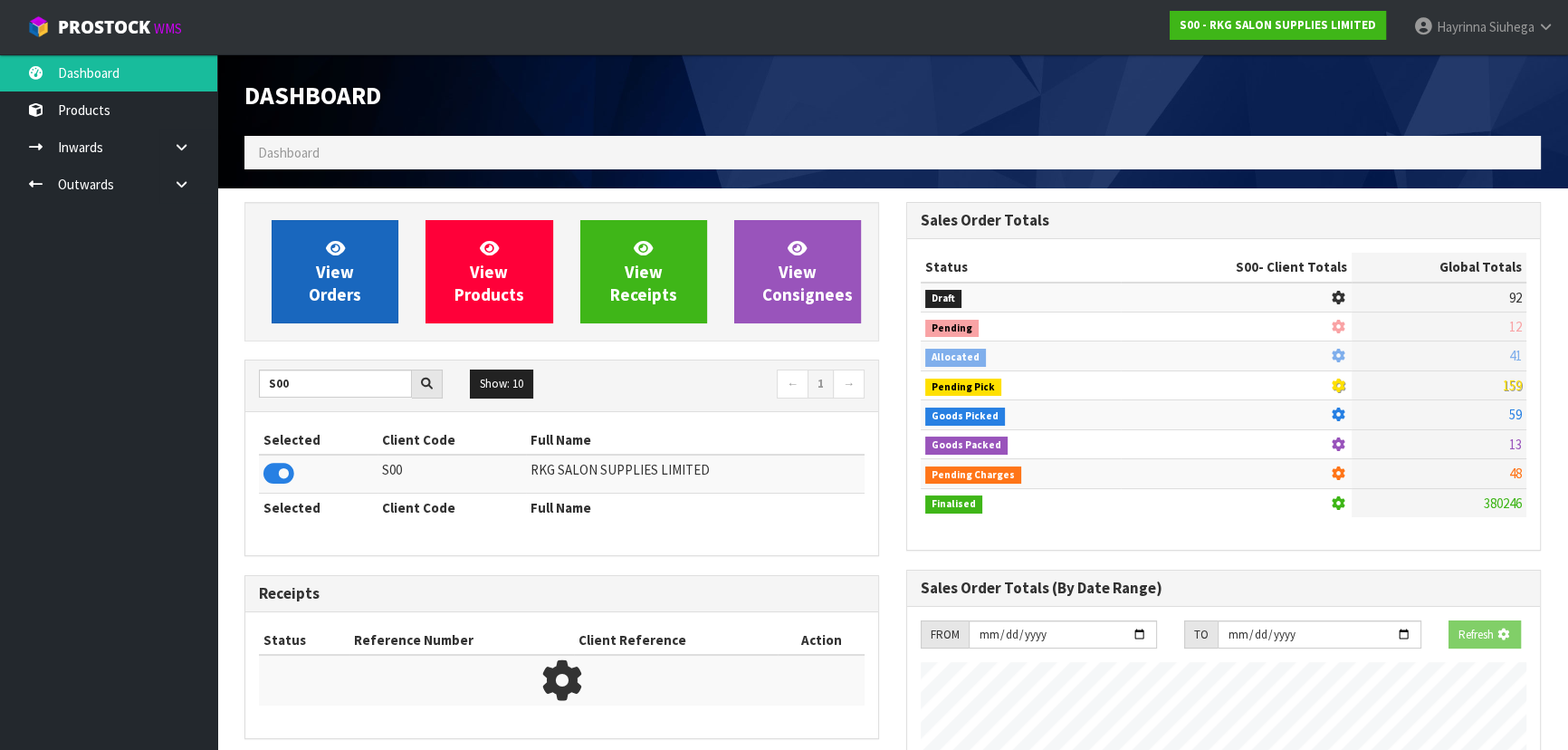
scroll to position [1408, 661]
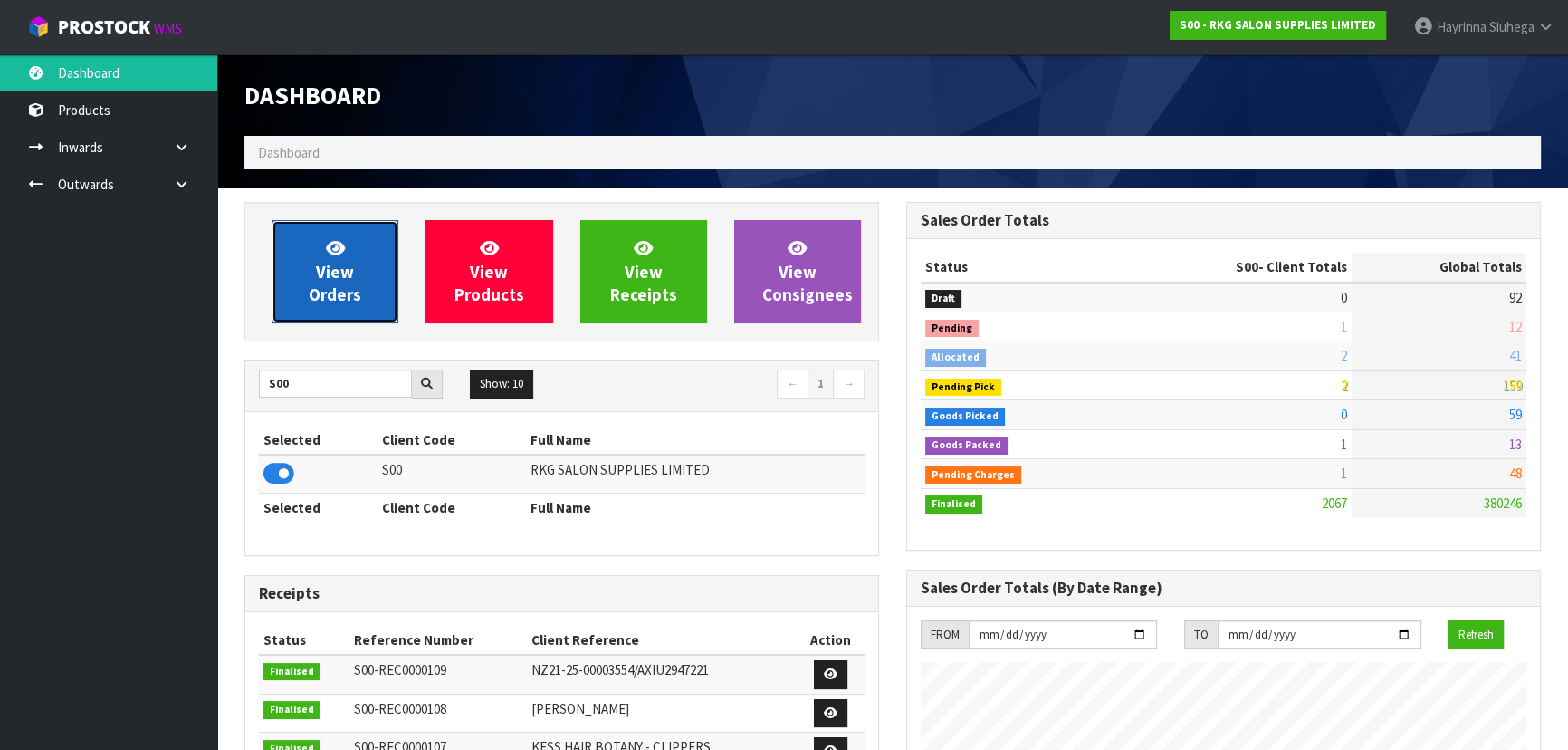
click at [304, 290] on link "View Orders" at bounding box center [335, 272] width 127 height 104
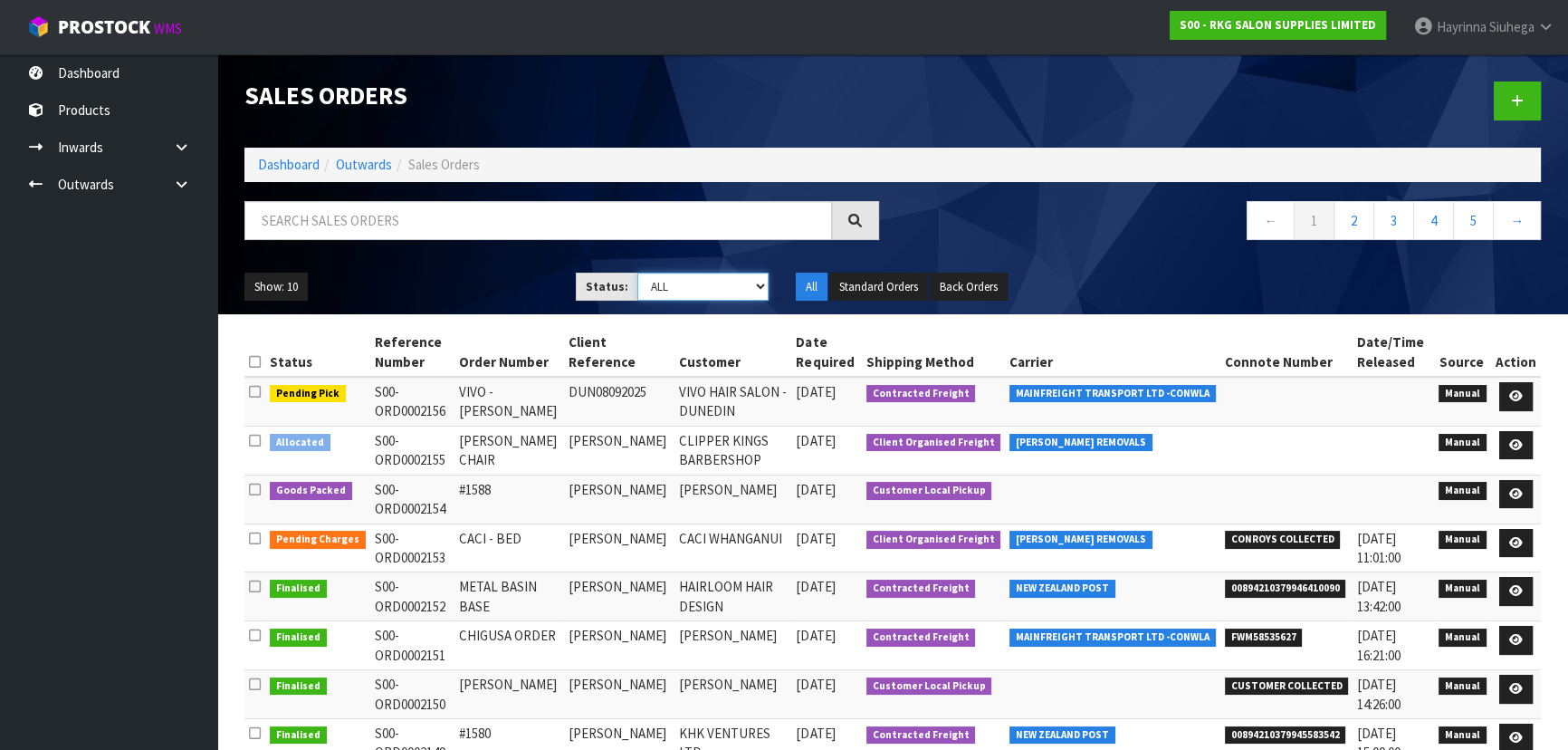
click at [670, 283] on select "Draft Pending Allocated Pending Pick Goods Picked Goods Packed Pending Charges …" at bounding box center [703, 287] width 132 height 28
click at [637, 273] on select "Draft Pending Allocated Pending Pick Goods Picked Goods Packed Pending Charges …" at bounding box center [703, 287] width 132 height 28
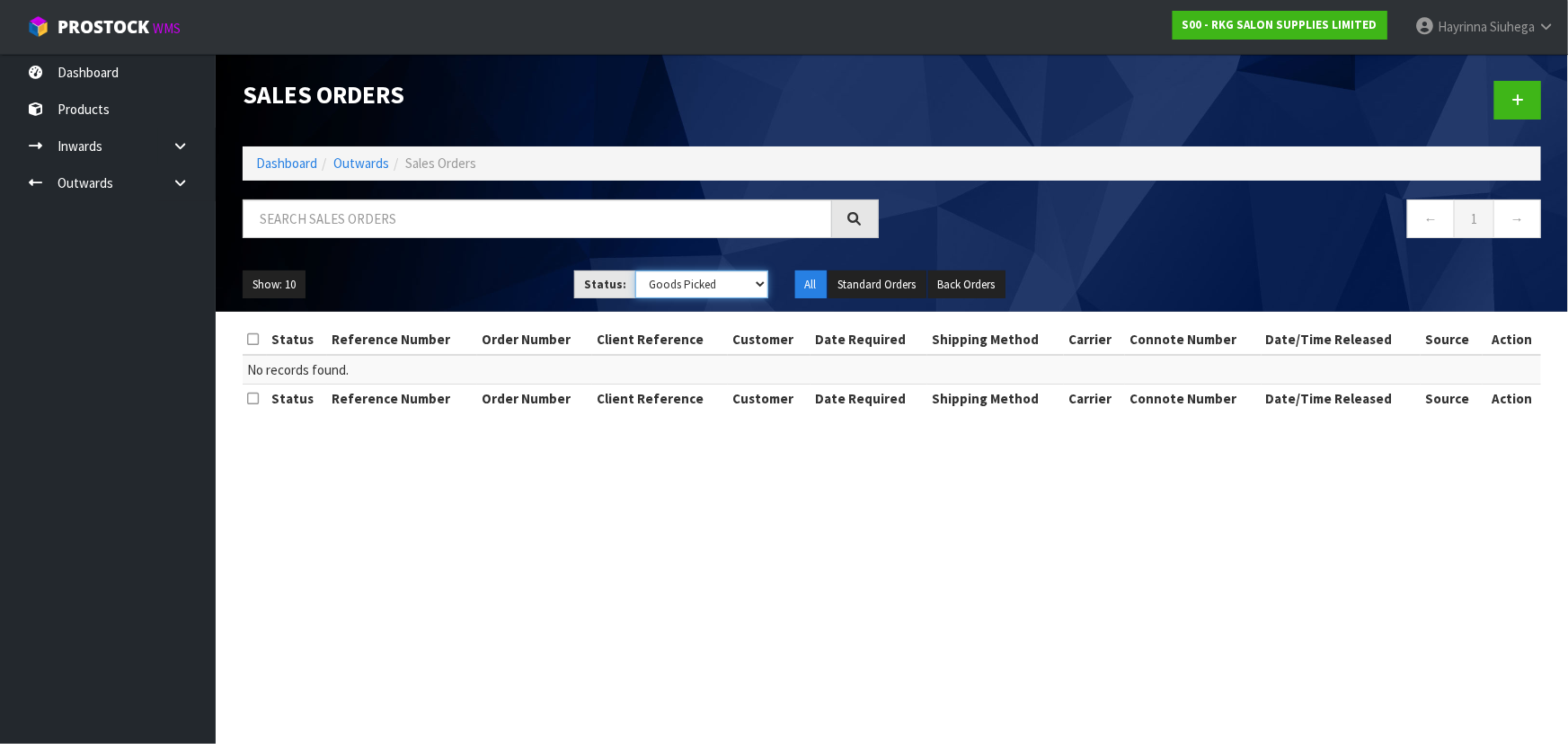
click at [689, 286] on select "Draft Pending Allocated Pending Pick Goods Picked Goods Packed Pending Charges …" at bounding box center [702, 284] width 133 height 28
select select "string:3"
click at [636, 271] on select "Draft Pending Allocated Pending Pick Goods Picked Goods Packed Pending Charges …" at bounding box center [702, 284] width 133 height 28
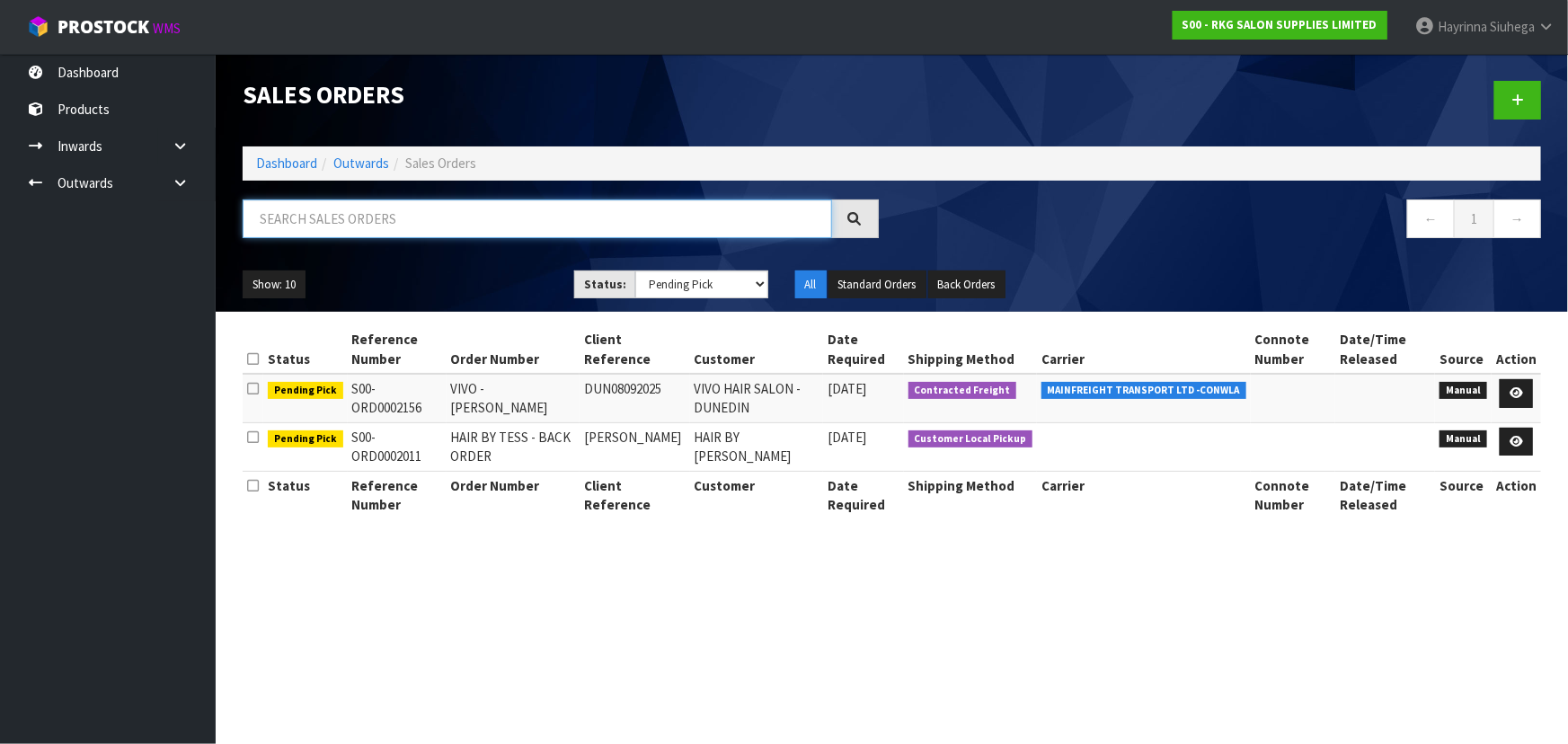
click at [435, 219] on input "text" at bounding box center [538, 219] width 590 height 39
type input "JOB-0398249"
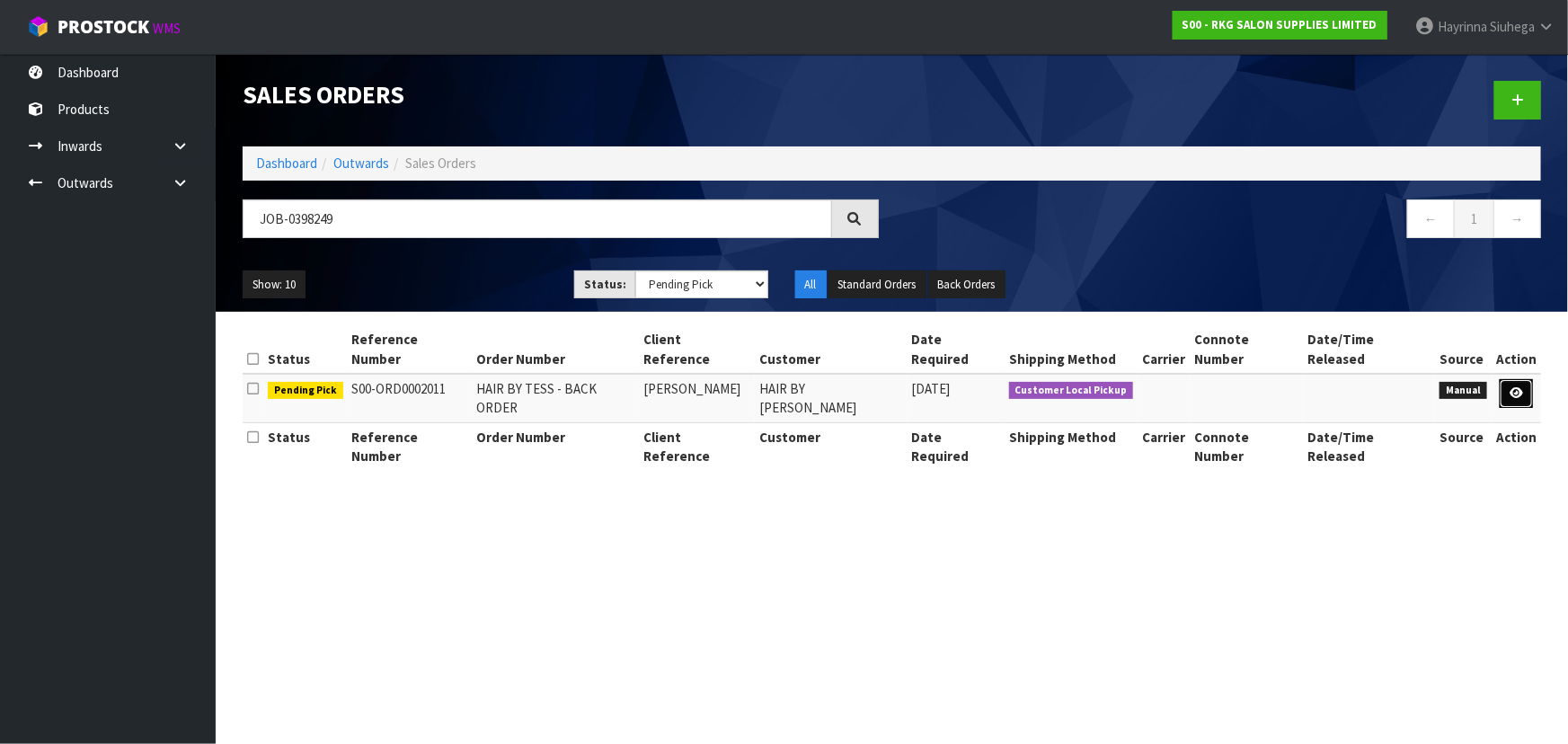
click at [1517, 387] on icon at bounding box center [1517, 393] width 14 height 12
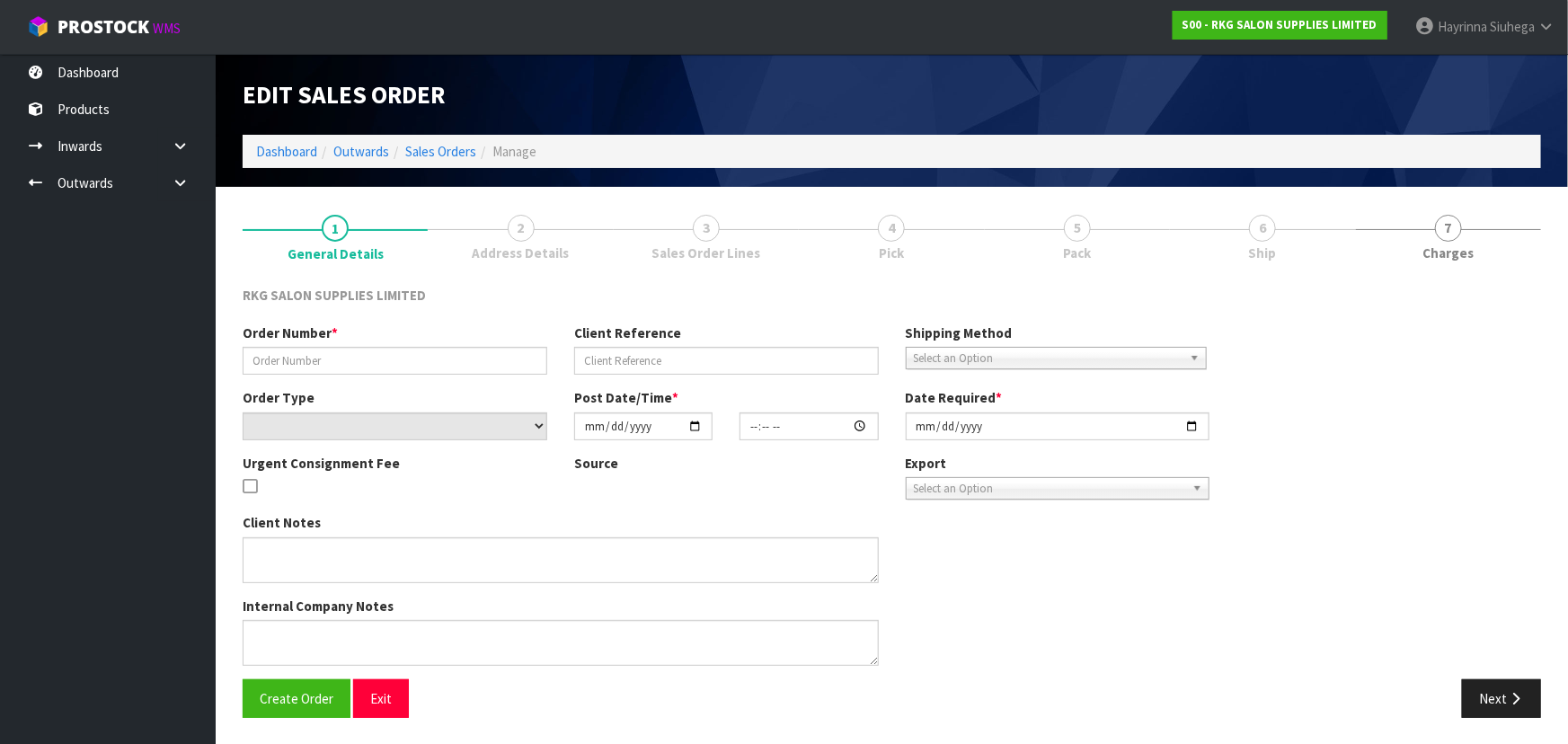
type input "HAIR BY TESS - BACK ORDER"
type input "TESSA BURLISON"
select select "number:0"
type input "2025-08-01"
type input "12:00:00.000"
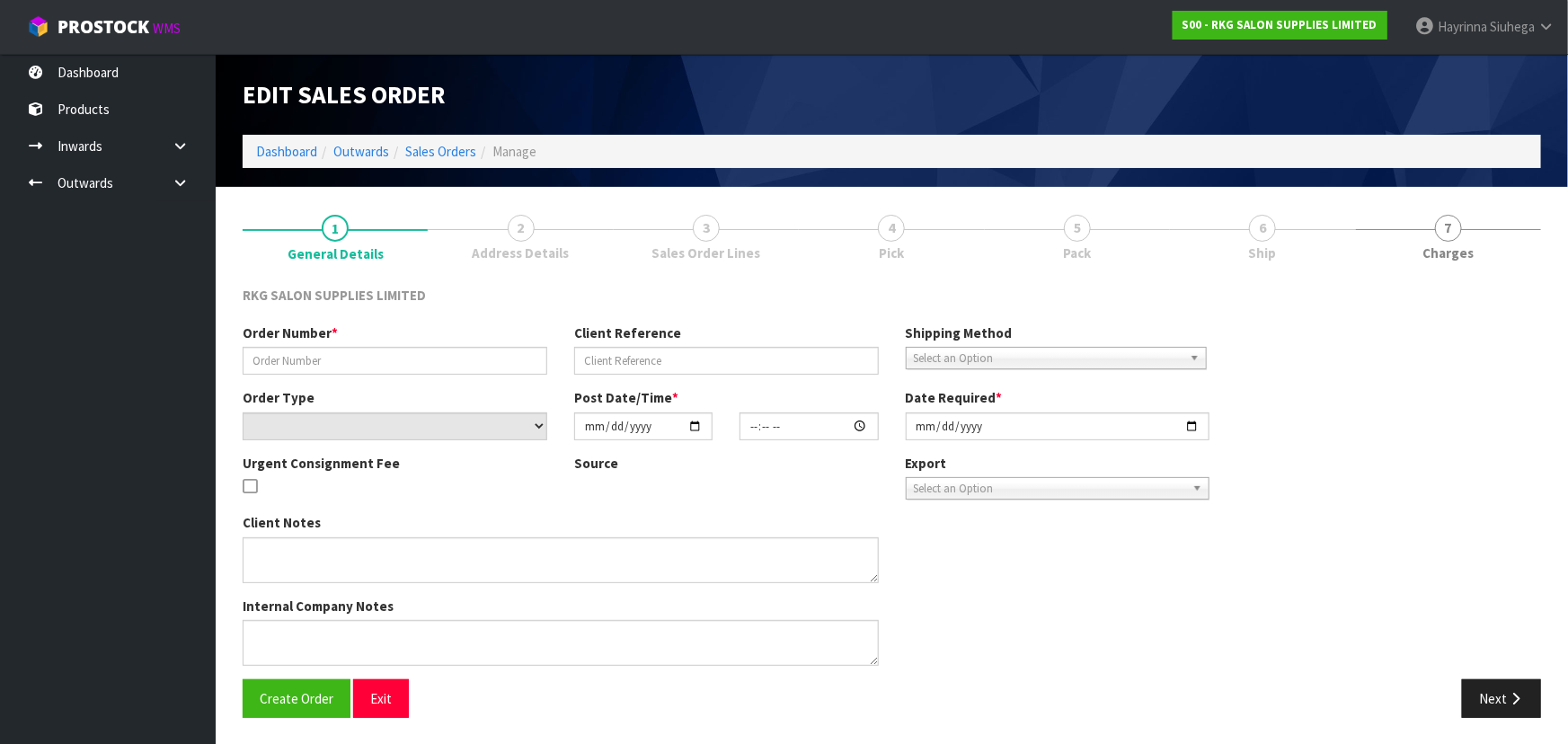
type input "2025-09-05"
type textarea "WILL PICK UP WHEN AVAILABLE - PAID"
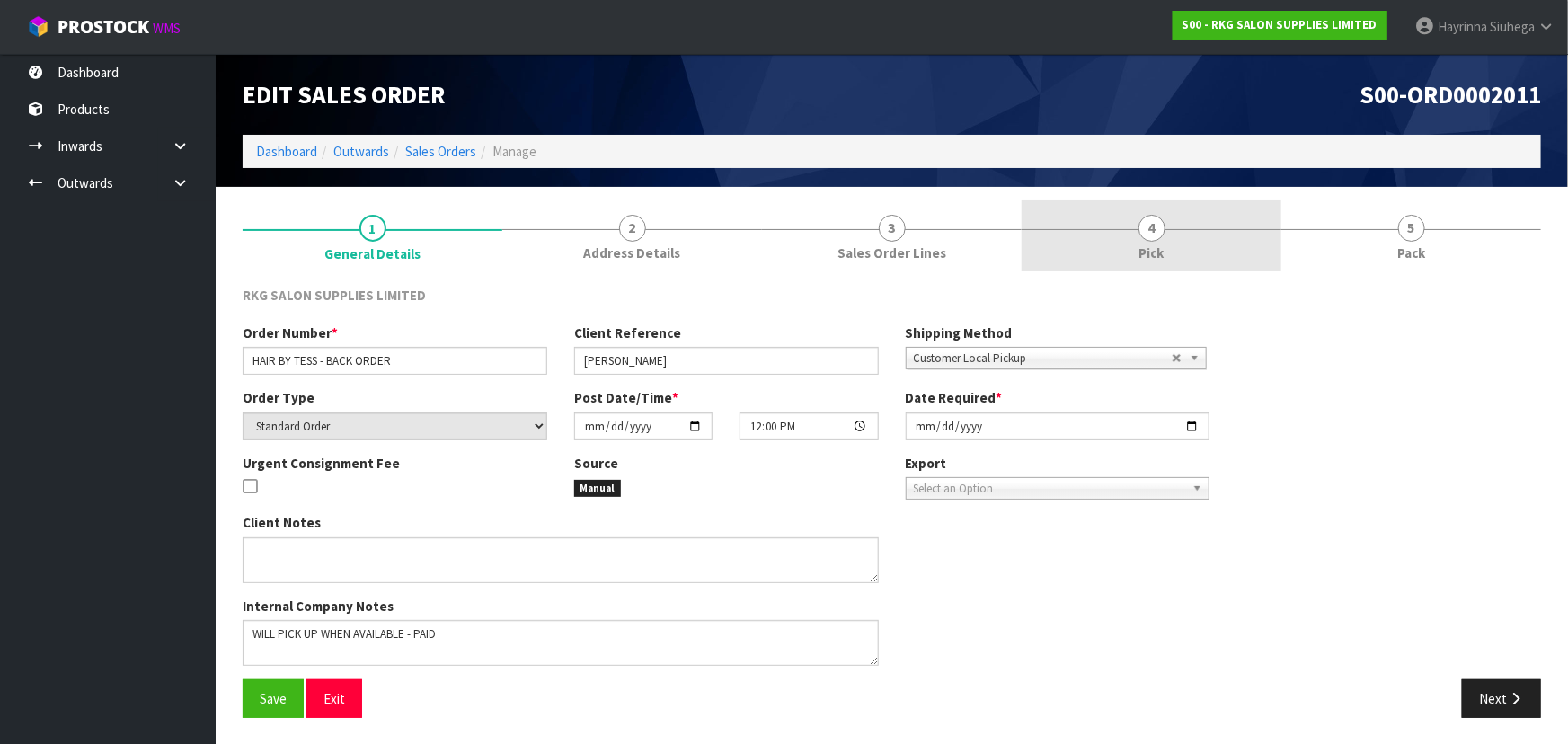
click at [1221, 261] on link "4 Pick" at bounding box center [1152, 236] width 260 height 71
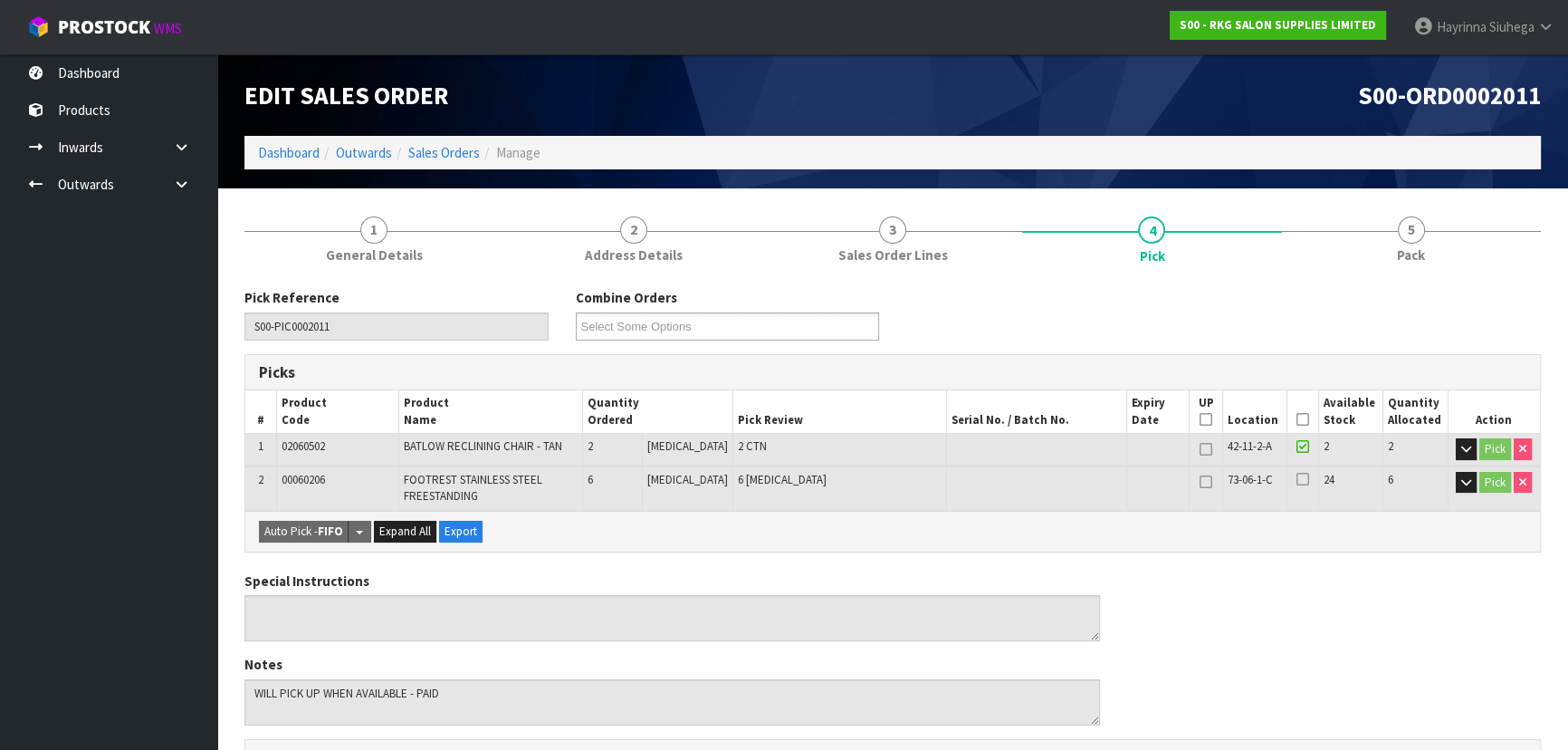
click at [1296, 419] on icon at bounding box center [1302, 419] width 13 height 1
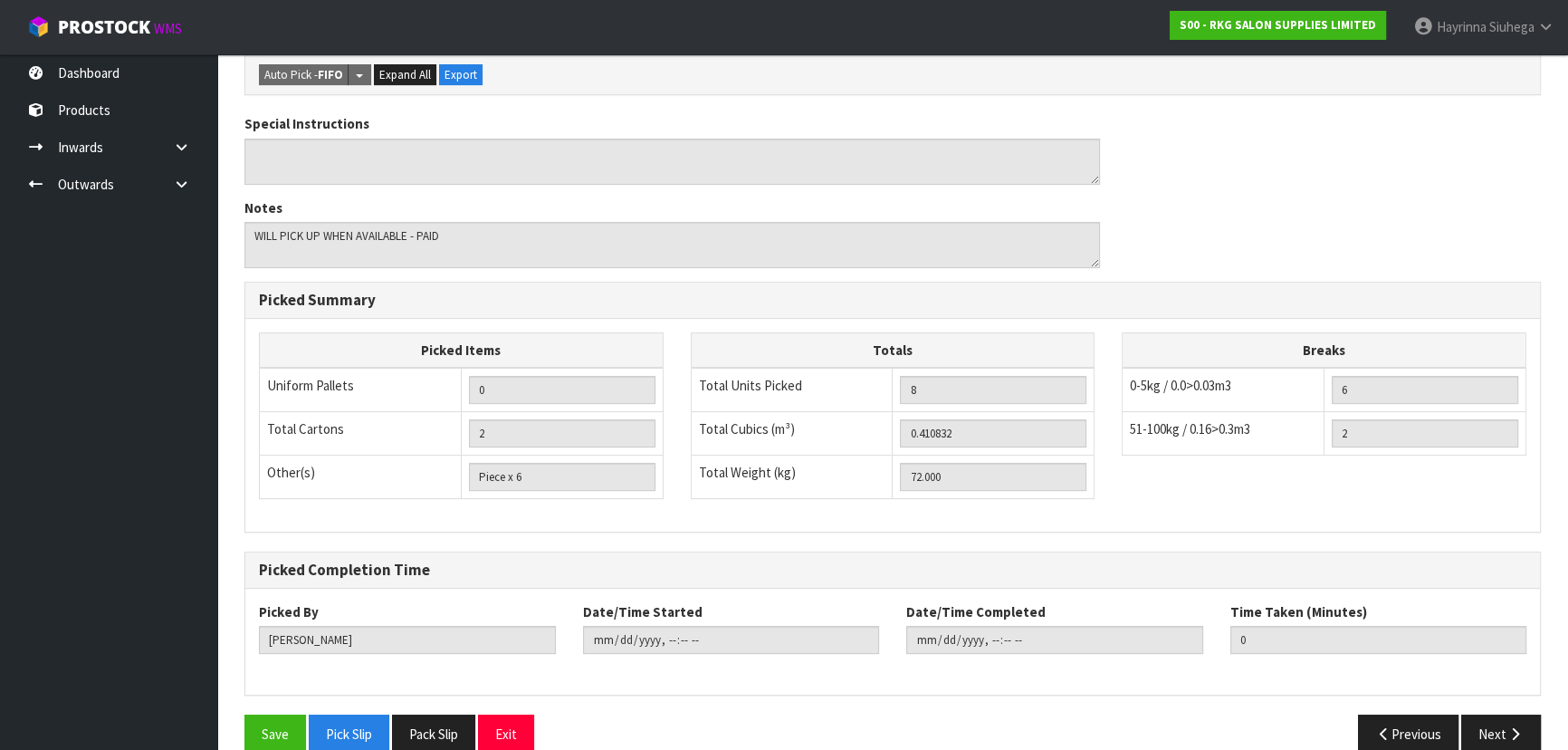
scroll to position [551, 0]
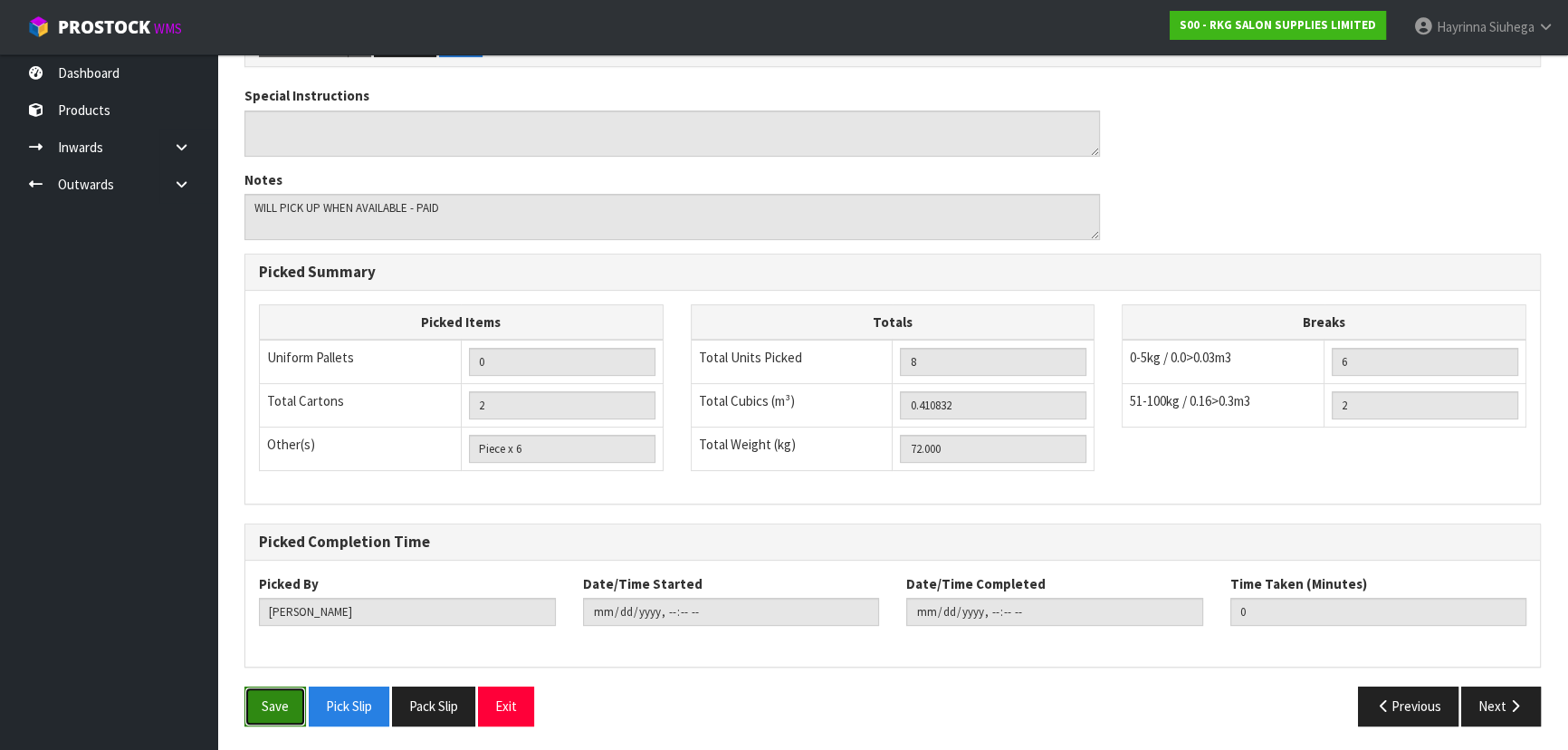
click at [271, 694] on button "Save" at bounding box center [275, 706] width 62 height 39
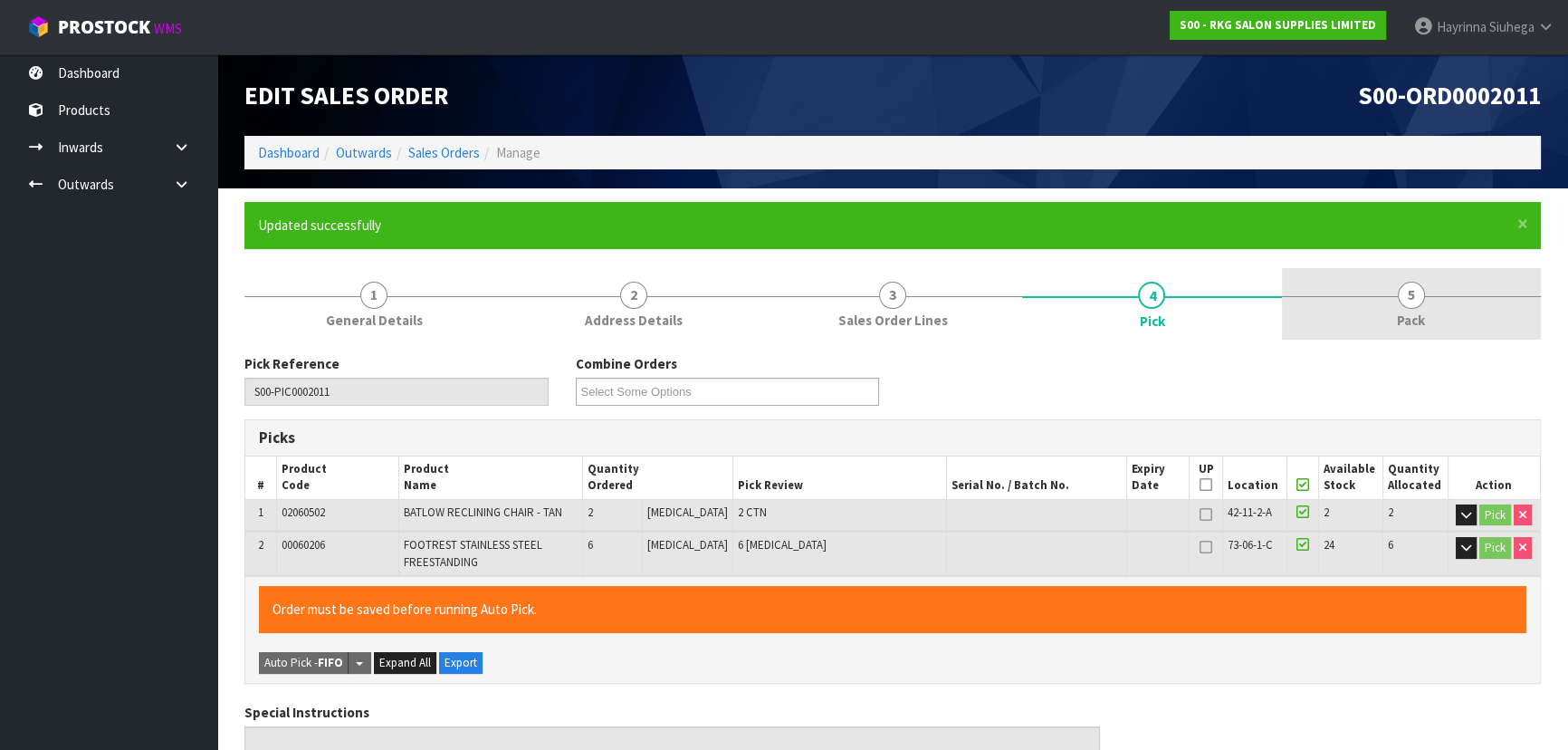
click at [1420, 326] on span "Pack" at bounding box center [1411, 320] width 28 height 19
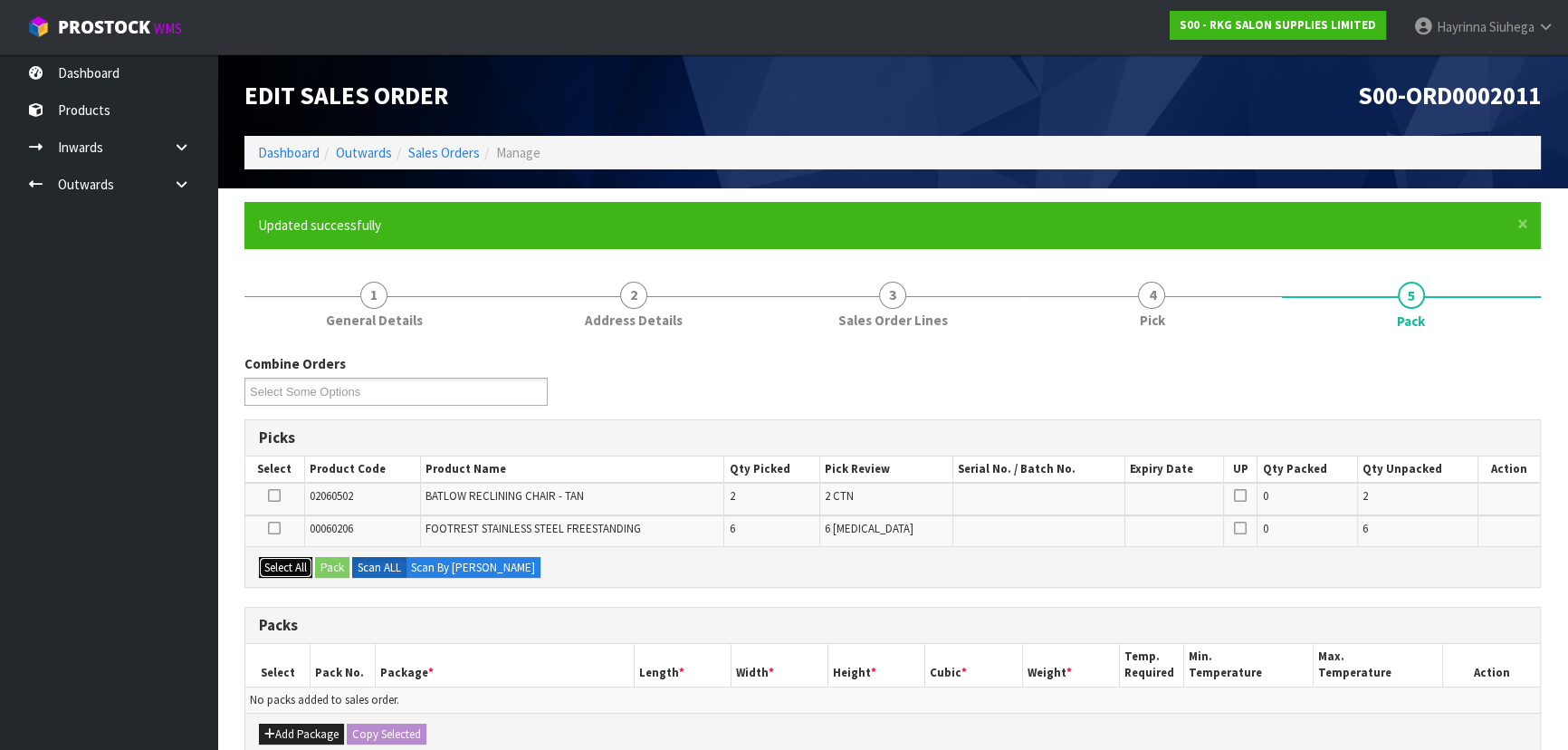
click at [293, 568] on button "Select All" at bounding box center [285, 568] width 54 height 22
click at [299, 734] on button "Add Package" at bounding box center [301, 734] width 85 height 22
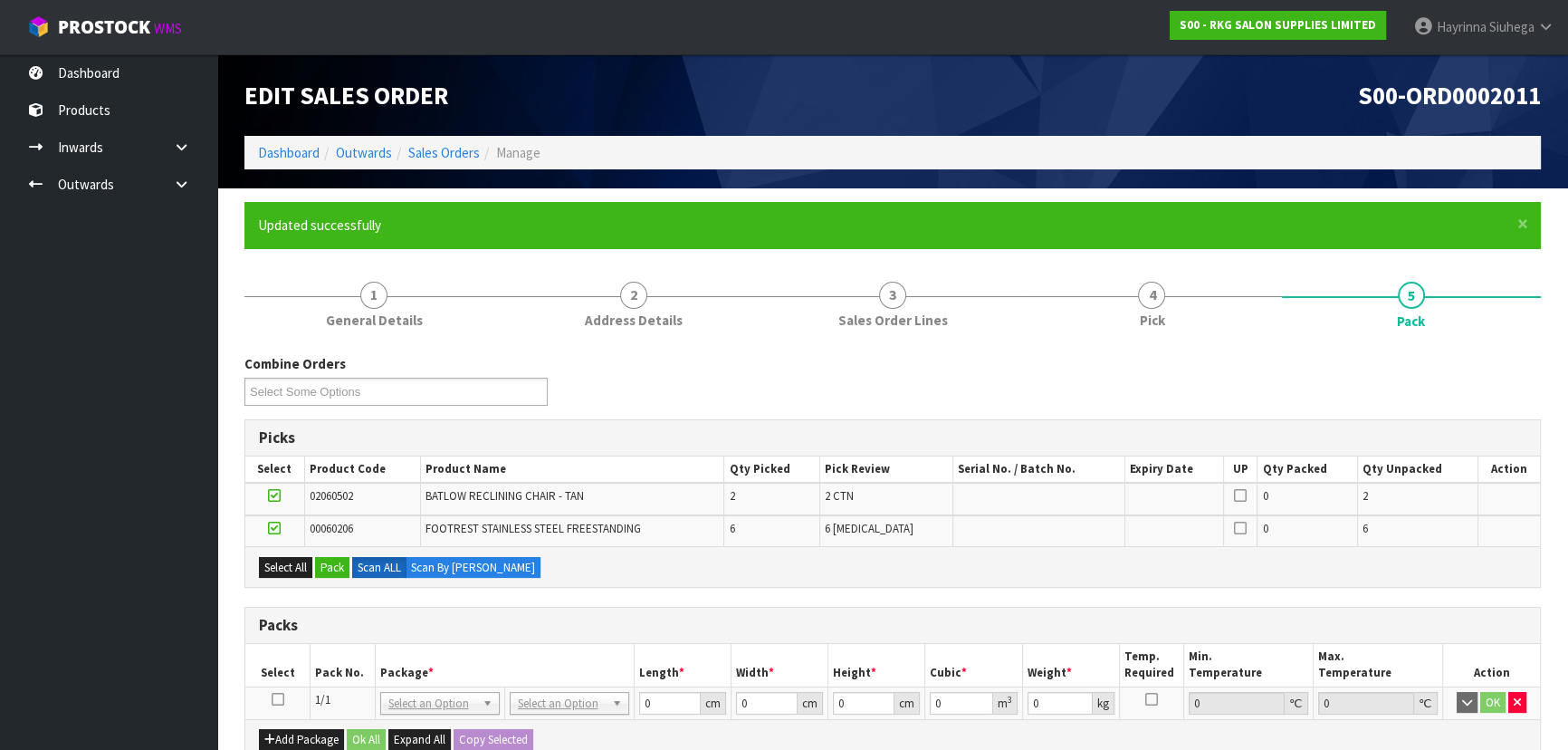
click at [277, 699] on icon at bounding box center [278, 699] width 13 height 1
click at [327, 565] on button "Pack" at bounding box center [331, 568] width 34 height 22
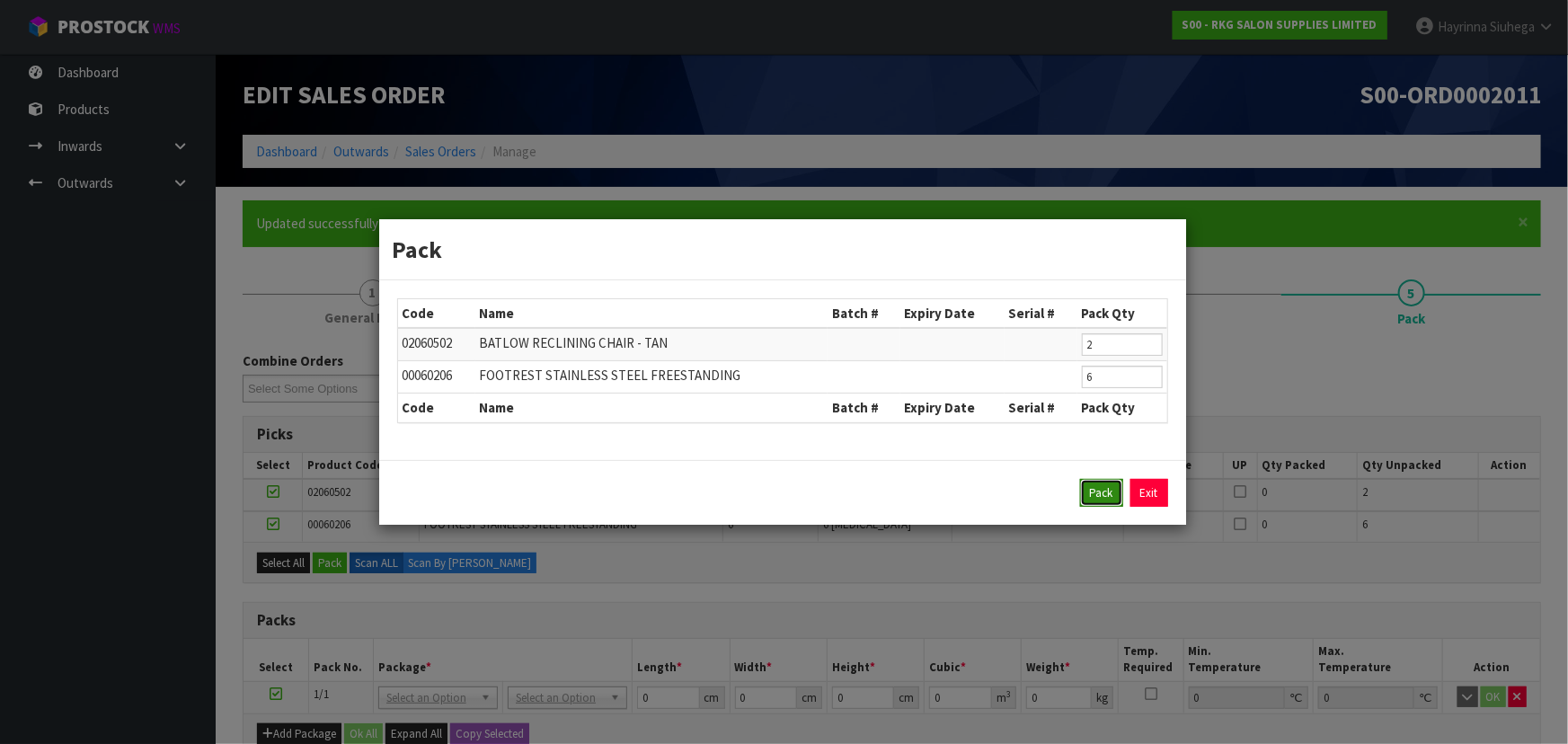
click at [1114, 484] on button "Pack" at bounding box center [1101, 494] width 43 height 29
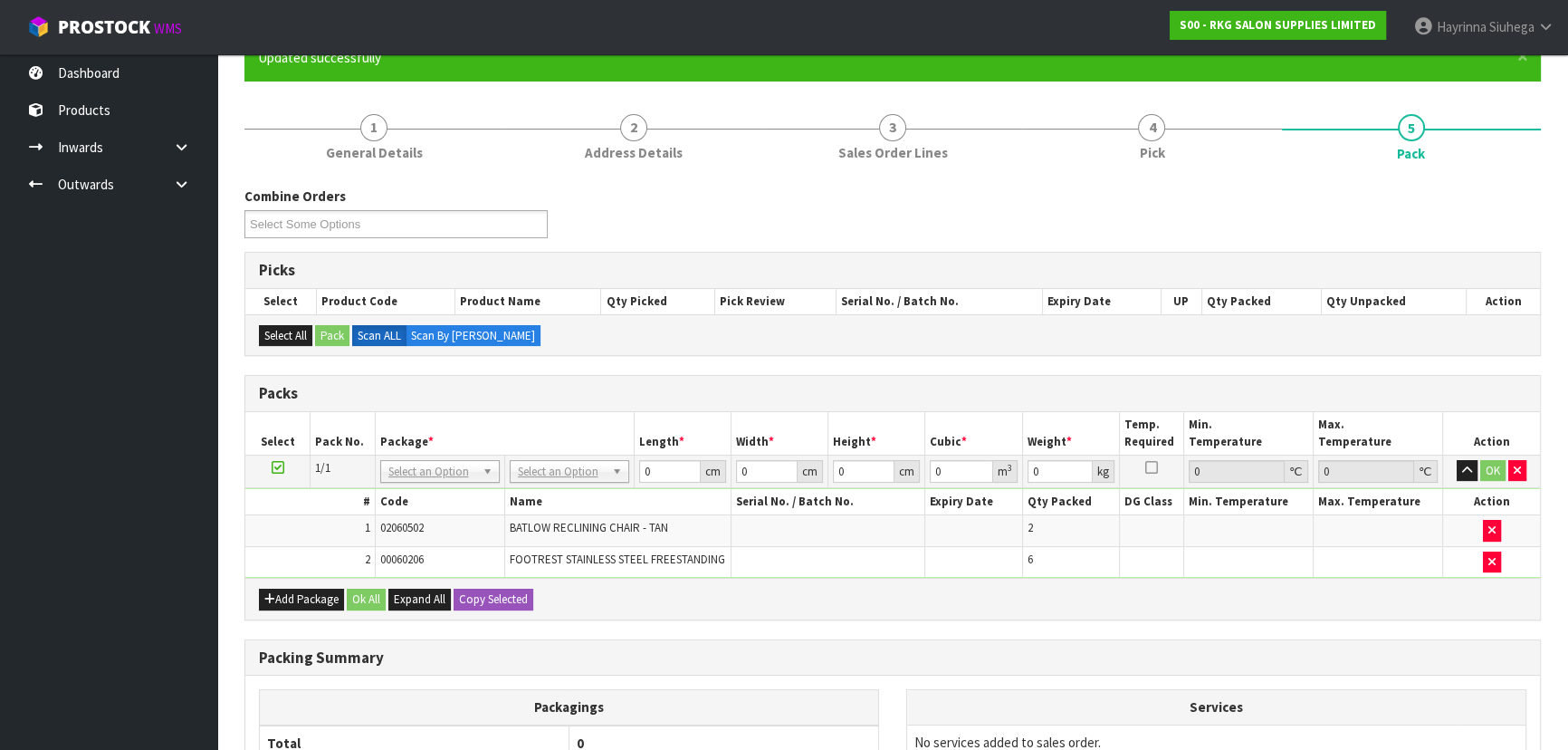
scroll to position [329, 0]
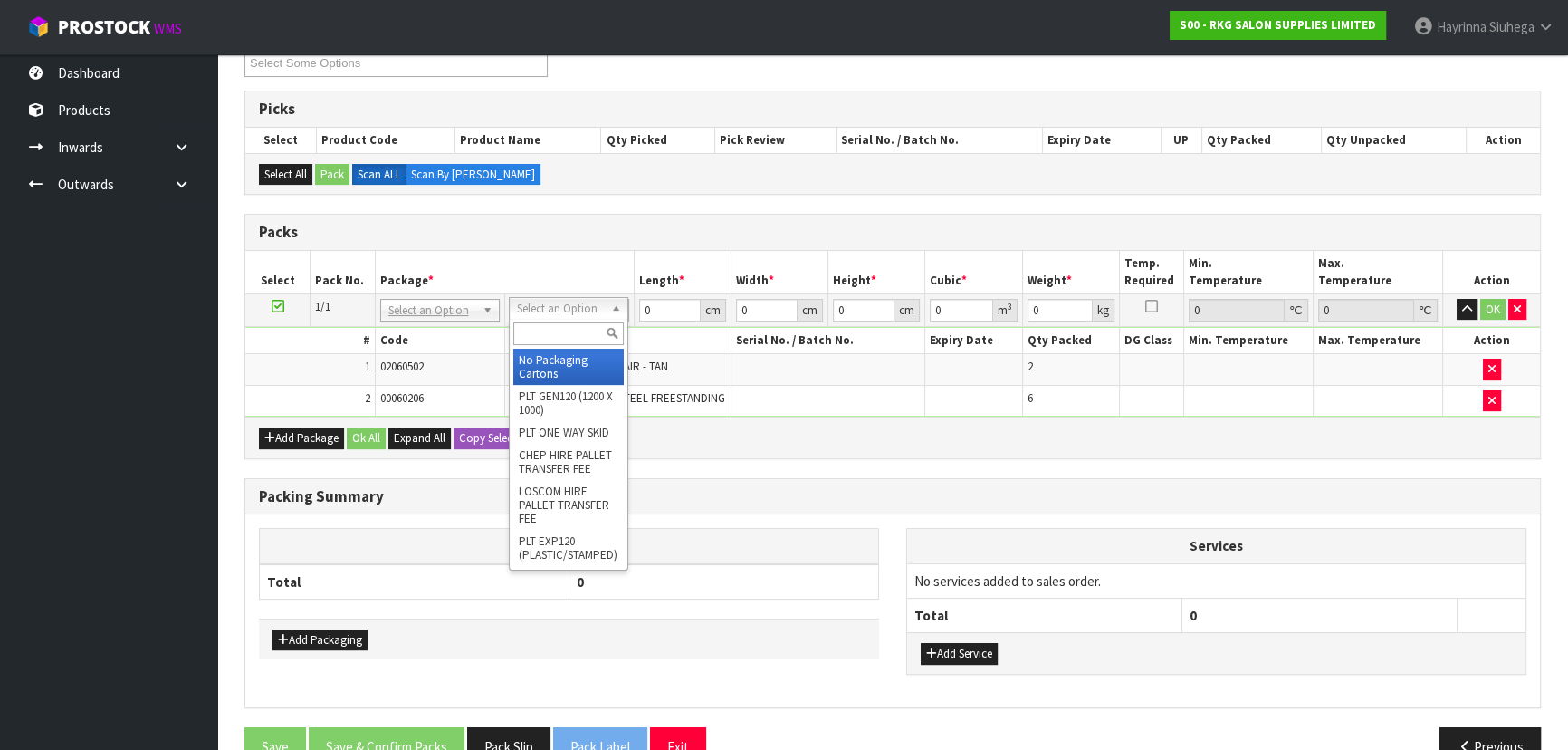
click at [573, 323] on input "text" at bounding box center [568, 333] width 110 height 22
type input "RE"
type input "72"
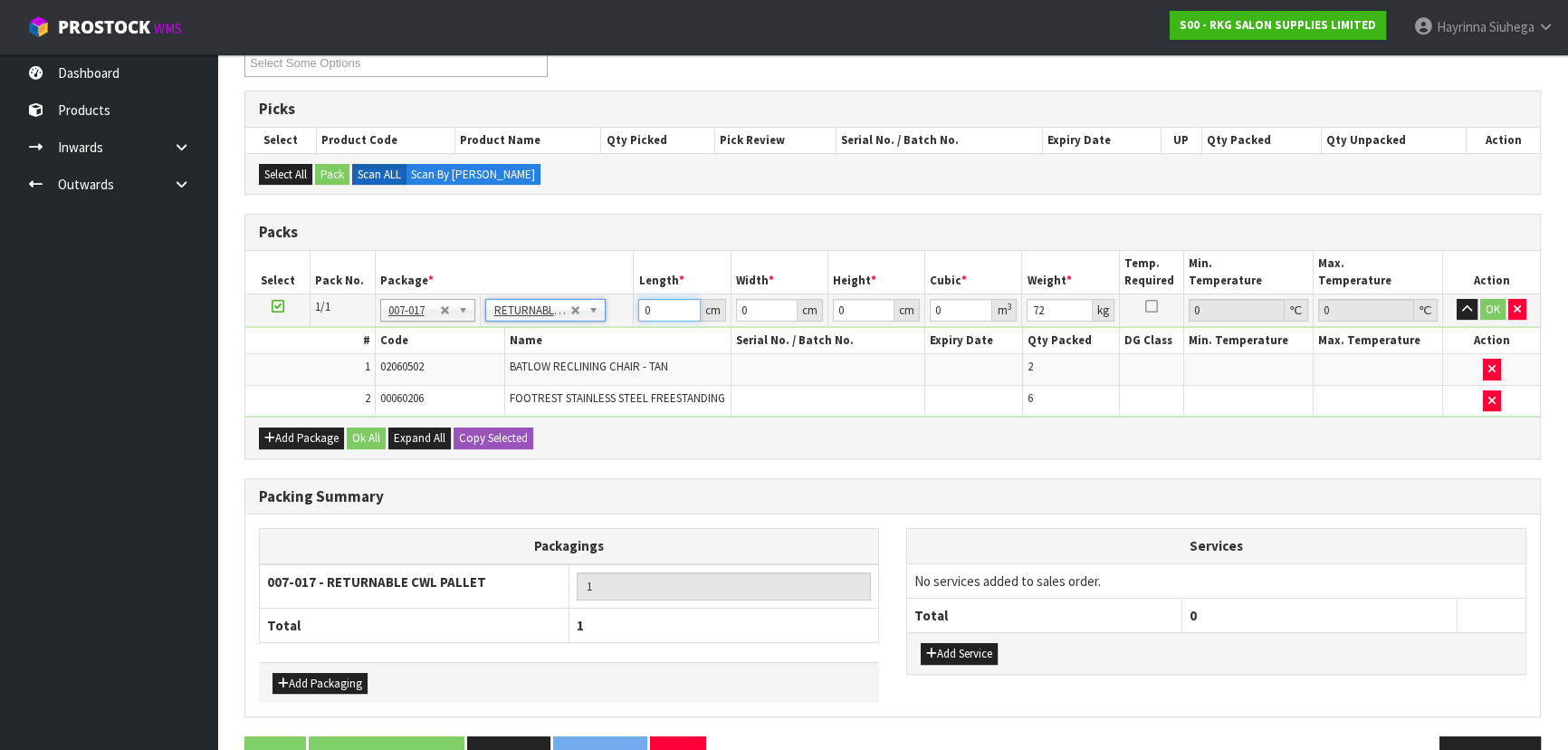
click at [641, 304] on input "0" at bounding box center [669, 310] width 62 height 22
type input "120"
type input "100"
type input "8"
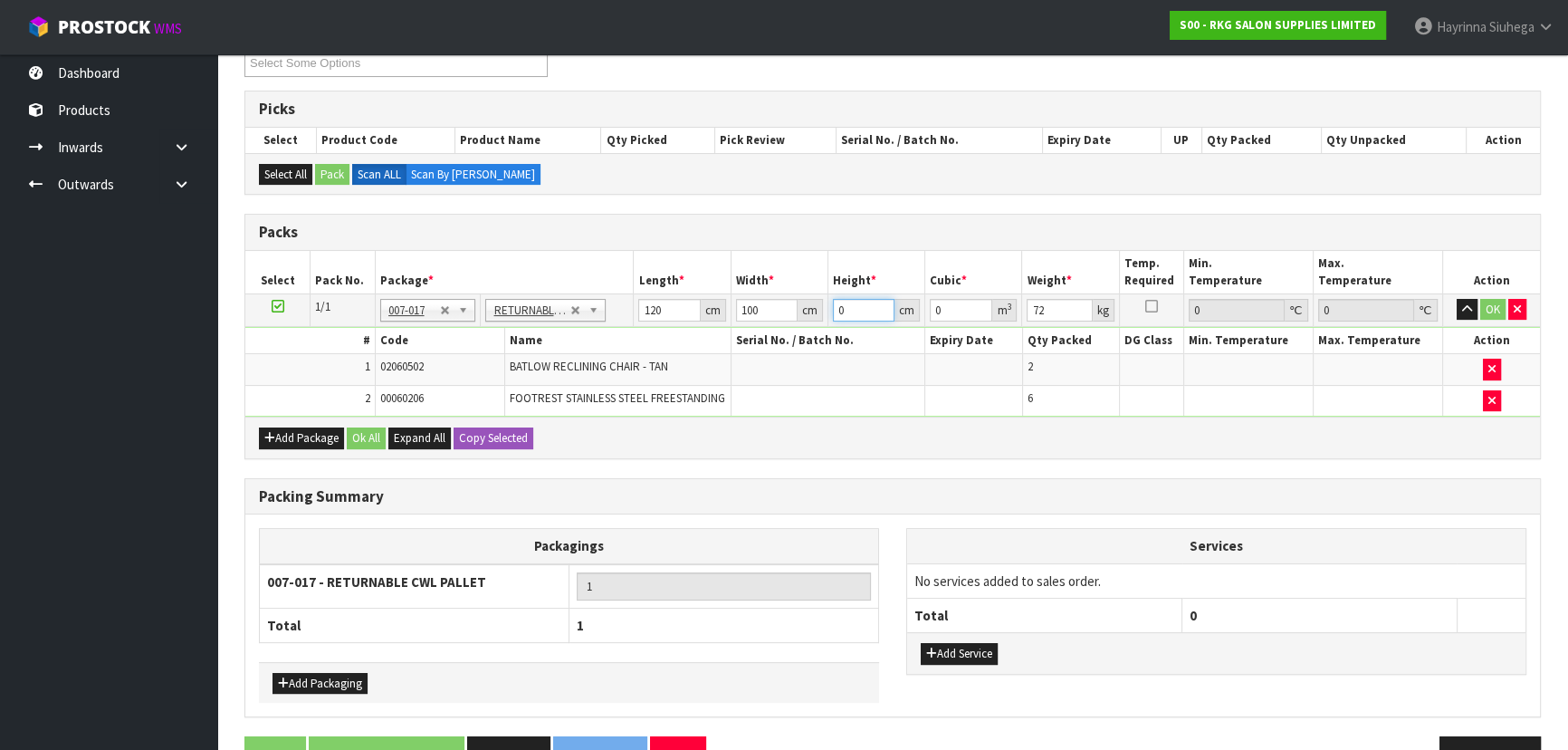
type input "0.096"
type input "82"
type input "0.984"
type input "82"
type input "83"
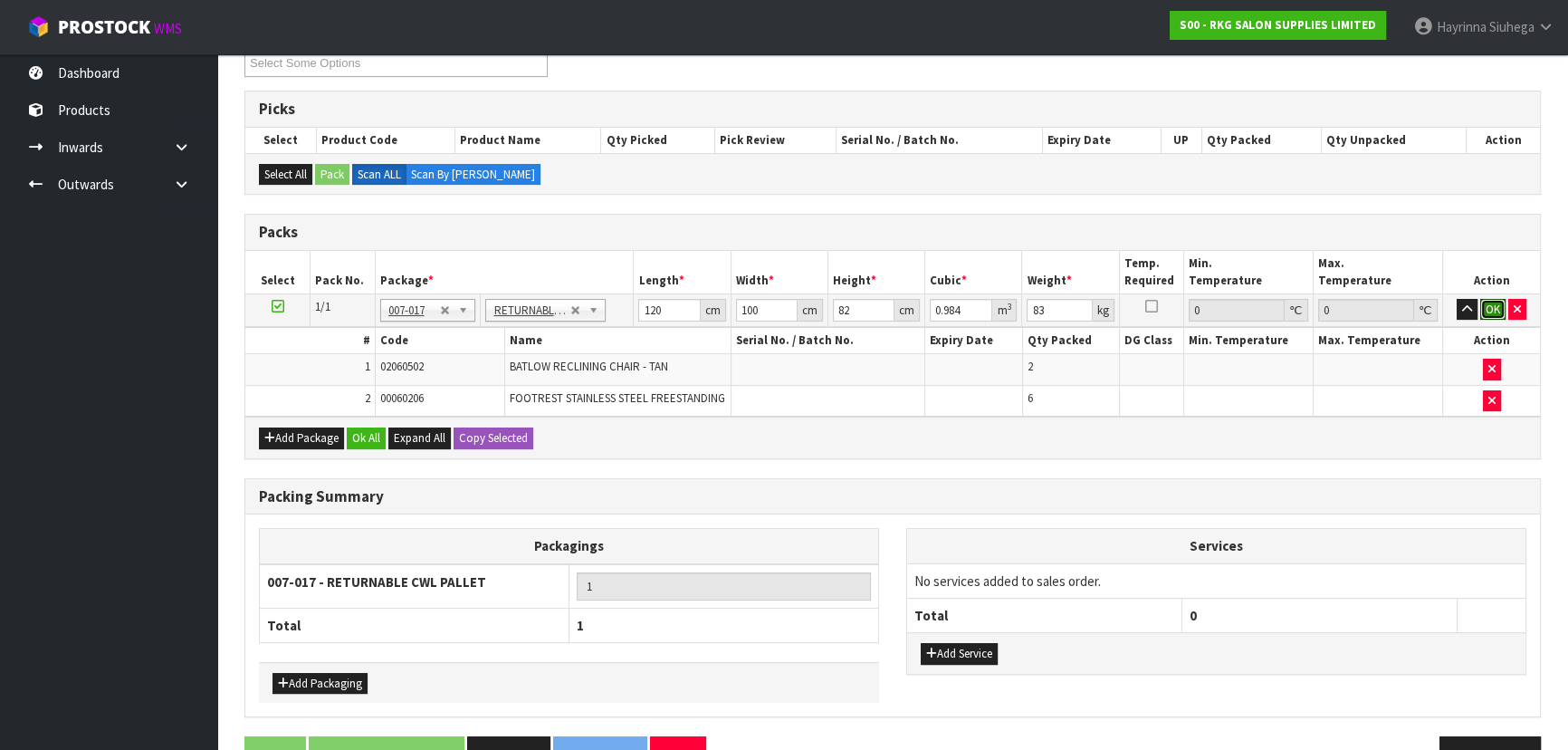
click button "OK" at bounding box center [1493, 310] width 25 height 22
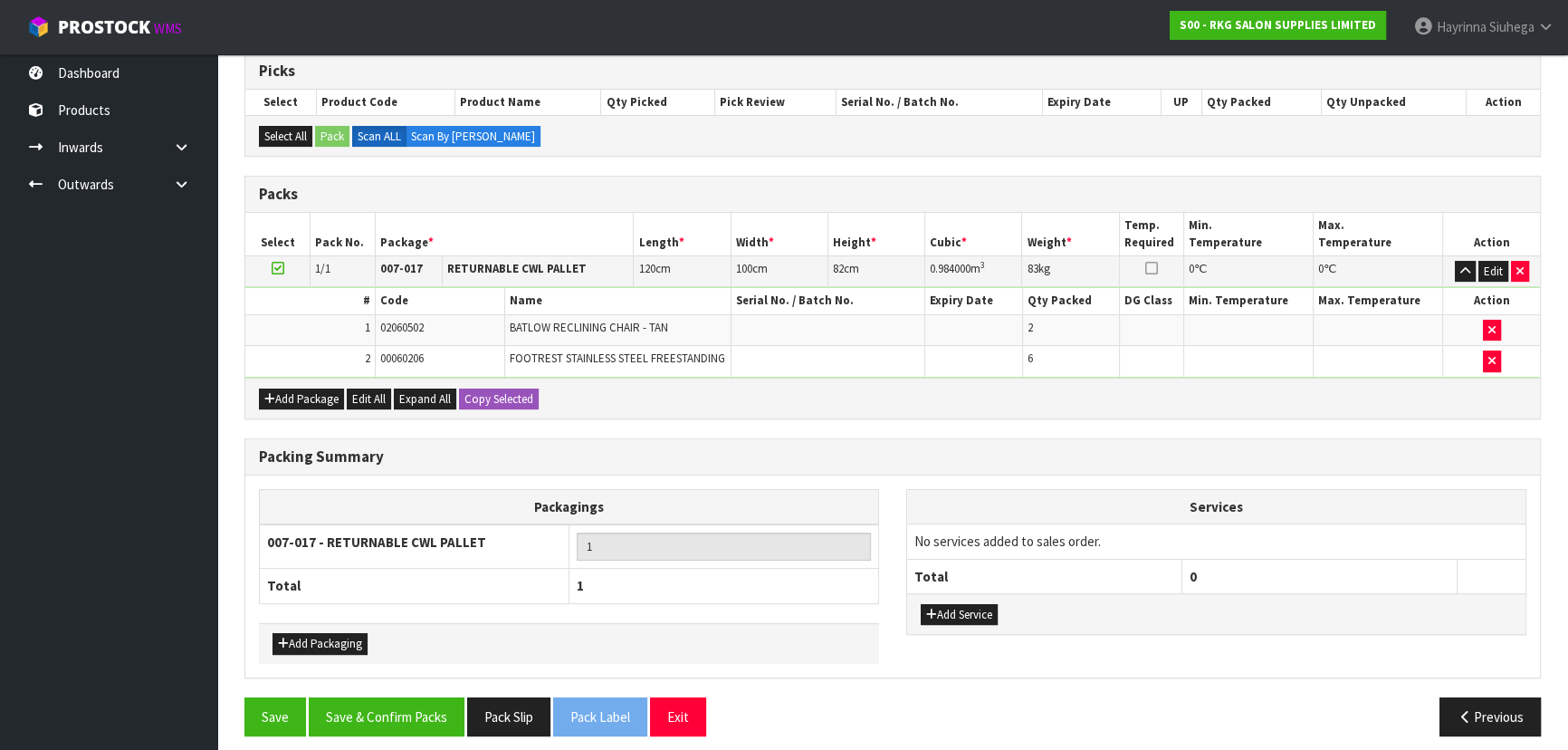
scroll to position [387, 0]
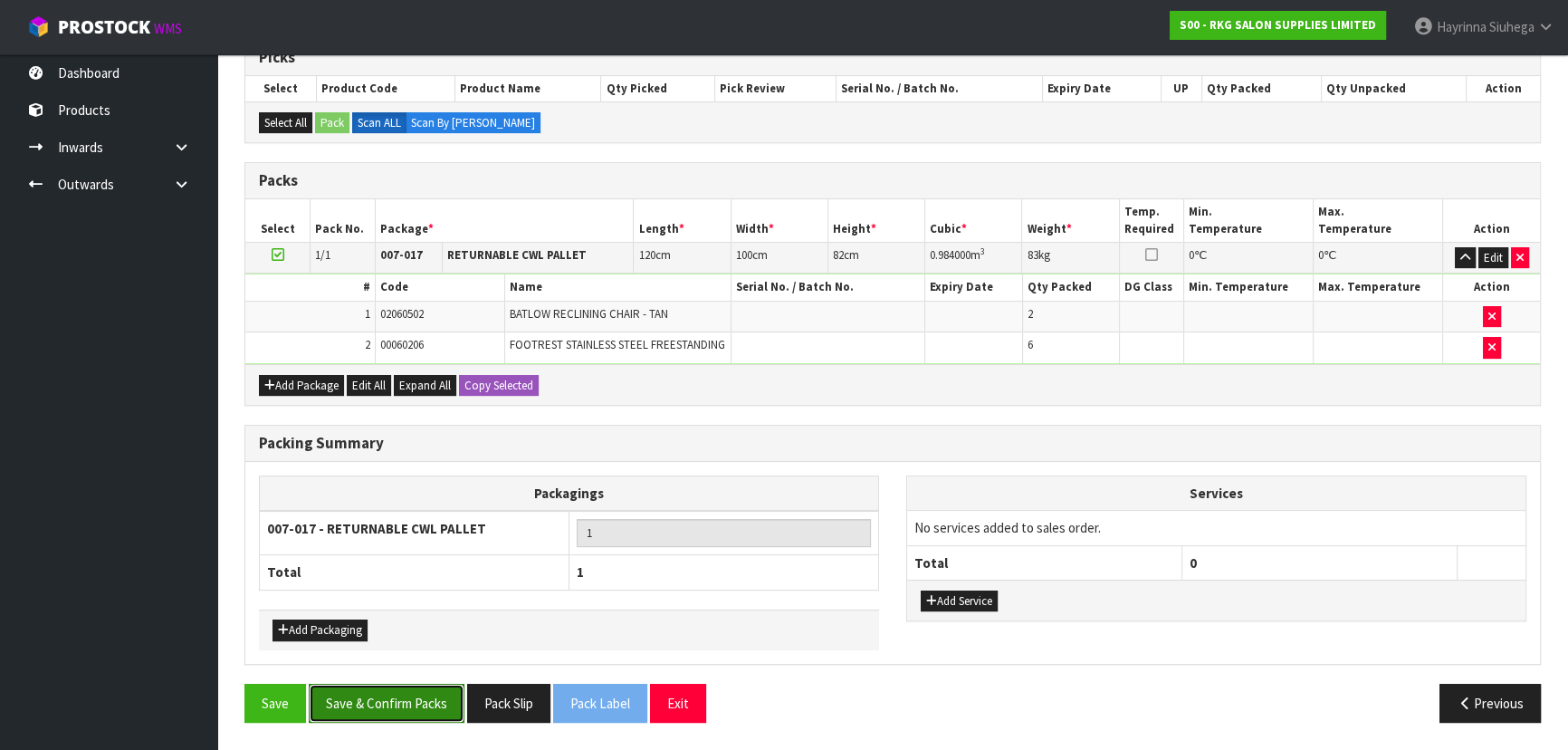
click at [399, 712] on button "Save & Confirm Packs" at bounding box center [386, 703] width 155 height 39
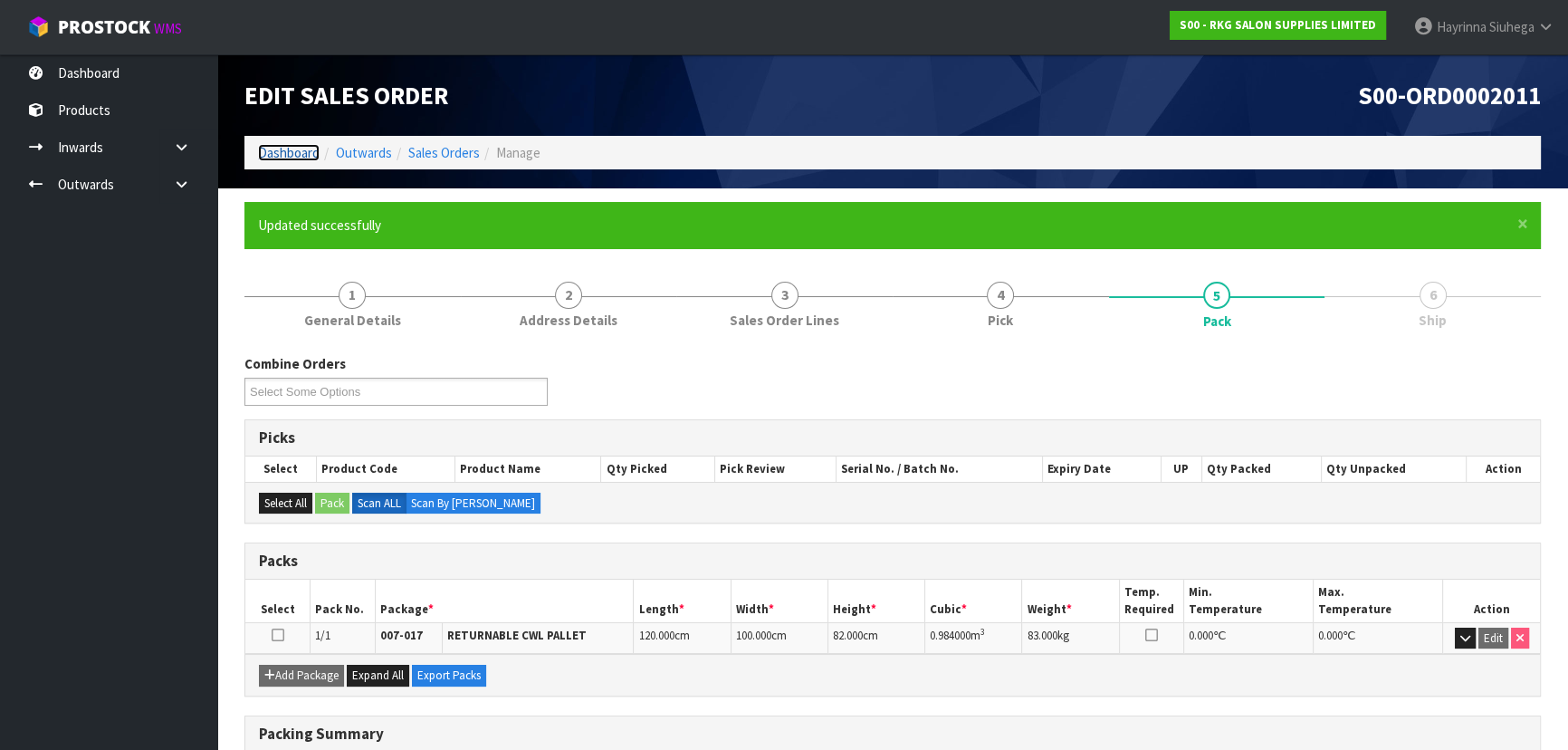
click at [298, 146] on link "Dashboard" at bounding box center [288, 153] width 62 height 18
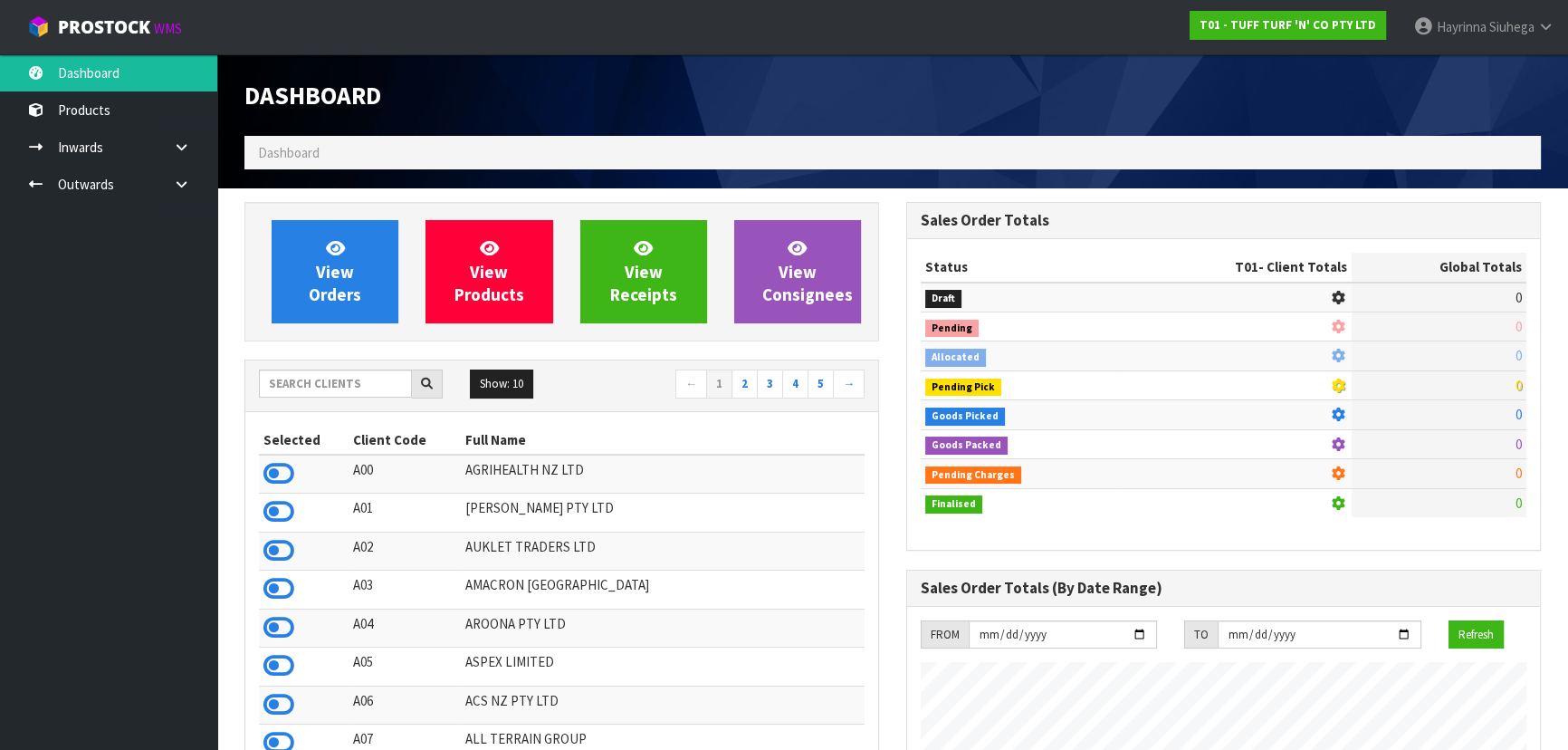
scroll to position [1370, 661]
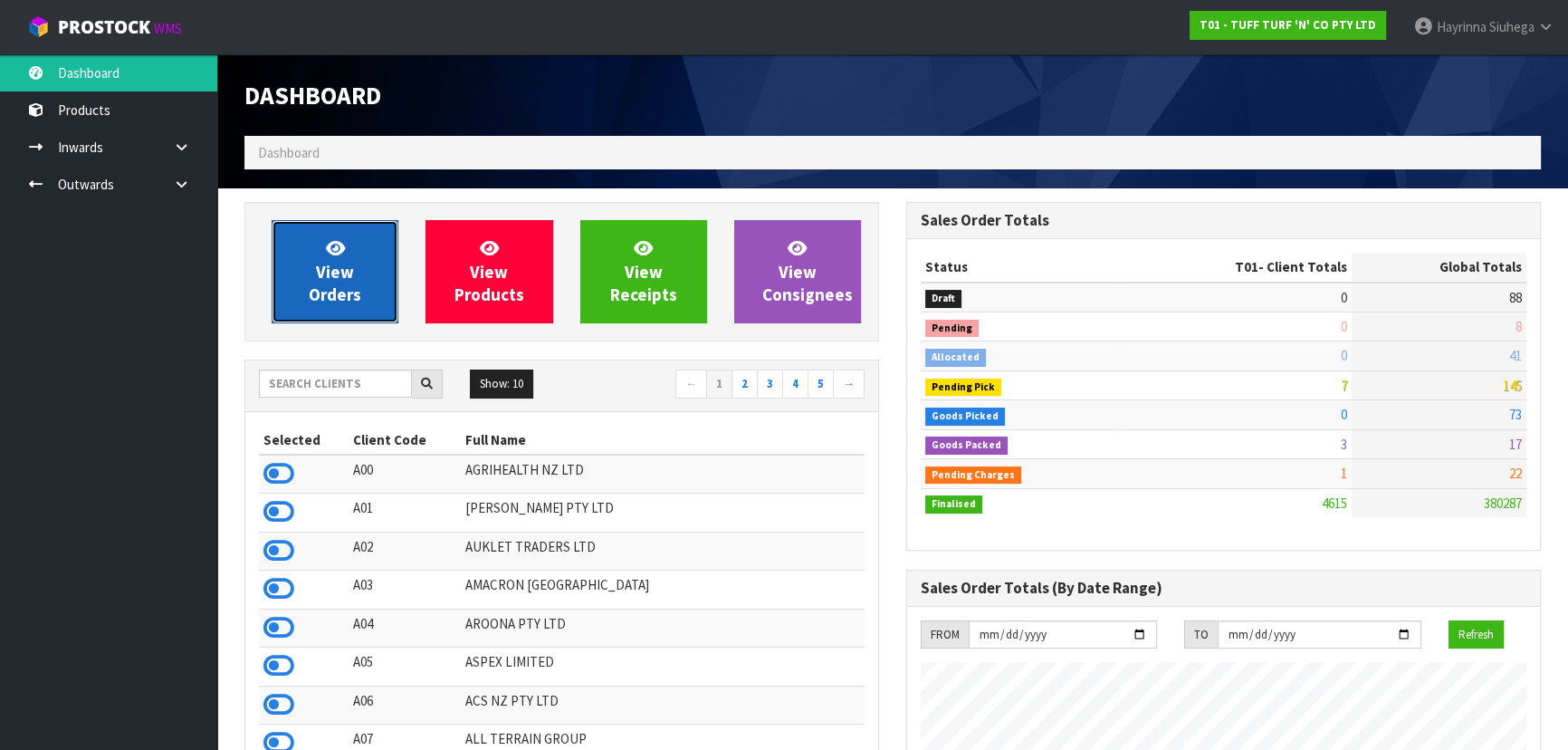
click at [325, 263] on span "View Orders" at bounding box center [335, 271] width 53 height 67
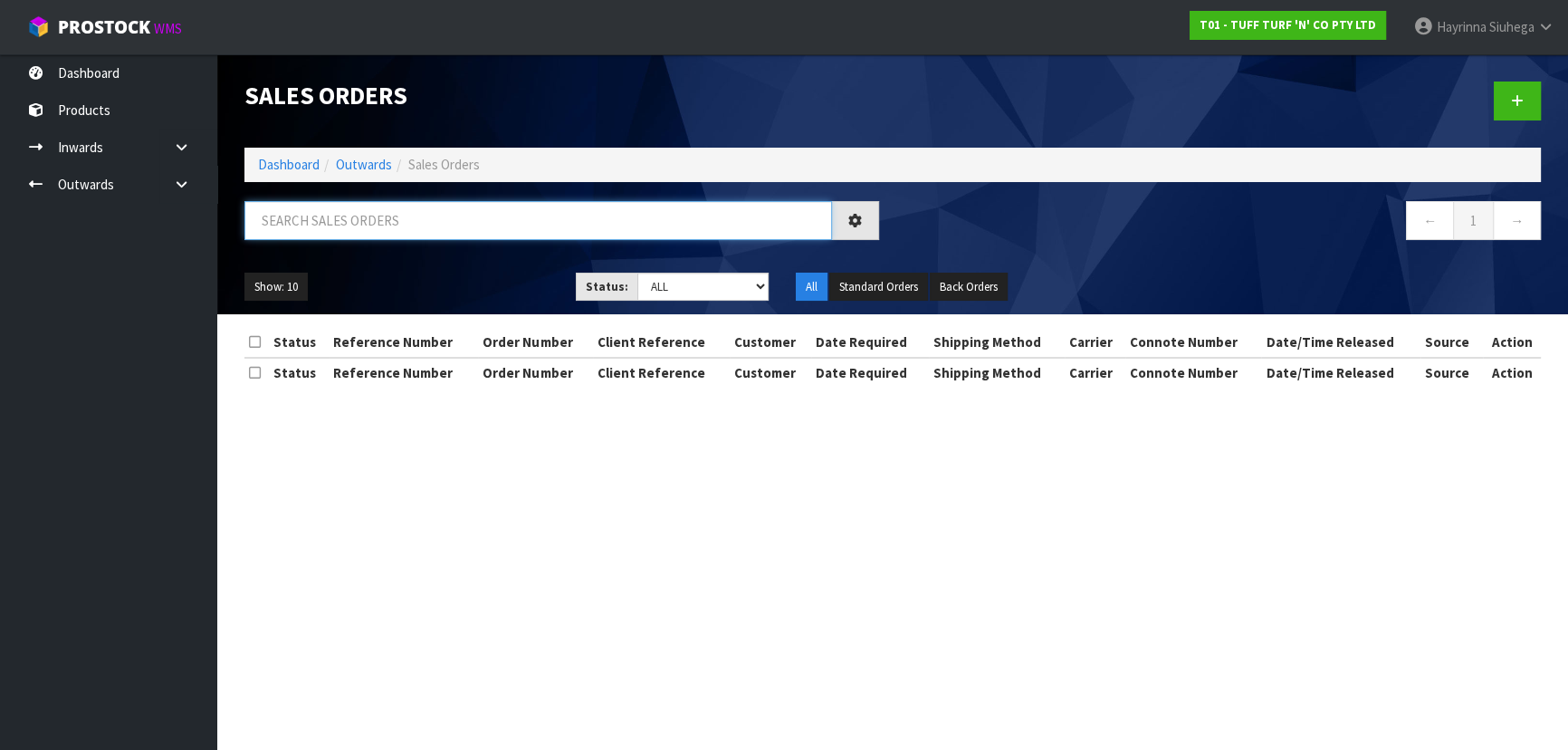
click at [370, 209] on input "text" at bounding box center [538, 221] width 588 height 39
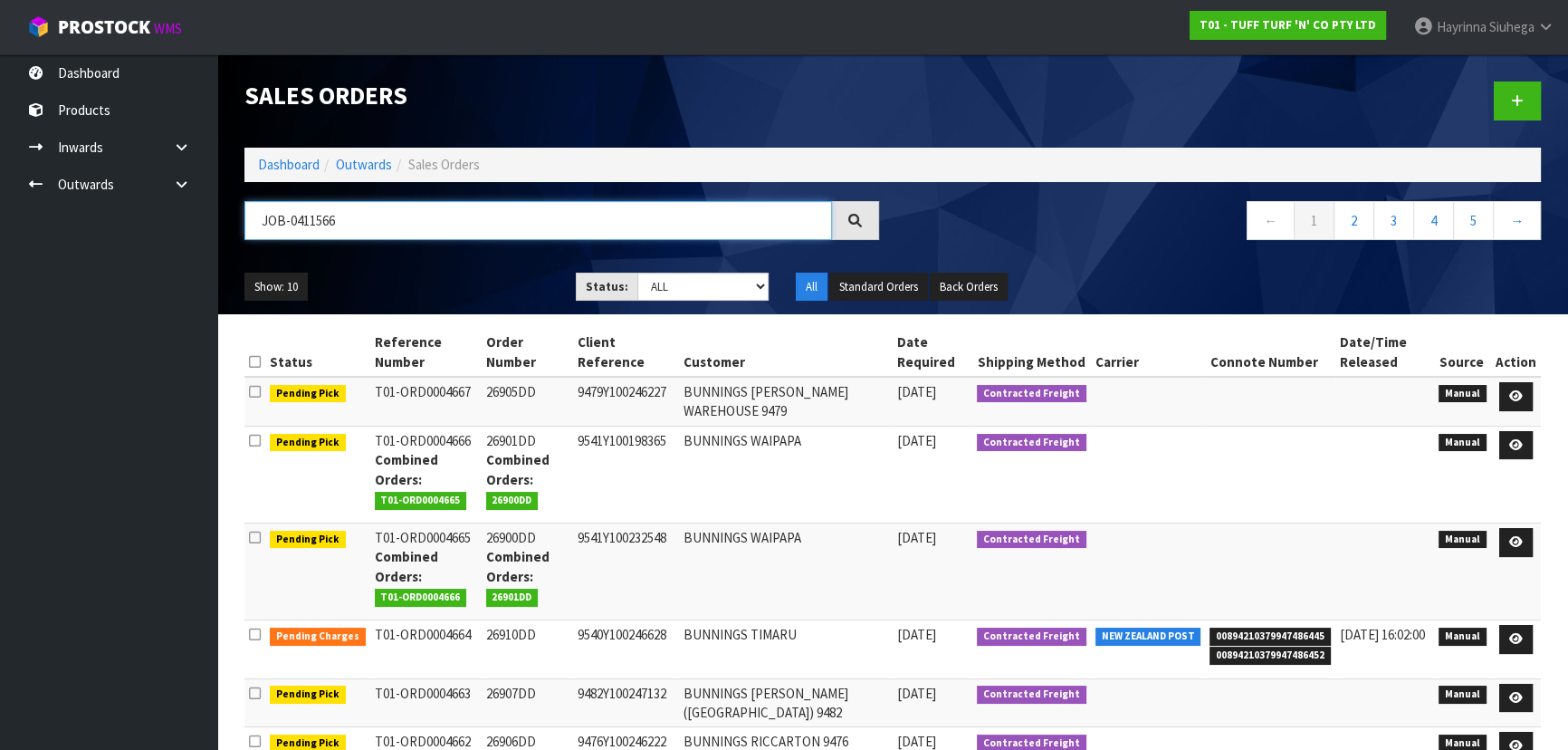
type input "JOB-0411566"
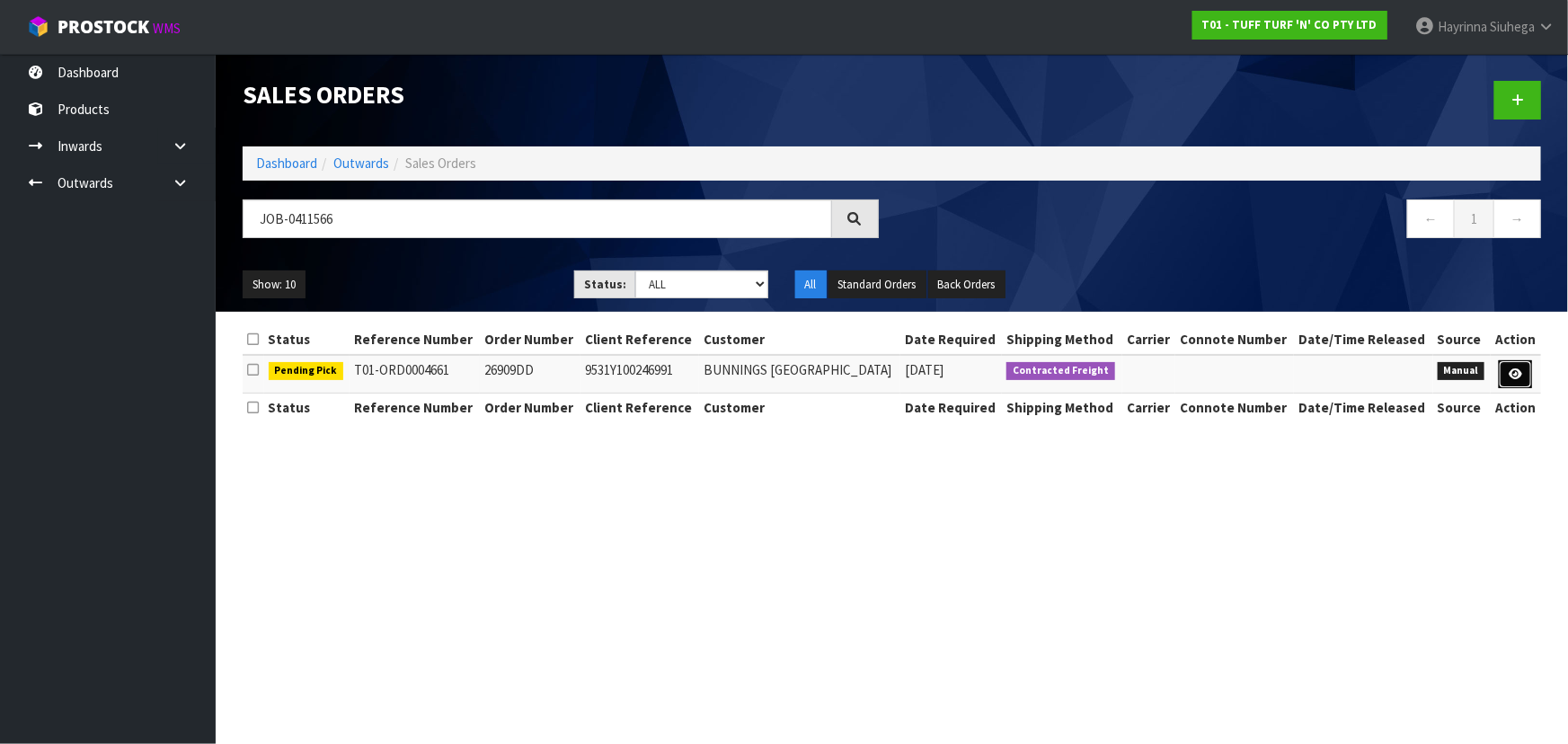
click at [1518, 365] on link at bounding box center [1516, 374] width 33 height 29
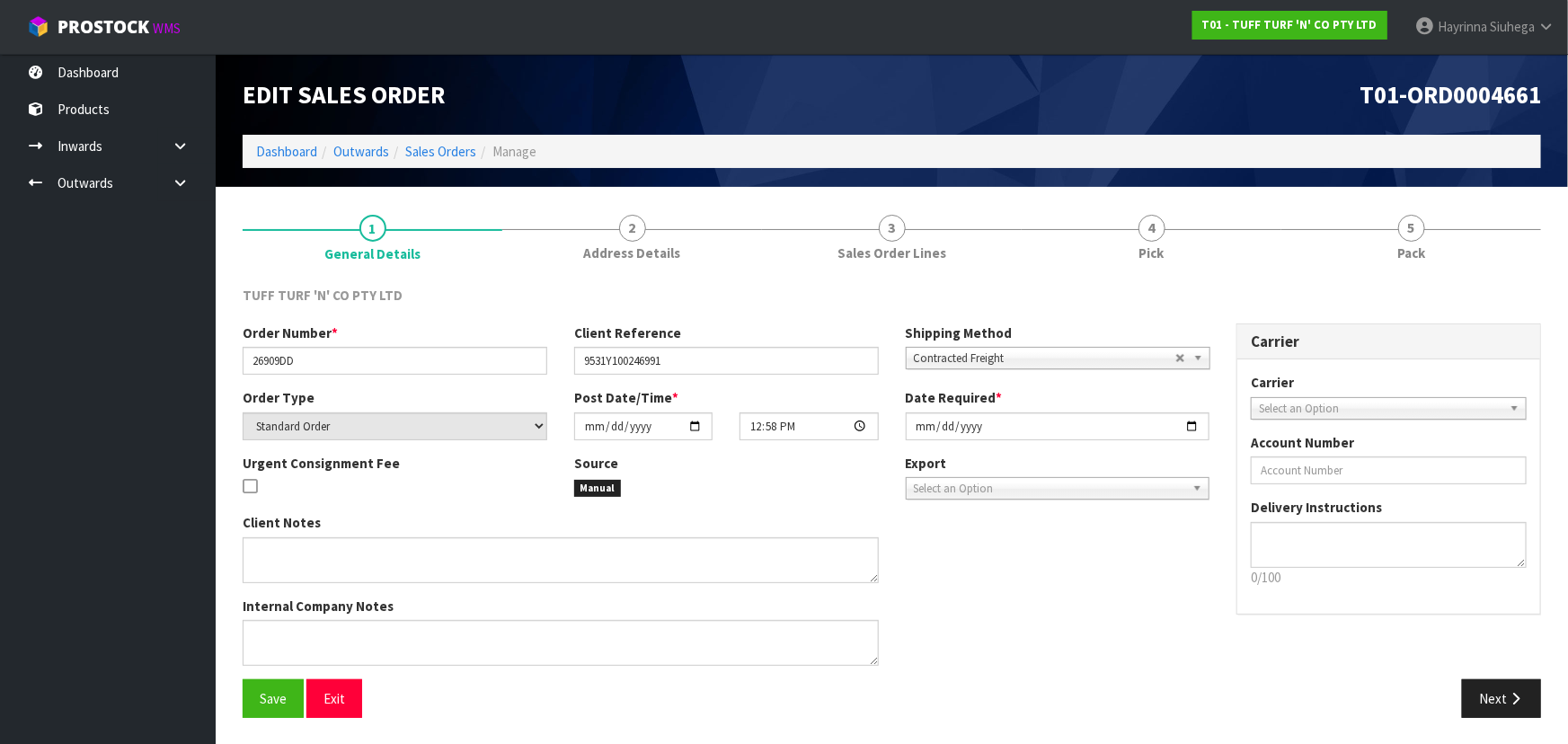
click at [1160, 231] on span "4" at bounding box center [1153, 228] width 27 height 27
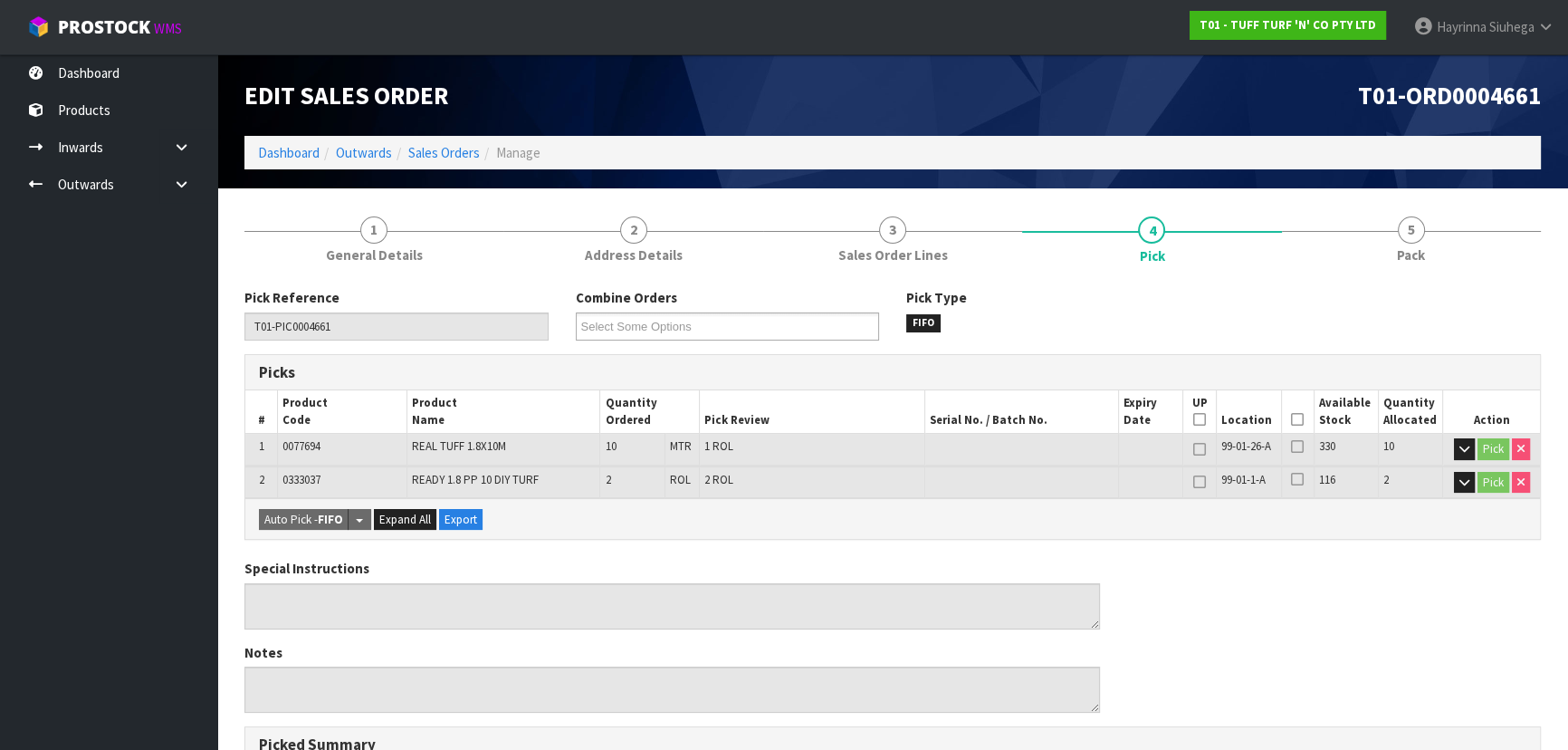
click at [1295, 419] on icon at bounding box center [1297, 419] width 13 height 1
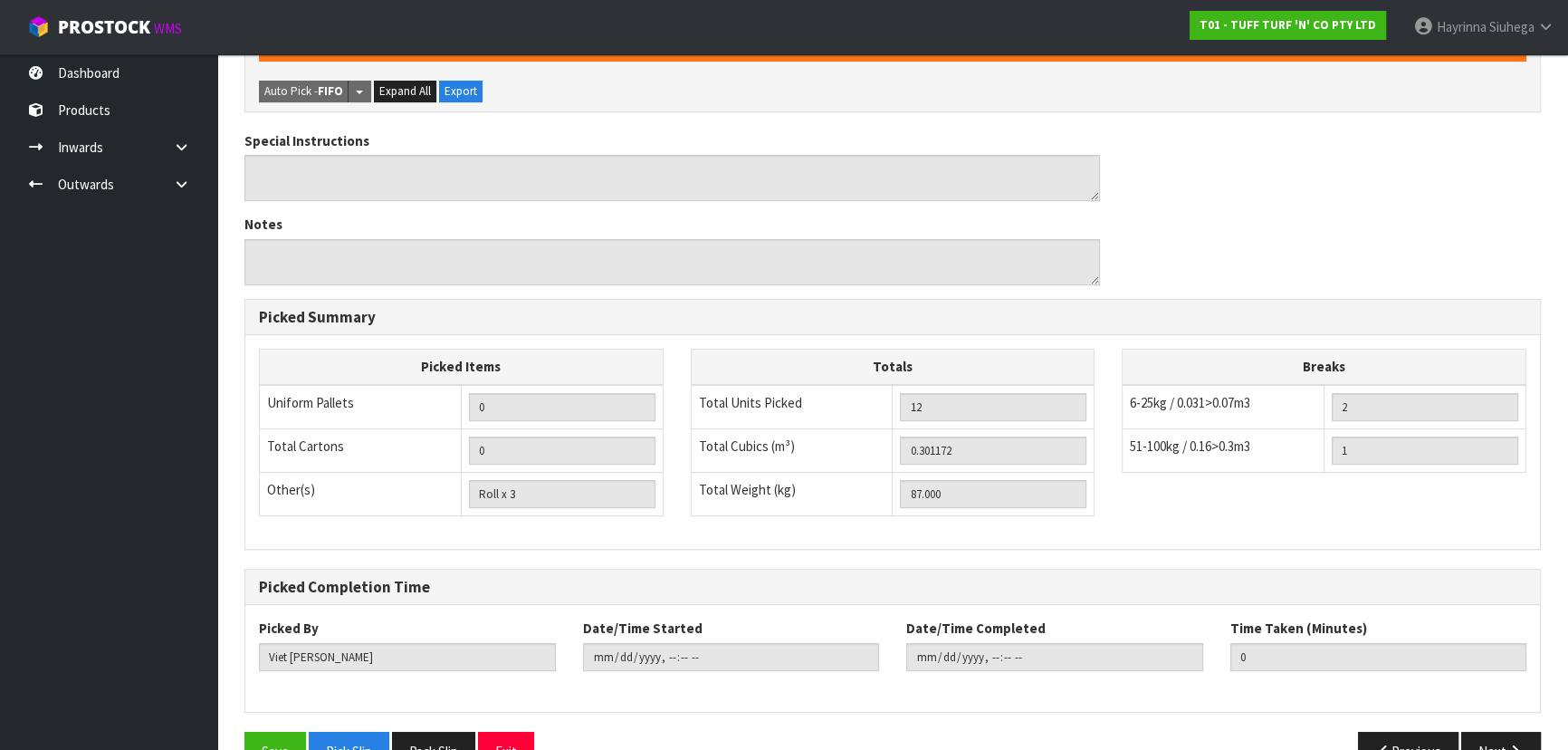
scroll to position [538, 0]
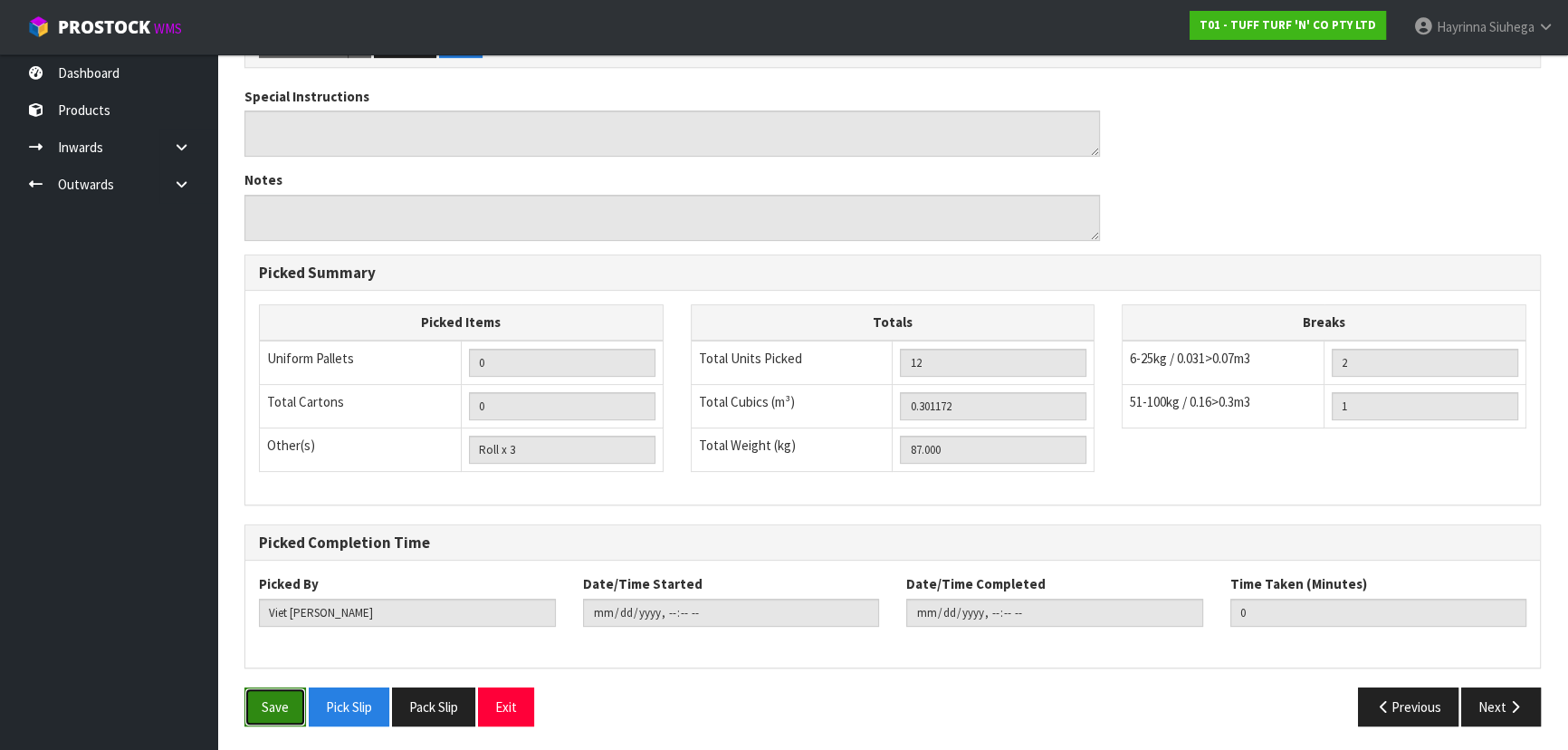
click at [275, 687] on button "Save" at bounding box center [275, 707] width 62 height 39
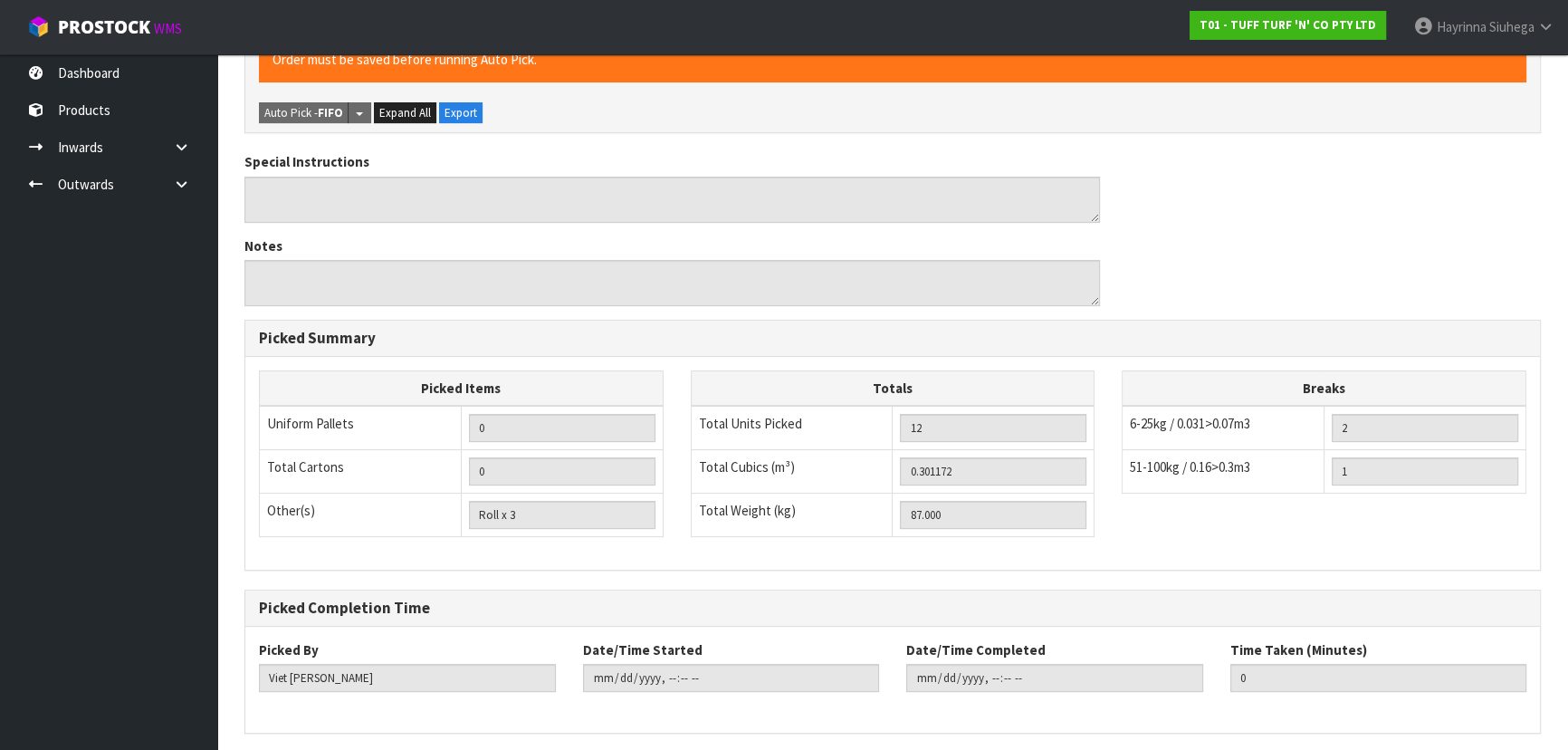
scroll to position [0, 0]
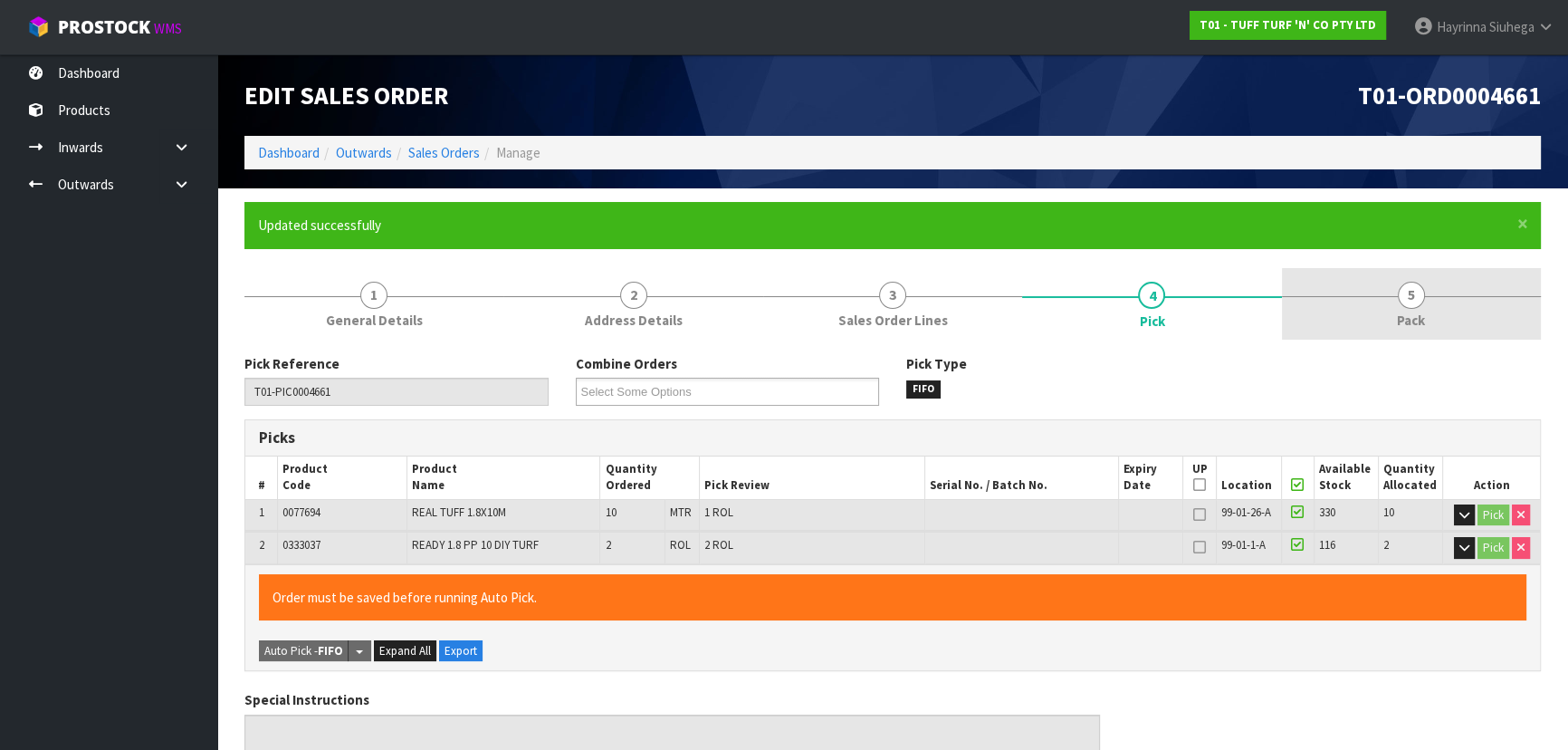
type input "Hayrinna Siuhega"
type input "2025-09-08T16:58:49"
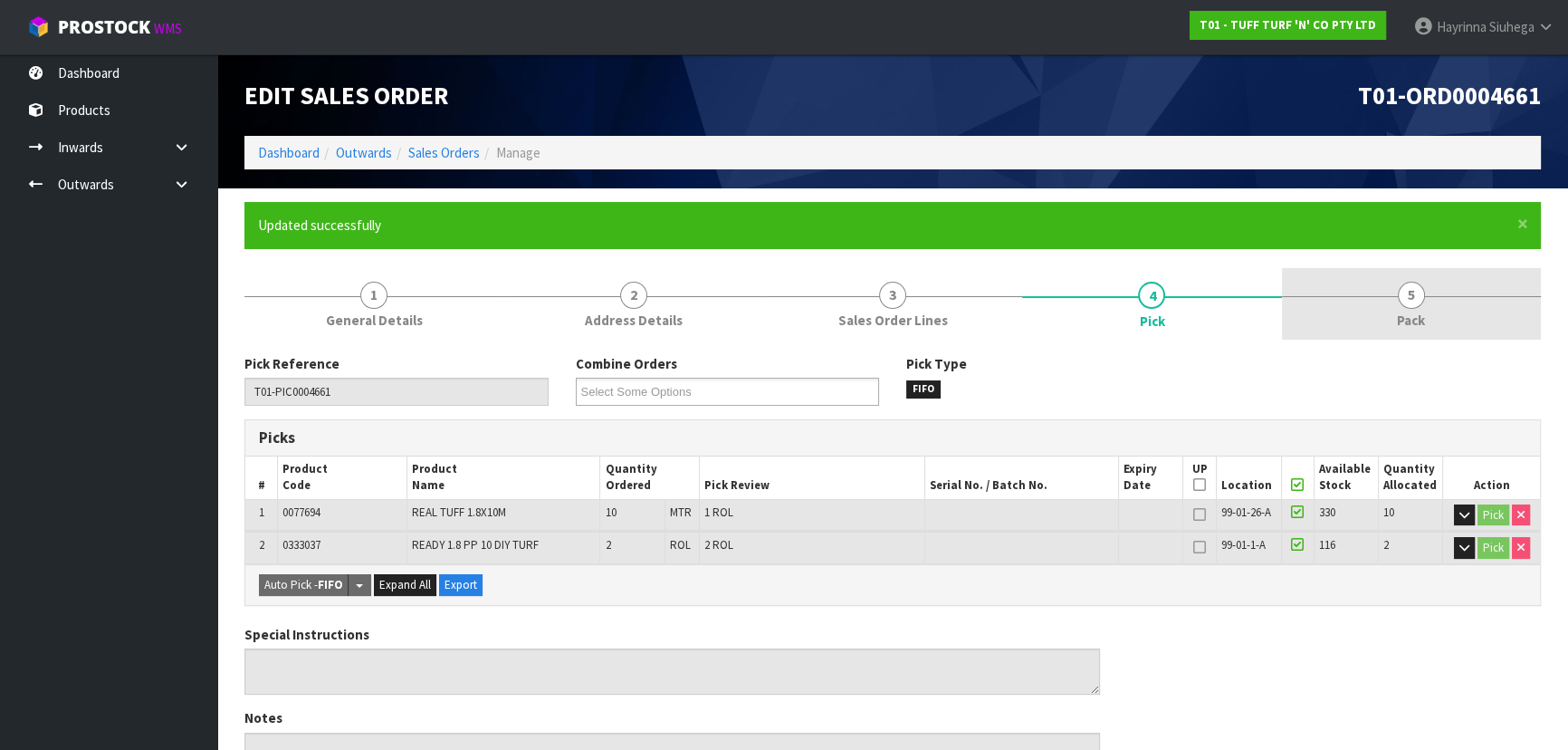
click at [1418, 296] on span "5" at bounding box center [1412, 295] width 27 height 27
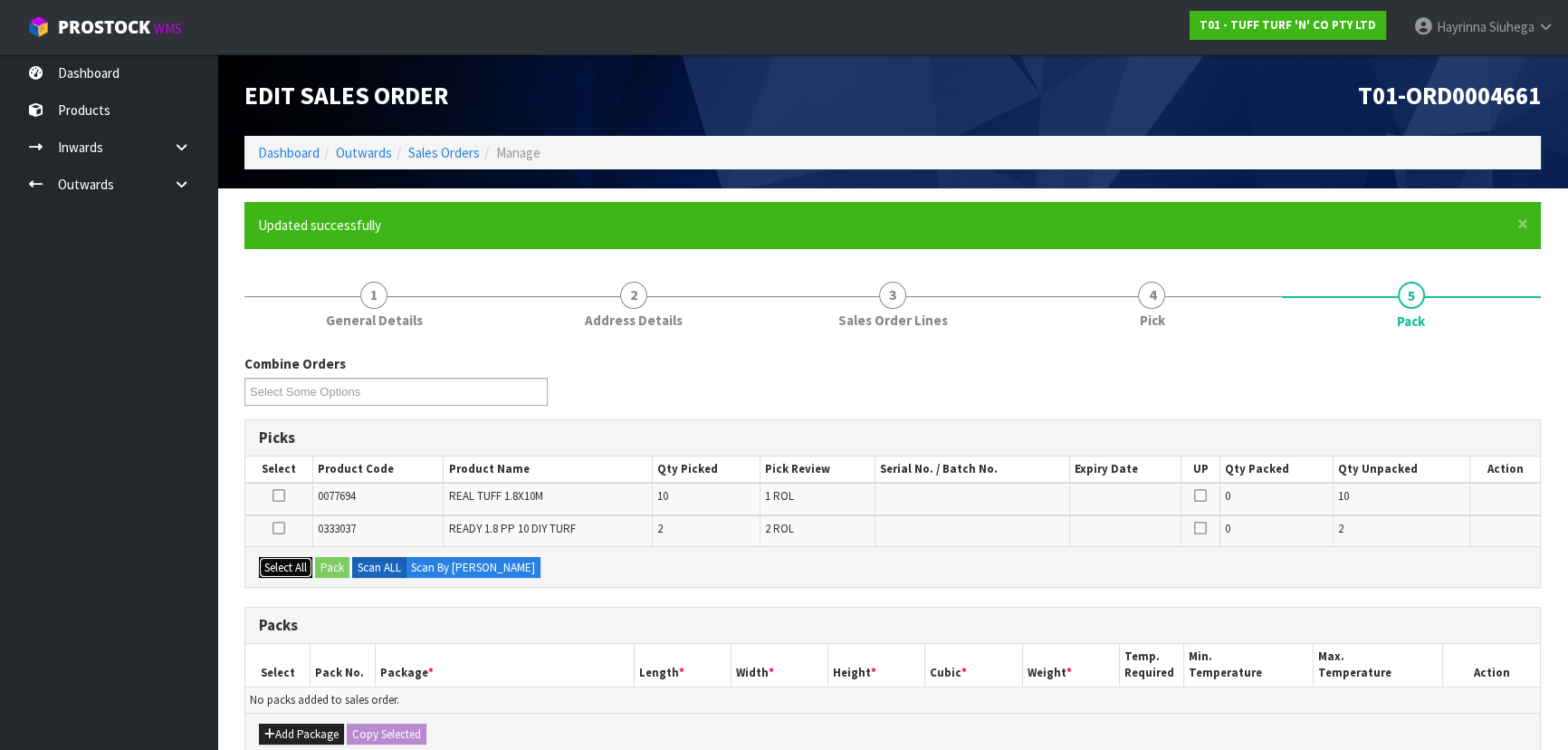
click at [290, 559] on button "Select All" at bounding box center [285, 568] width 54 height 22
click at [305, 729] on button "Add Package" at bounding box center [301, 734] width 85 height 22
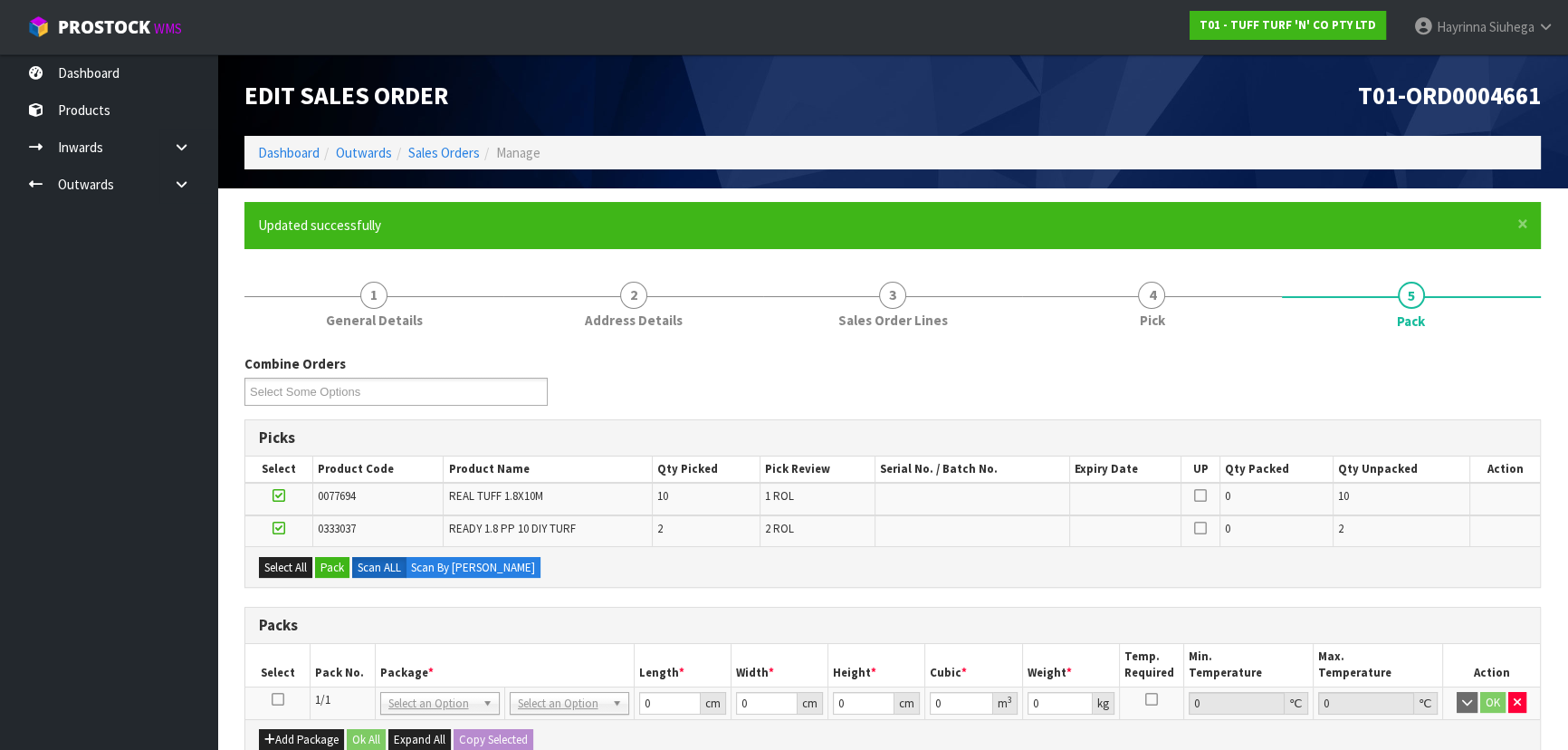
click at [275, 699] on icon at bounding box center [278, 699] width 13 height 1
click at [339, 562] on button "Pack" at bounding box center [331, 568] width 34 height 22
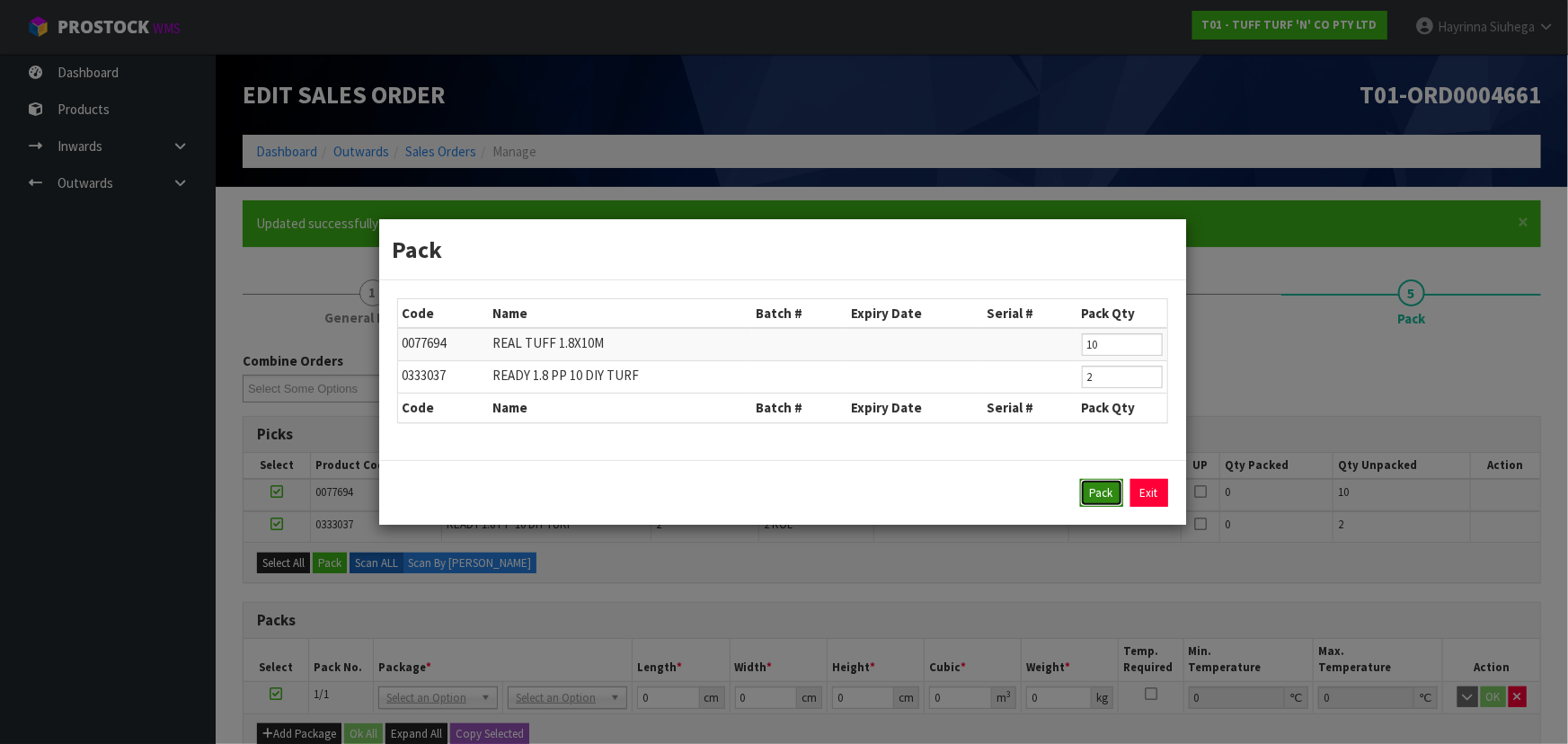
click at [1099, 490] on button "Pack" at bounding box center [1101, 494] width 43 height 29
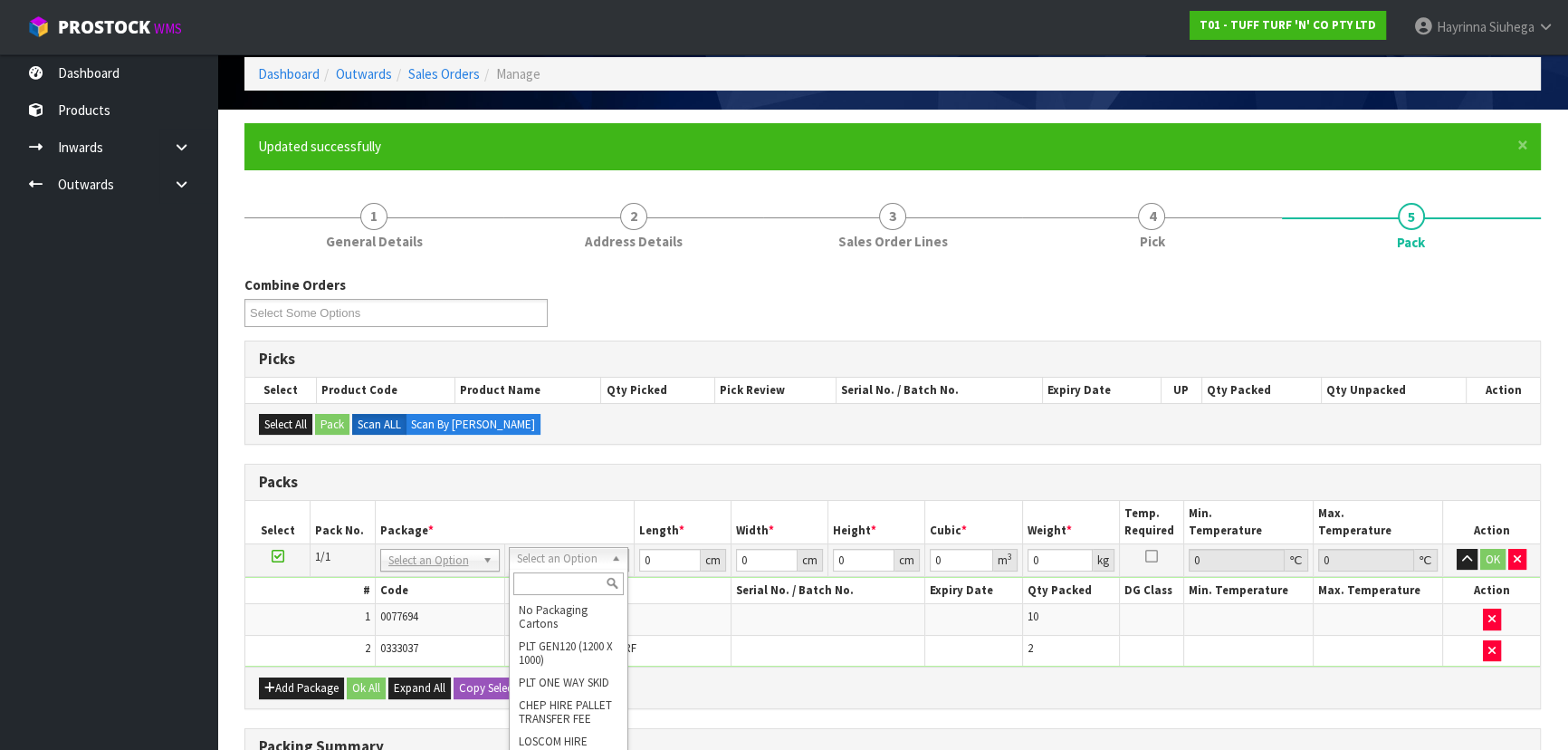
scroll to position [164, 0]
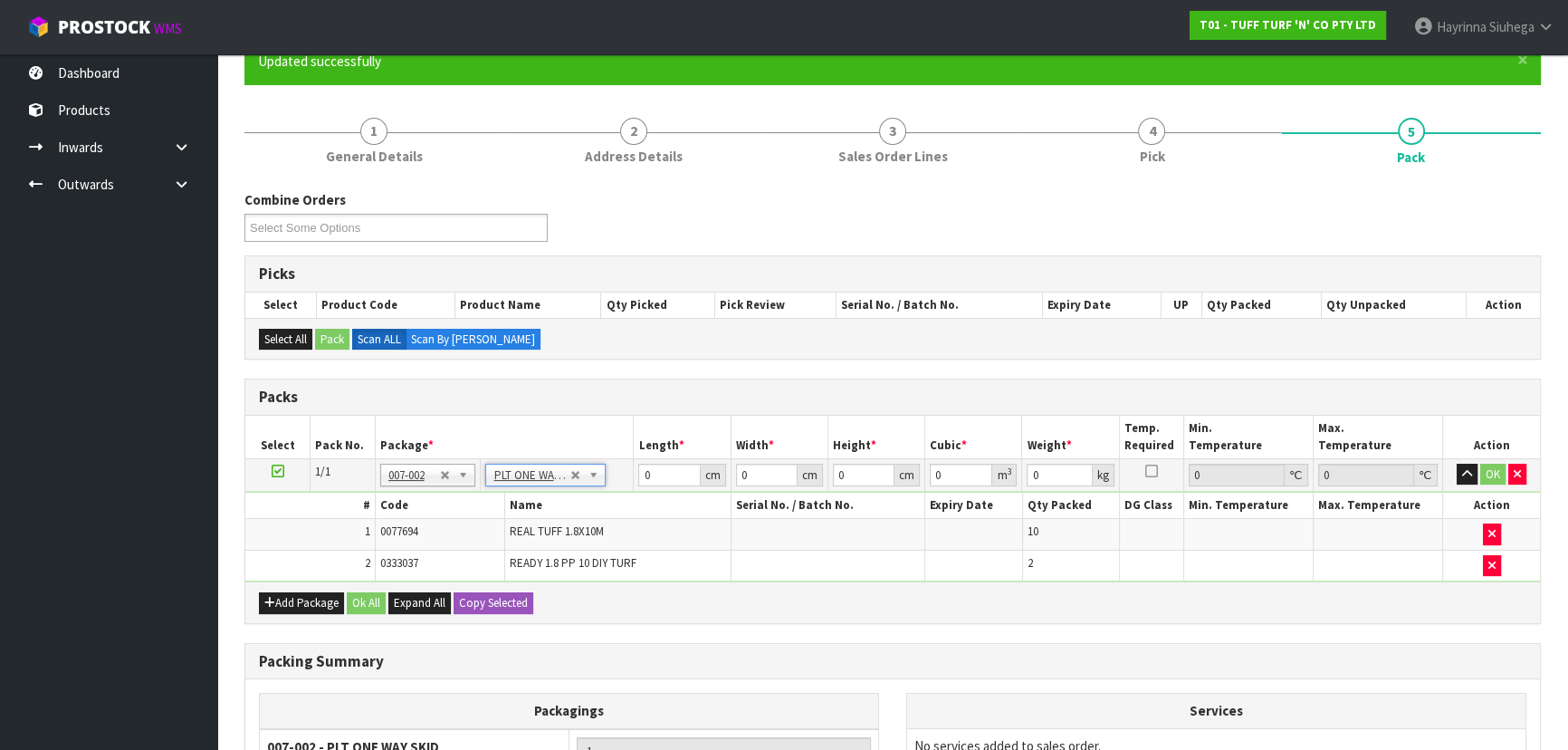
type input "87"
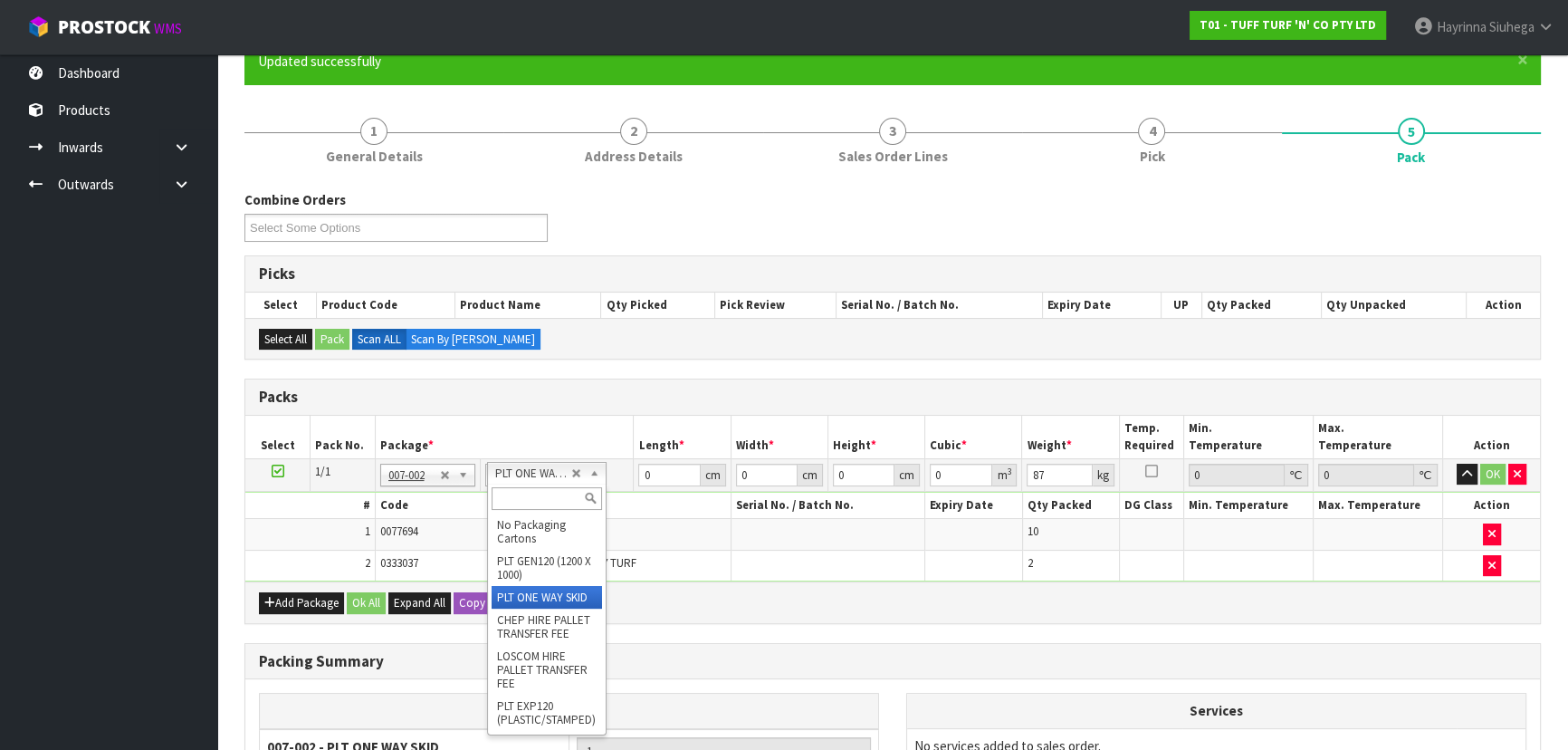
click at [543, 497] on input "text" at bounding box center [546, 498] width 110 height 22
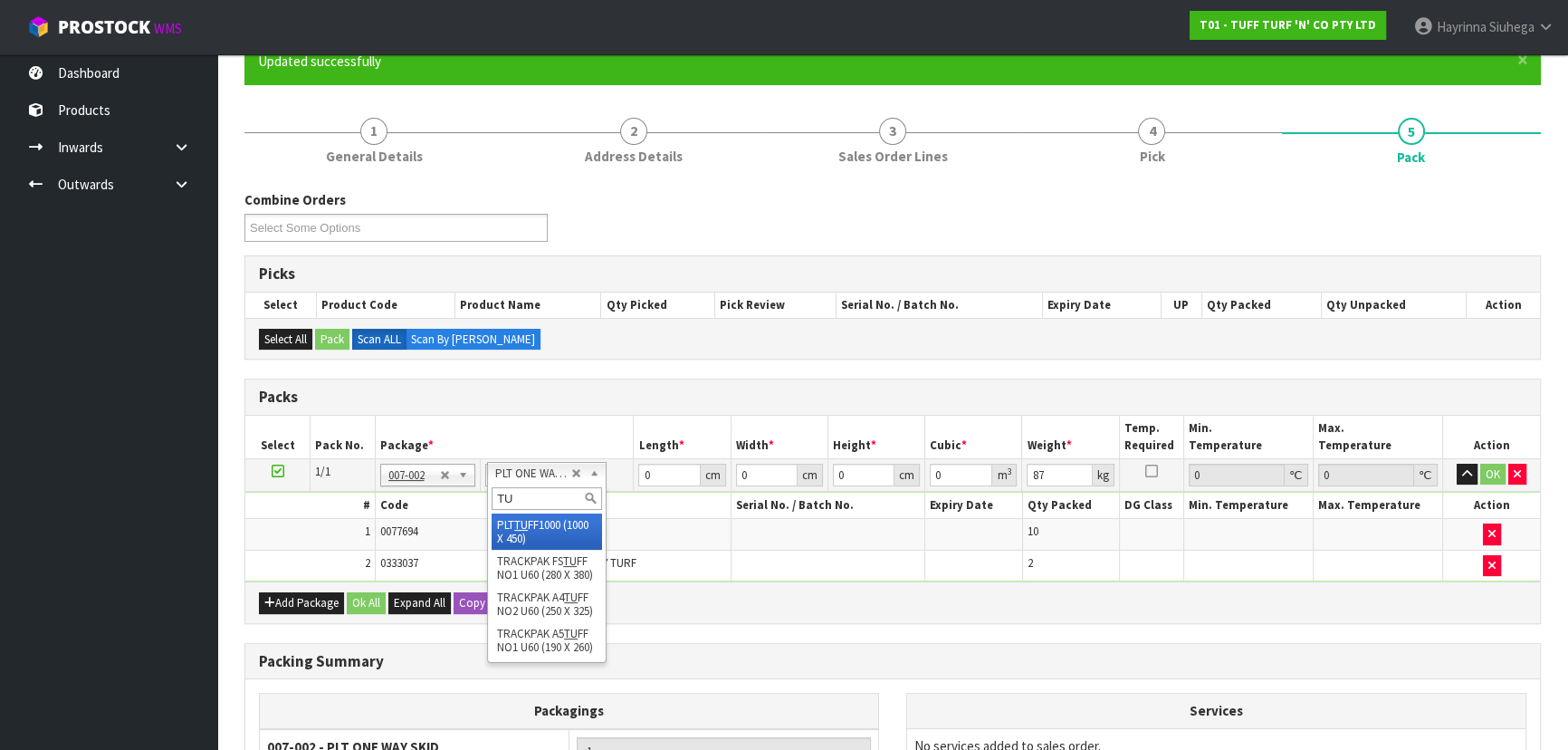
type input "TU"
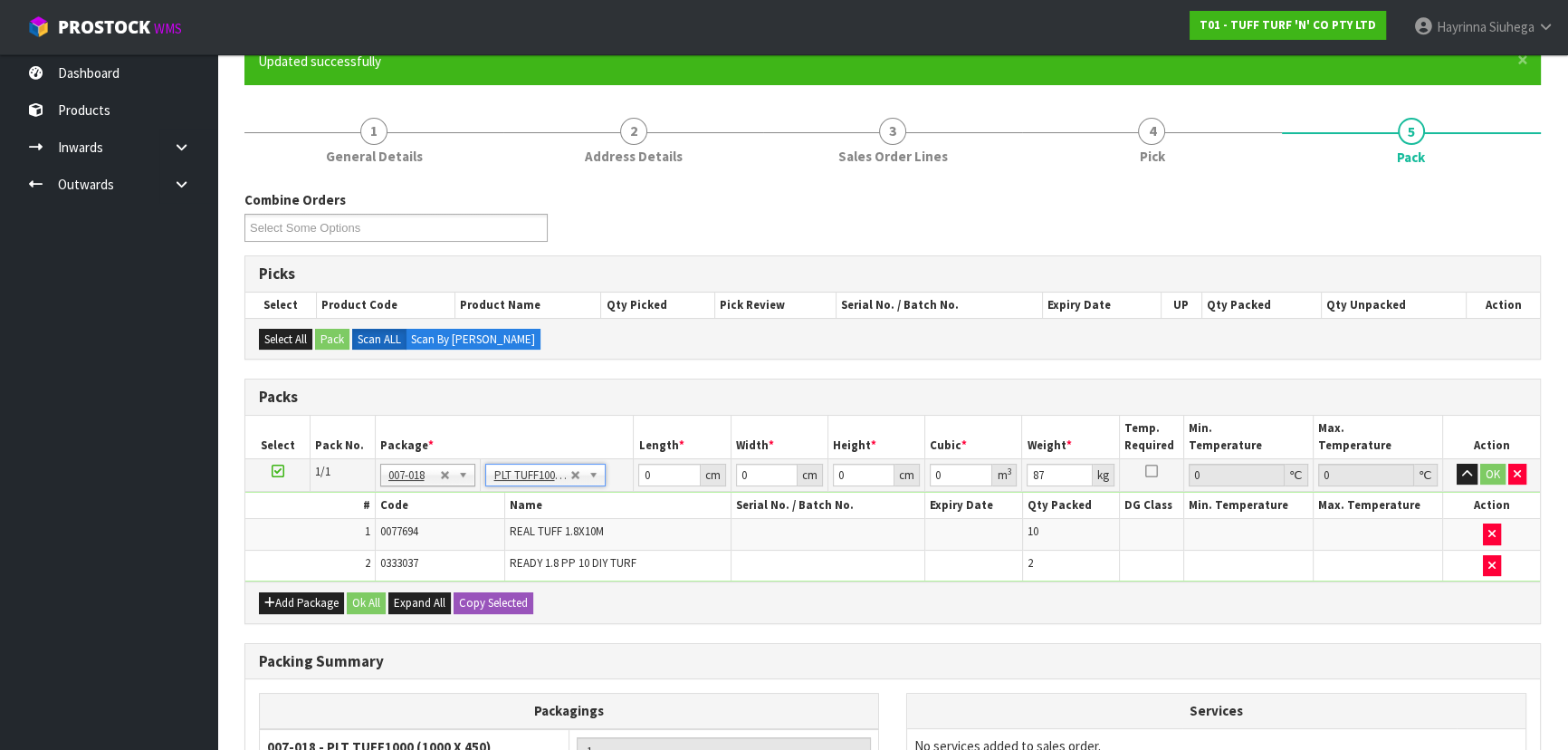
type input "100"
type input "45"
type input "95"
click at [652, 473] on input "100" at bounding box center [669, 474] width 62 height 22
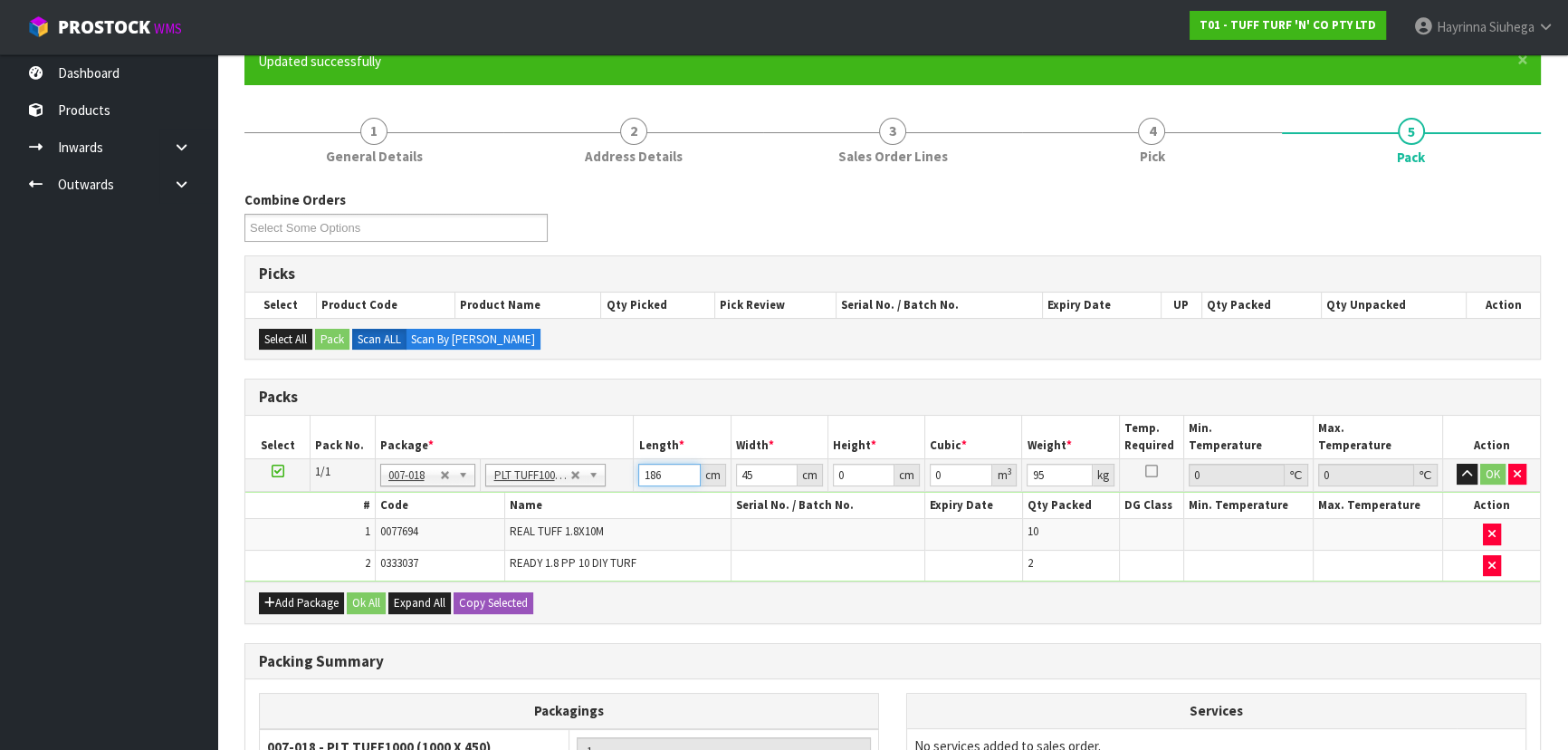
type input "186"
type input "56"
type input "5"
type input "0.05208"
type input "54"
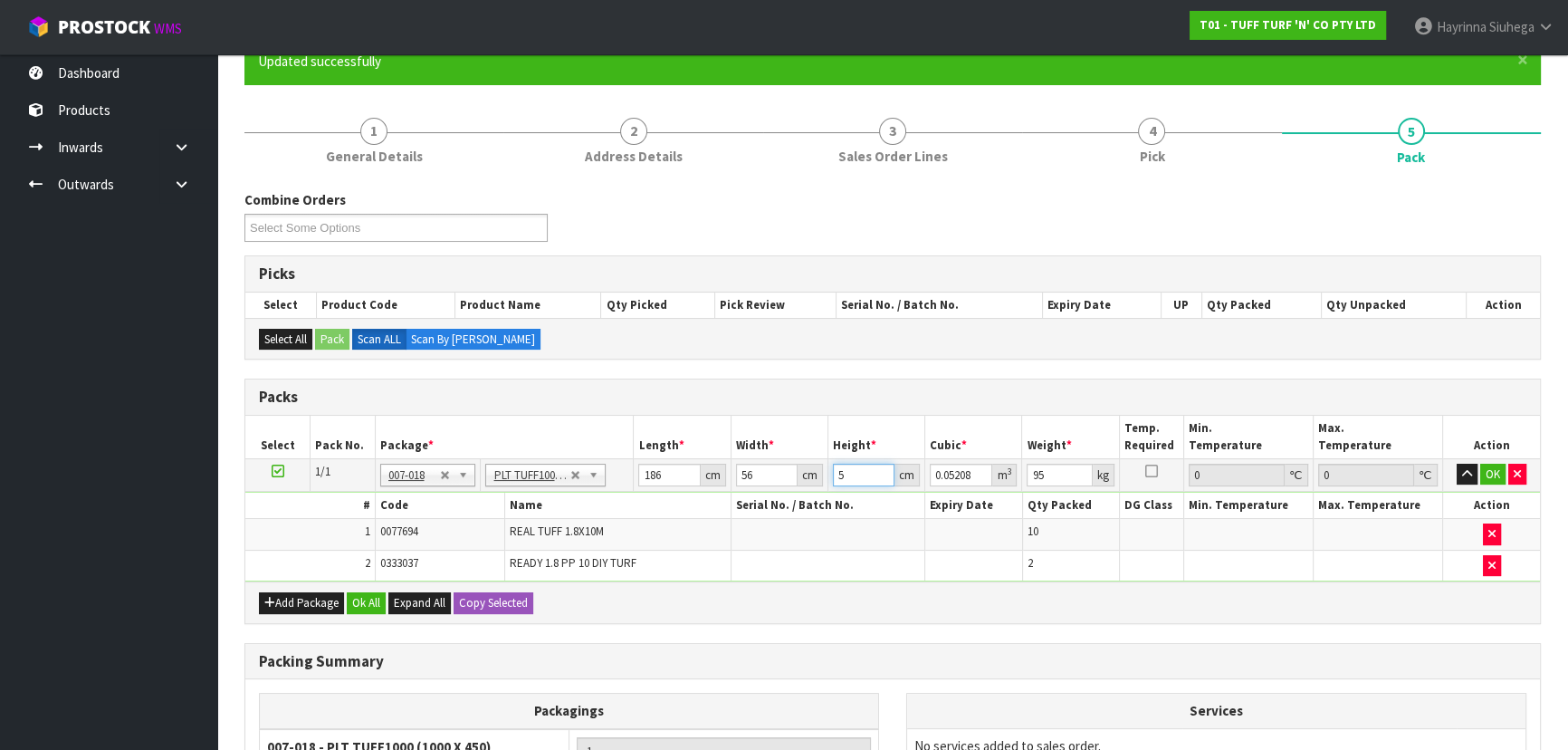
type input "0.562464"
type input "54"
click button "OK" at bounding box center [1493, 474] width 25 height 22
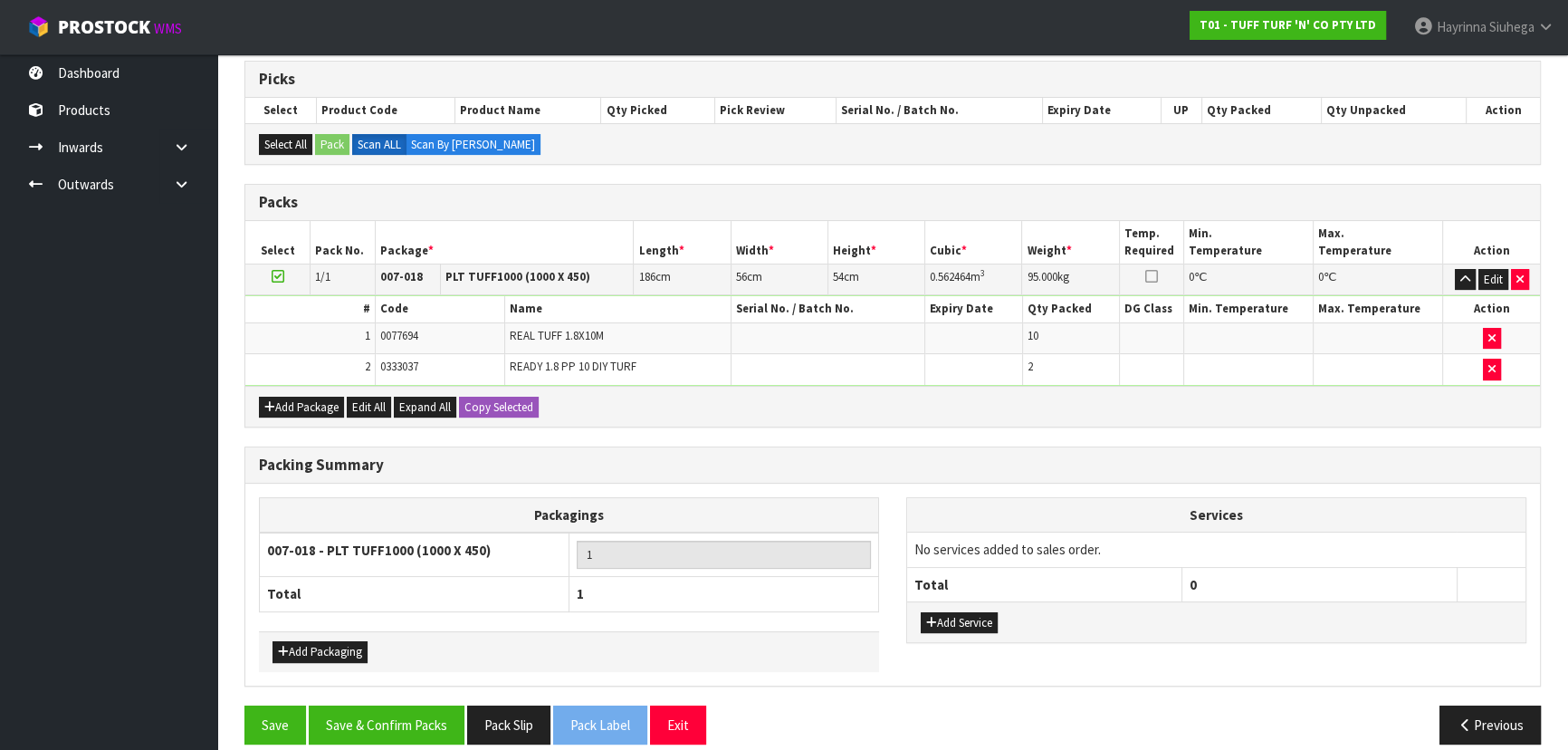
scroll to position [375, 0]
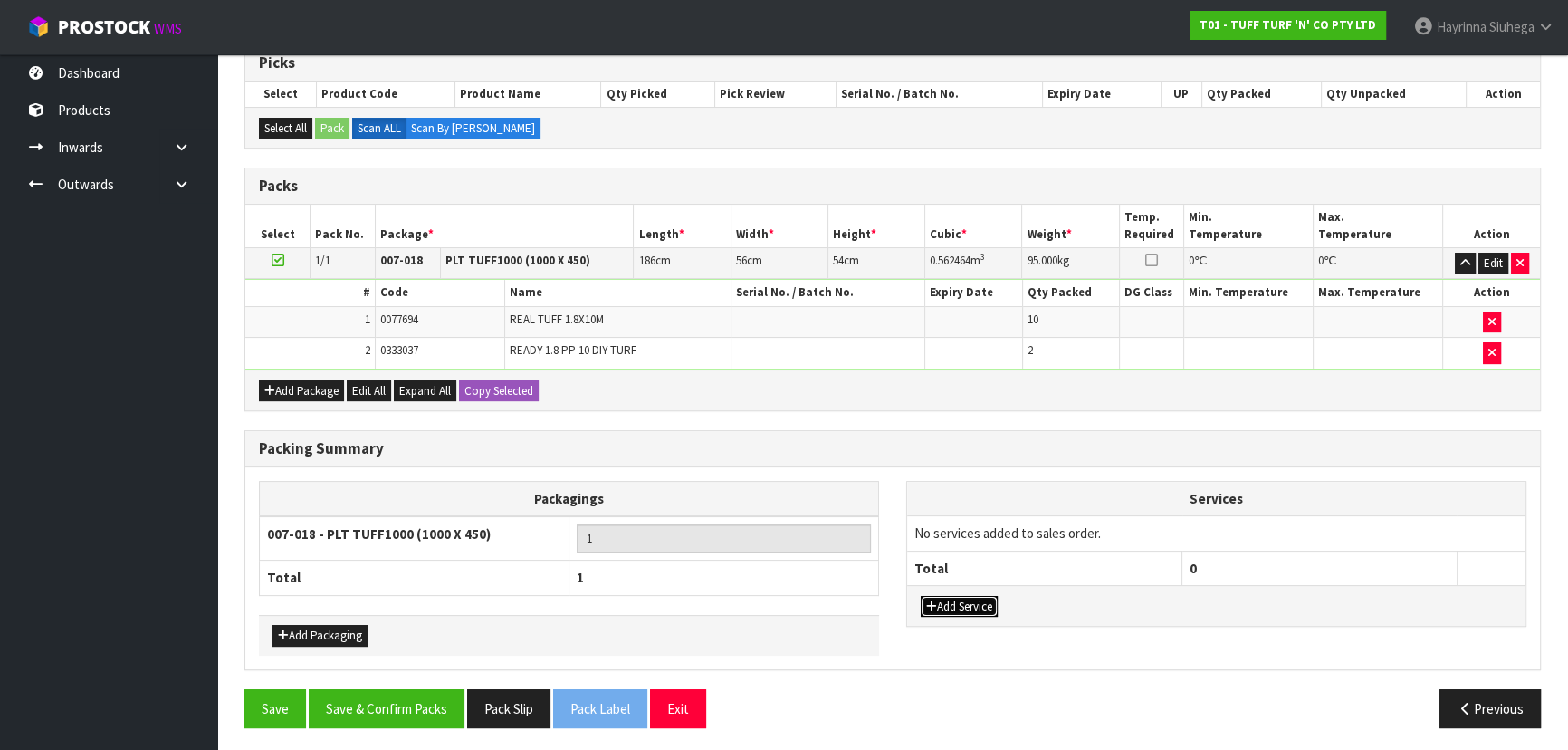
click at [987, 596] on button "Add Service" at bounding box center [959, 606] width 77 height 22
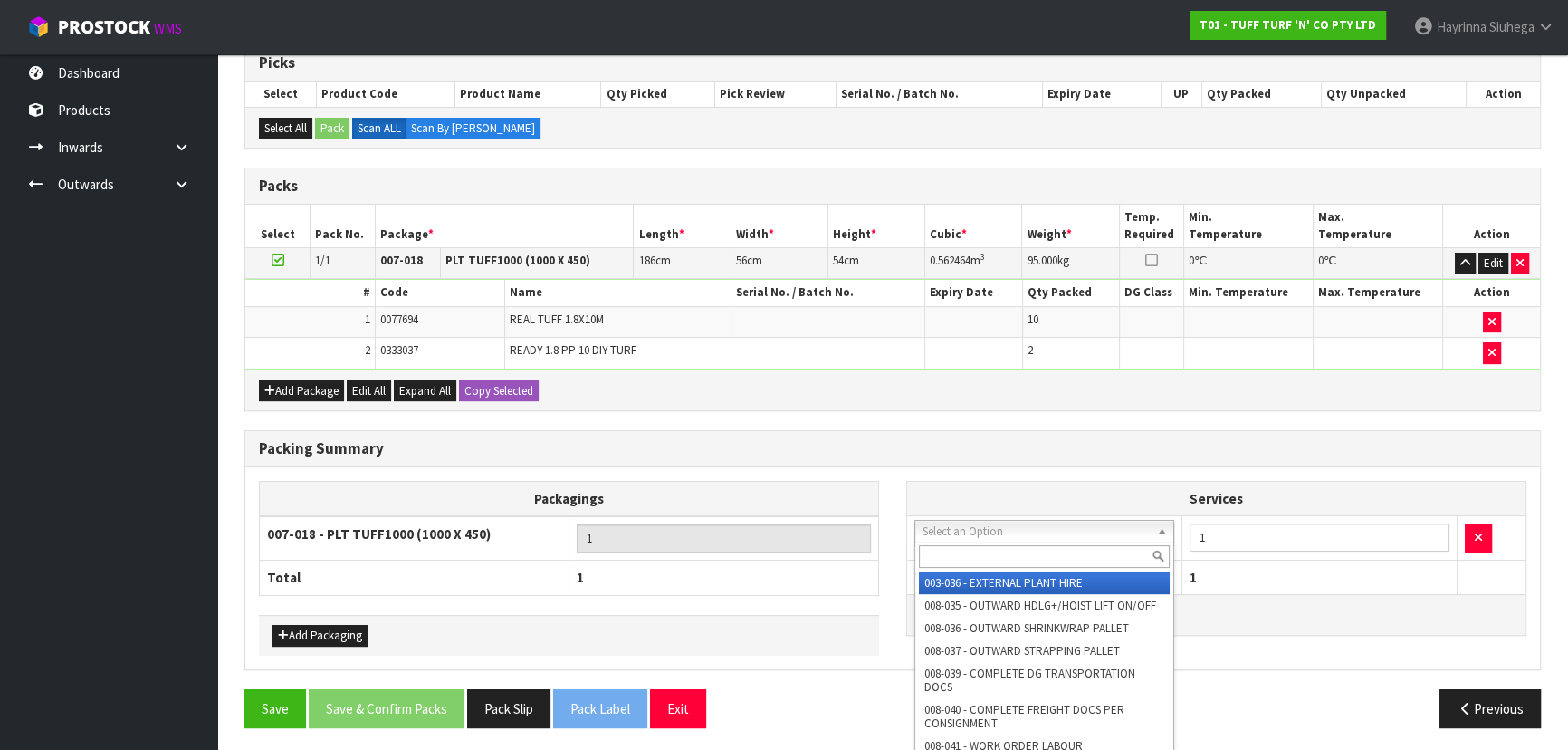
click at [992, 557] on input "text" at bounding box center [1044, 556] width 251 height 22
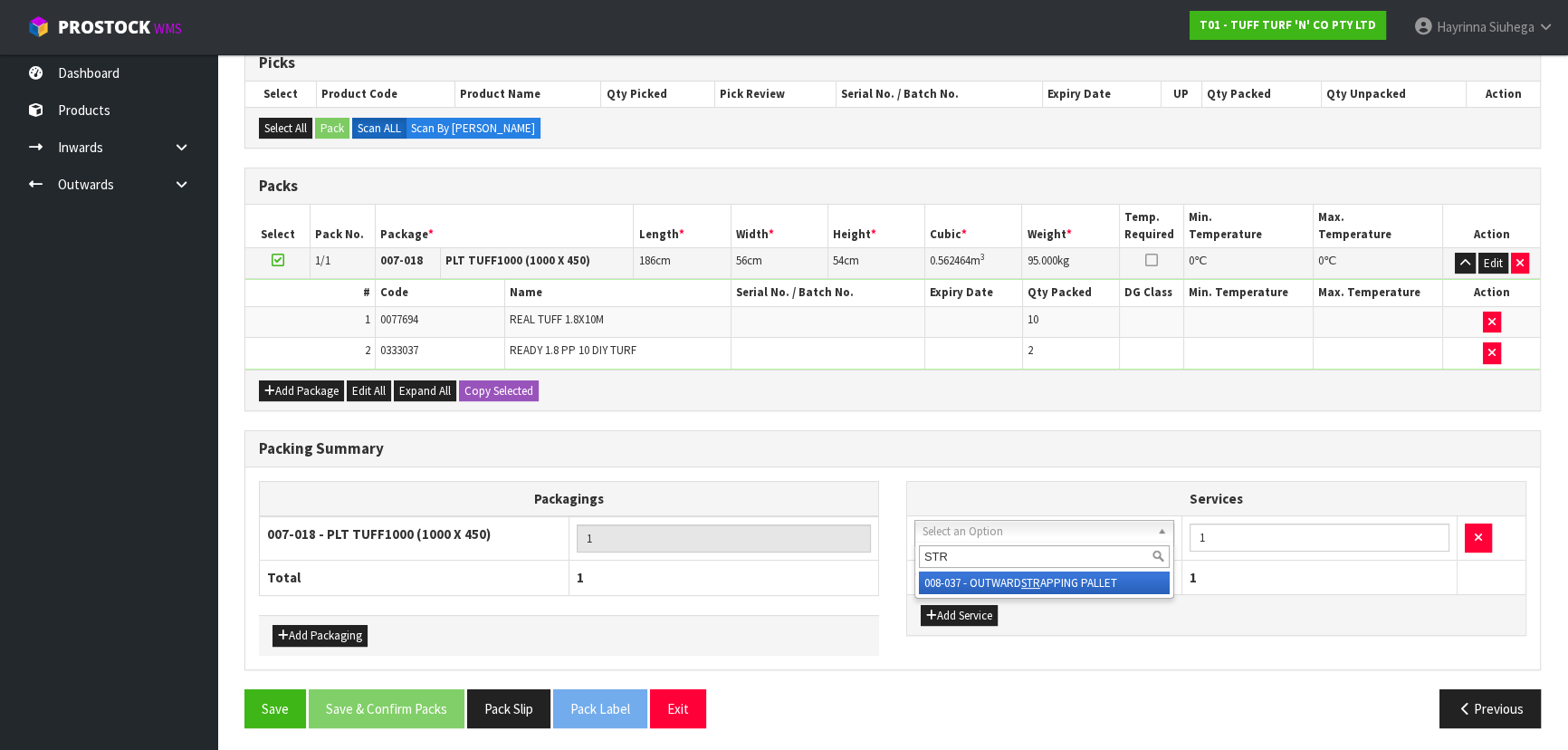
type input "STR"
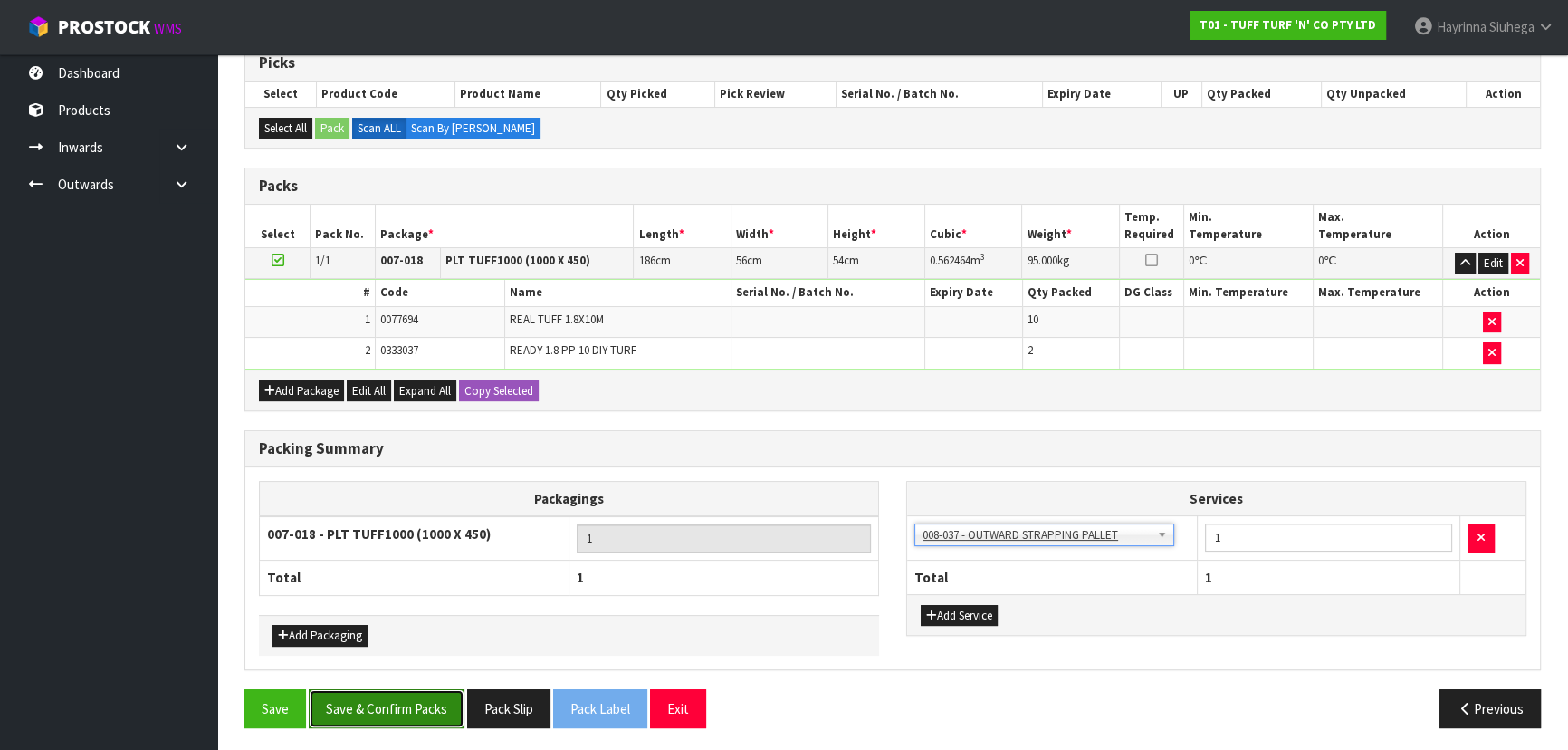
click at [390, 694] on button "Save & Confirm Packs" at bounding box center [386, 709] width 155 height 39
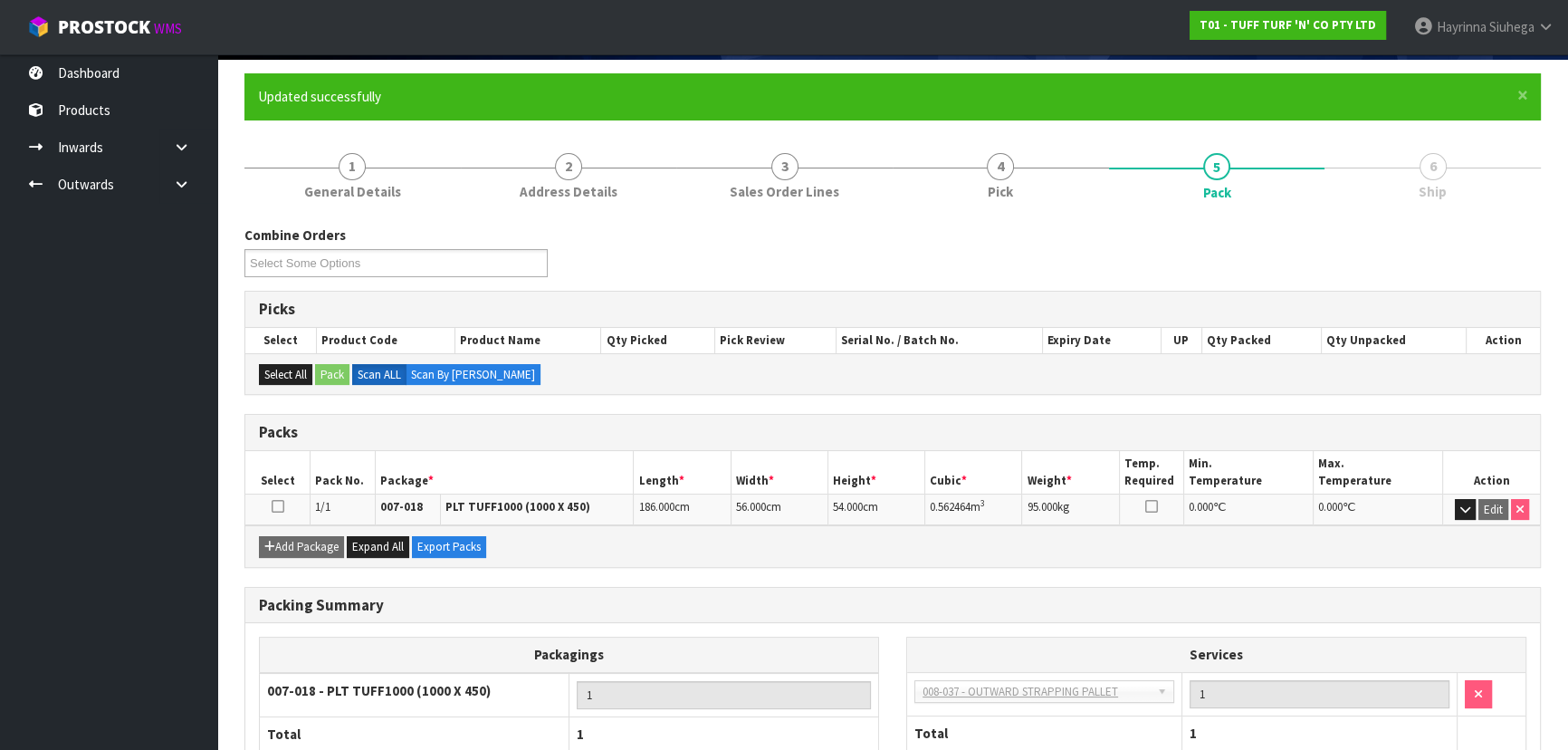
scroll to position [245, 0]
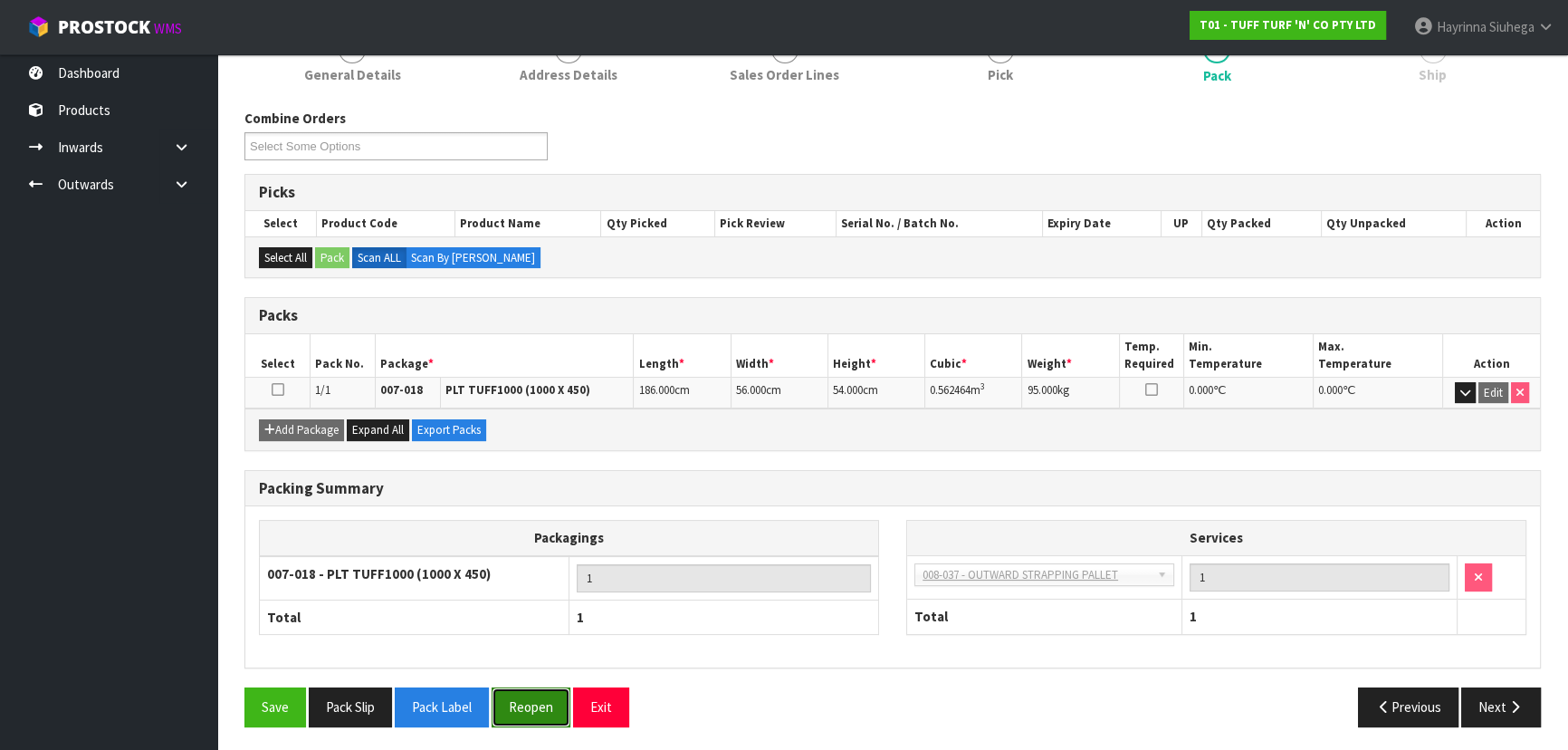
click at [545, 695] on button "Reopen" at bounding box center [531, 707] width 79 height 39
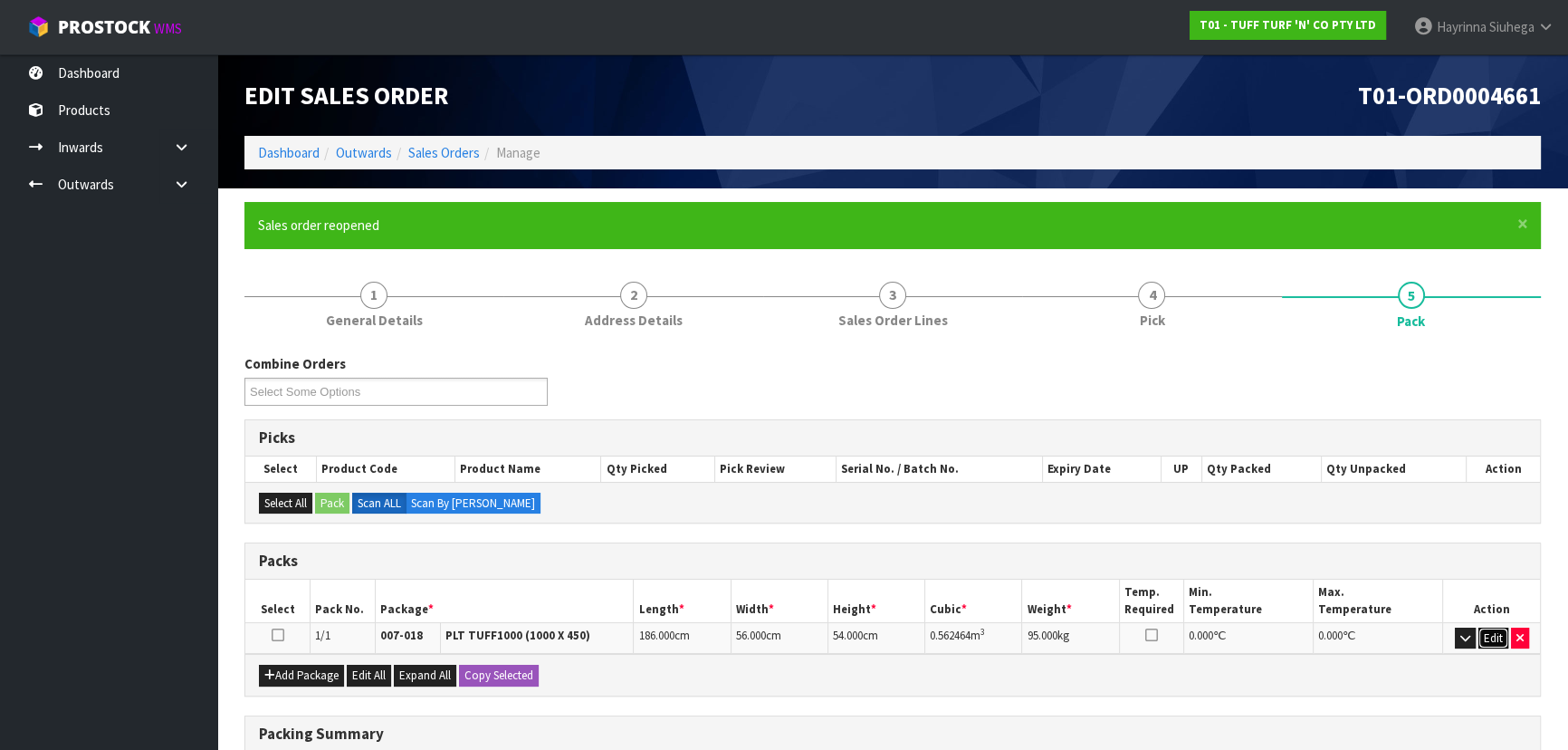
click at [1494, 634] on button "Edit" at bounding box center [1494, 639] width 30 height 22
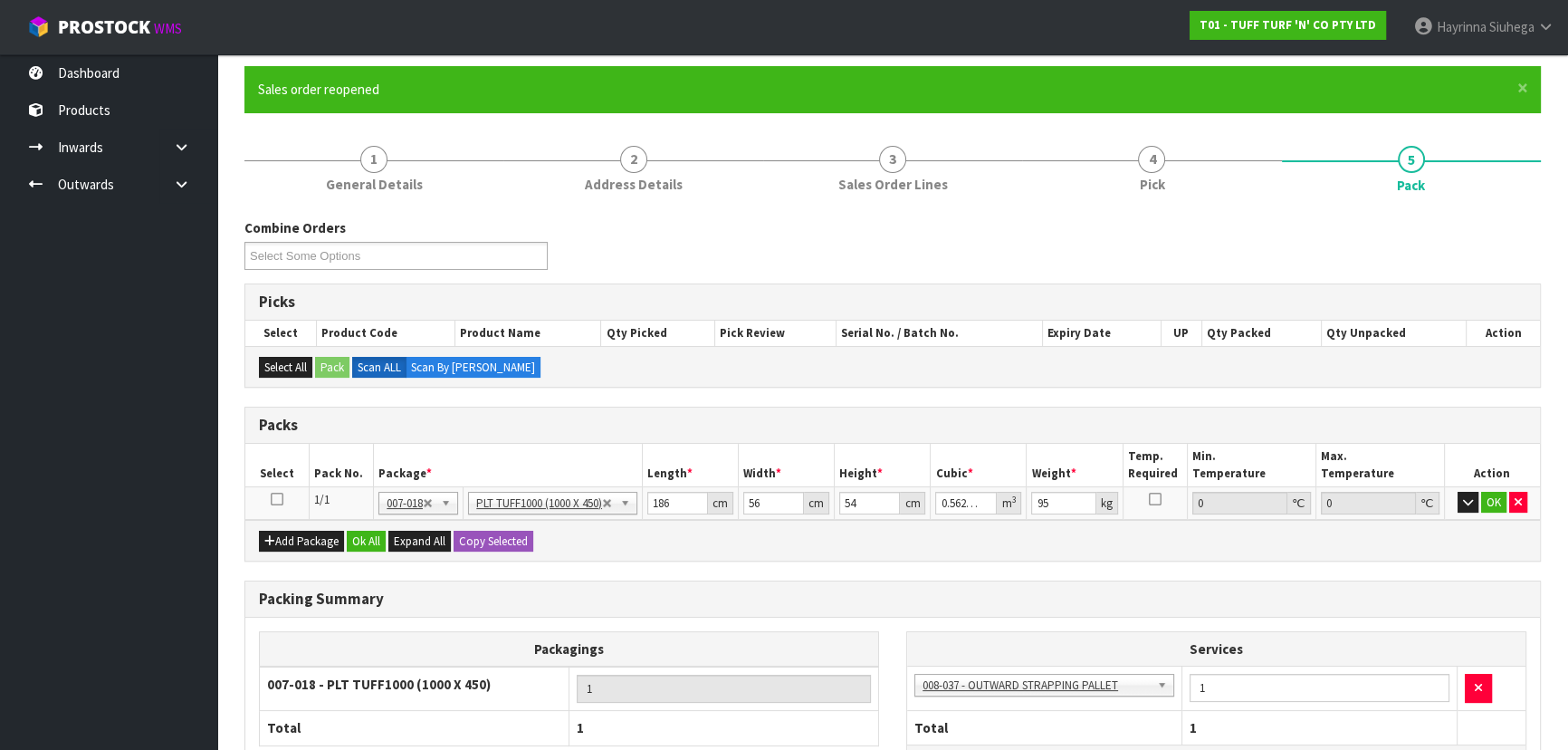
scroll to position [164, 0]
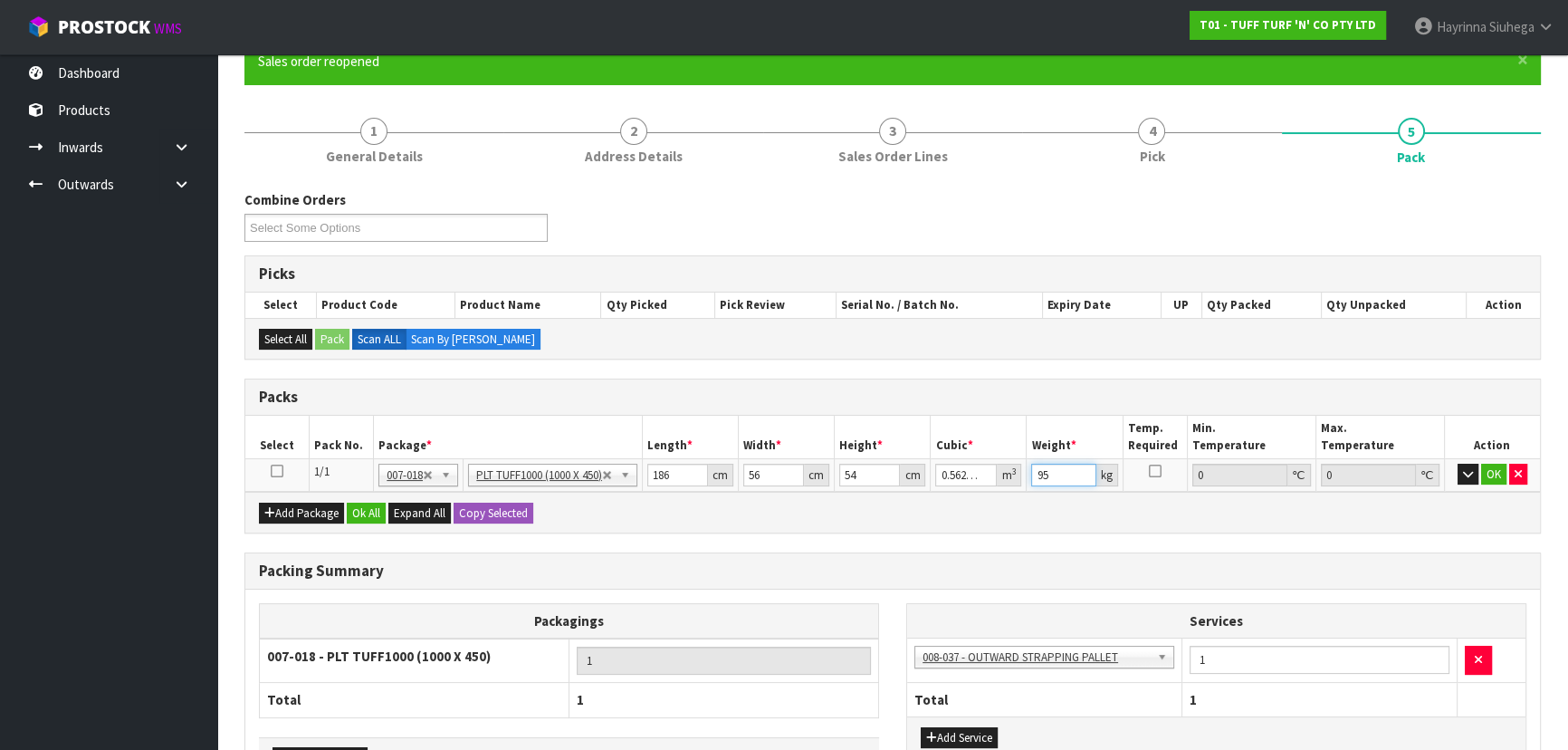
click at [1040, 474] on input "95" at bounding box center [1064, 474] width 65 height 22
type input "101"
click at [1502, 461] on td "OK" at bounding box center [1492, 474] width 96 height 32
click at [1498, 460] on td "OK" at bounding box center [1492, 474] width 96 height 32
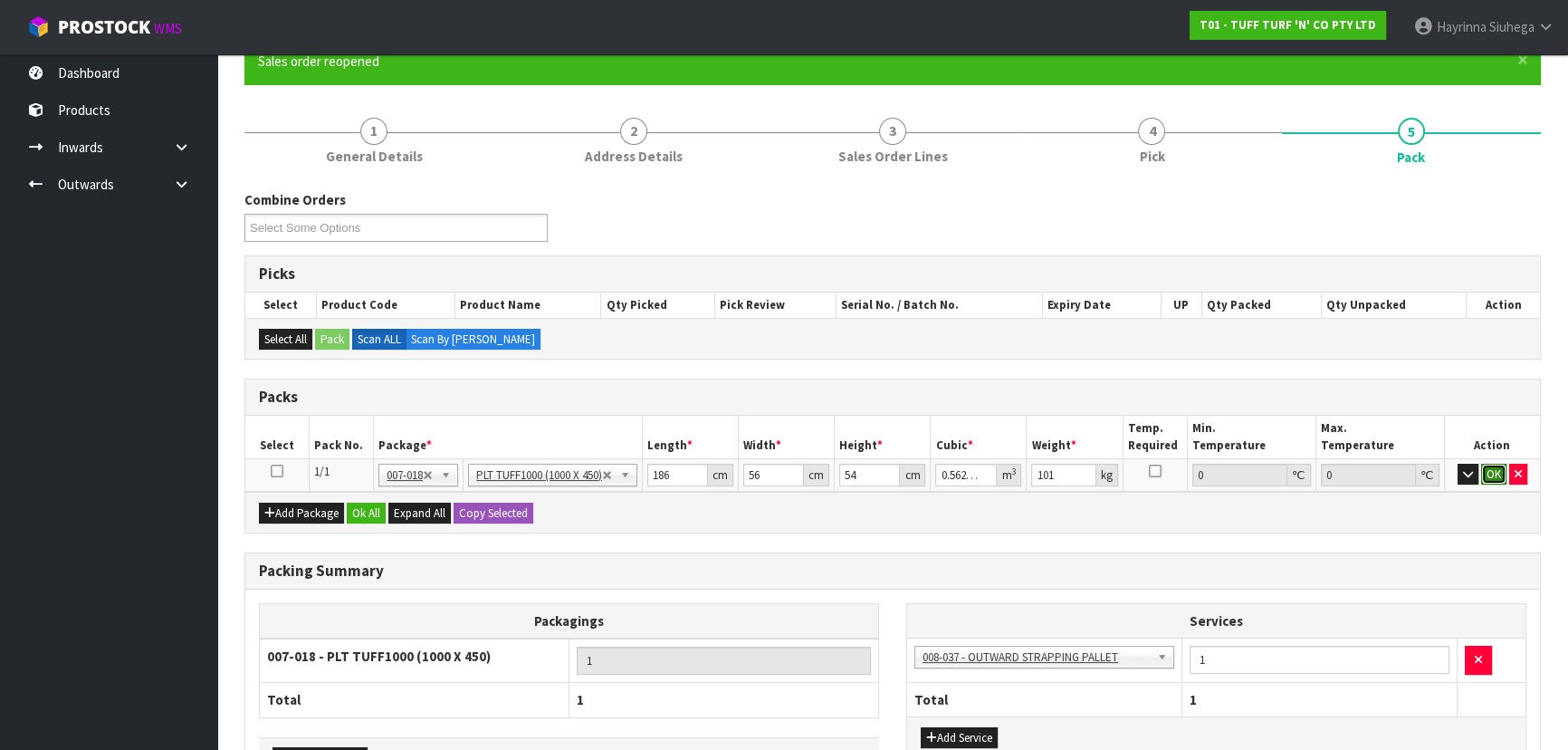
click at [1494, 471] on button "OK" at bounding box center [1494, 474] width 25 height 22
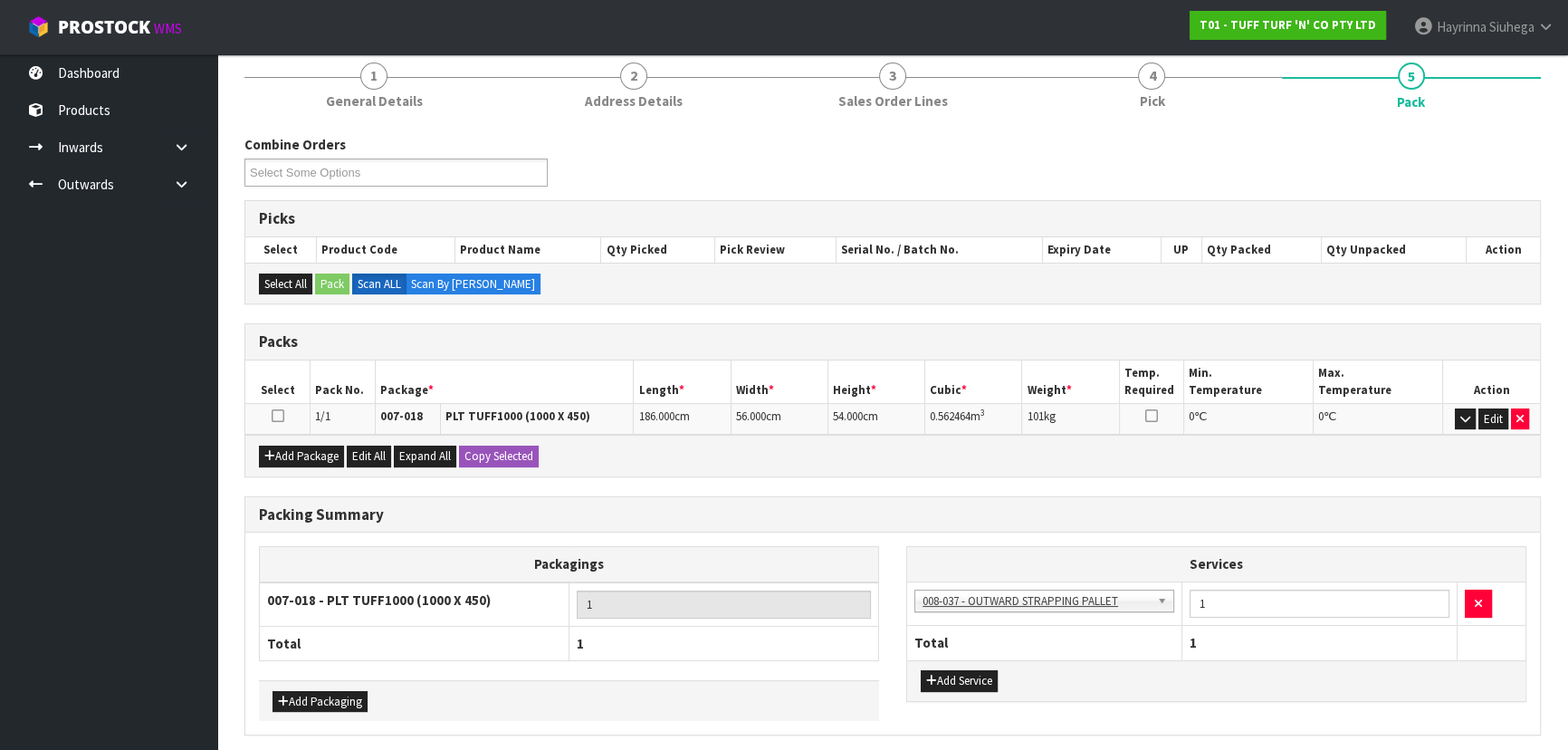
scroll to position [287, 0]
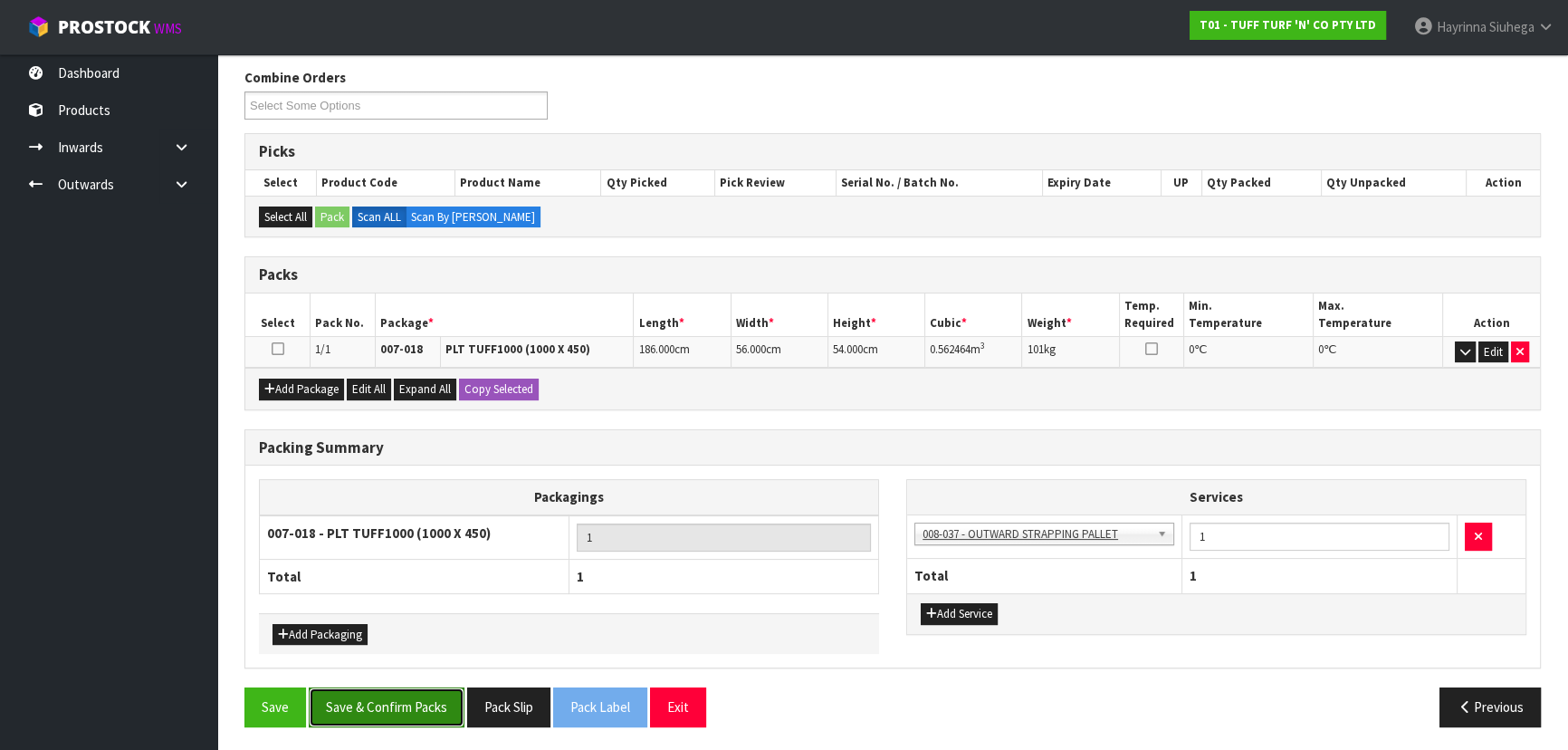
click at [374, 693] on button "Save & Confirm Packs" at bounding box center [386, 707] width 155 height 39
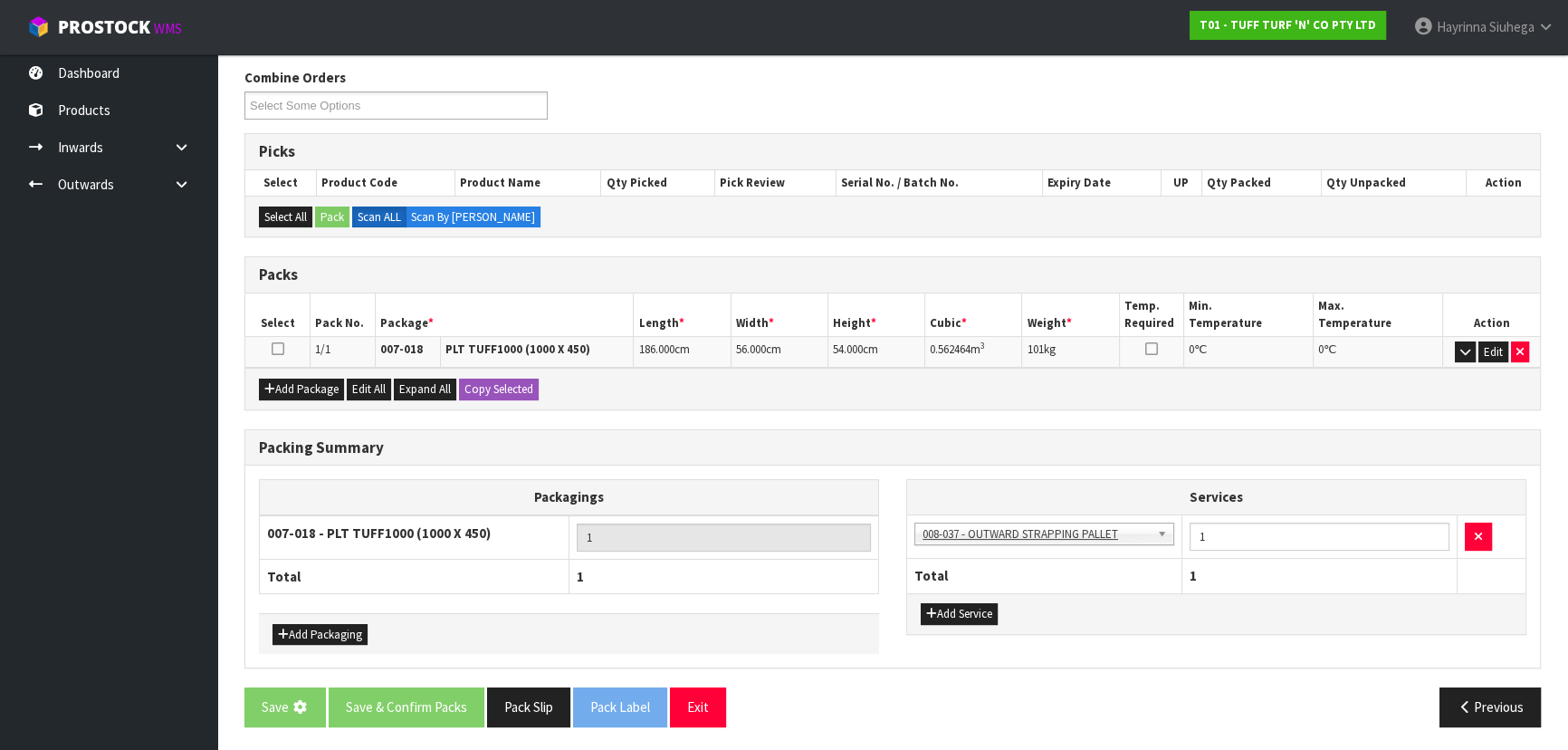
scroll to position [0, 0]
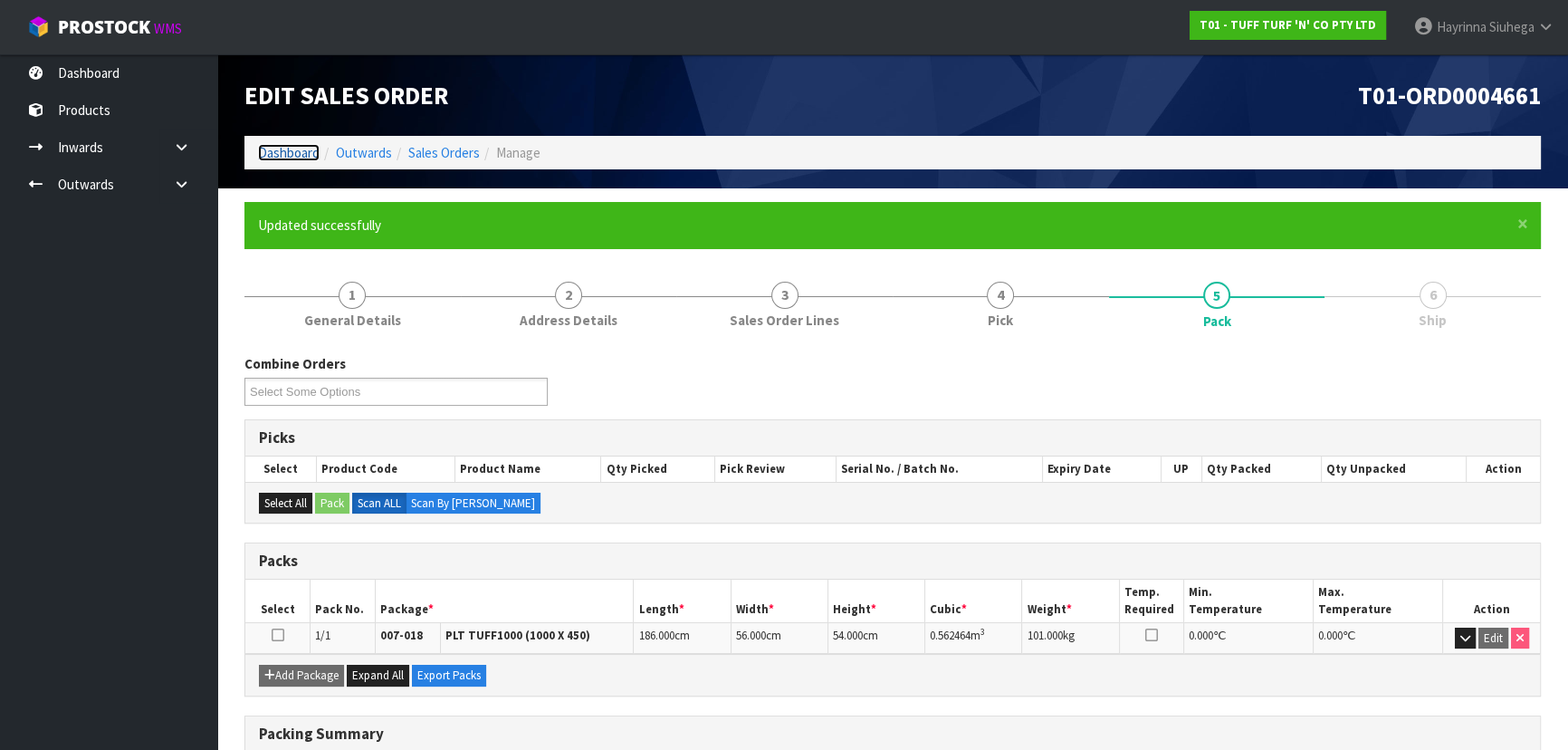
click at [306, 147] on link "Dashboard" at bounding box center [288, 153] width 62 height 18
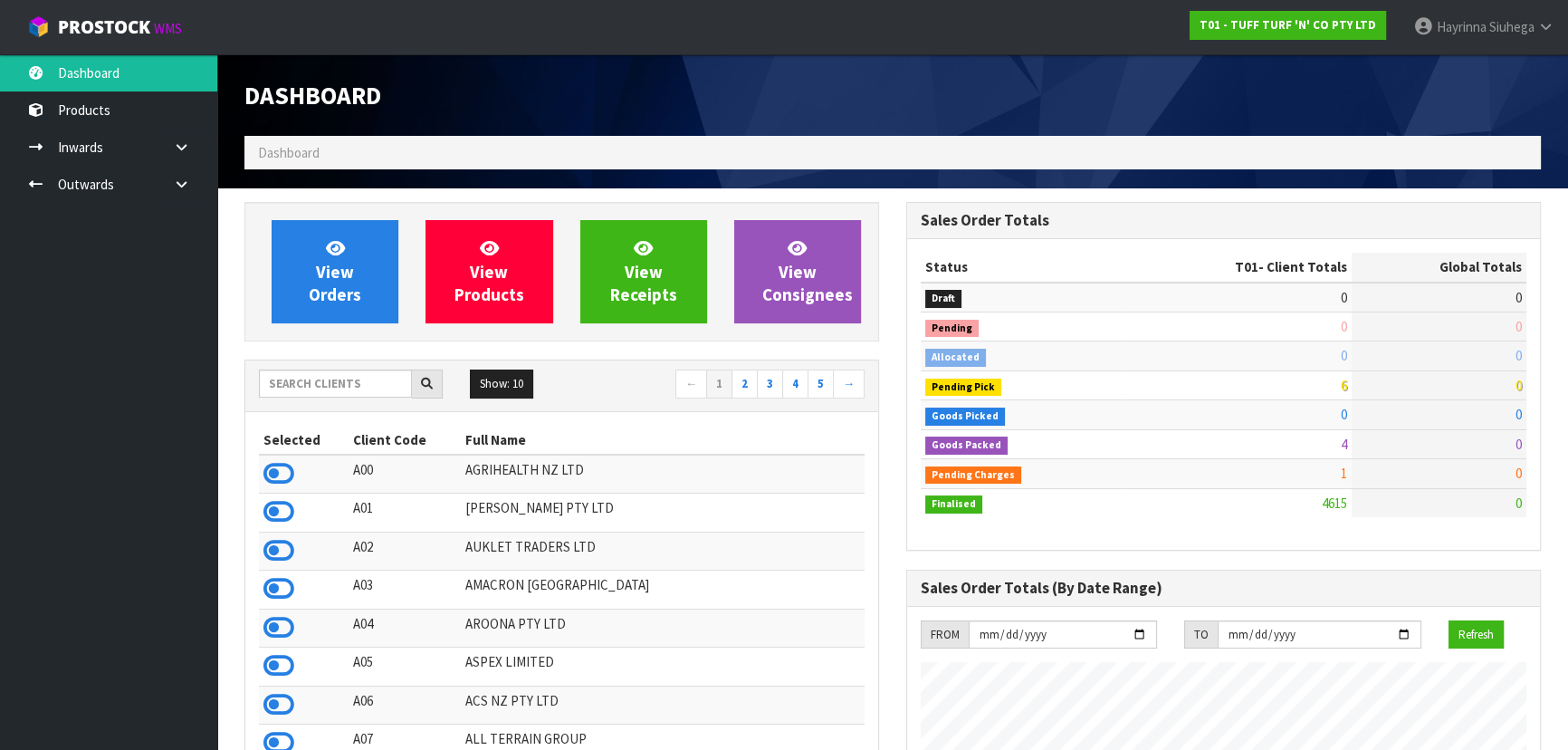
scroll to position [1370, 661]
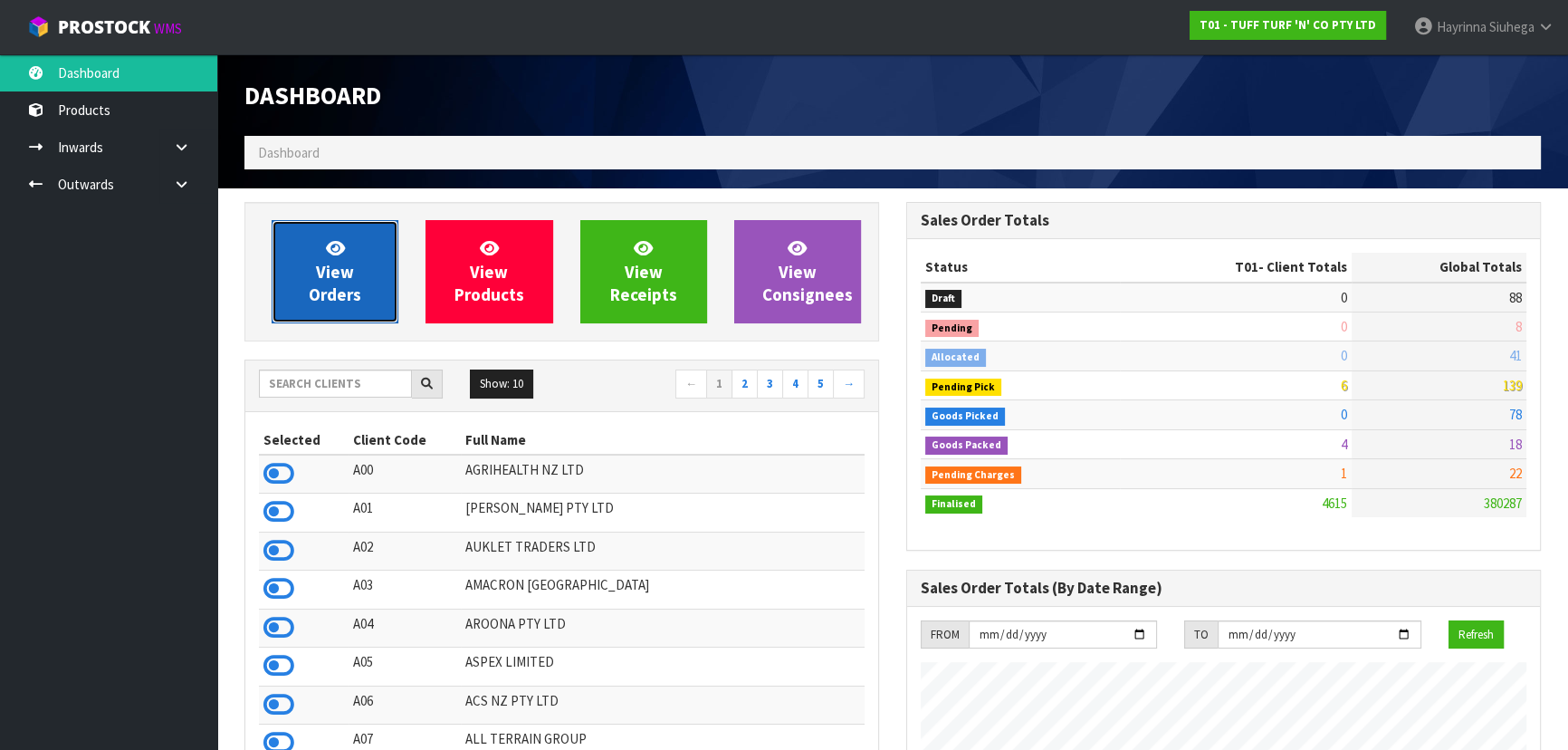
click at [322, 267] on span "View Orders" at bounding box center [335, 271] width 53 height 67
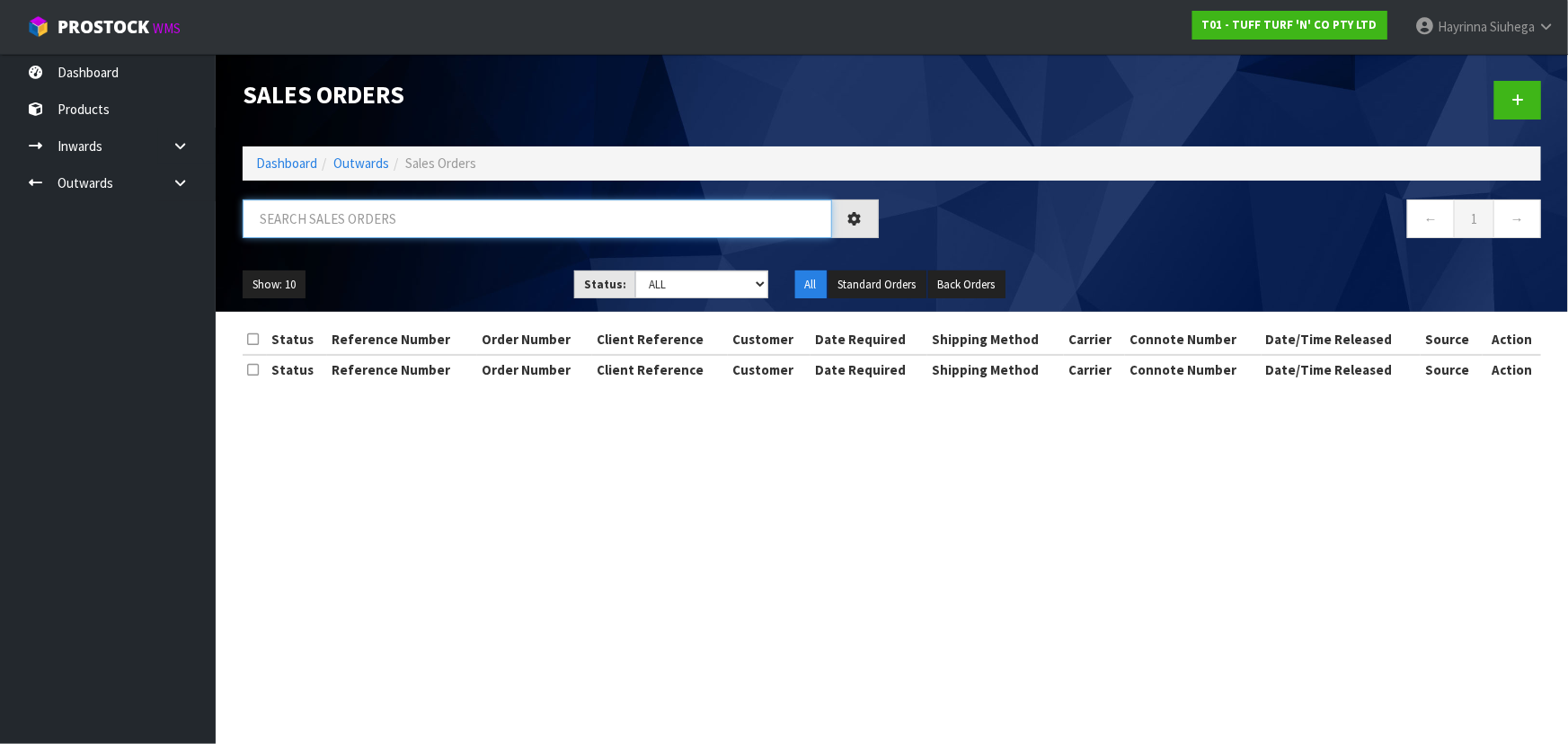
click at [368, 210] on input "text" at bounding box center [538, 219] width 590 height 39
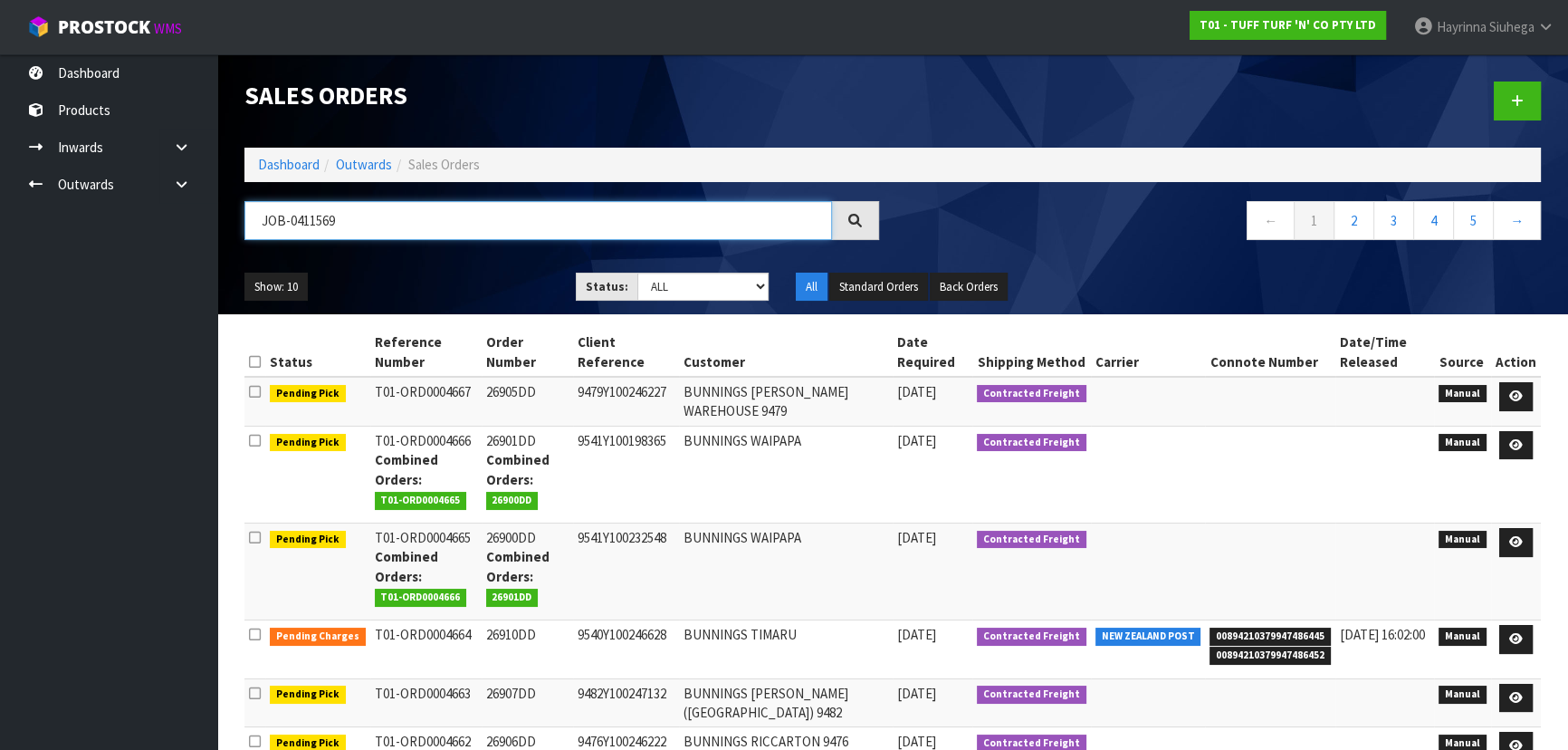
type input "JOB-0411569"
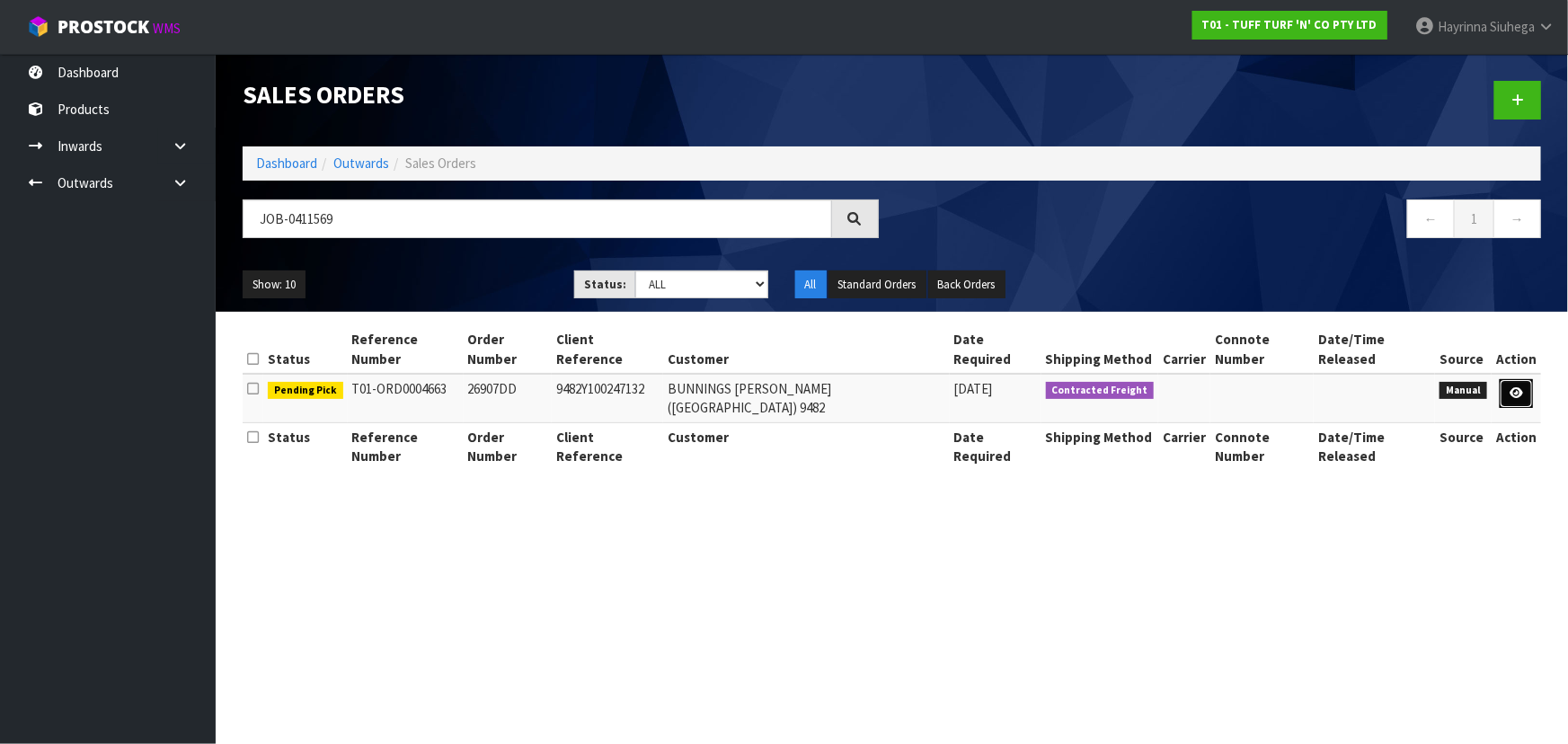
click at [1519, 387] on icon at bounding box center [1517, 393] width 14 height 12
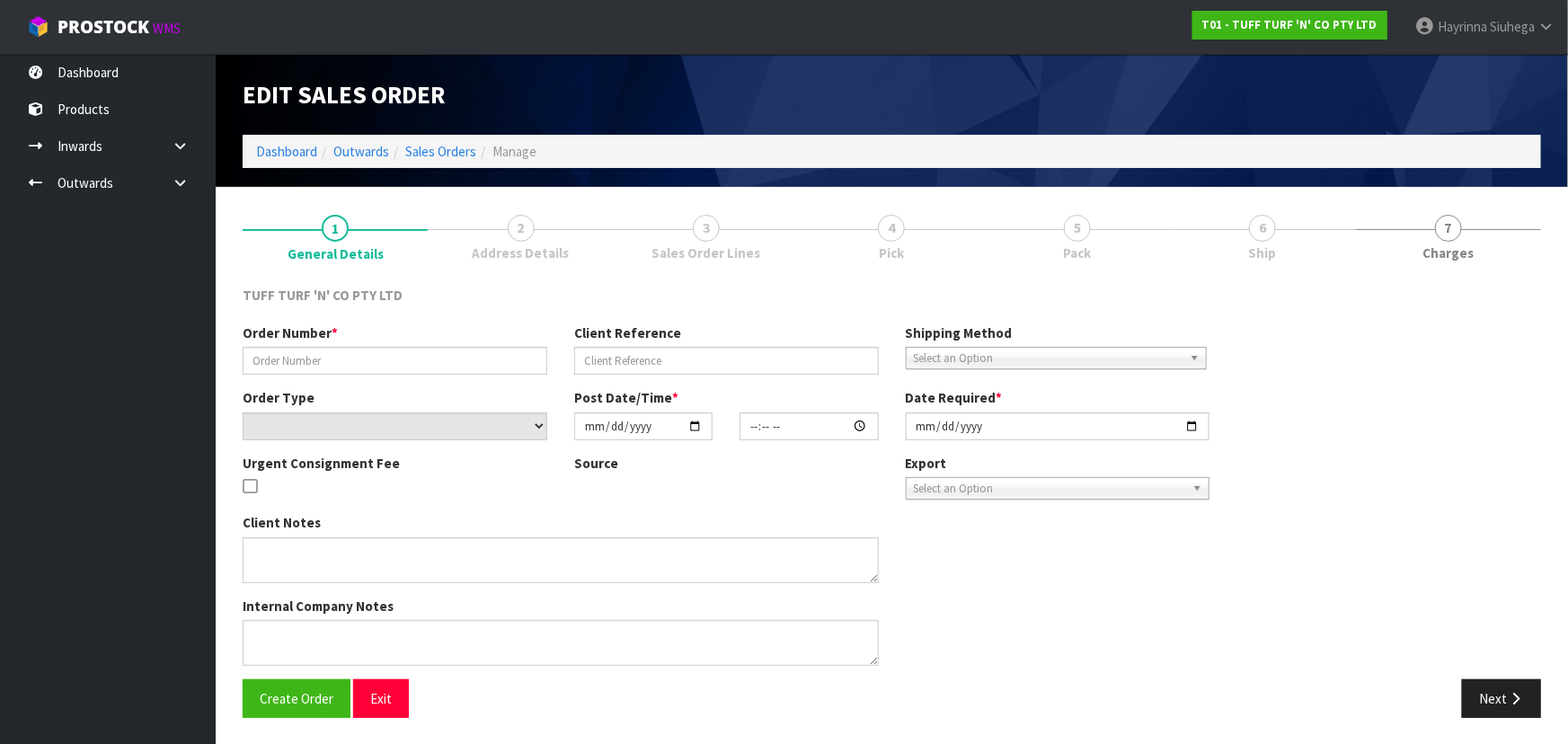
click at [1252, 254] on span "Ship" at bounding box center [1263, 252] width 28 height 18
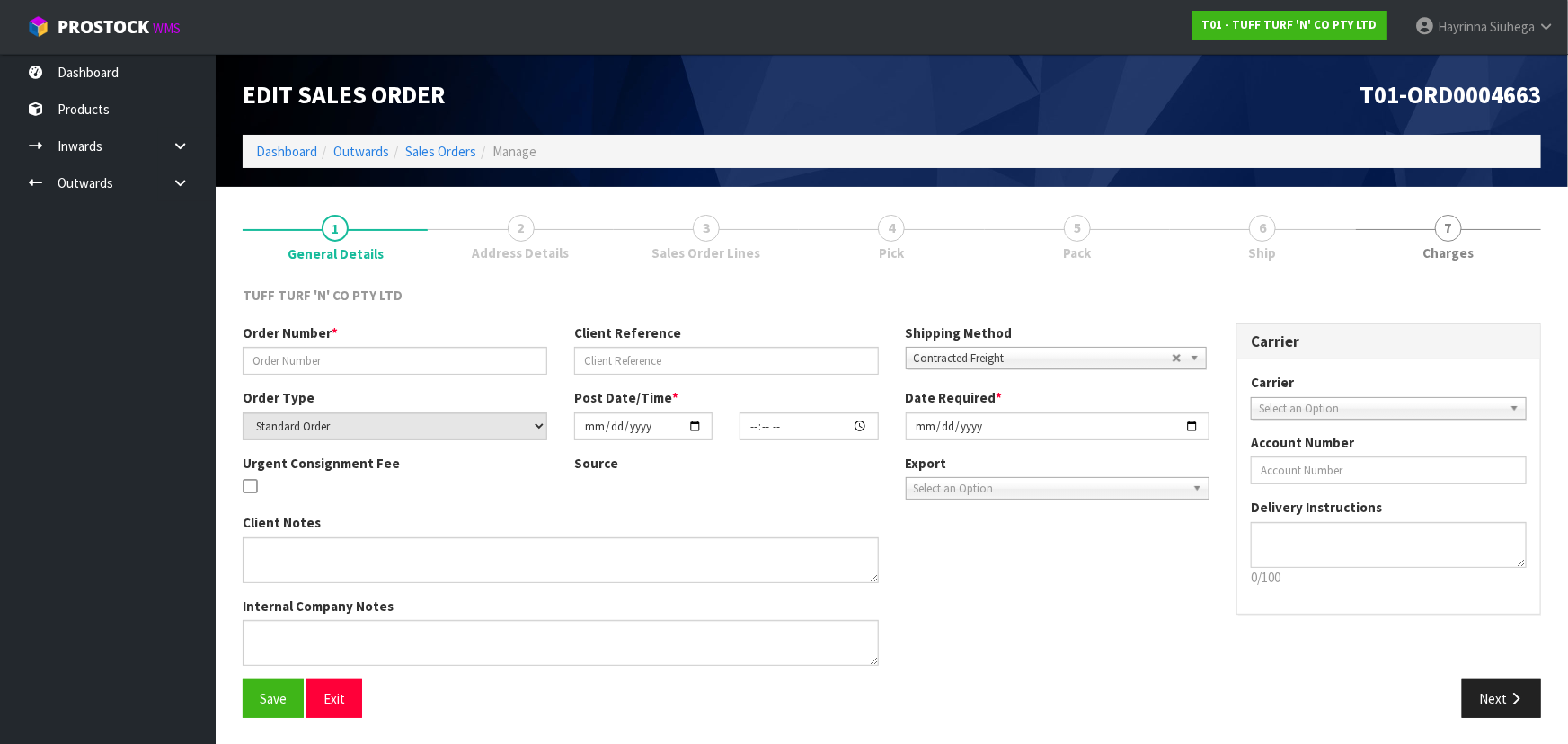
type input "26907DD"
type input "9482Y100247132"
select select "number:0"
type input "2025-09-08"
type input "13:11:00.000"
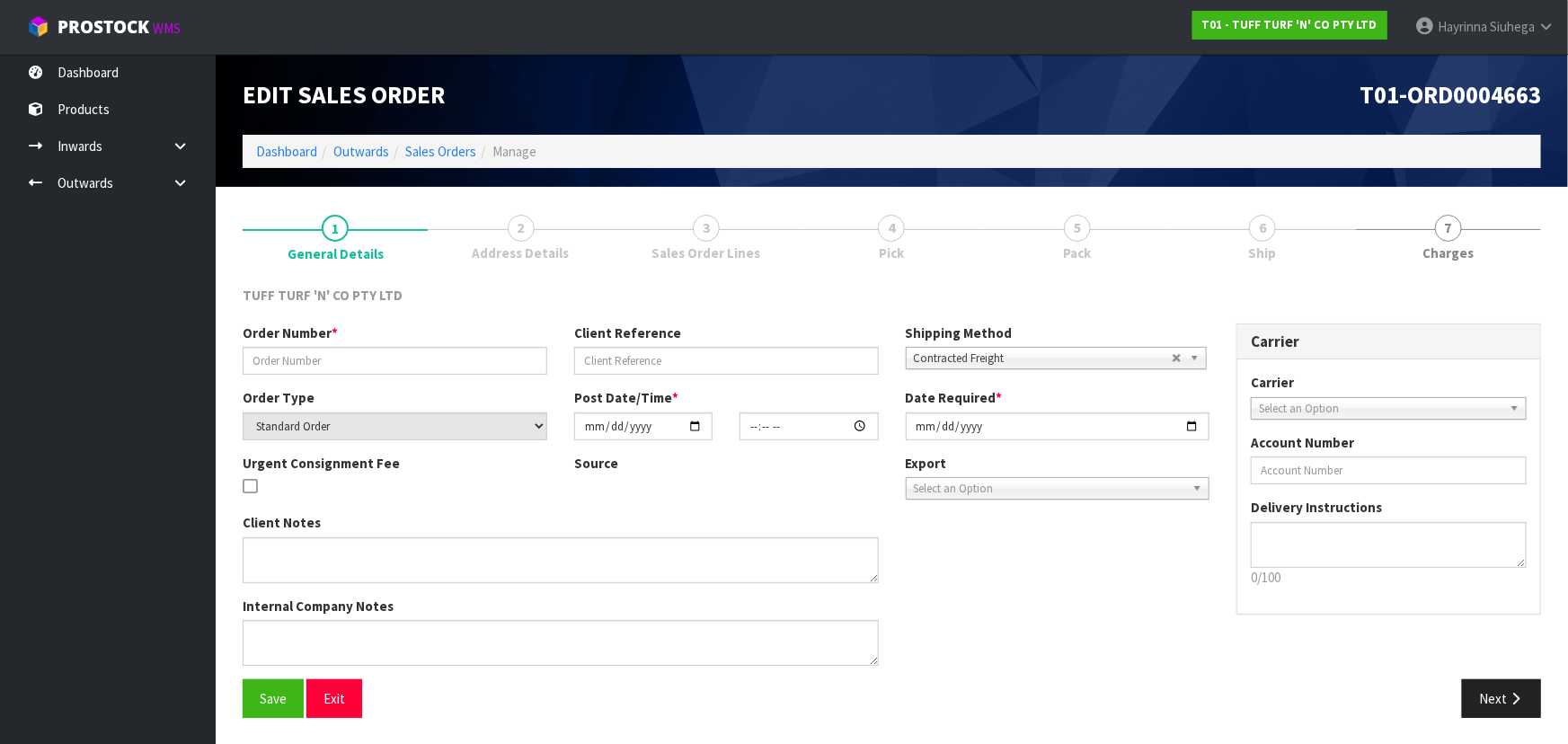
type input "2025-09-08"
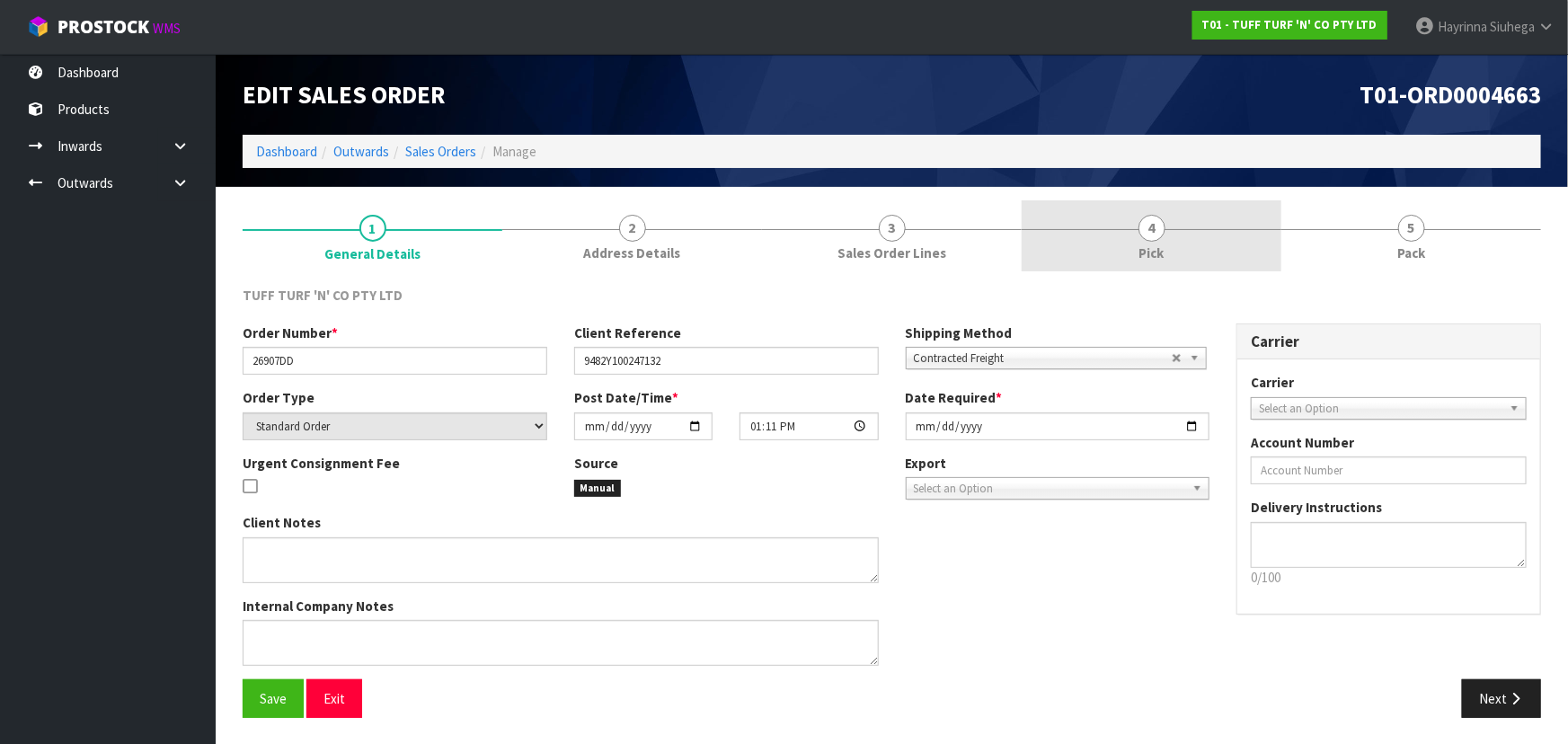
click at [1250, 243] on link "4 Pick" at bounding box center [1152, 236] width 260 height 71
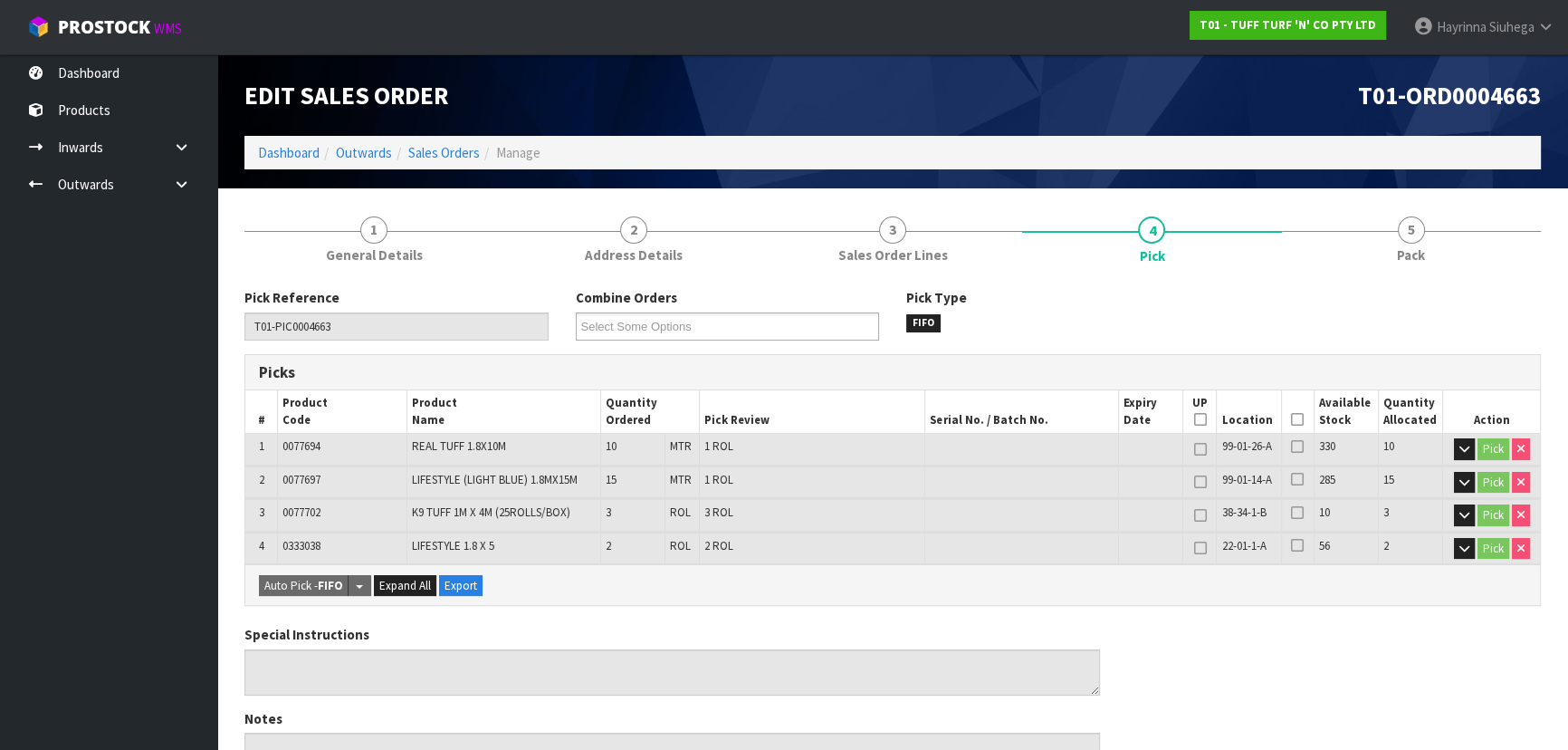
click at [1298, 419] on icon at bounding box center [1297, 419] width 13 height 1
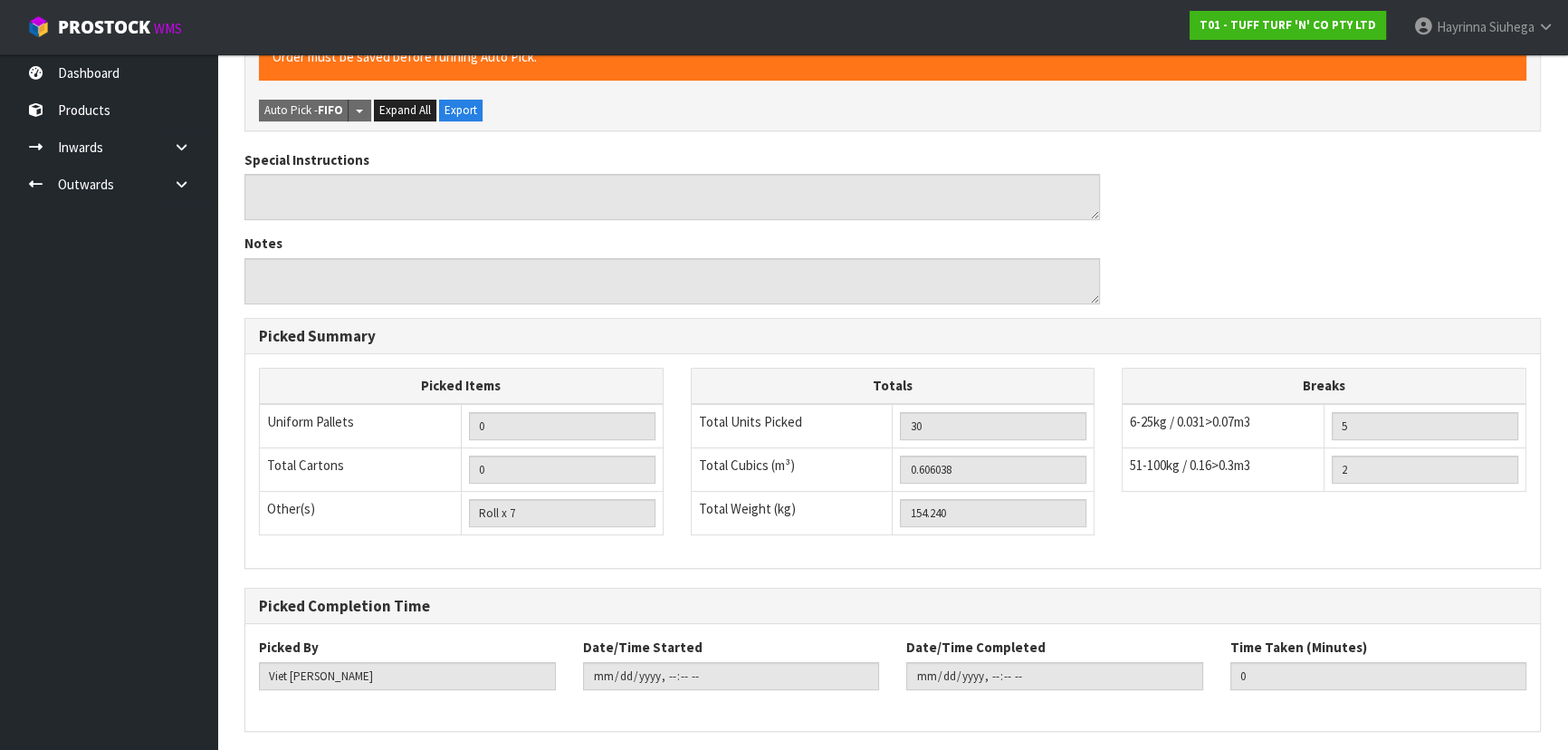
scroll to position [603, 0]
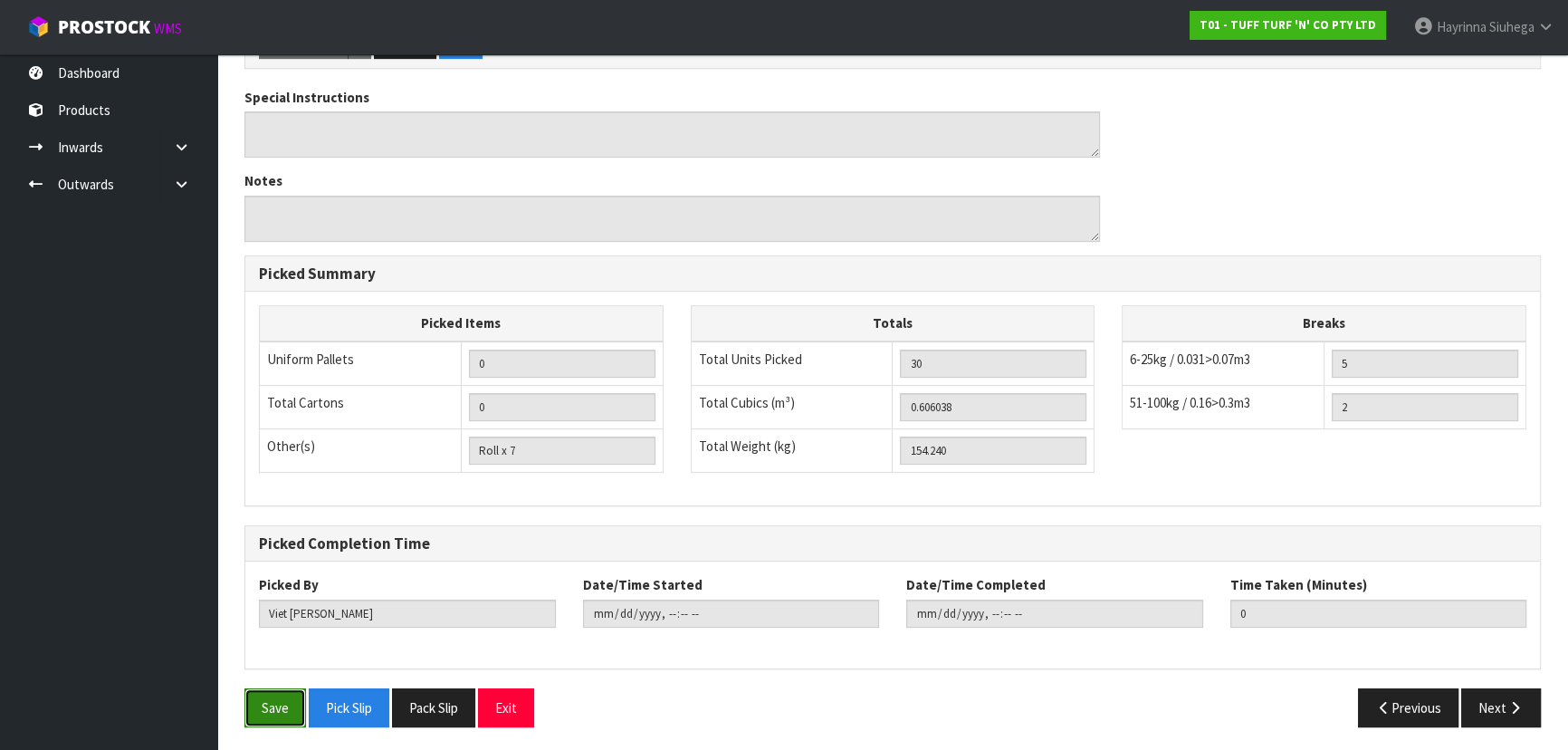
click at [277, 688] on button "Save" at bounding box center [275, 708] width 62 height 39
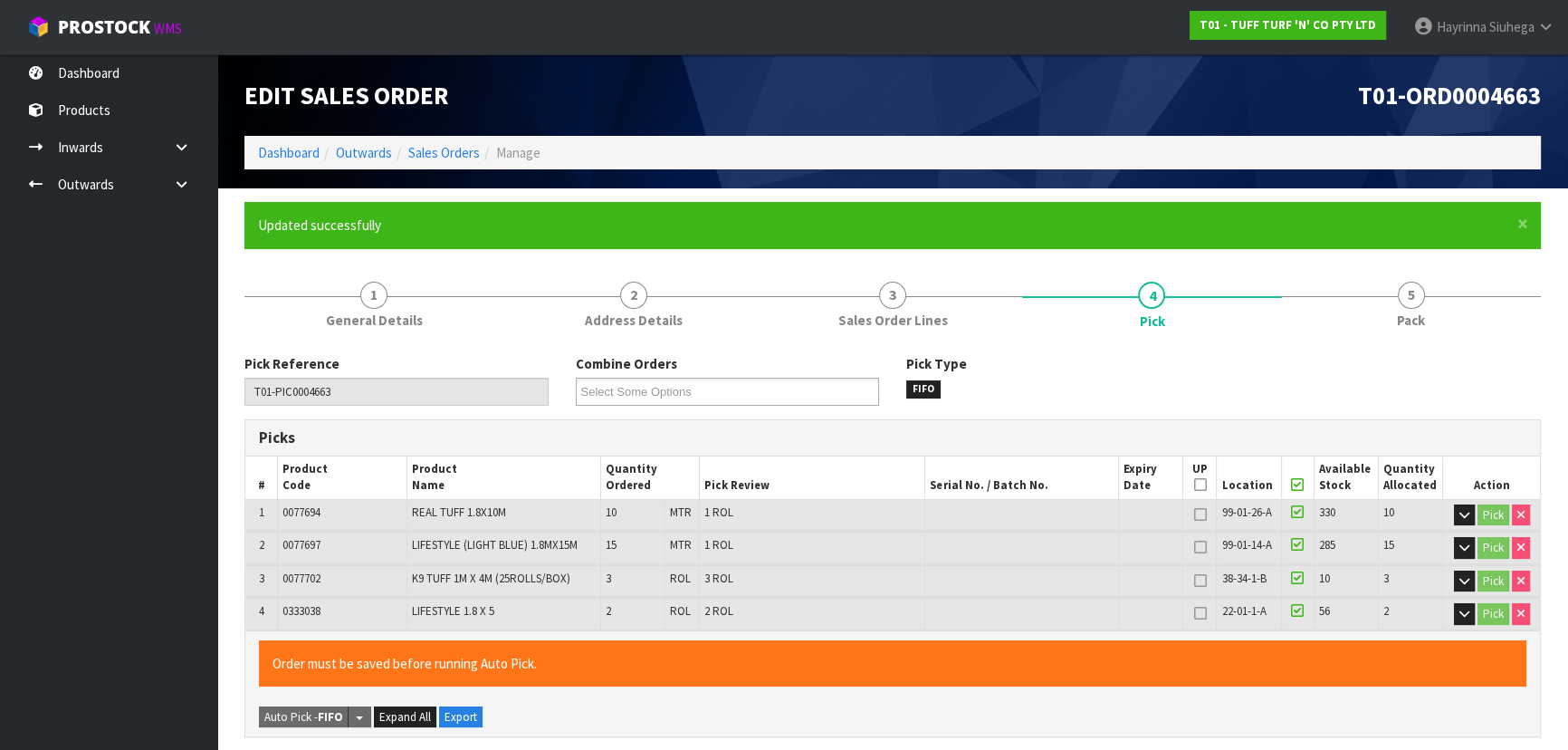
type input "Hayrinna Siuhega"
type input "2025-09-08T17:15:55"
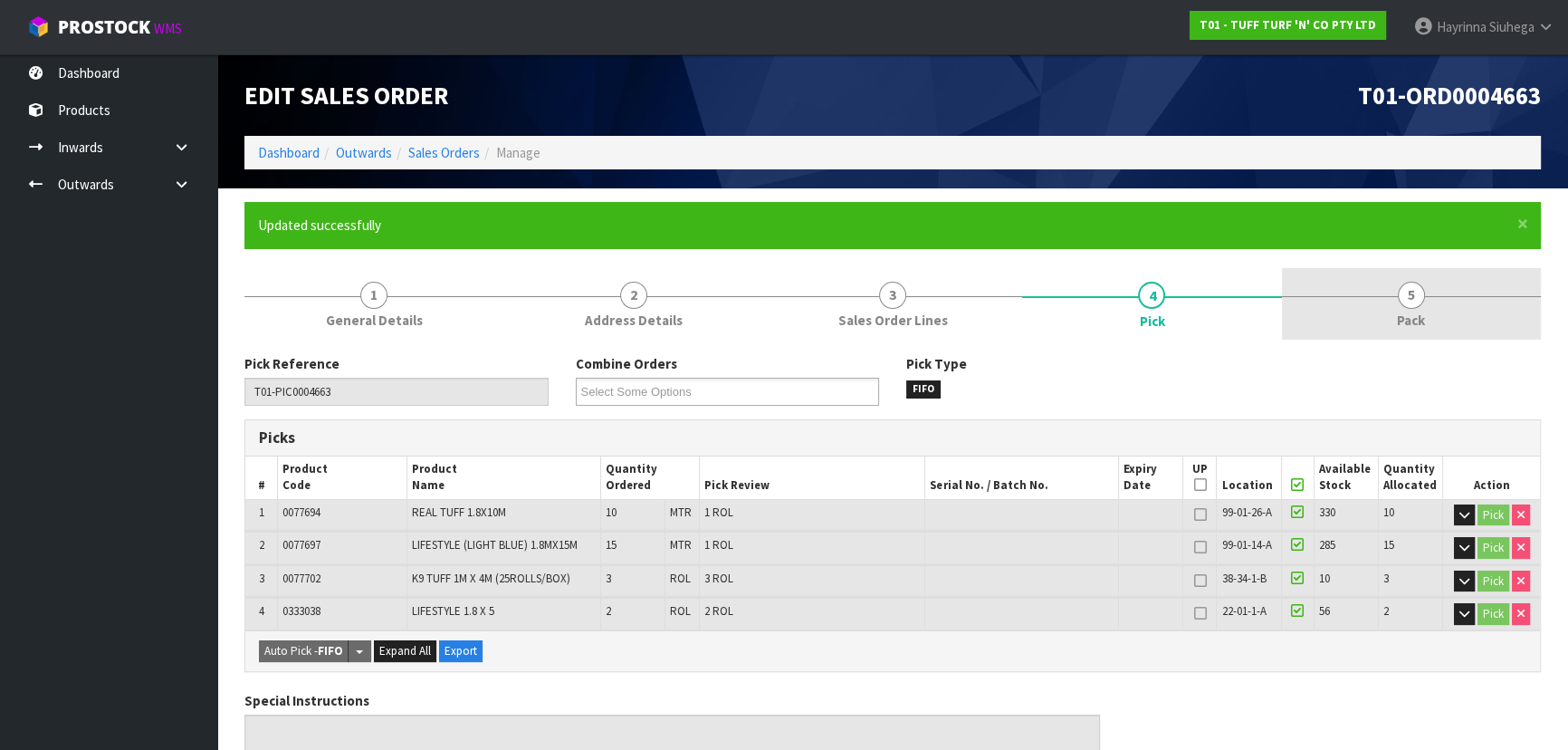
click at [1421, 318] on span "Pack" at bounding box center [1411, 320] width 28 height 19
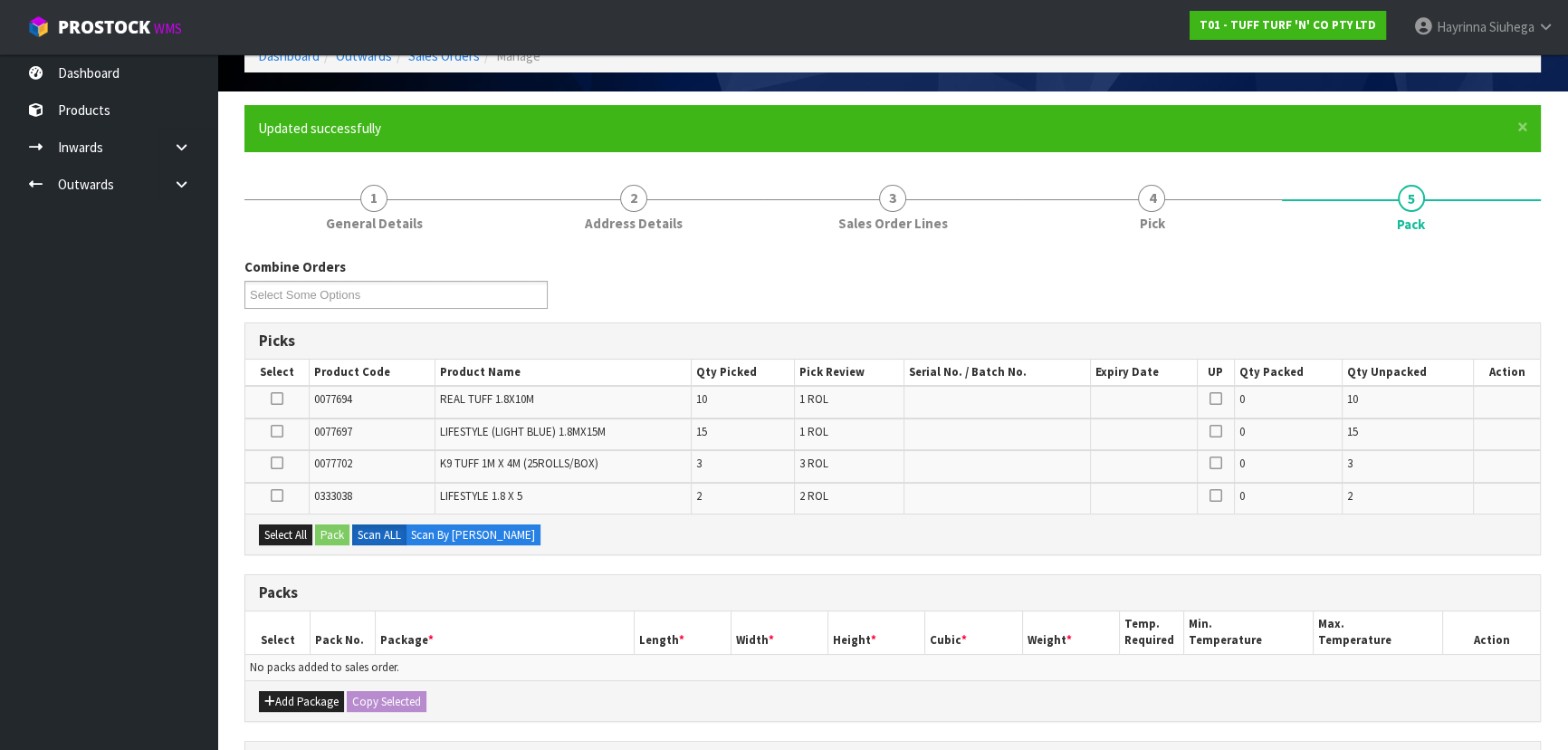
scroll to position [246, 0]
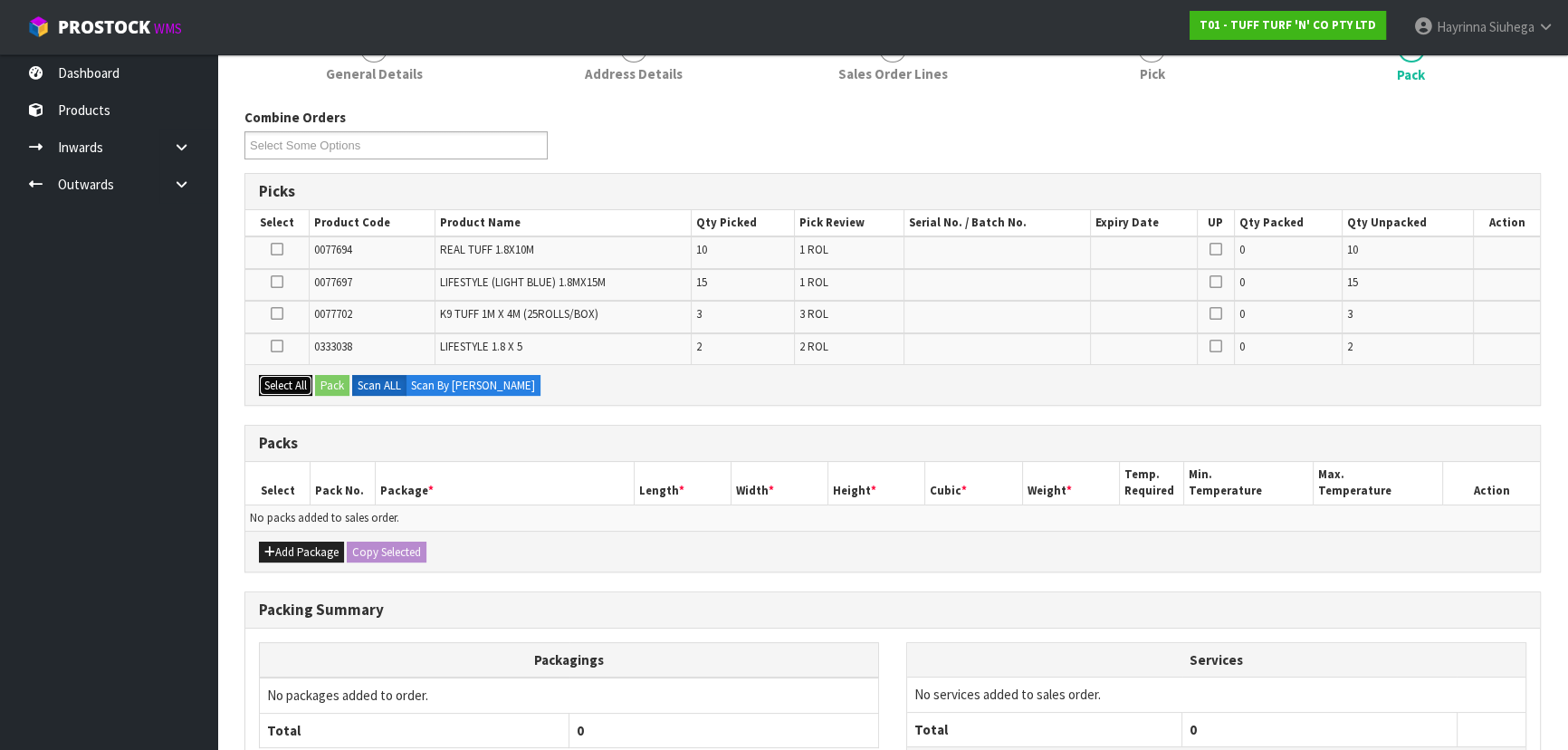
click at [289, 380] on button "Select All" at bounding box center [285, 385] width 54 height 22
click at [283, 553] on button "Add Package" at bounding box center [301, 552] width 85 height 22
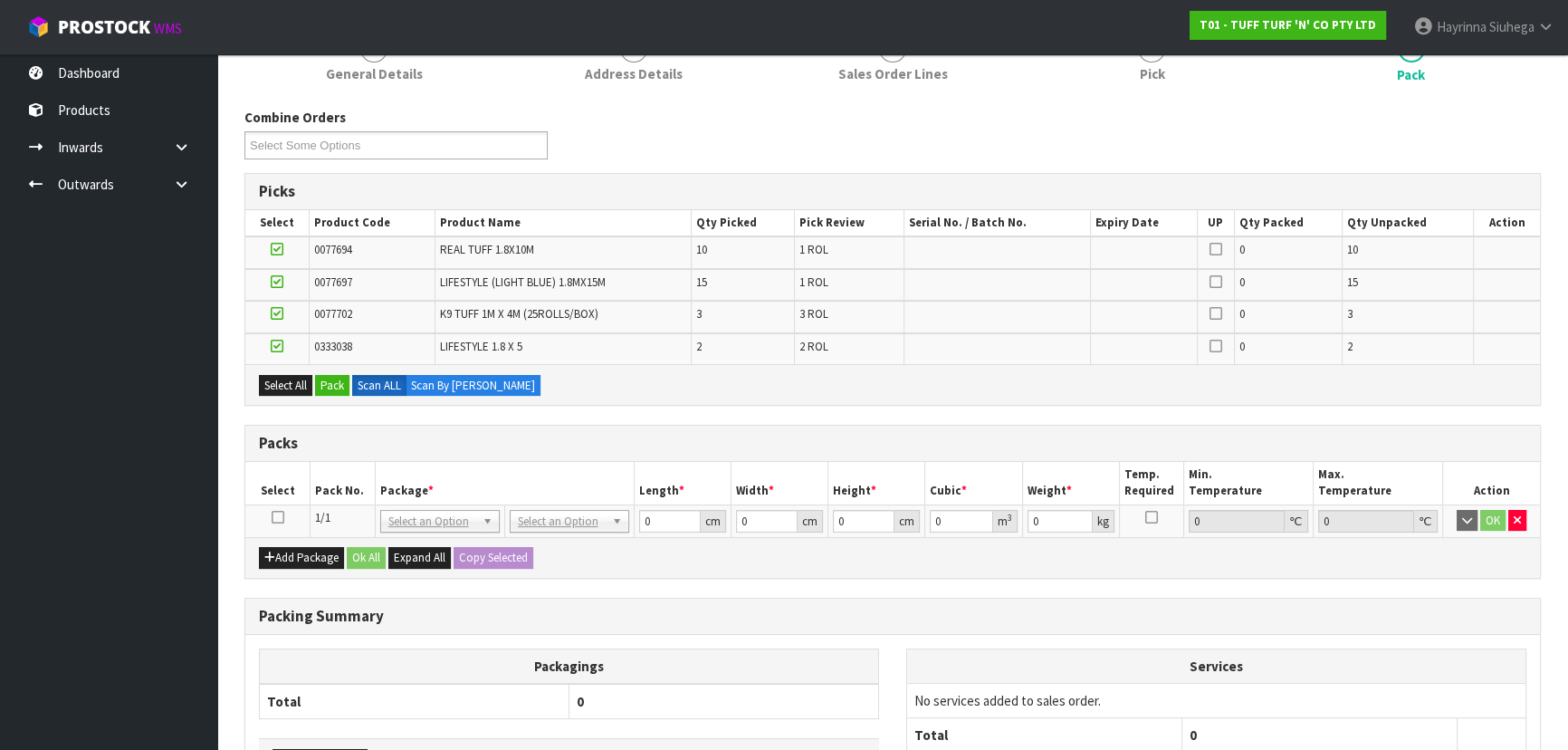
click at [274, 517] on icon at bounding box center [278, 517] width 13 height 1
click at [326, 385] on button "Pack" at bounding box center [331, 385] width 34 height 22
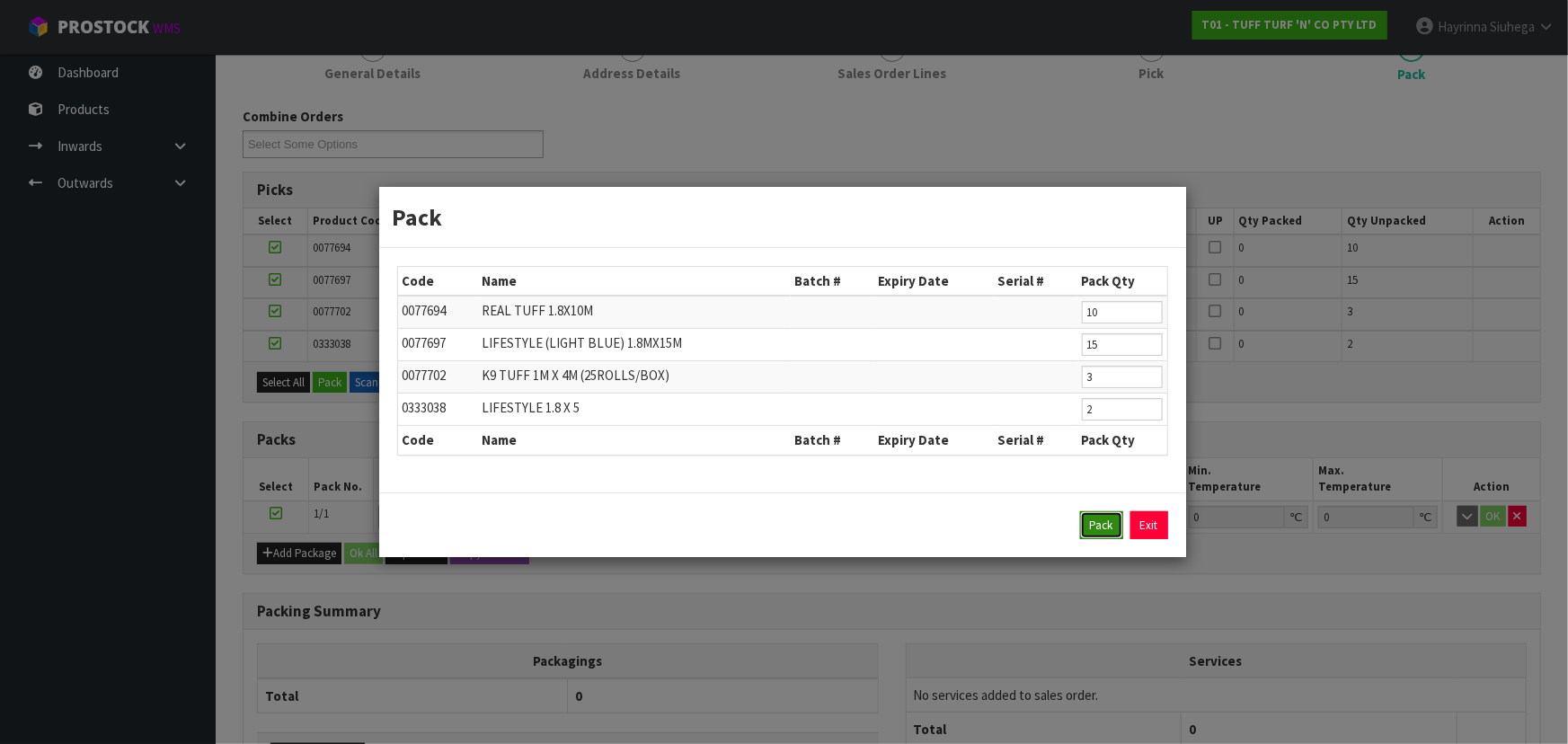
click at [1105, 527] on button "Pack" at bounding box center [1101, 526] width 43 height 29
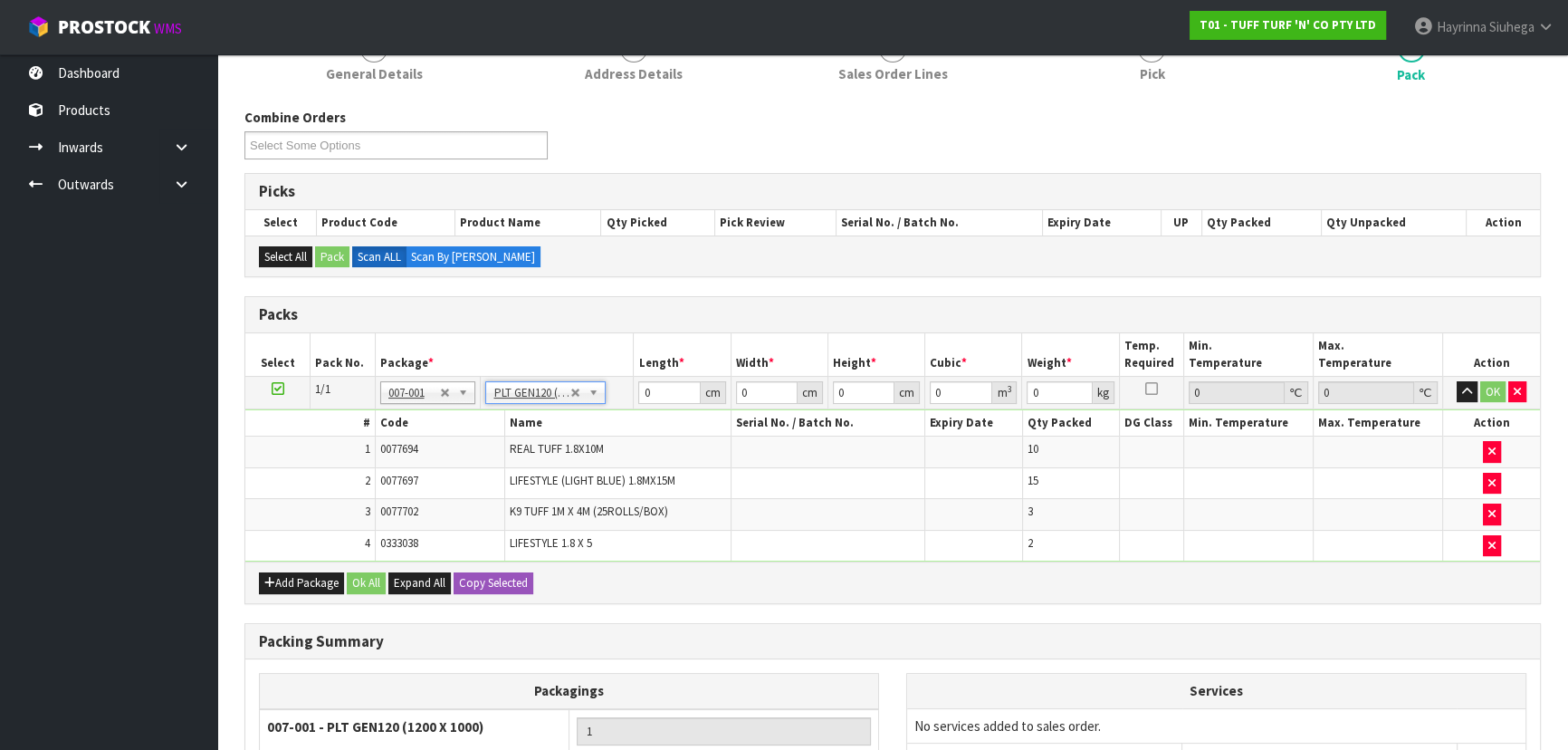
type input "120"
type input "100"
type input "154.24"
click at [641, 391] on input "120" at bounding box center [669, 392] width 62 height 22
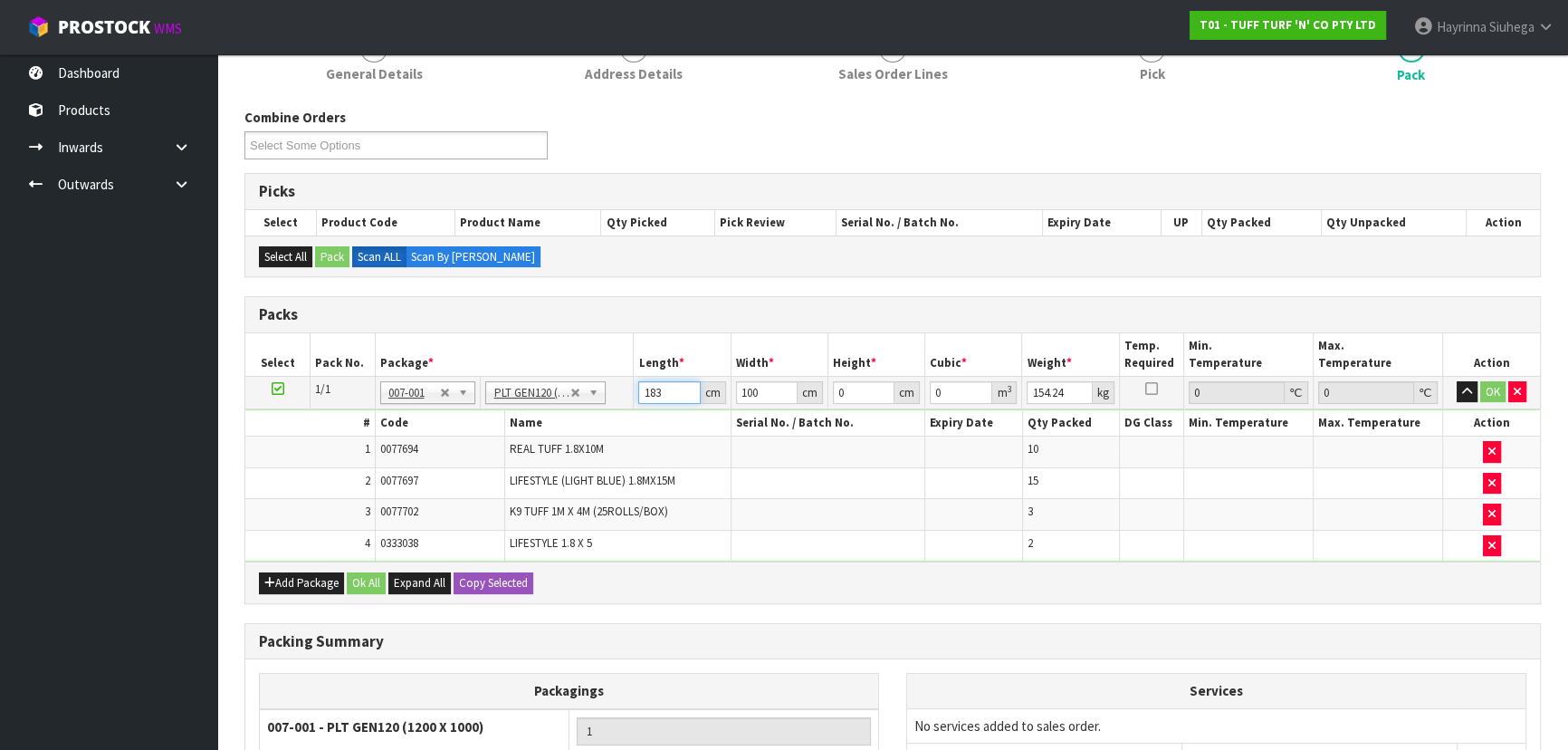
type input "183"
type input "118"
type input "6"
type input "0.129564"
type input "67"
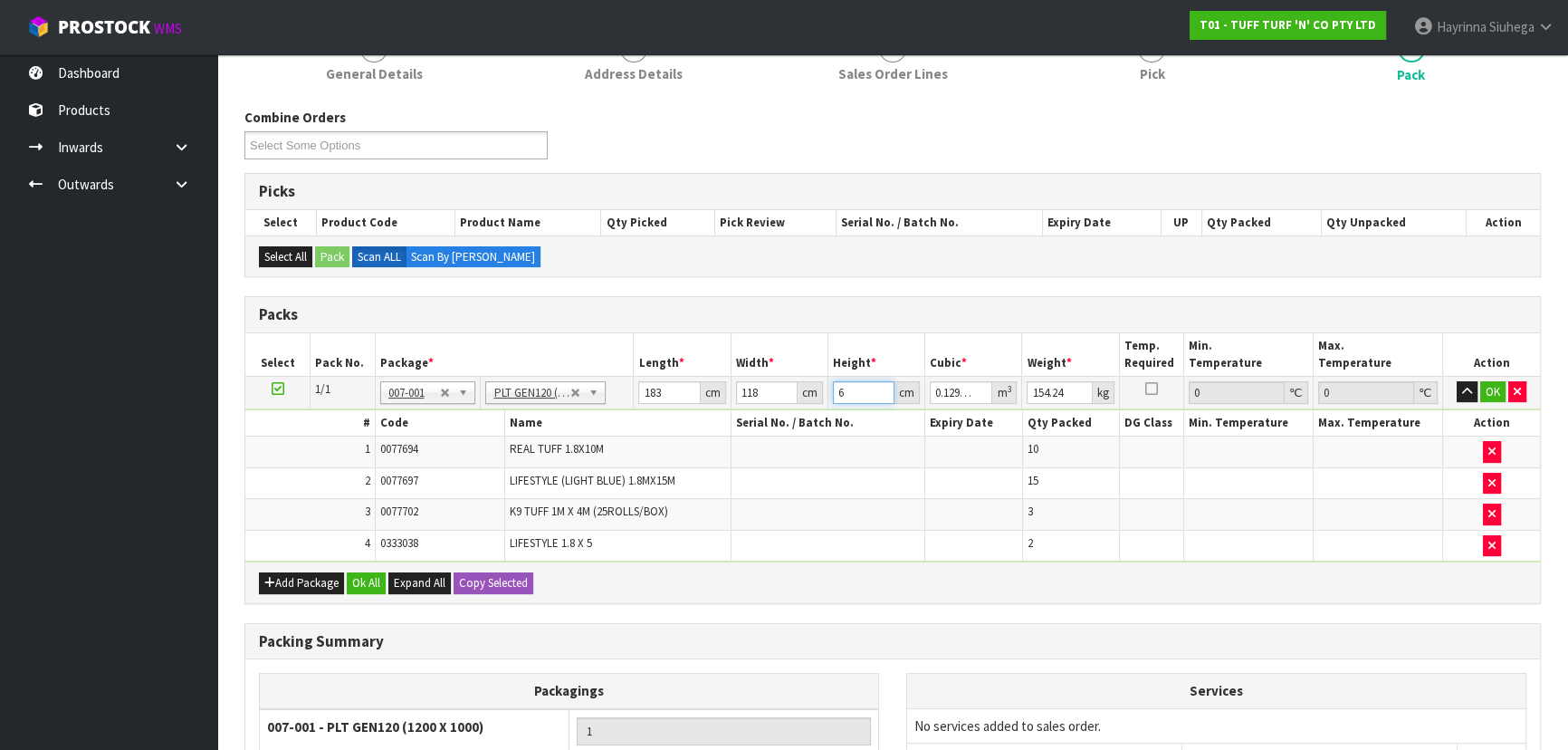
type input "1.446798"
type input "67"
type input "158"
click button "OK" at bounding box center [1493, 392] width 25 height 22
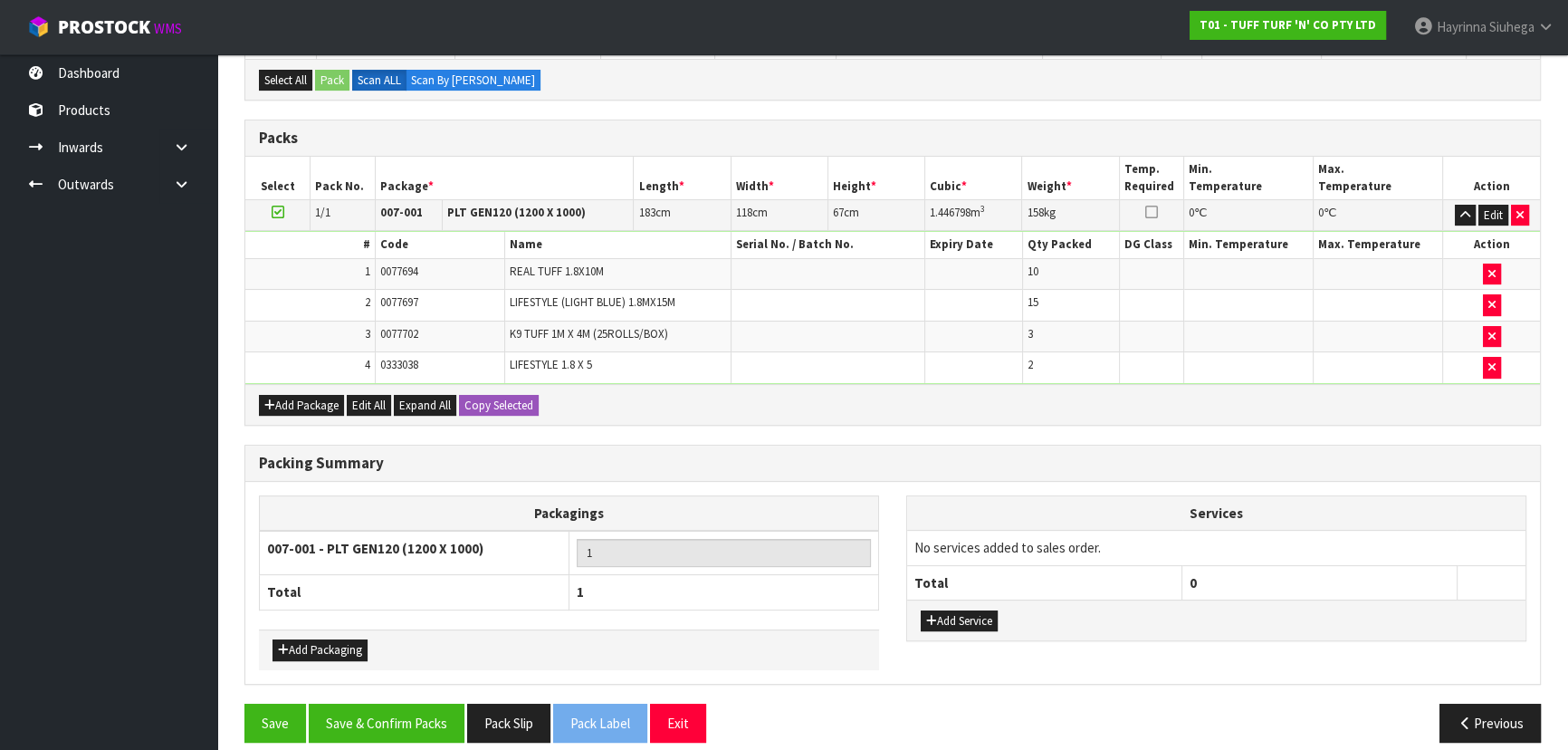
scroll to position [436, 0]
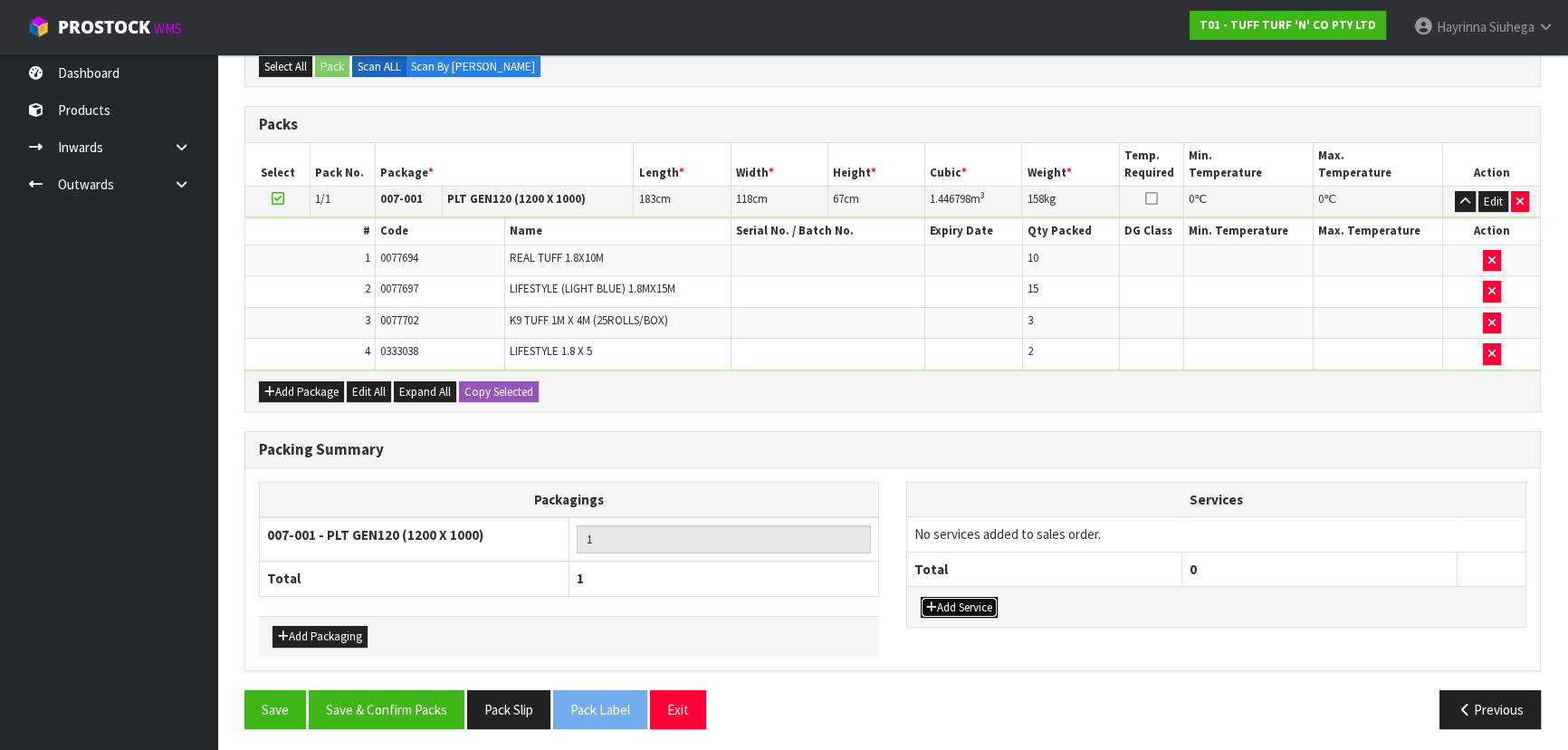
click at [953, 596] on button "Add Service" at bounding box center [959, 607] width 77 height 22
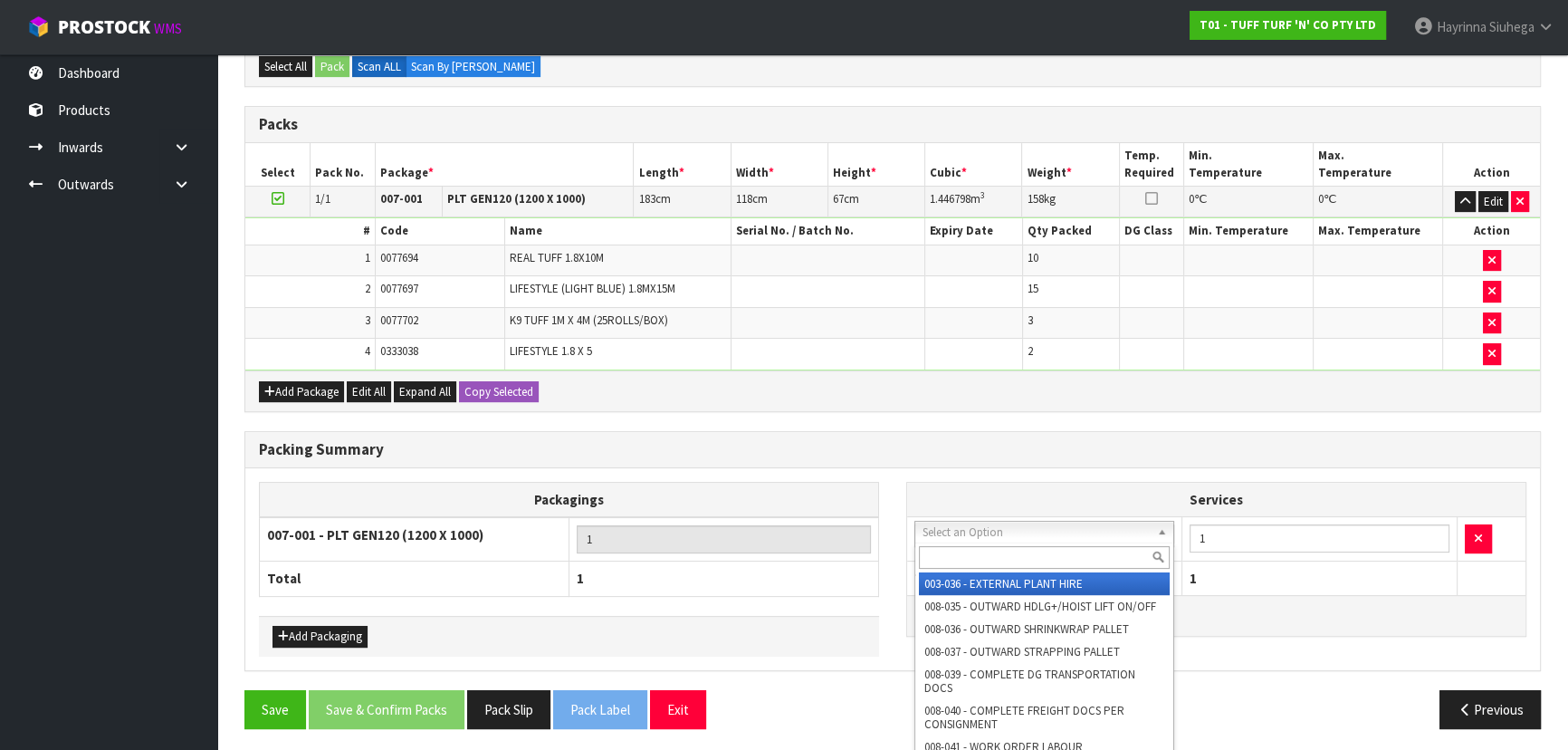
click at [967, 552] on input "text" at bounding box center [1044, 557] width 251 height 22
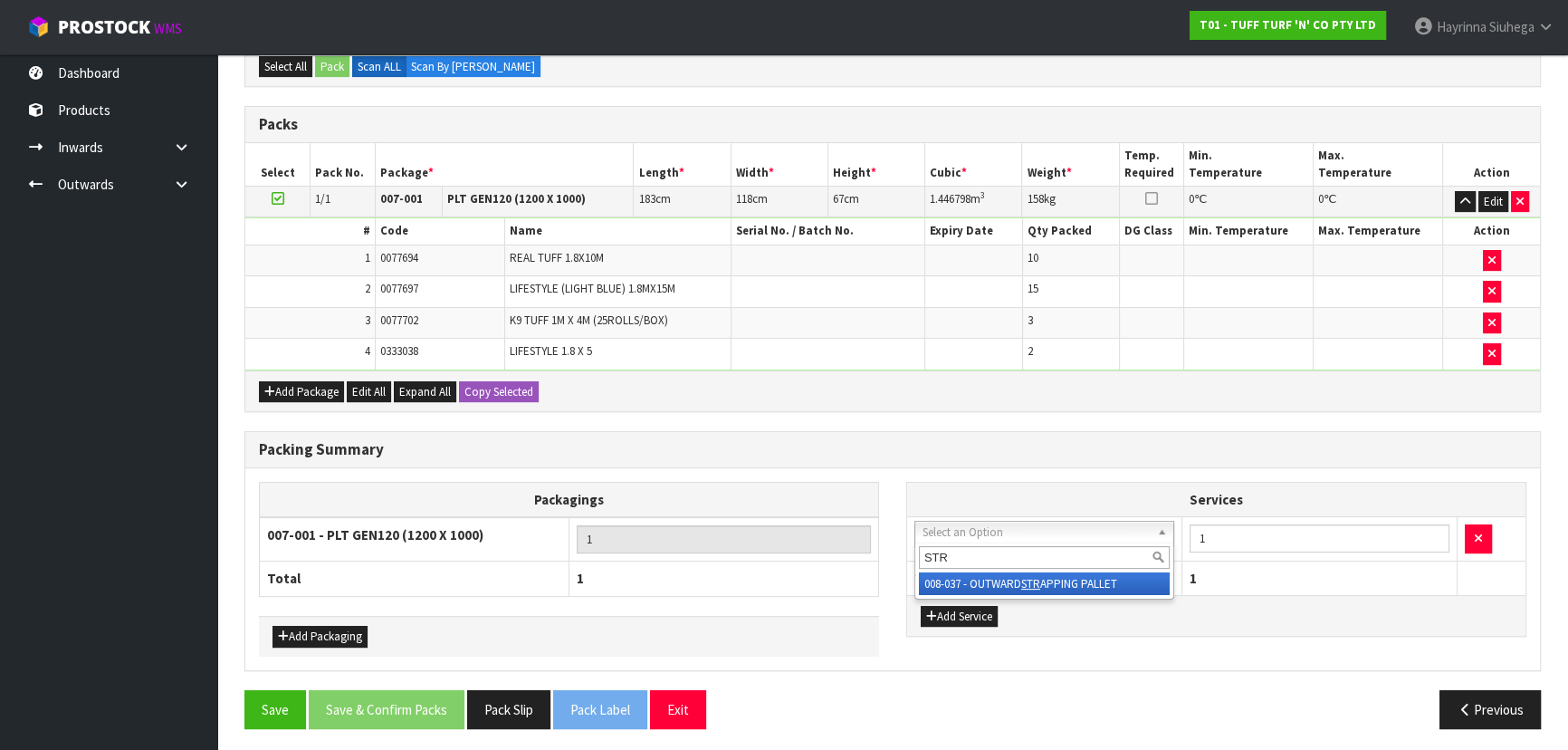
type input "STR"
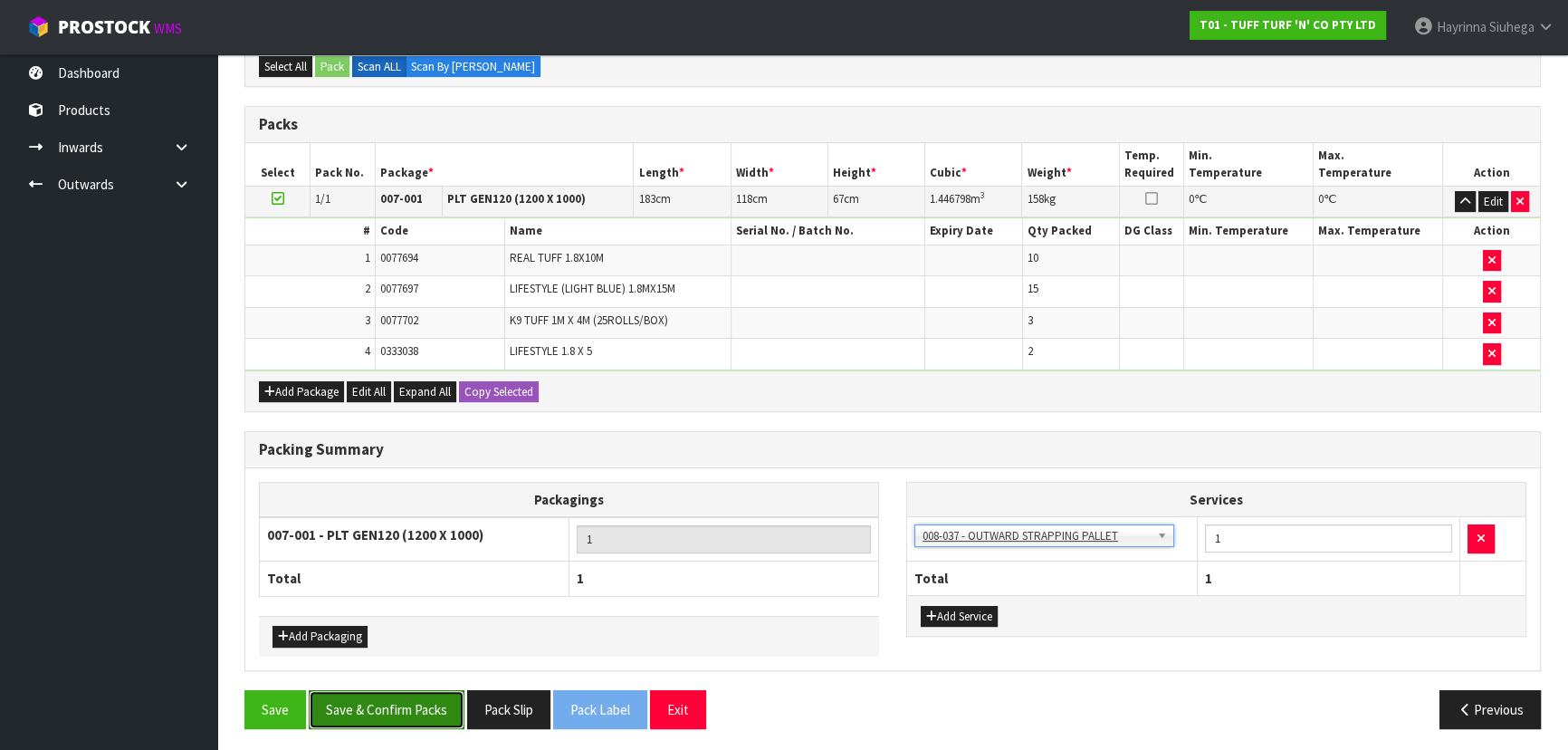
click at [391, 706] on button "Save & Confirm Packs" at bounding box center [386, 710] width 155 height 39
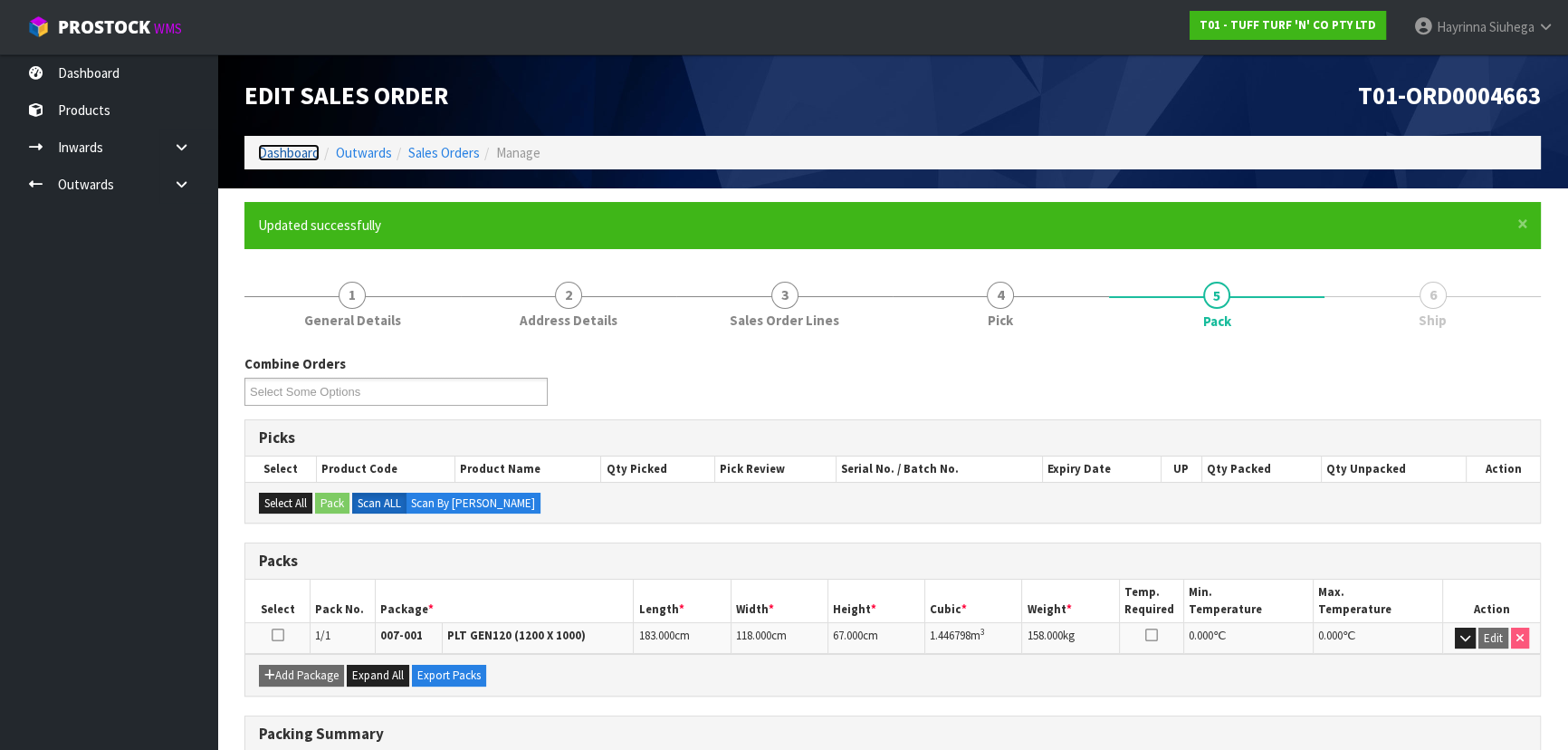
click at [279, 147] on link "Dashboard" at bounding box center [288, 153] width 62 height 18
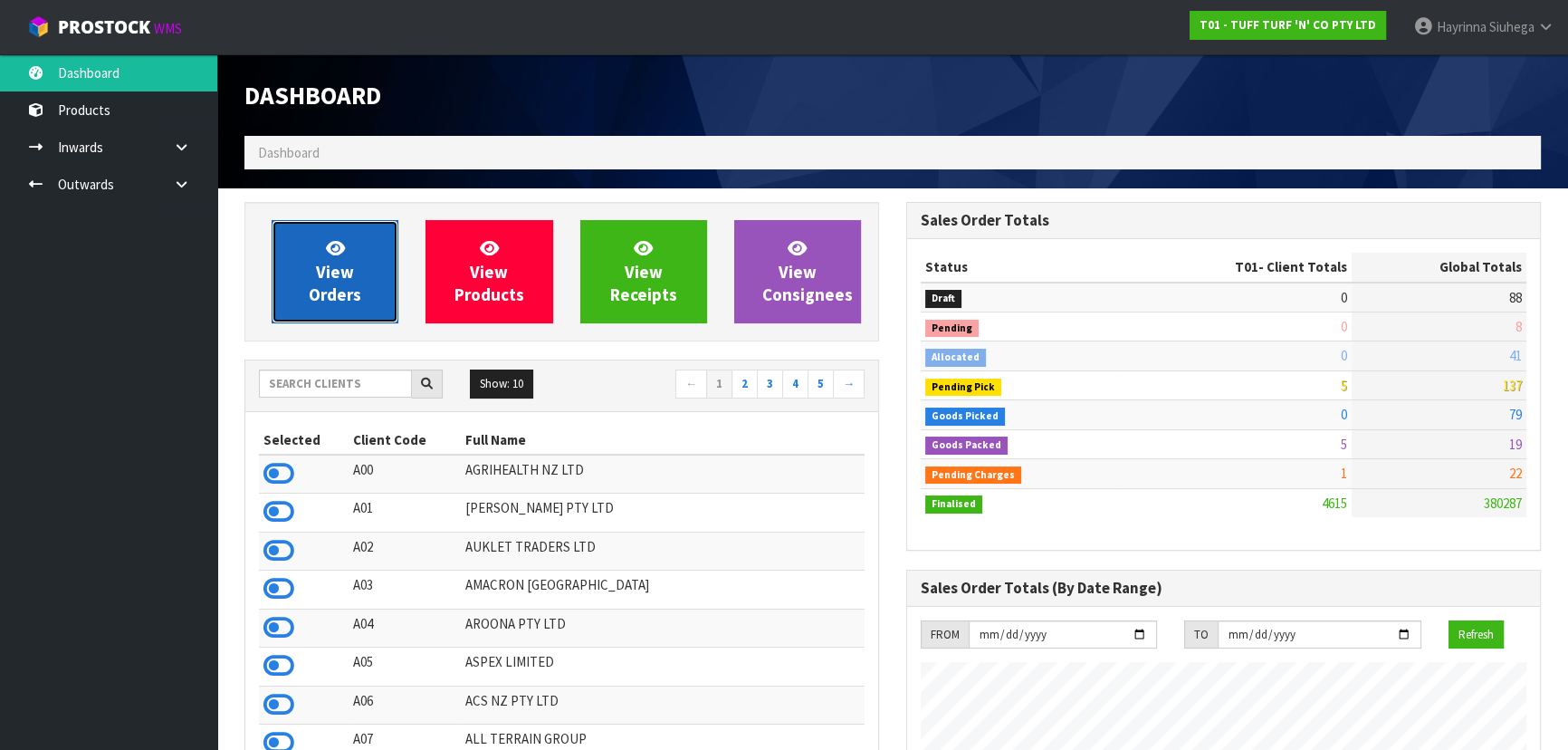
click at [329, 303] on span "View Orders" at bounding box center [335, 271] width 53 height 67
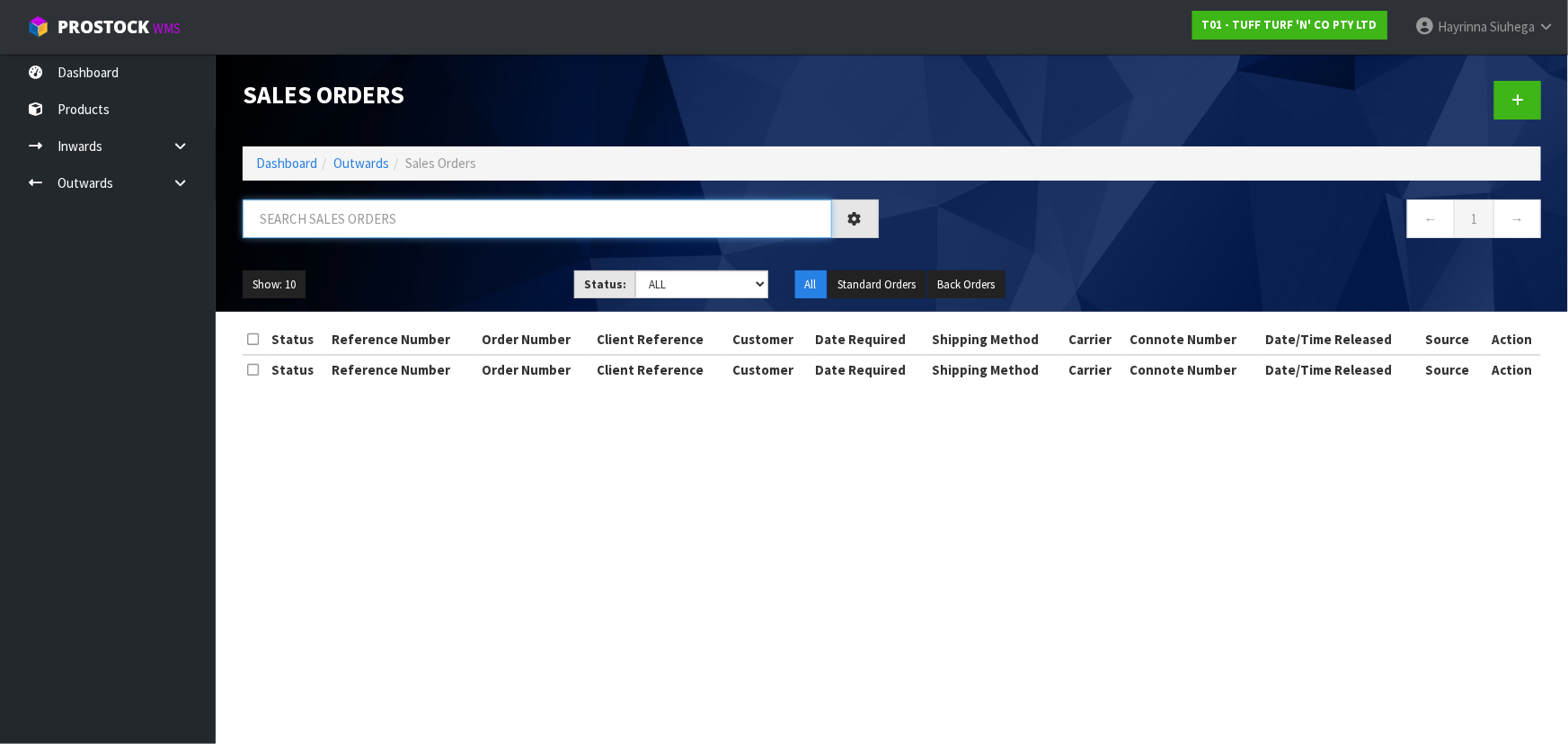
click at [384, 218] on input "text" at bounding box center [538, 219] width 590 height 39
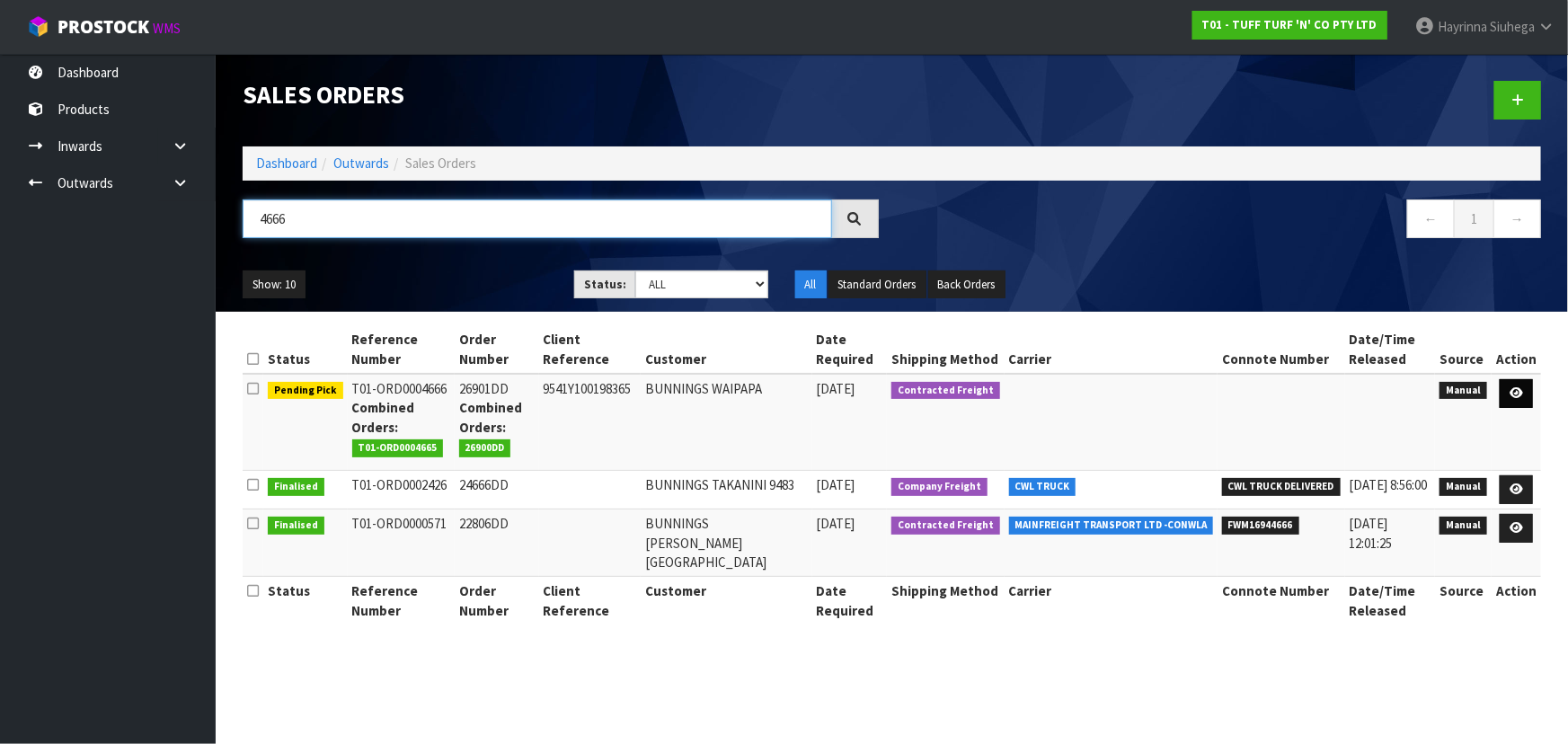
type input "4666"
click at [1519, 395] on icon at bounding box center [1517, 393] width 14 height 12
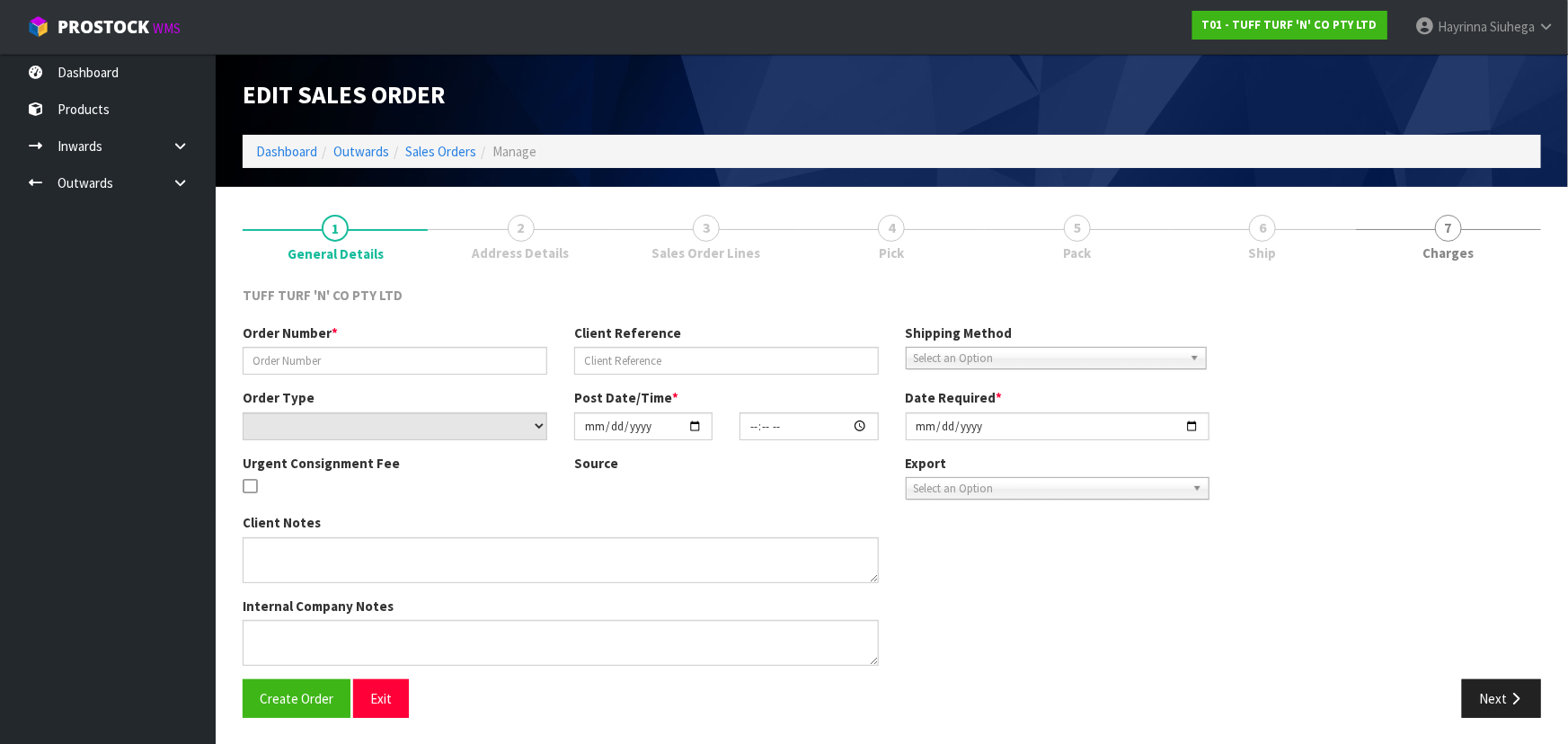
click at [1228, 237] on link "6 Ship" at bounding box center [1262, 236] width 185 height 71
type input "26901DD"
type input "9541Y100198365"
select select "number:0"
type input "2025-09-08"
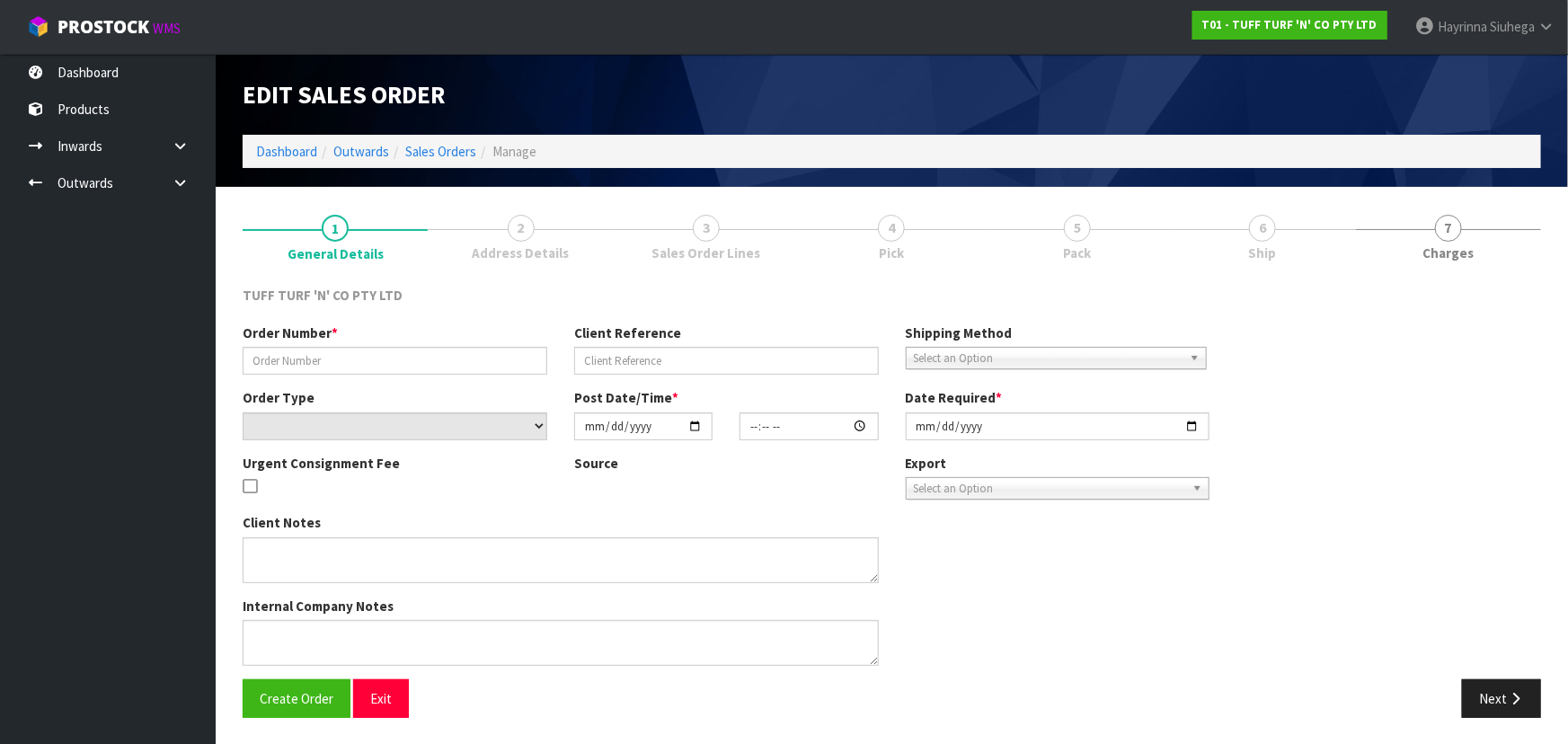
type input "14:19:00.000"
type input "2025-09-08"
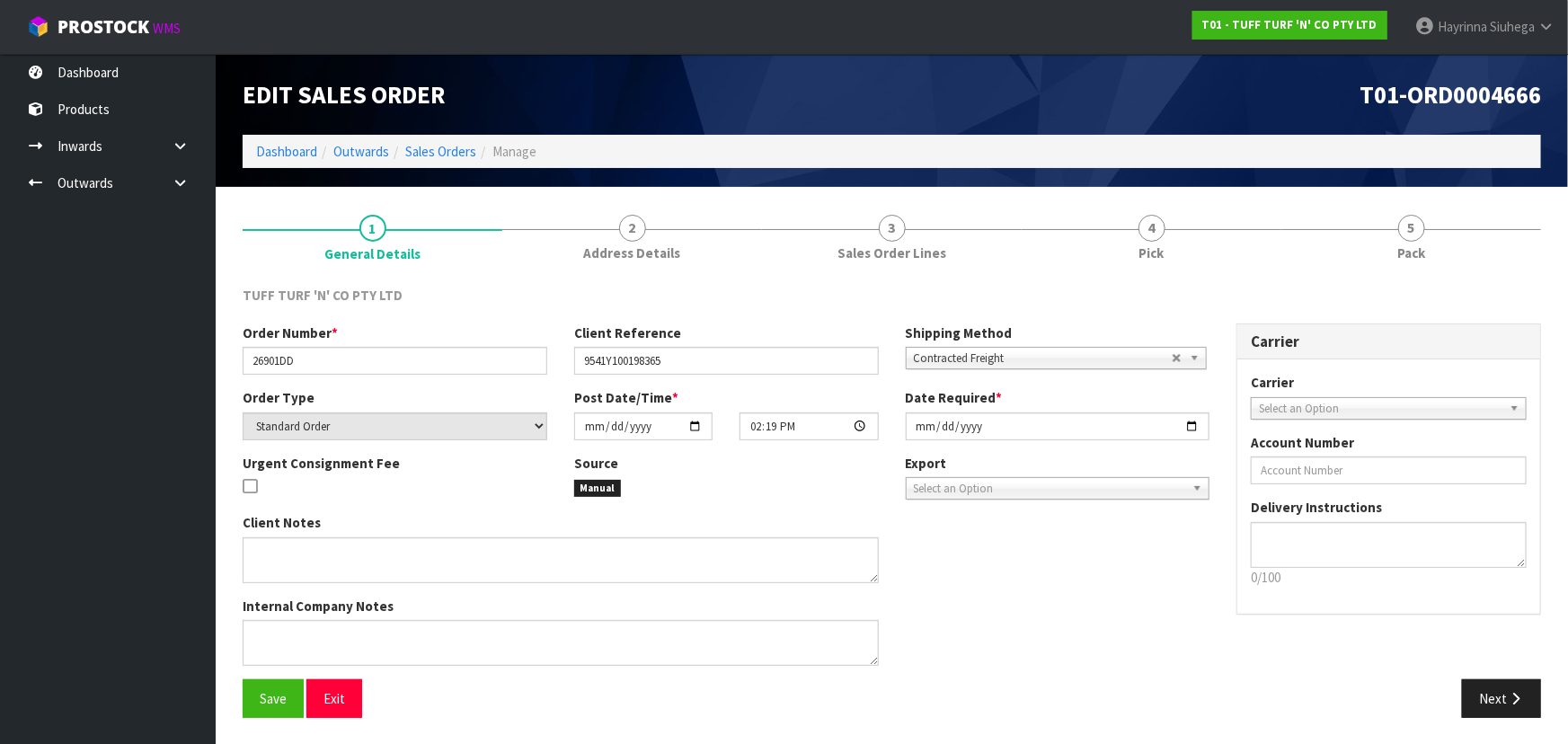
click at [1228, 237] on link "4 Pick" at bounding box center [1152, 236] width 260 height 71
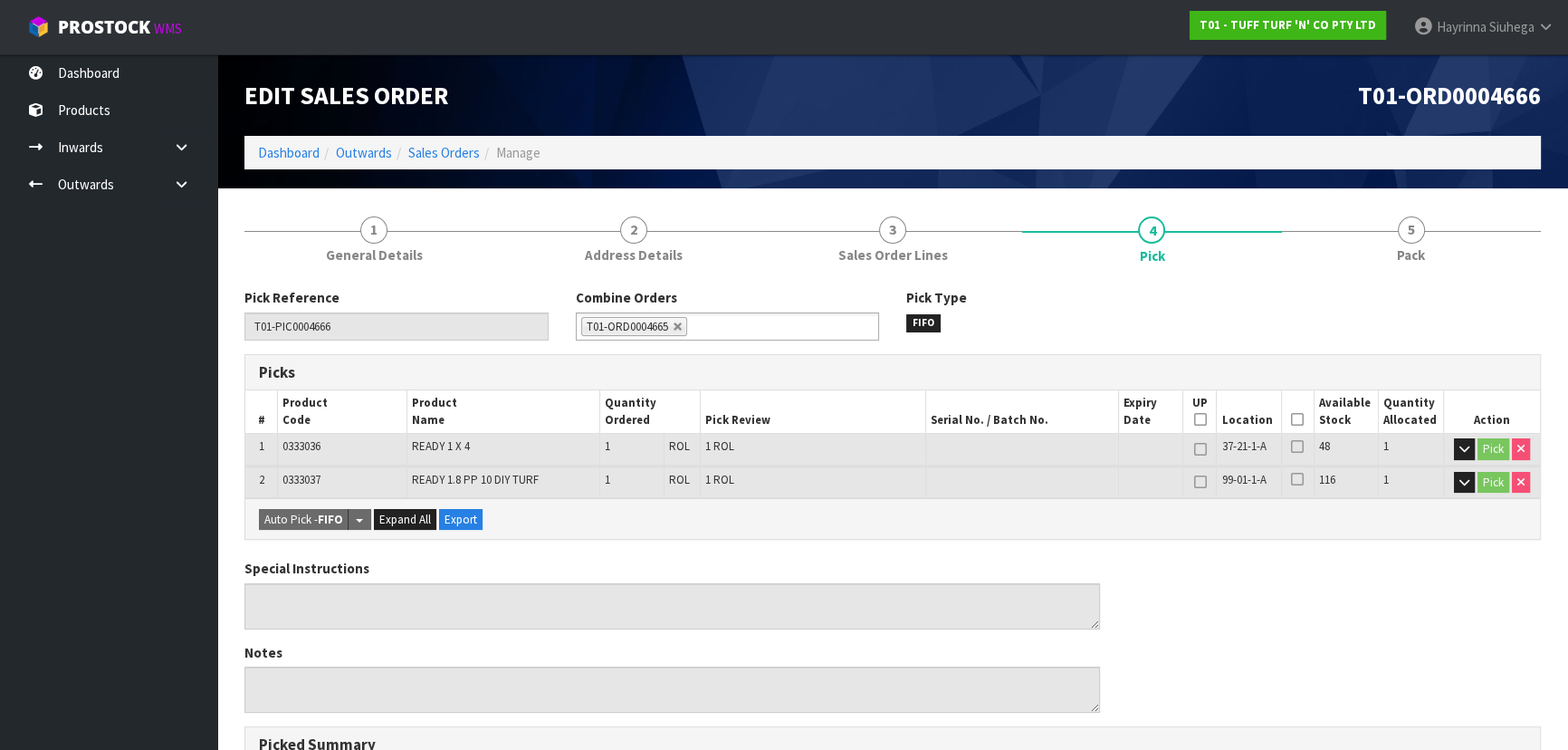
click at [1289, 416] on th "Picked" at bounding box center [1297, 412] width 32 height 43
click at [1298, 419] on icon at bounding box center [1297, 419] width 13 height 1
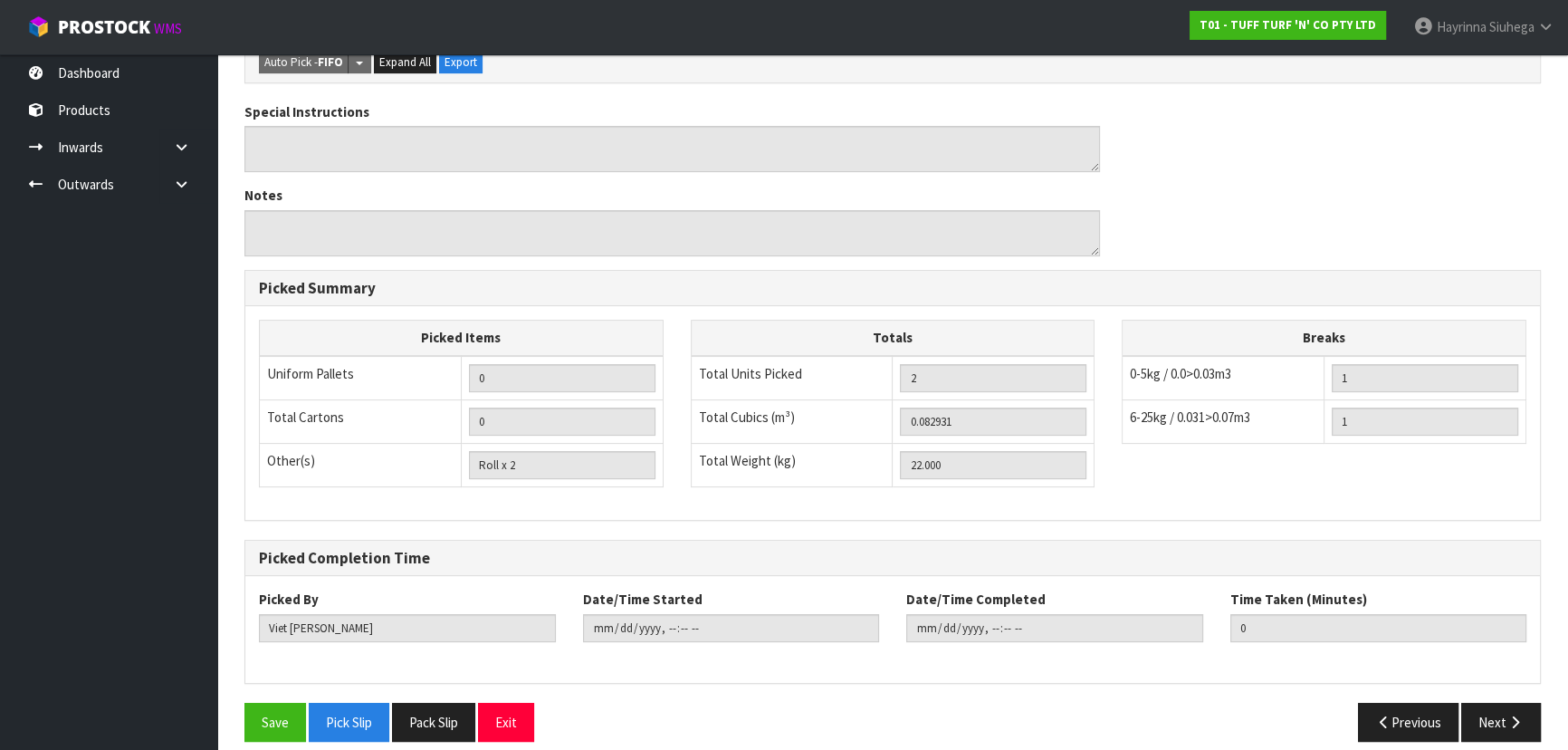
scroll to position [538, 0]
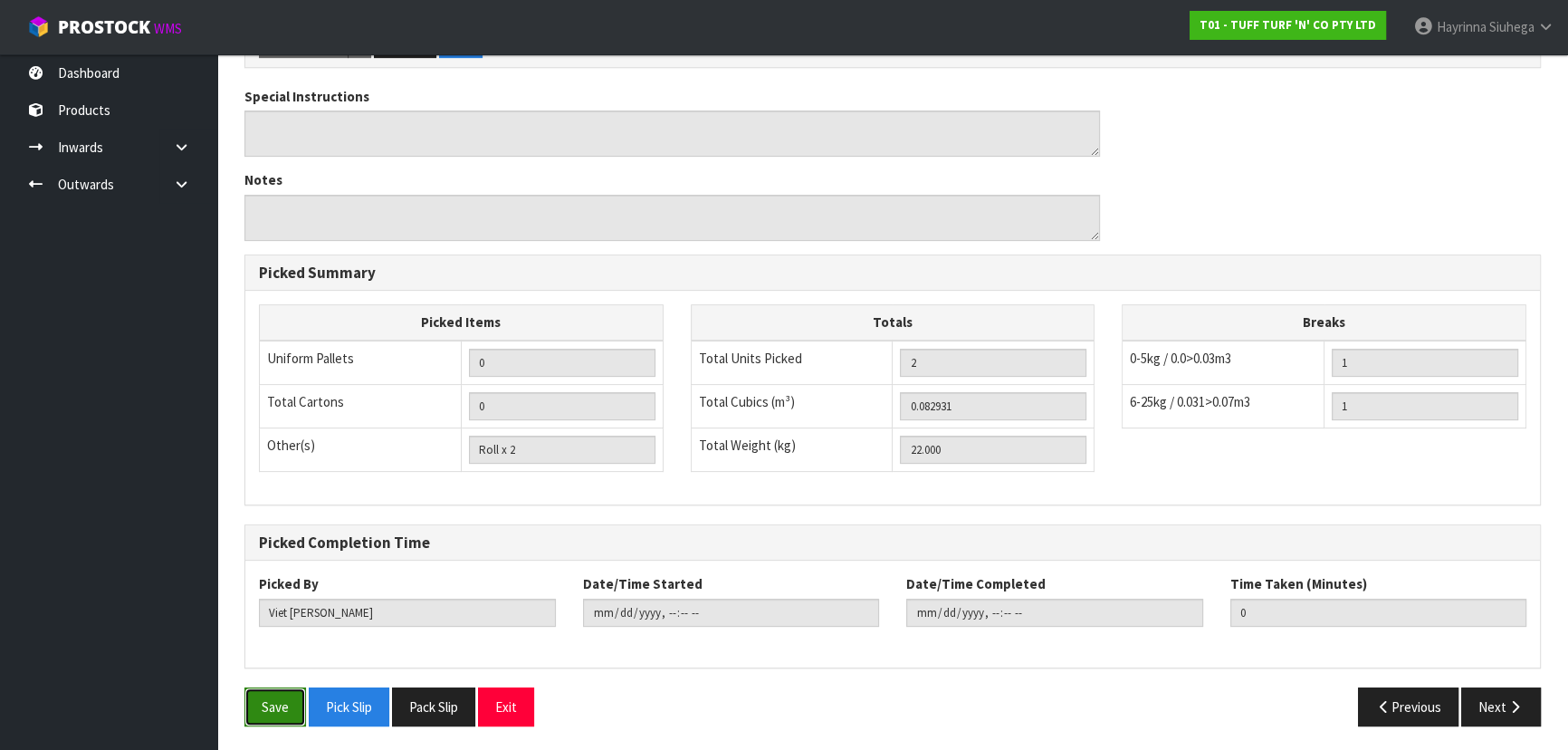
click at [270, 716] on button "Save" at bounding box center [275, 707] width 62 height 39
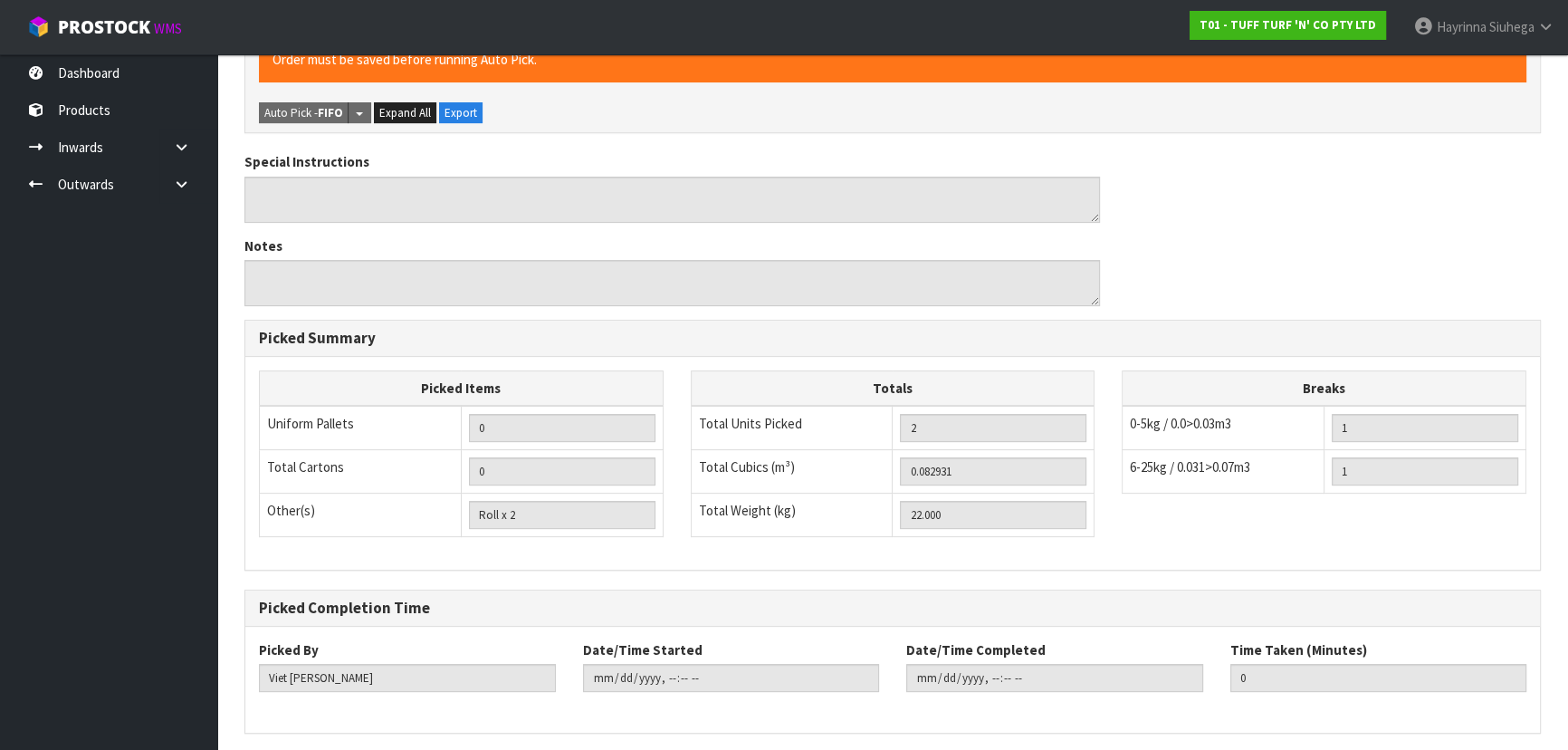
scroll to position [0, 0]
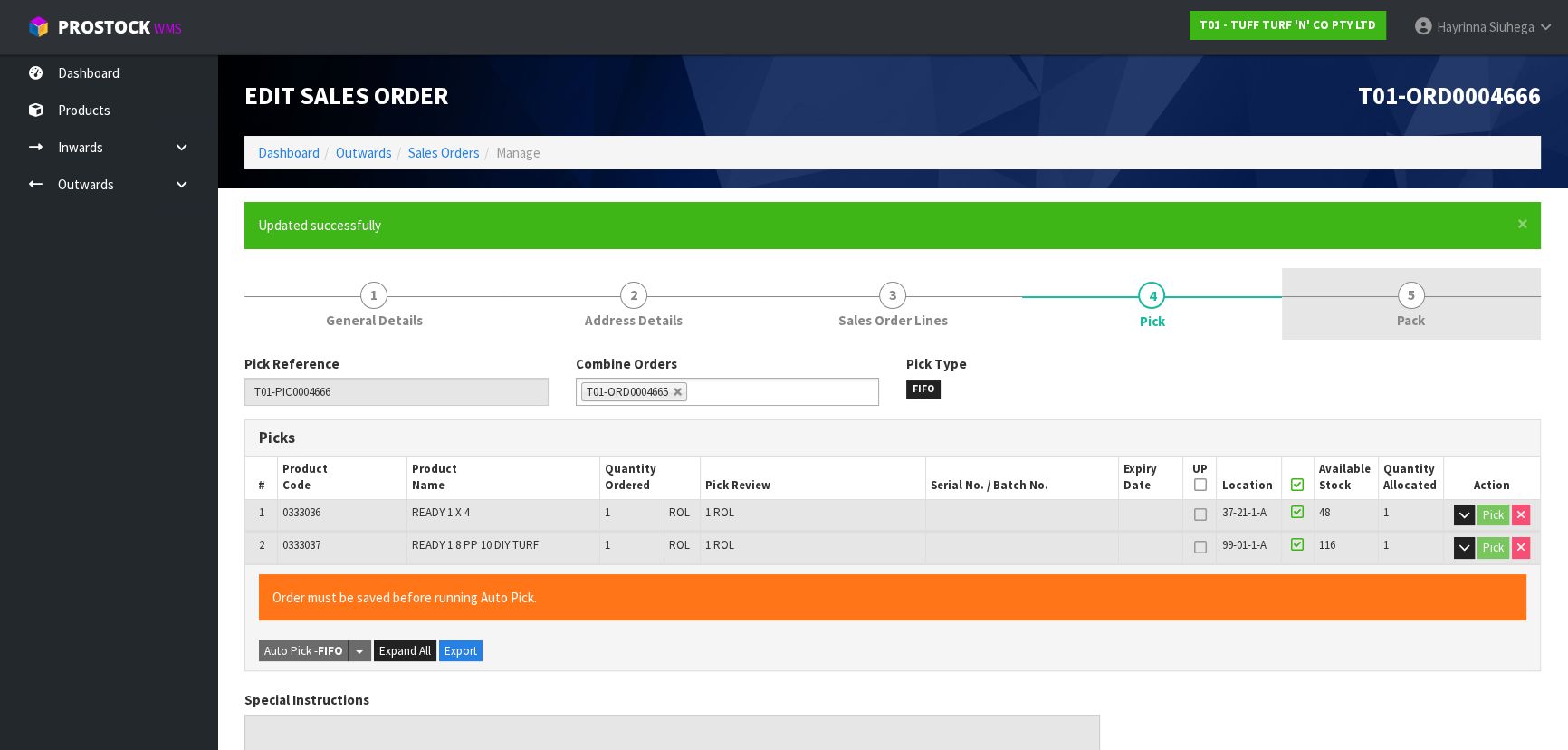
type input "Hayrinna Siuhega"
type input "2025-09-08T17:24"
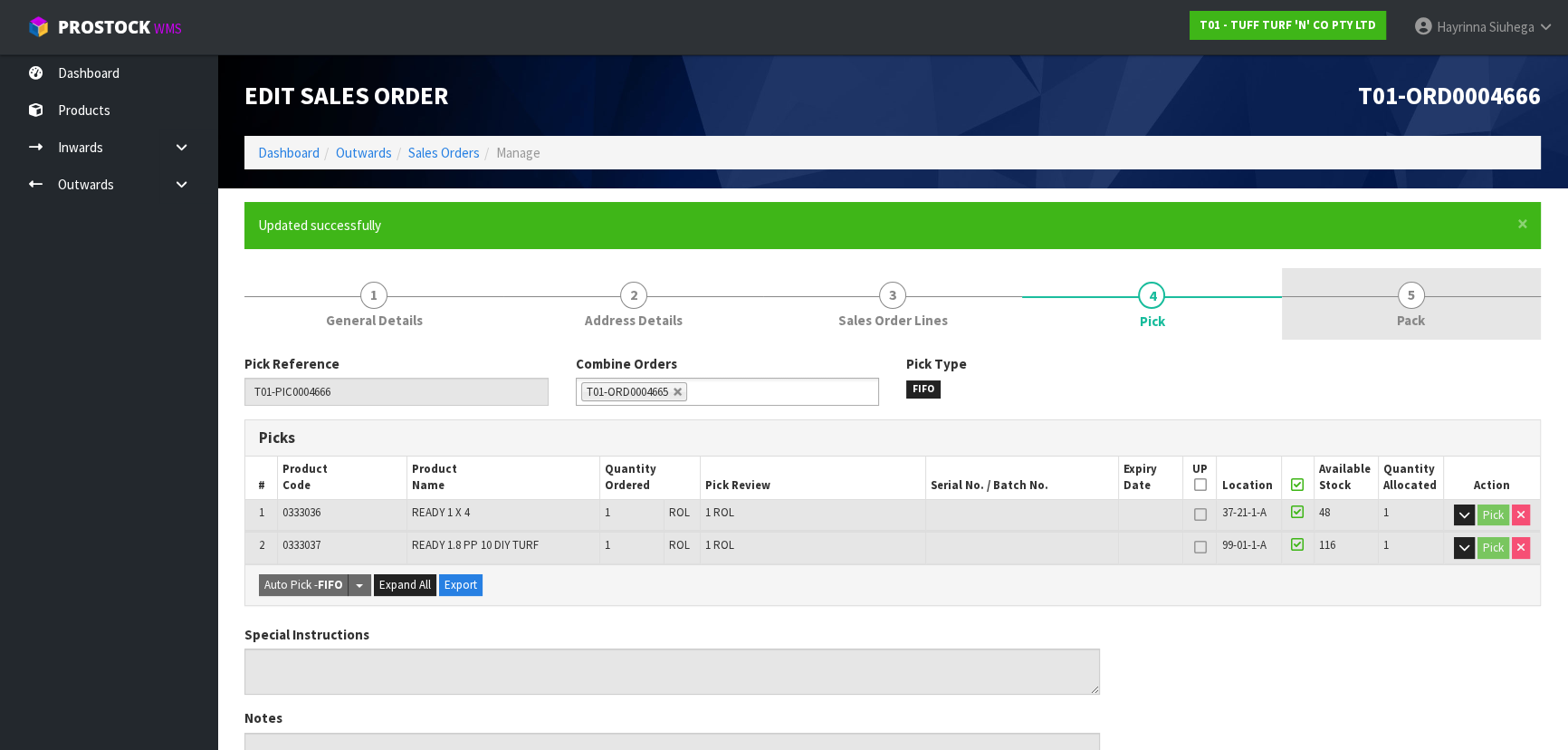
click at [1435, 303] on link "5 Pack" at bounding box center [1412, 303] width 259 height 71
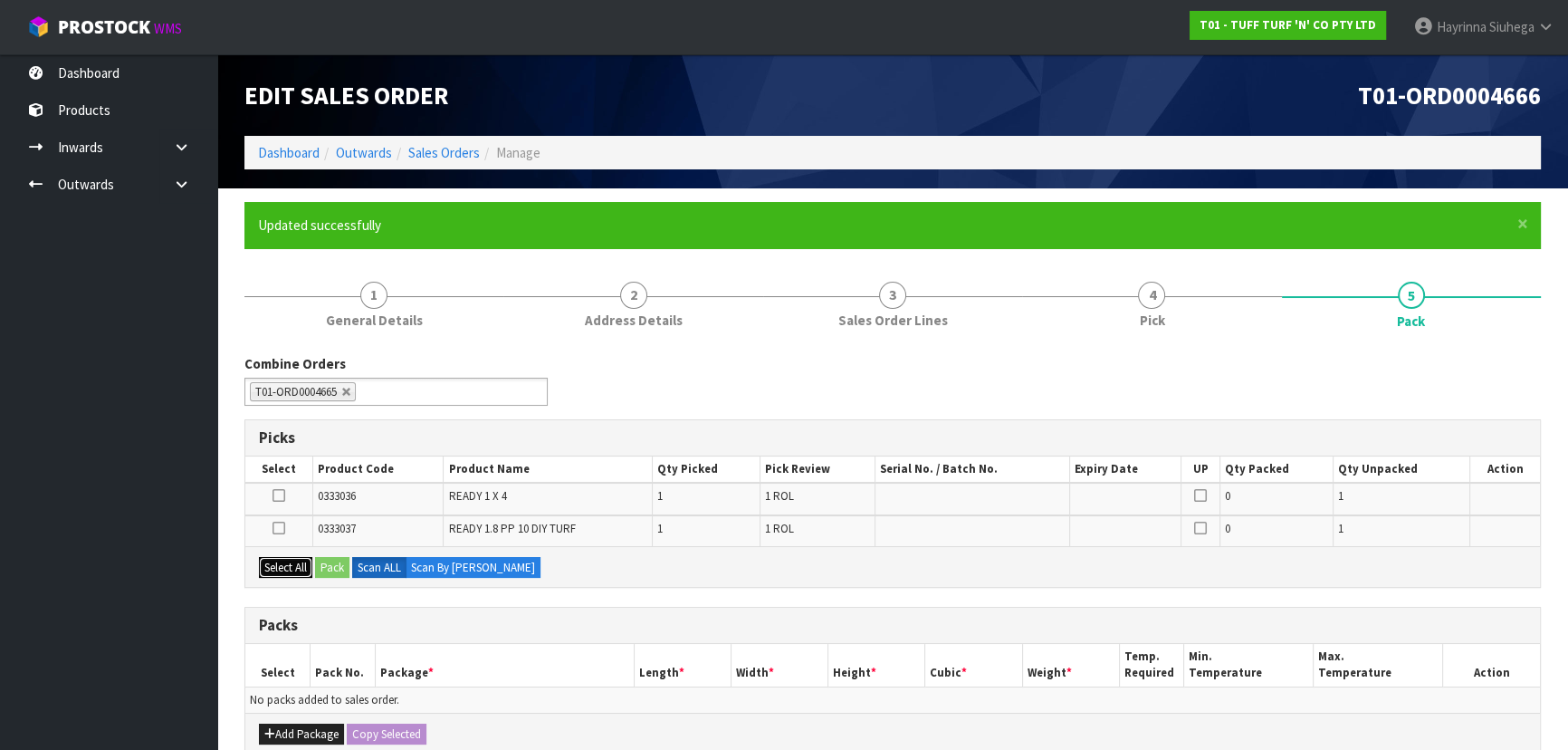
click at [277, 566] on button "Select All" at bounding box center [285, 568] width 54 height 22
click at [308, 732] on button "Add Package" at bounding box center [301, 734] width 85 height 22
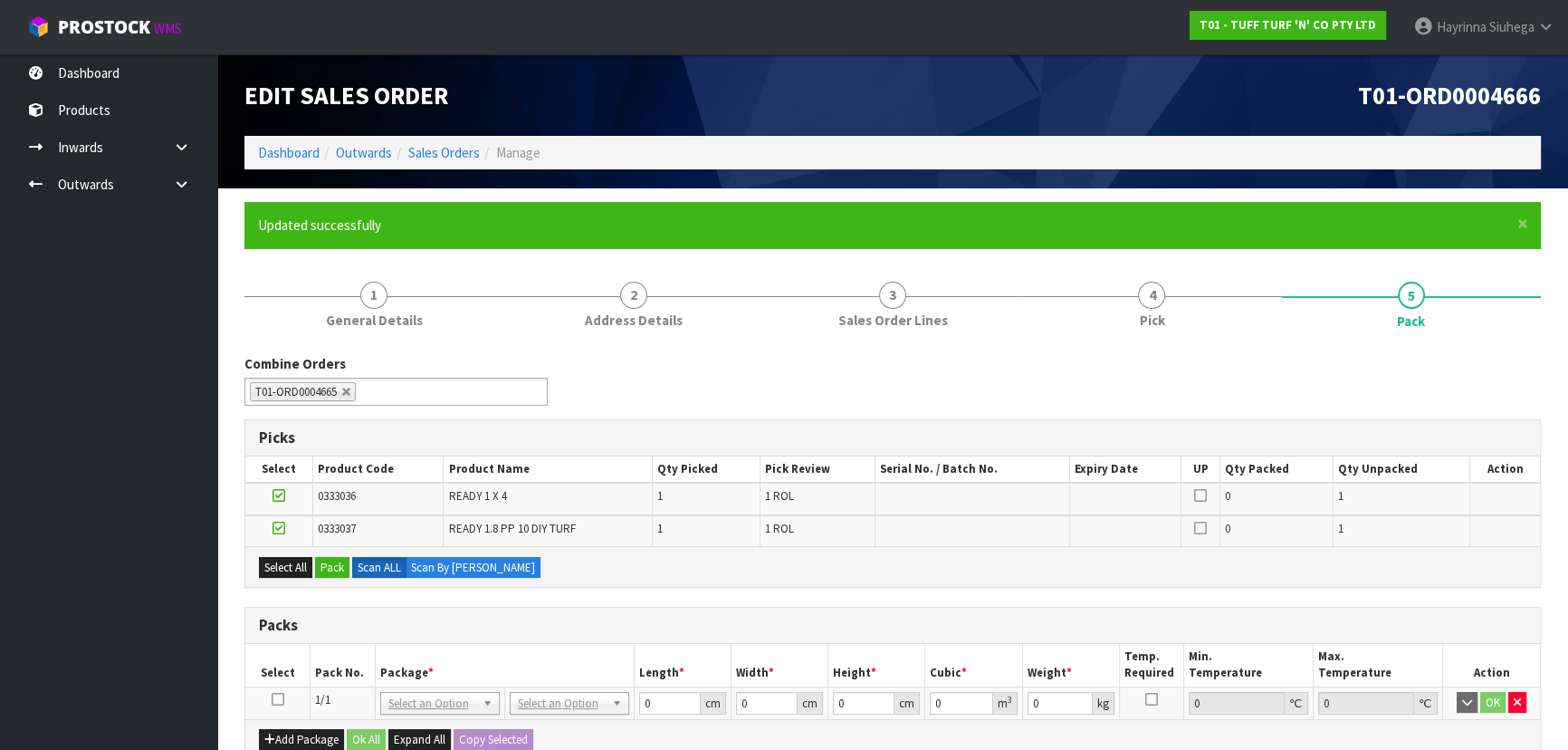
click at [276, 700] on icon at bounding box center [278, 699] width 13 height 1
click at [335, 559] on button "Pack" at bounding box center [331, 568] width 34 height 22
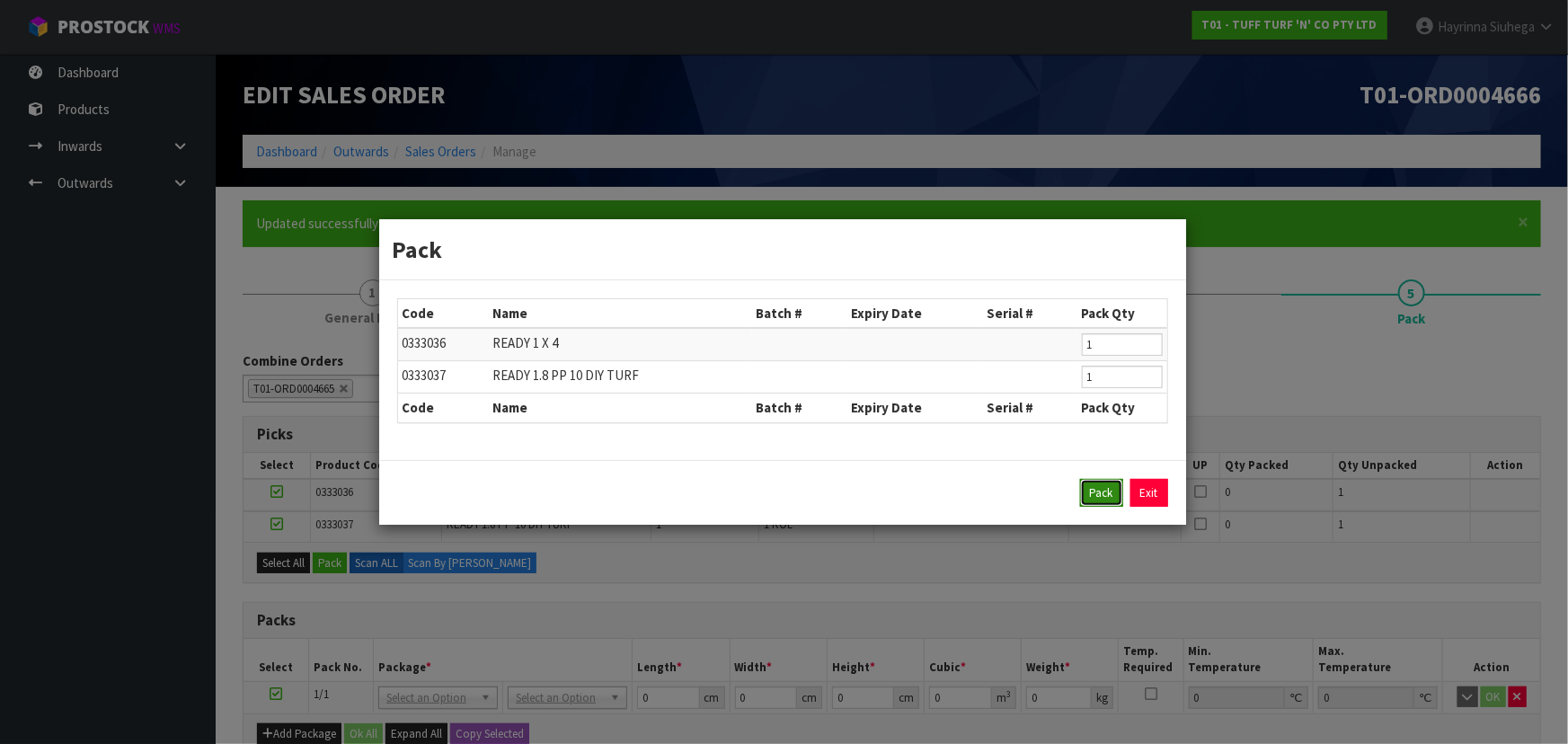
click at [1103, 491] on button "Pack" at bounding box center [1101, 494] width 43 height 29
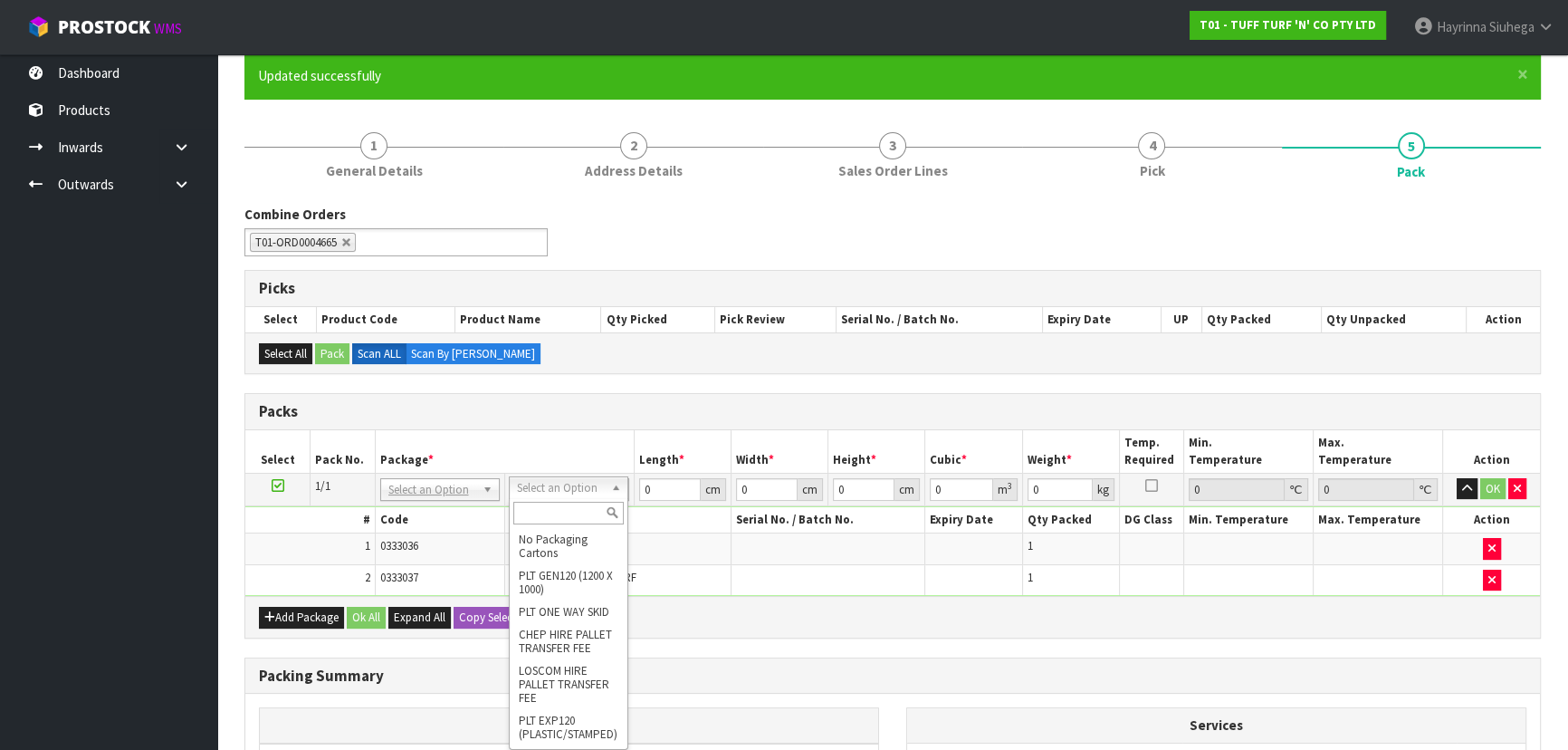
scroll to position [164, 0]
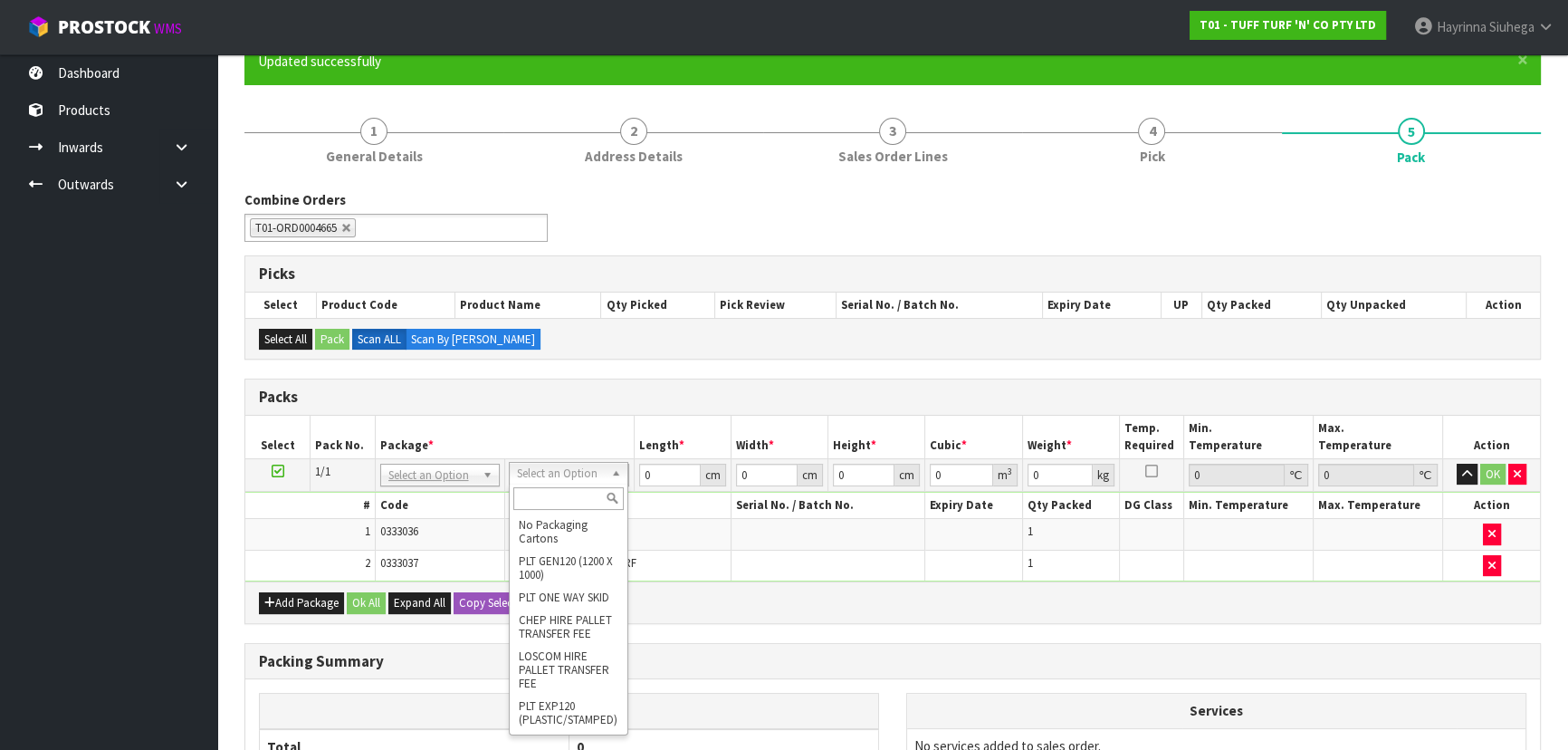
click at [574, 502] on input "text" at bounding box center [568, 498] width 110 height 22
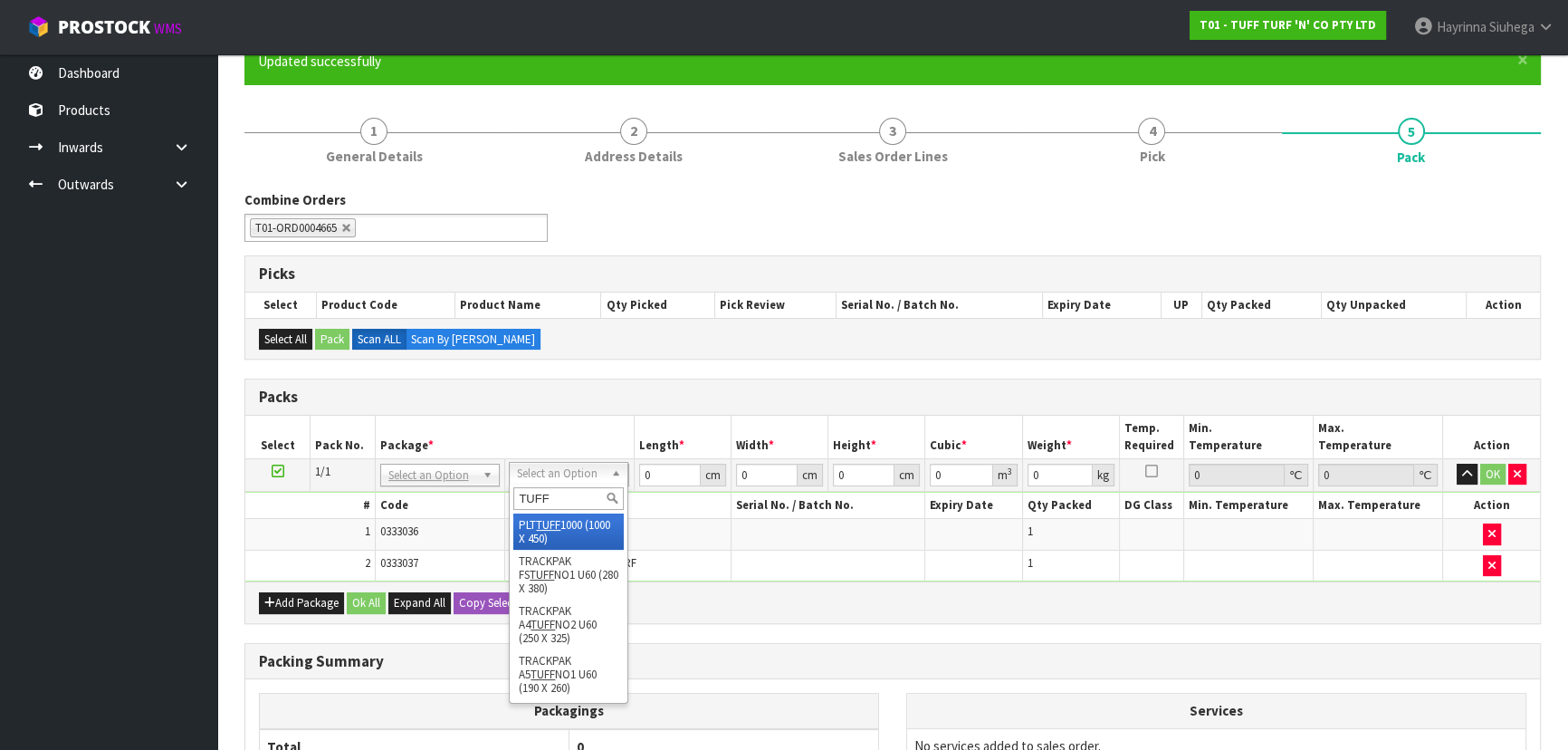
type input "TUFF"
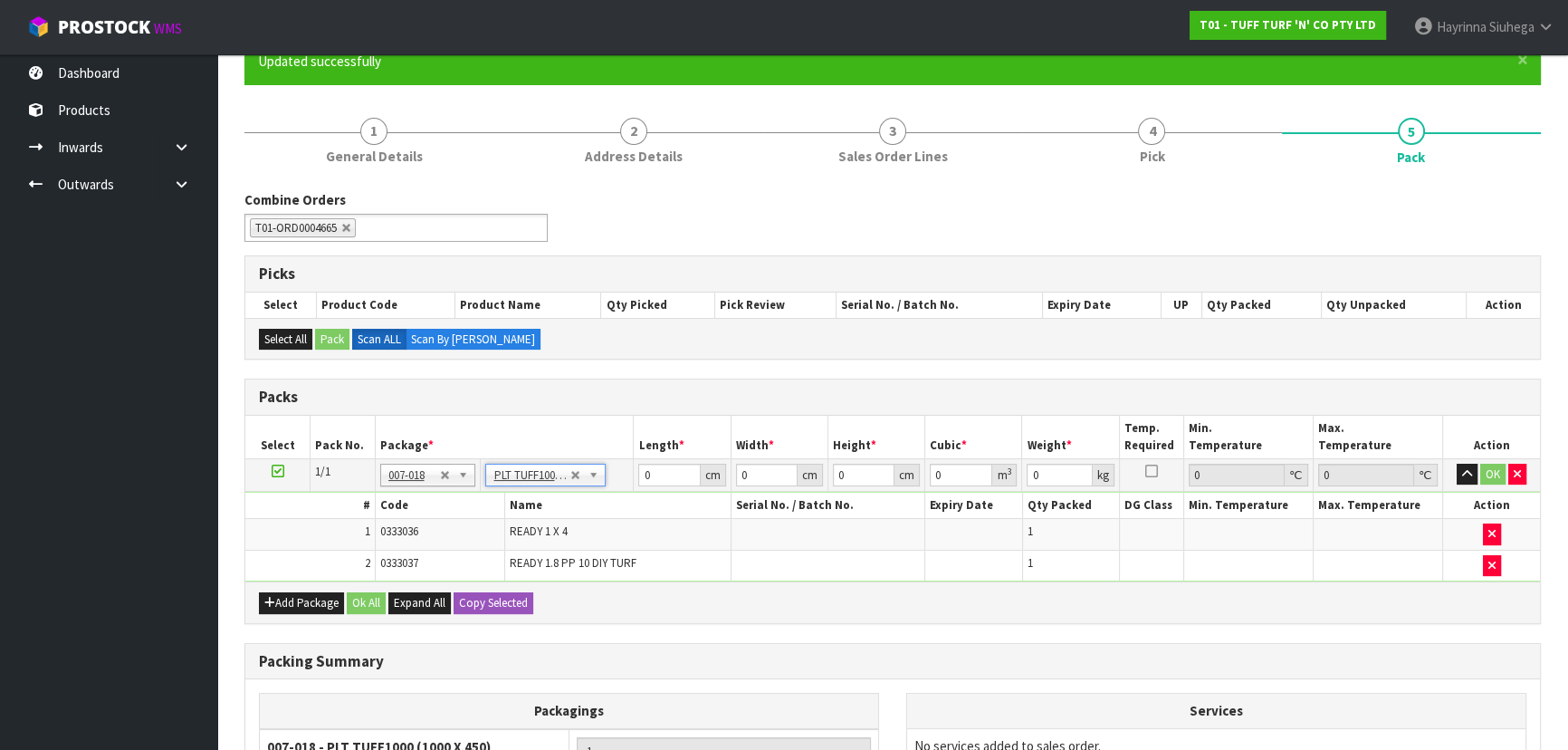
type input "100"
type input "45"
type input "30"
click at [639, 476] on input "100" at bounding box center [669, 474] width 62 height 22
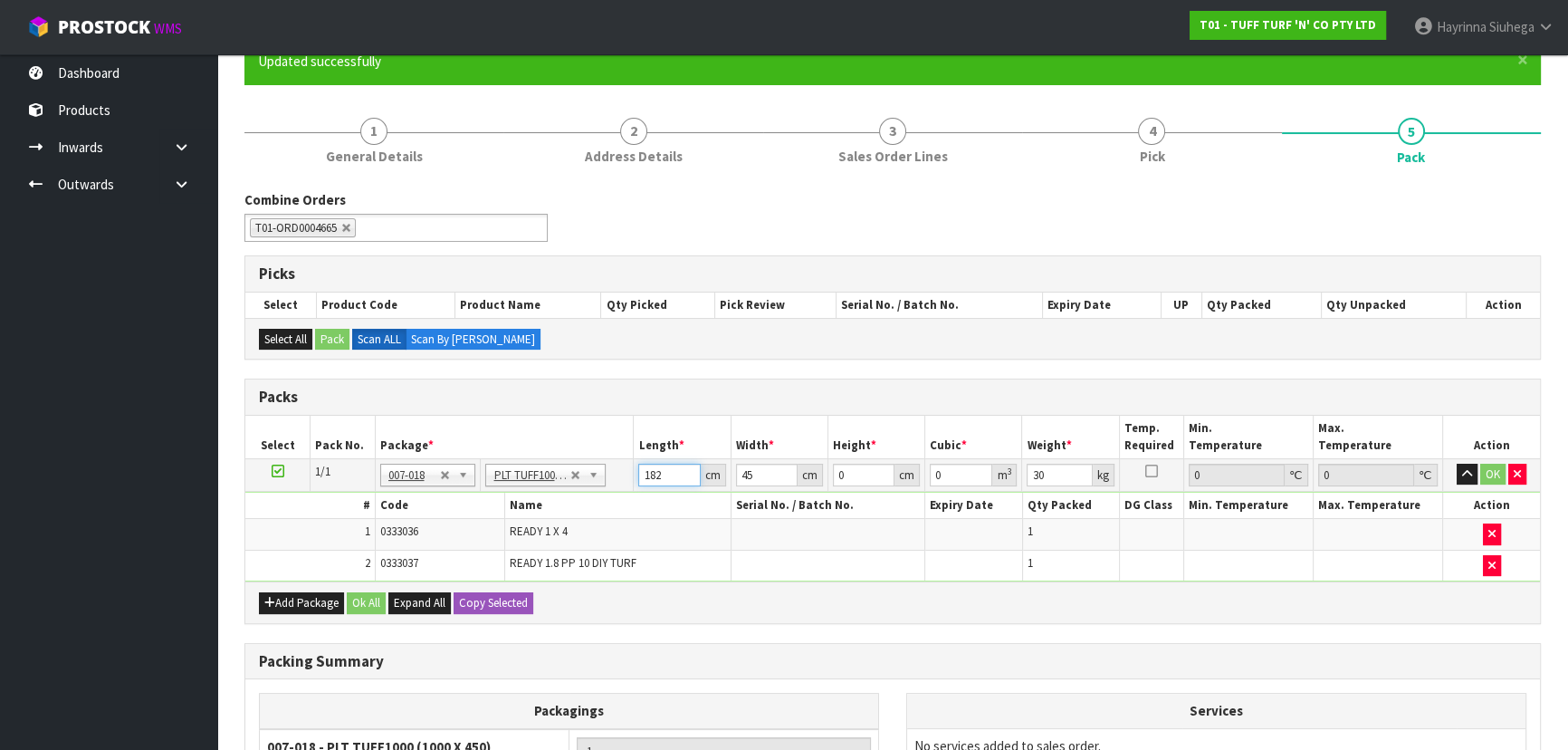
type input "182"
type input "50"
type input "4"
type input "0.0364"
type input "45"
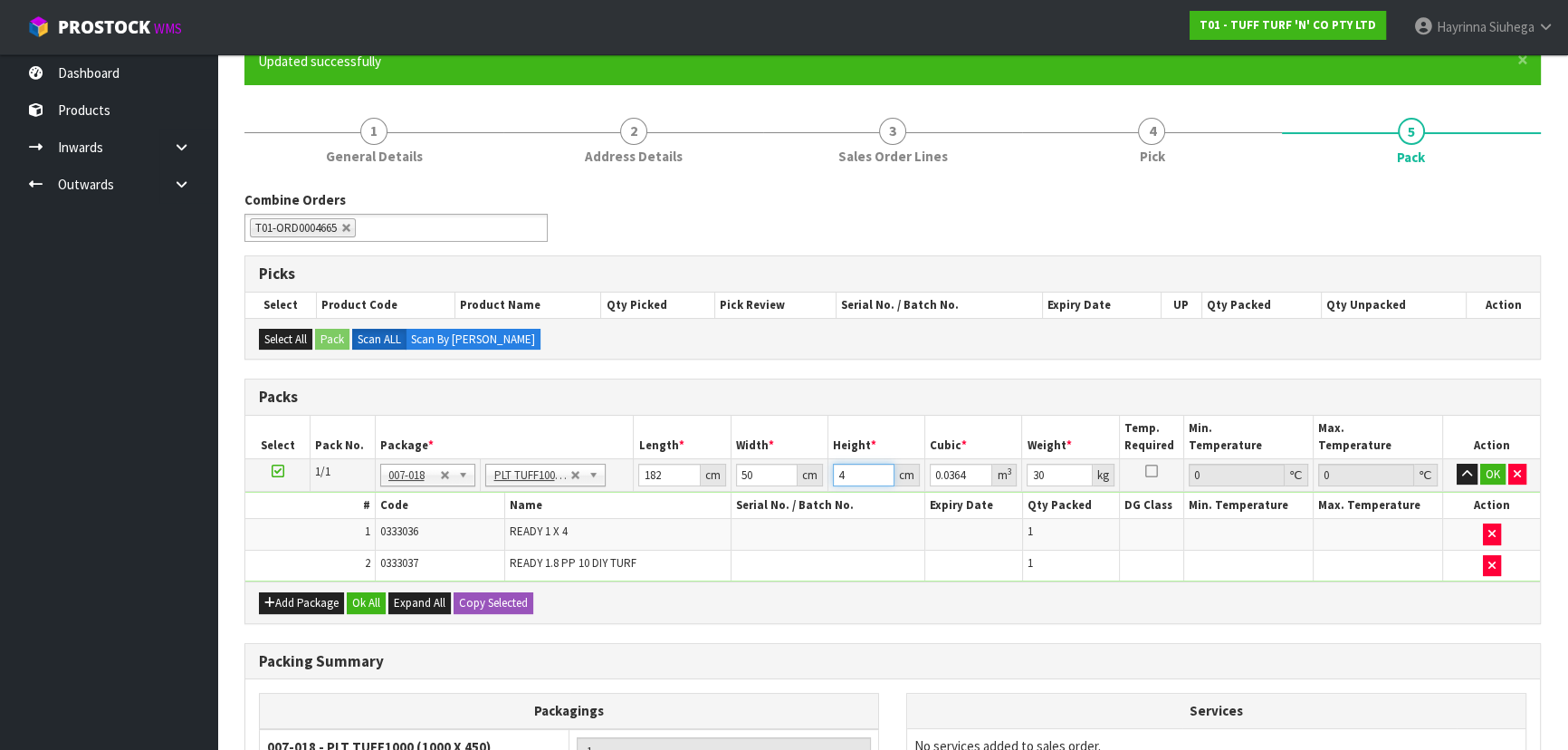
type input "0.4095"
type input "45"
type input "36"
click button "OK" at bounding box center [1493, 474] width 25 height 22
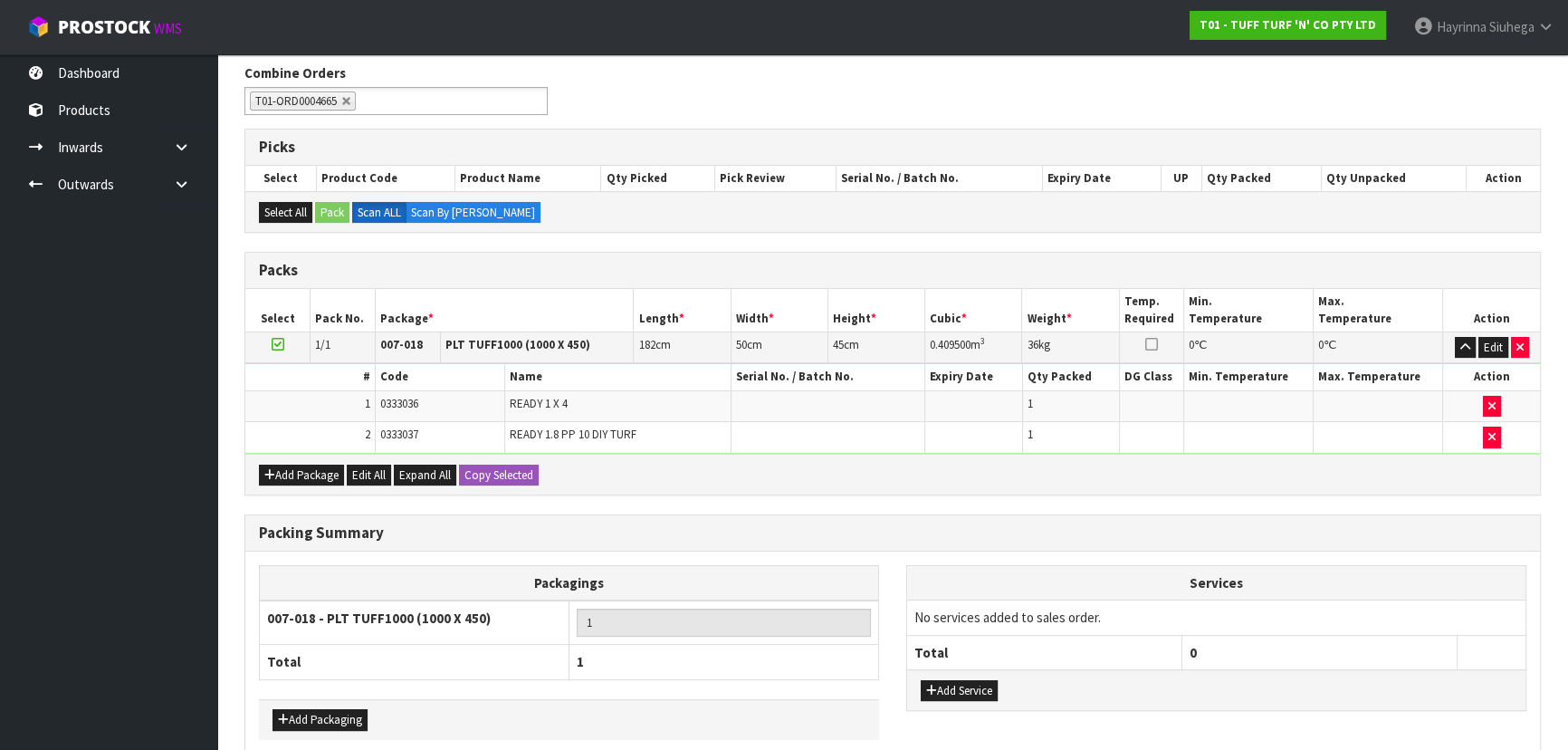
scroll to position [375, 0]
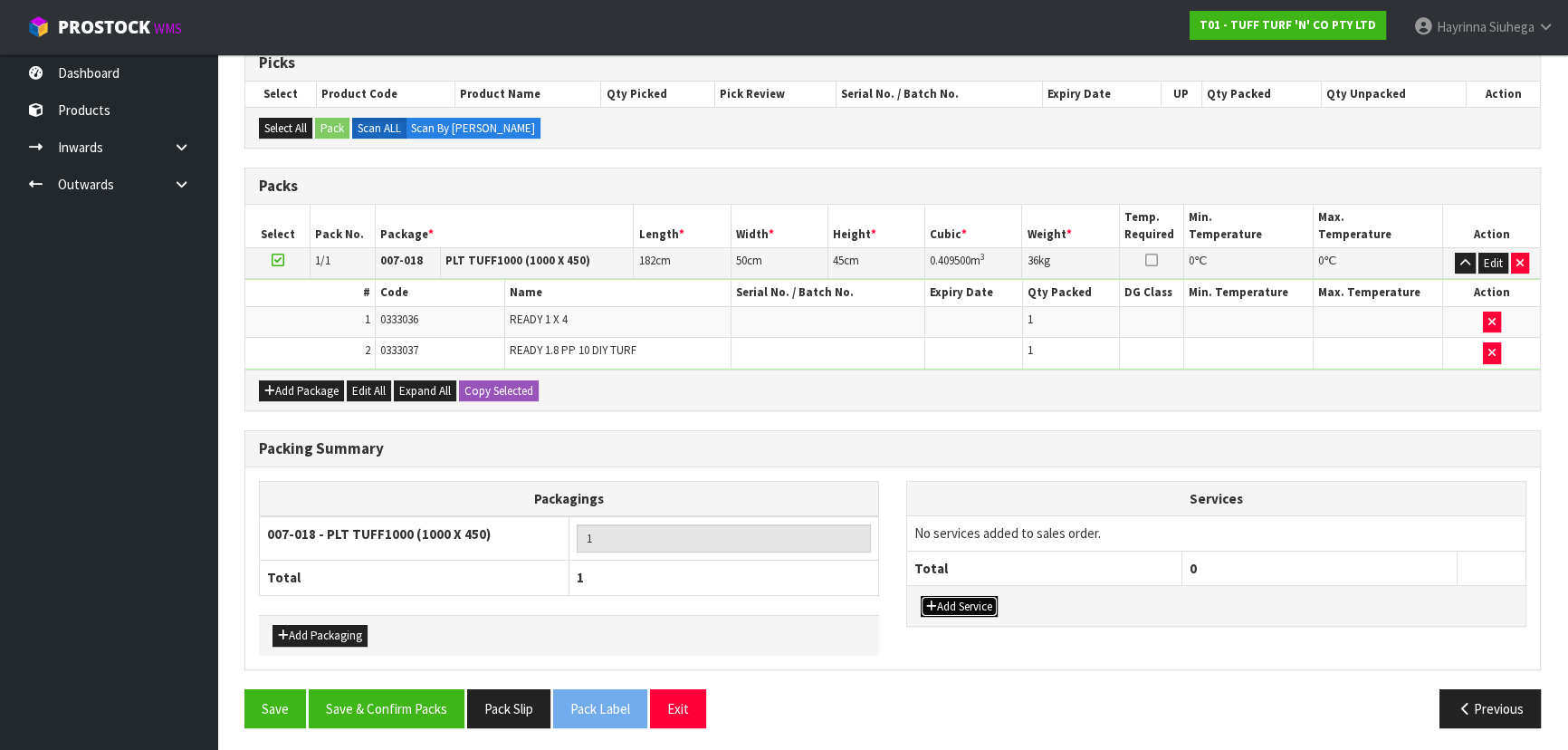
click at [982, 606] on button "Add Service" at bounding box center [959, 606] width 77 height 22
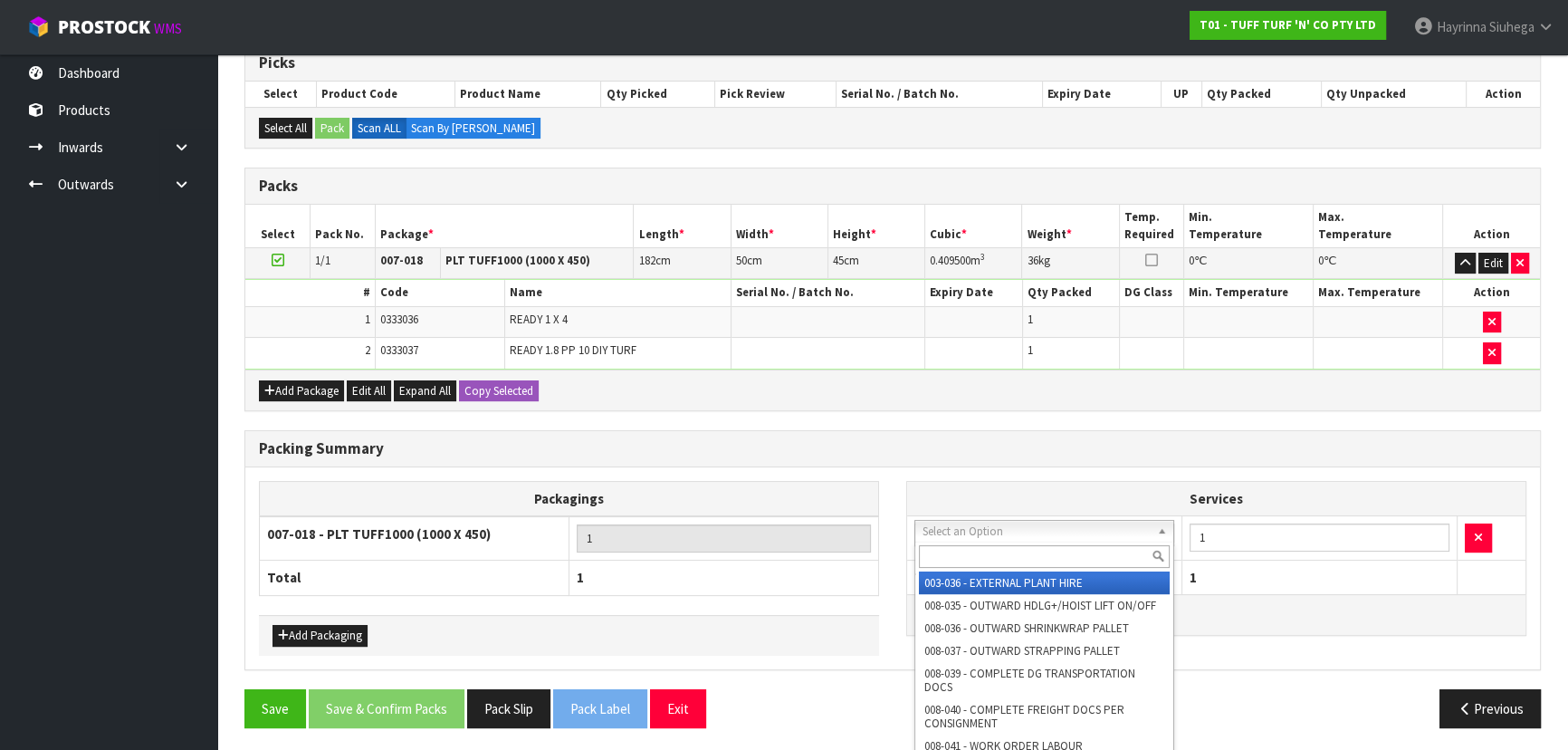
click at [981, 551] on input "text" at bounding box center [1044, 556] width 251 height 22
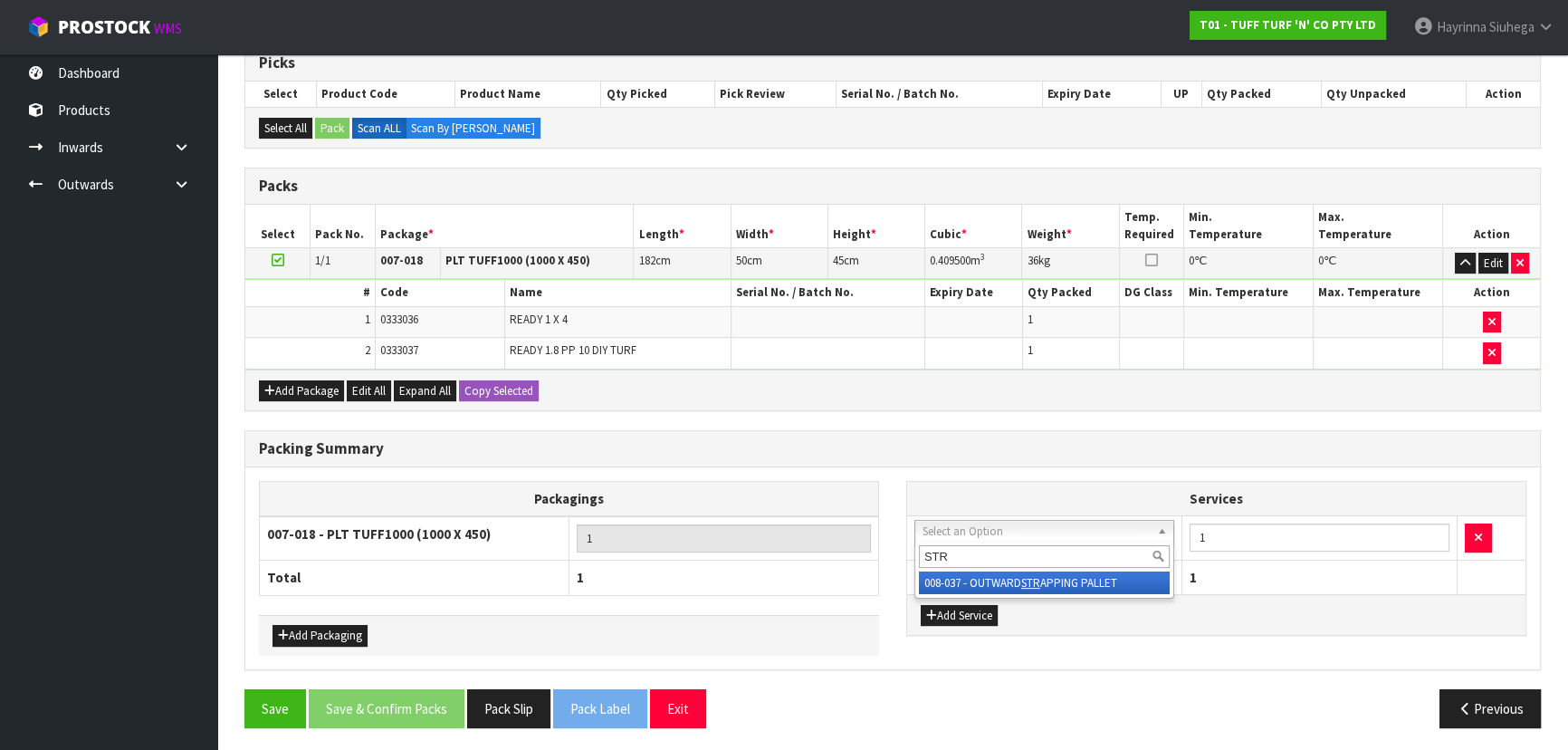
type input "STR"
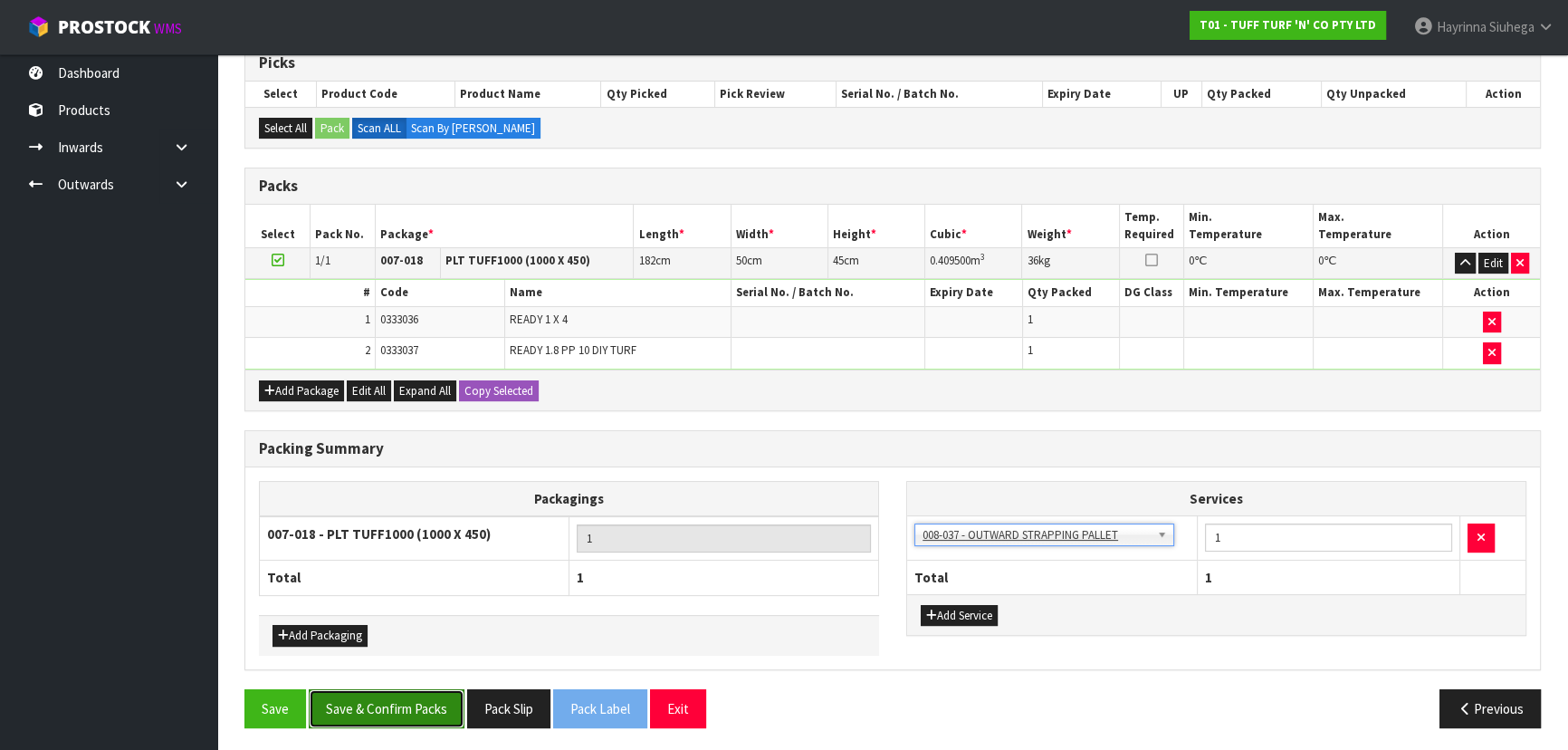
click at [409, 706] on button "Save & Confirm Packs" at bounding box center [386, 709] width 155 height 39
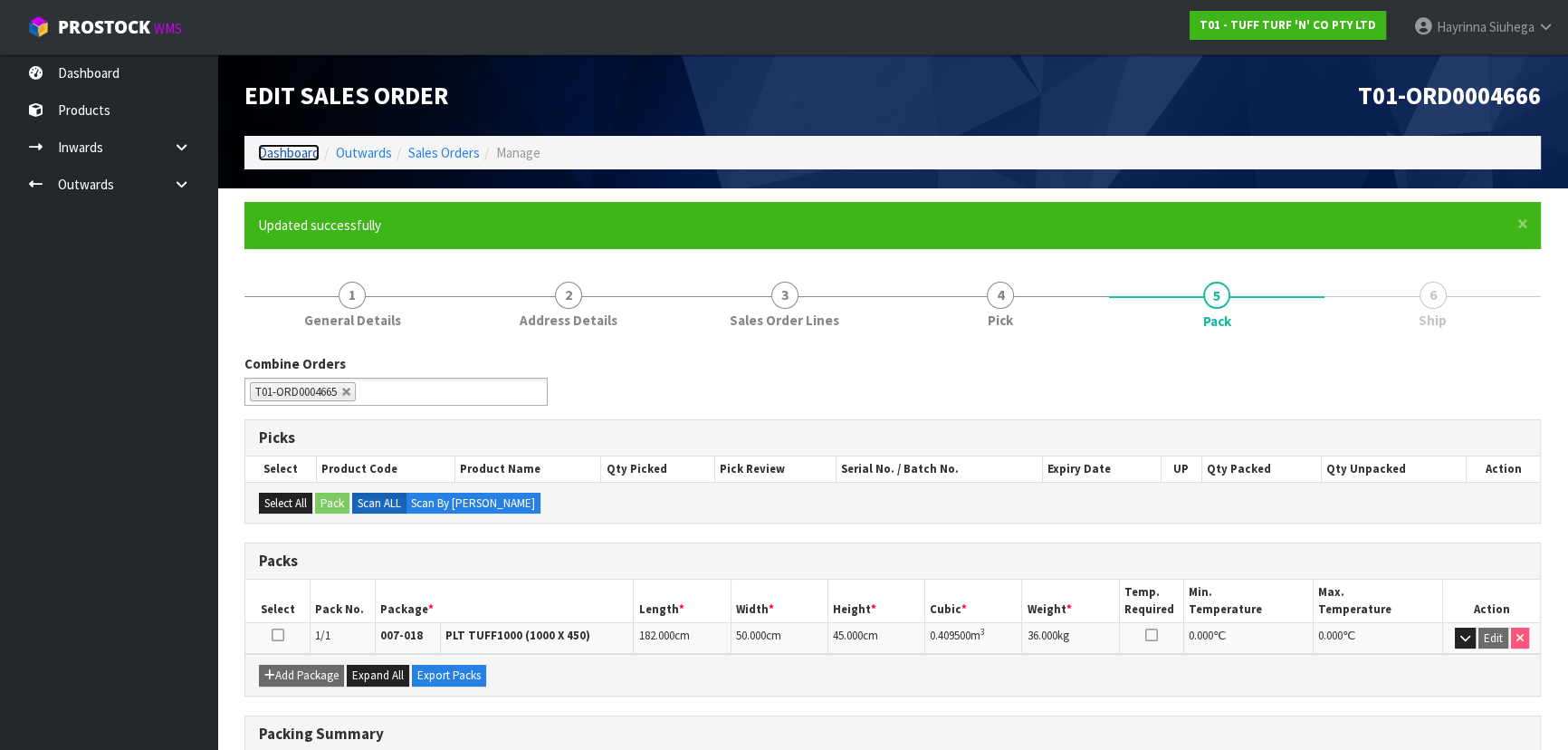
click at [304, 154] on link "Dashboard" at bounding box center [288, 153] width 62 height 18
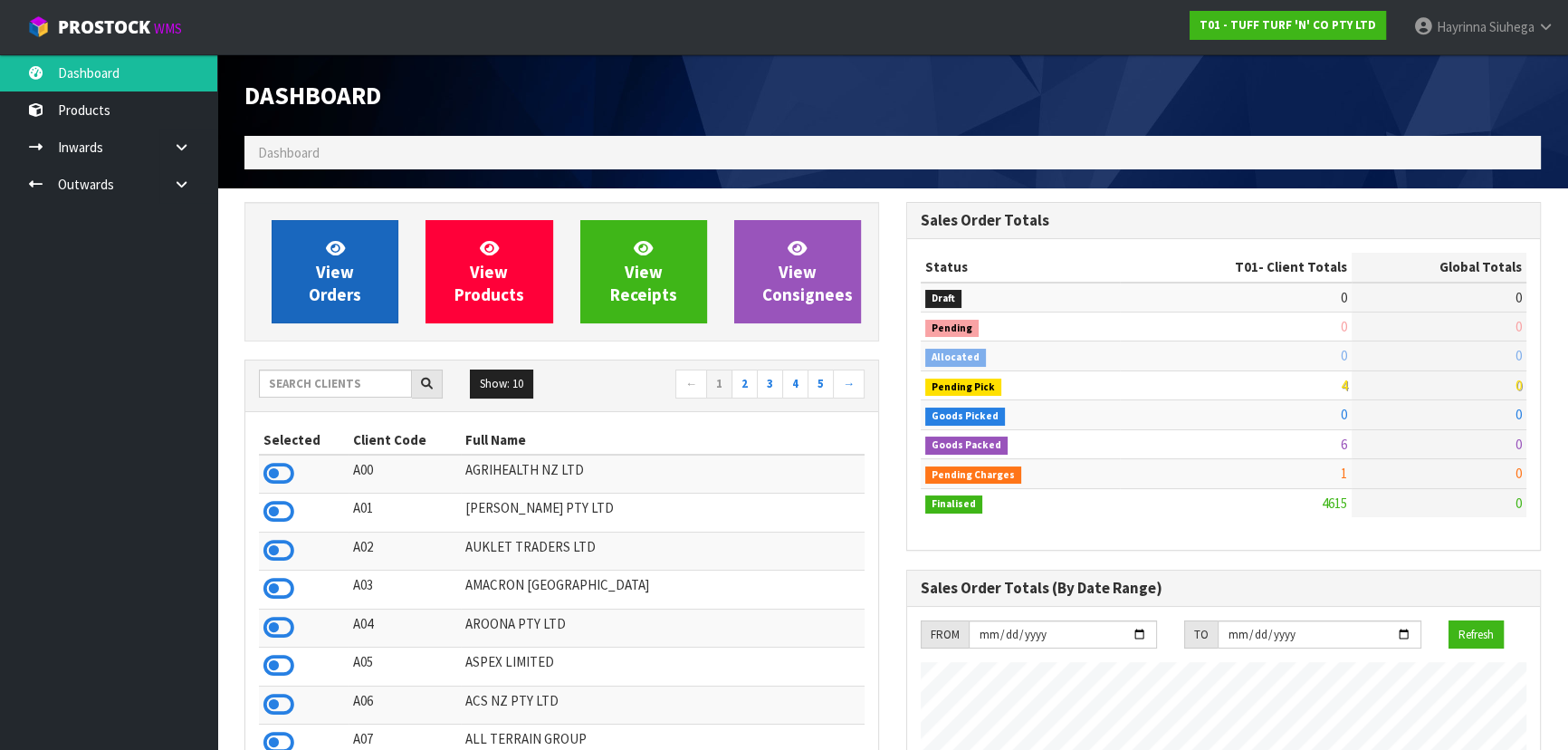
scroll to position [1370, 661]
click at [341, 258] on span "View Orders" at bounding box center [335, 271] width 53 height 67
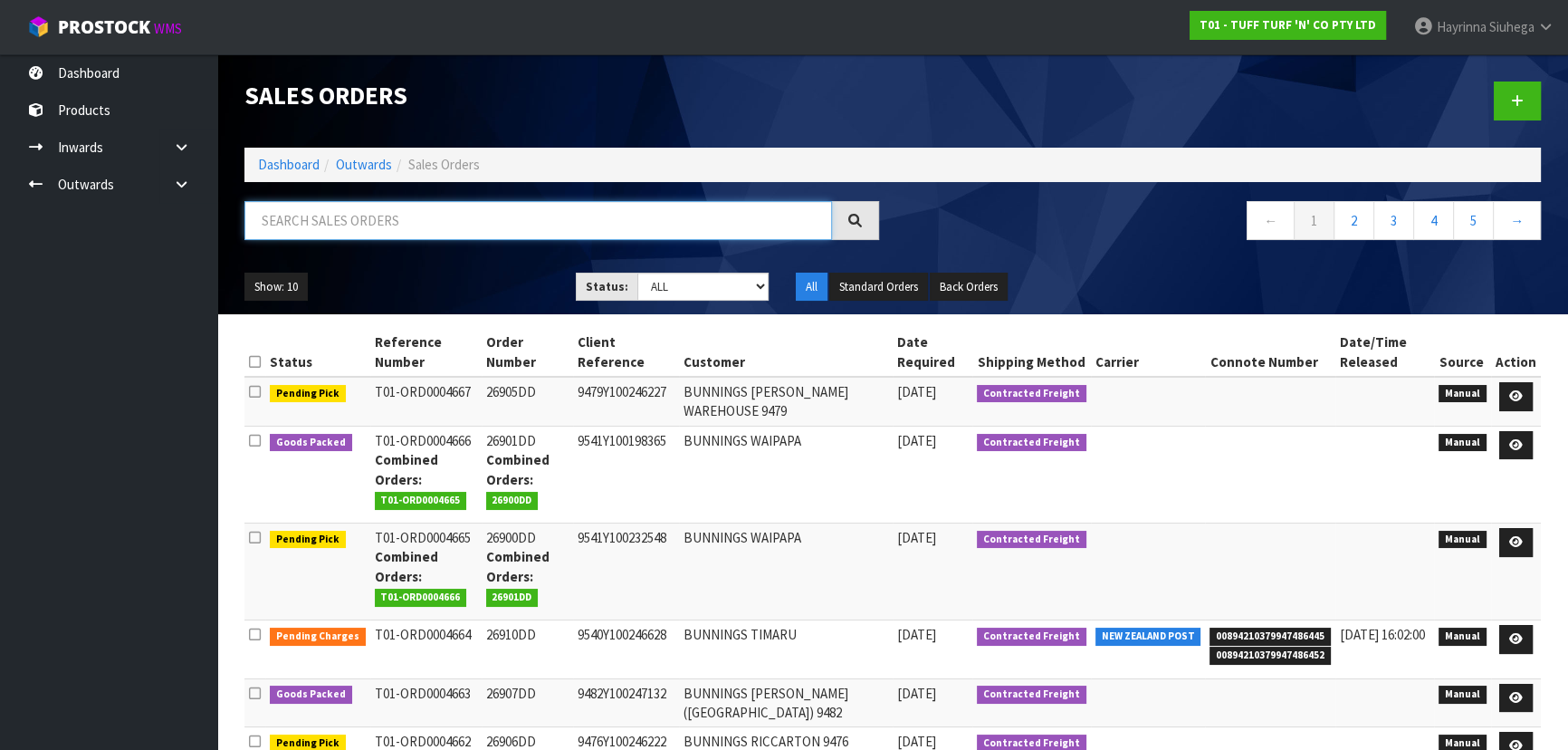
click at [392, 225] on input "text" at bounding box center [538, 221] width 588 height 39
type input "4665"
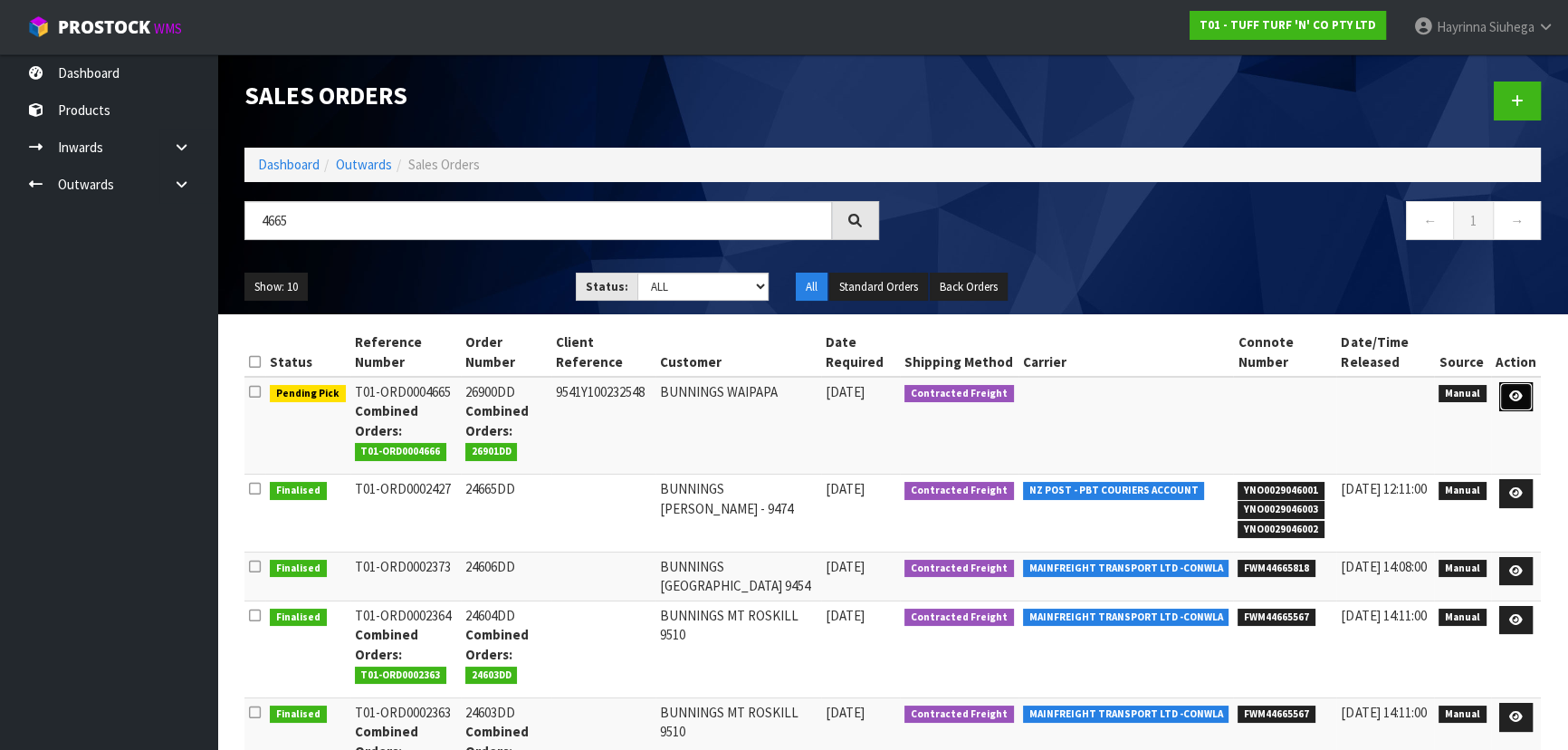
click at [1513, 390] on icon at bounding box center [1516, 396] width 14 height 12
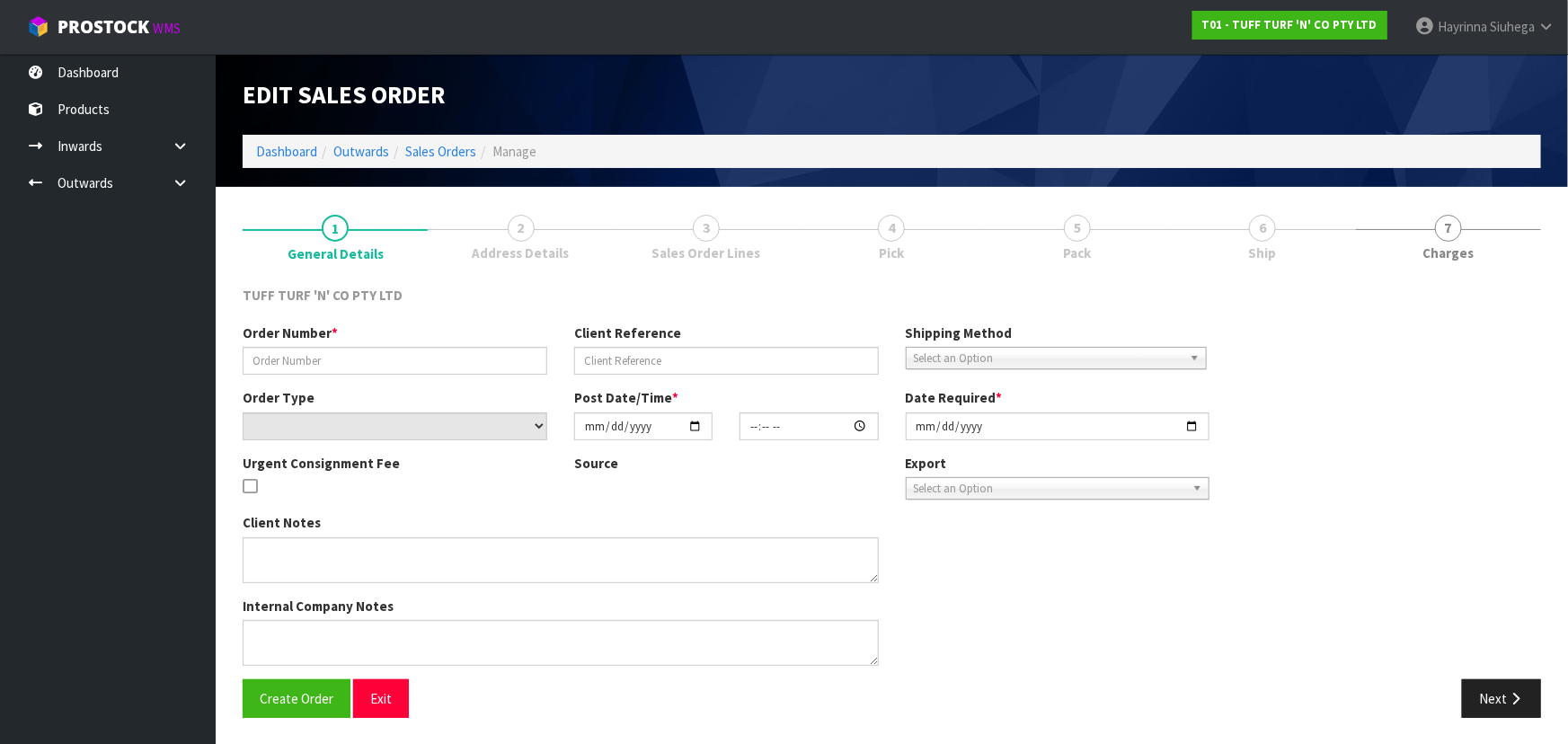
type input "26900DD"
type input "9541Y100232548"
select select "number:0"
type input "2025-09-08"
type input "14:02:00.000"
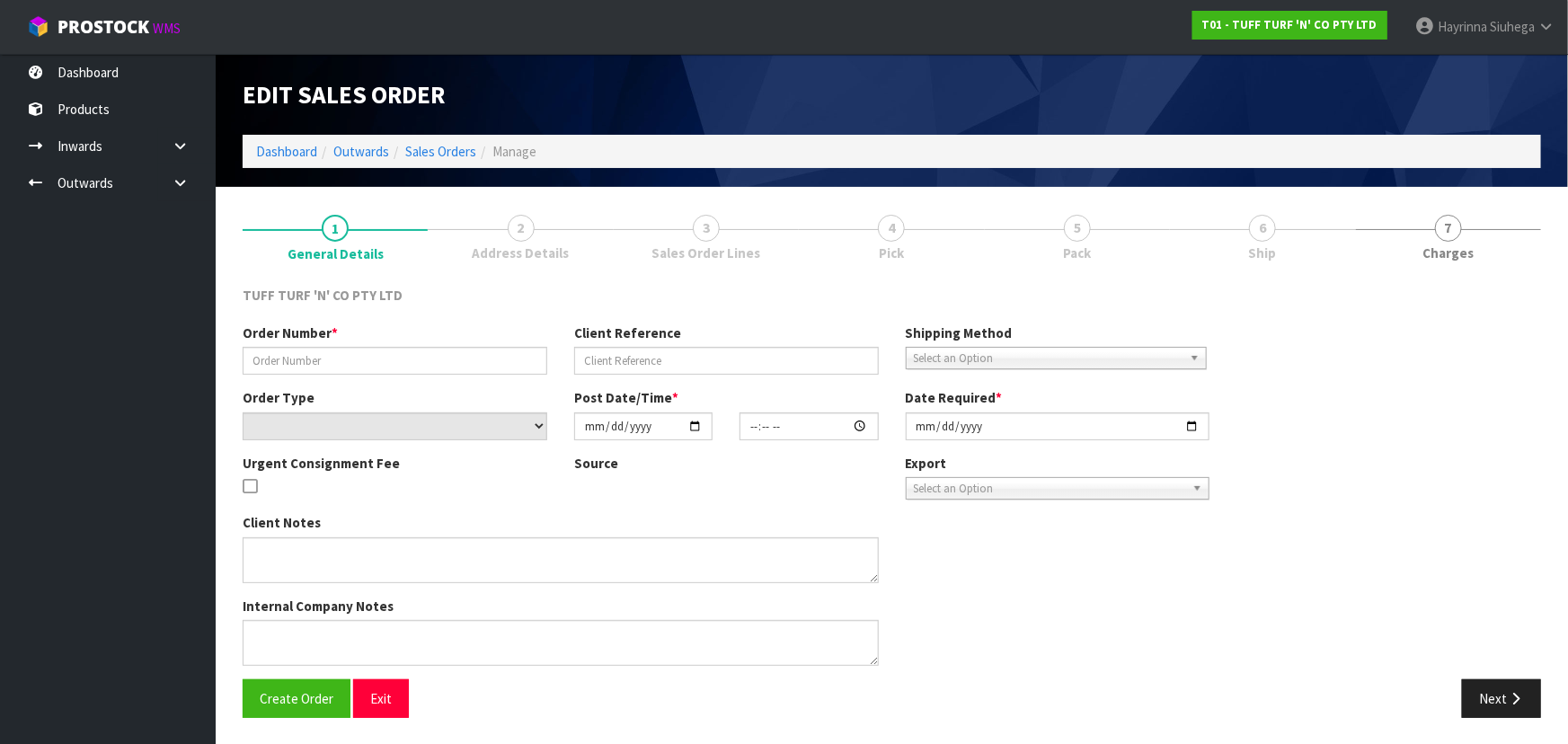
type input "2025-09-08"
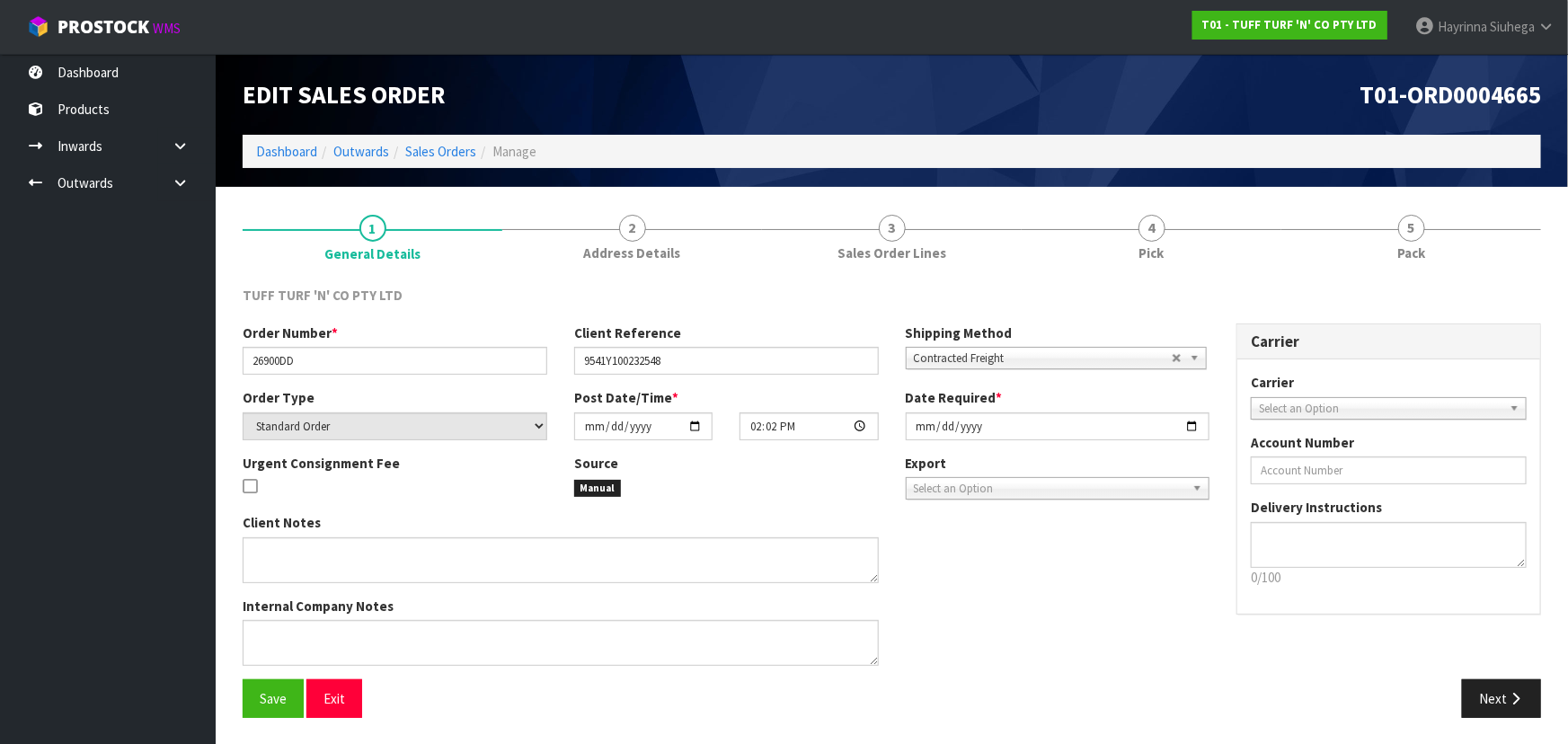
click at [1242, 243] on link "4 Pick" at bounding box center [1152, 236] width 260 height 71
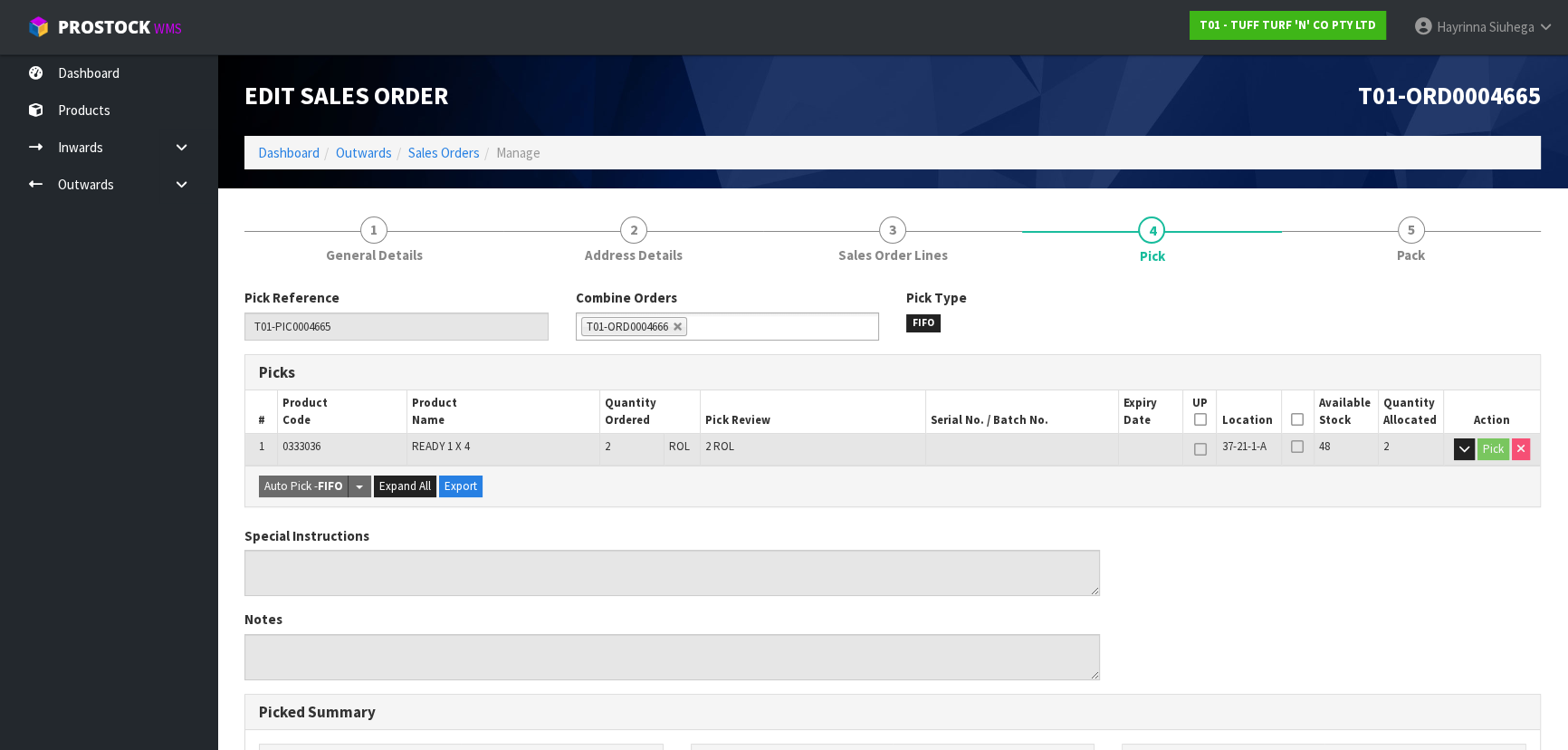
click at [1301, 419] on icon at bounding box center [1297, 419] width 13 height 1
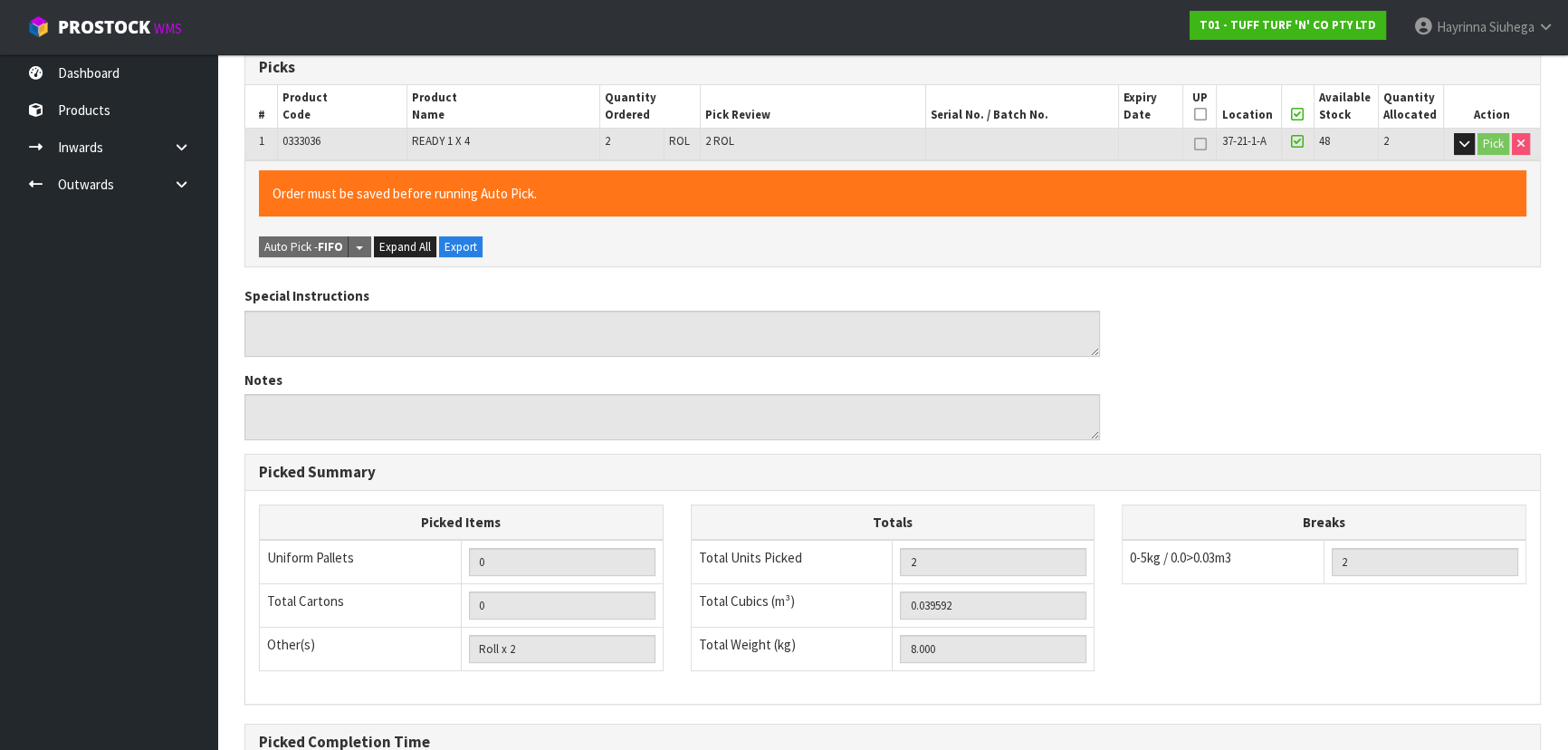
scroll to position [506, 0]
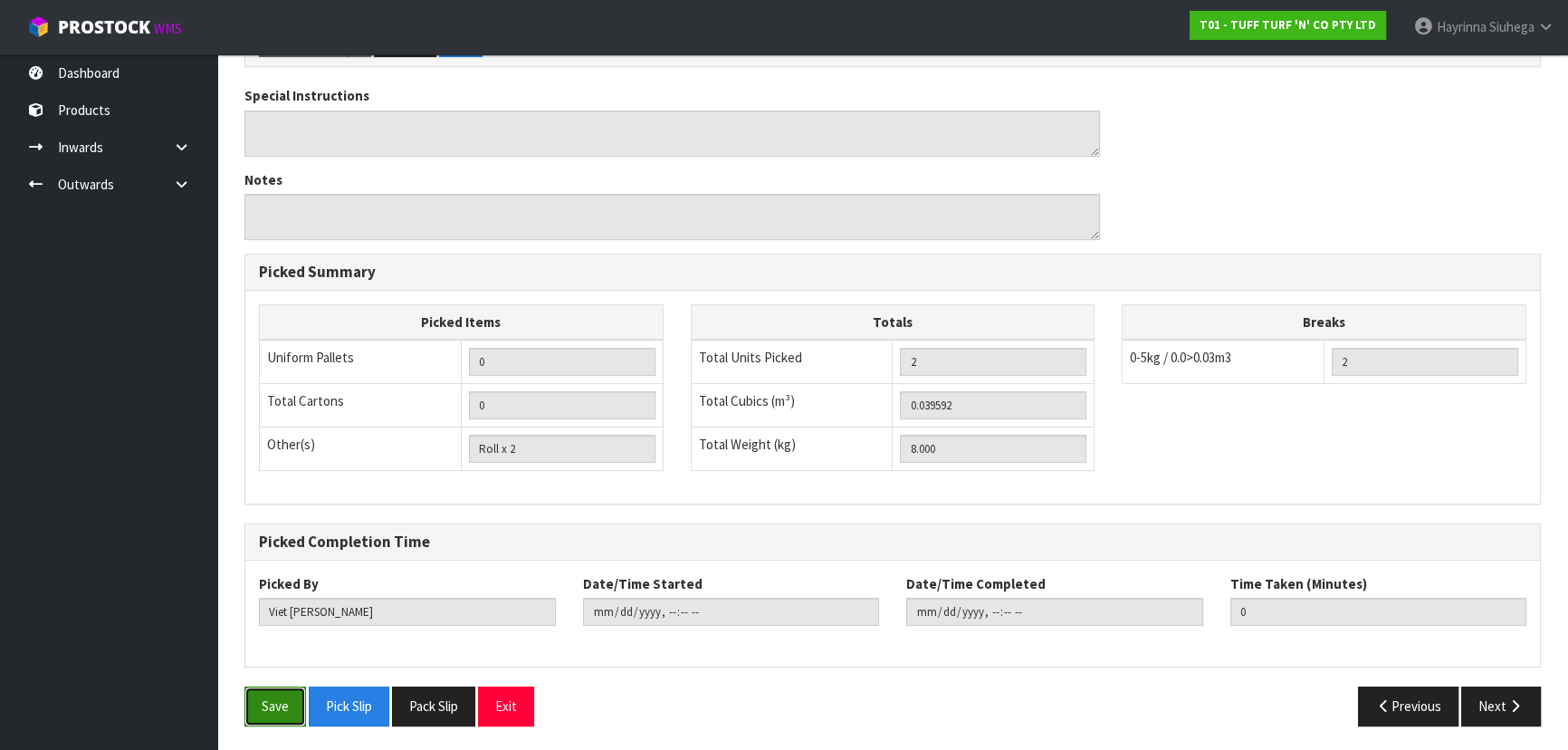
click at [251, 704] on button "Save" at bounding box center [275, 706] width 62 height 39
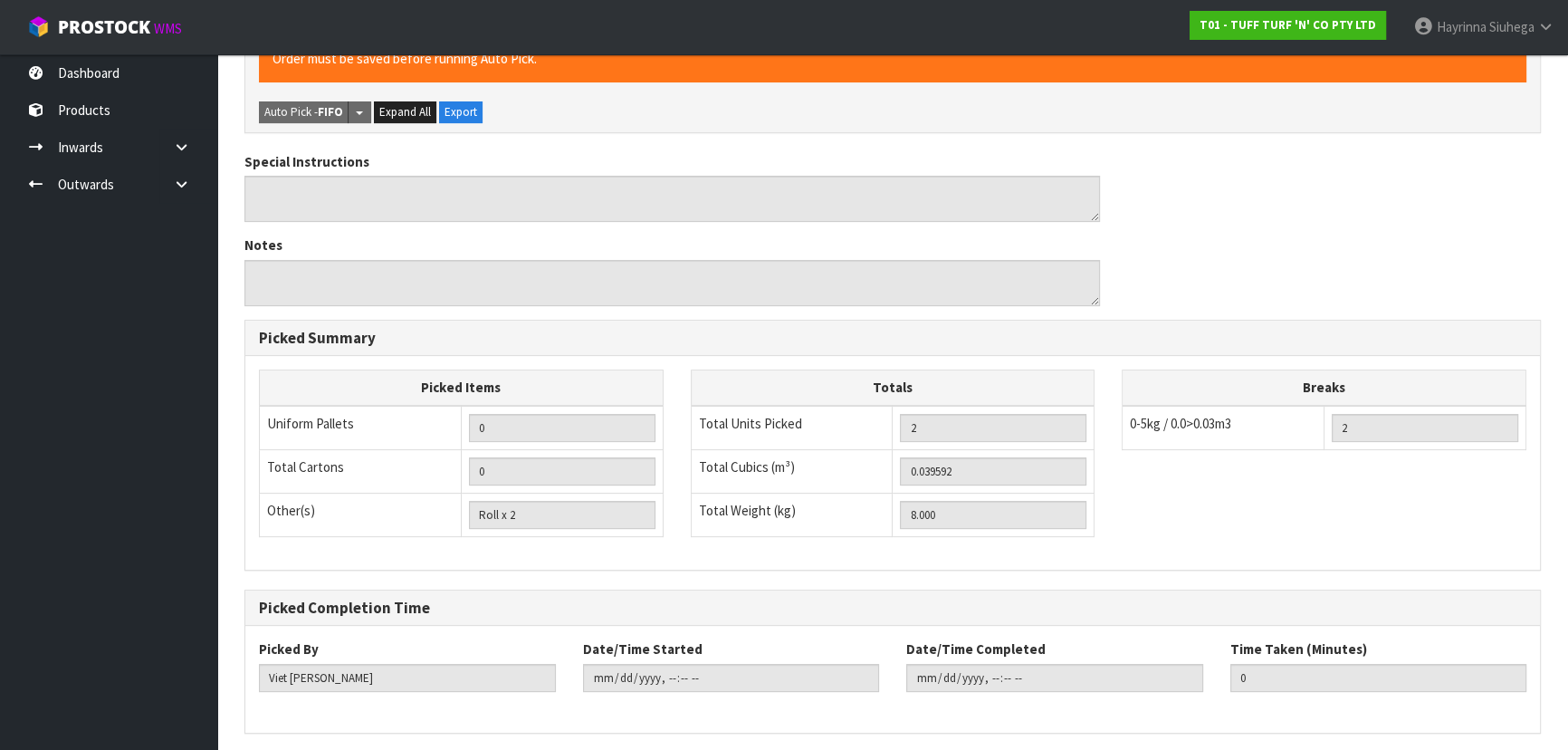
scroll to position [0, 0]
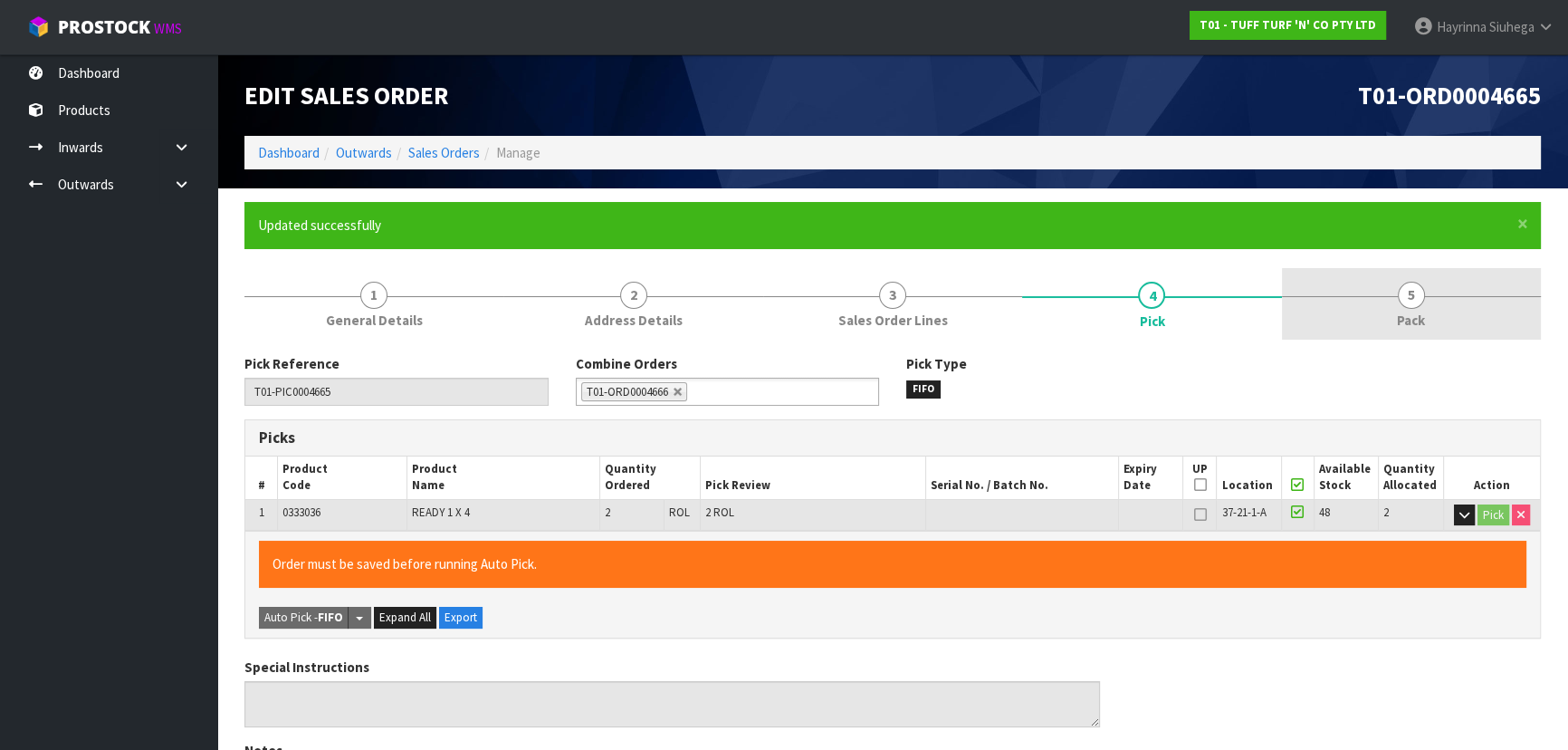
type input "Hayrinna Siuhega"
type input "2025-09-08T17:24:42"
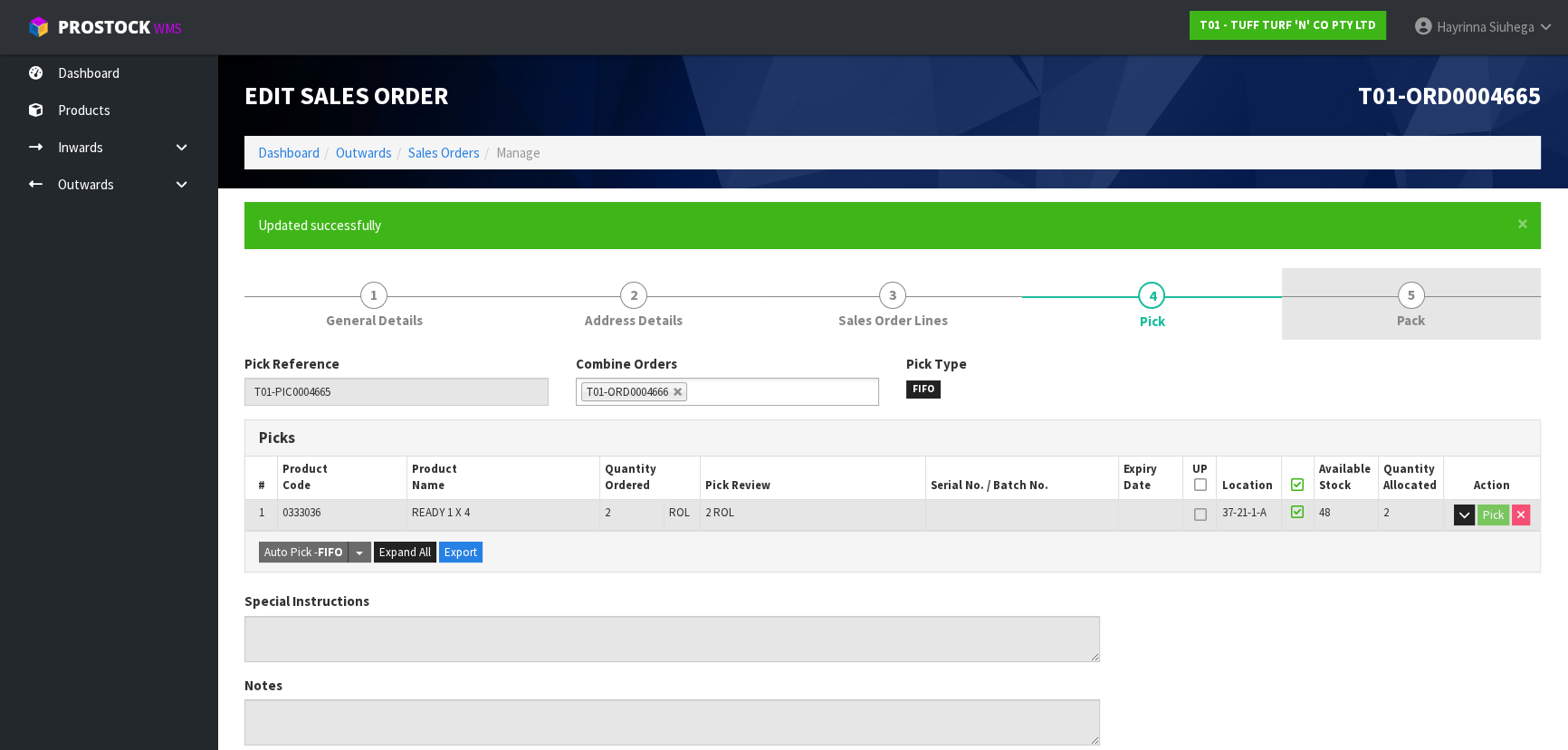
click at [1449, 301] on link "5 Pack" at bounding box center [1412, 303] width 259 height 71
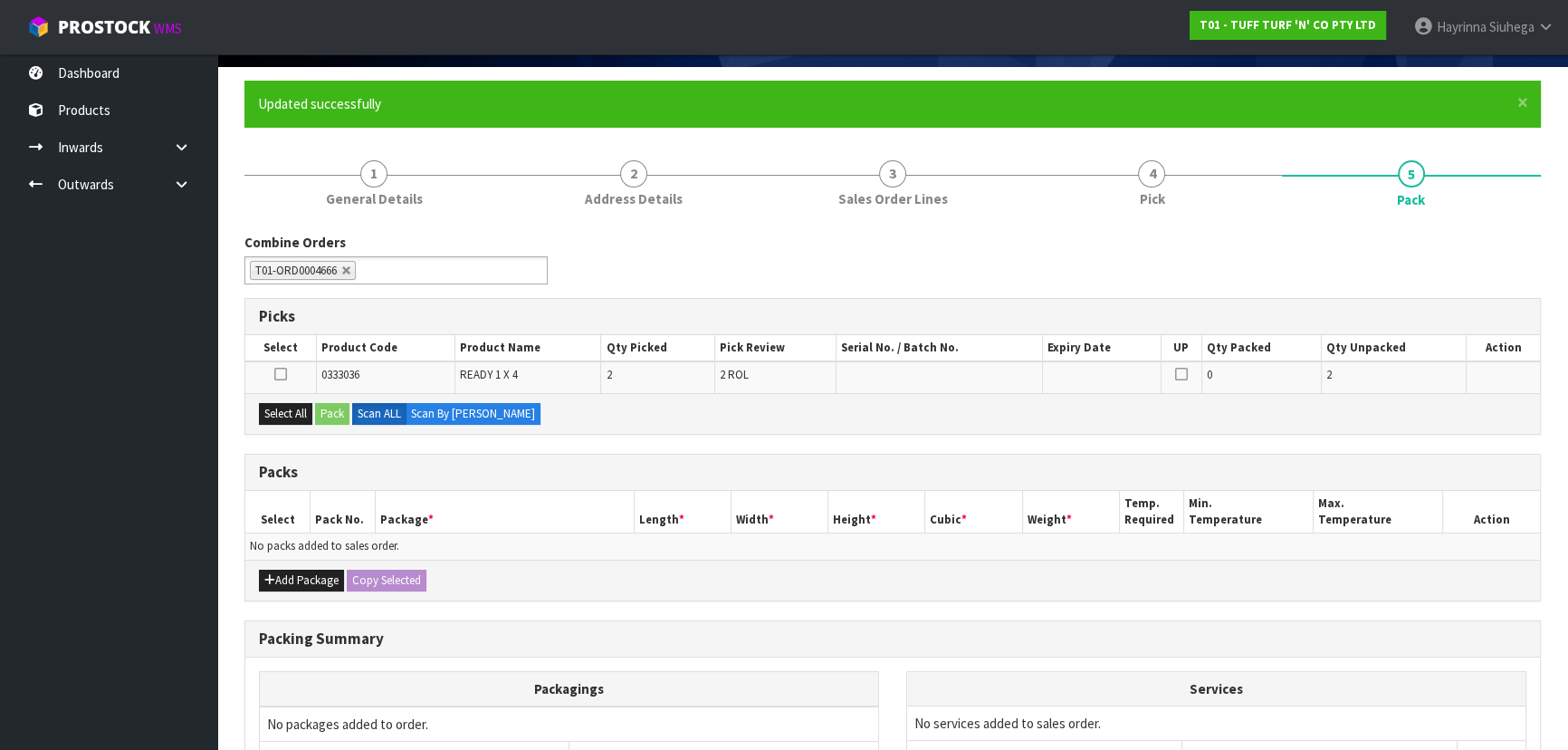
scroll to position [246, 0]
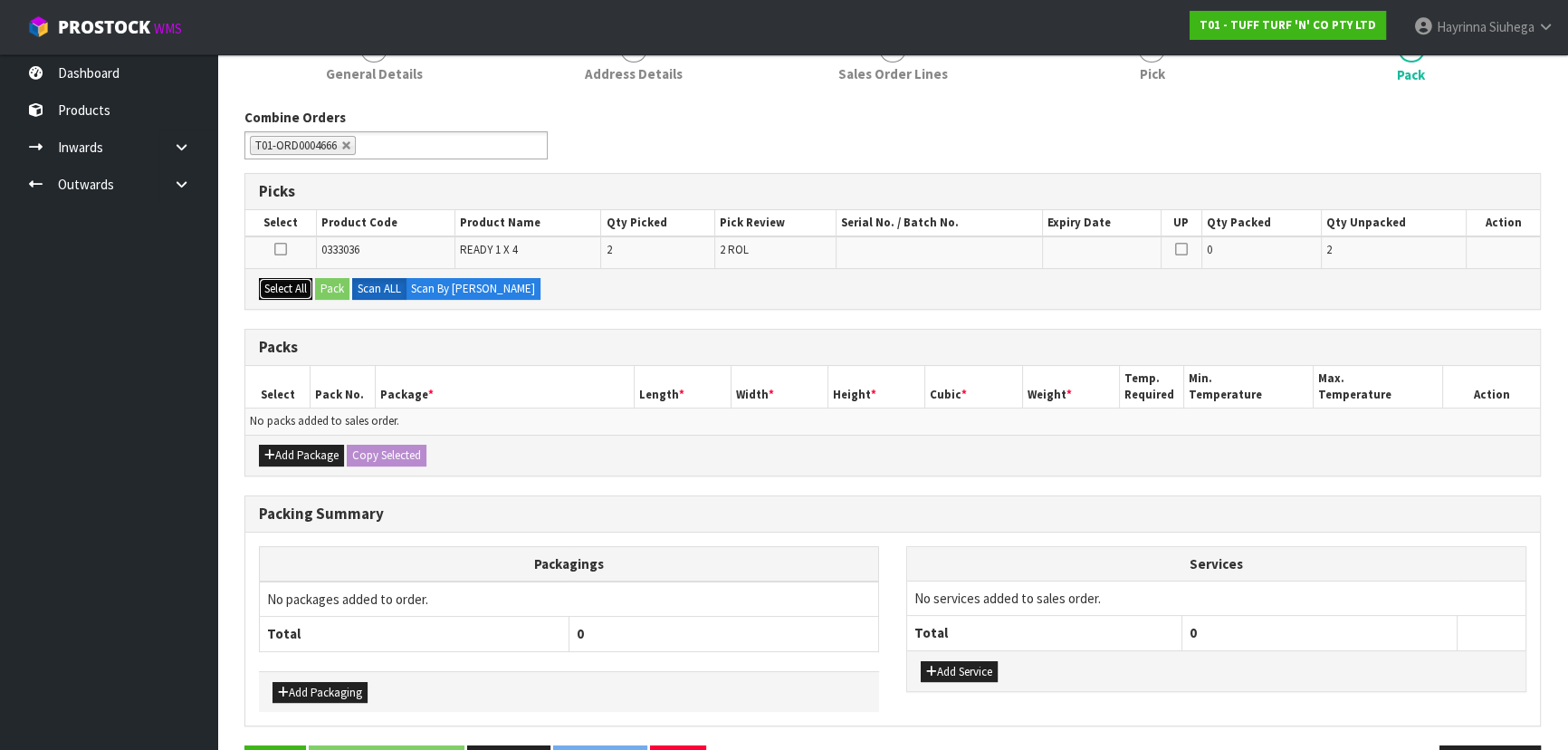
click at [290, 285] on button "Select All" at bounding box center [285, 288] width 54 height 22
click at [326, 282] on button "Pack" at bounding box center [331, 288] width 34 height 22
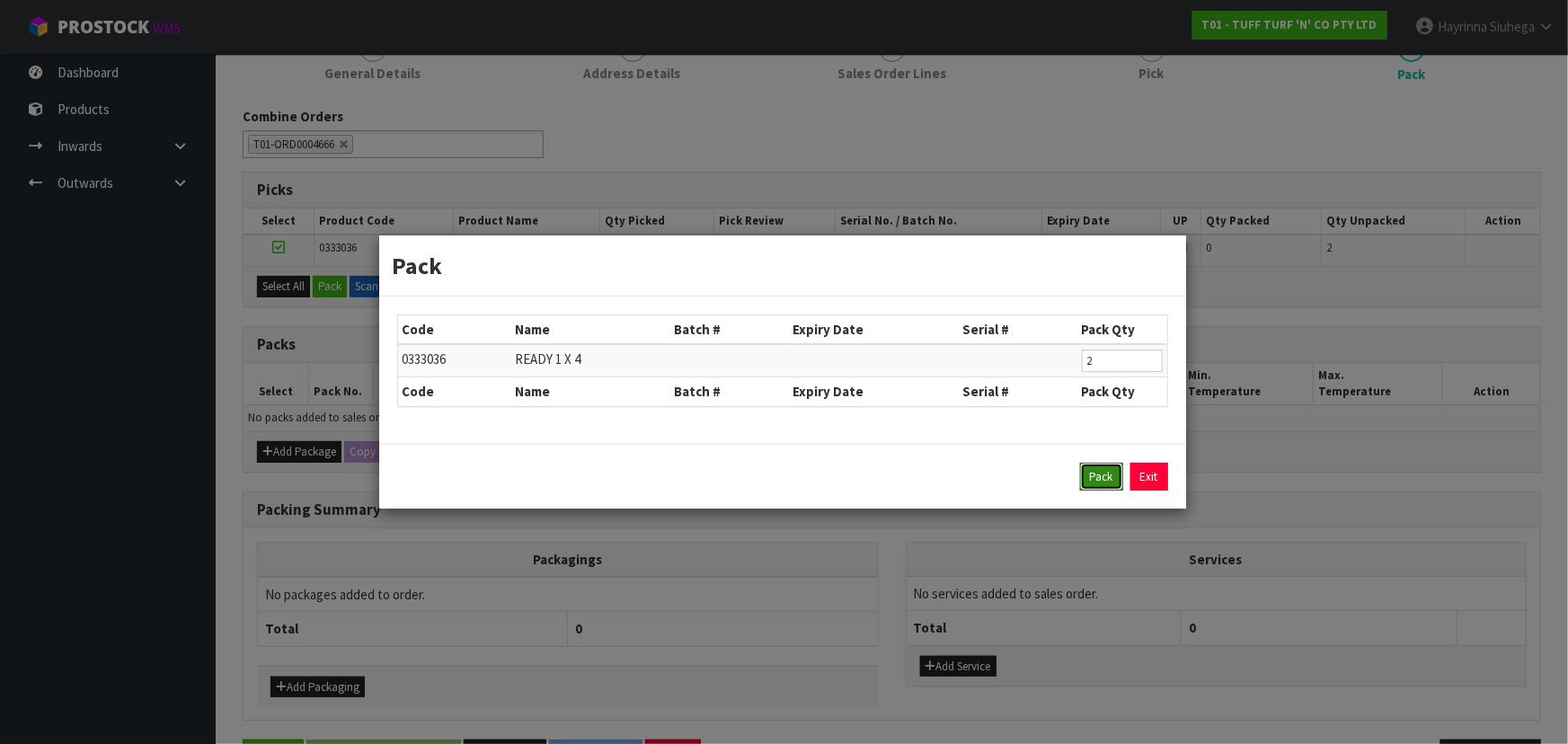
click at [1105, 475] on button "Pack" at bounding box center [1101, 477] width 43 height 29
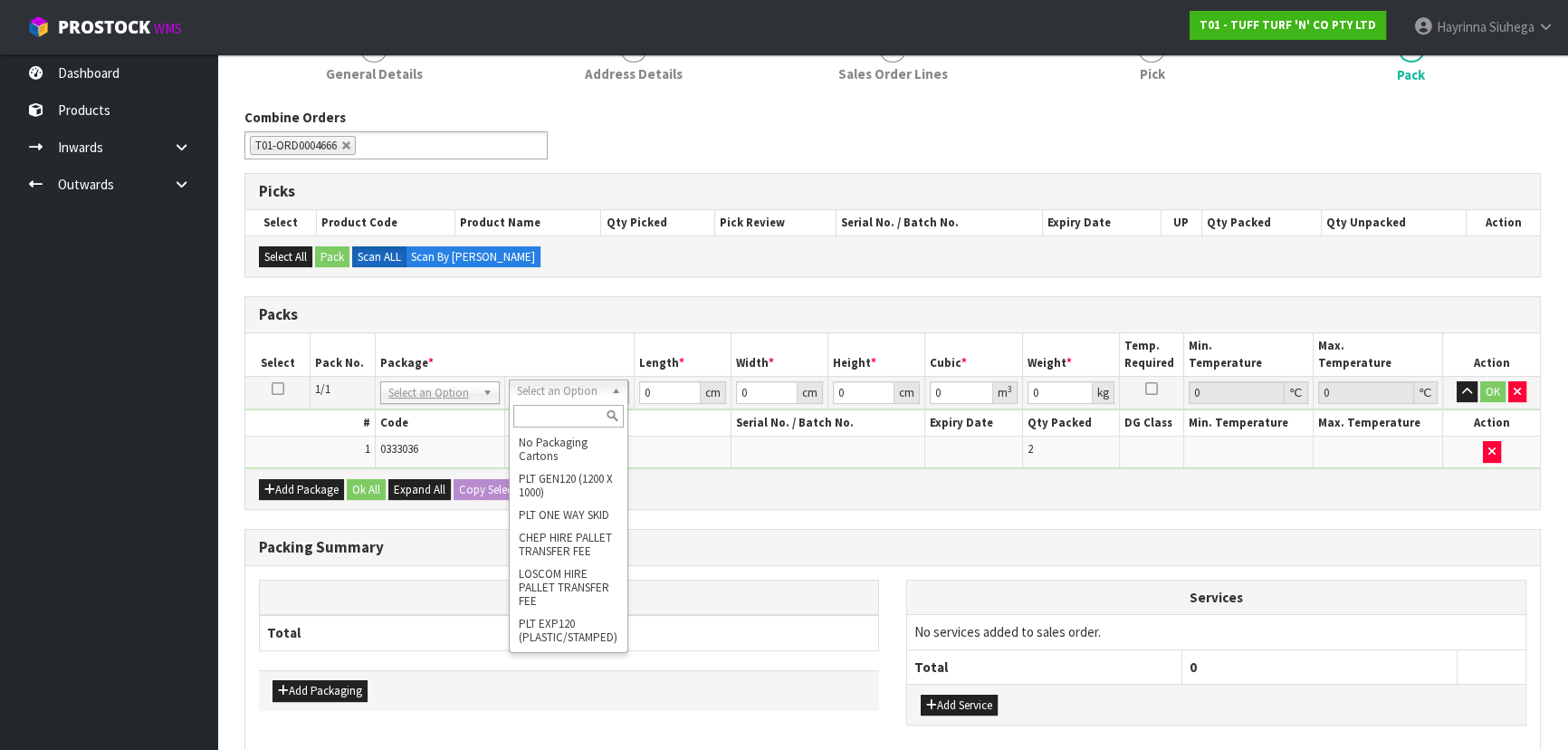
click at [579, 423] on input "text" at bounding box center [568, 416] width 110 height 22
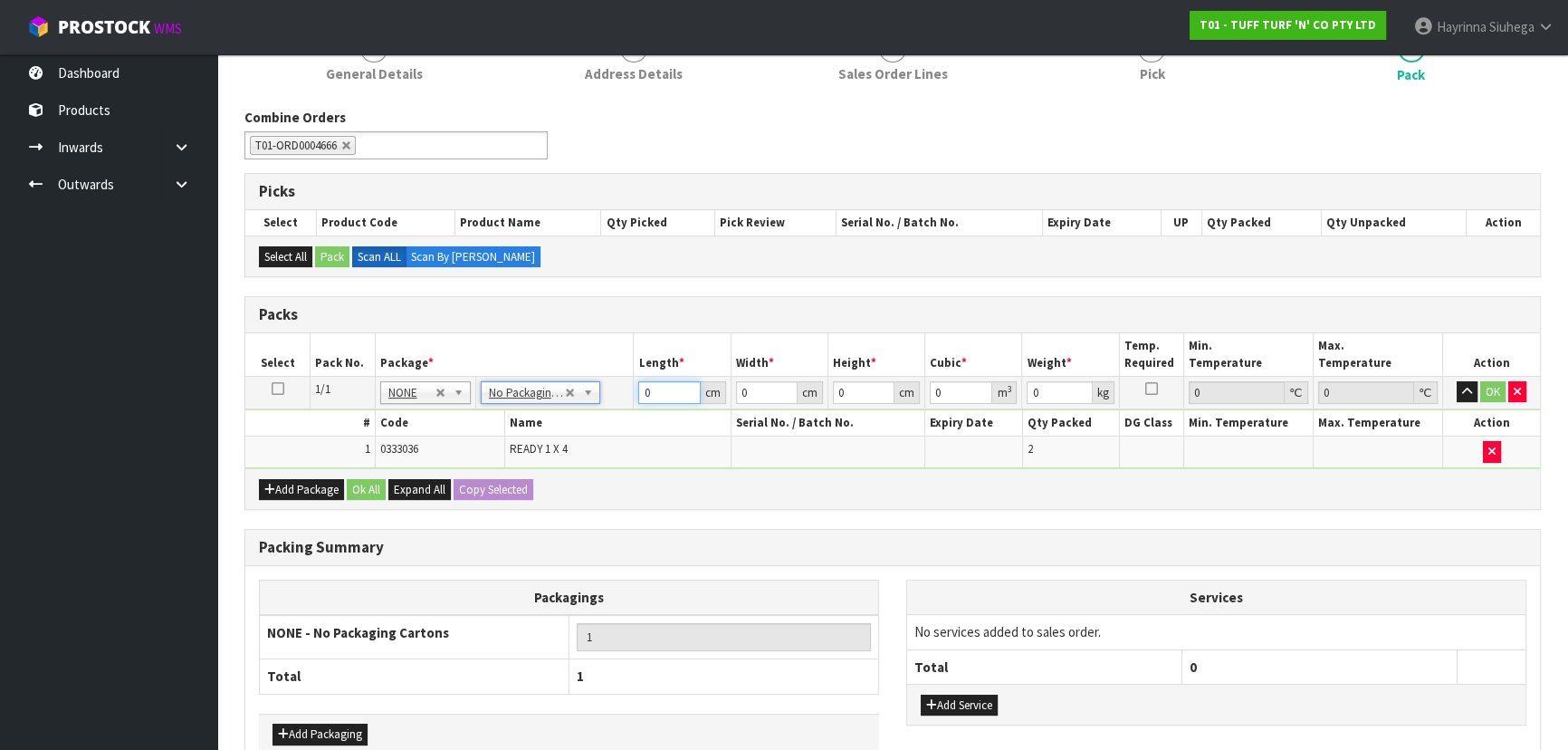
click at [638, 386] on input "0" at bounding box center [669, 392] width 62 height 22
type input "182"
type input "50"
type input "4"
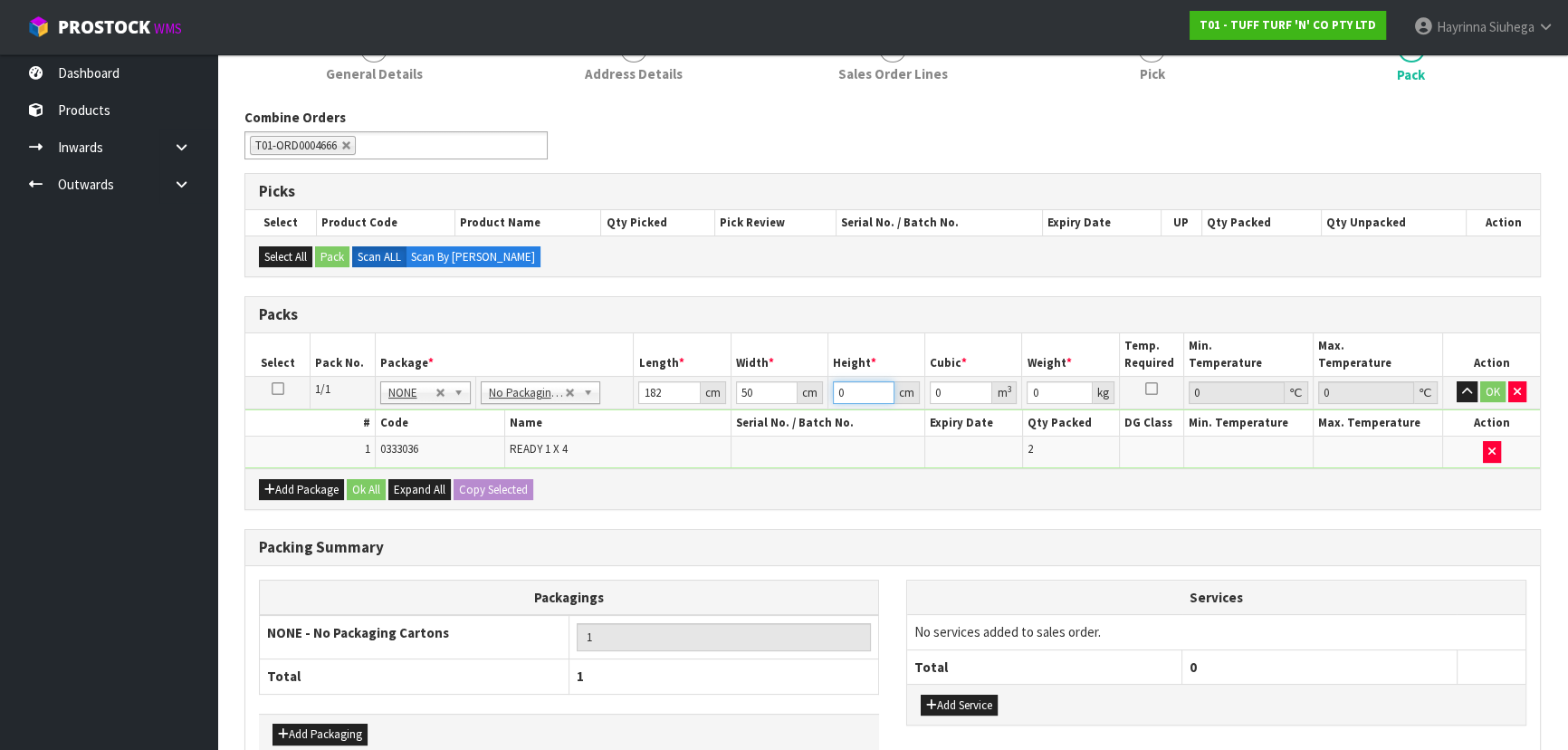
type input "0.0364"
type input "45"
type input "0.4095"
type input "45"
type input "36"
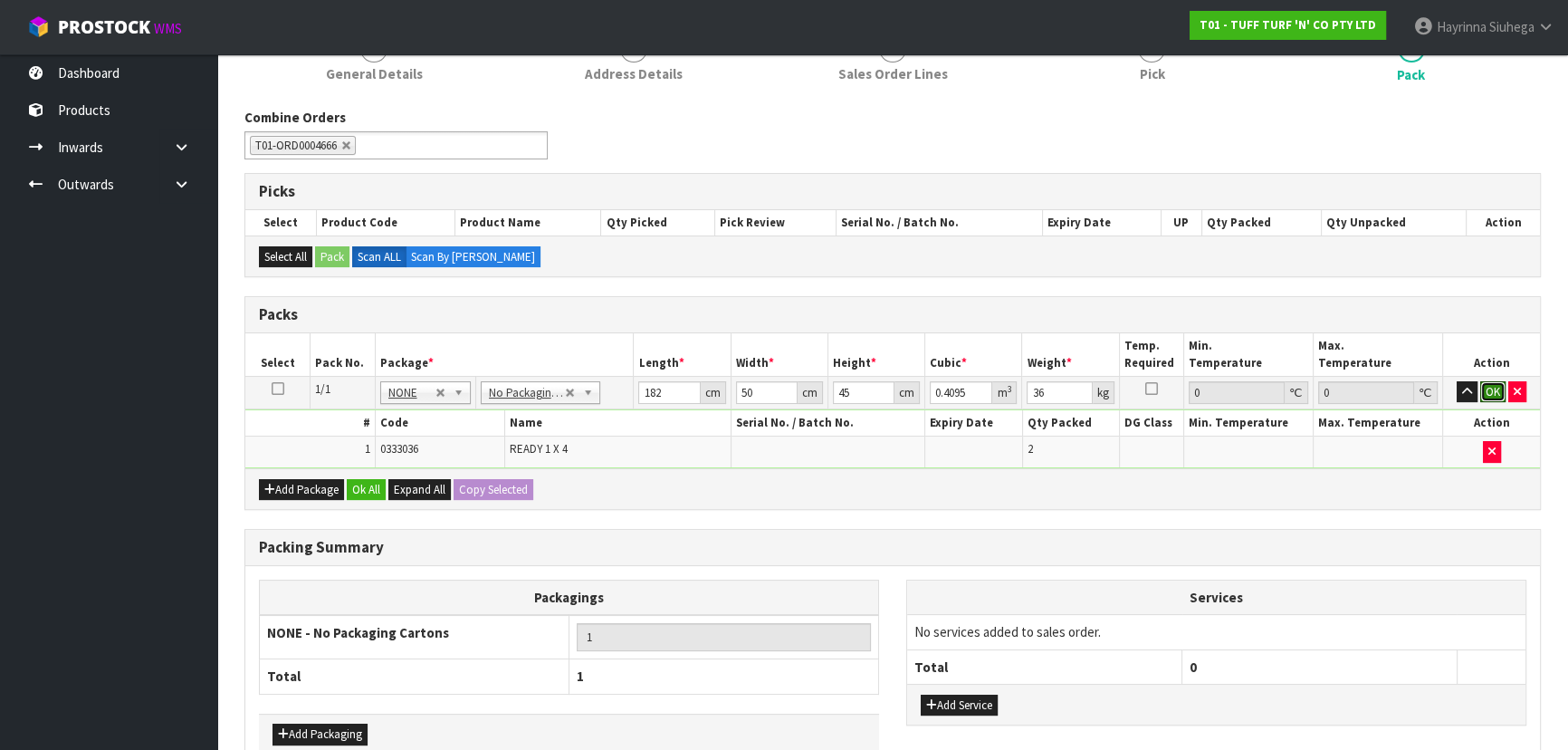
click button "OK" at bounding box center [1493, 392] width 25 height 22
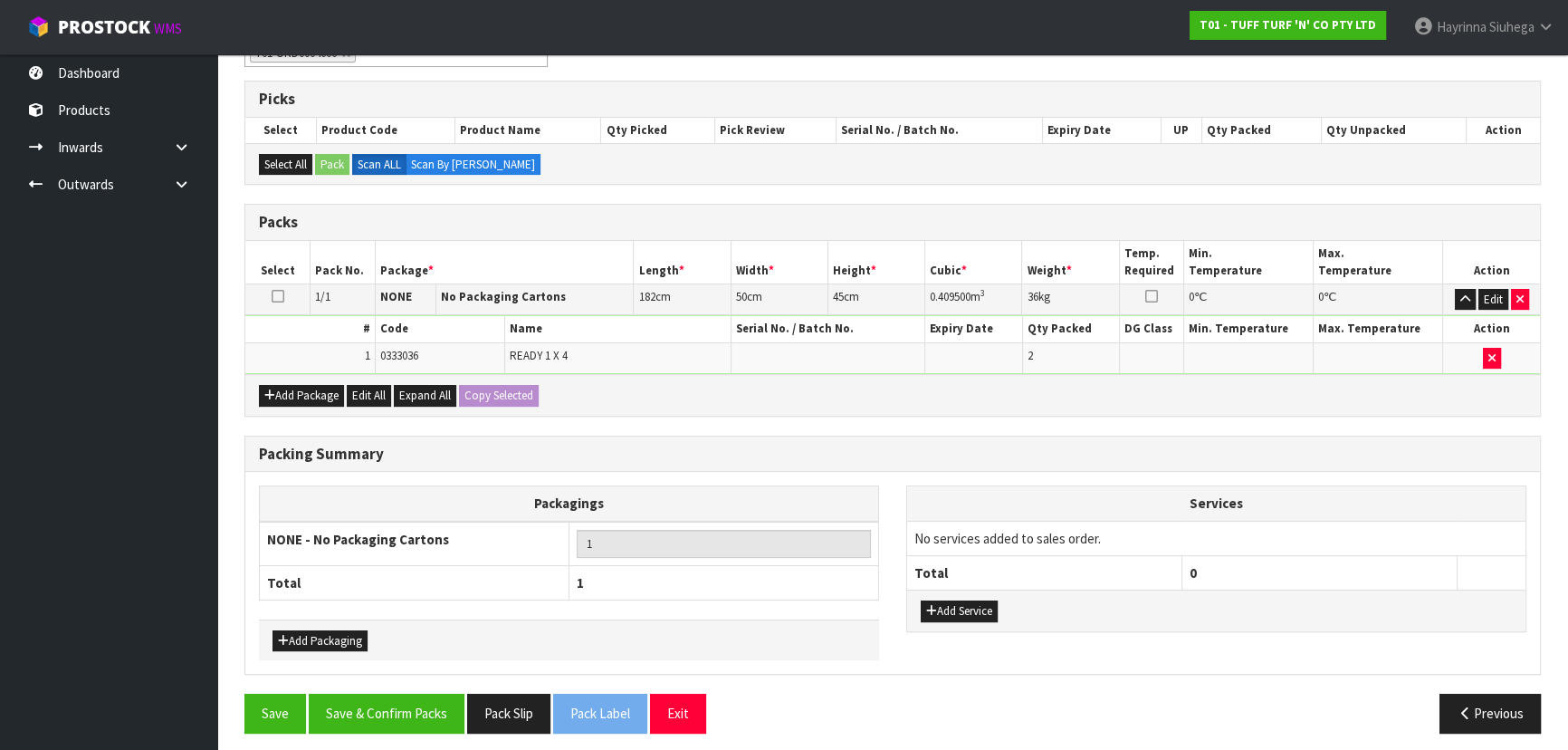
scroll to position [344, 0]
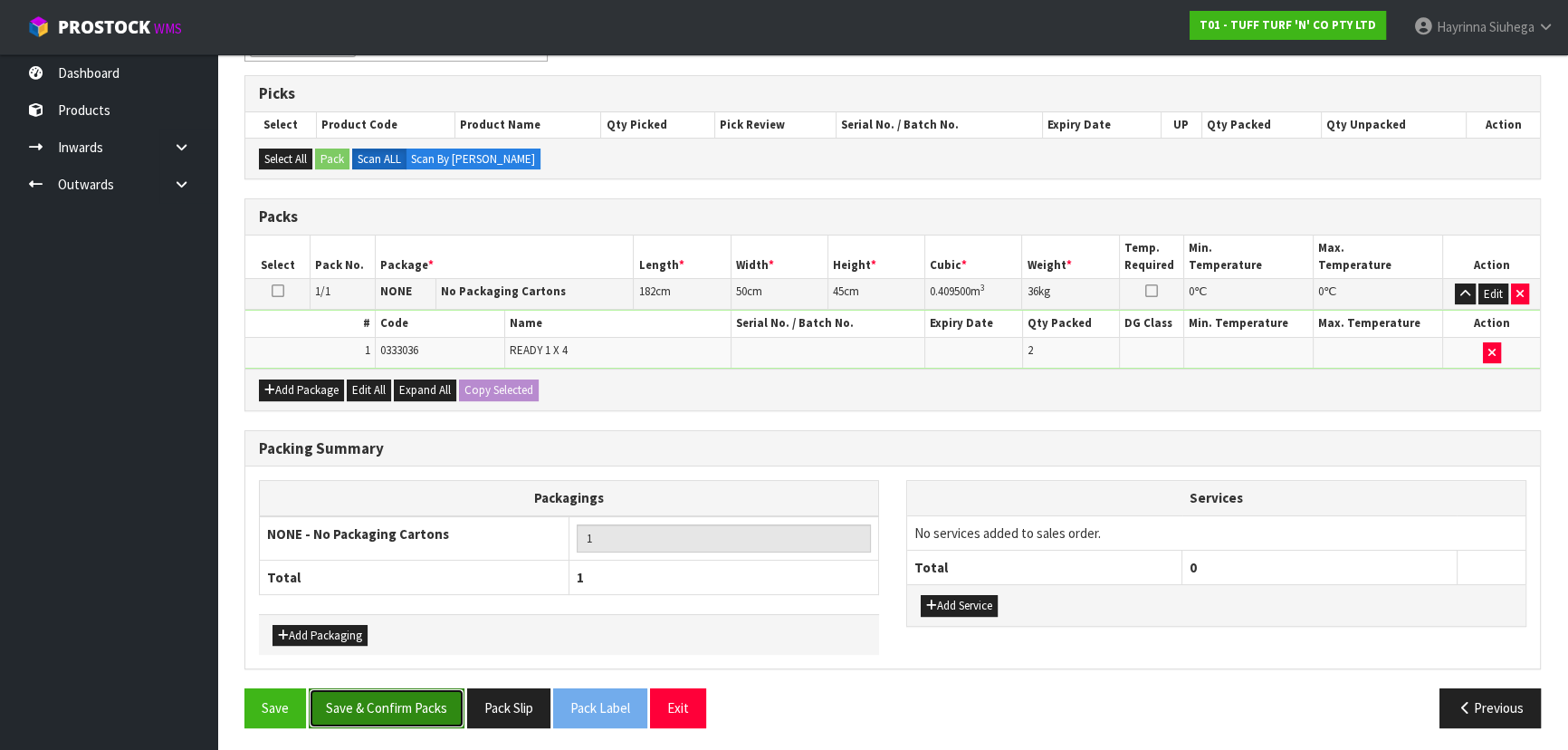
click at [388, 688] on button "Save & Confirm Packs" at bounding box center [386, 708] width 155 height 39
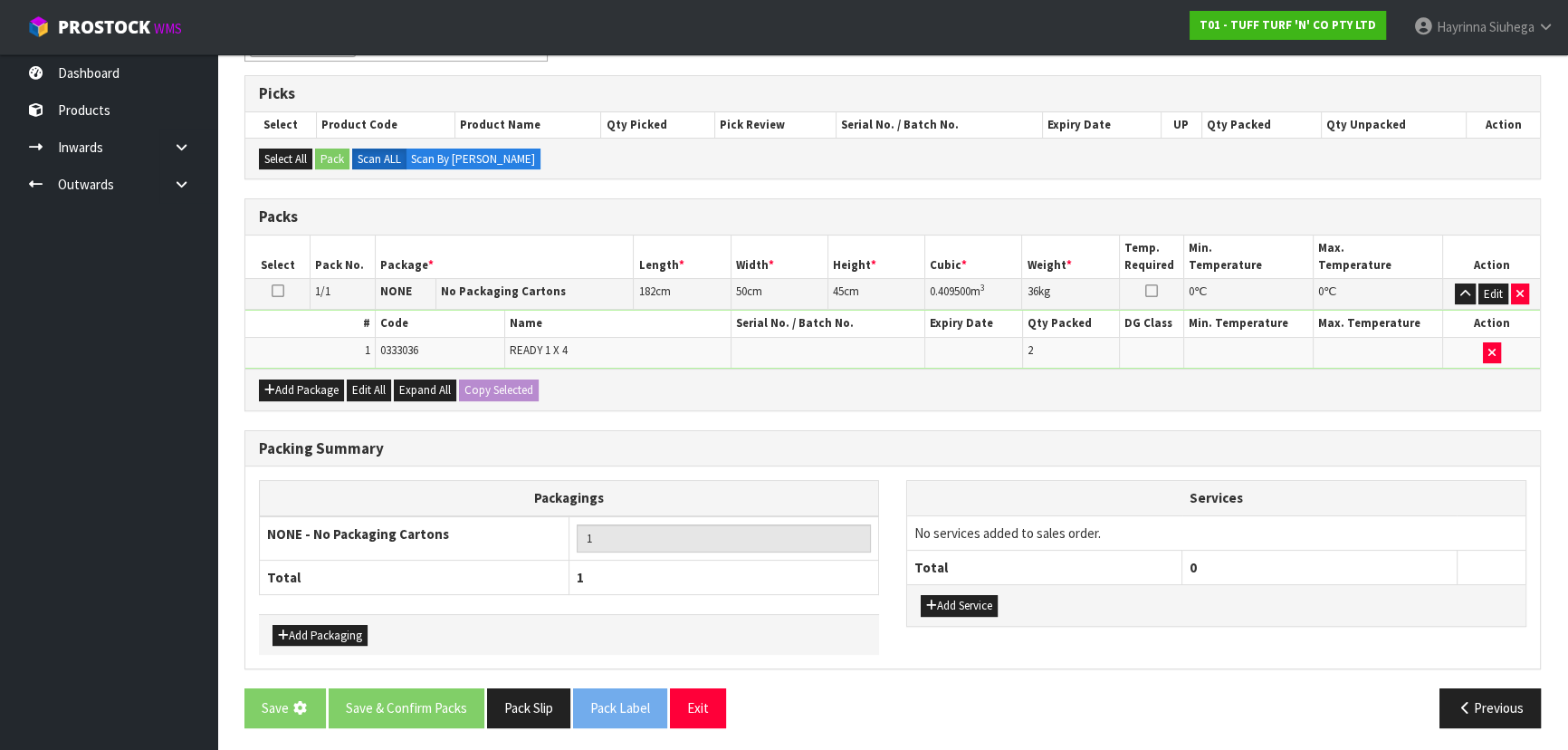
scroll to position [0, 0]
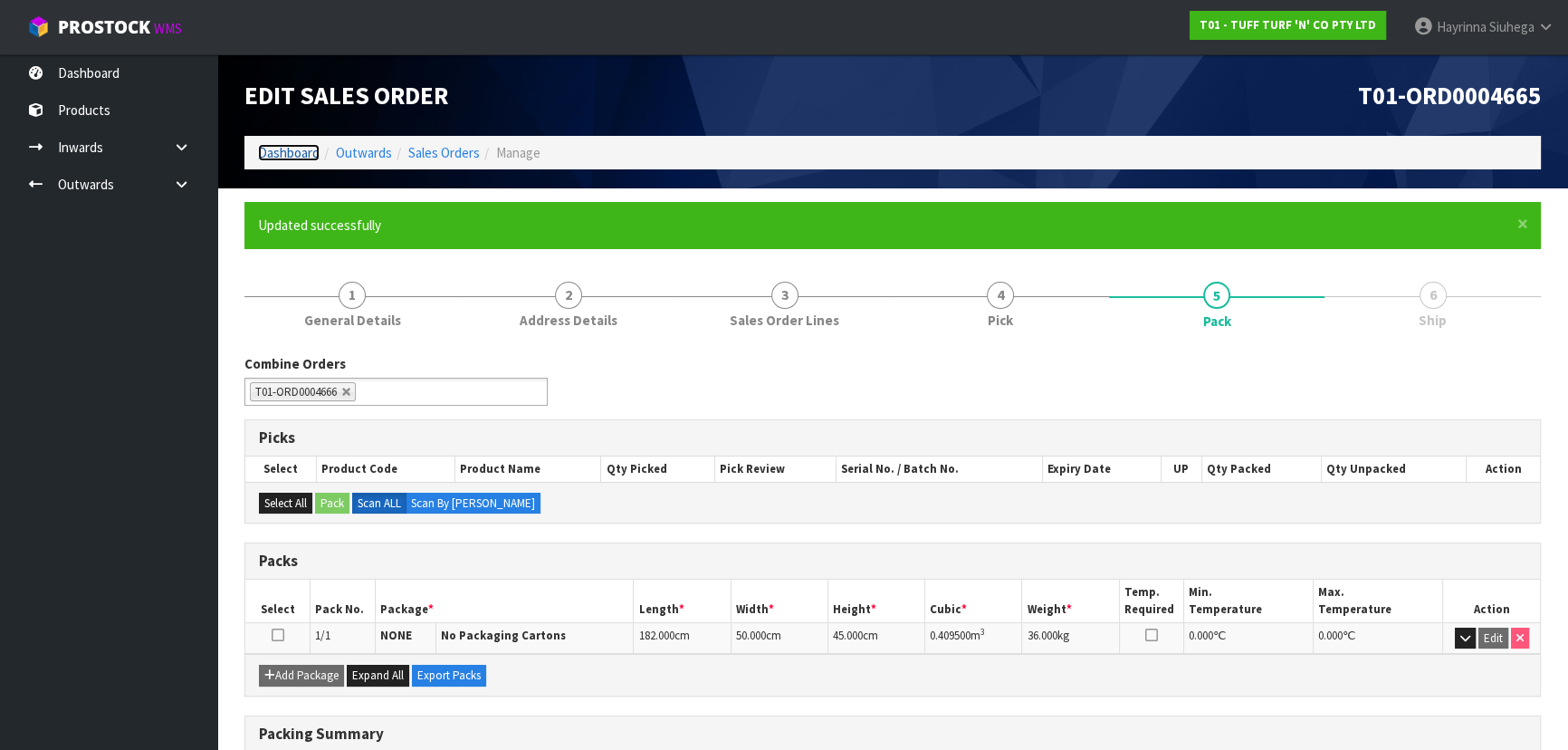
click at [298, 158] on link "Dashboard" at bounding box center [288, 153] width 62 height 18
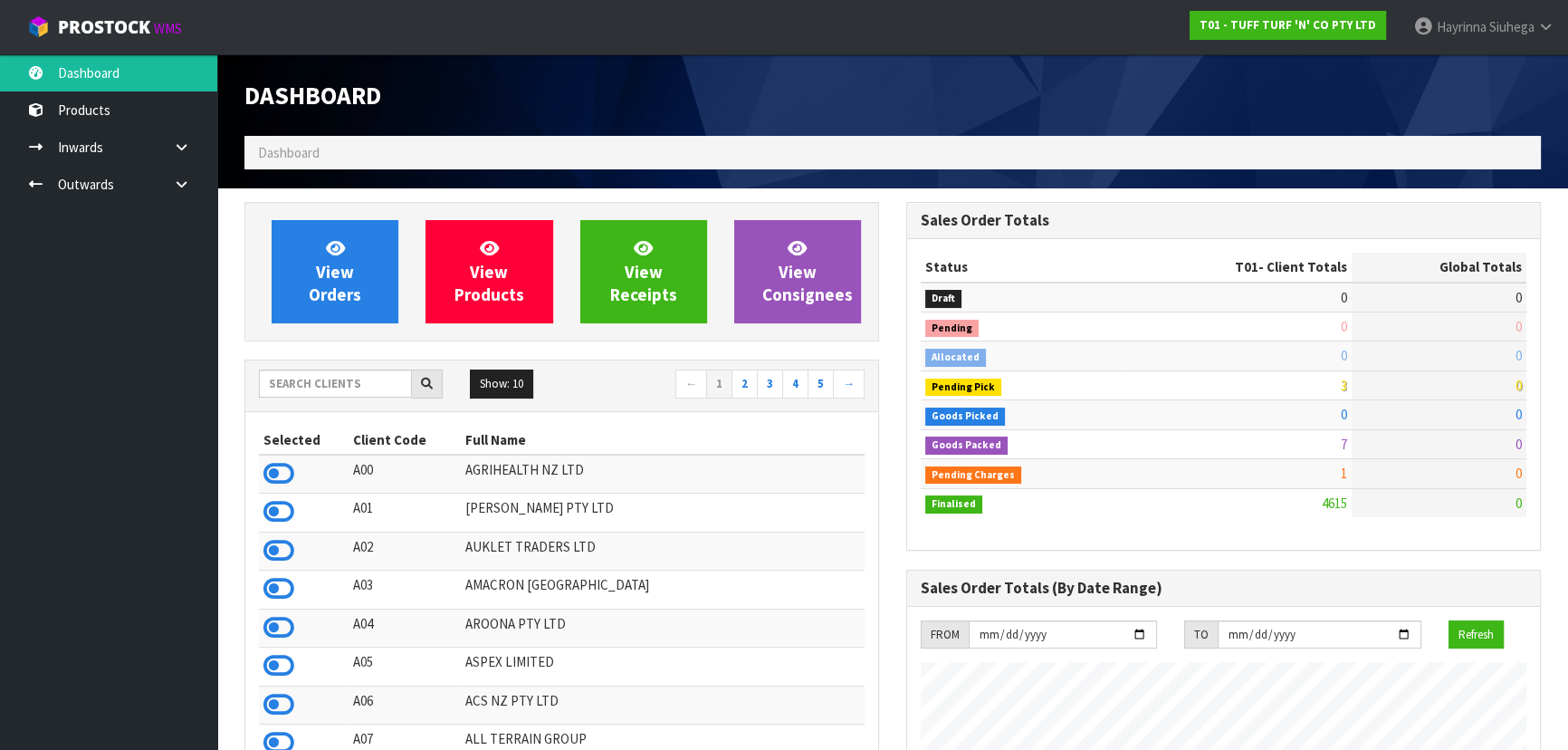
scroll to position [1370, 661]
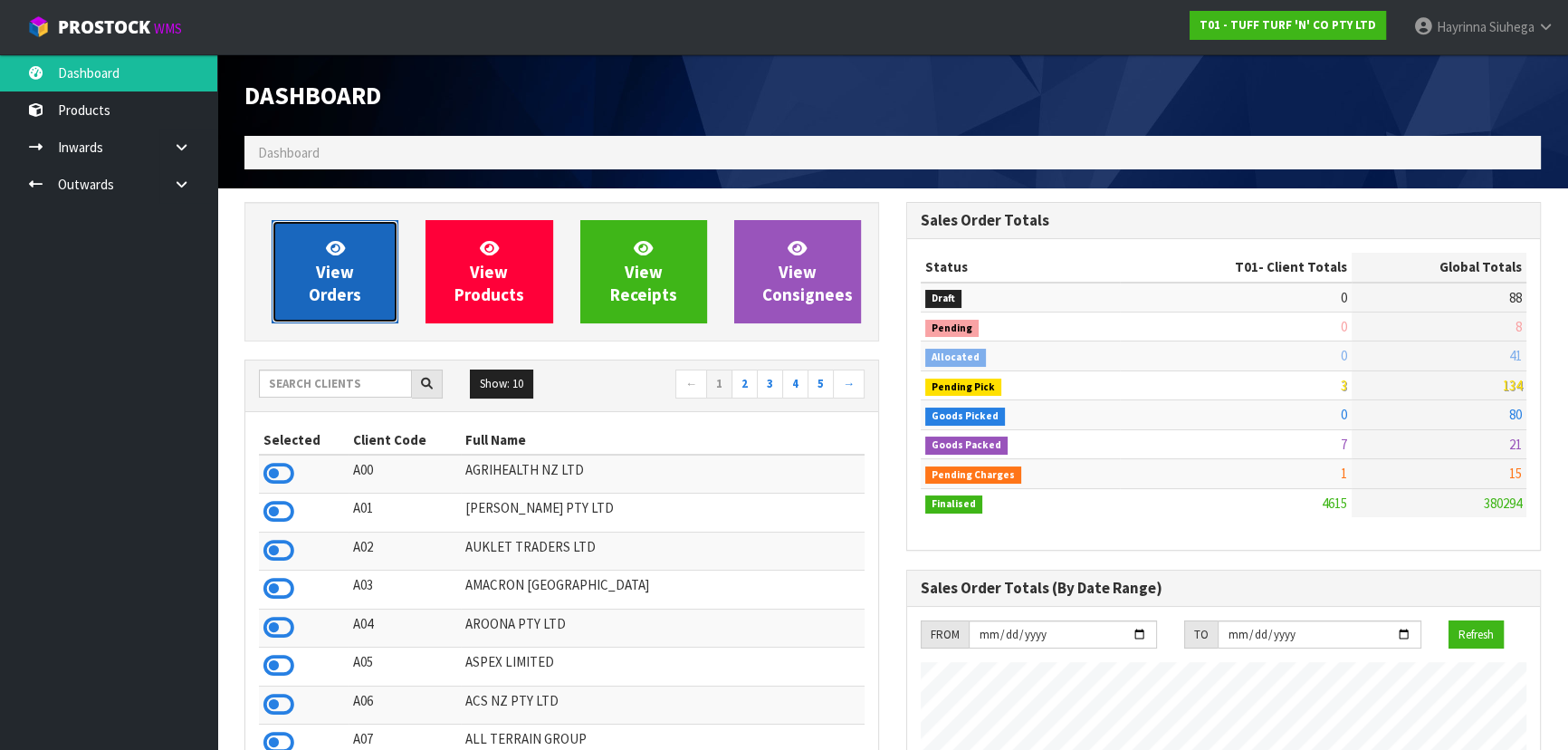
click at [331, 255] on icon at bounding box center [334, 248] width 19 height 18
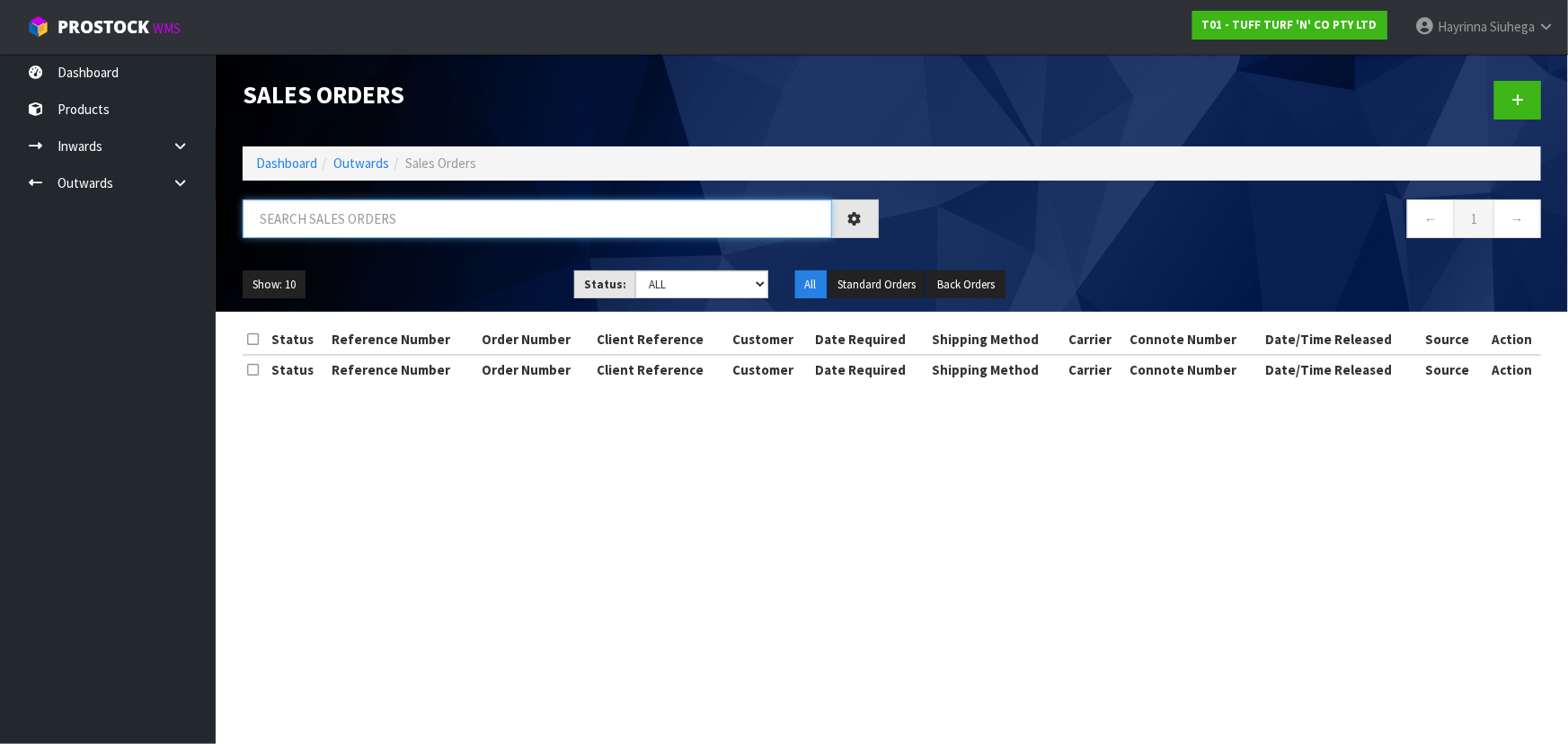
click at [391, 221] on input "text" at bounding box center [538, 219] width 590 height 39
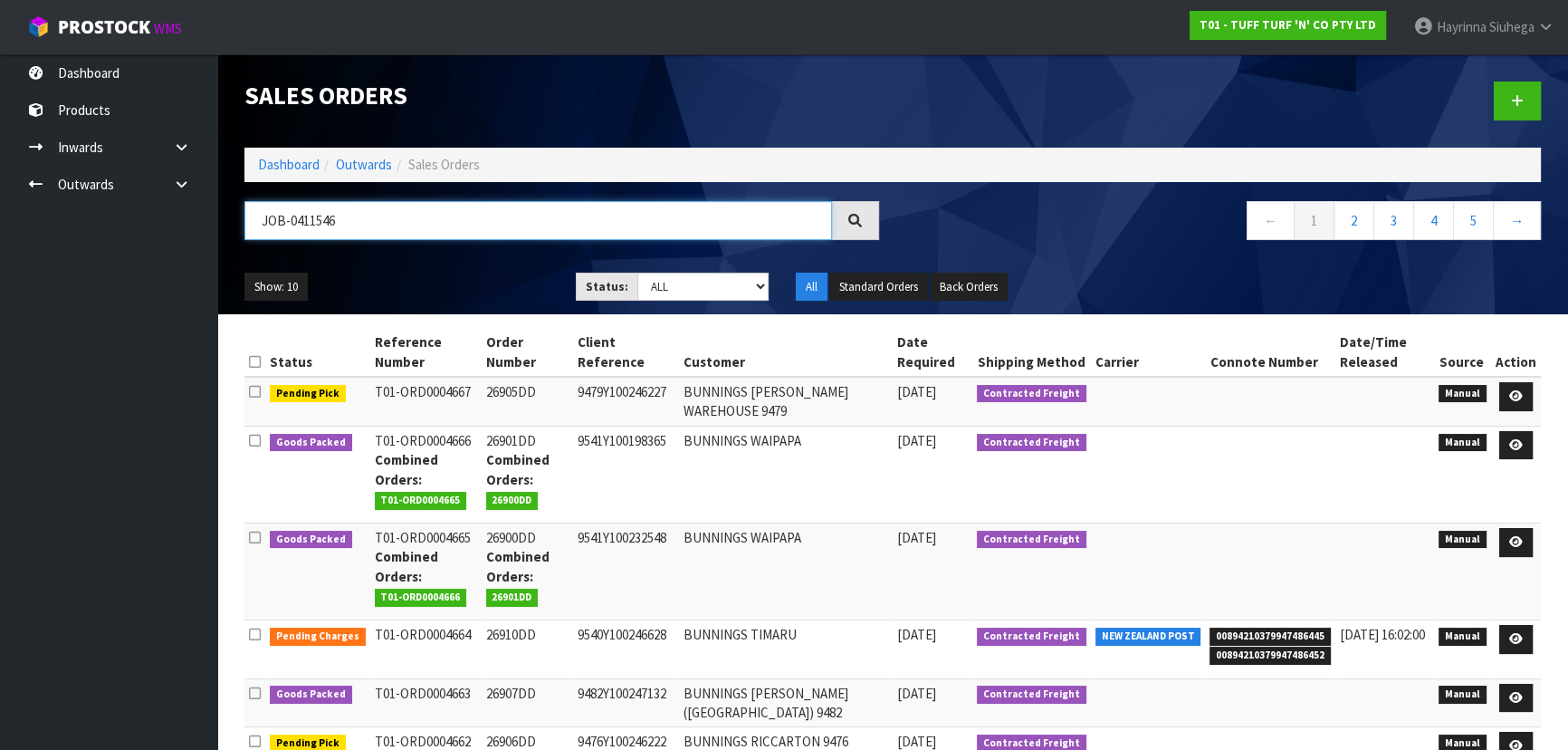
type input "JOB-0411546"
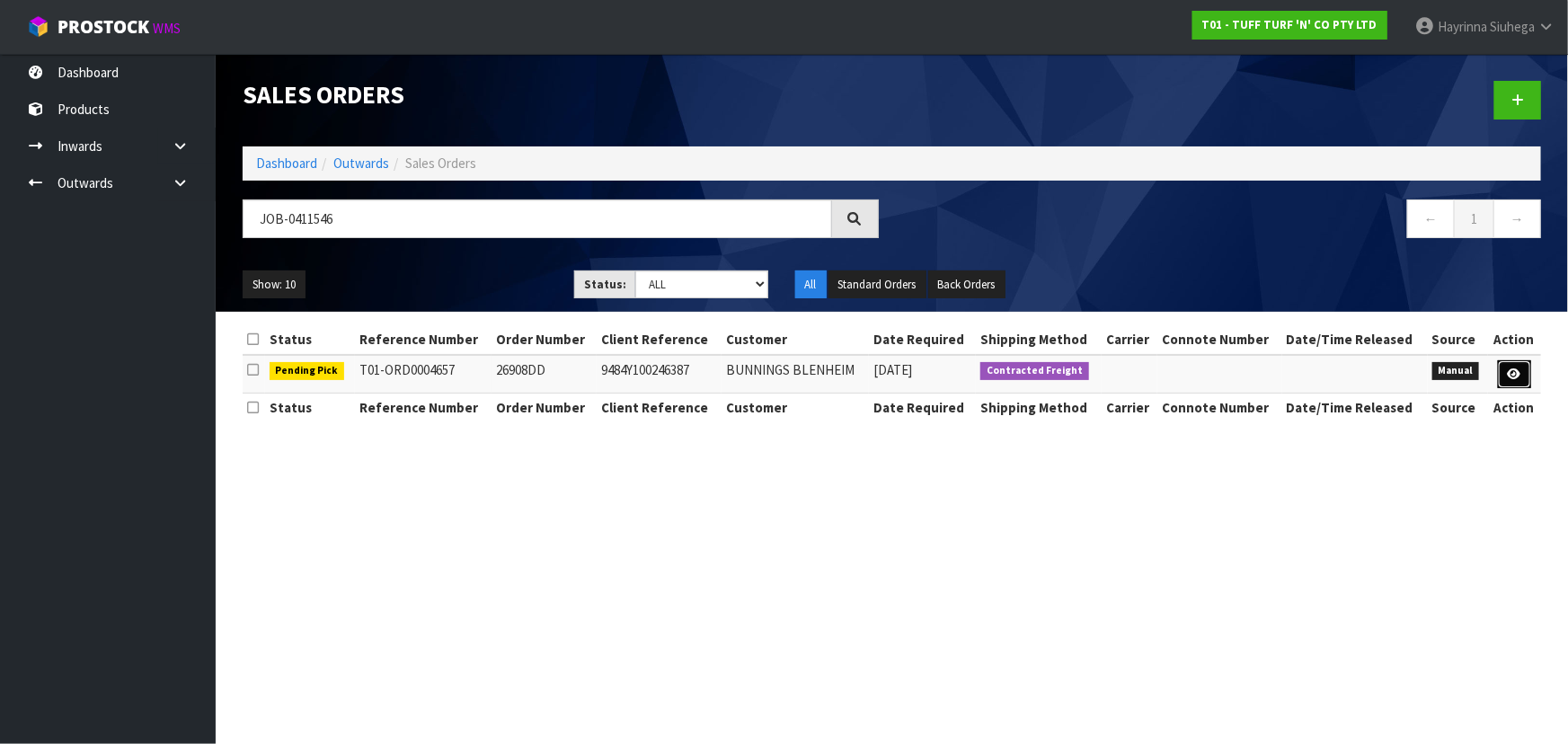
click at [1515, 369] on icon at bounding box center [1515, 374] width 14 height 12
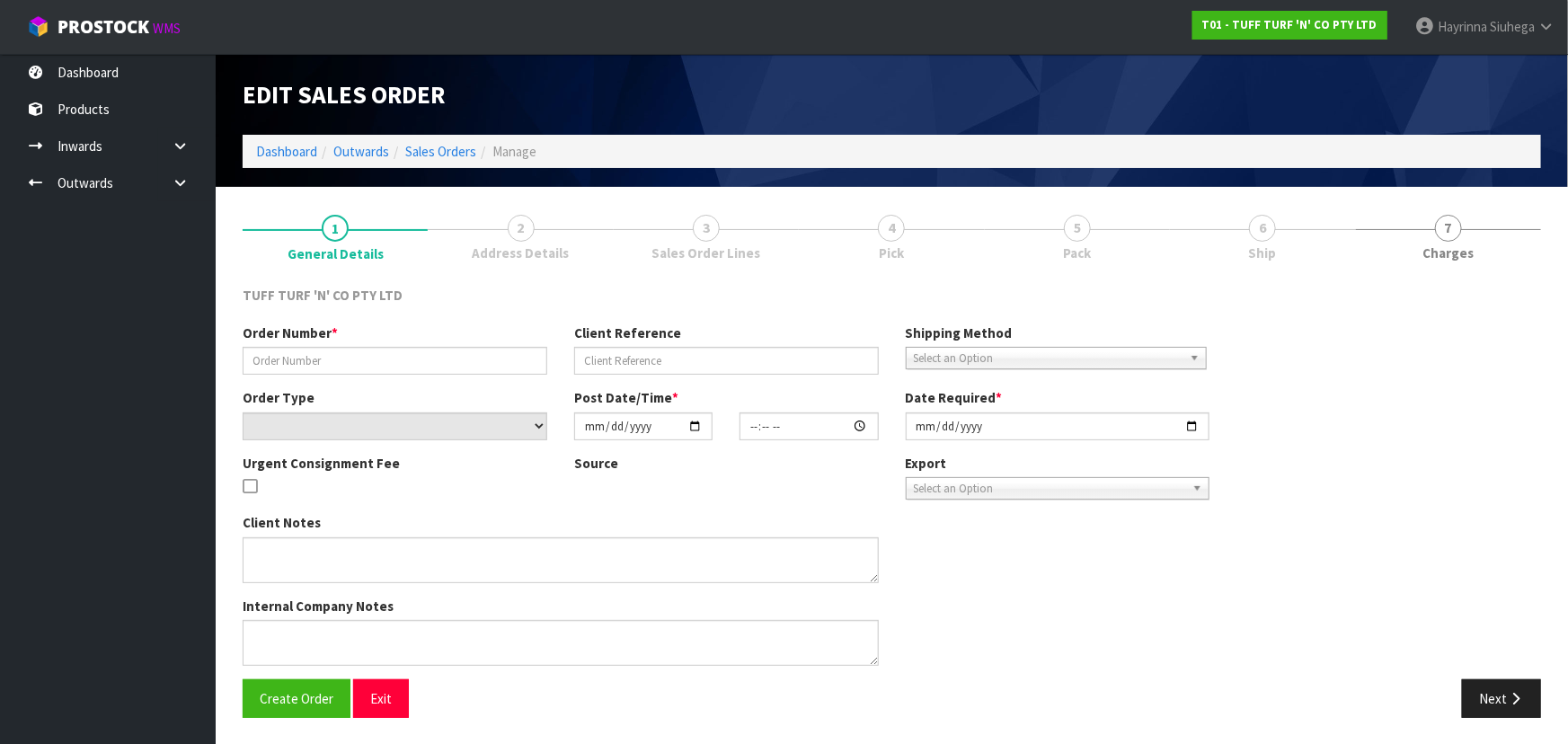
type input "26908DD"
type input "9484Y100246387"
select select "number:0"
type input "2025-09-08"
type input "12:09:00.000"
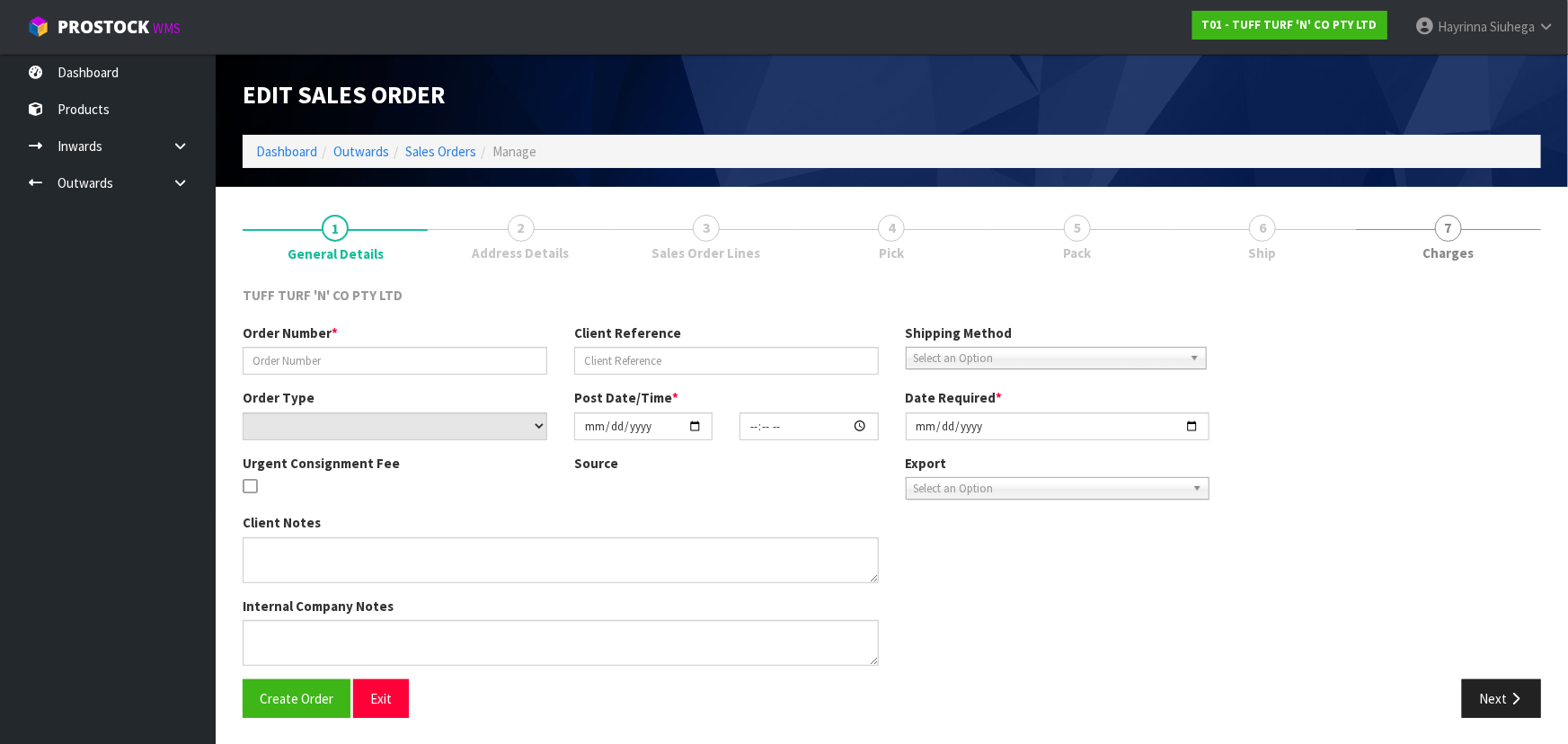
type input "2025-09-08"
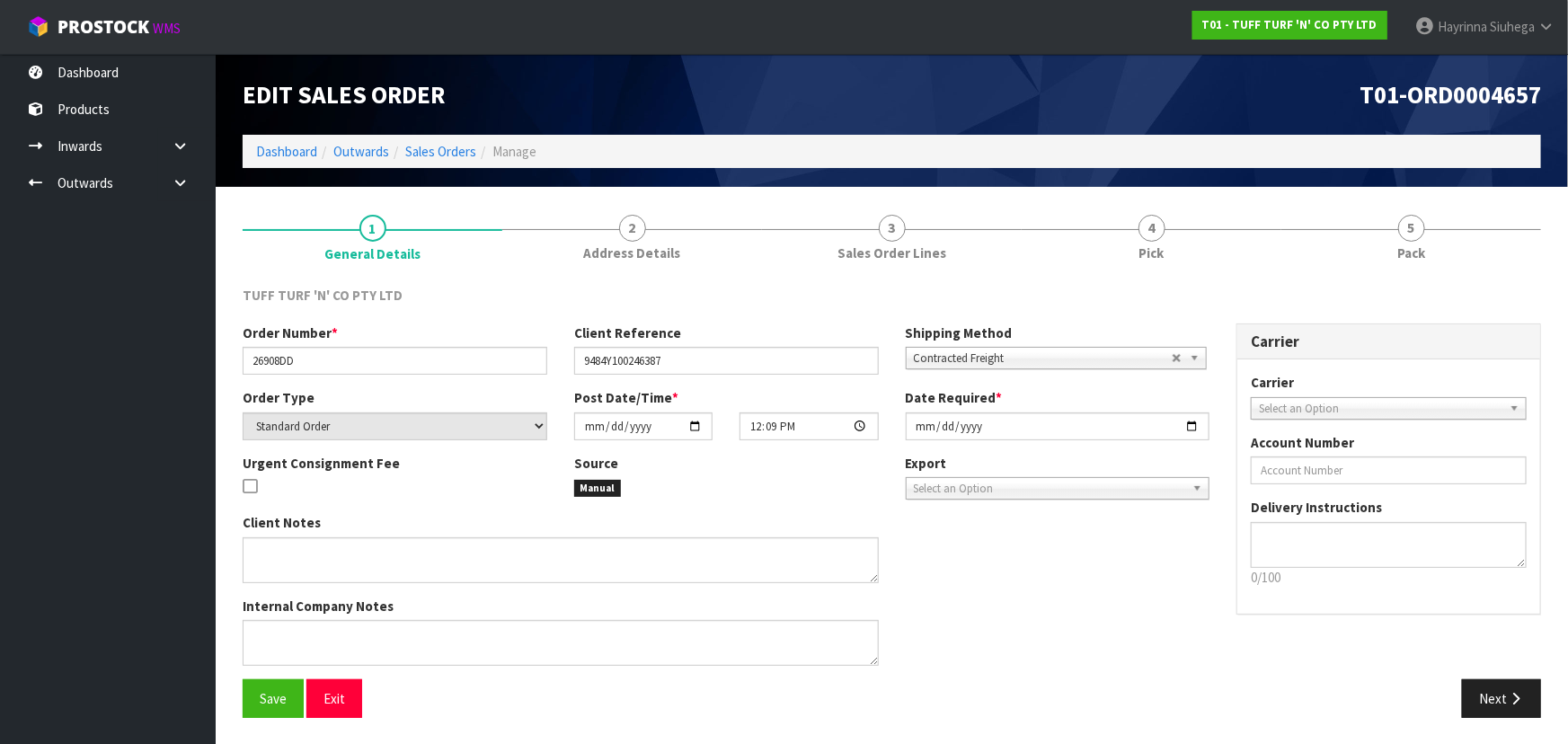
click at [1232, 237] on link "4 Pick" at bounding box center [1152, 236] width 260 height 71
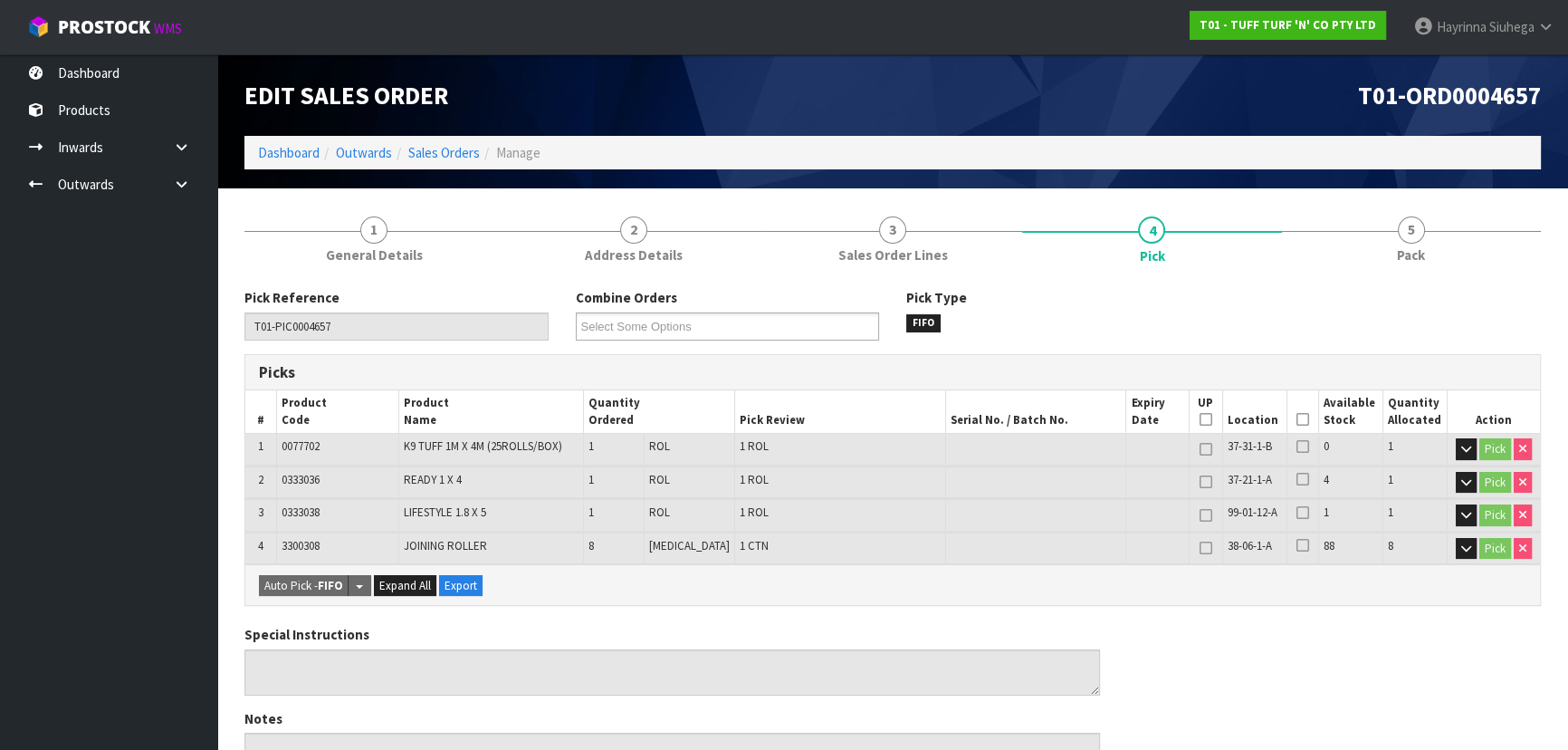
click at [1296, 420] on icon at bounding box center [1302, 419] width 13 height 1
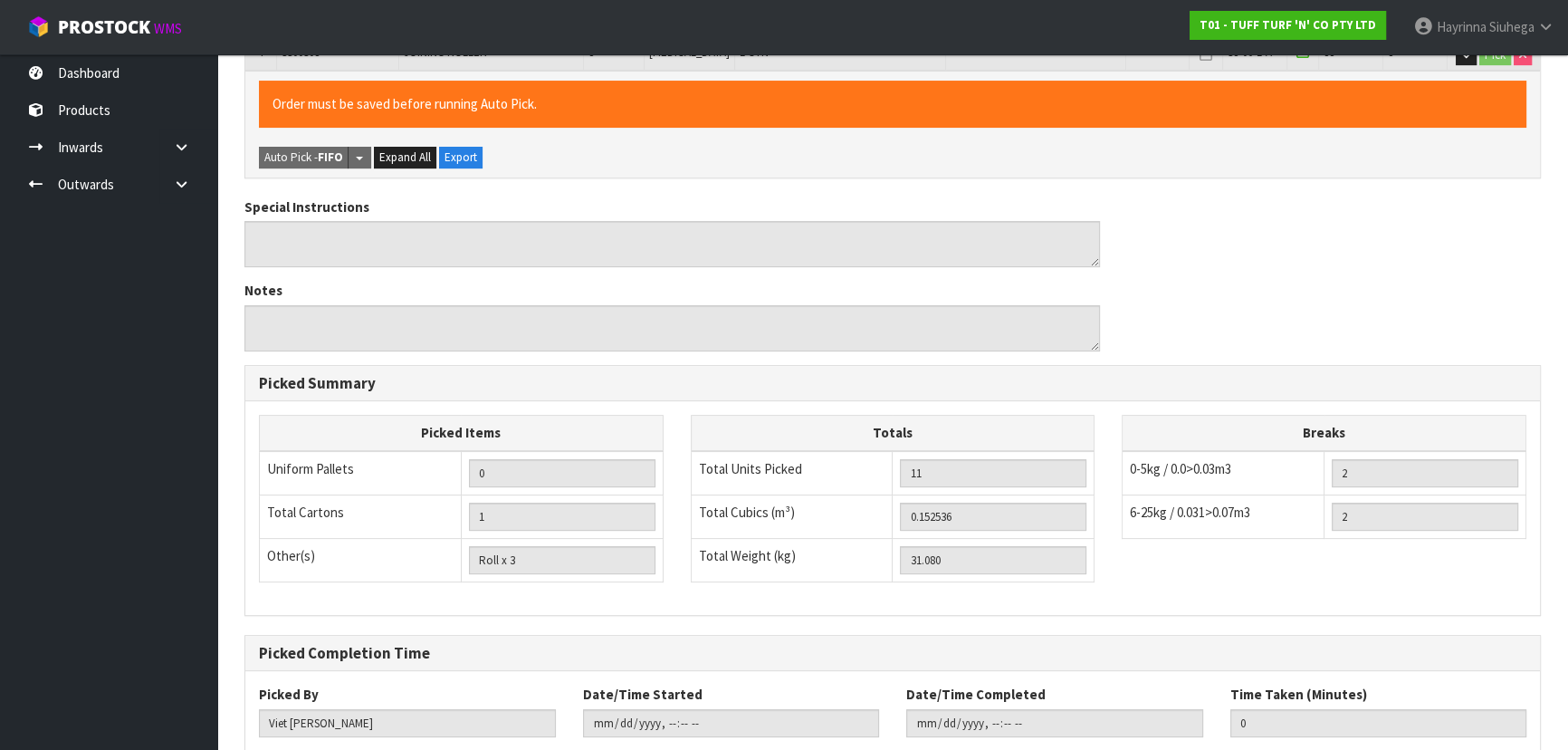
scroll to position [603, 0]
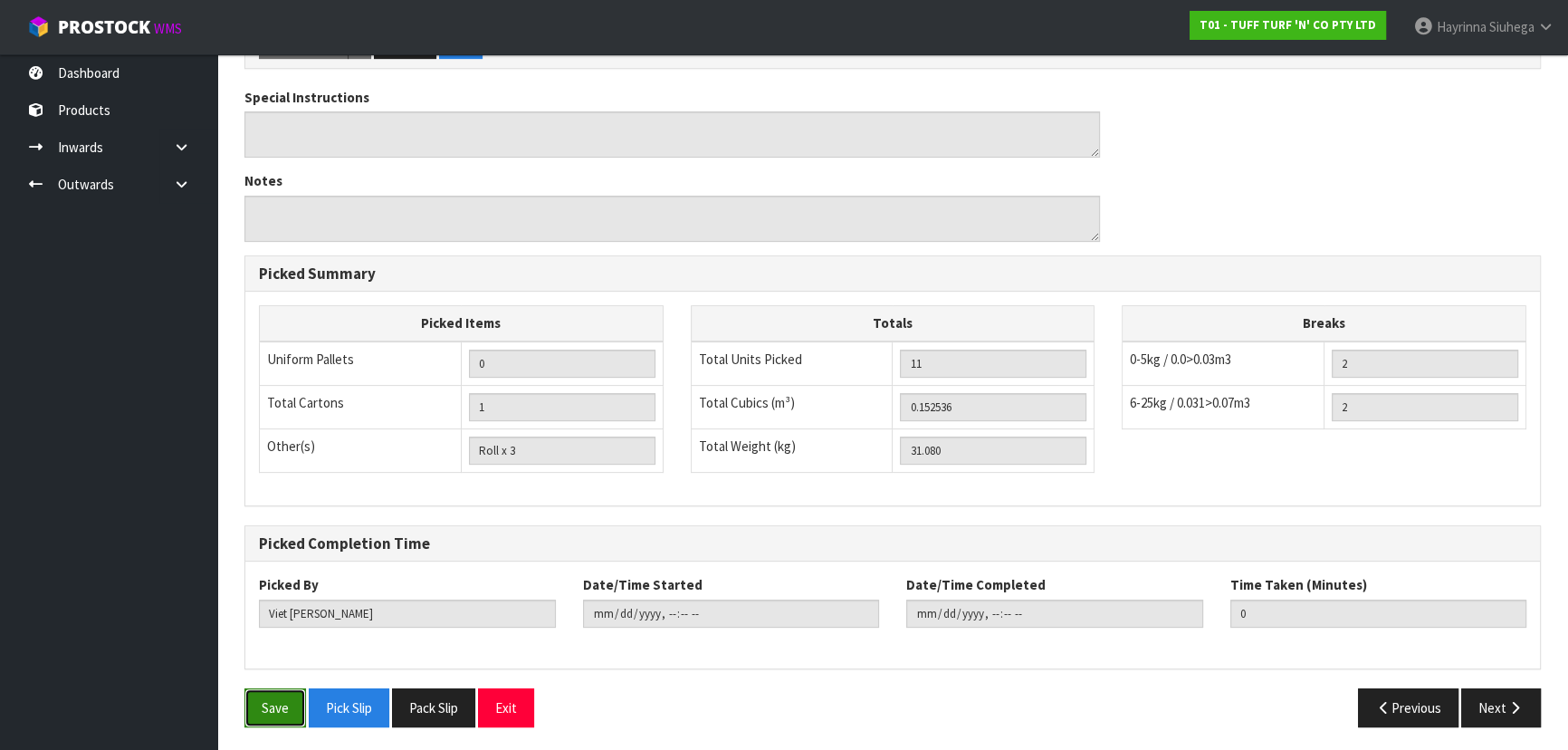
click at [271, 708] on button "Save" at bounding box center [275, 708] width 62 height 39
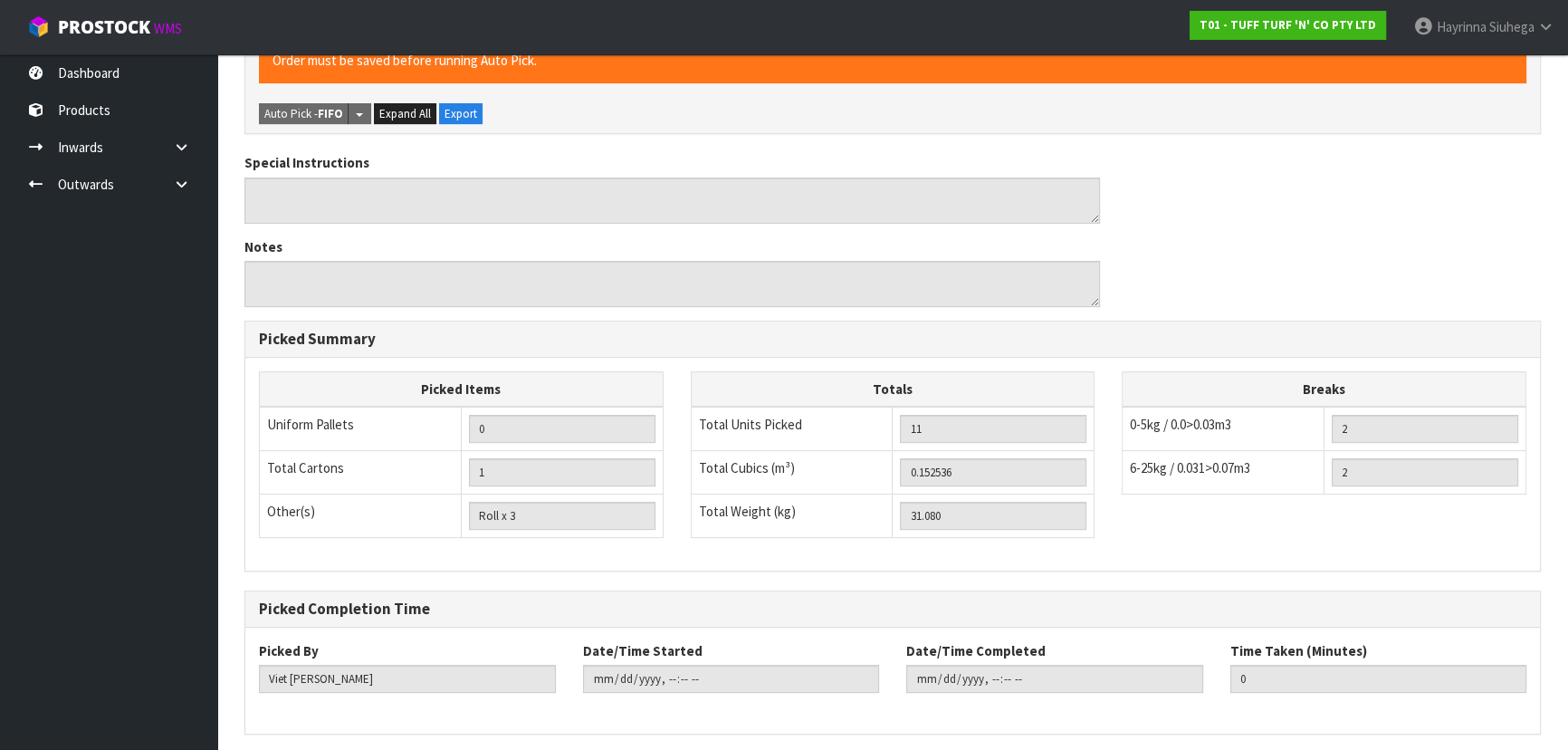
scroll to position [0, 0]
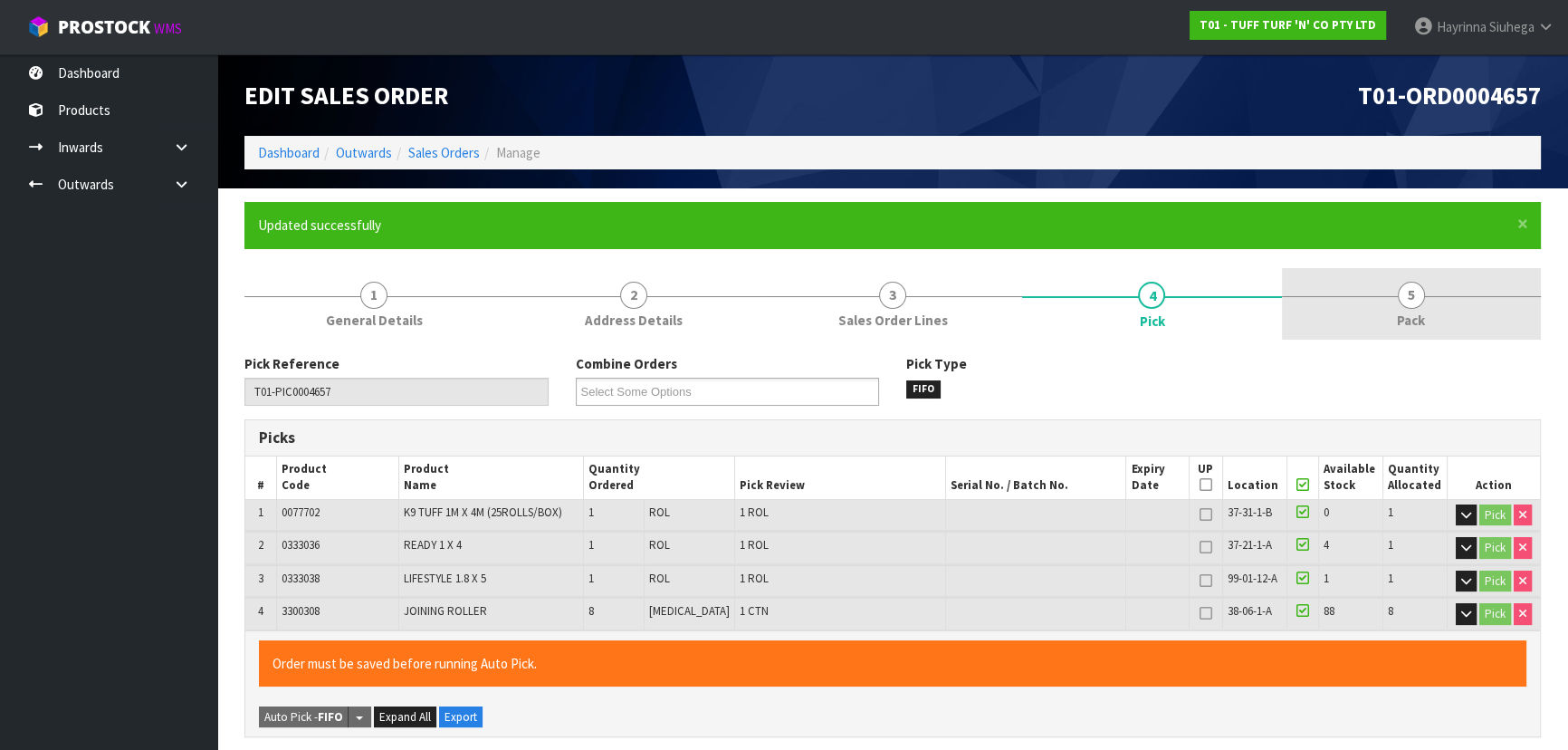
type input "Hayrinna Siuhega"
type input "2025-09-08T17:29:55"
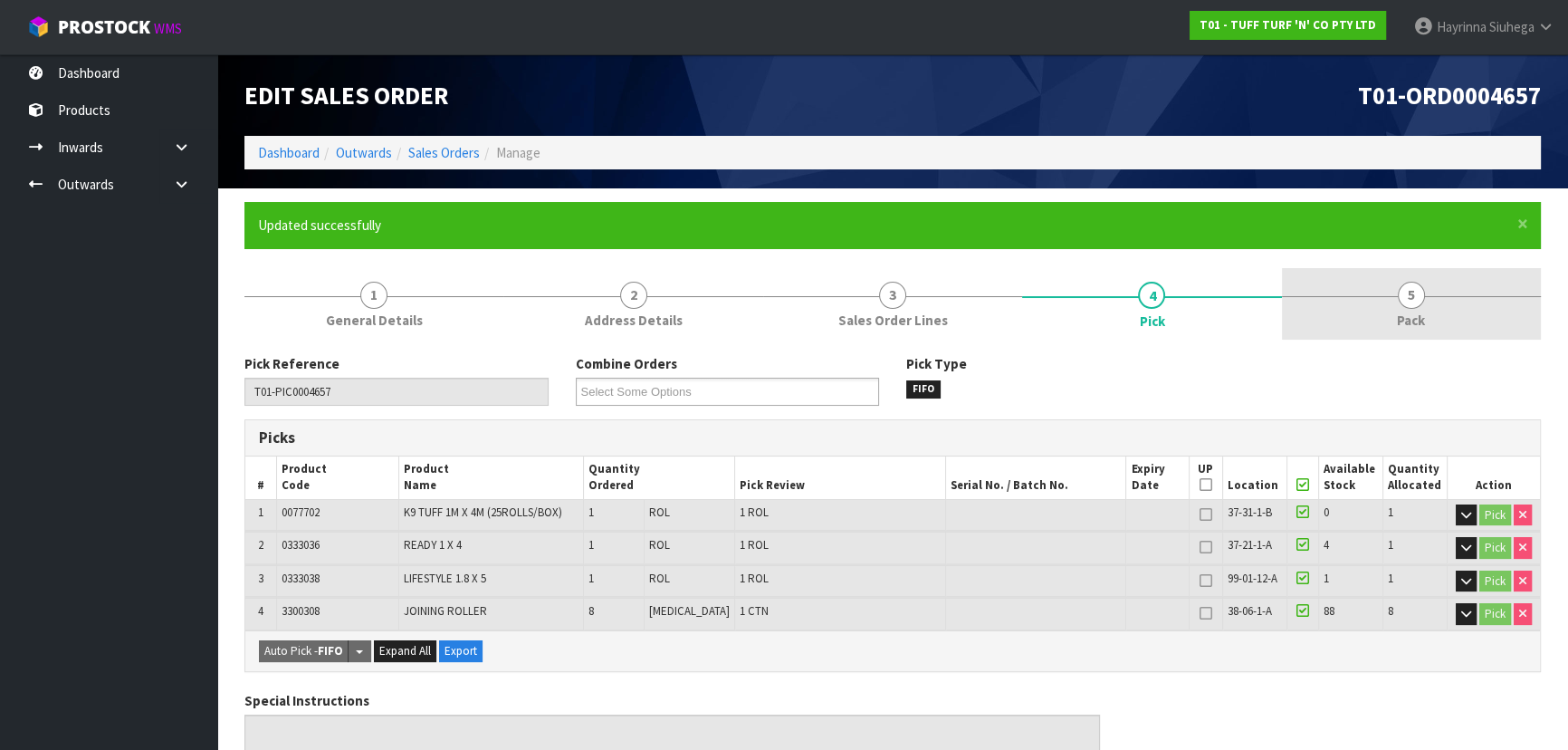
click at [1421, 309] on link "5 Pack" at bounding box center [1412, 303] width 259 height 71
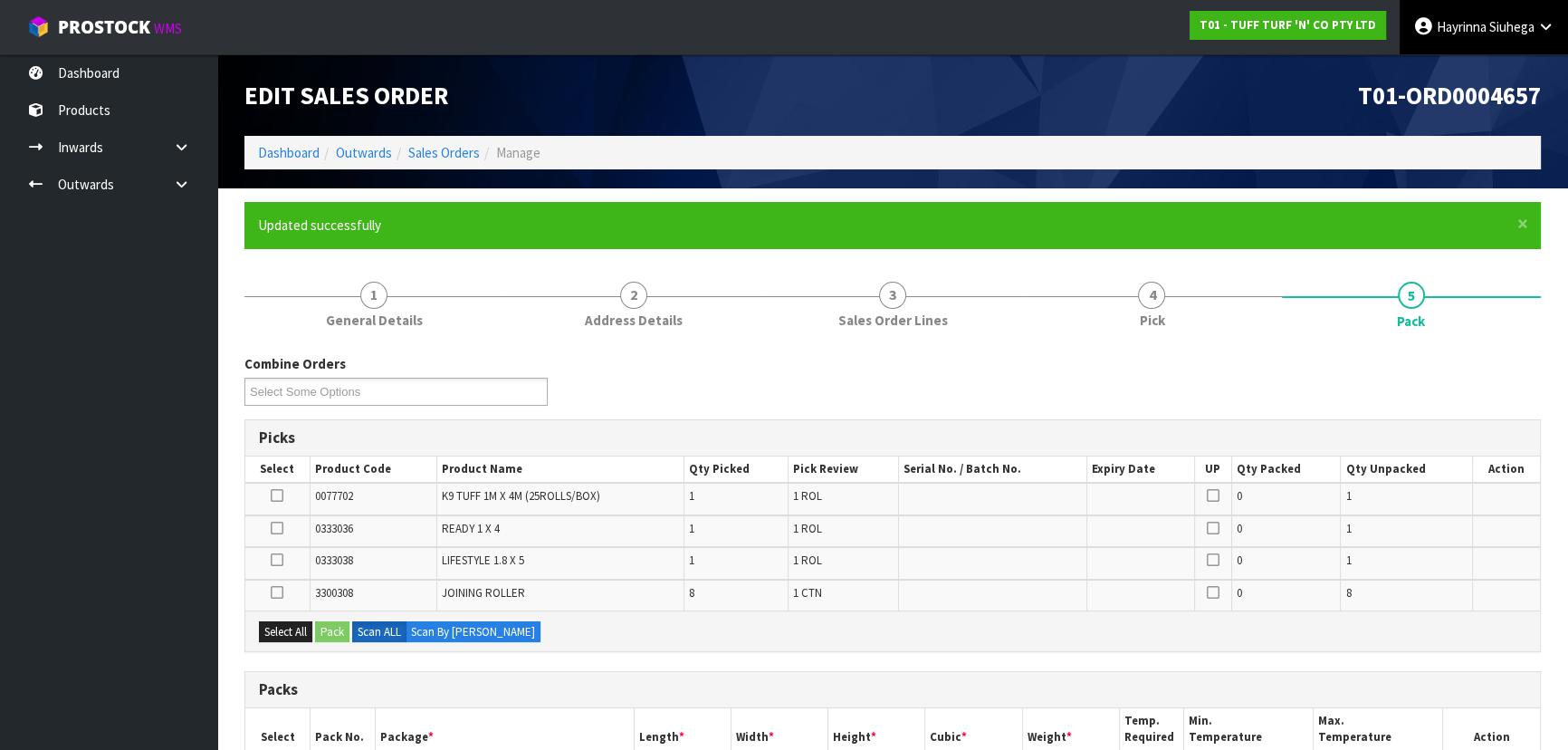
click at [1476, 41] on link "Hayrinna Siuhega" at bounding box center [1484, 27] width 168 height 55
click at [1463, 75] on link "Logout" at bounding box center [1496, 71] width 143 height 24
